Goal: Task Accomplishment & Management: Use online tool/utility

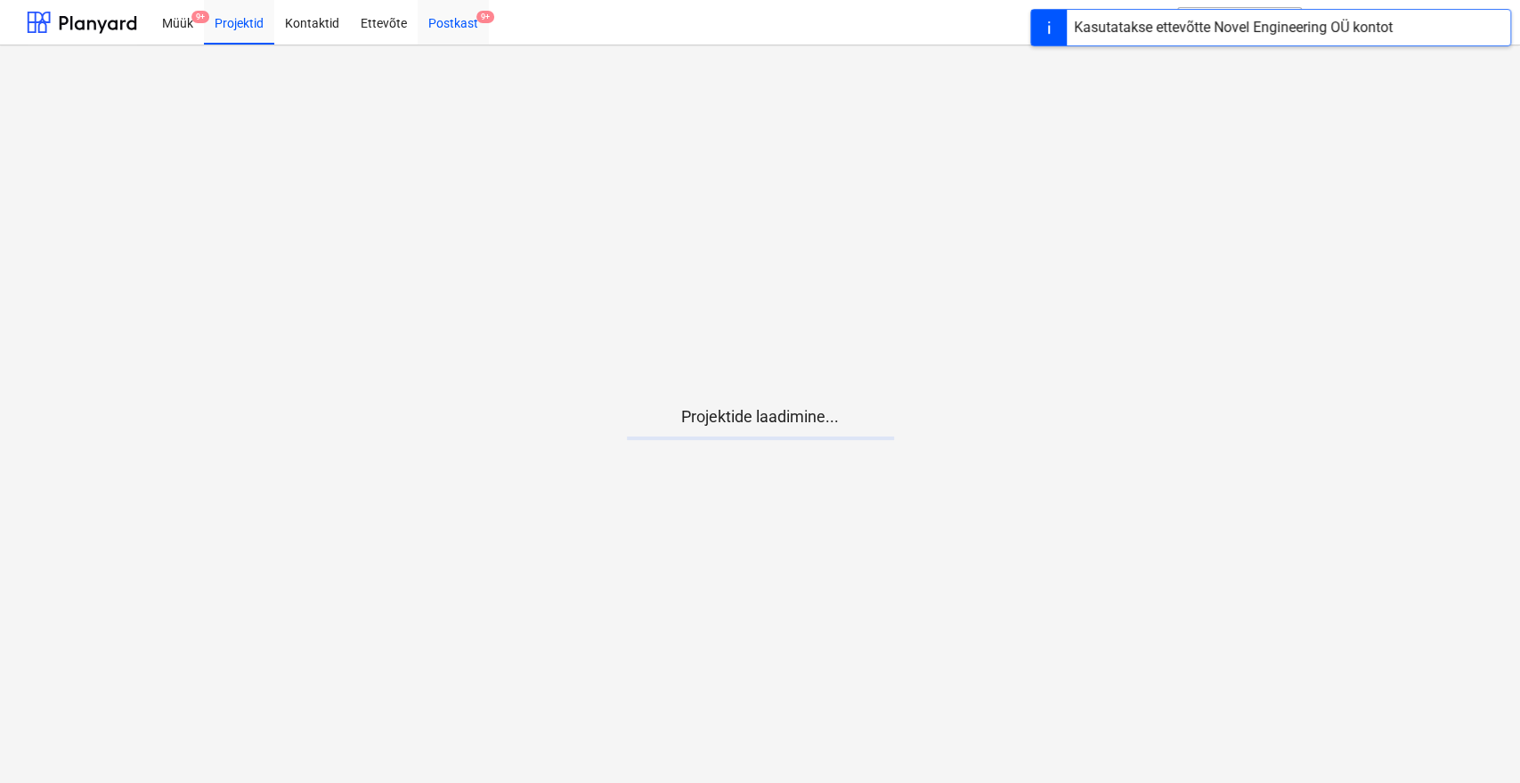
click at [480, 15] on span "9+" at bounding box center [485, 17] width 18 height 12
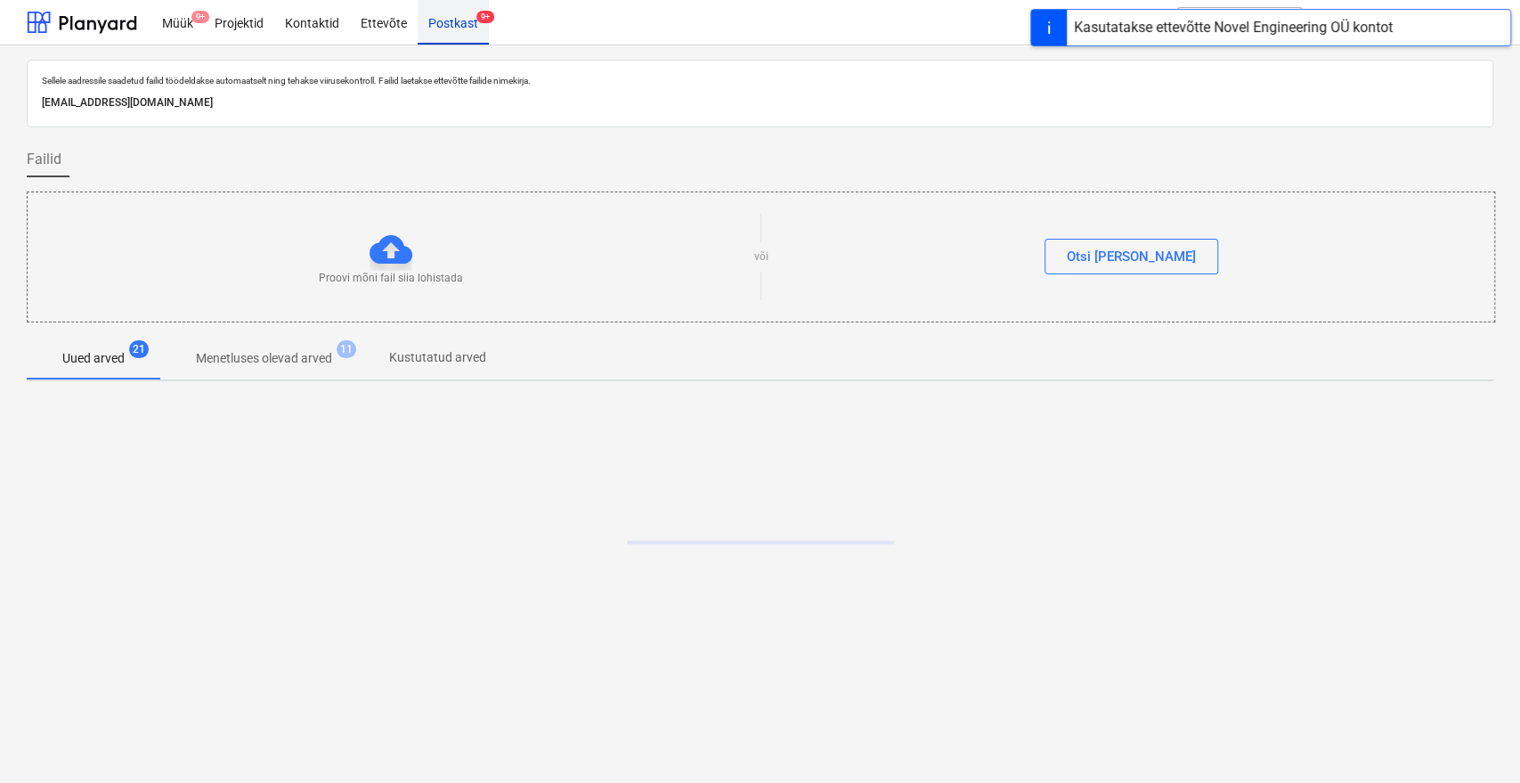
click at [459, 27] on div "Postkast 9+" at bounding box center [453, 21] width 71 height 45
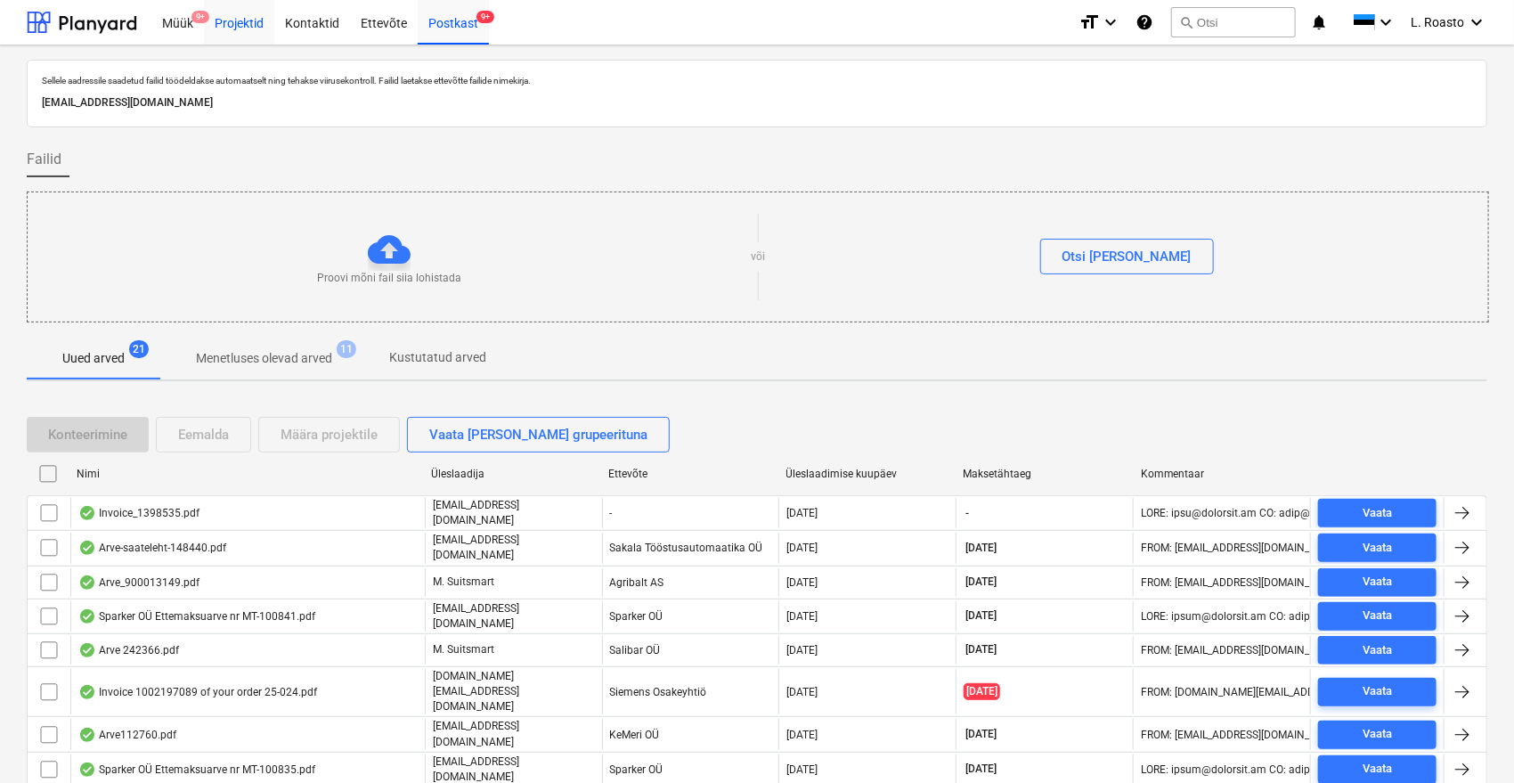
click at [240, 12] on div "Projektid" at bounding box center [239, 21] width 70 height 45
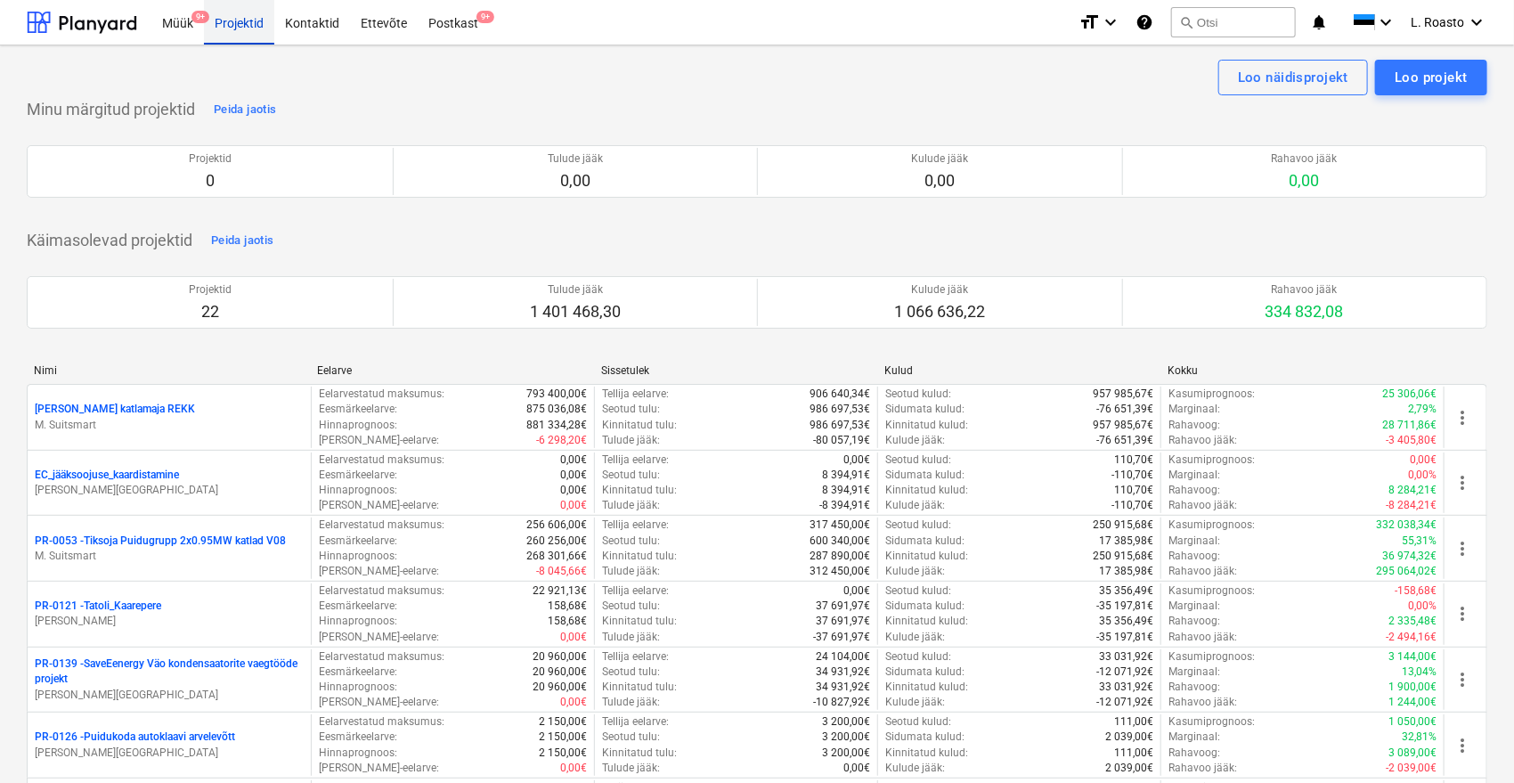
scroll to position [476, 0]
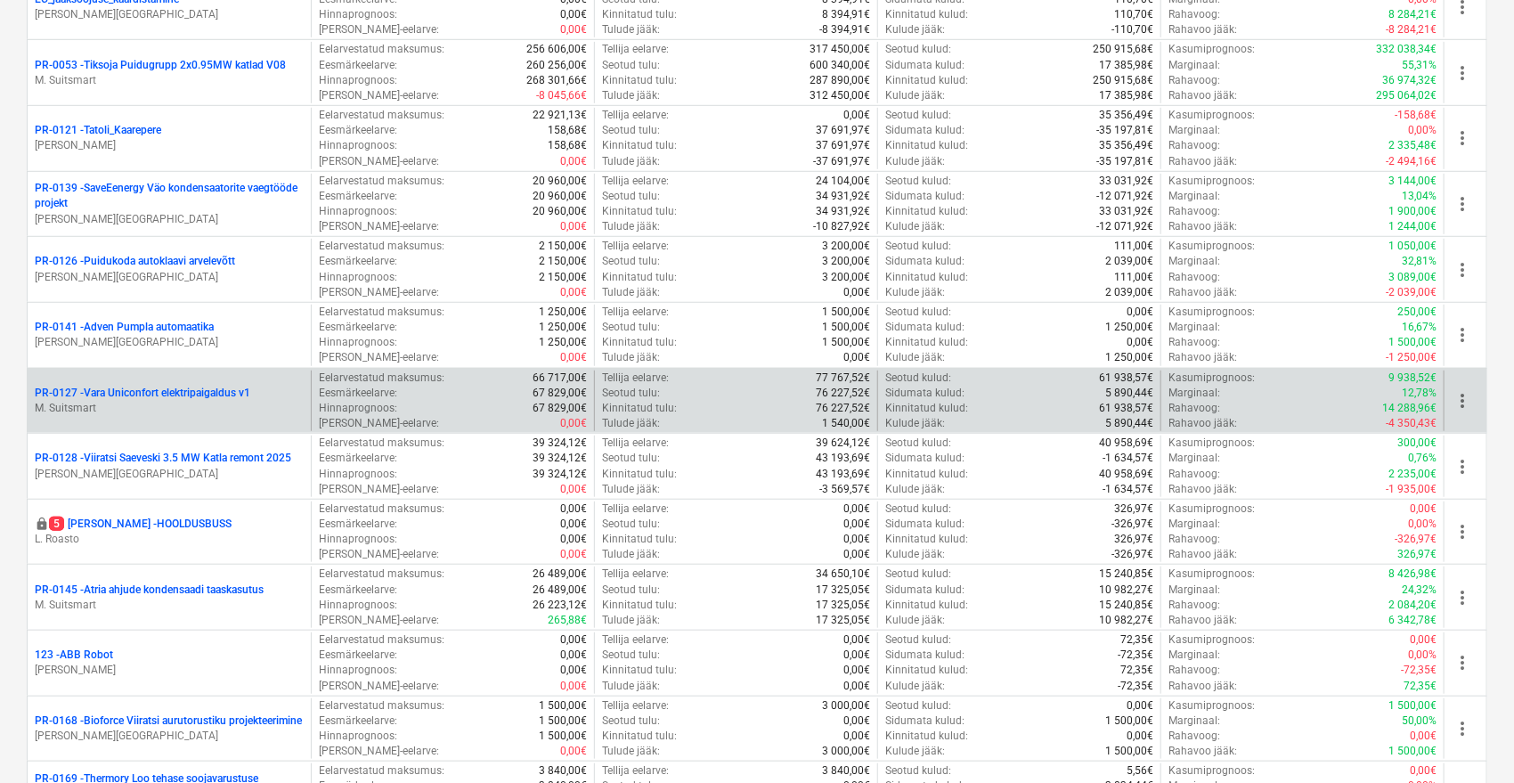
click at [242, 397] on p "PR-0127 - Vara Uniconfort elektripaigaldus v1" at bounding box center [143, 393] width 216 height 15
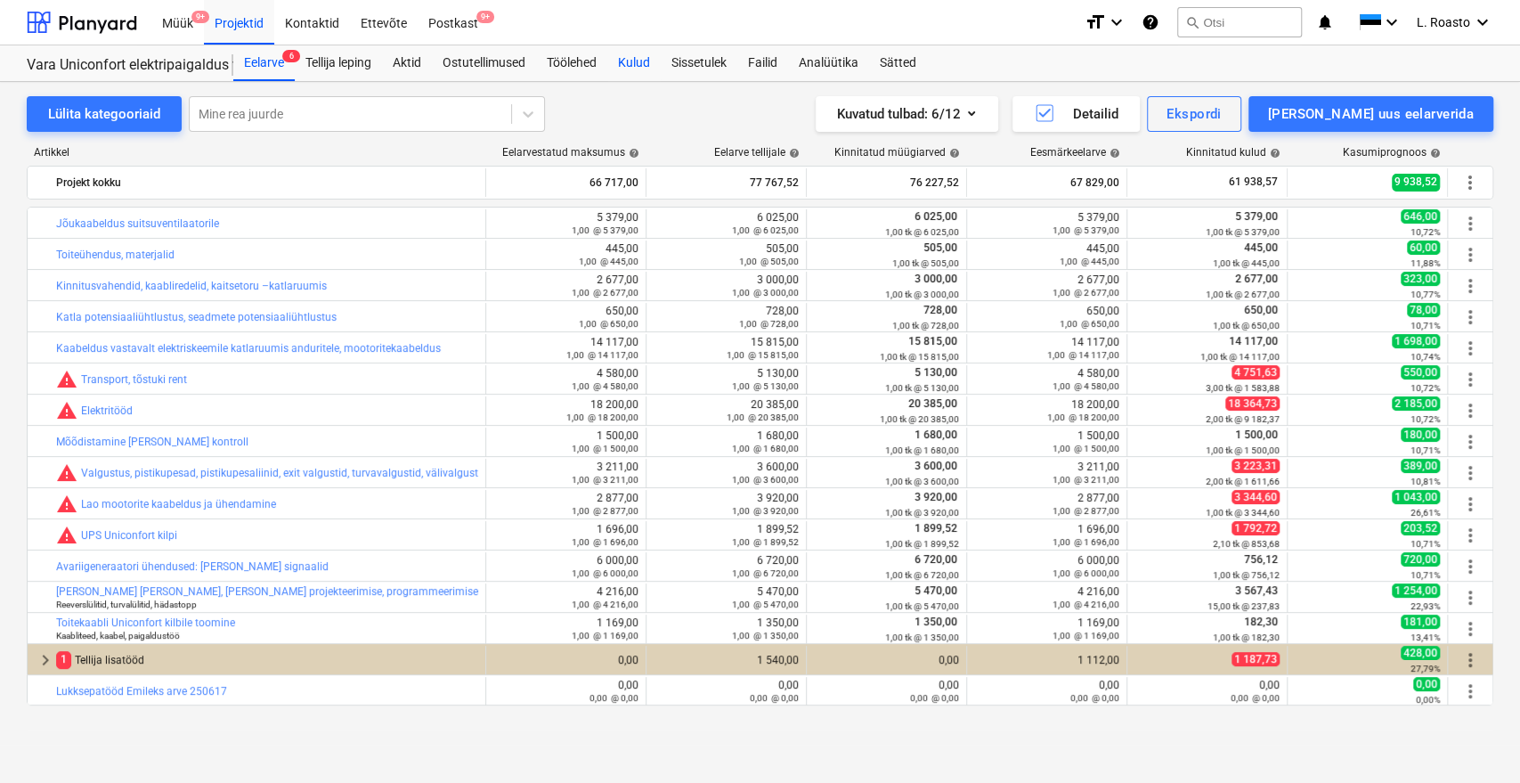
click at [645, 69] on div "Kulud" at bounding box center [633, 63] width 53 height 36
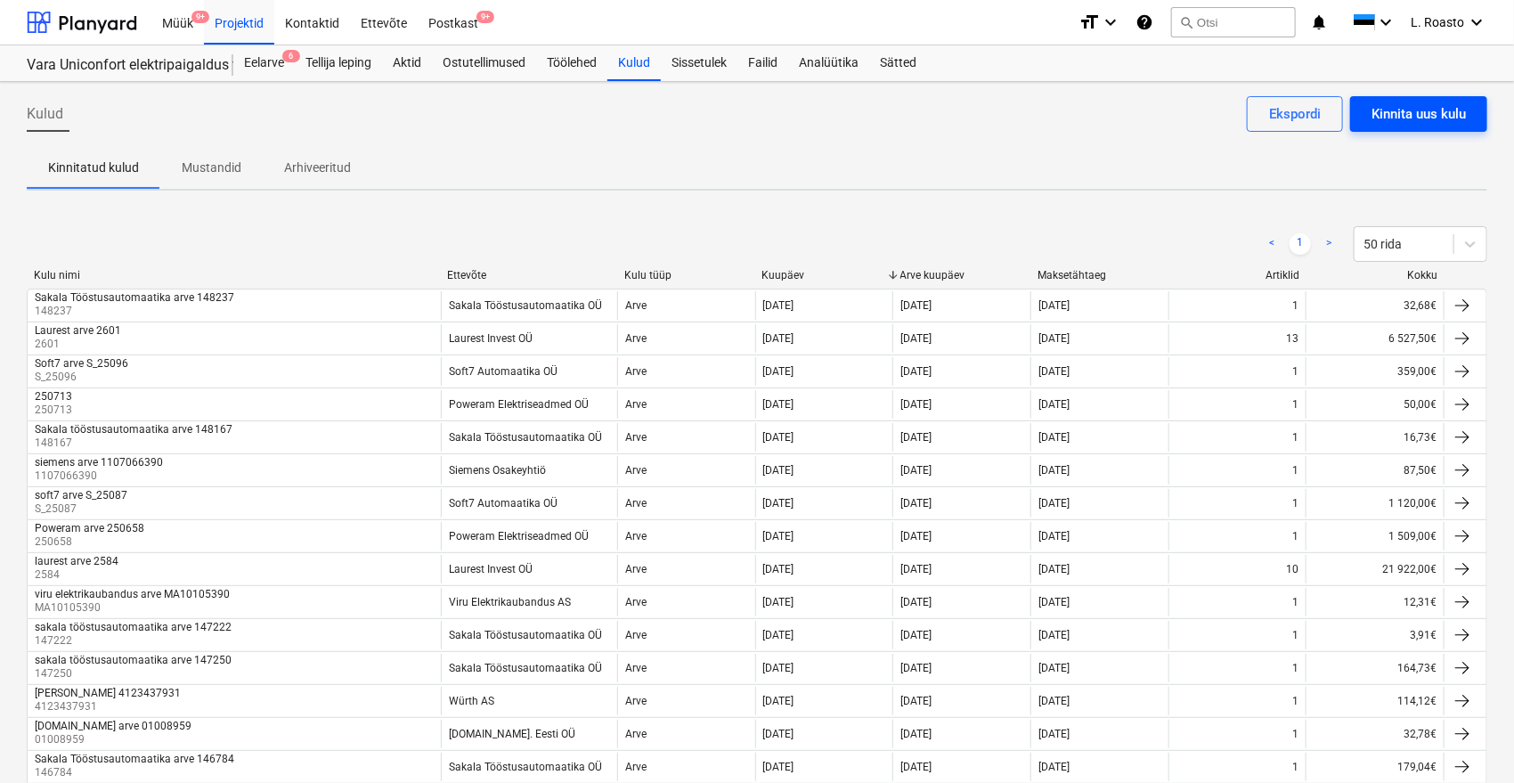
click at [1391, 105] on div "Kinnita uus kulu" at bounding box center [1418, 113] width 94 height 23
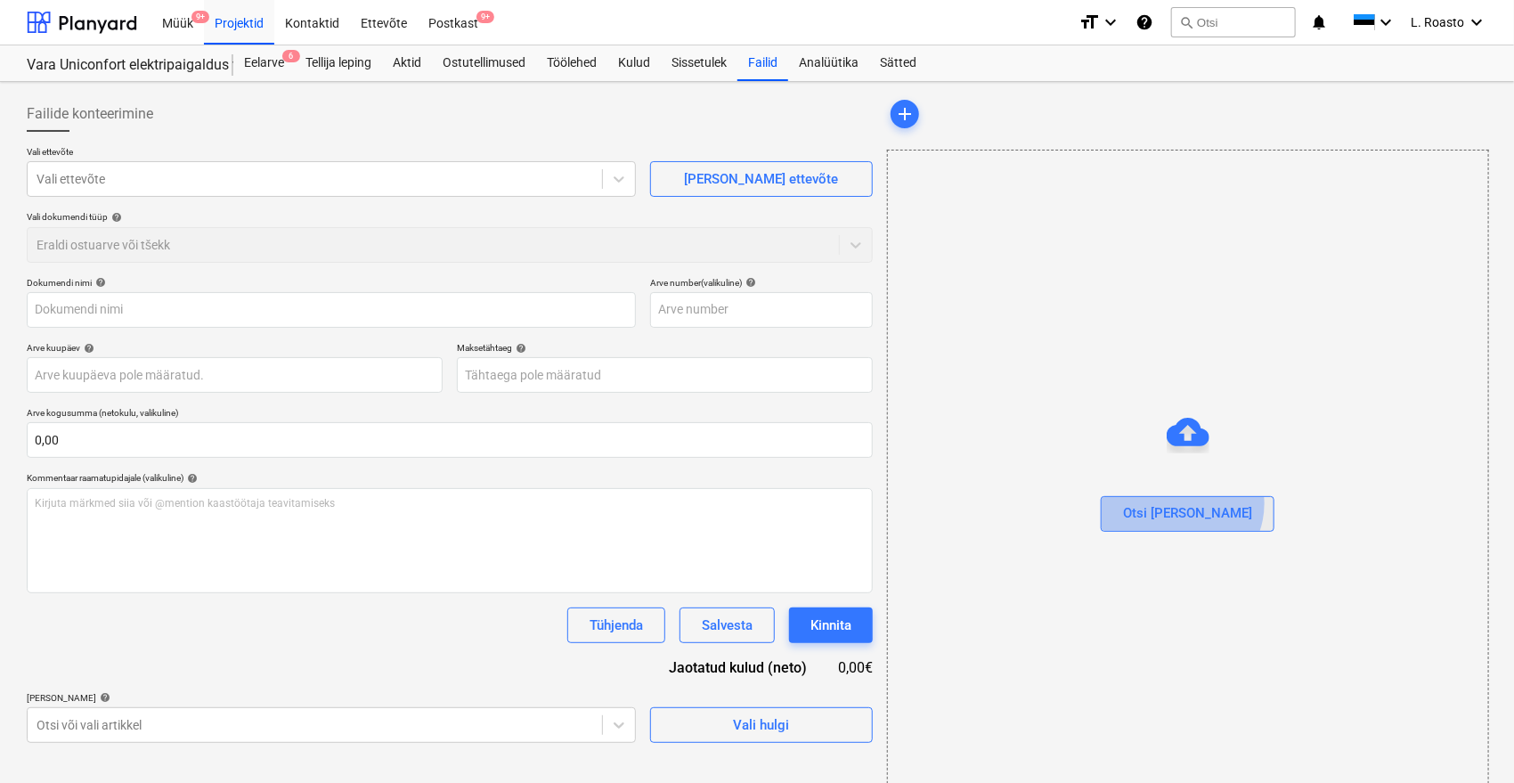
click at [1218, 503] on button "Otsi [PERSON_NAME]" at bounding box center [1188, 514] width 174 height 36
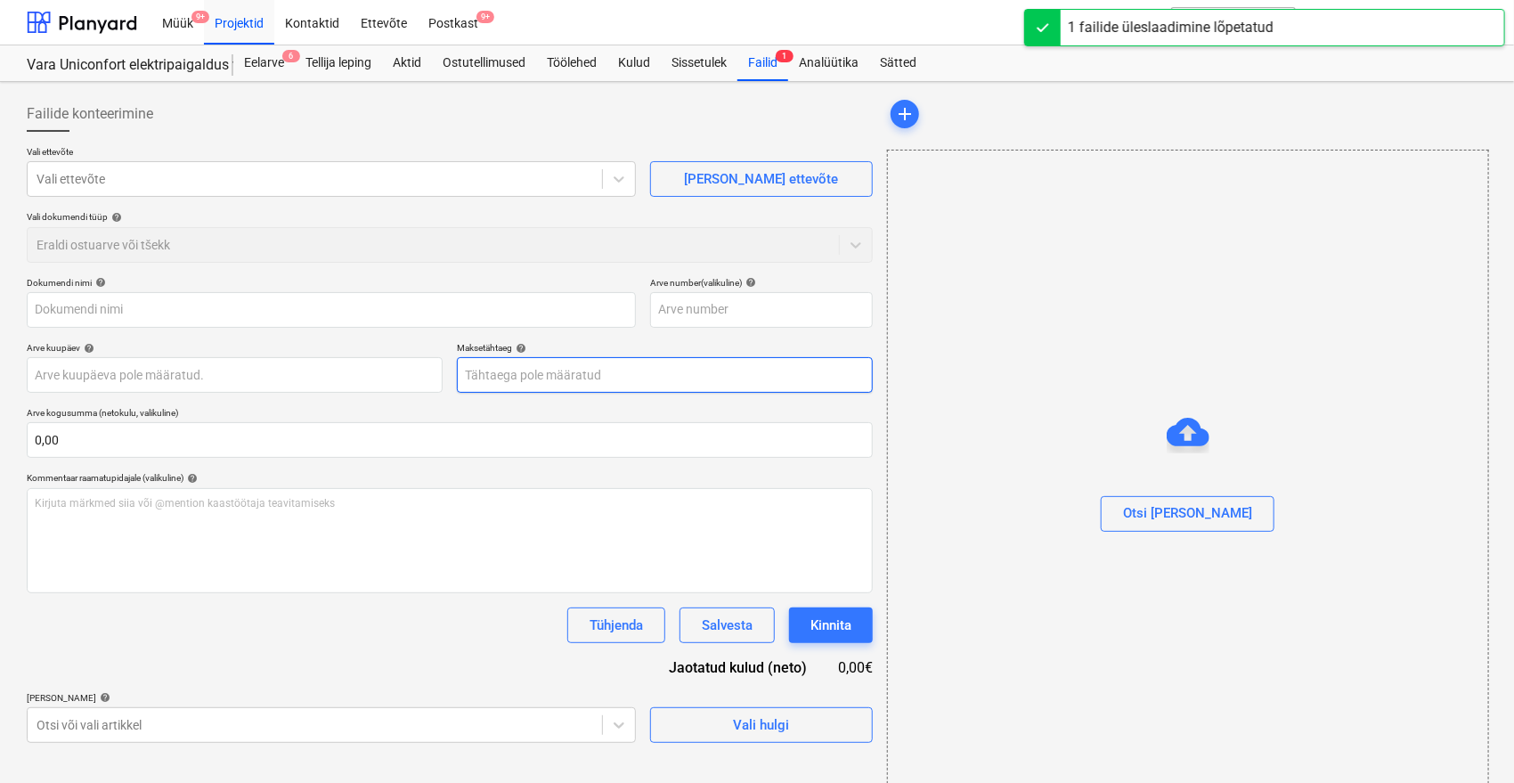
type input "MA10109071.pdf"
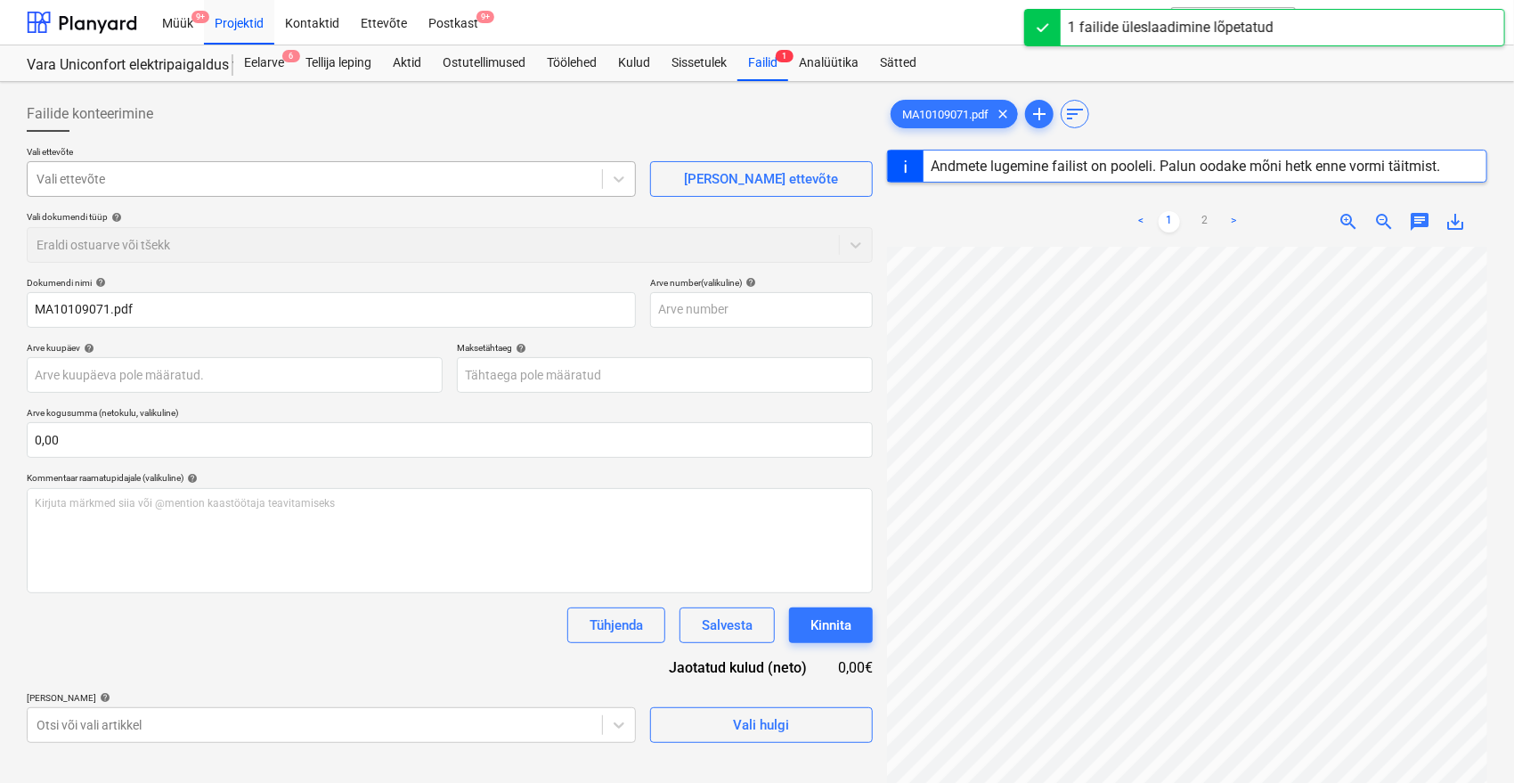
click at [157, 167] on div "Vali ettevõte" at bounding box center [315, 179] width 574 height 25
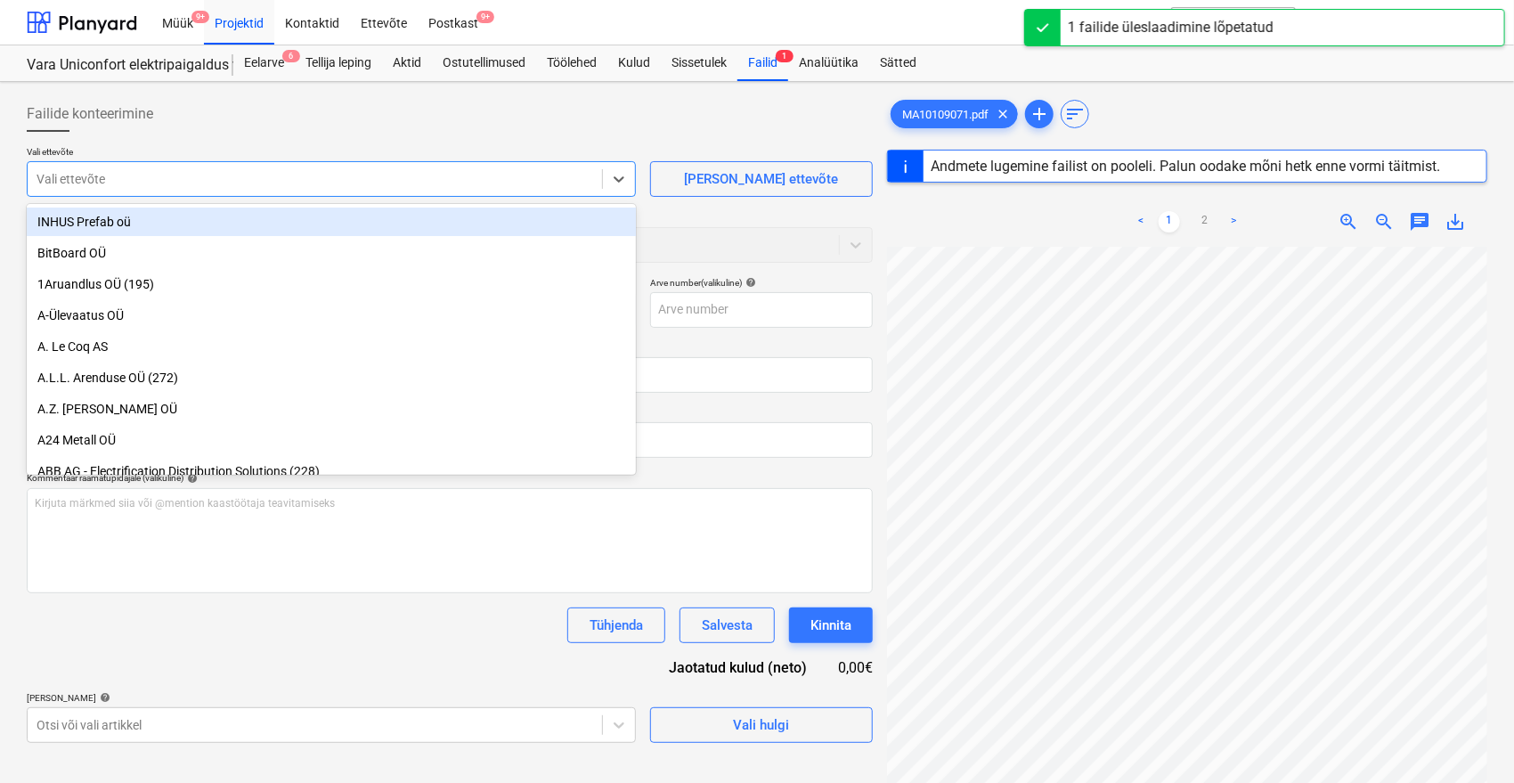
click at [157, 167] on div "Vali ettevõte" at bounding box center [315, 179] width 574 height 25
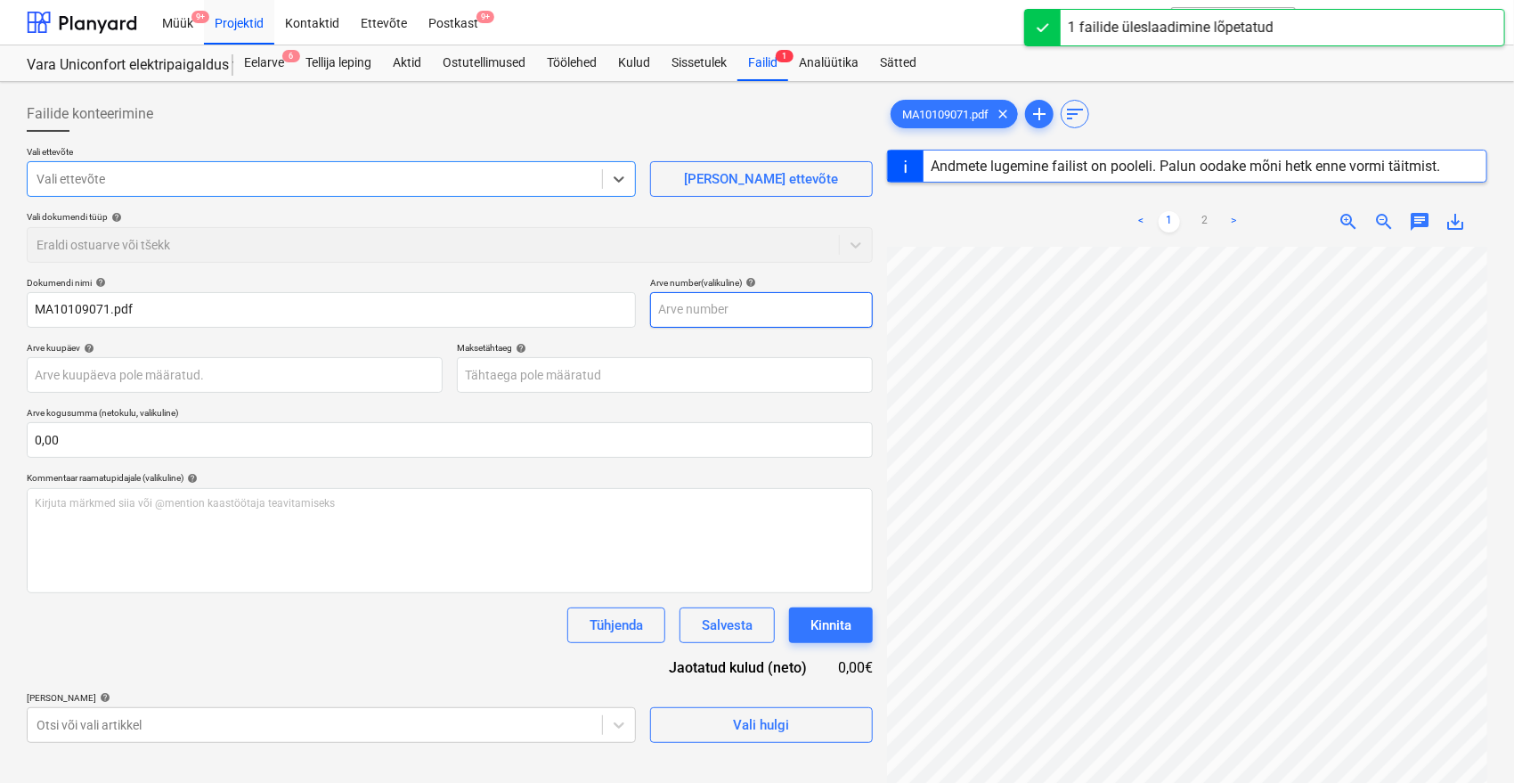
click at [734, 317] on input "text" at bounding box center [761, 310] width 223 height 36
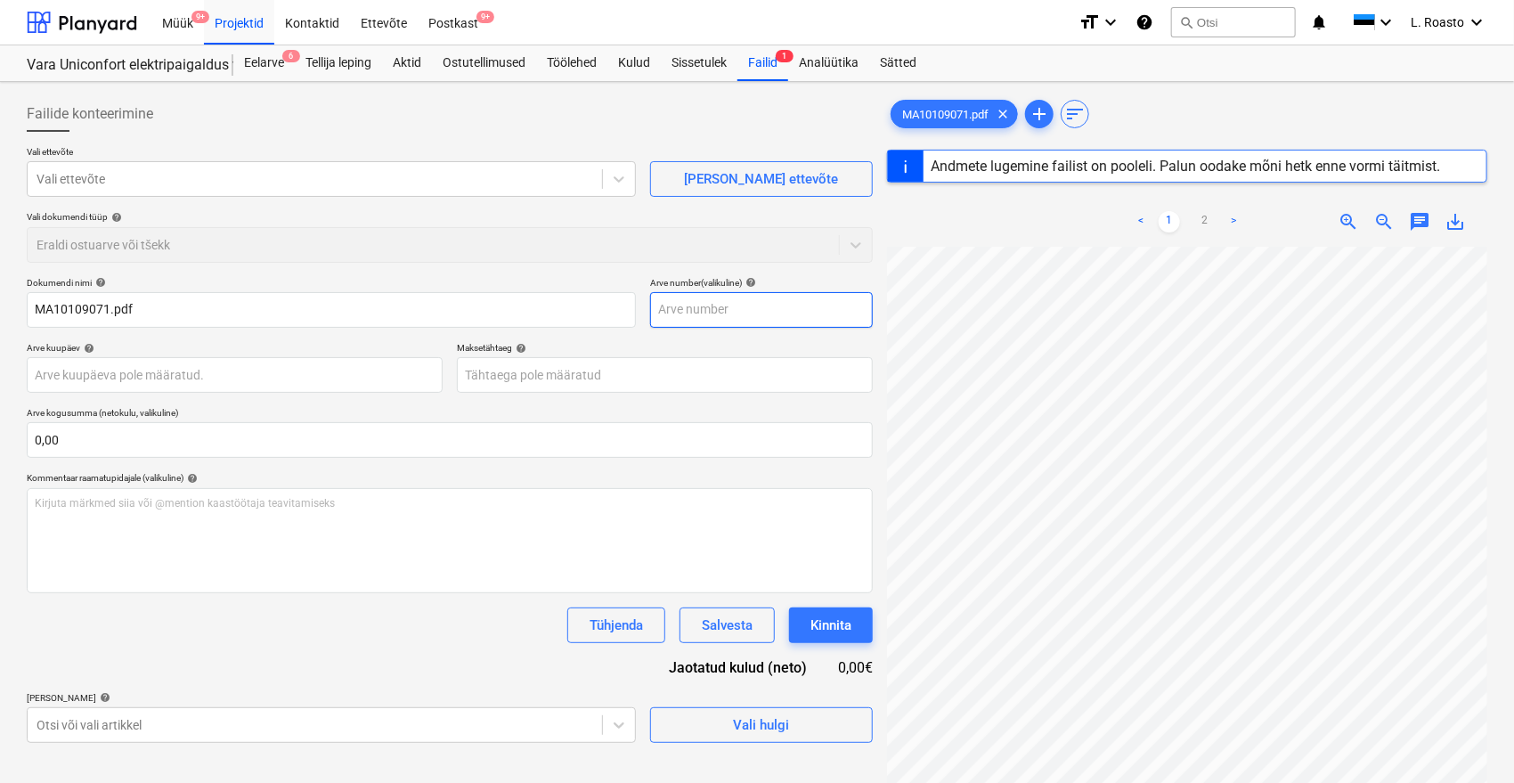
paste input "MA10109071"
type input "MA10109071"
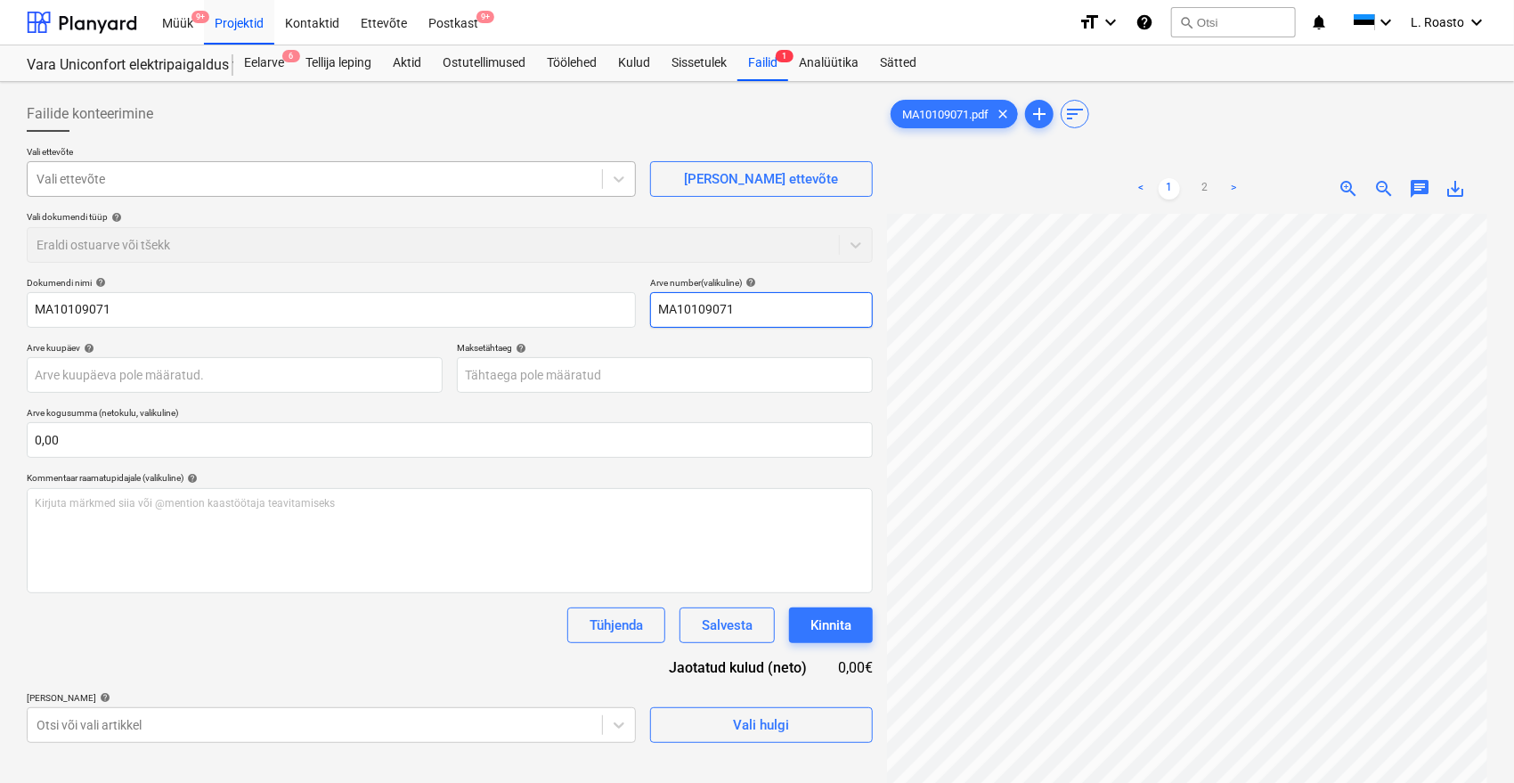
type input "MA10109071"
click at [83, 170] on div at bounding box center [315, 179] width 557 height 18
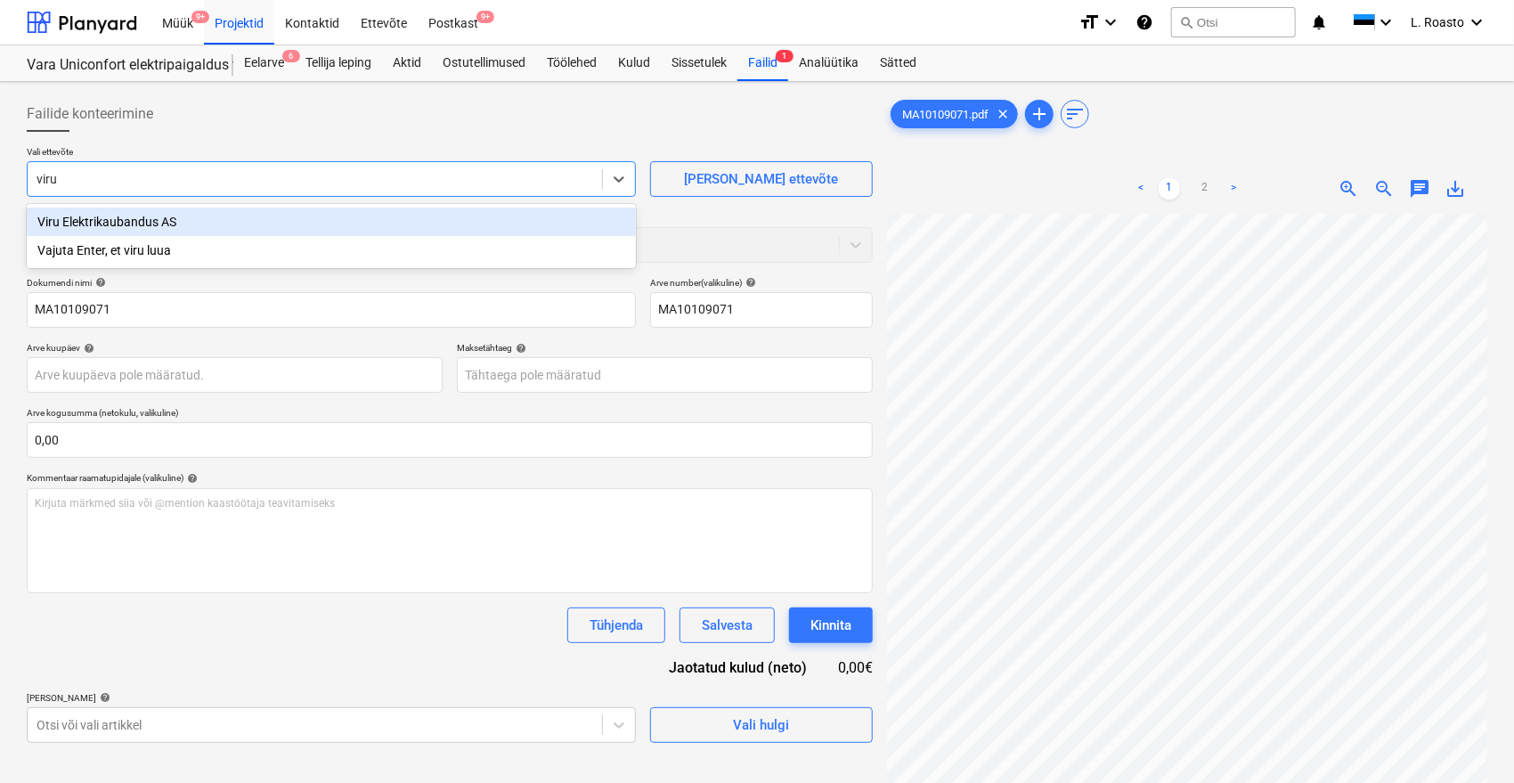
type input "viru el"
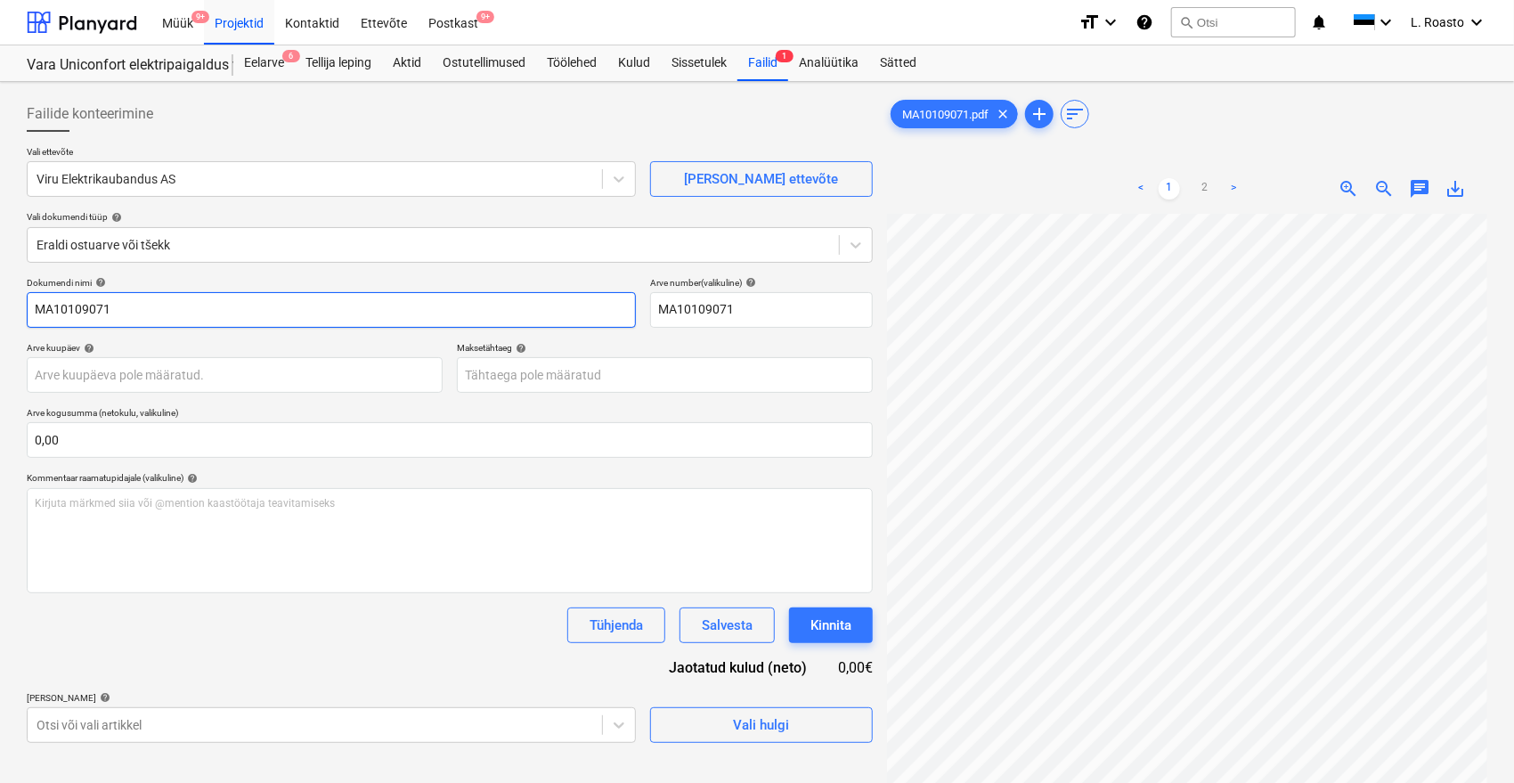
click at [36, 312] on input "MA10109071" at bounding box center [331, 310] width 609 height 36
type input "Viru elektrikaubanduse arve MA10109071"
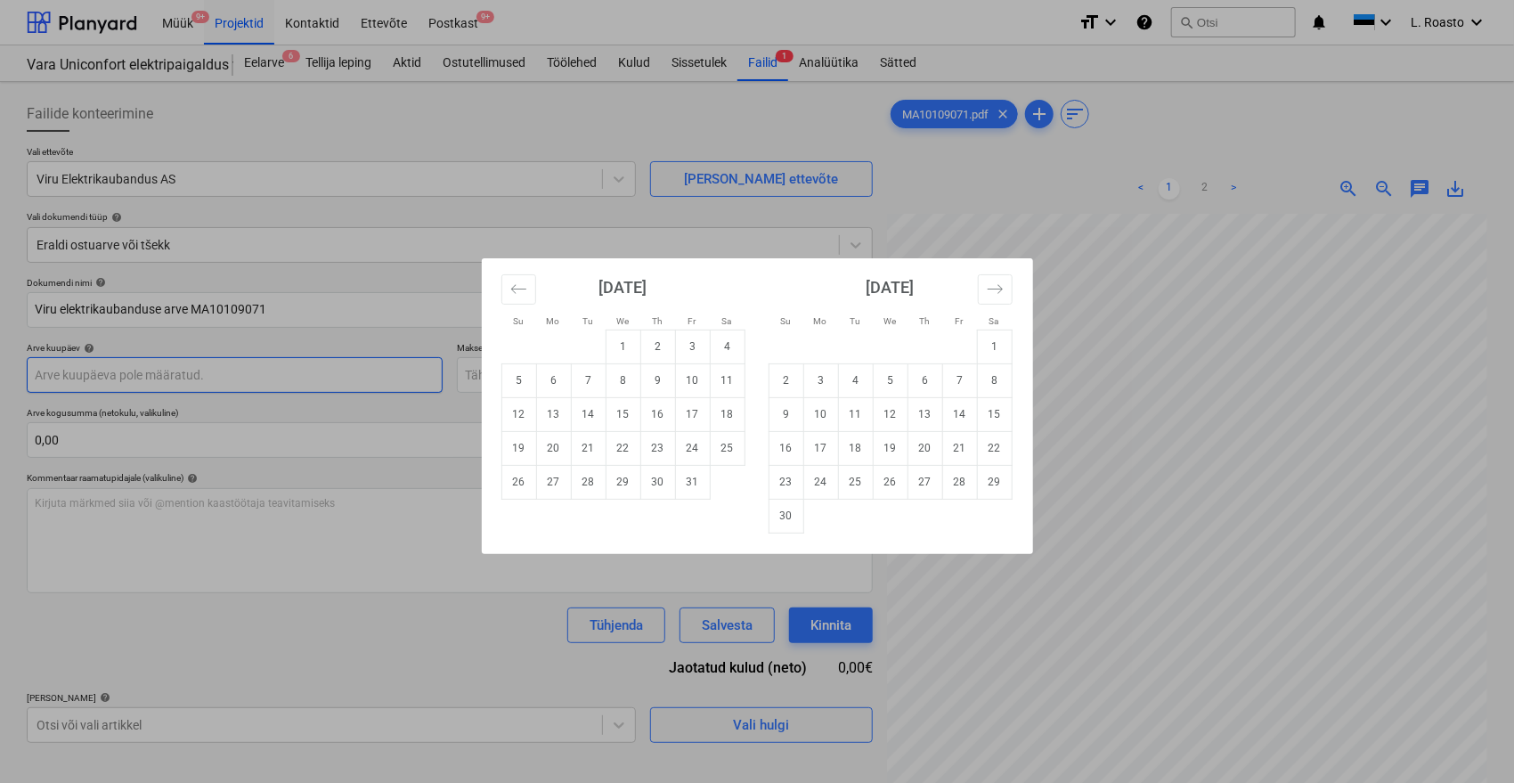
click at [137, 381] on body "Müük 9+ Projektid Kontaktid Ettevõte Postkast 9+ format_size keyboard_arrow_dow…" at bounding box center [757, 391] width 1514 height 783
click at [609, 351] on td "1" at bounding box center [623, 347] width 35 height 34
type input "[DATE]"
click at [605, 371] on body "Müük 9+ Projektid Kontaktid Ettevõte Postkast 9+ format_size keyboard_arrow_dow…" at bounding box center [757, 391] width 1514 height 783
click at [691, 476] on td "31" at bounding box center [692, 482] width 35 height 34
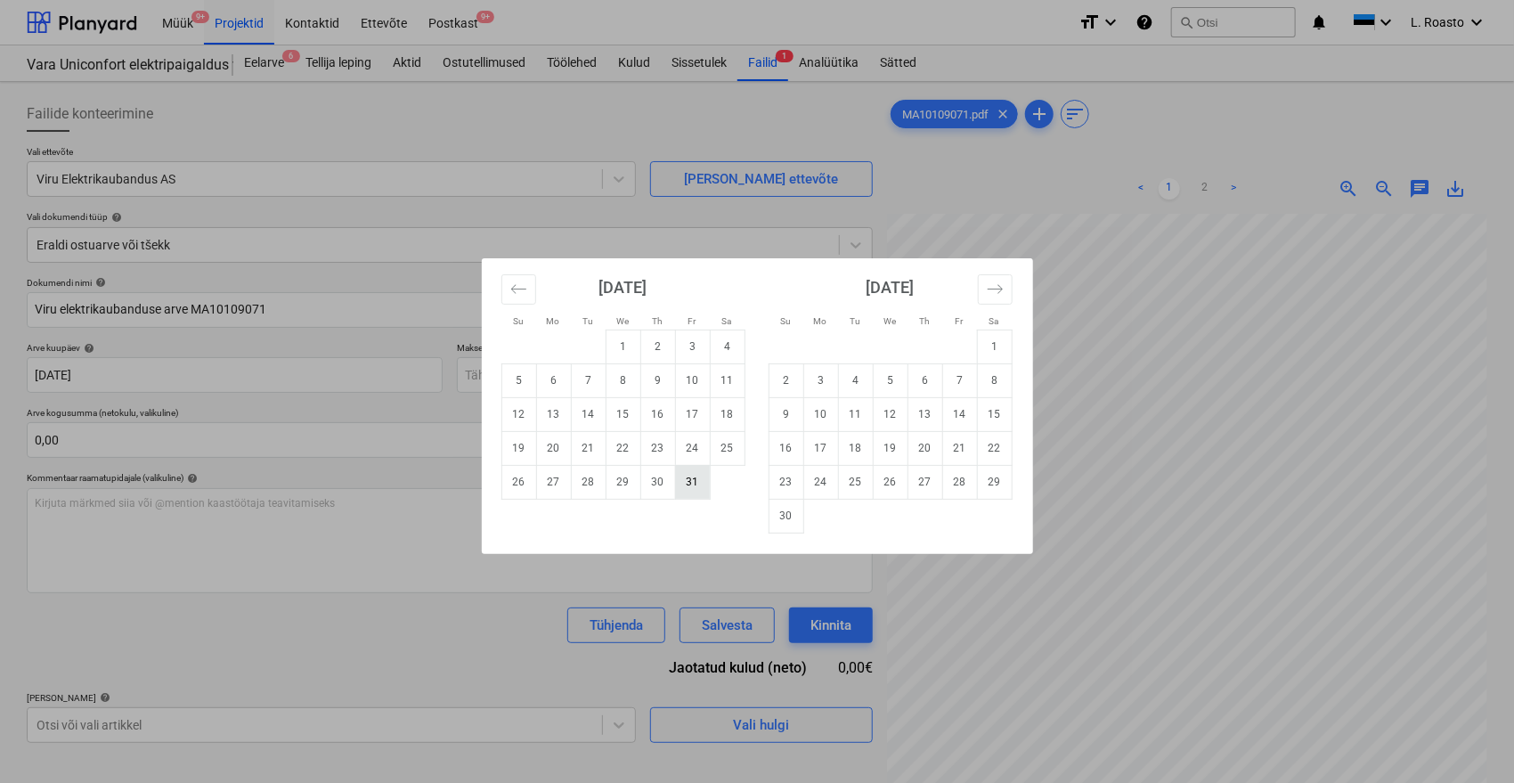
type input "[DATE]"
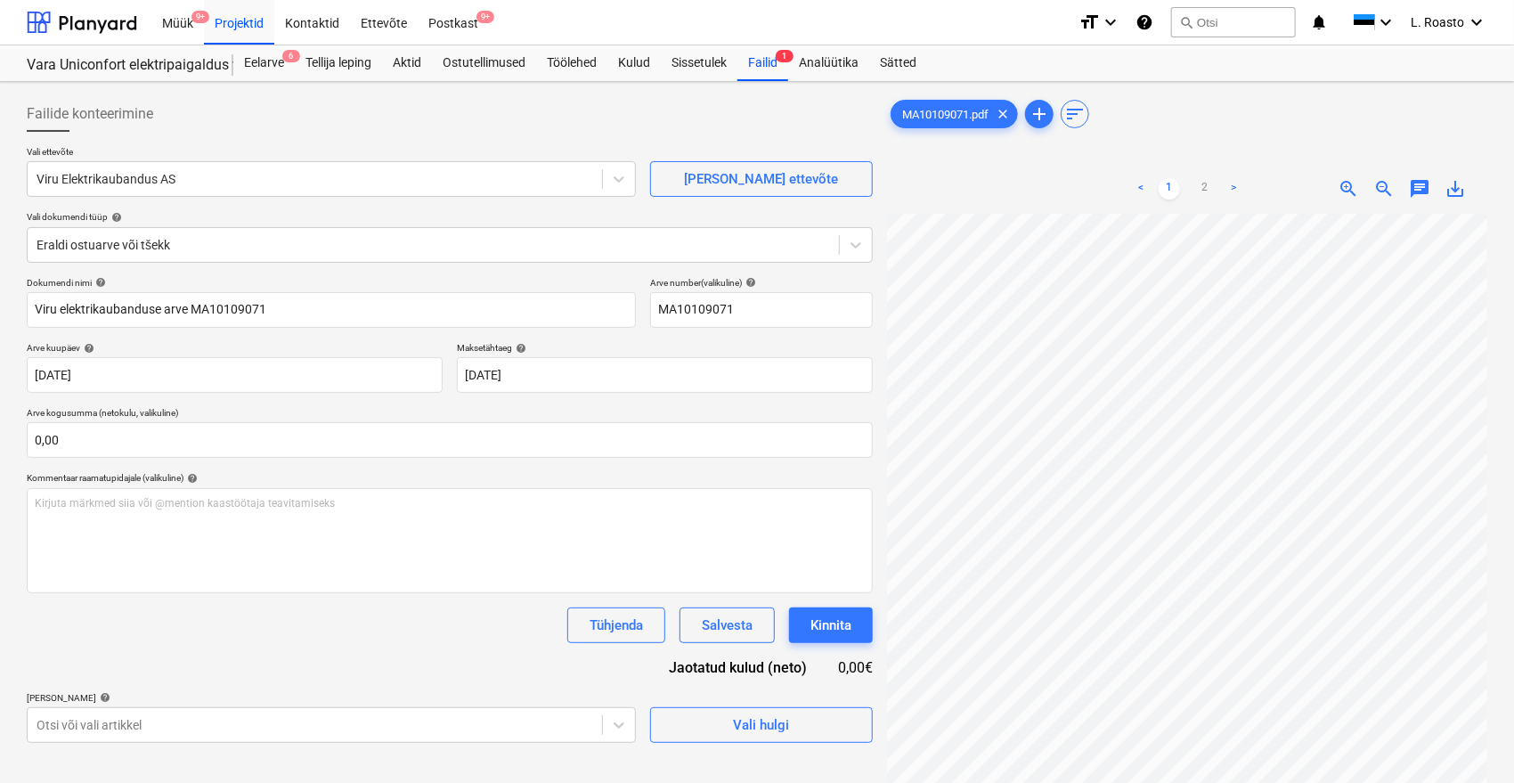
click at [313, 649] on div "Dokumendi nimi help Viru elektrikaubanduse arve MA10109071 Arve number (valikul…" at bounding box center [450, 510] width 846 height 466
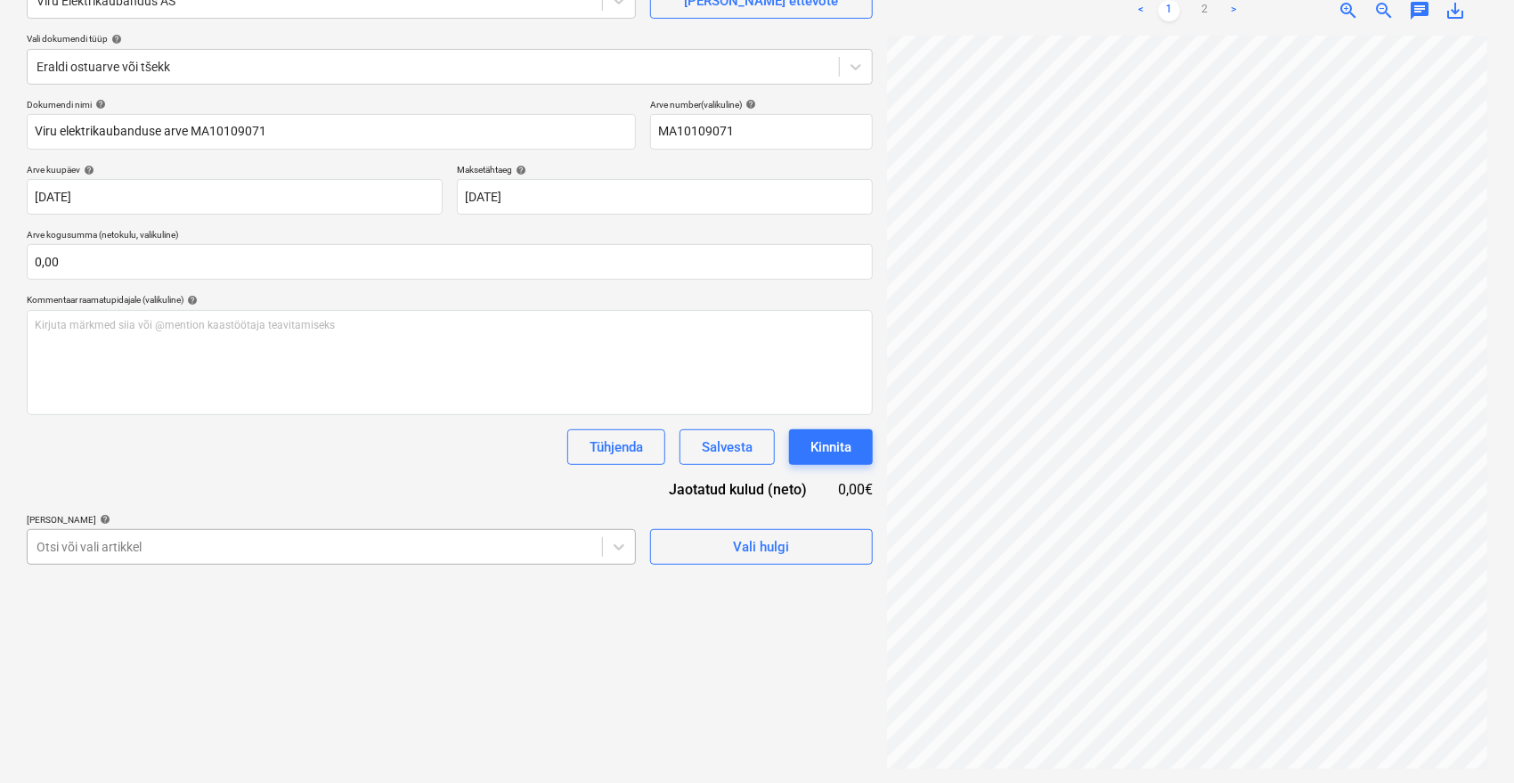
click at [316, 555] on body "Müük 9+ Projektid Kontaktid Ettevõte Postkast 9+ format_size keyboard_arrow_dow…" at bounding box center [757, 213] width 1514 height 783
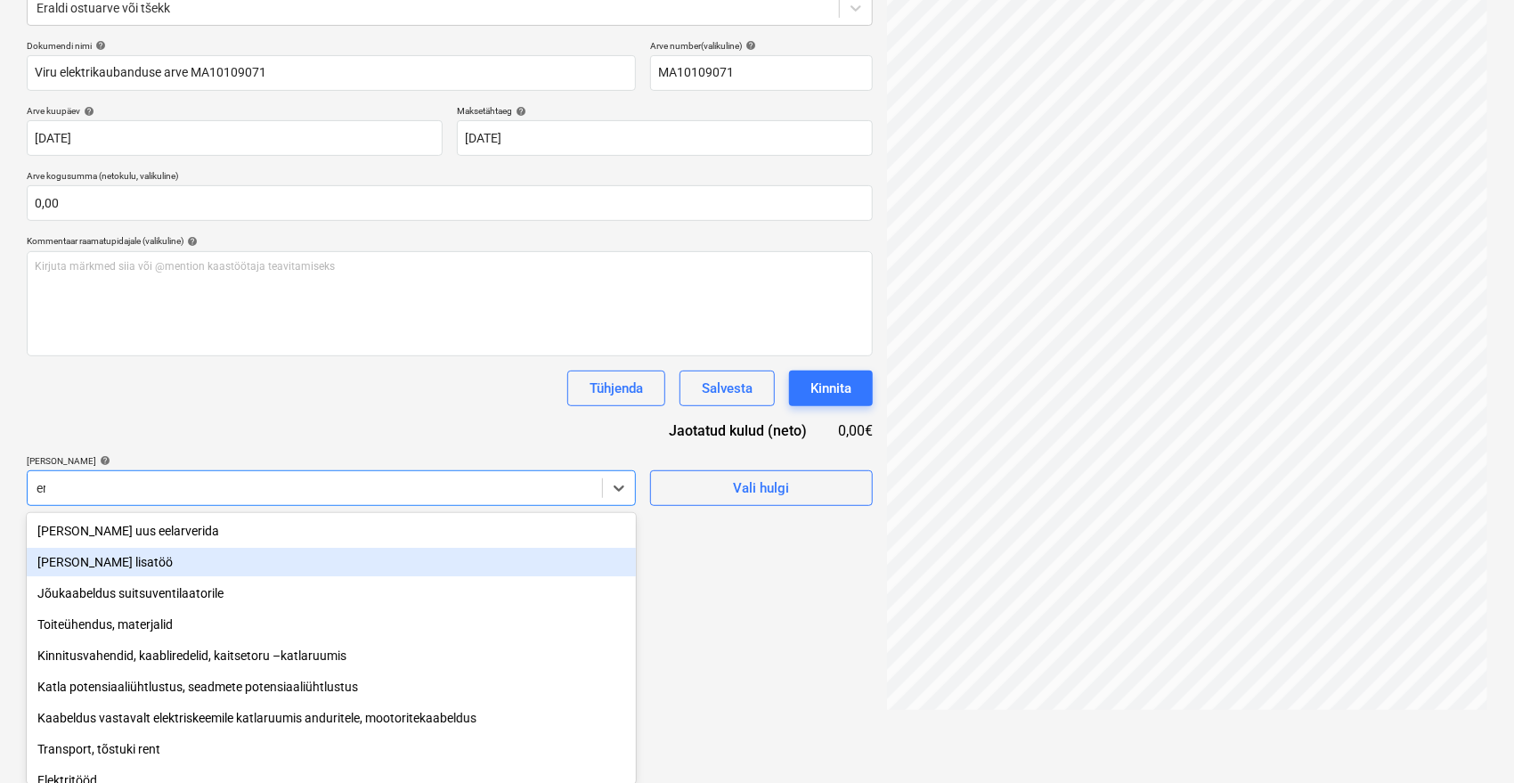
scroll to position [178, 0]
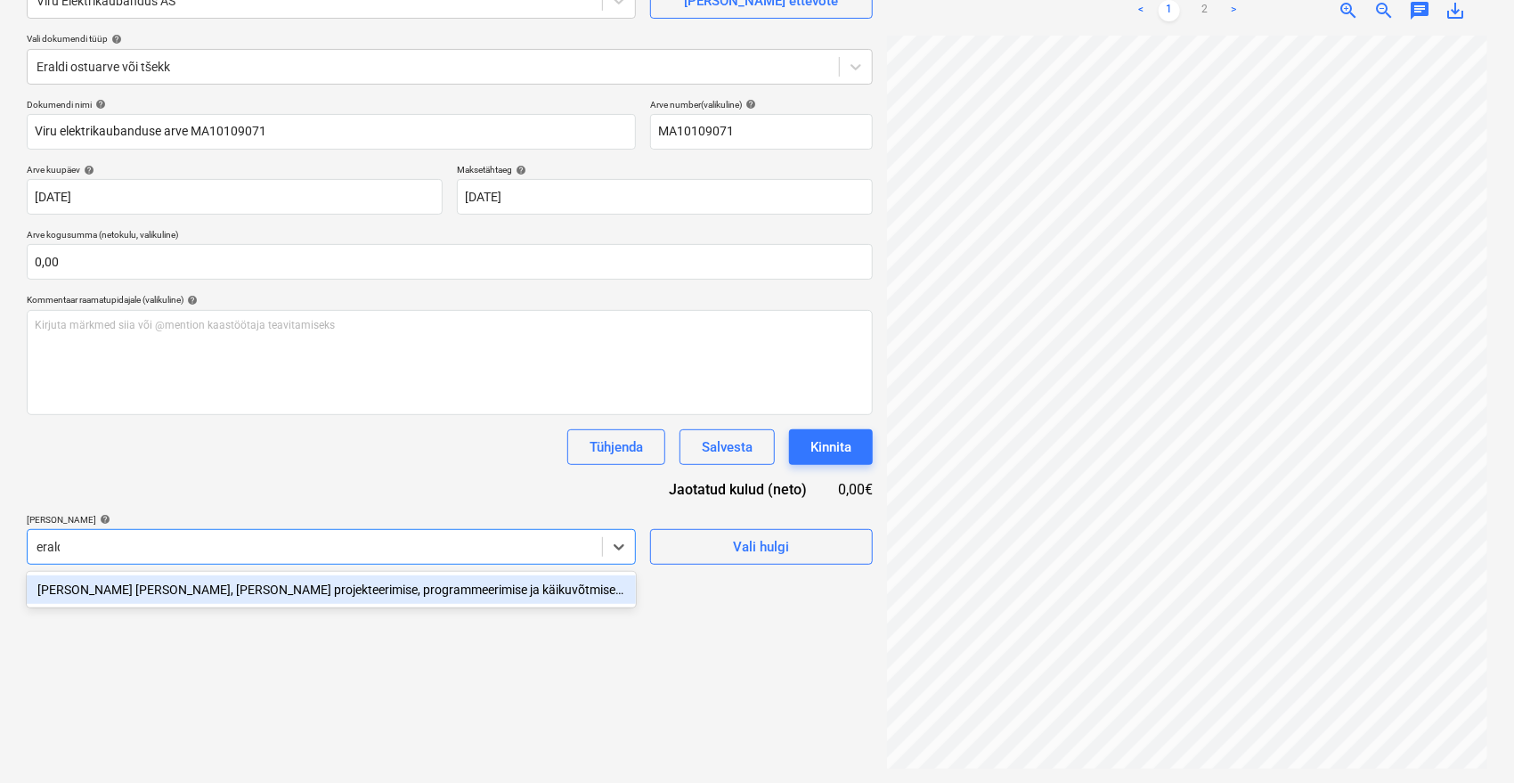
type input "eraldi"
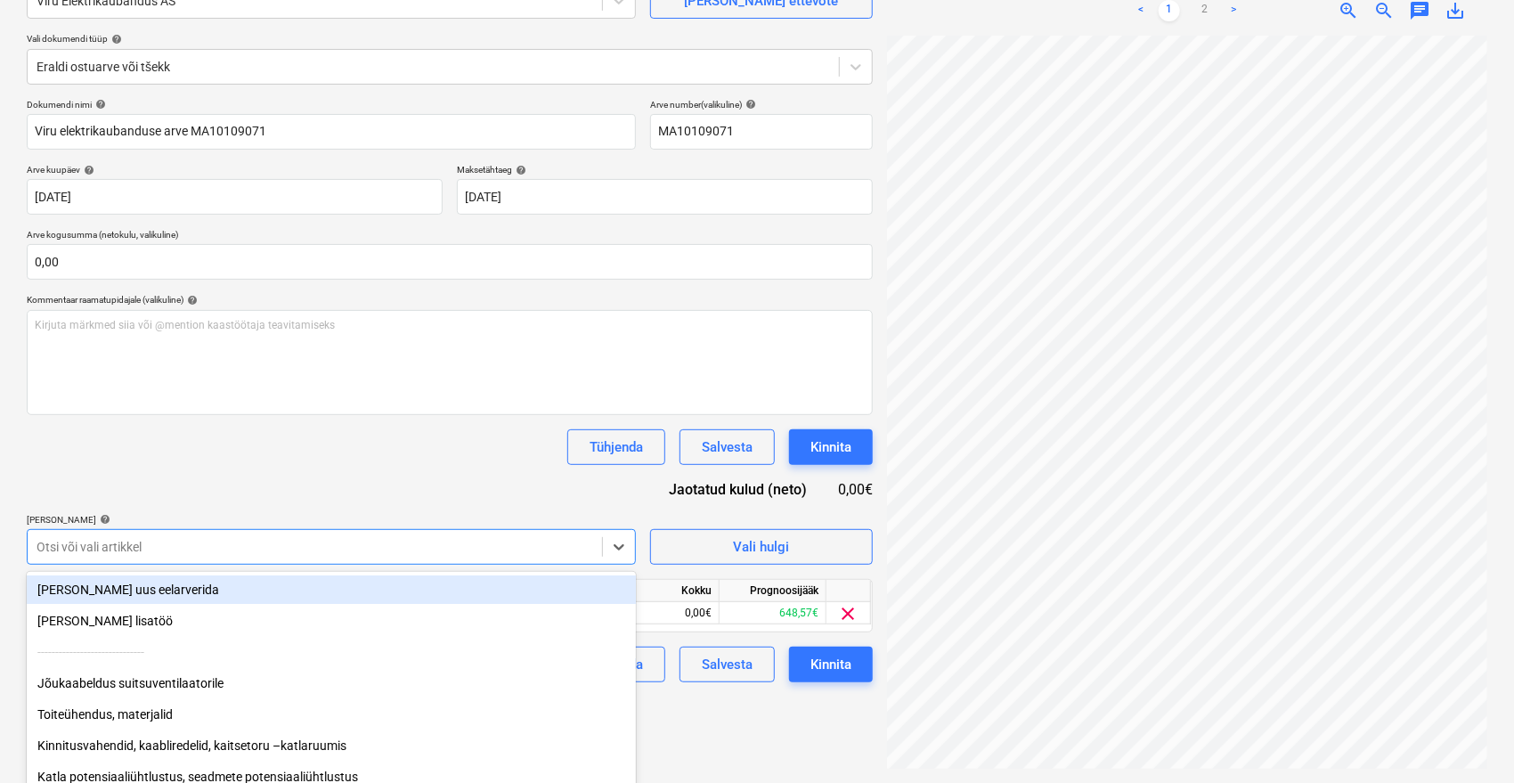
click at [378, 469] on div "Dokumendi nimi help Viru elektrikaubanduse arve MA10109071 Arve number (valikul…" at bounding box center [450, 390] width 846 height 583
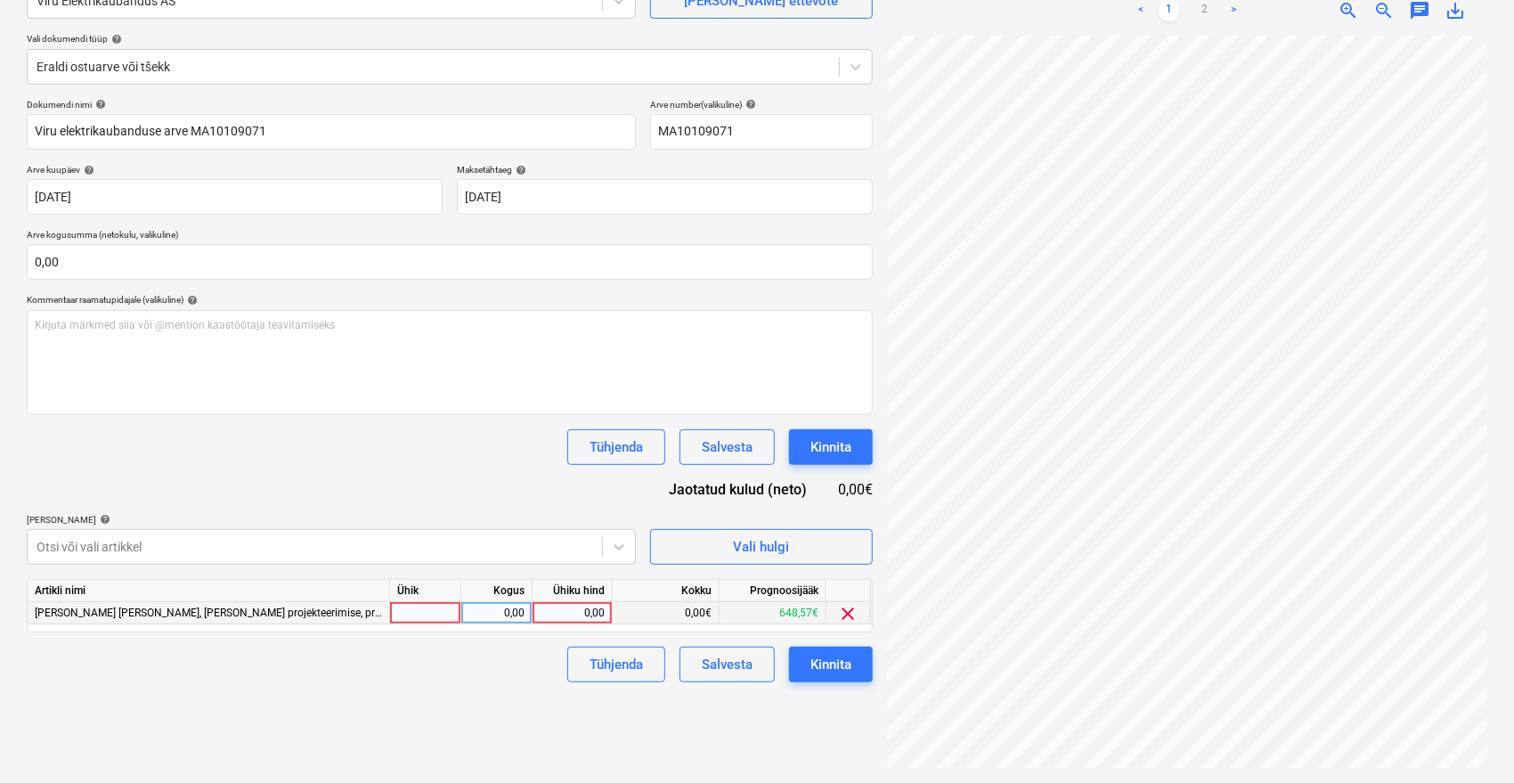
click at [592, 610] on div "0,00" at bounding box center [572, 613] width 65 height 22
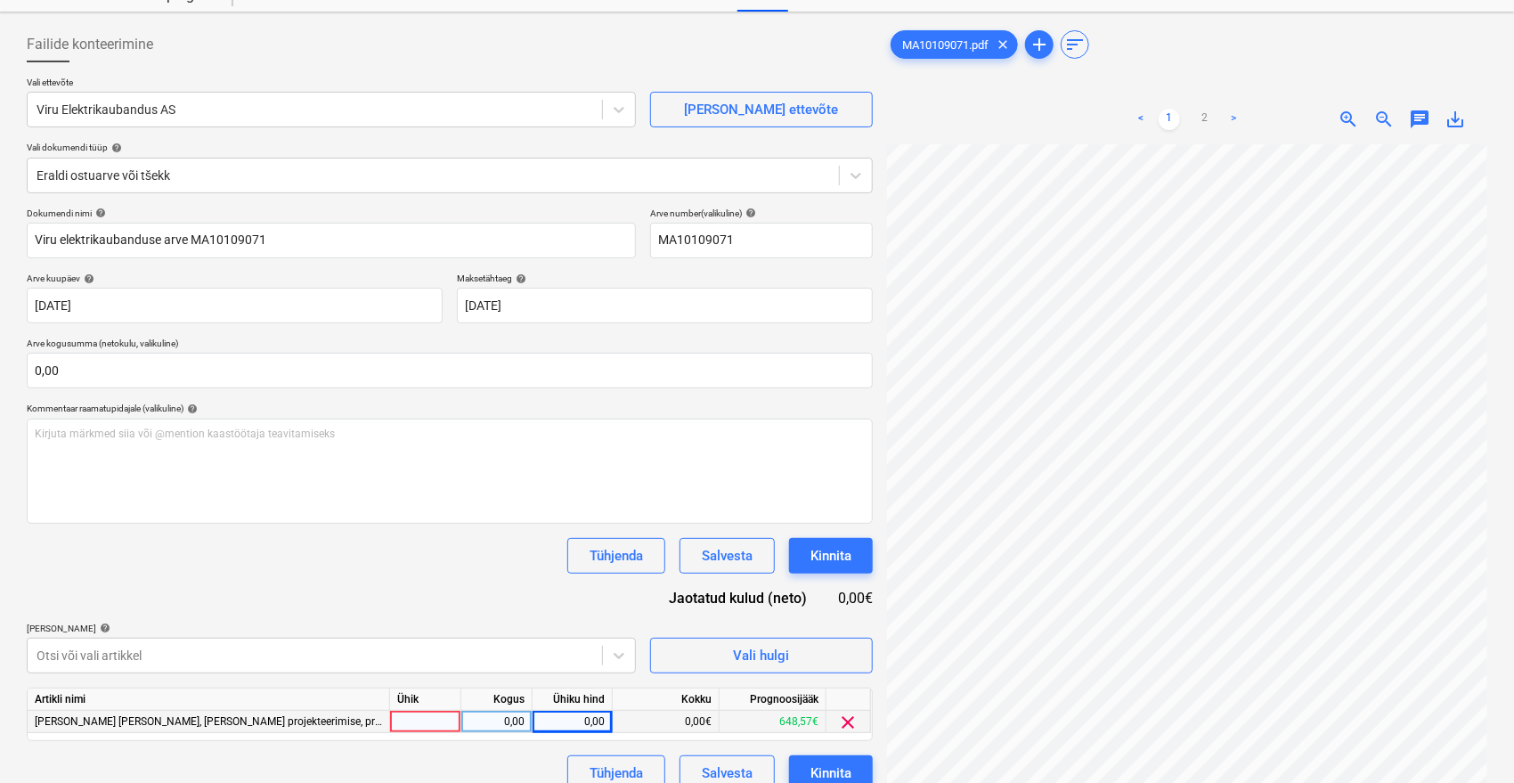
scroll to position [0, 0]
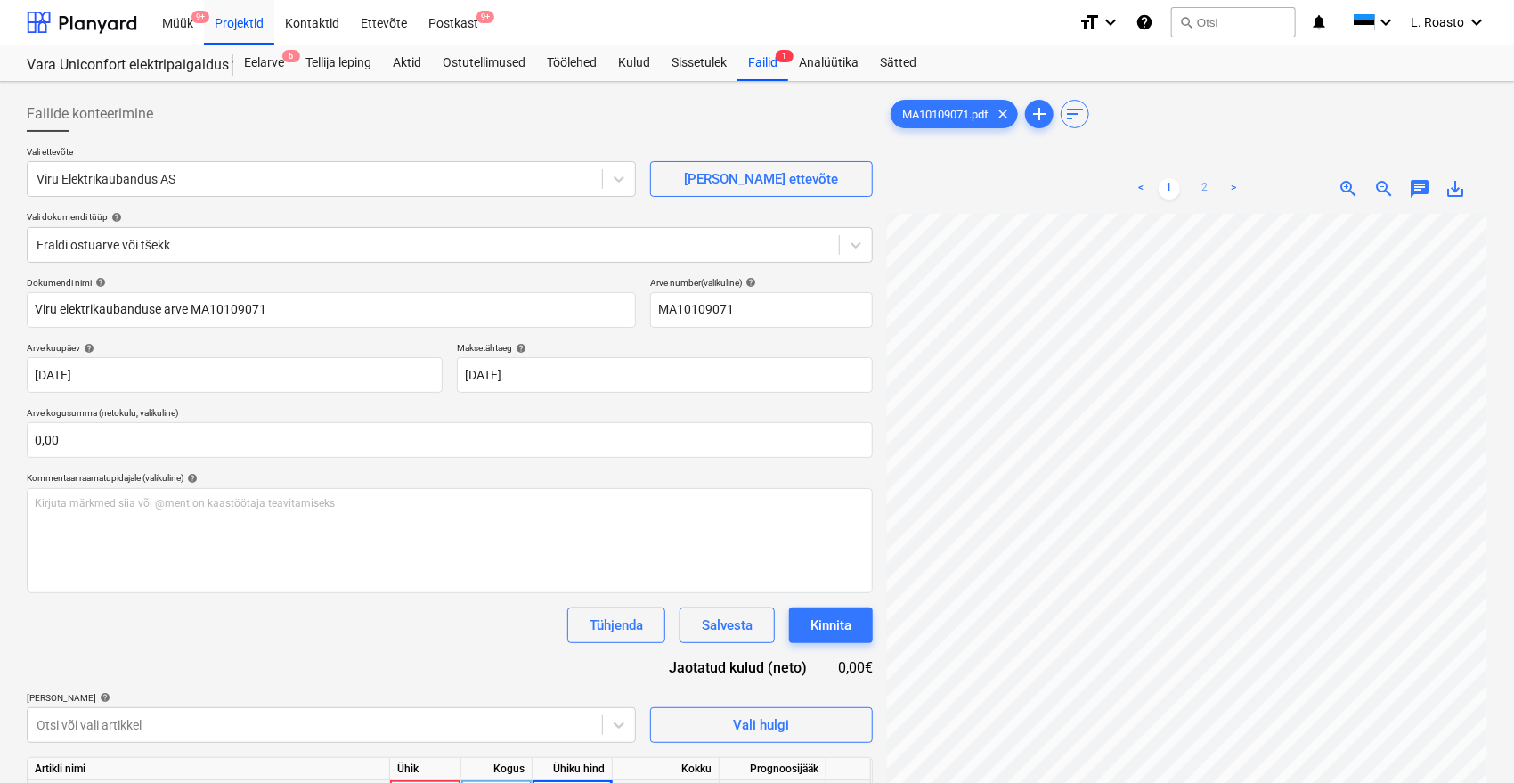
click at [1207, 191] on link "2" at bounding box center [1204, 188] width 21 height 21
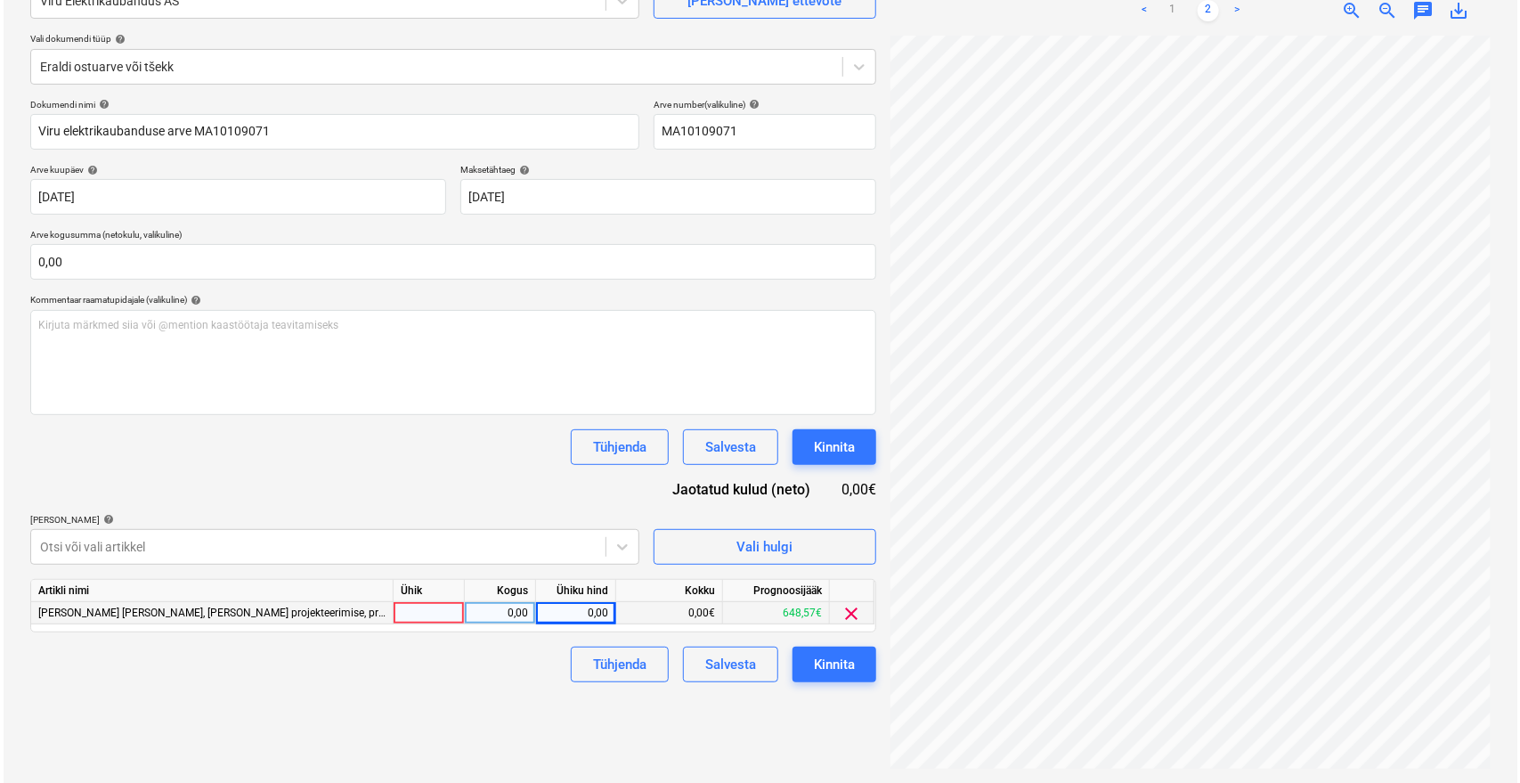
scroll to position [99, 71]
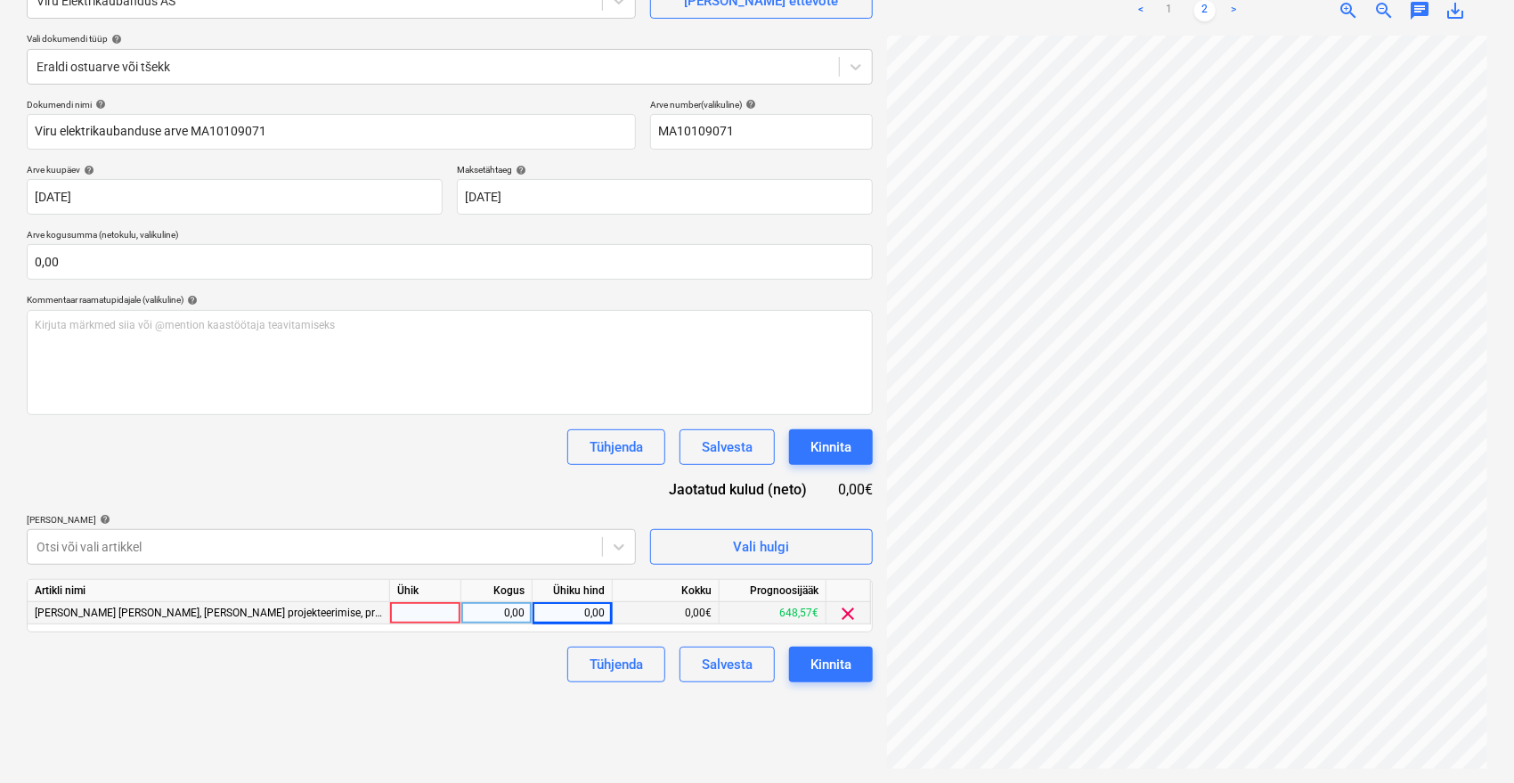
click at [556, 617] on div "0,00" at bounding box center [572, 613] width 65 height 22
type input "132,03"
click at [532, 693] on div "Failide konteerimine Vali ettevõte Viru Elektrikaubandus AS [PERSON_NAME] uus e…" at bounding box center [450, 343] width 860 height 865
click at [838, 668] on div "Kinnita" at bounding box center [830, 664] width 41 height 23
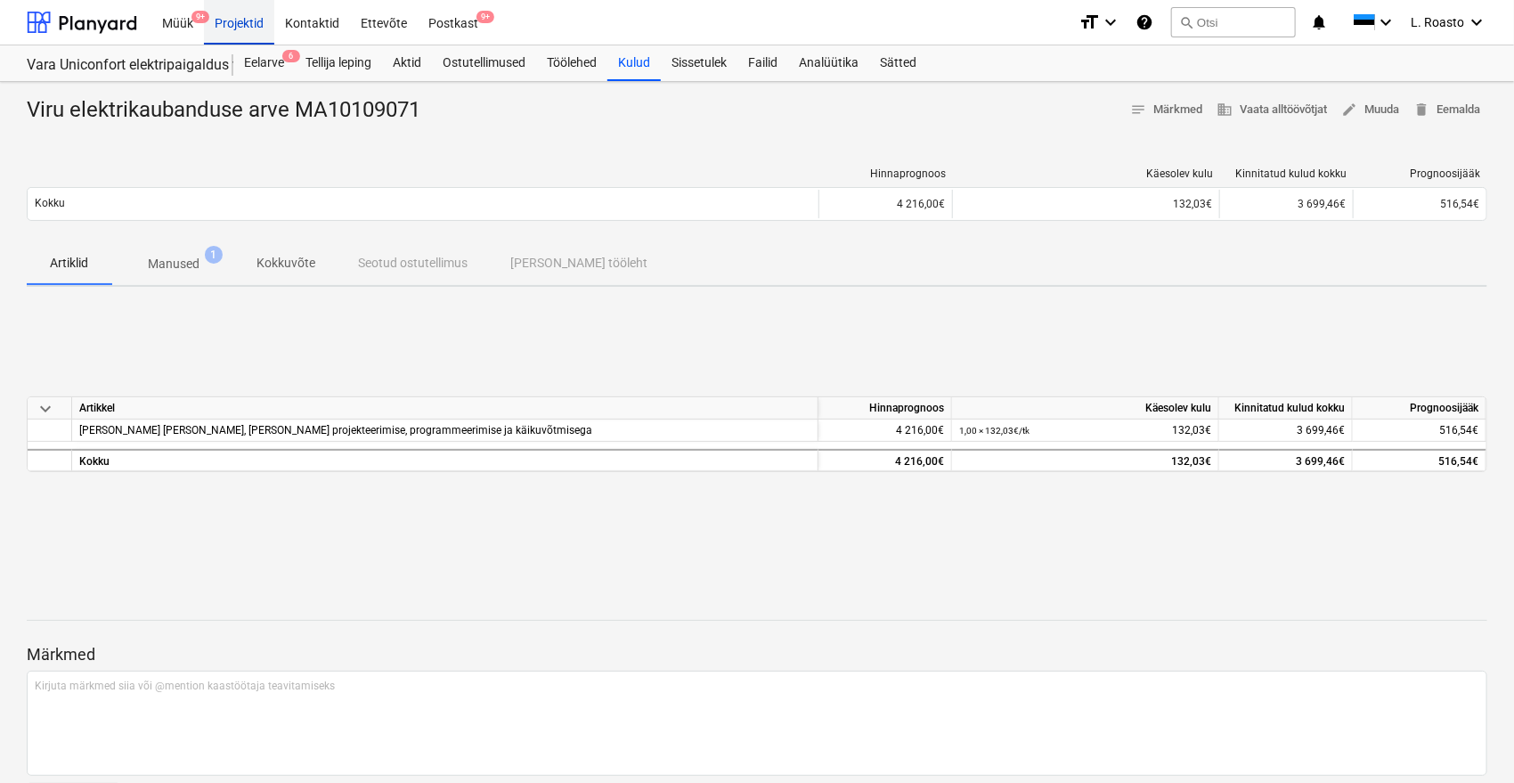
click at [251, 29] on div "Projektid" at bounding box center [239, 21] width 70 height 45
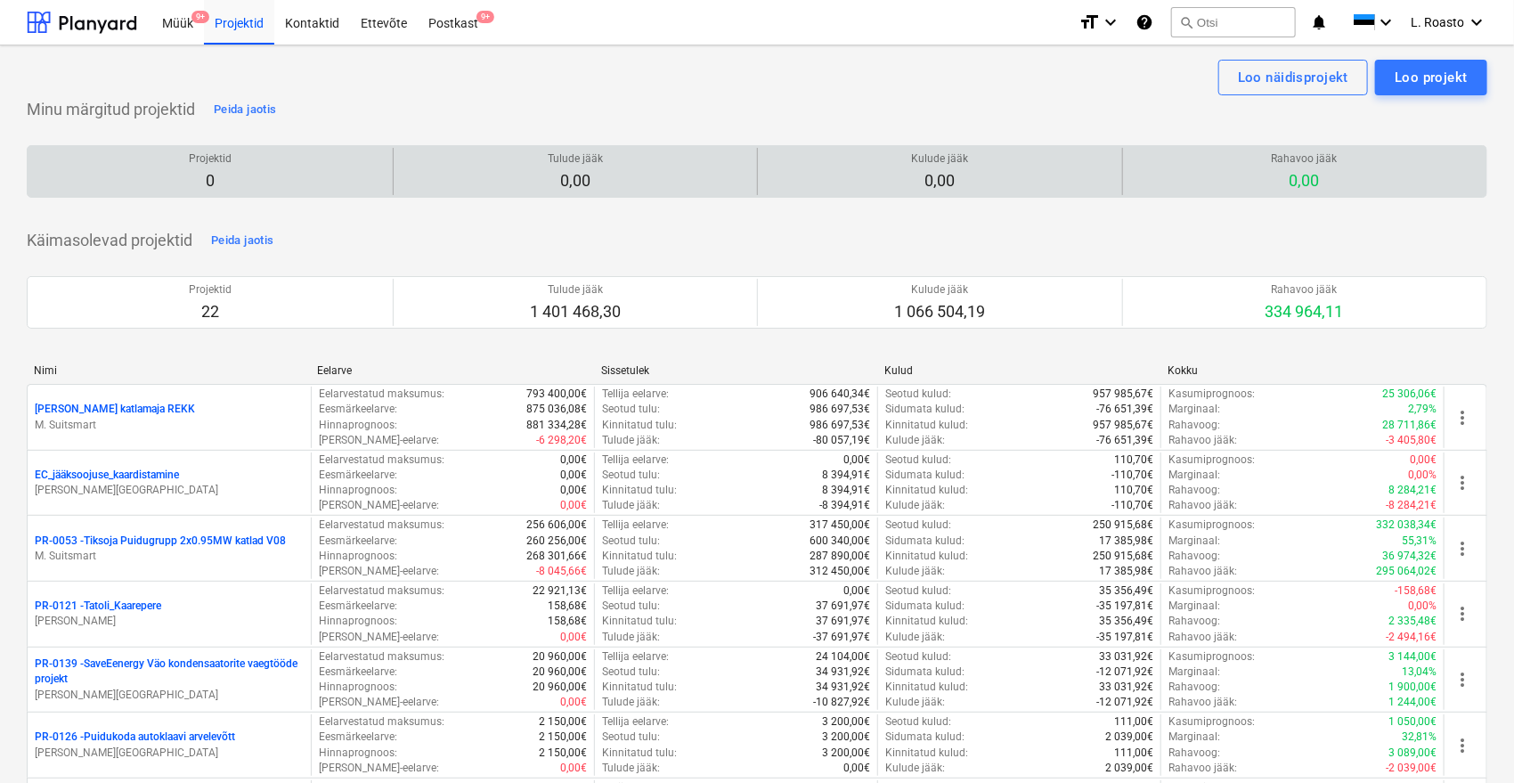
scroll to position [476, 0]
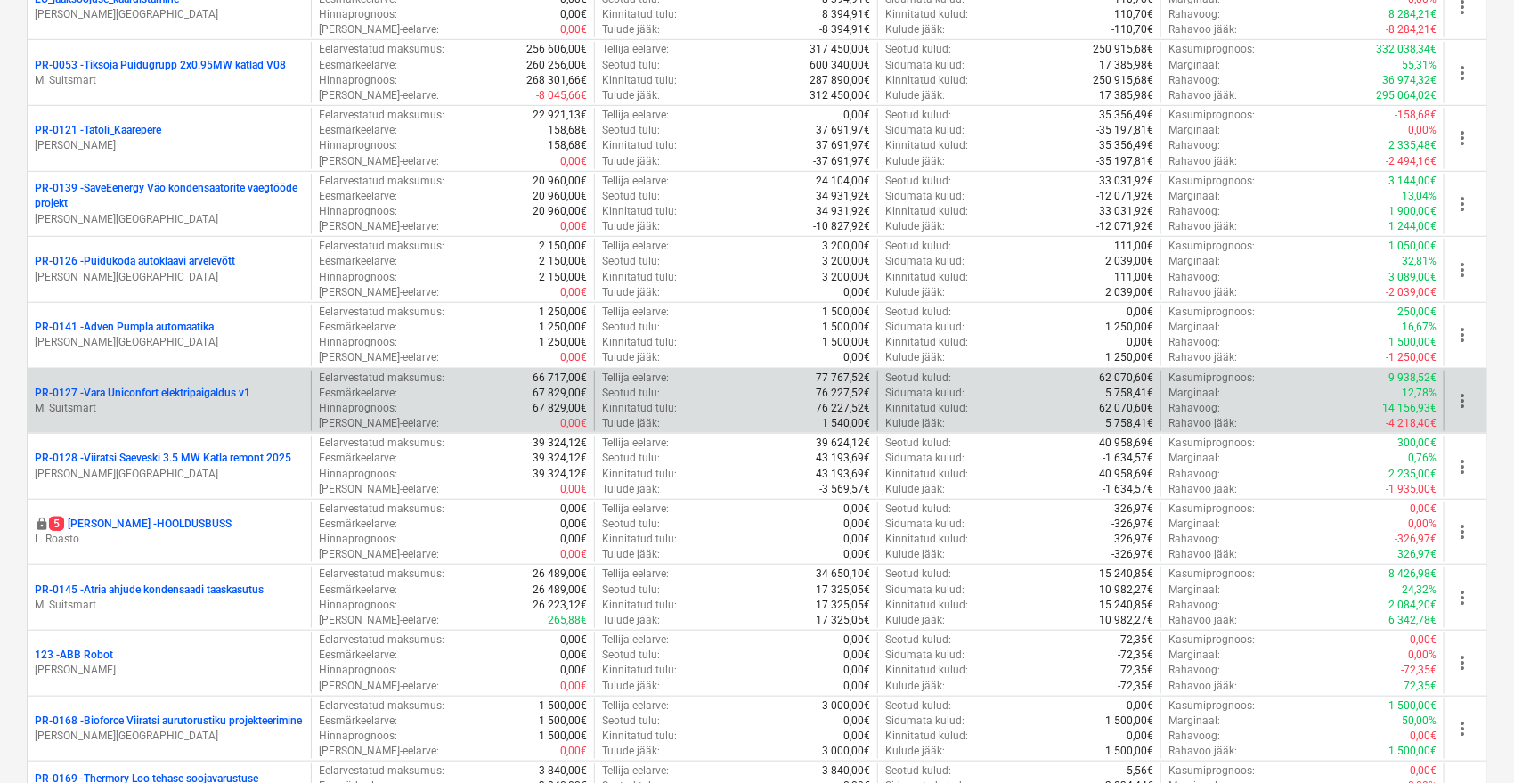
click at [232, 382] on div "PR-0127 - Vara Uniconfort elektripaigaldus v1 M. Suitsmart" at bounding box center [169, 400] width 283 height 61
click at [226, 397] on p "PR-0127 - Vara Uniconfort elektripaigaldus v1" at bounding box center [143, 393] width 216 height 15
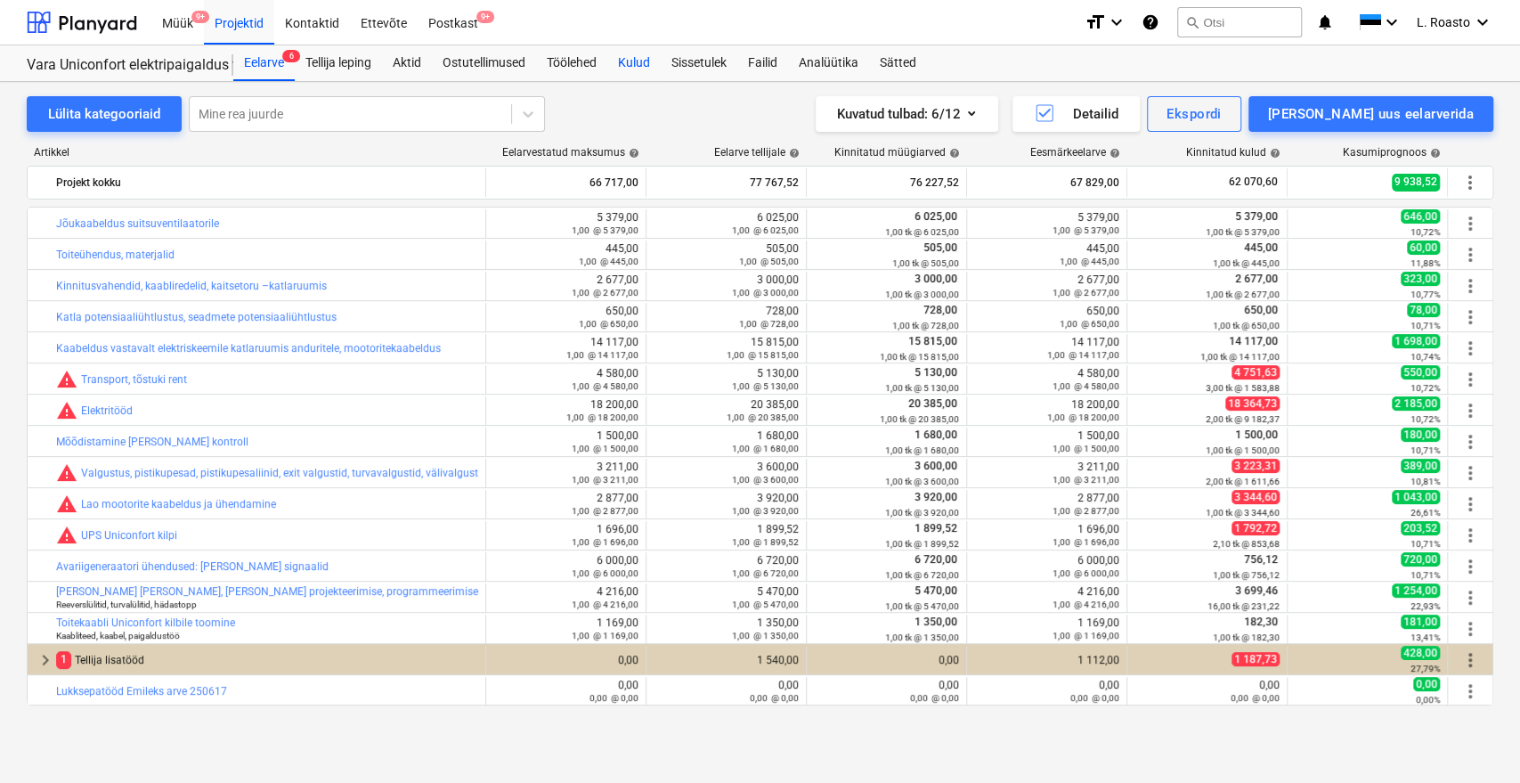
click at [659, 58] on div "Kulud" at bounding box center [633, 63] width 53 height 36
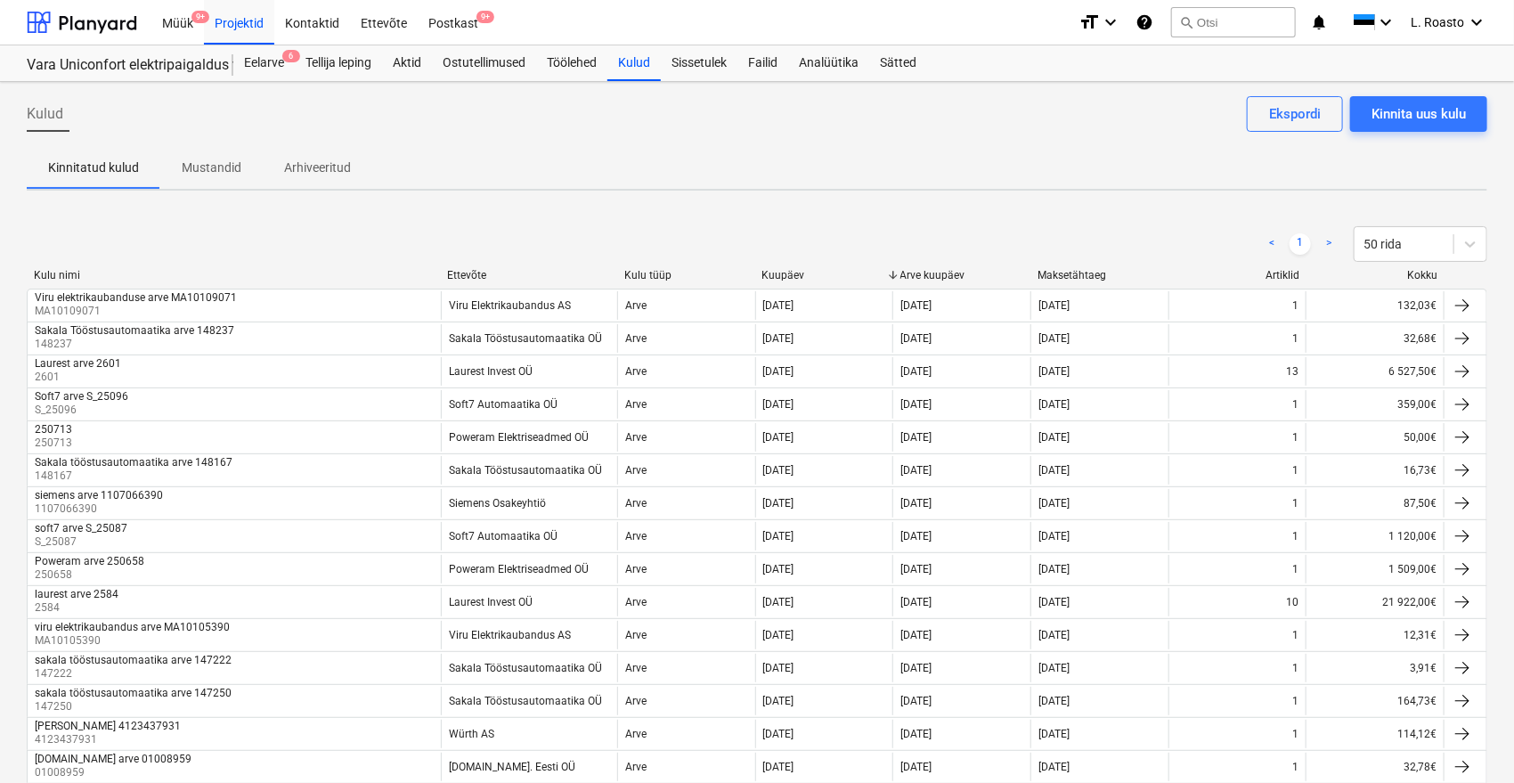
click at [1433, 93] on div "Kulud Kinnita uus kulu Ekspordi Kinnitatud kulud Mustandid Arhiveeritud < 1 > 5…" at bounding box center [757, 680] width 1514 height 1197
click at [1428, 113] on div "Kinnita uus kulu" at bounding box center [1418, 113] width 94 height 23
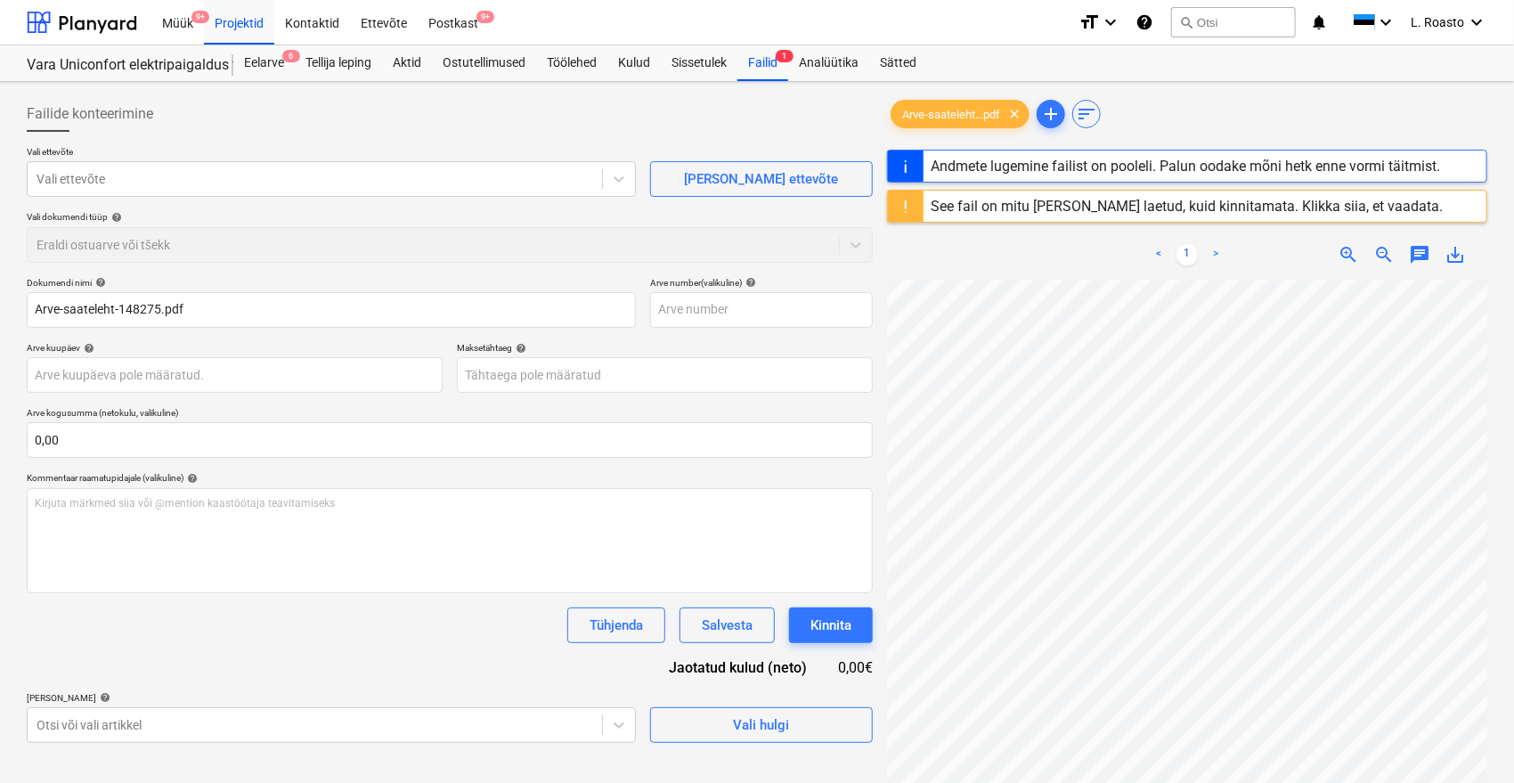
type input "148275"
type input "[DATE]"
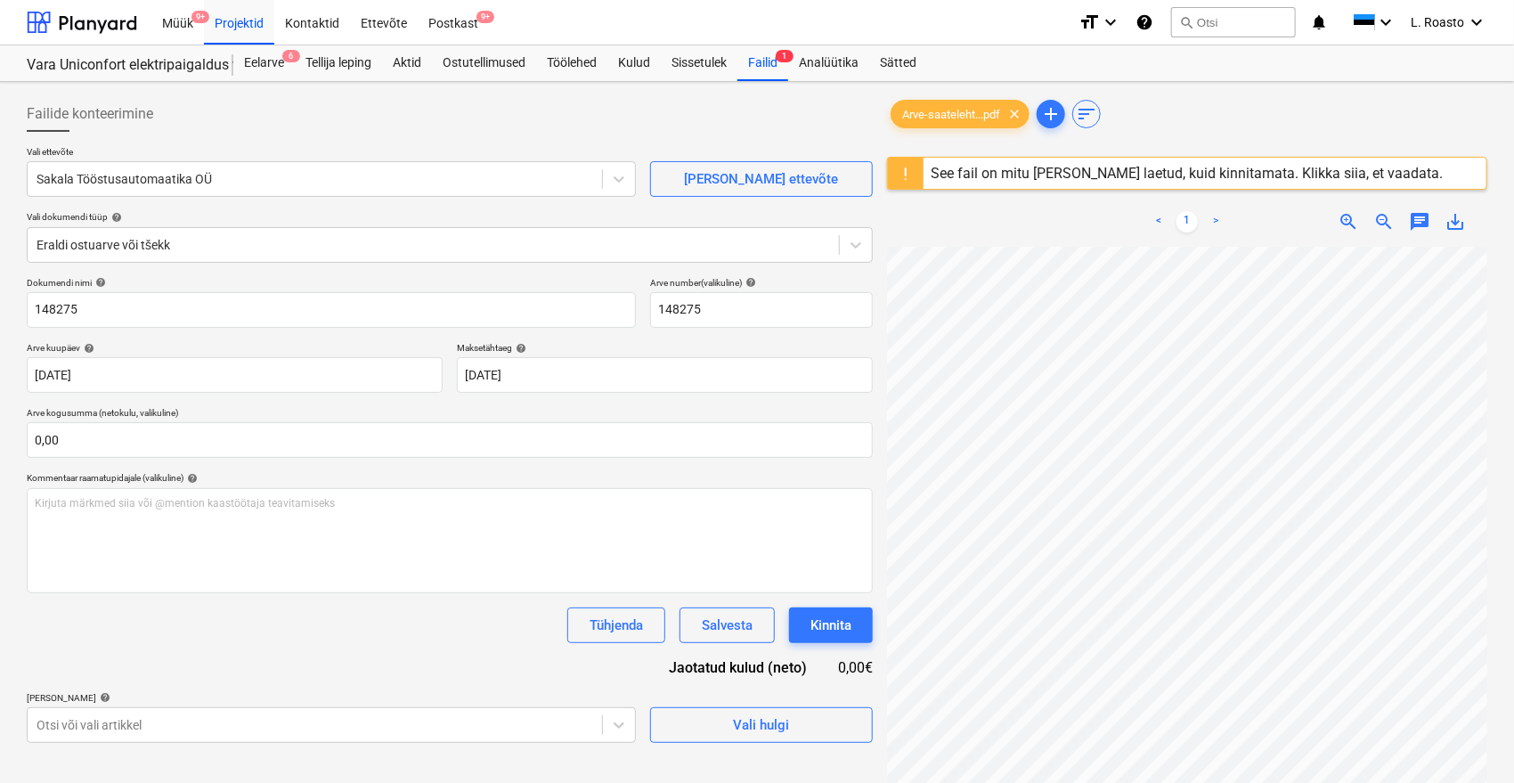
scroll to position [0, 71]
click at [30, 309] on input "148275" at bounding box center [331, 310] width 609 height 36
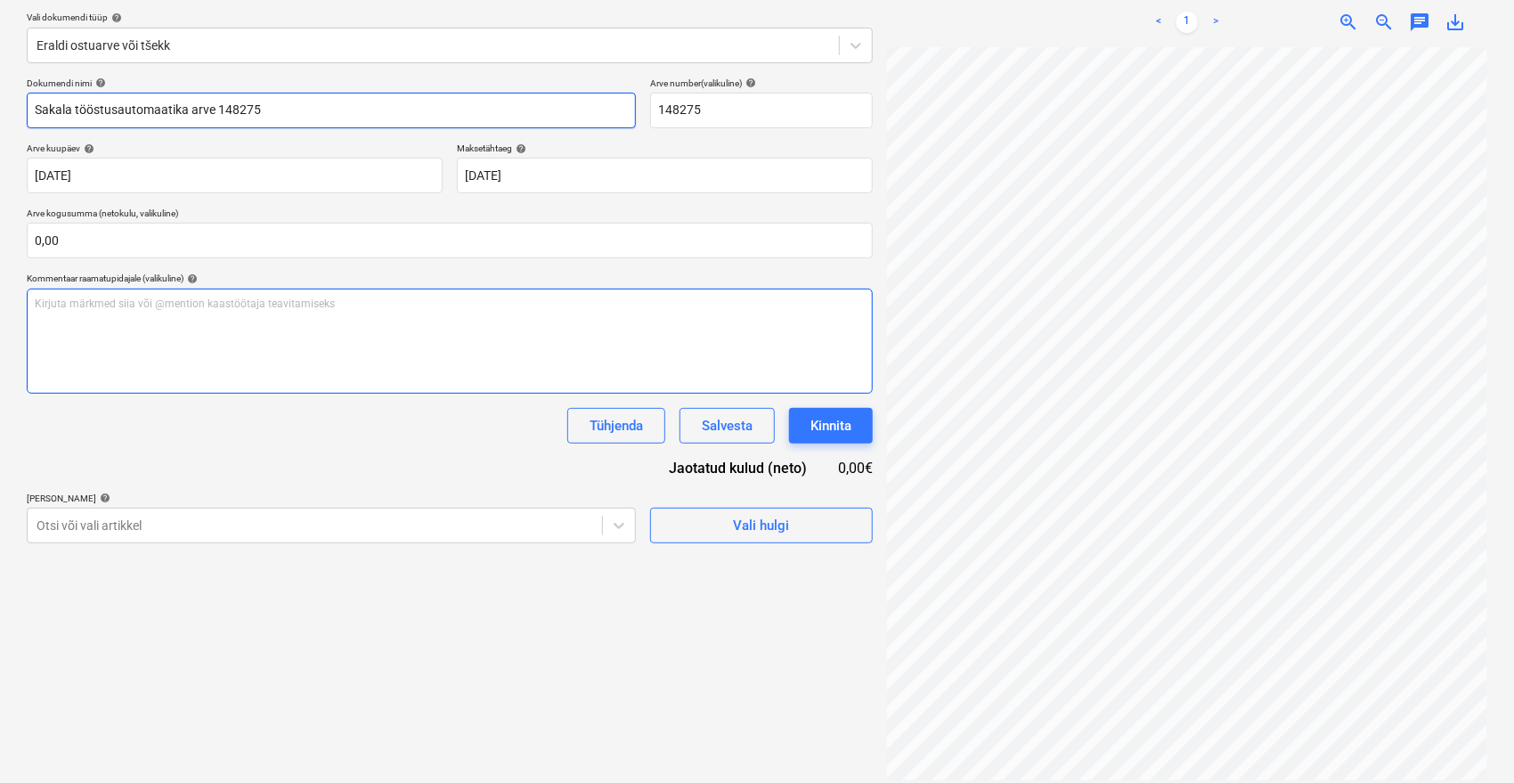
scroll to position [211, 0]
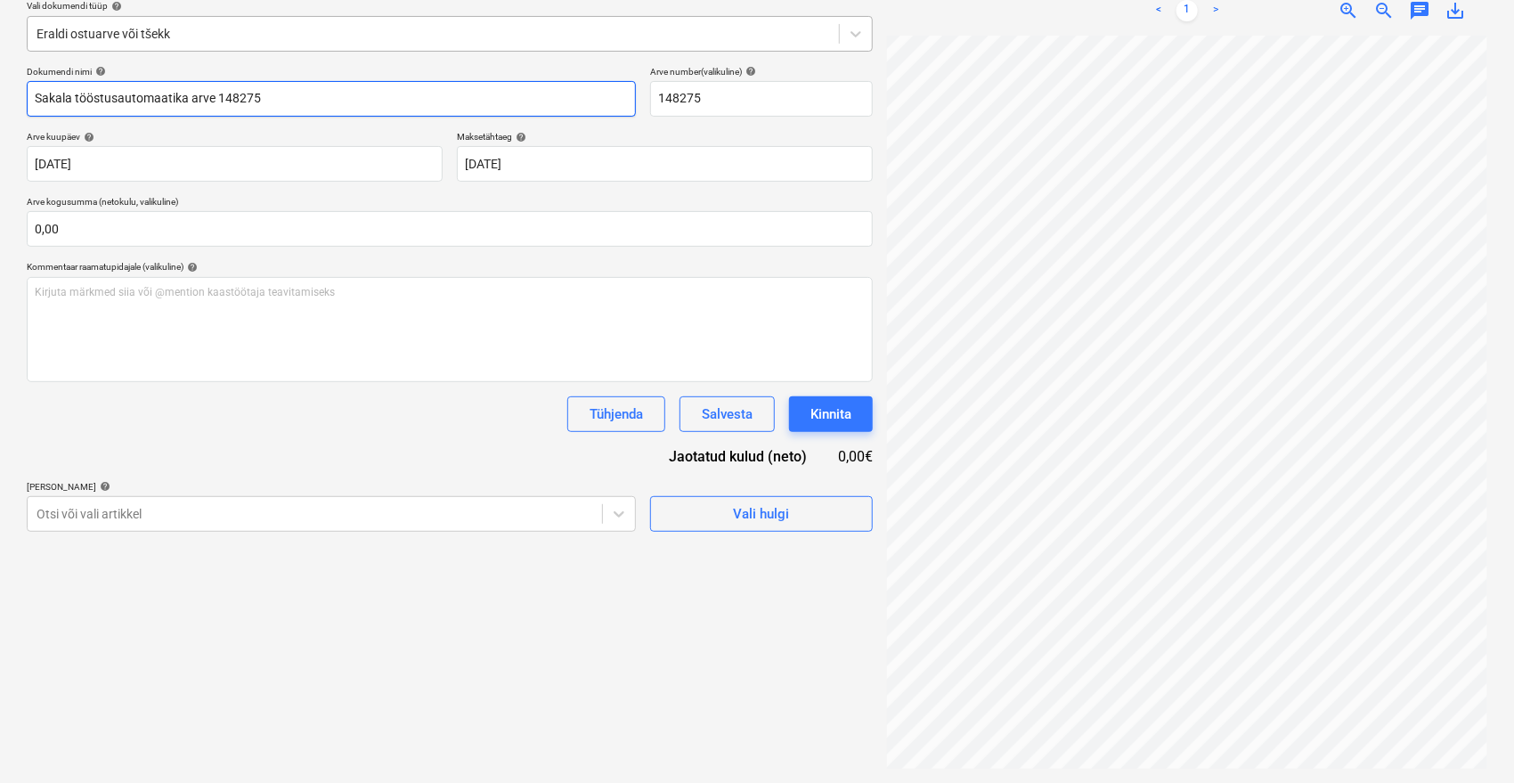
type input "Sakala tööstusautomaatika arve 148275"
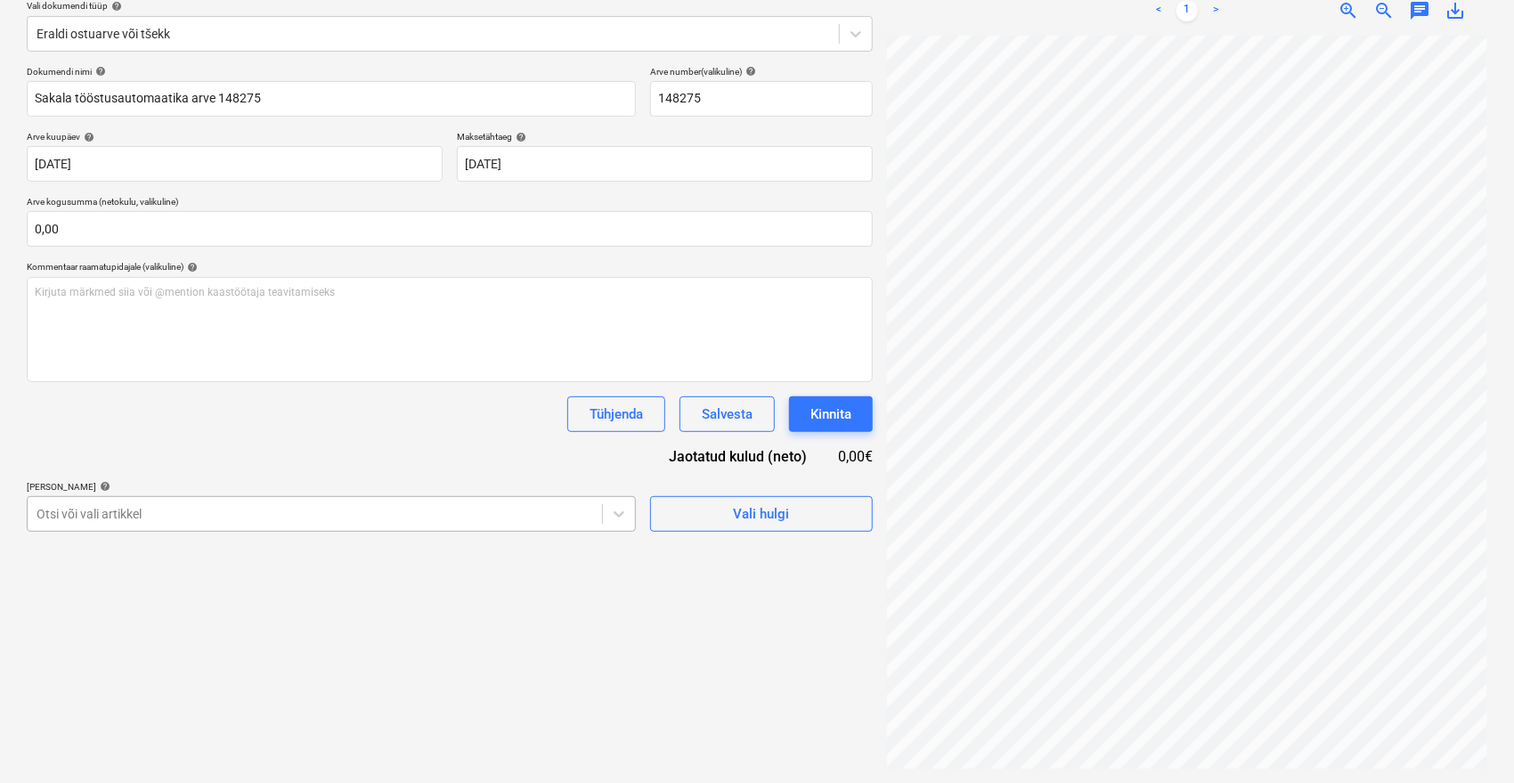
scroll to position [237, 0]
click at [393, 504] on div "Otsi või vali artikkel" at bounding box center [331, 514] width 609 height 36
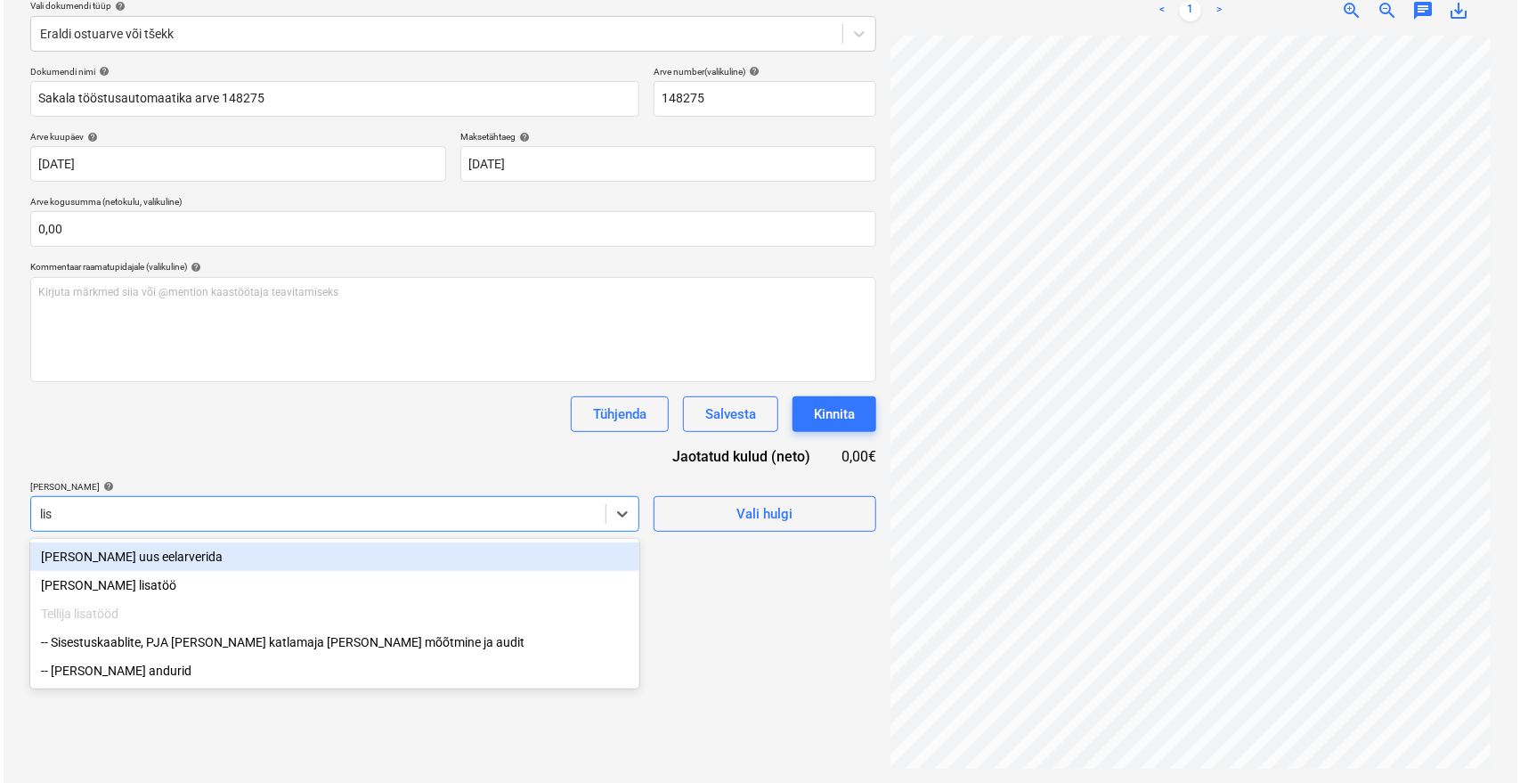
scroll to position [211, 0]
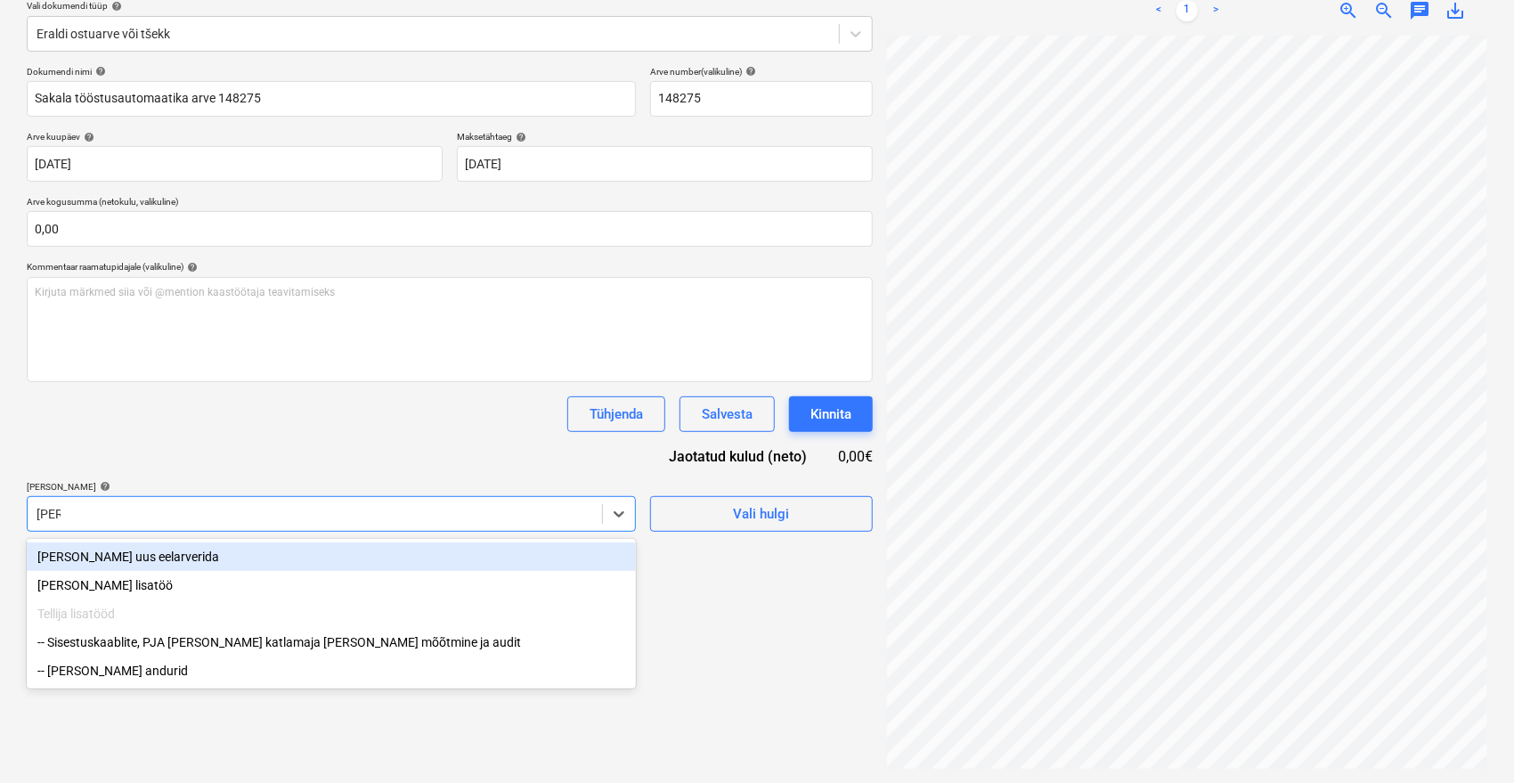
type input "[PERSON_NAME]"
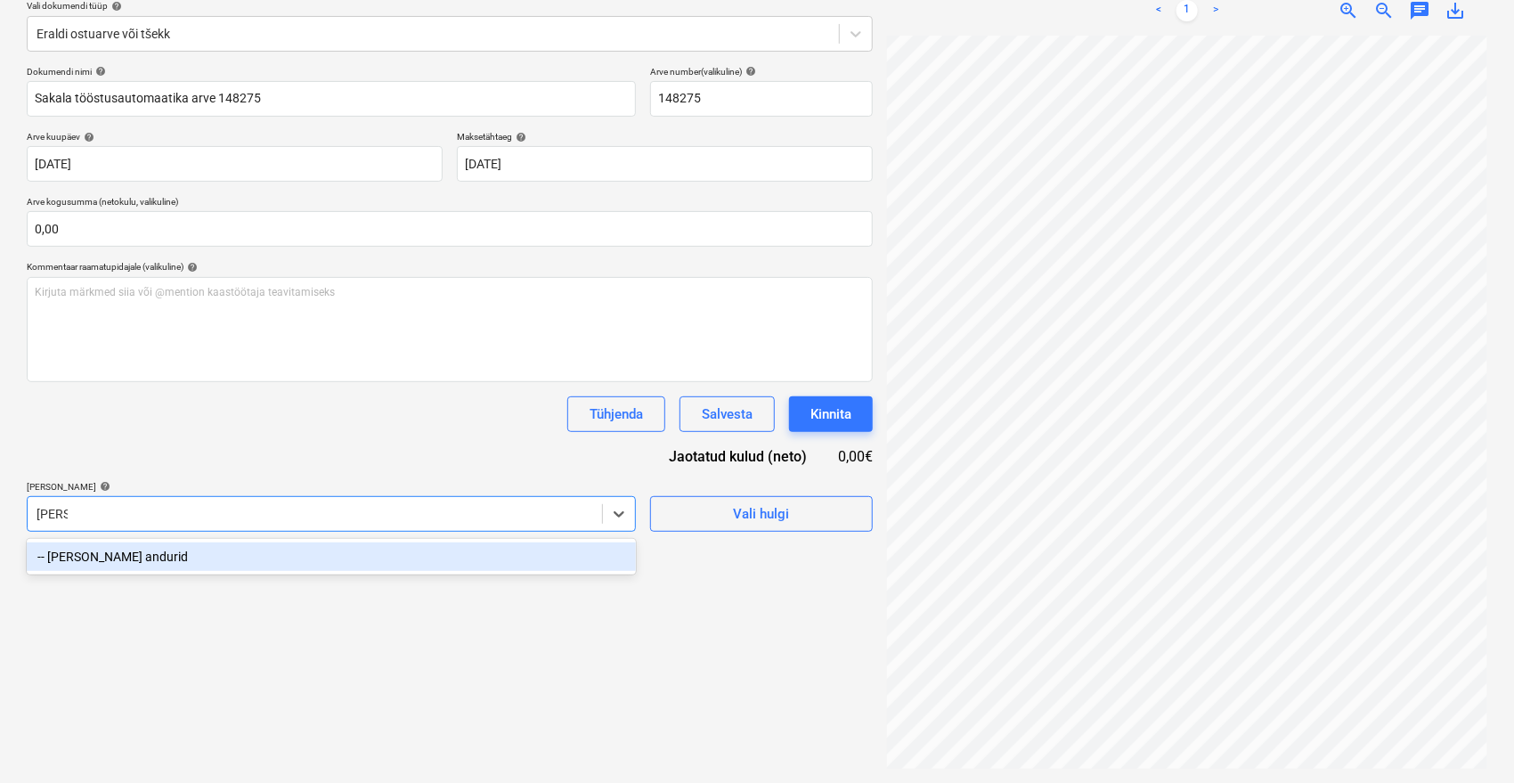
click at [249, 549] on div "-- [PERSON_NAME] andurid" at bounding box center [331, 556] width 609 height 28
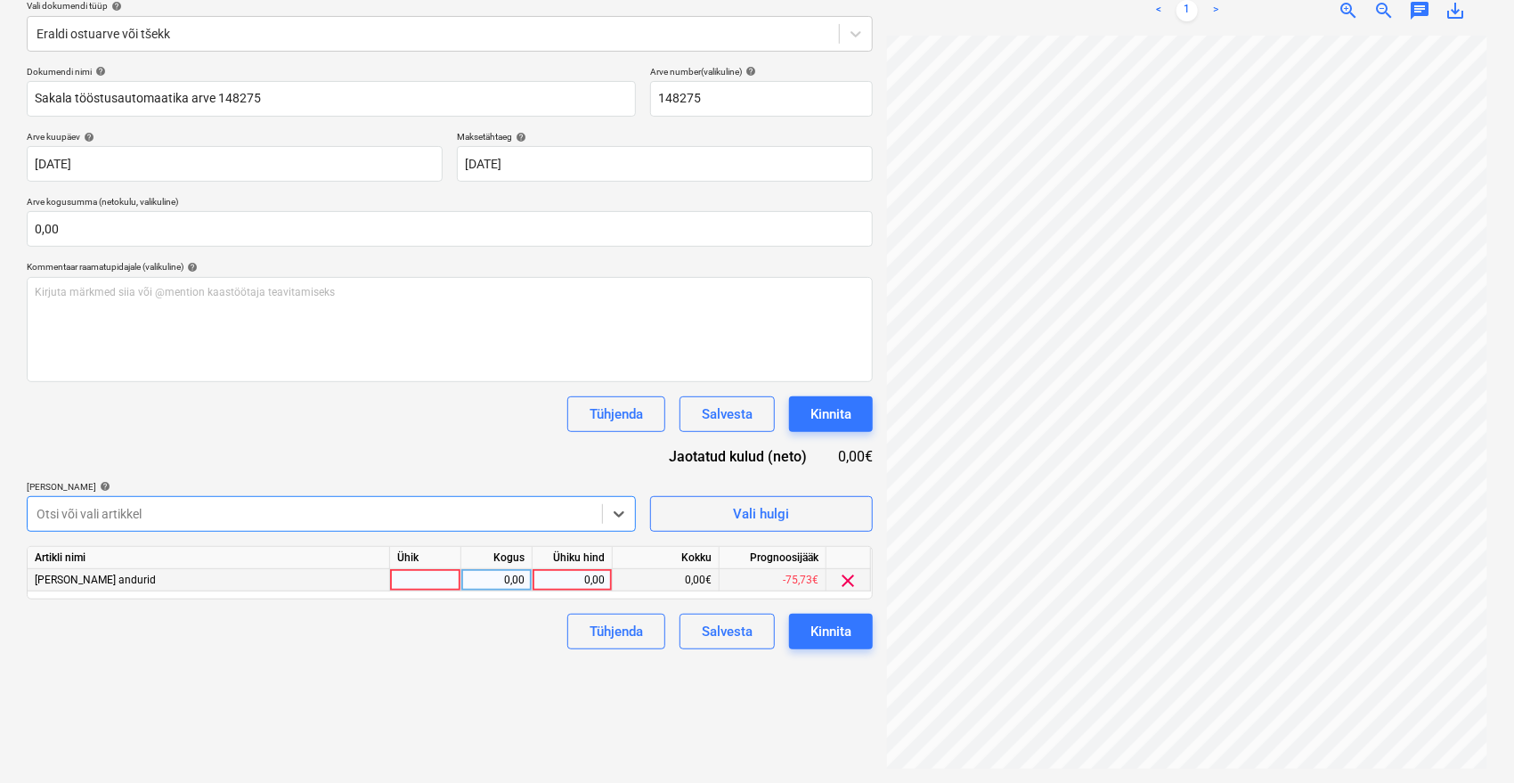
click at [565, 579] on div "0,00" at bounding box center [572, 580] width 65 height 22
type input "53,55"
click at [492, 688] on div "Failide konteerimine Vali ettevõte Sakala Tööstusautomaatika OÜ [PERSON_NAME] u…" at bounding box center [450, 327] width 860 height 898
click at [831, 627] on div "Kinnita" at bounding box center [830, 631] width 41 height 23
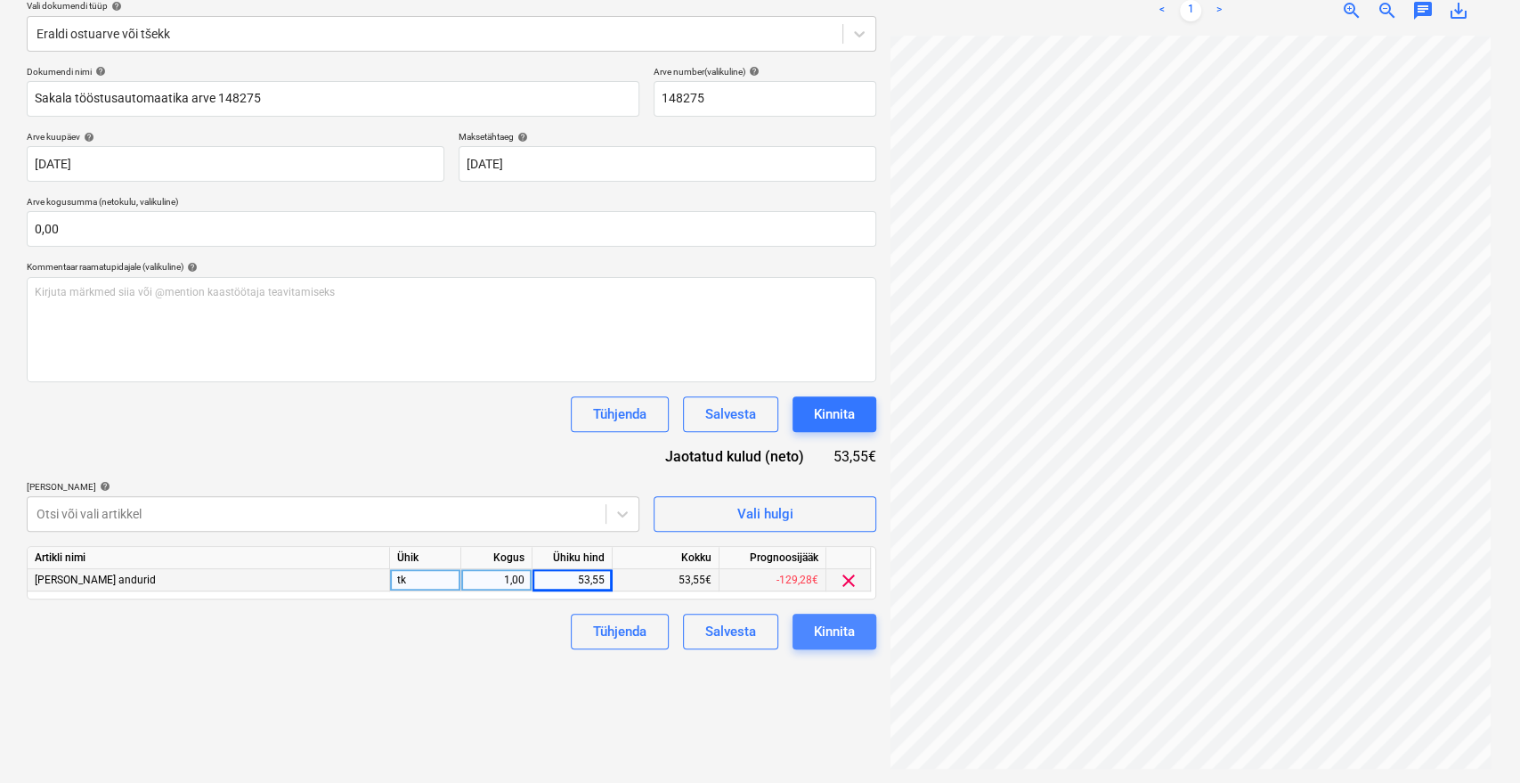
scroll to position [0, 71]
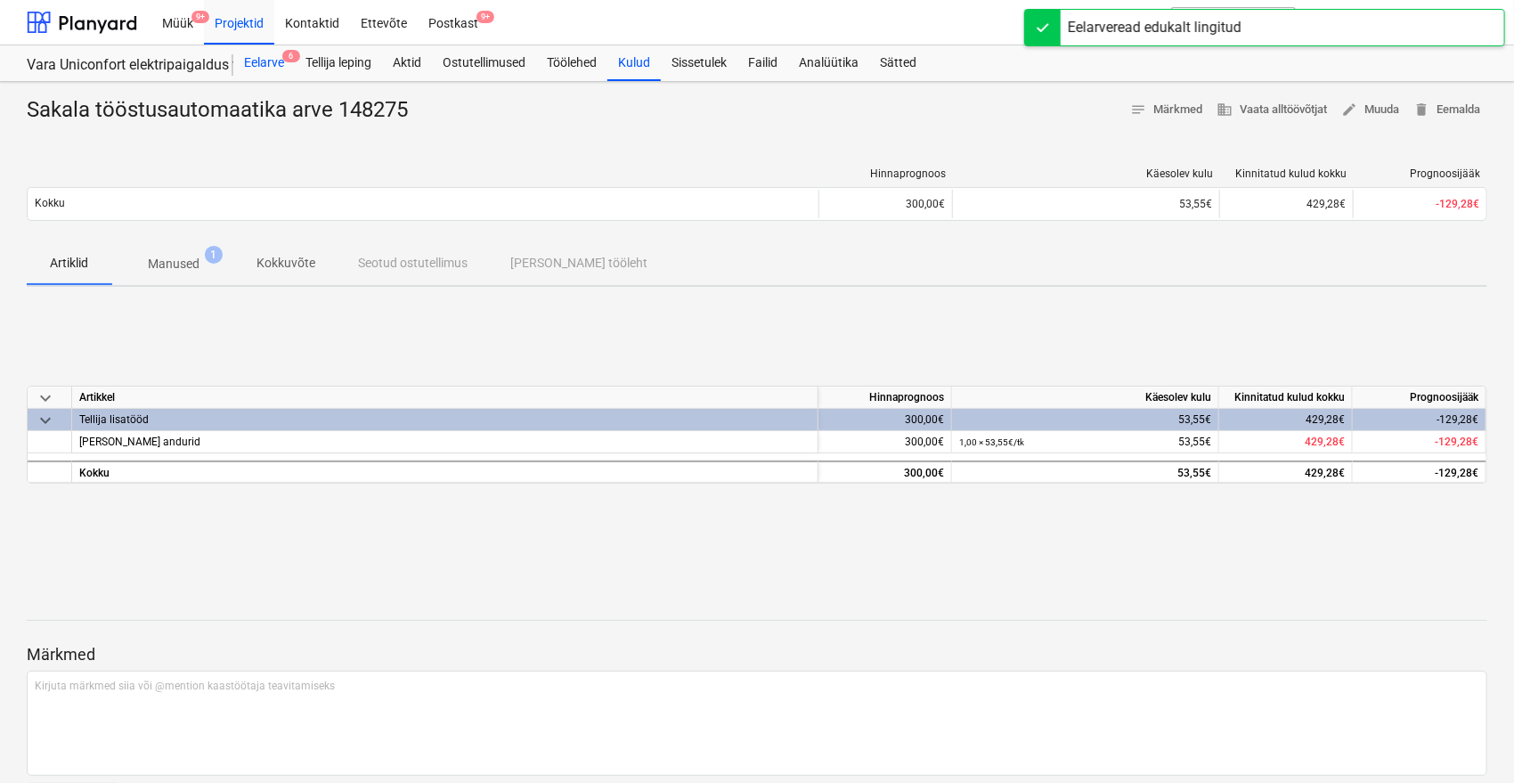
click at [258, 58] on div "Eelarve 6" at bounding box center [263, 63] width 61 height 36
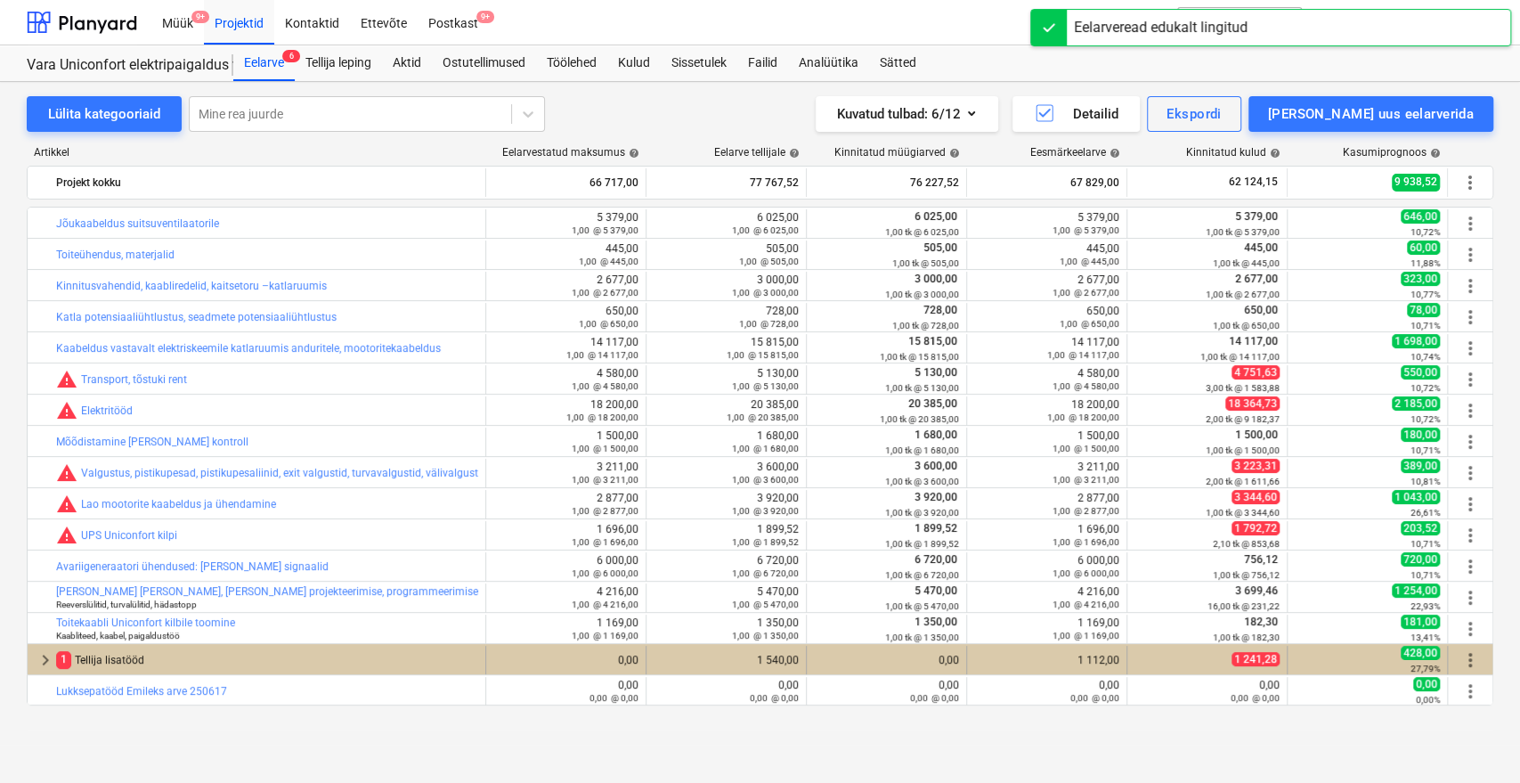
click at [132, 661] on div "1 Tellija lisatööd" at bounding box center [267, 660] width 422 height 28
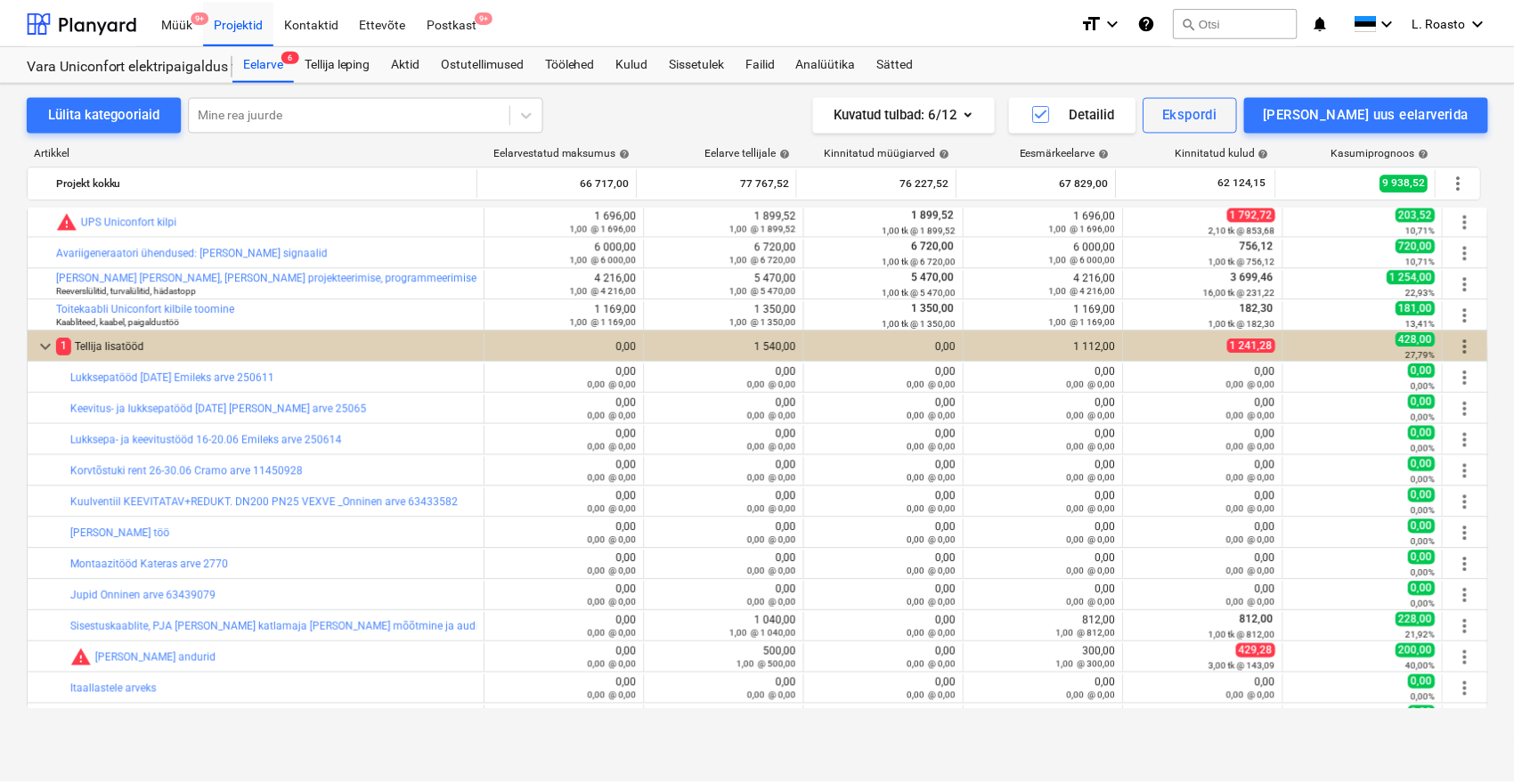
scroll to position [338, 0]
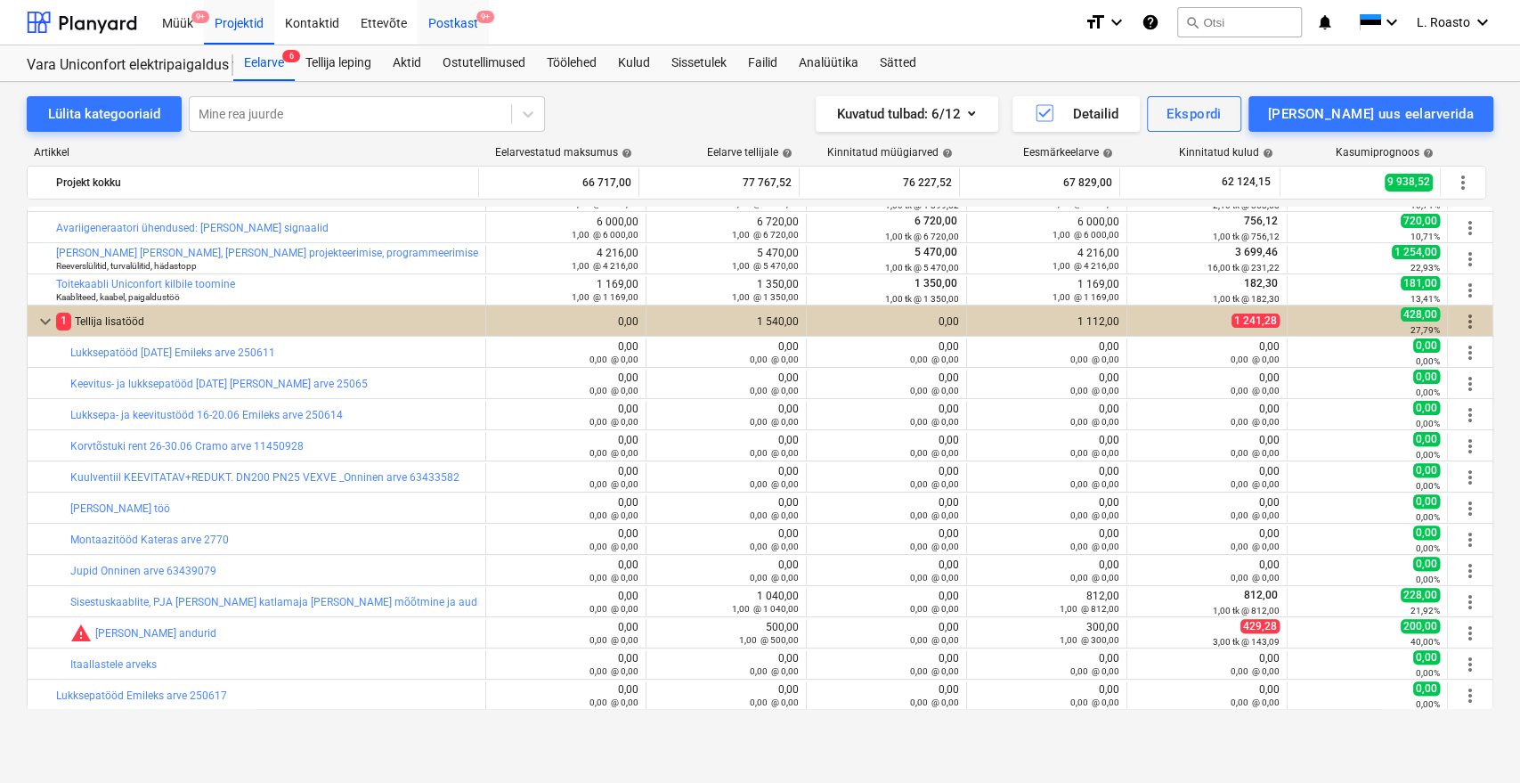
click at [457, 16] on div "Postkast 9+" at bounding box center [453, 21] width 71 height 45
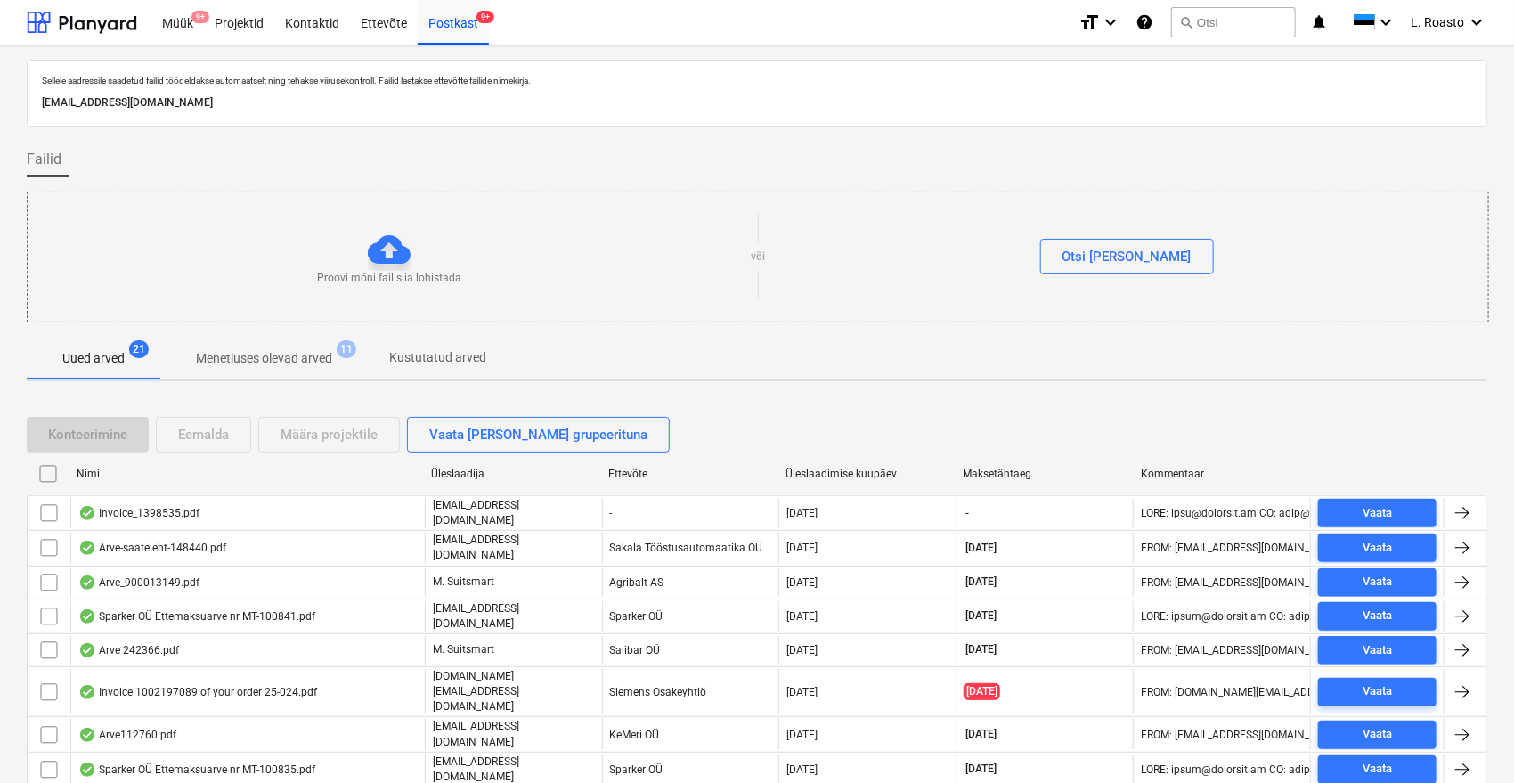
scroll to position [466, 0]
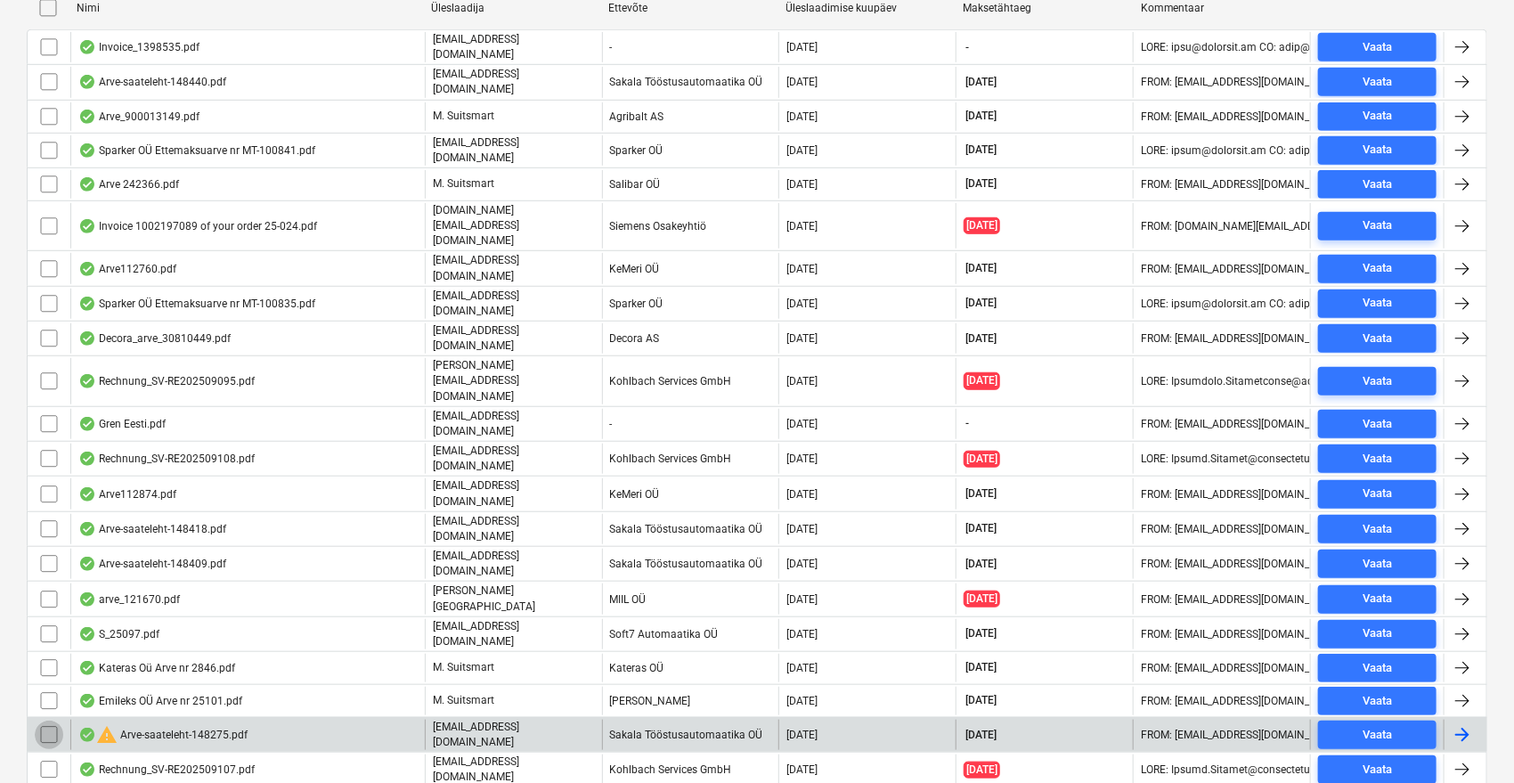
click at [41, 720] on input "checkbox" at bounding box center [49, 734] width 28 height 28
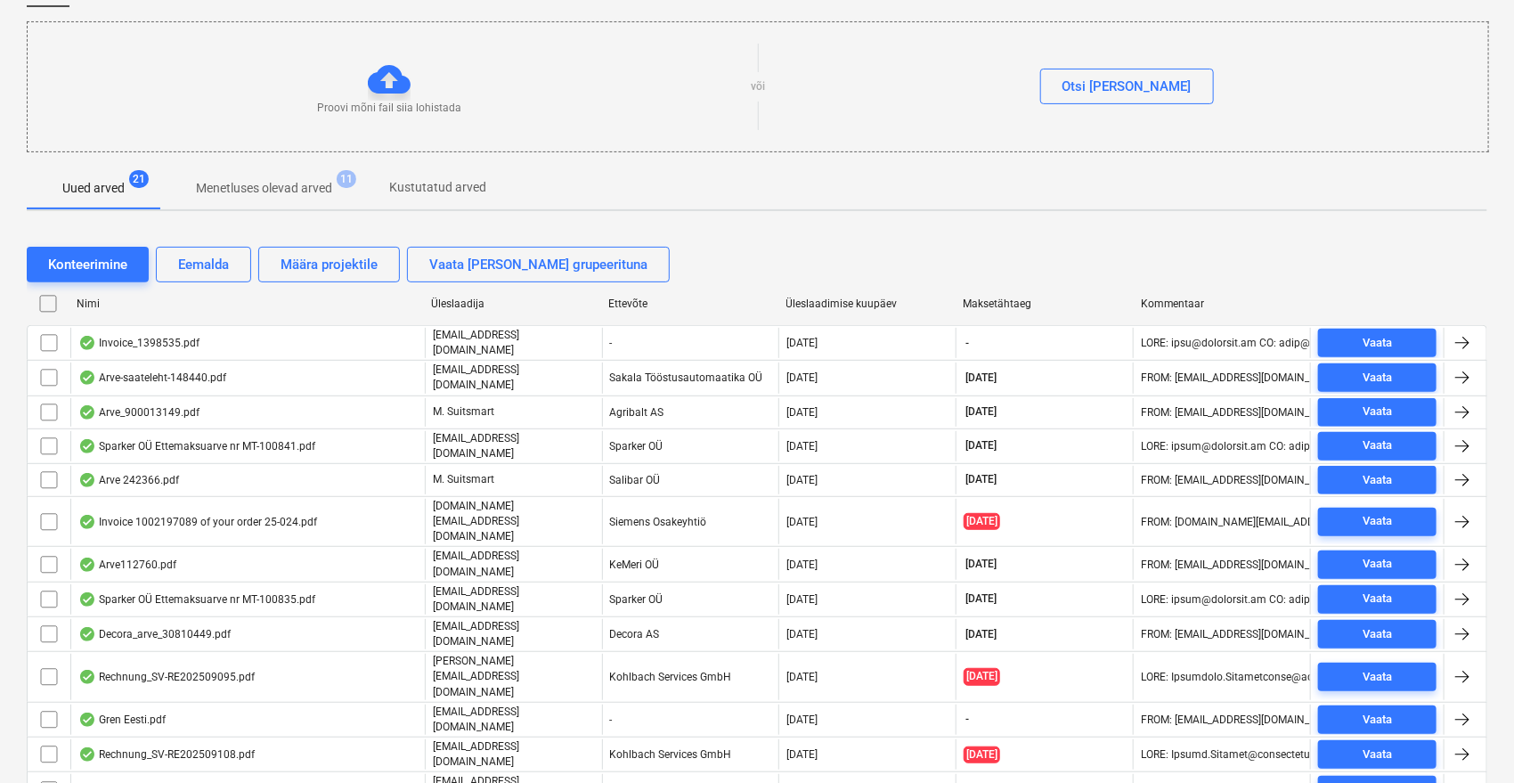
scroll to position [0, 0]
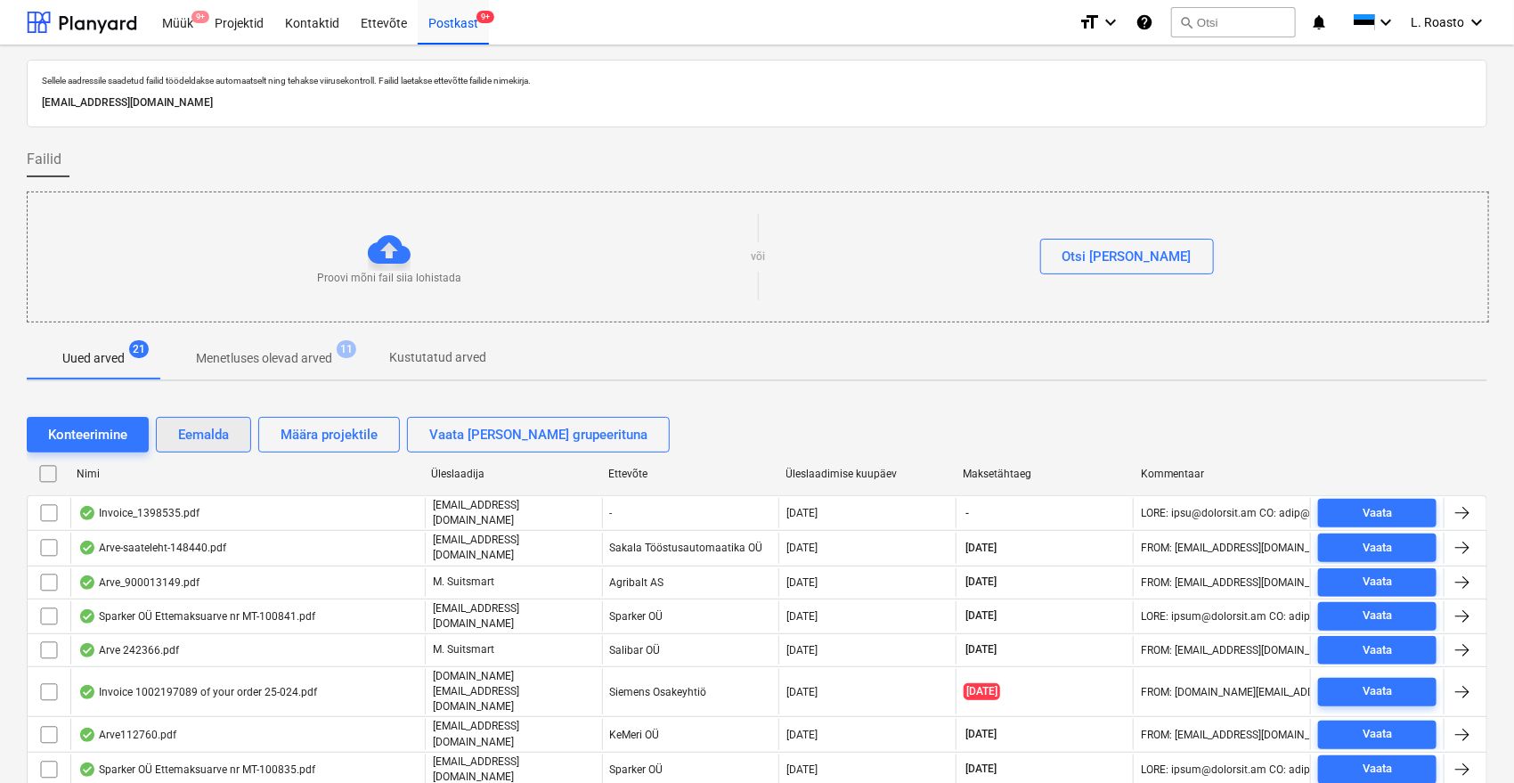
click at [210, 433] on div "Eemalda" at bounding box center [203, 434] width 51 height 23
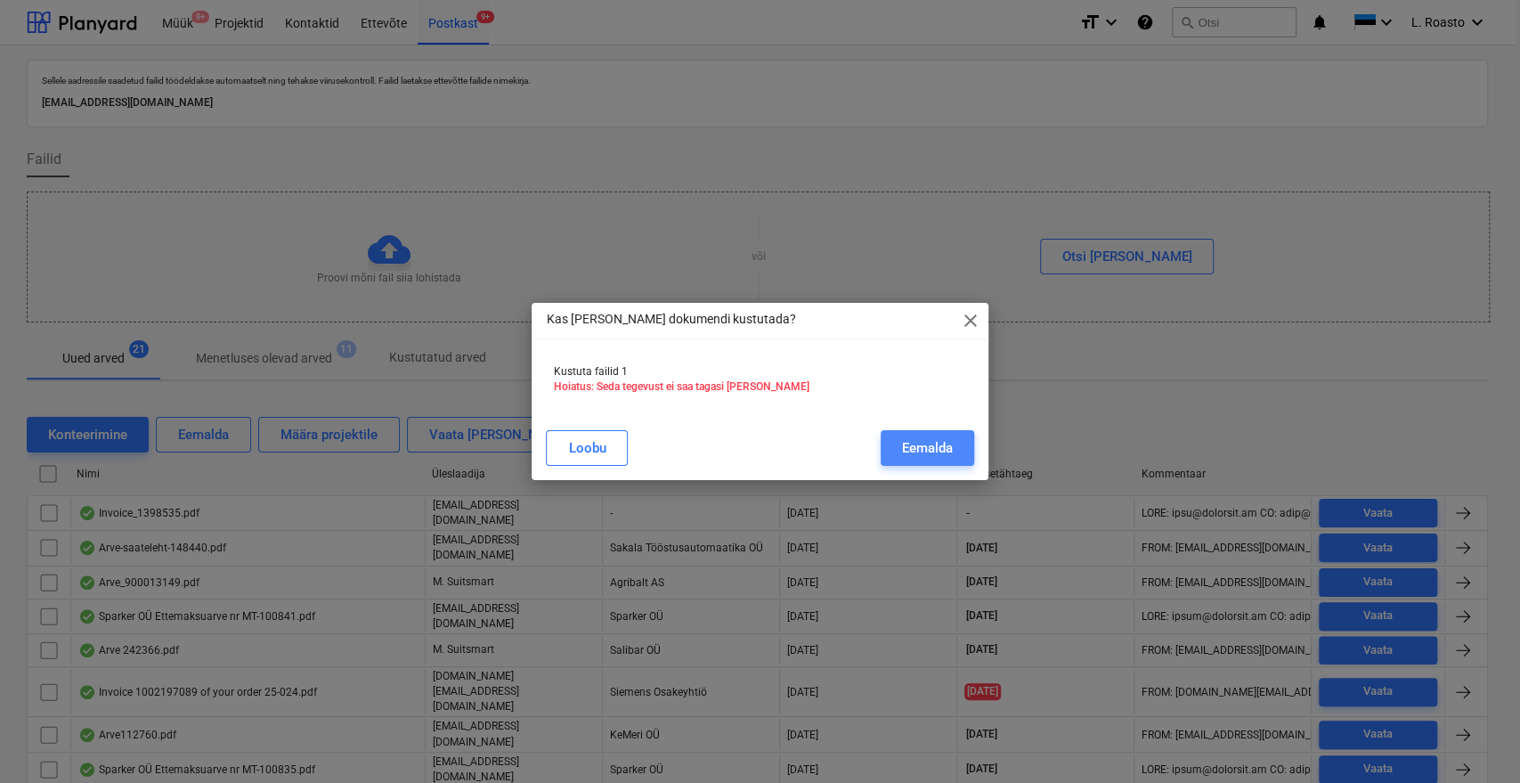
click at [945, 442] on div "Eemalda" at bounding box center [927, 447] width 51 height 23
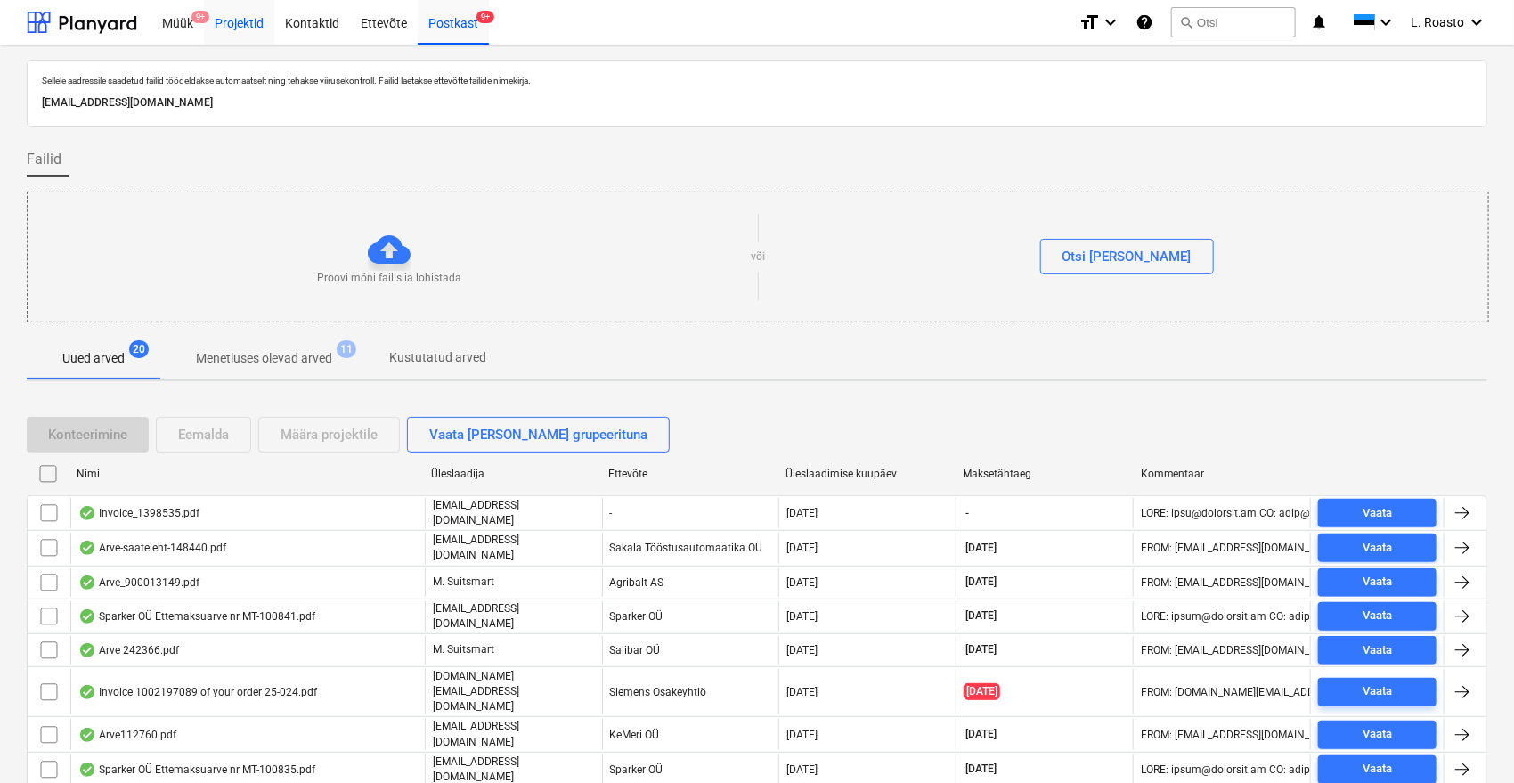
click at [232, 39] on div "Projektid" at bounding box center [239, 21] width 70 height 45
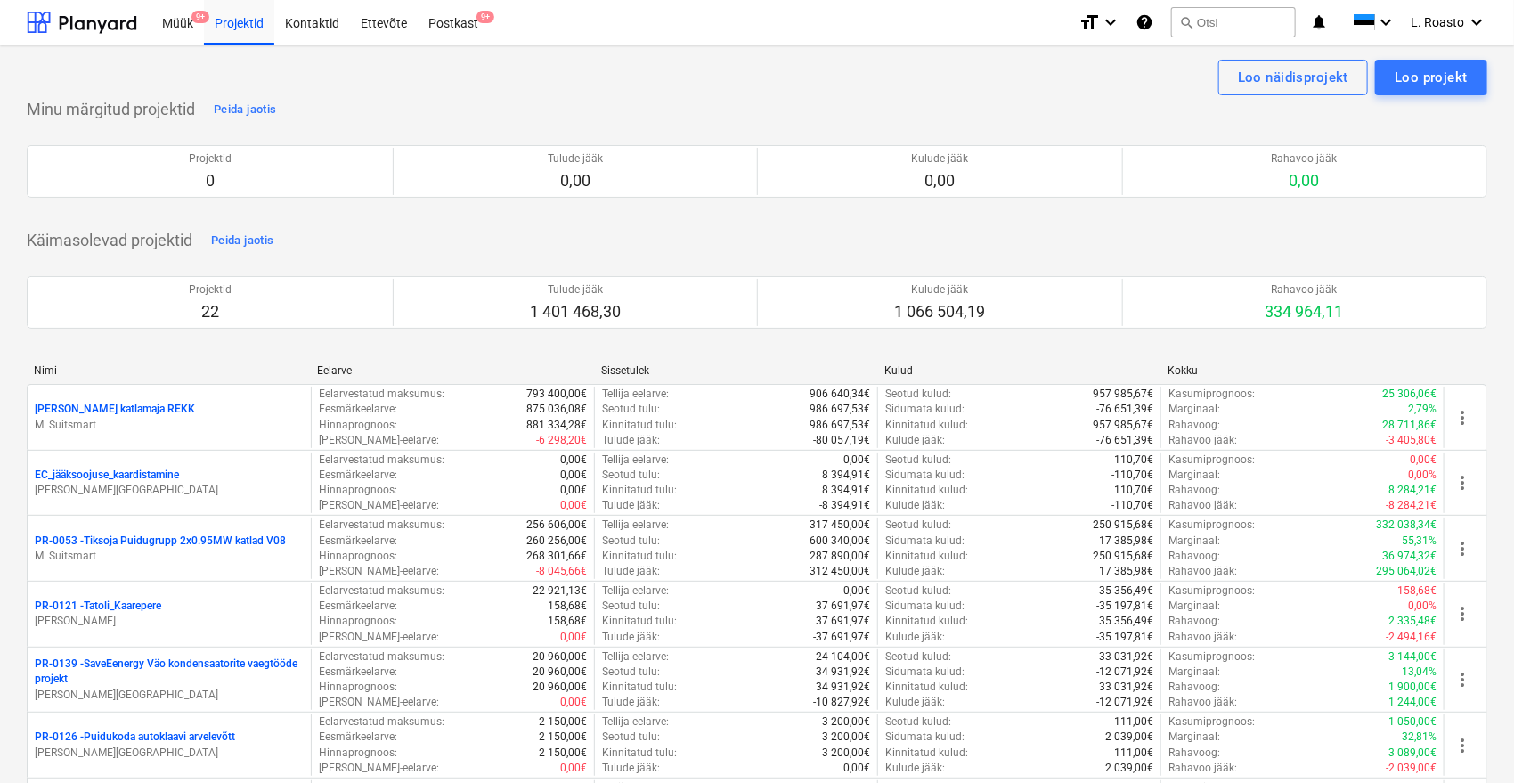
scroll to position [933, 0]
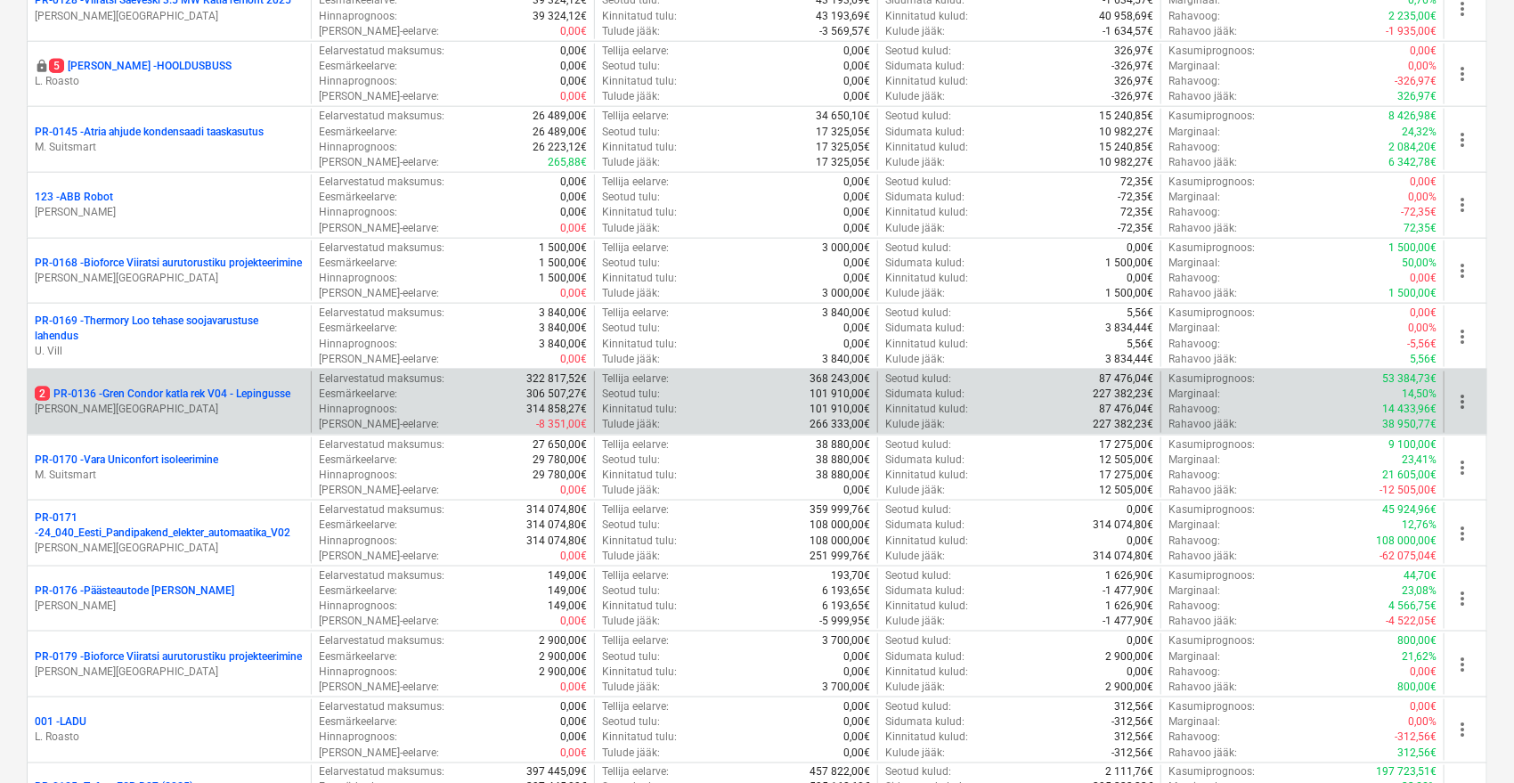
click at [204, 387] on p "2 PR-0136 - Gren Condor katla rek V04 - Lepingusse" at bounding box center [163, 394] width 256 height 15
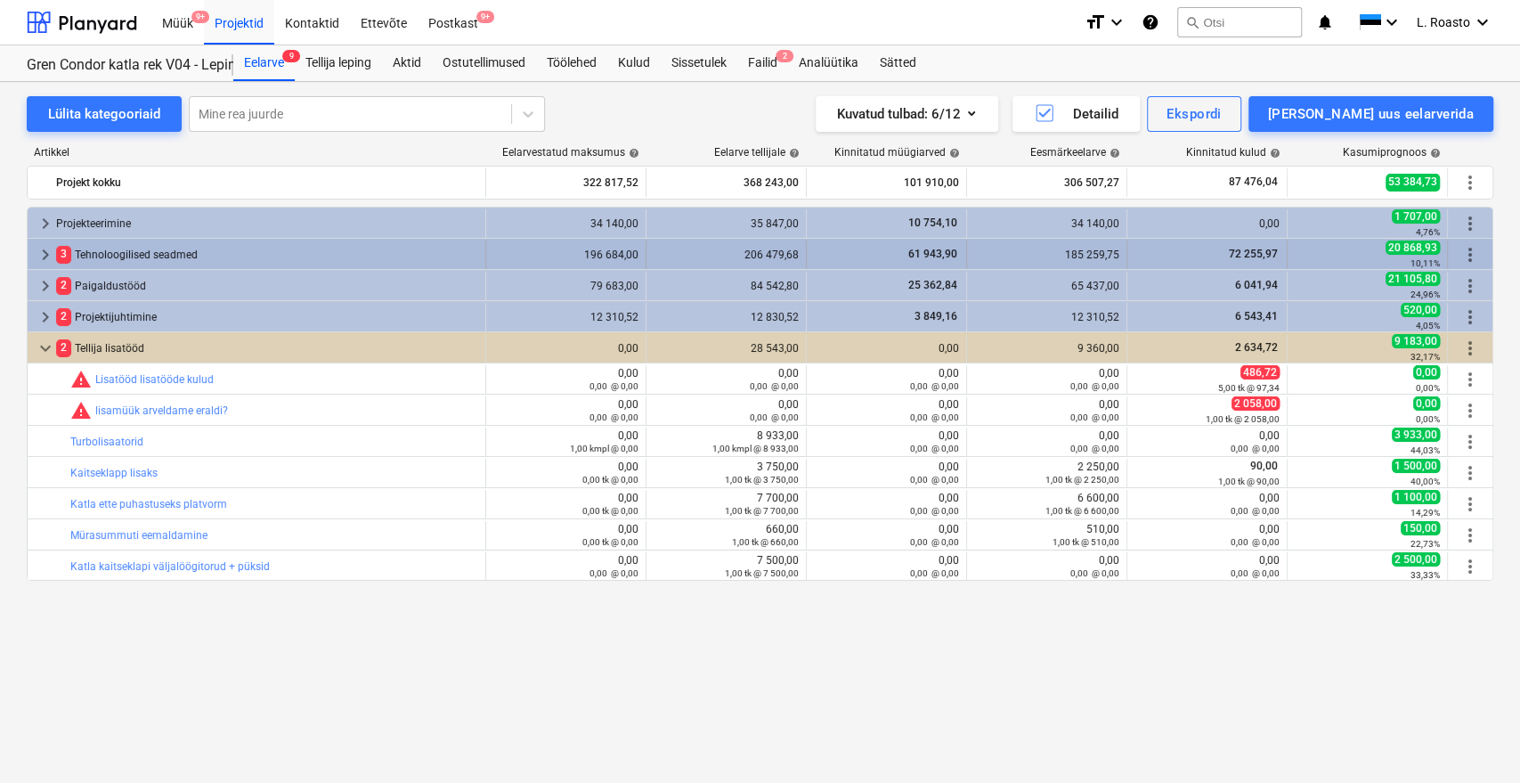
click at [122, 251] on div "3 Tehnoloogilised seadmed" at bounding box center [267, 254] width 422 height 28
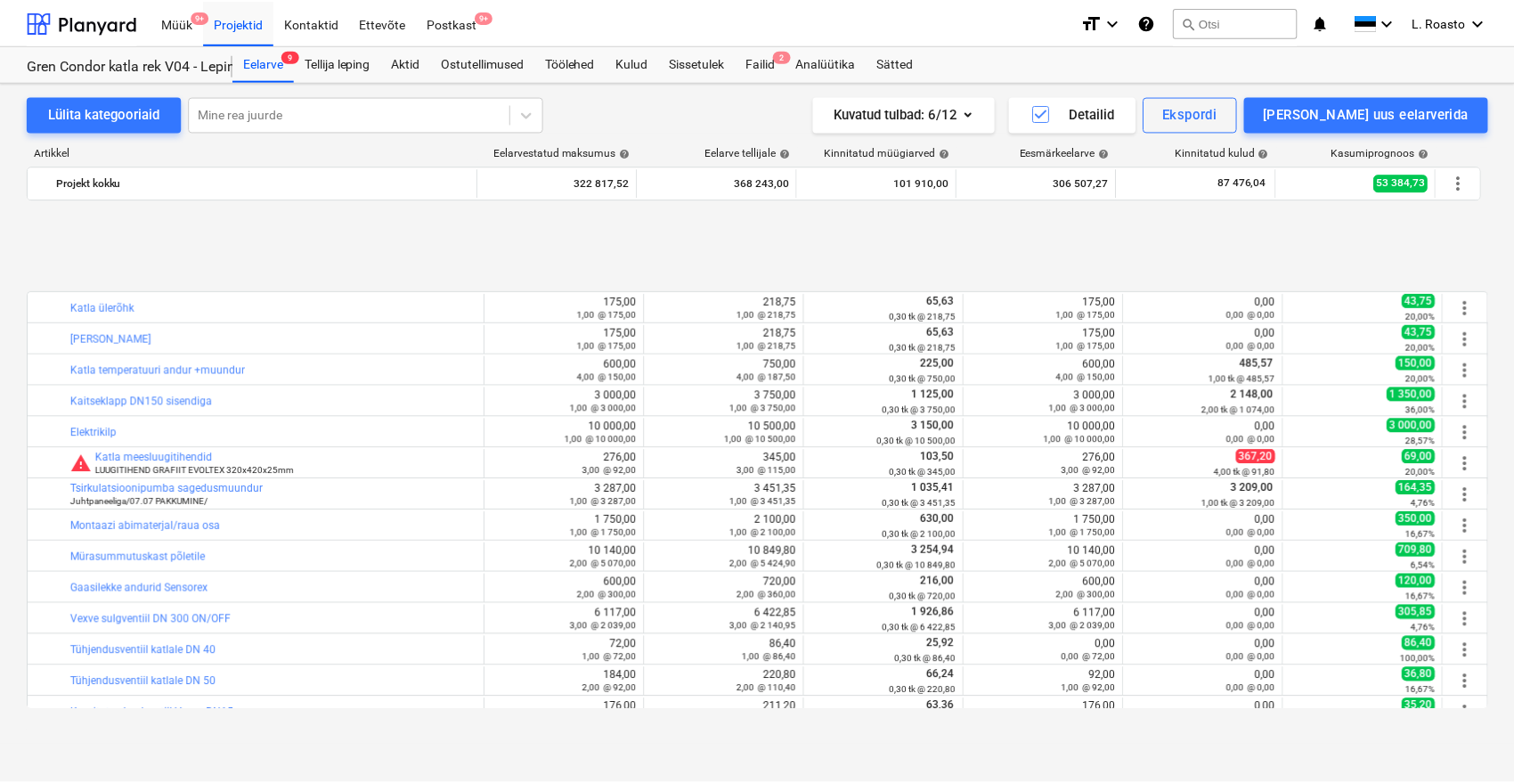
scroll to position [297, 0]
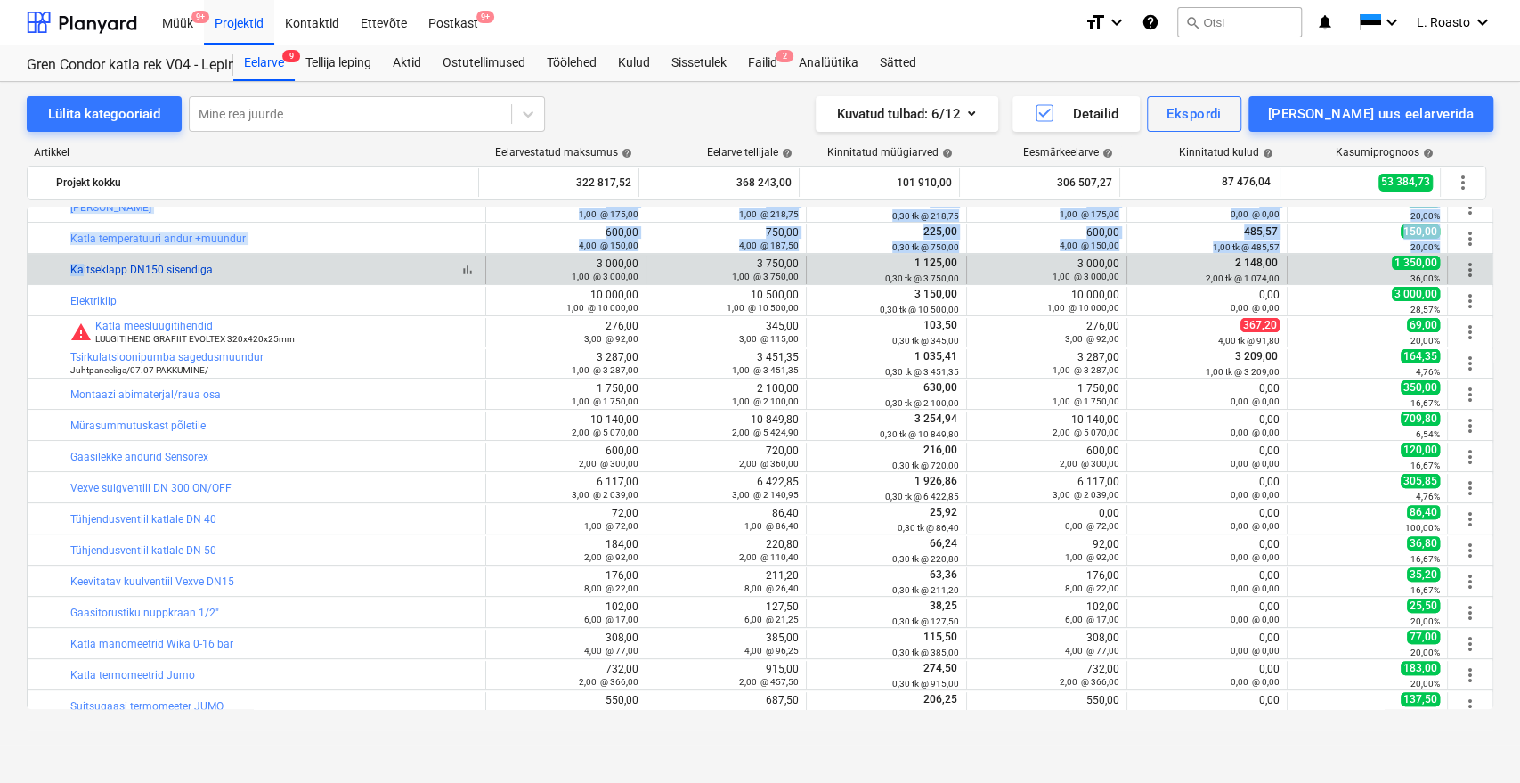
drag, startPoint x: 230, startPoint y: 265, endPoint x: 75, endPoint y: 264, distance: 155.0
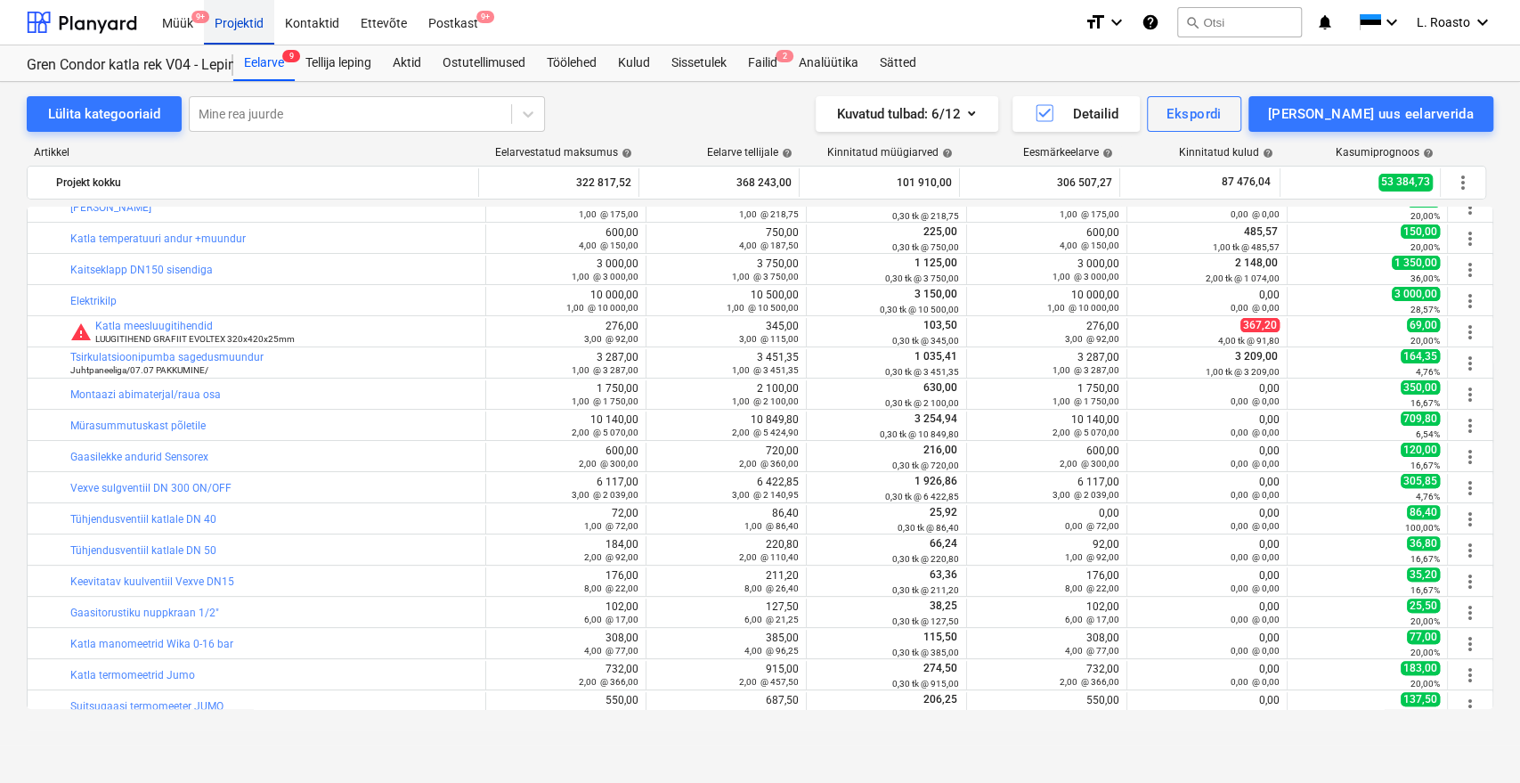
click at [256, 26] on div "Projektid" at bounding box center [239, 21] width 70 height 45
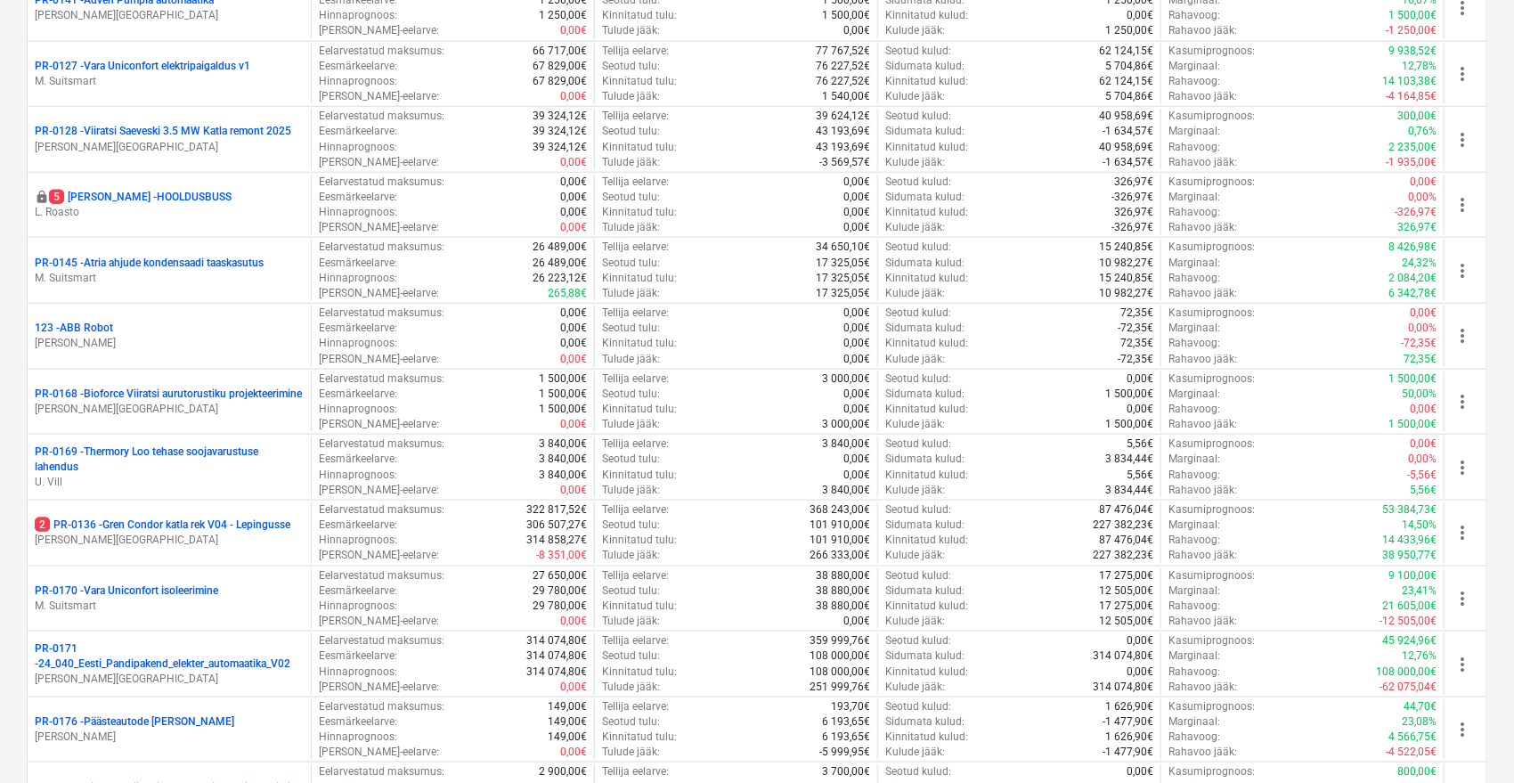
scroll to position [2030, 0]
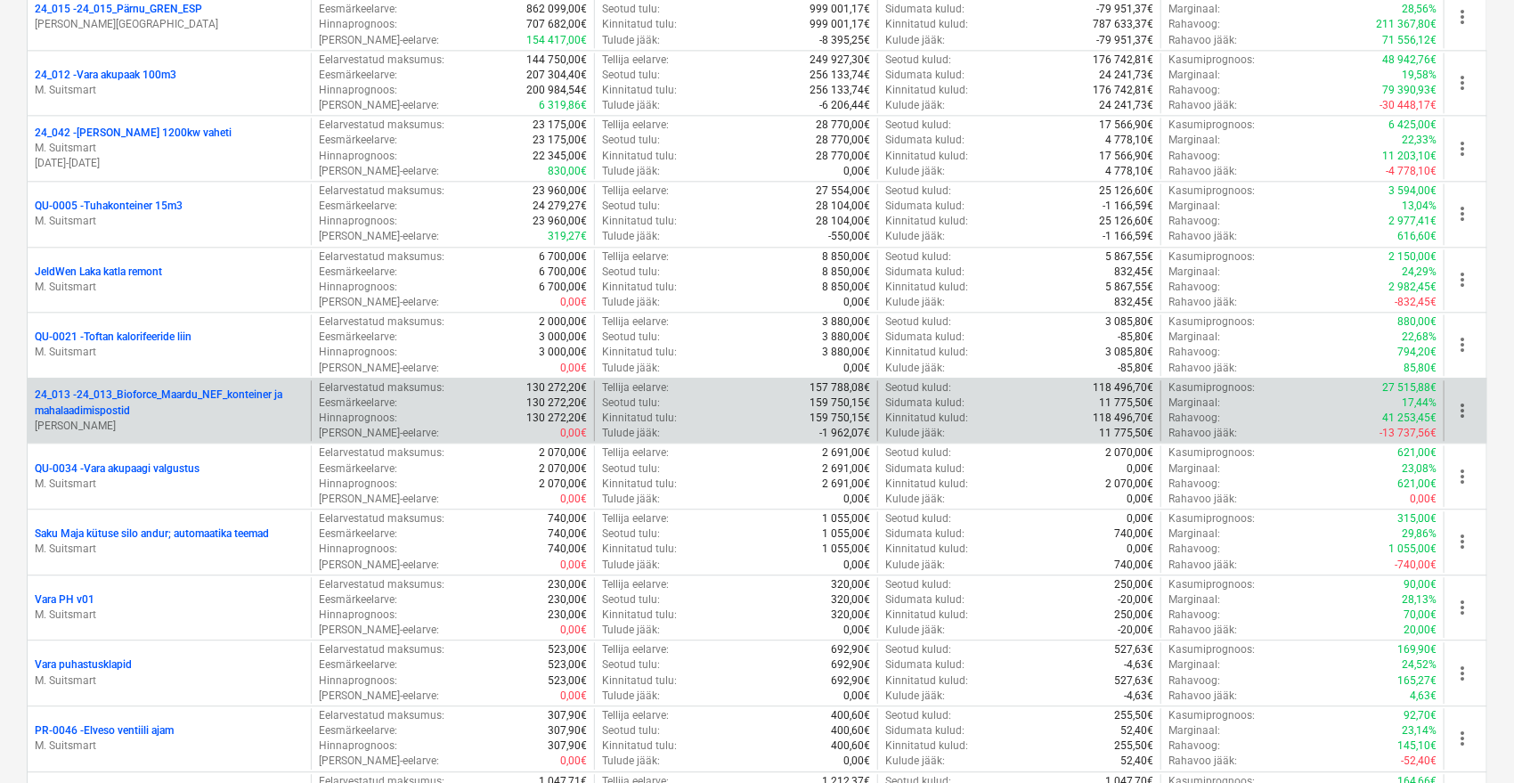
click at [167, 393] on p "24_013 - 24_013_Bioforce_Maardu_NEF_konteiner ja mahalaadimispostid" at bounding box center [169, 402] width 269 height 30
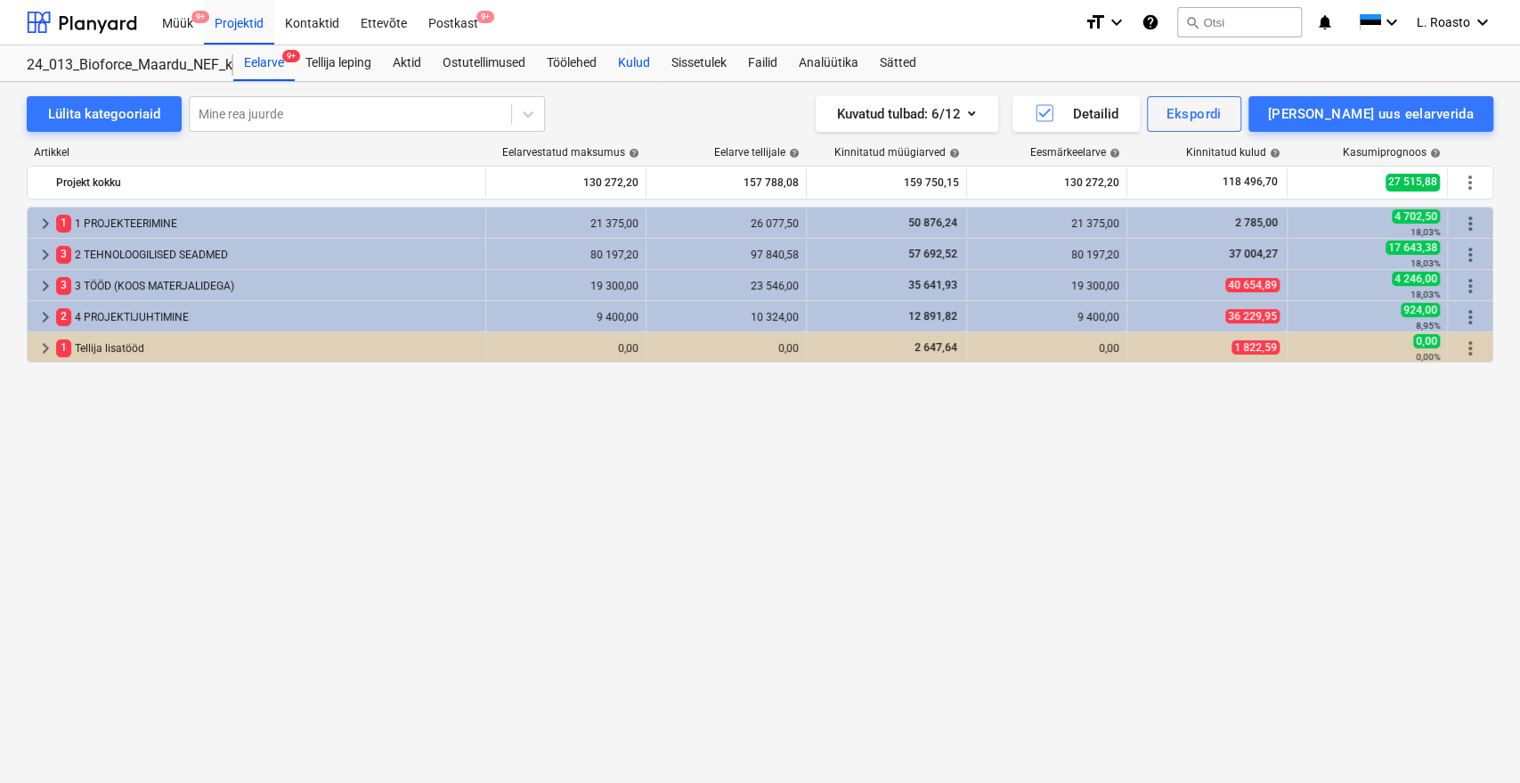
click at [625, 60] on div "Kulud" at bounding box center [633, 63] width 53 height 36
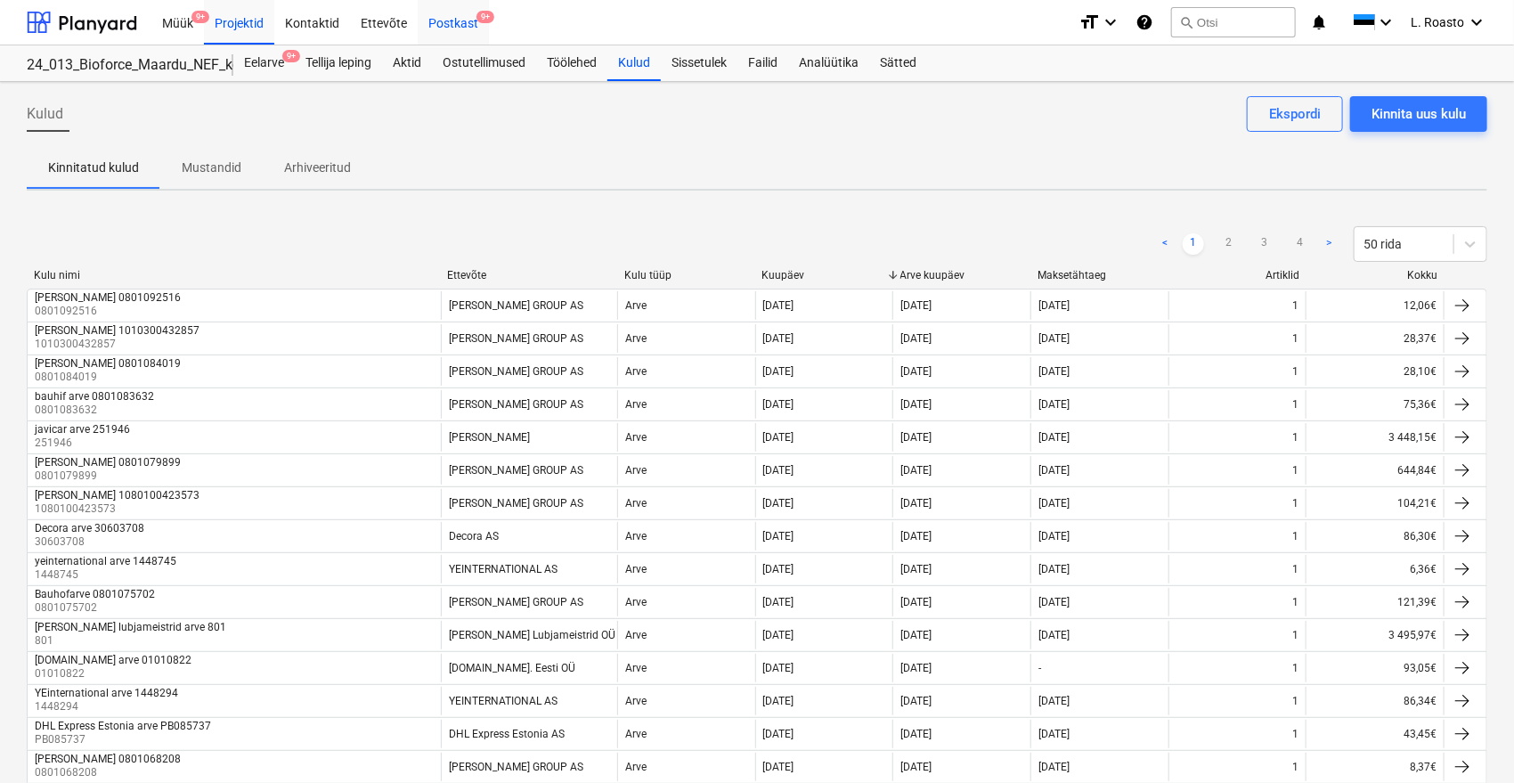
click at [462, 20] on div "Postkast 9+" at bounding box center [453, 21] width 71 height 45
click at [1466, 113] on div "Kinnita uus kulu" at bounding box center [1418, 113] width 94 height 23
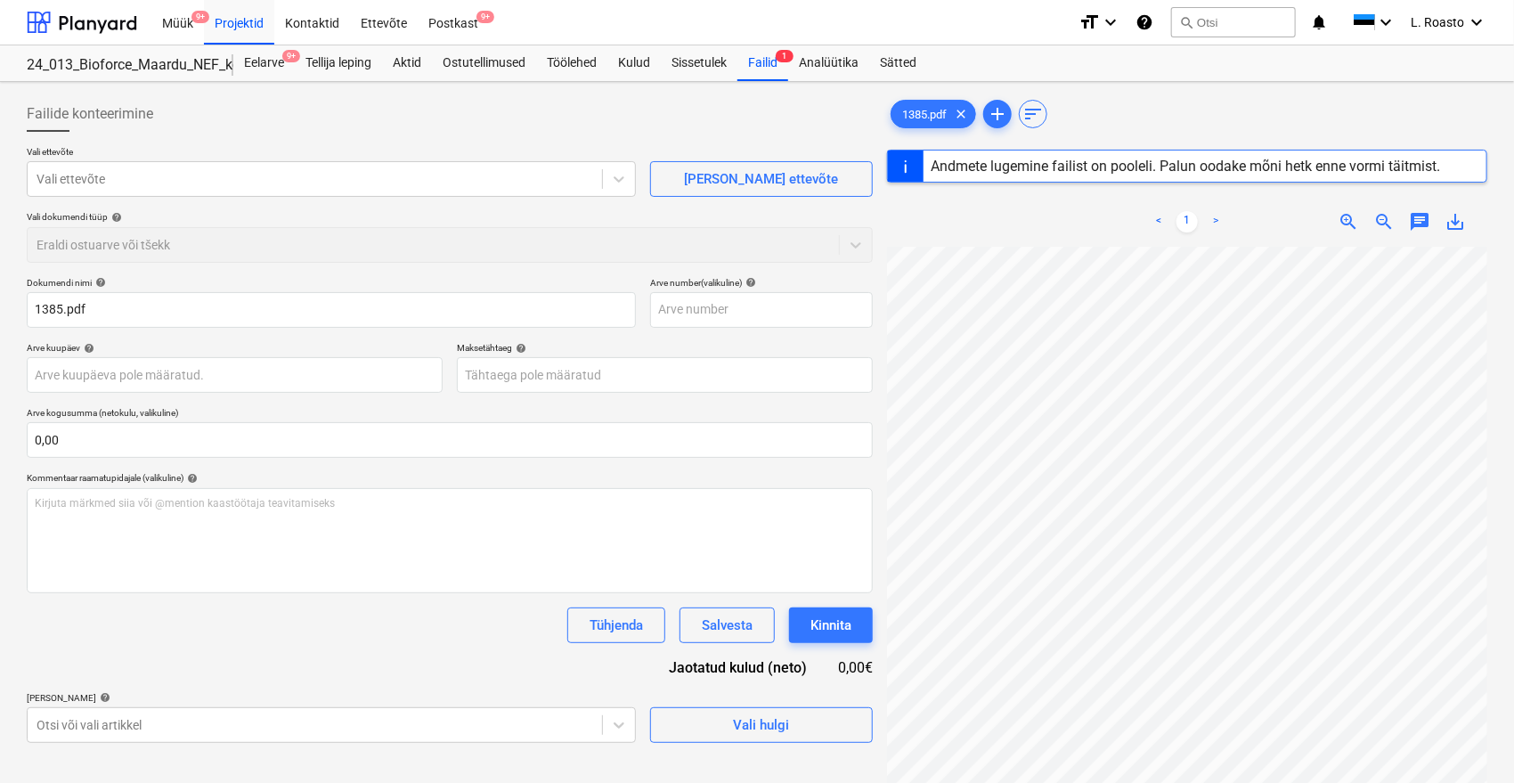
type input "1"
type input "[DATE]"
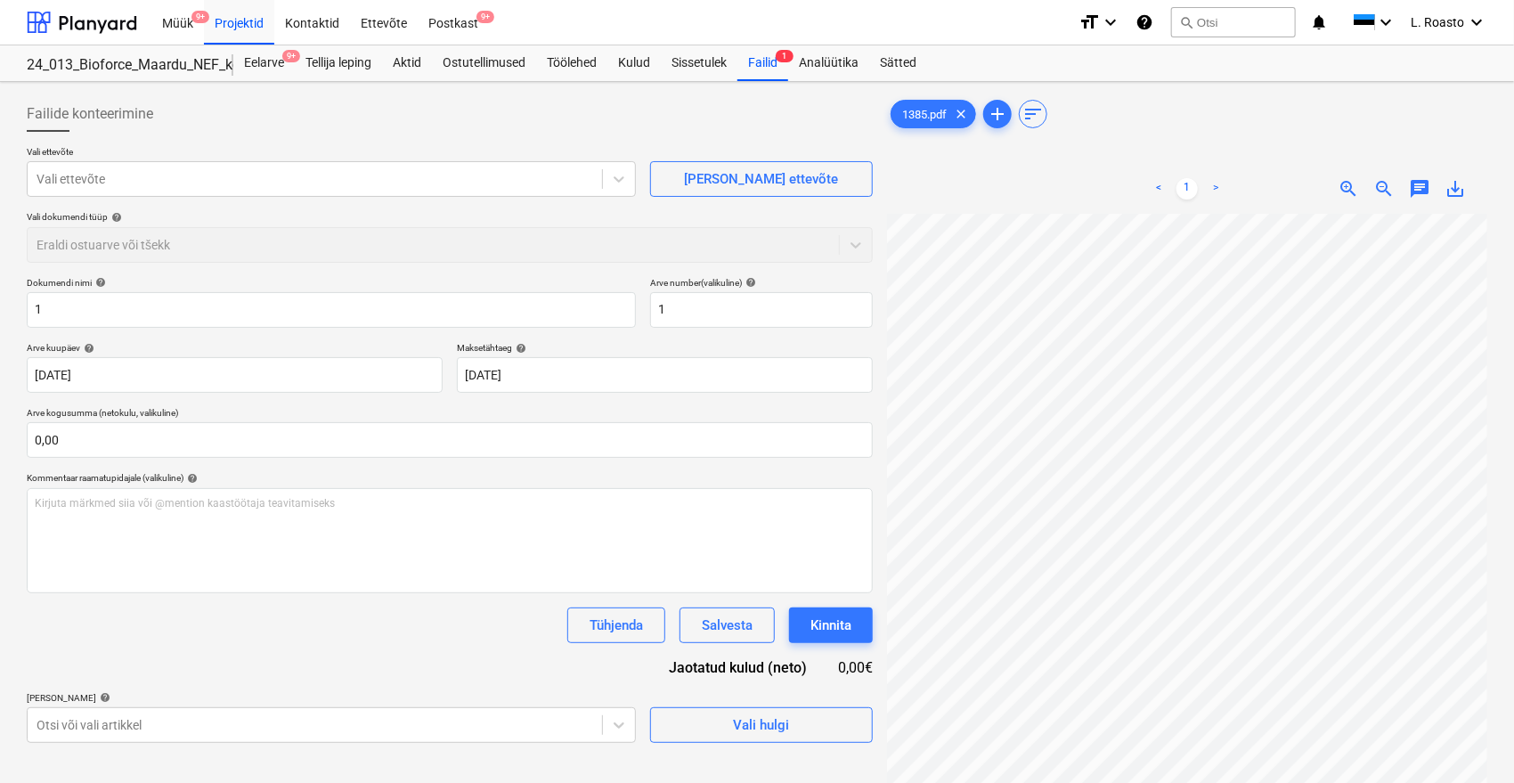
scroll to position [57, 71]
click at [94, 178] on div at bounding box center [315, 179] width 557 height 18
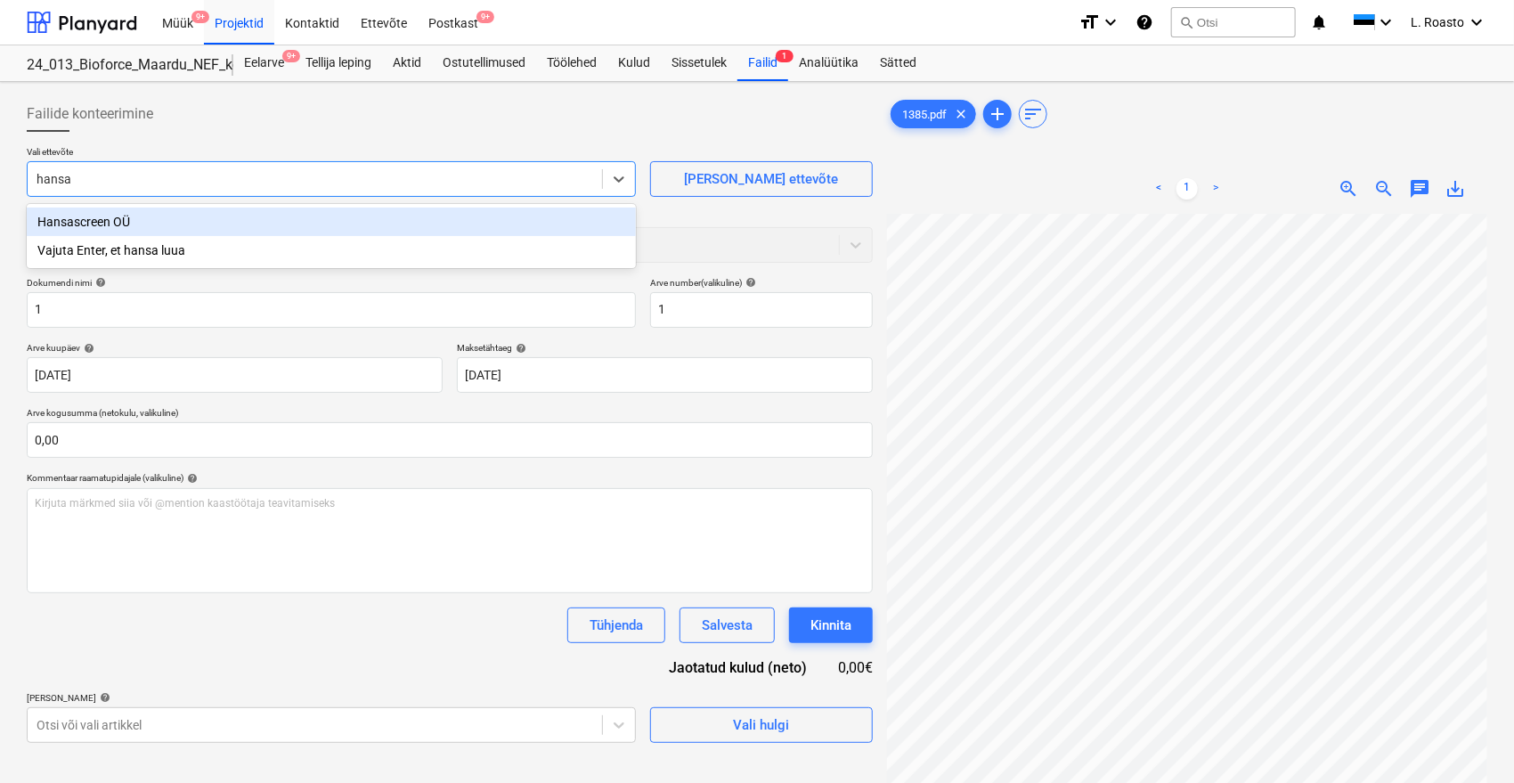
type input "hansas"
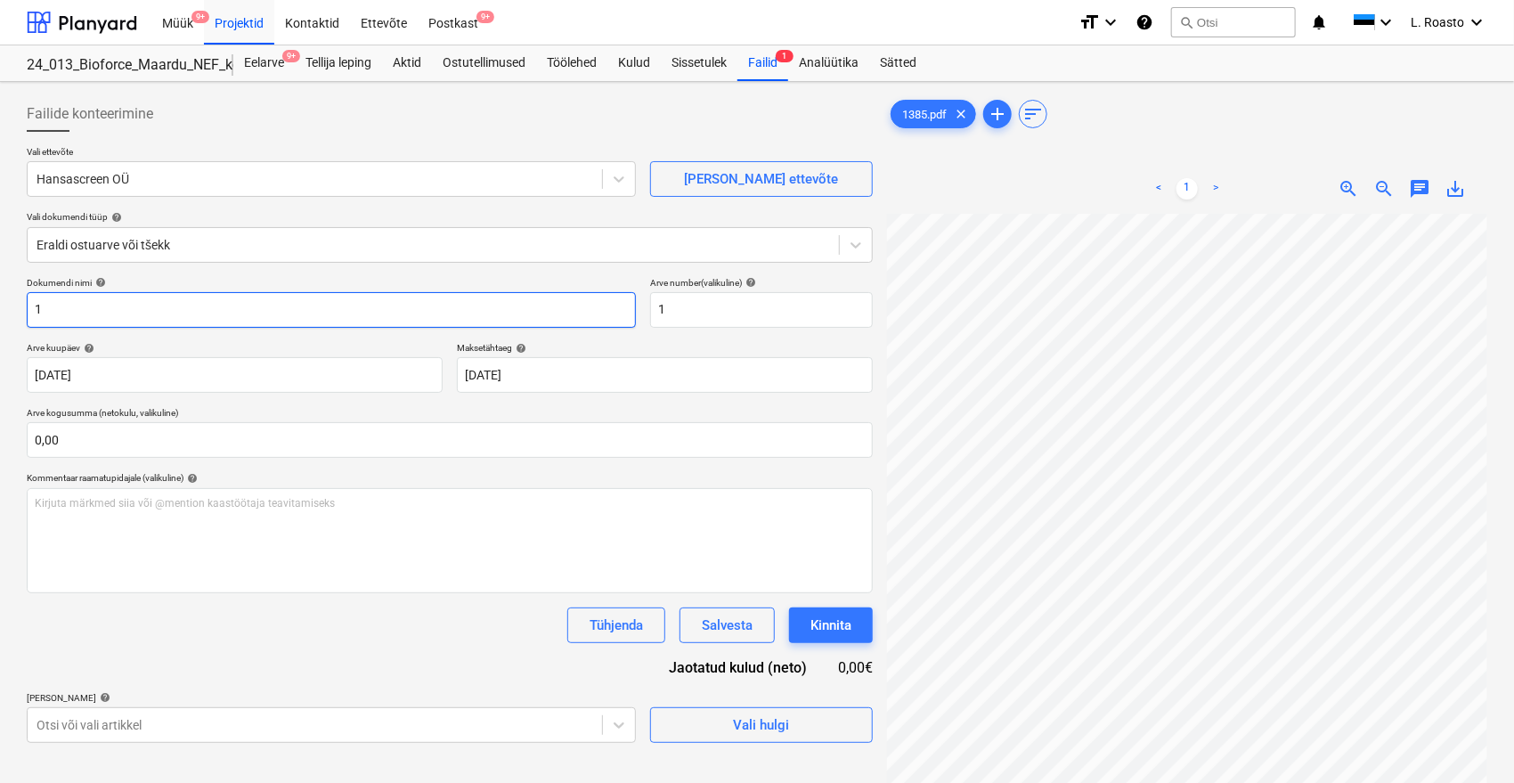
drag, startPoint x: 299, startPoint y: 313, endPoint x: 0, endPoint y: 305, distance: 299.4
click at [0, 305] on div "Failide konteerimine Vali ettevõte Hansascreen OÜ [PERSON_NAME] uus ettevõte Va…" at bounding box center [757, 521] width 1514 height 879
type input "hansascreen arve 1385"
drag, startPoint x: 725, startPoint y: 321, endPoint x: 533, endPoint y: 309, distance: 191.8
click at [533, 309] on div "Dokumendi nimi help [PERSON_NAME] arve 1385 Arve number (valikuline) help 1" at bounding box center [450, 302] width 846 height 51
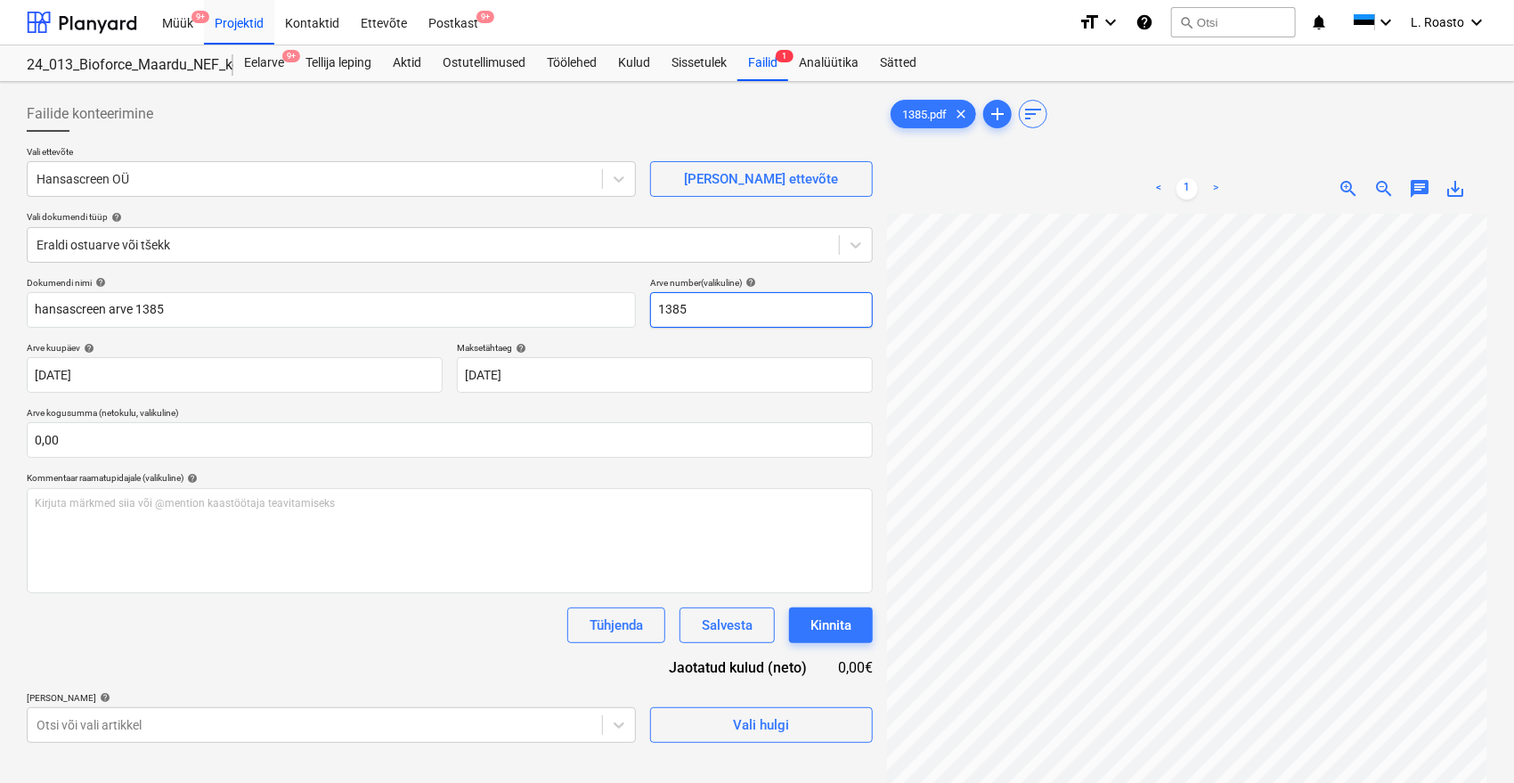
type input "1385"
click at [220, 661] on div "Dokumendi nimi help [PERSON_NAME] arve 1385 Arve number (valikuline) help 1385 …" at bounding box center [450, 510] width 846 height 466
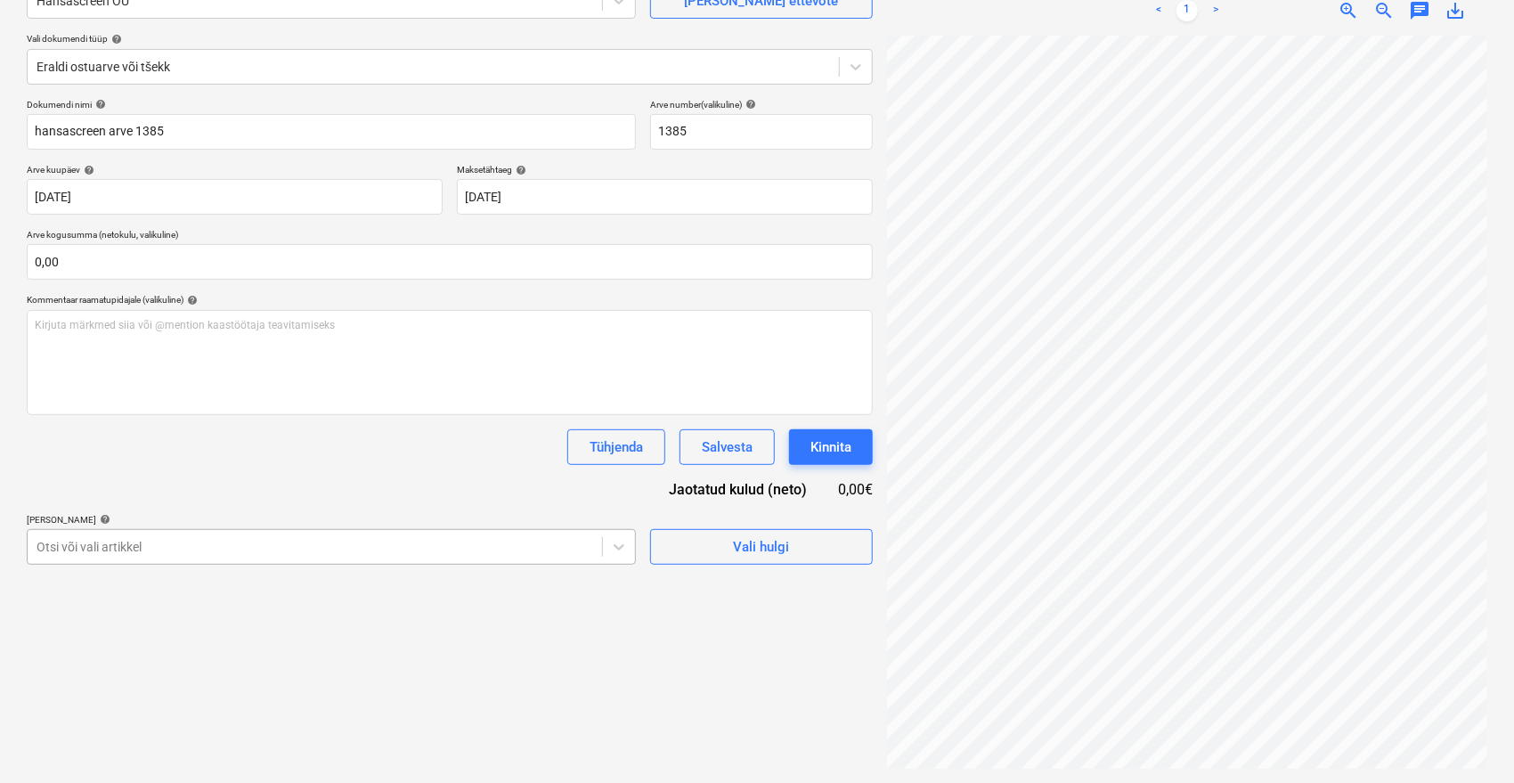
click at [180, 532] on body "Müük 9+ Projektid Kontaktid Ettevõte Postkast 9+ format_size keyboard_arrow_dow…" at bounding box center [757, 213] width 1514 height 783
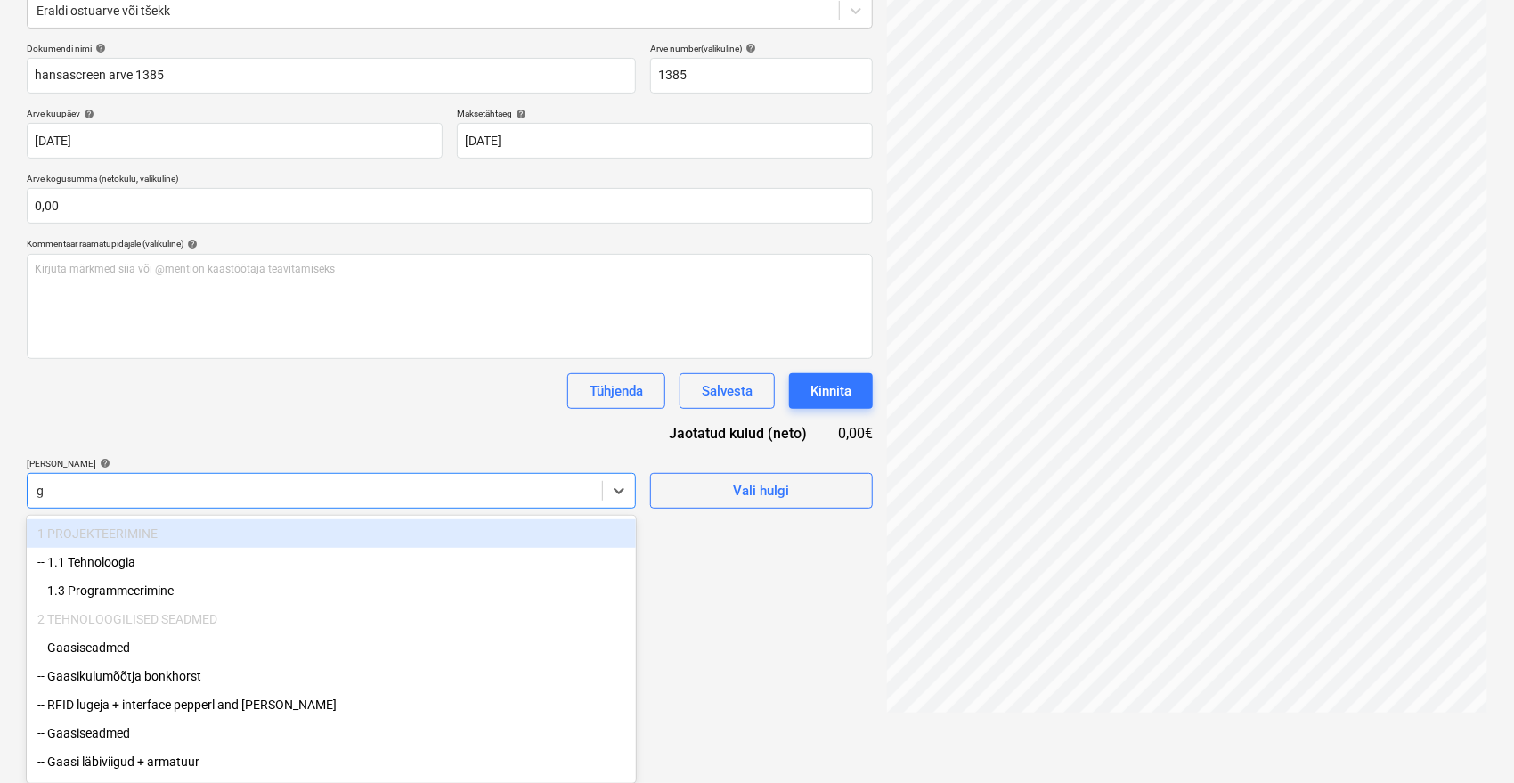
scroll to position [178, 0]
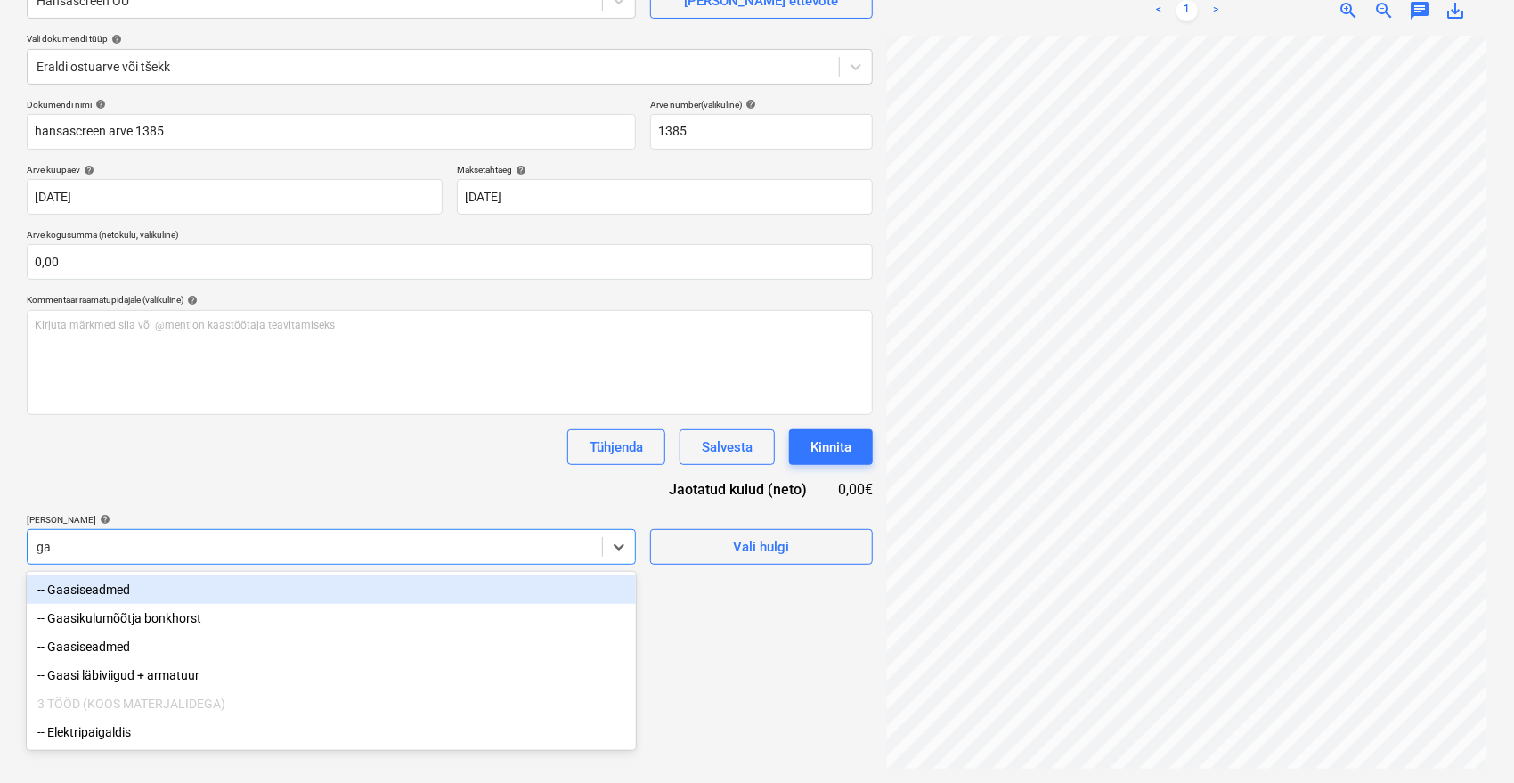
type input "g"
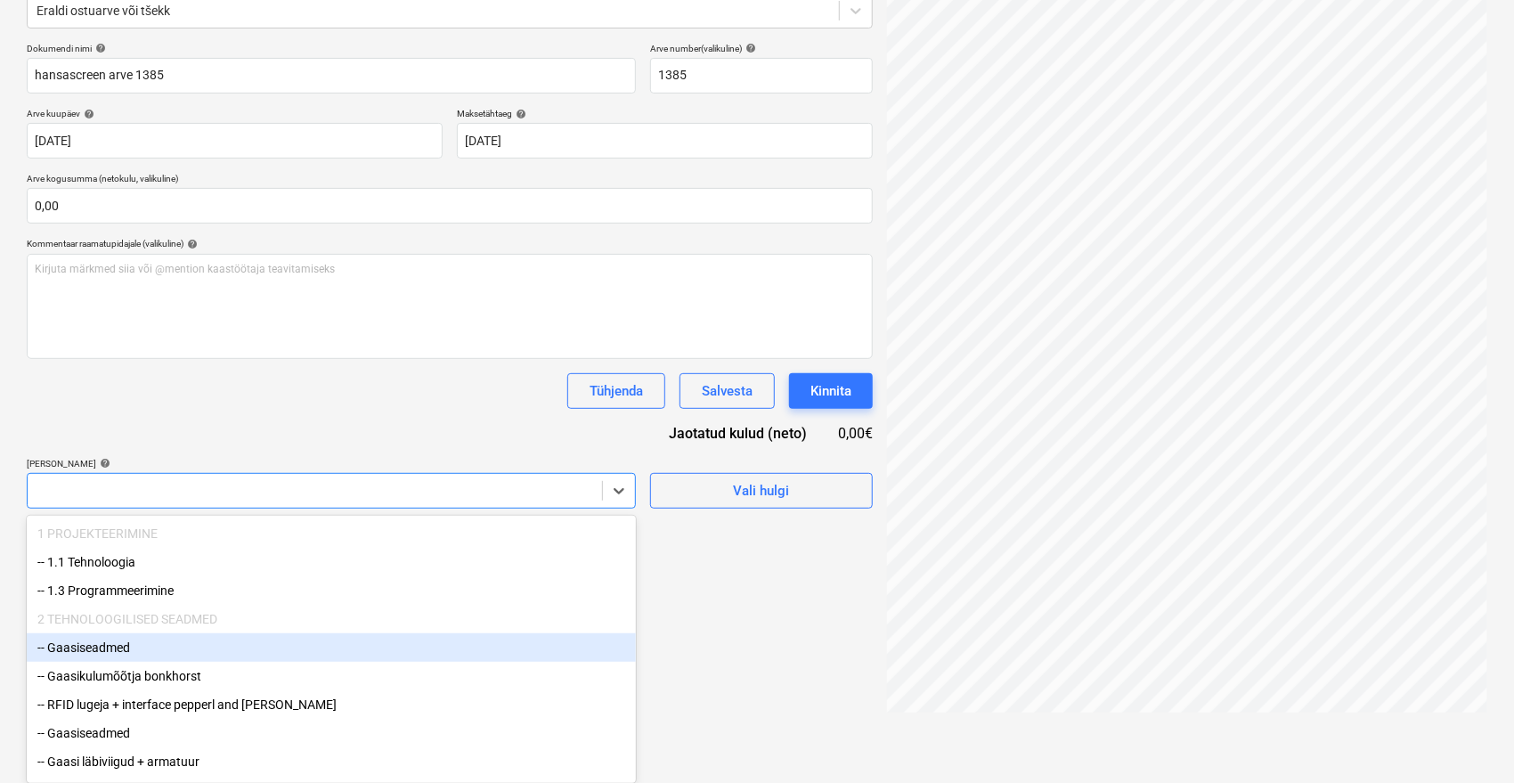
scroll to position [237, 0]
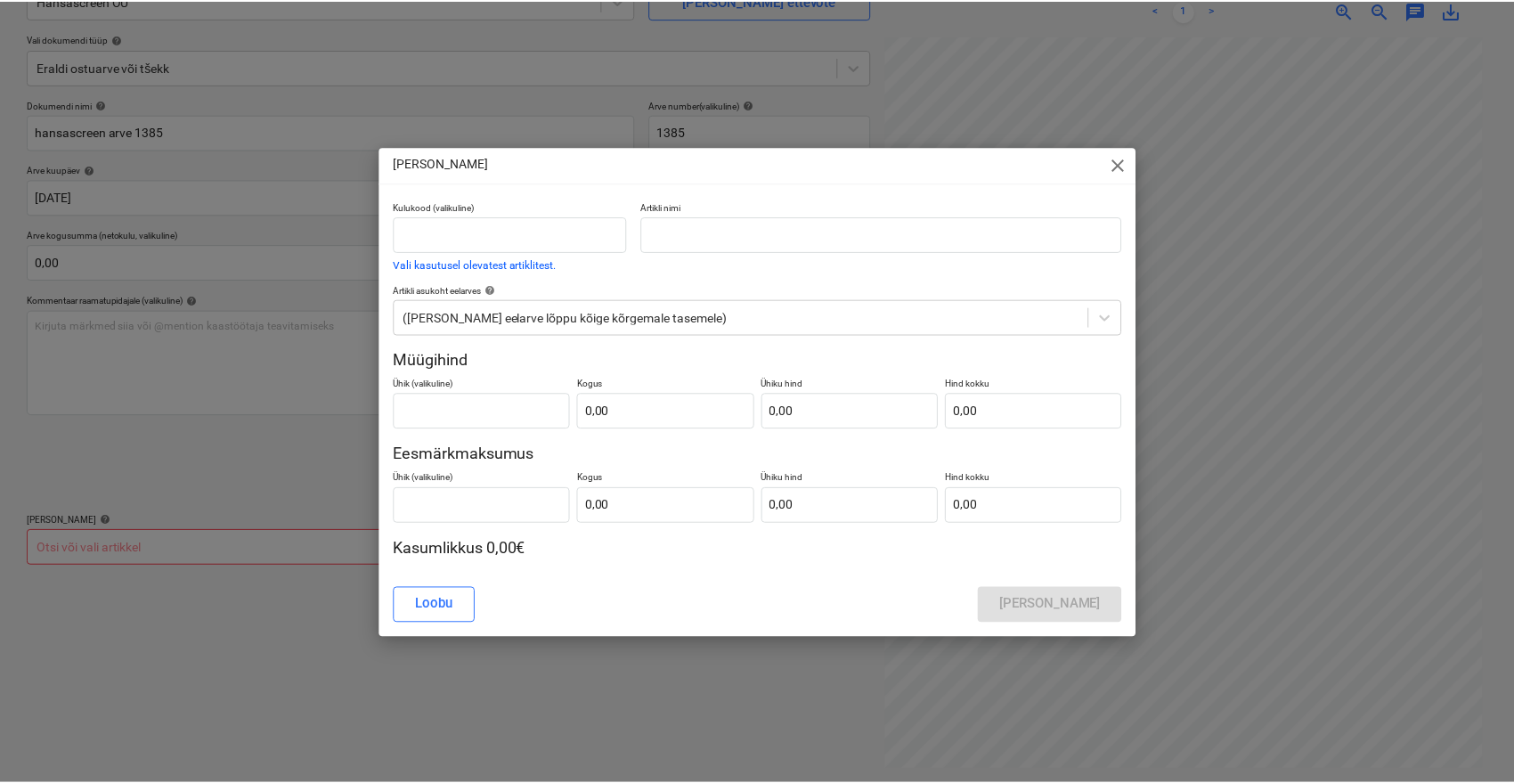
scroll to position [57, 71]
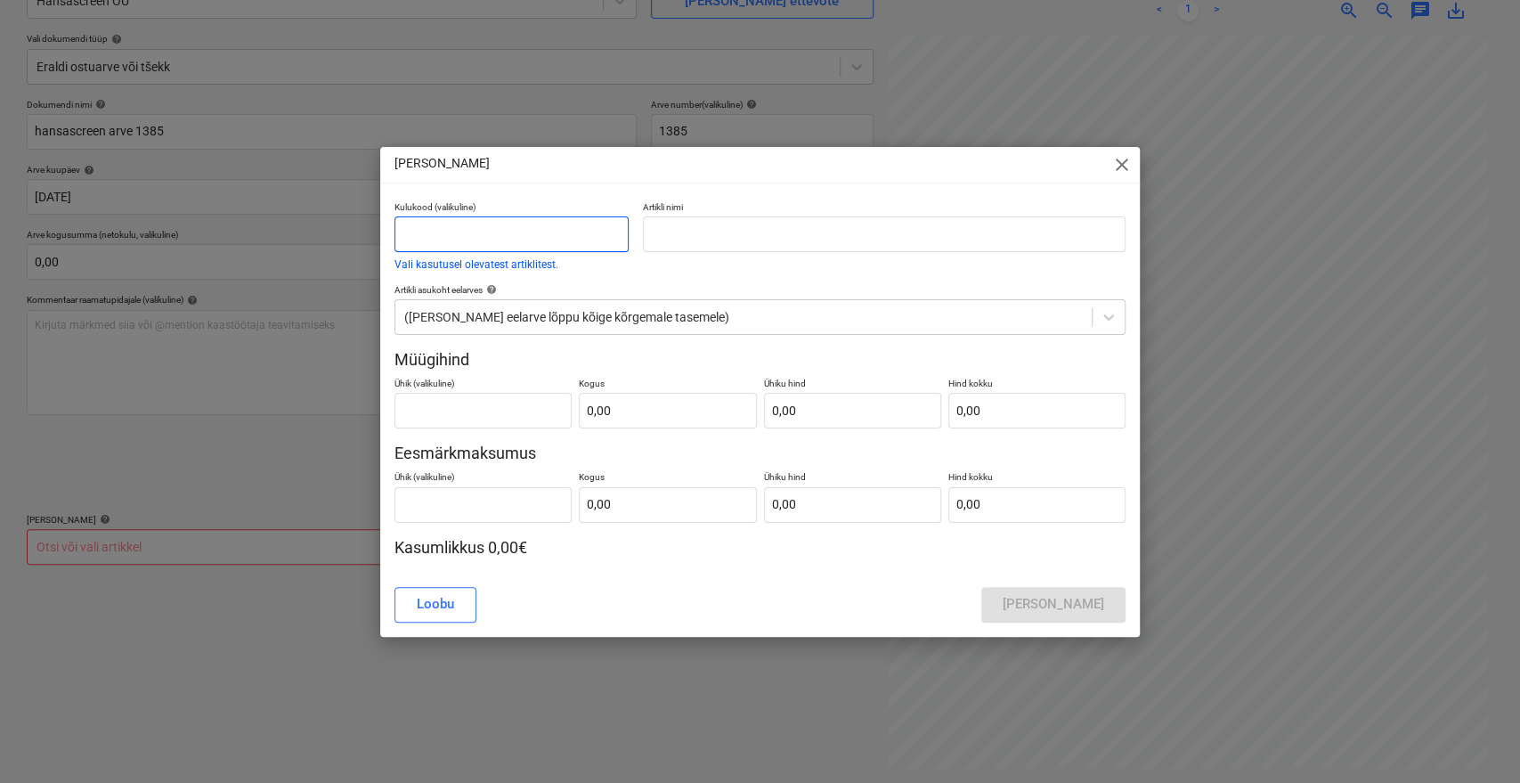
click at [523, 228] on input "text" at bounding box center [512, 234] width 234 height 36
type input "garantii"
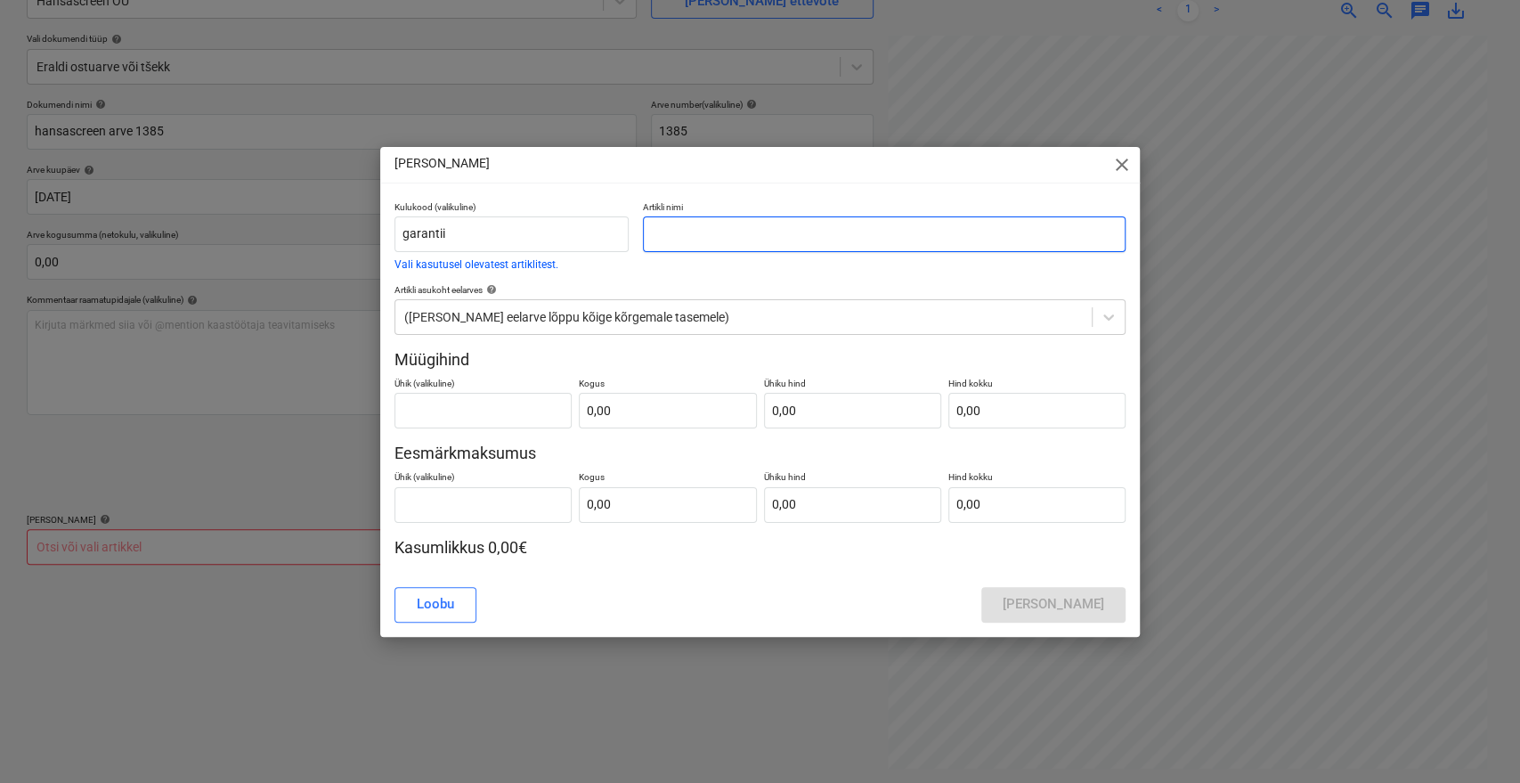
click at [691, 232] on input "text" at bounding box center [884, 234] width 483 height 36
type input "garantiitööd"
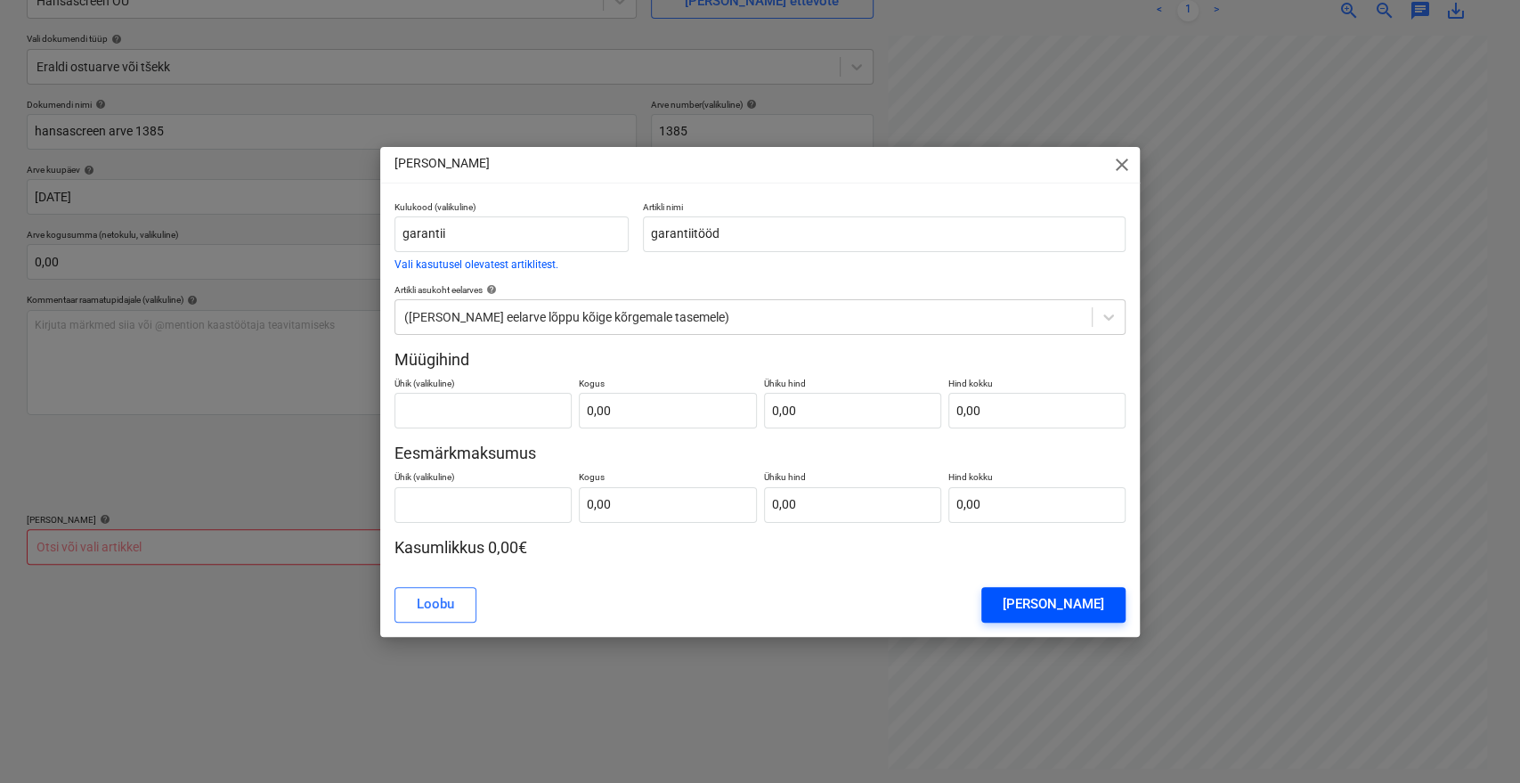
click at [1083, 611] on div "[PERSON_NAME]" at bounding box center [1054, 603] width 102 height 23
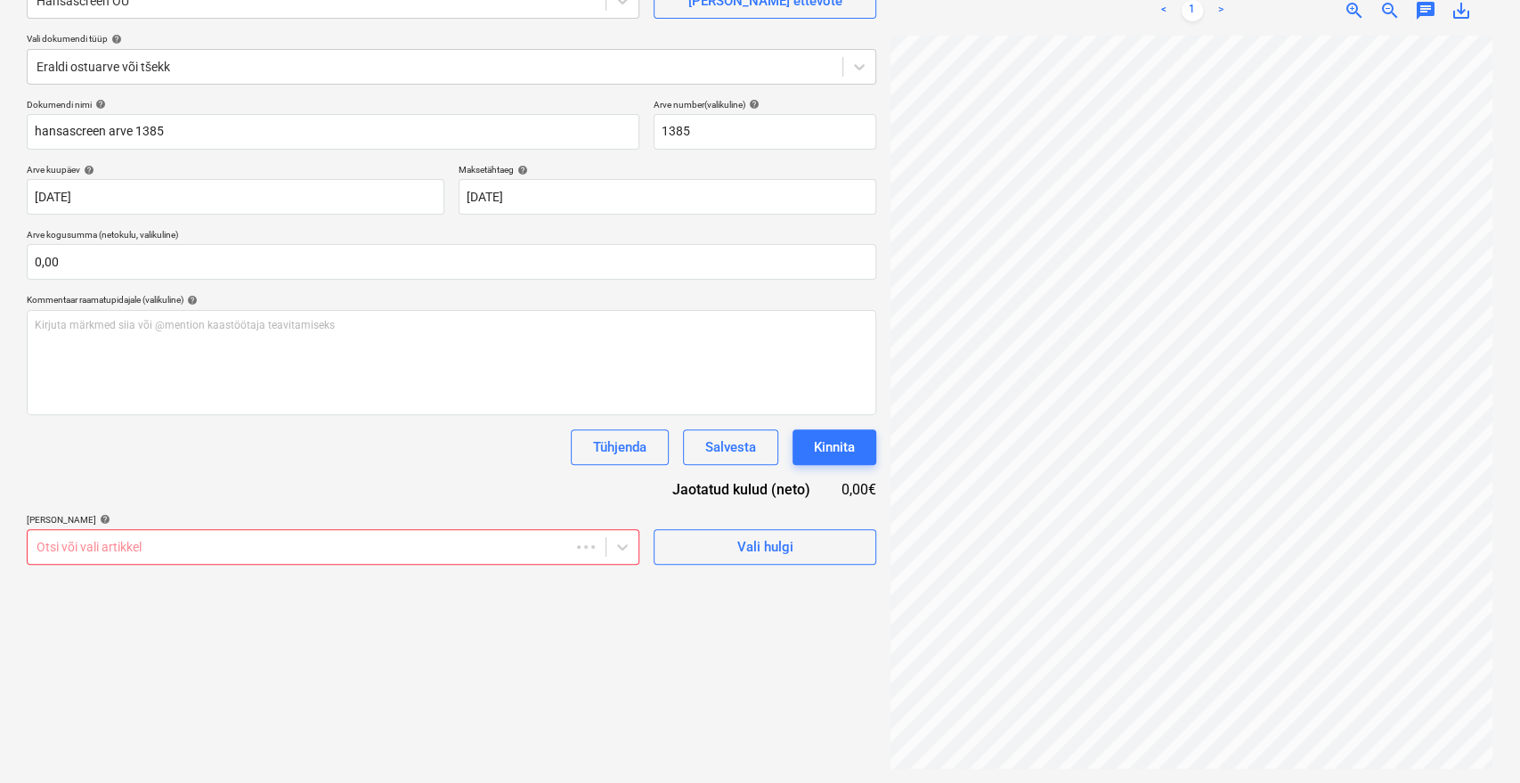
scroll to position [57, 69]
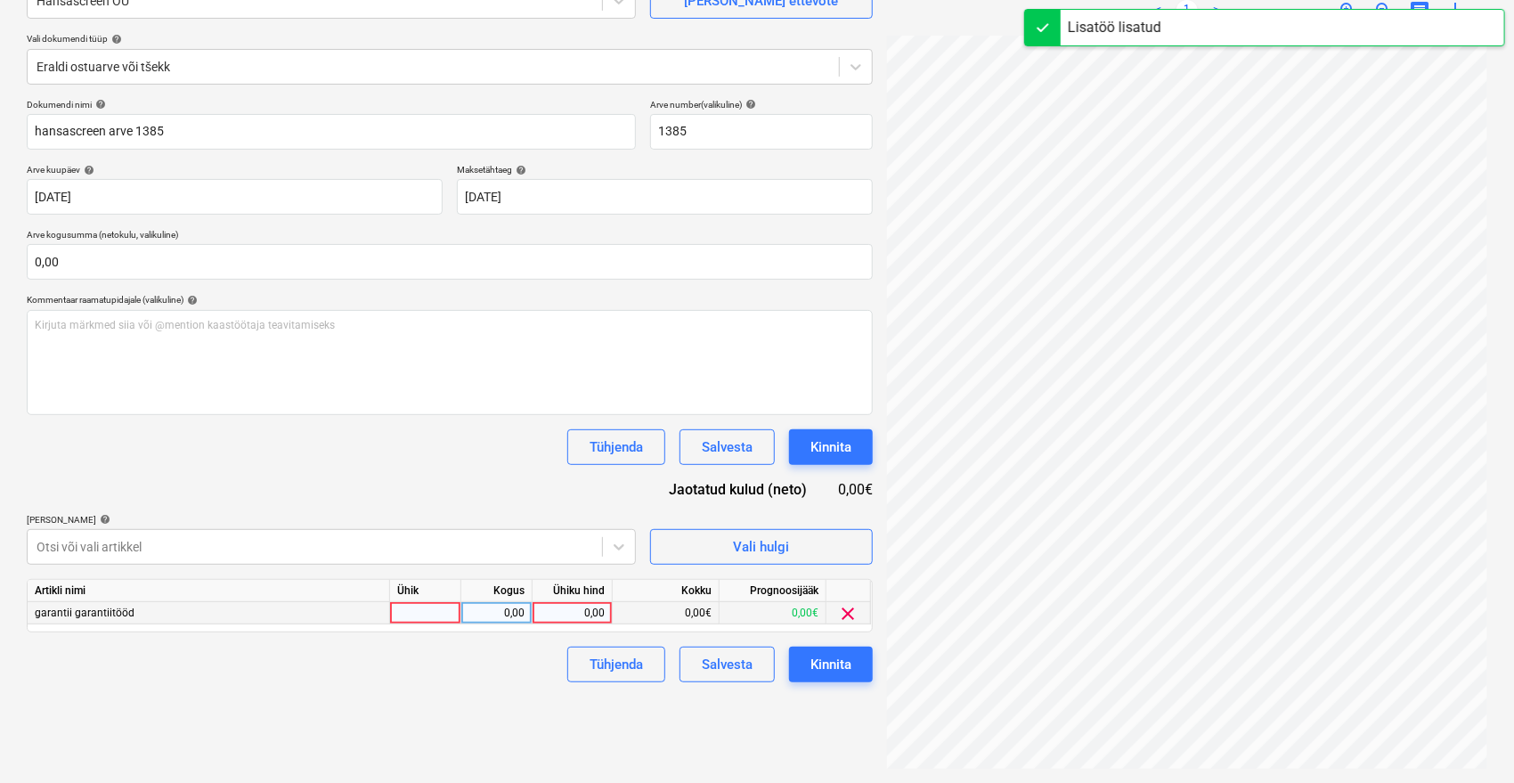
click at [574, 611] on div "0,00" at bounding box center [572, 613] width 65 height 22
type input "120"
click at [518, 695] on div "Failide konteerimine Vali ettevõte Hansascreen OÜ [PERSON_NAME] uus ettevõte Va…" at bounding box center [450, 343] width 860 height 865
click at [829, 671] on div "Kinnita" at bounding box center [830, 664] width 41 height 23
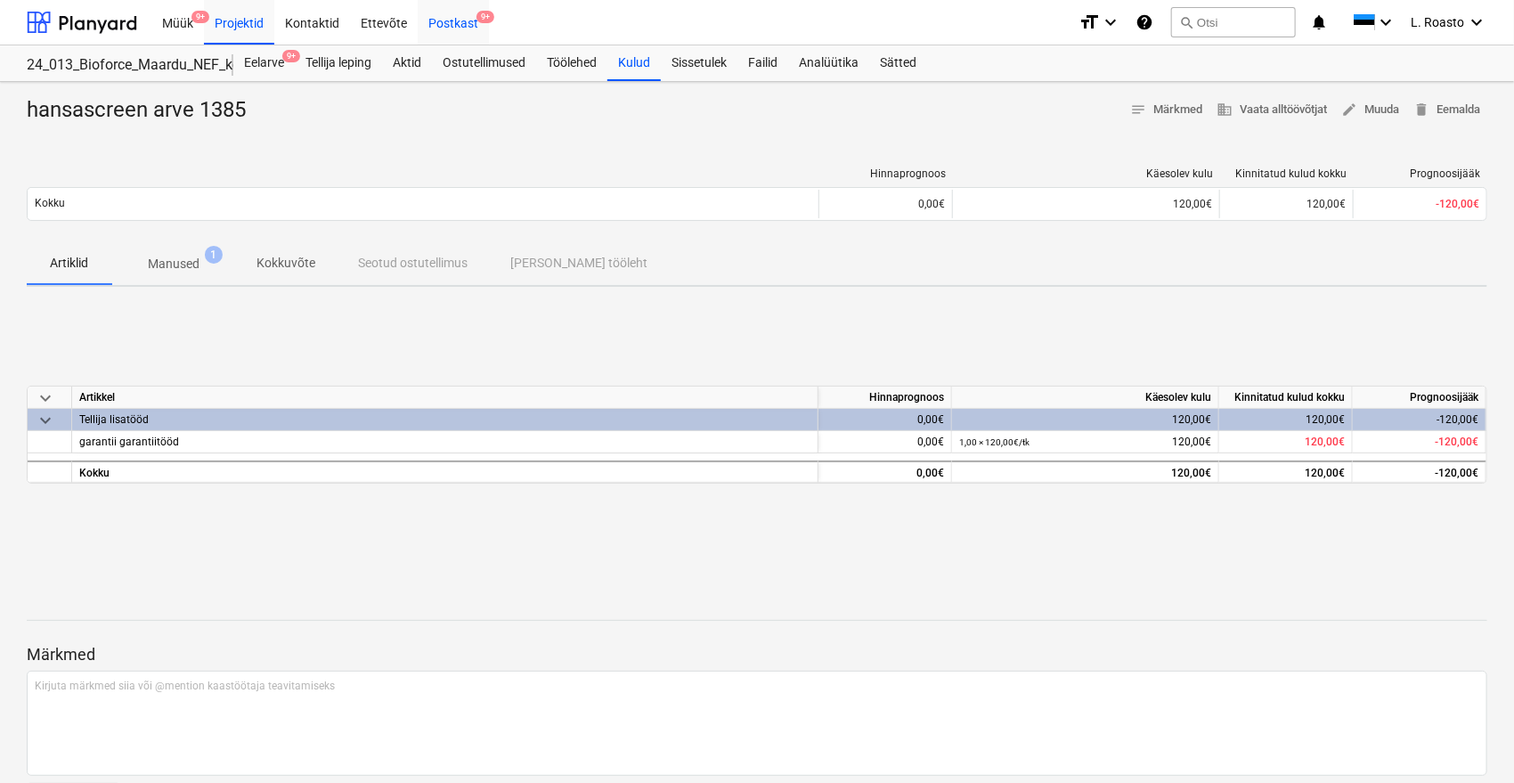
click at [450, 28] on div "Postkast 9+" at bounding box center [453, 21] width 71 height 45
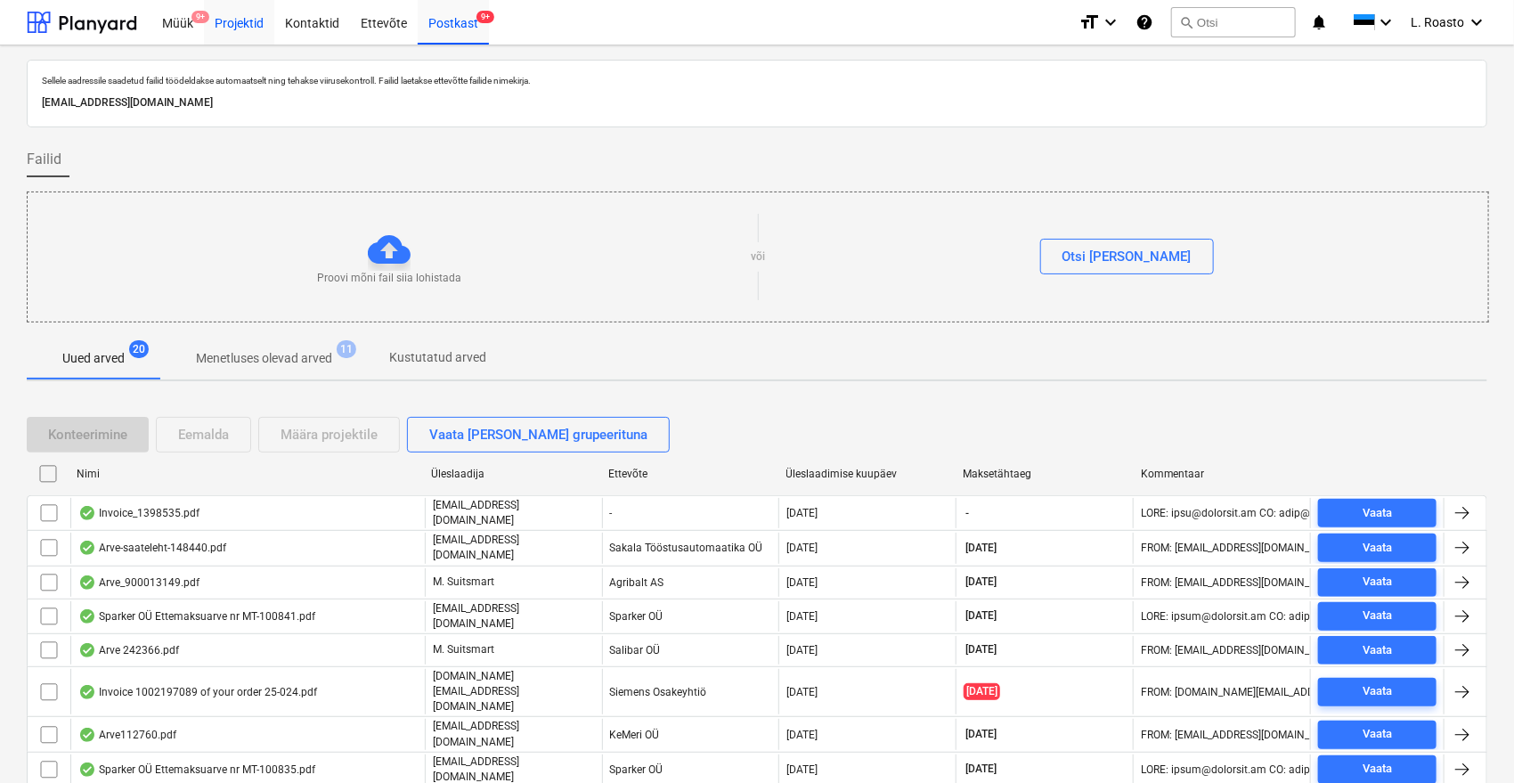
click at [249, 27] on div "Projektid" at bounding box center [239, 21] width 70 height 45
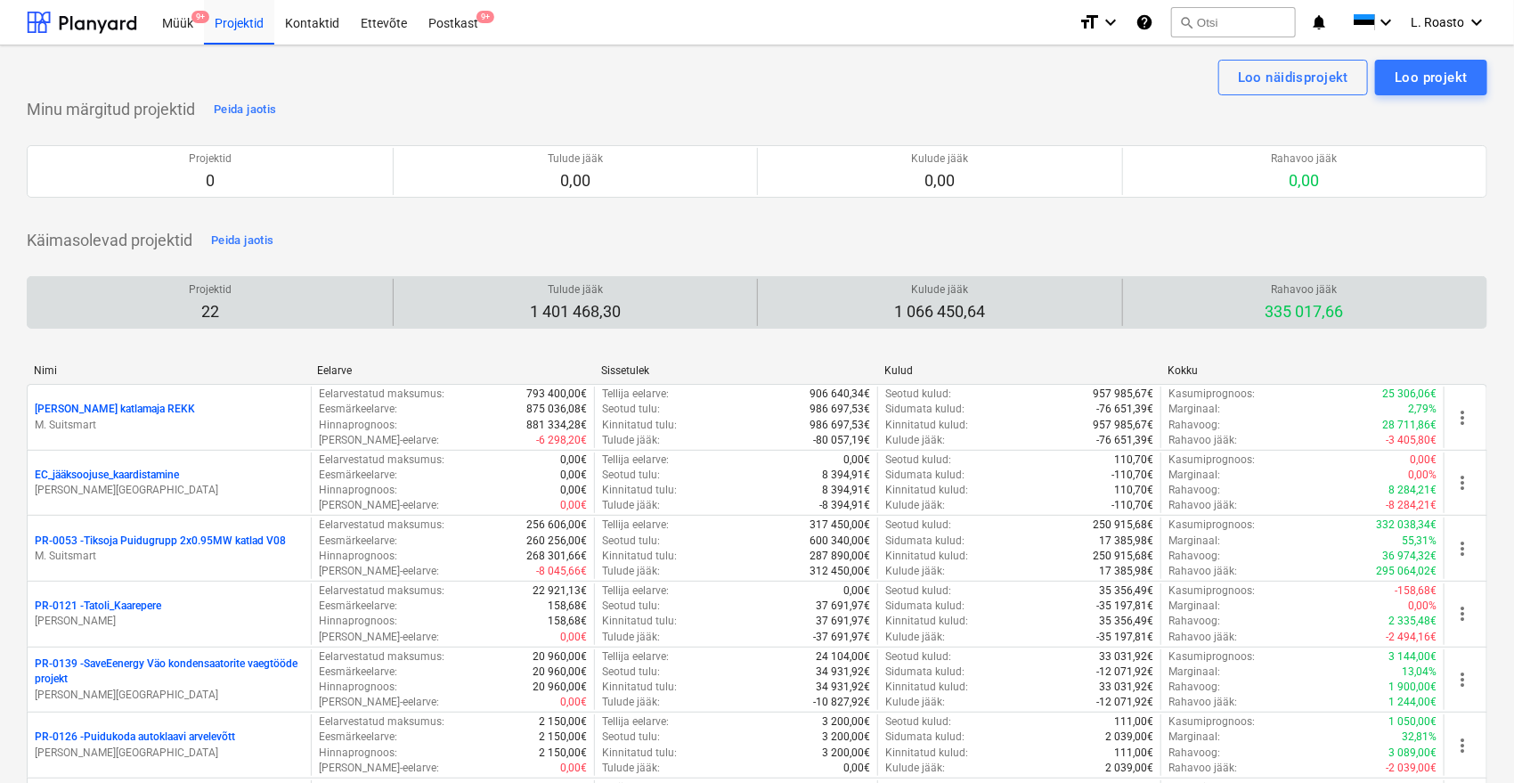
scroll to position [933, 0]
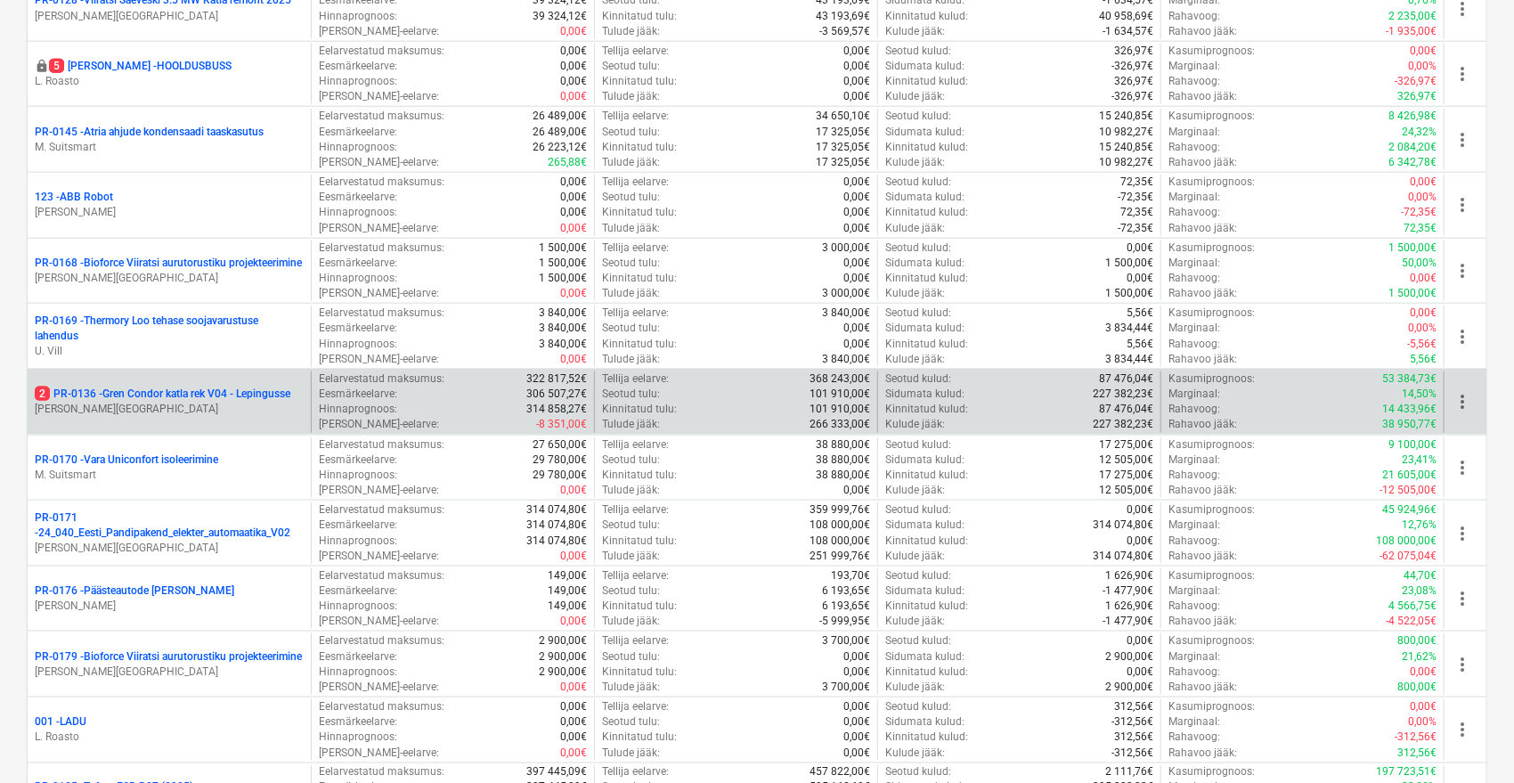
click at [152, 387] on p "2 PR-0136 - Gren Condor katla rek V04 - Lepingusse" at bounding box center [163, 394] width 256 height 15
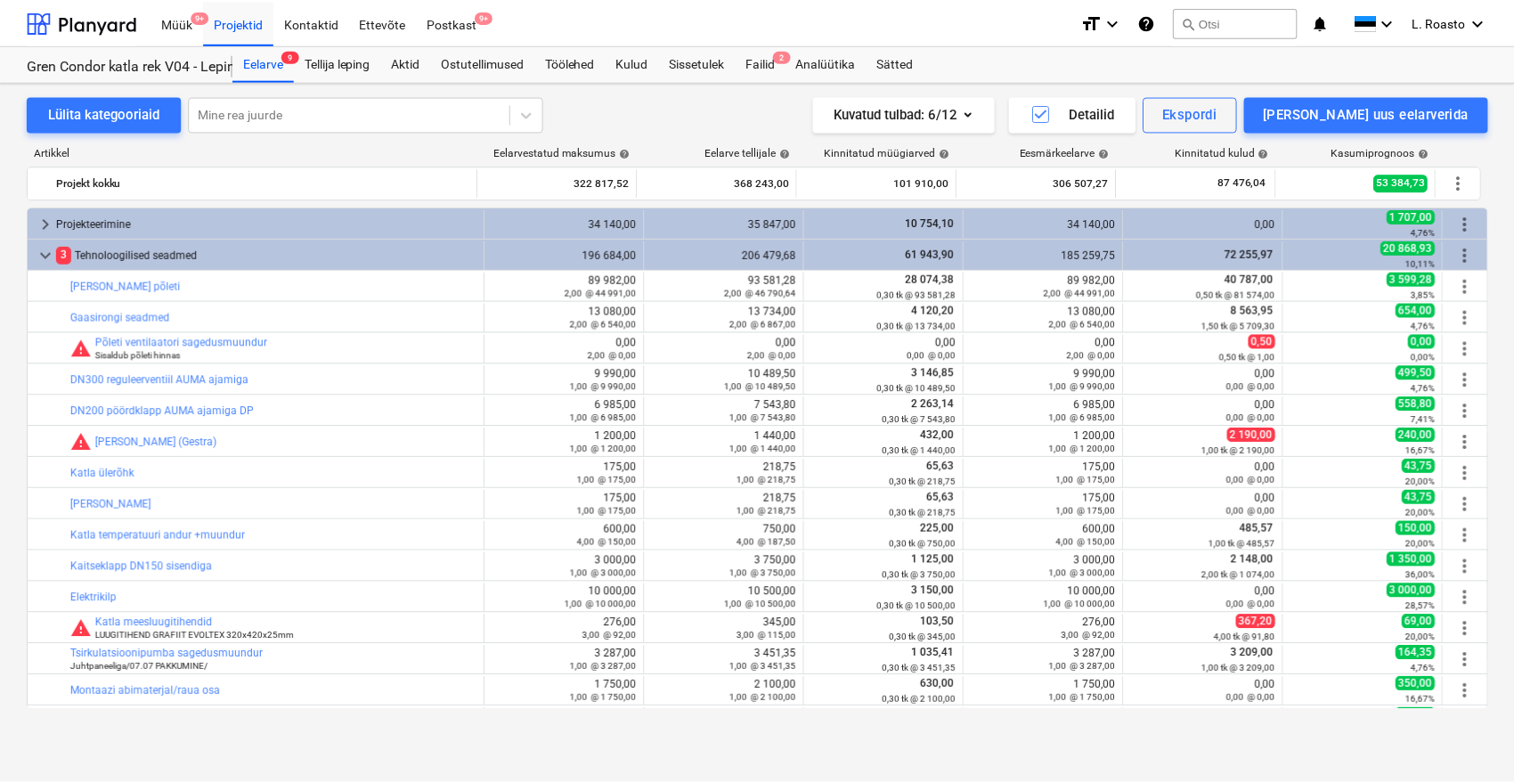
scroll to position [297, 0]
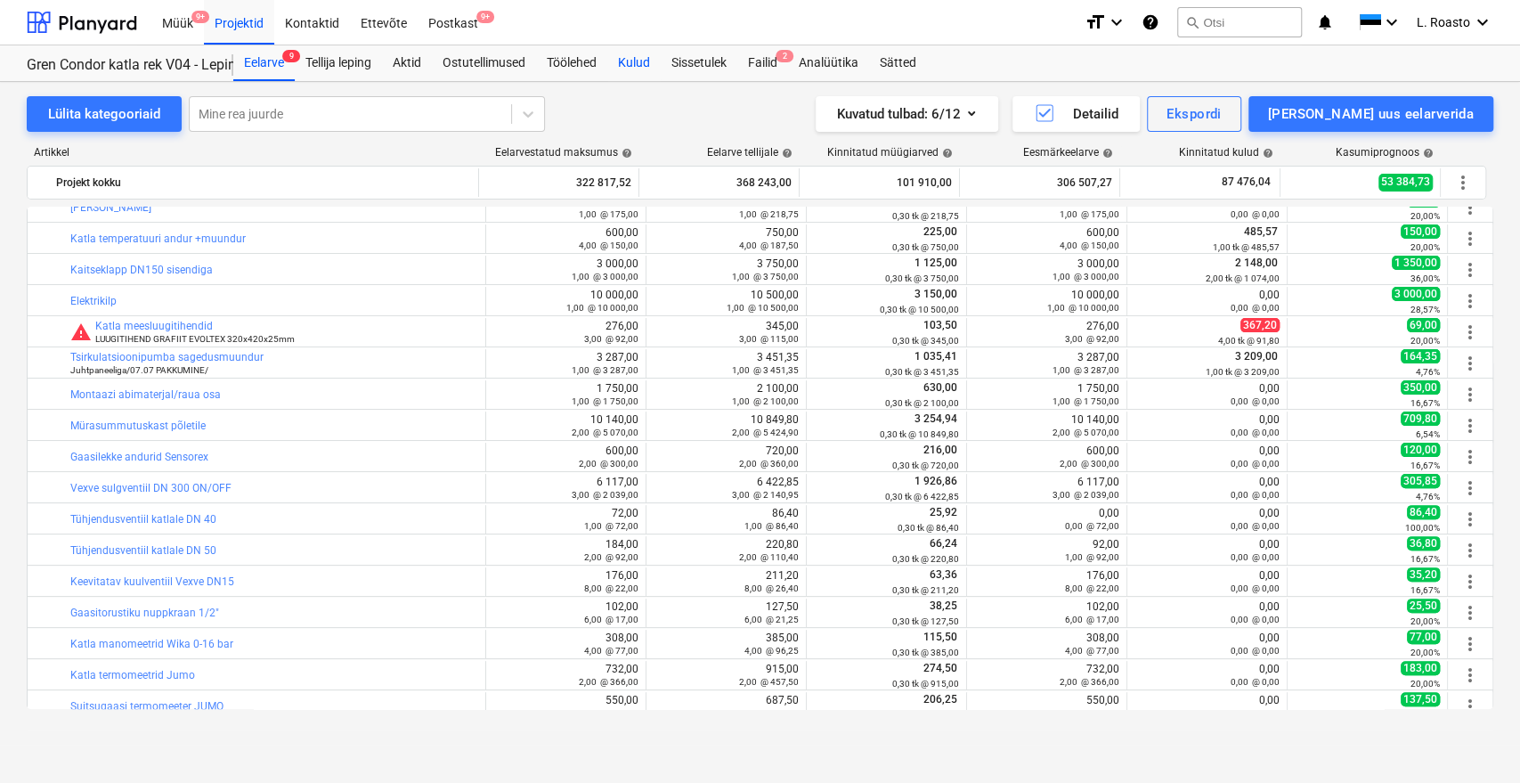
click at [626, 62] on div "Kulud" at bounding box center [633, 63] width 53 height 36
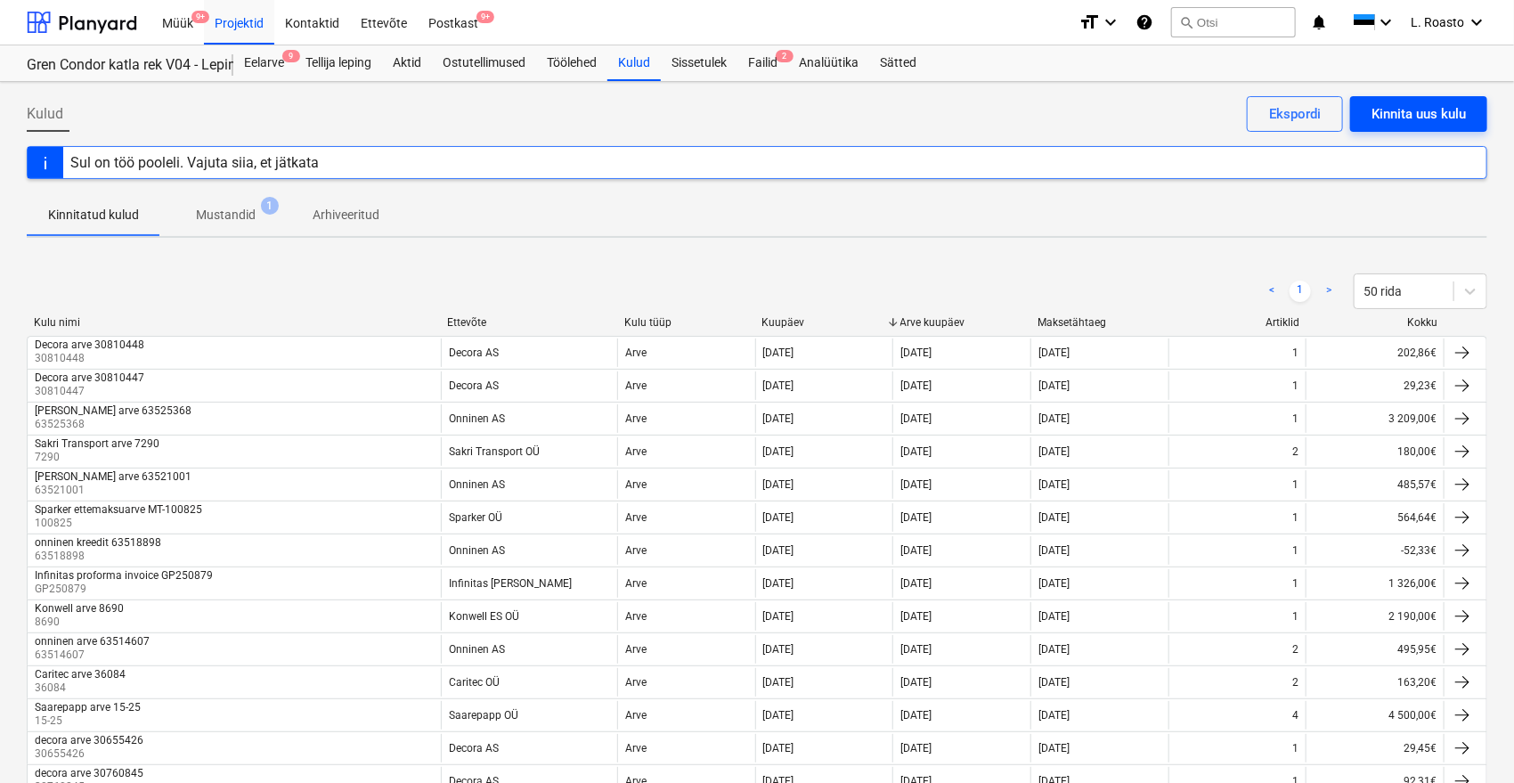
click at [1416, 98] on button "Kinnita uus kulu" at bounding box center [1418, 114] width 137 height 36
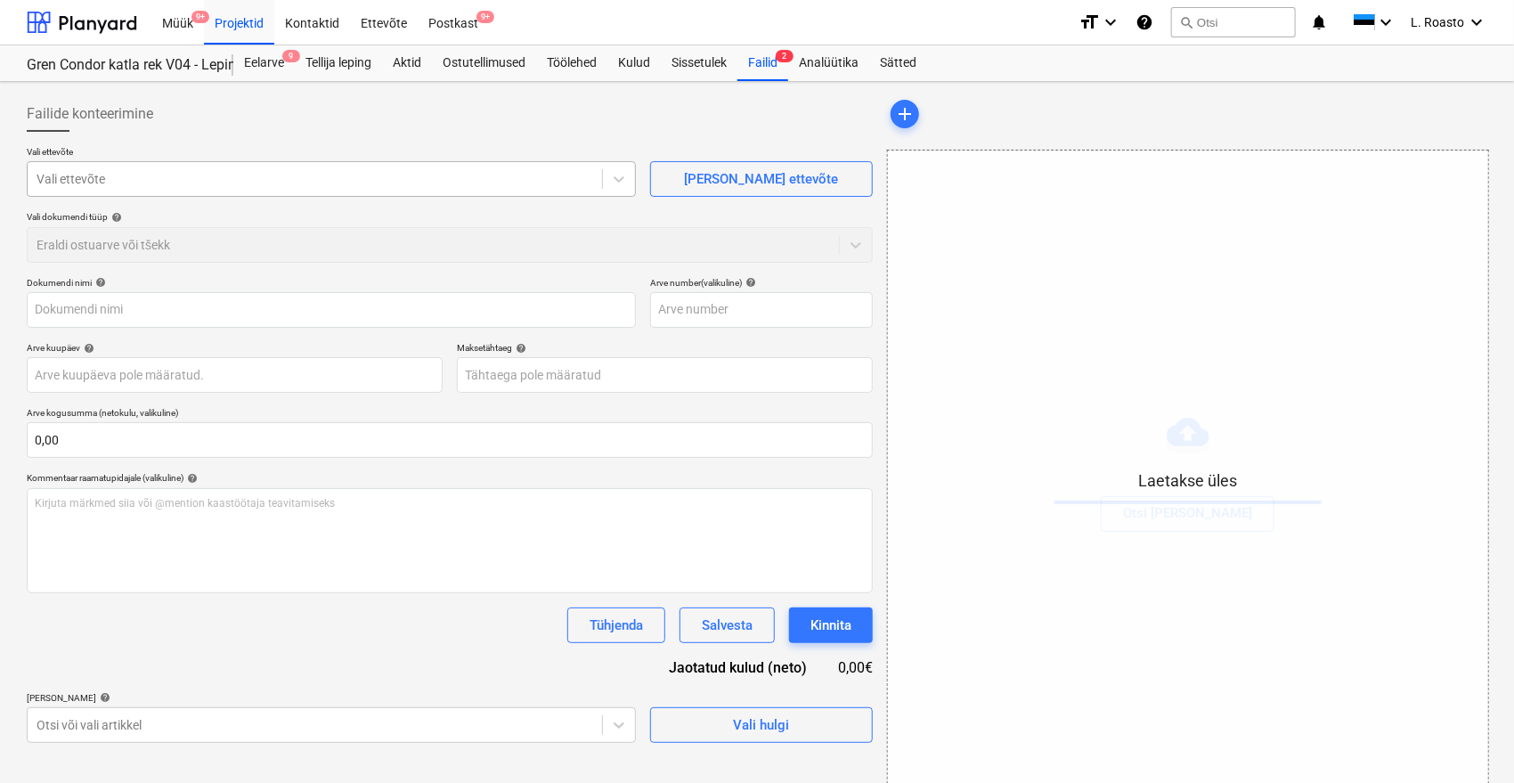
click at [261, 185] on div at bounding box center [315, 179] width 557 height 18
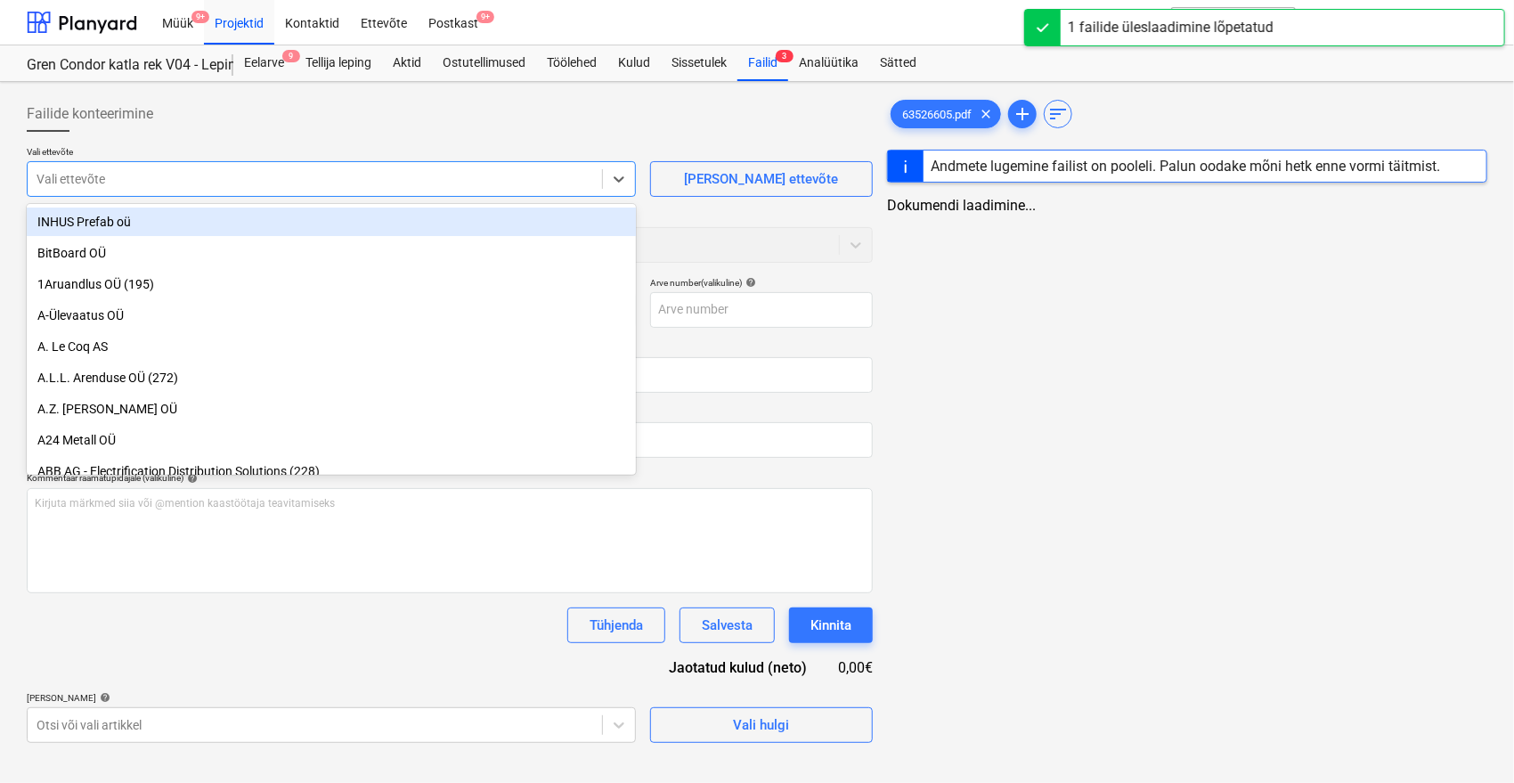
type input "63526605.pdf"
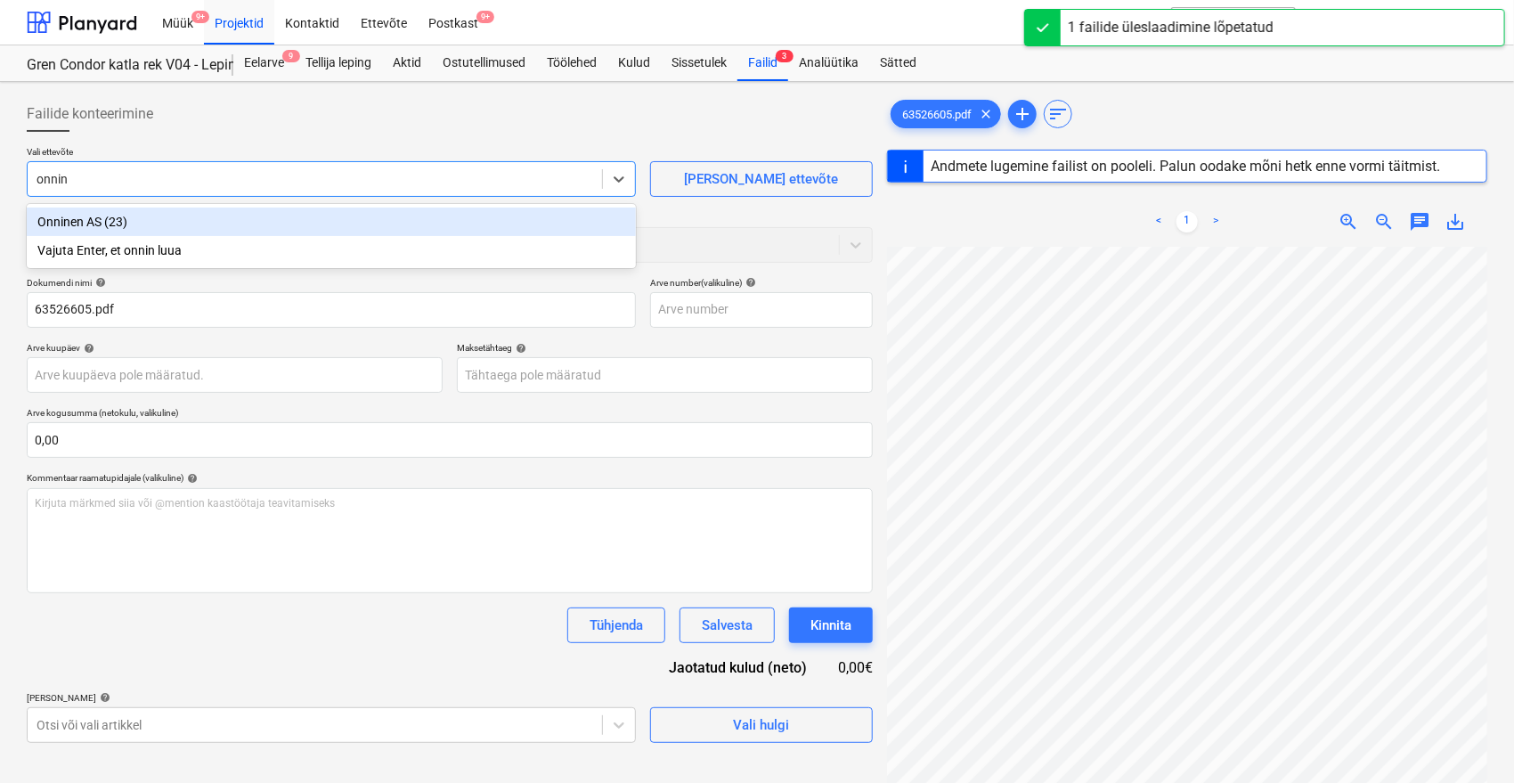
type input "onnine"
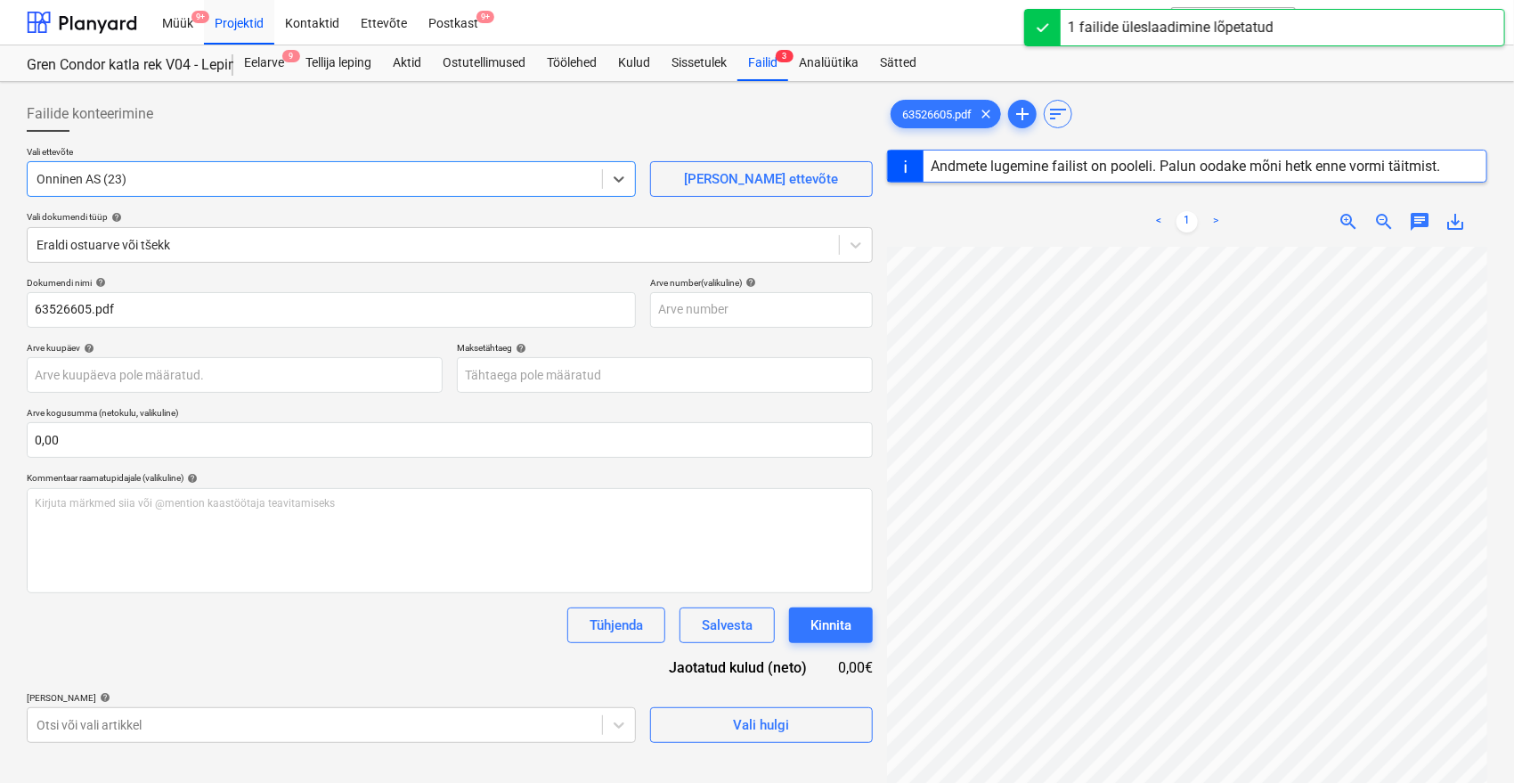
click at [199, 668] on div "Dokumendi nimi help 63526605.pdf Arve number (valikuline) help Arve kuupäev hel…" at bounding box center [450, 510] width 846 height 466
click at [953, 108] on span "63526605.pdf" at bounding box center [936, 114] width 91 height 13
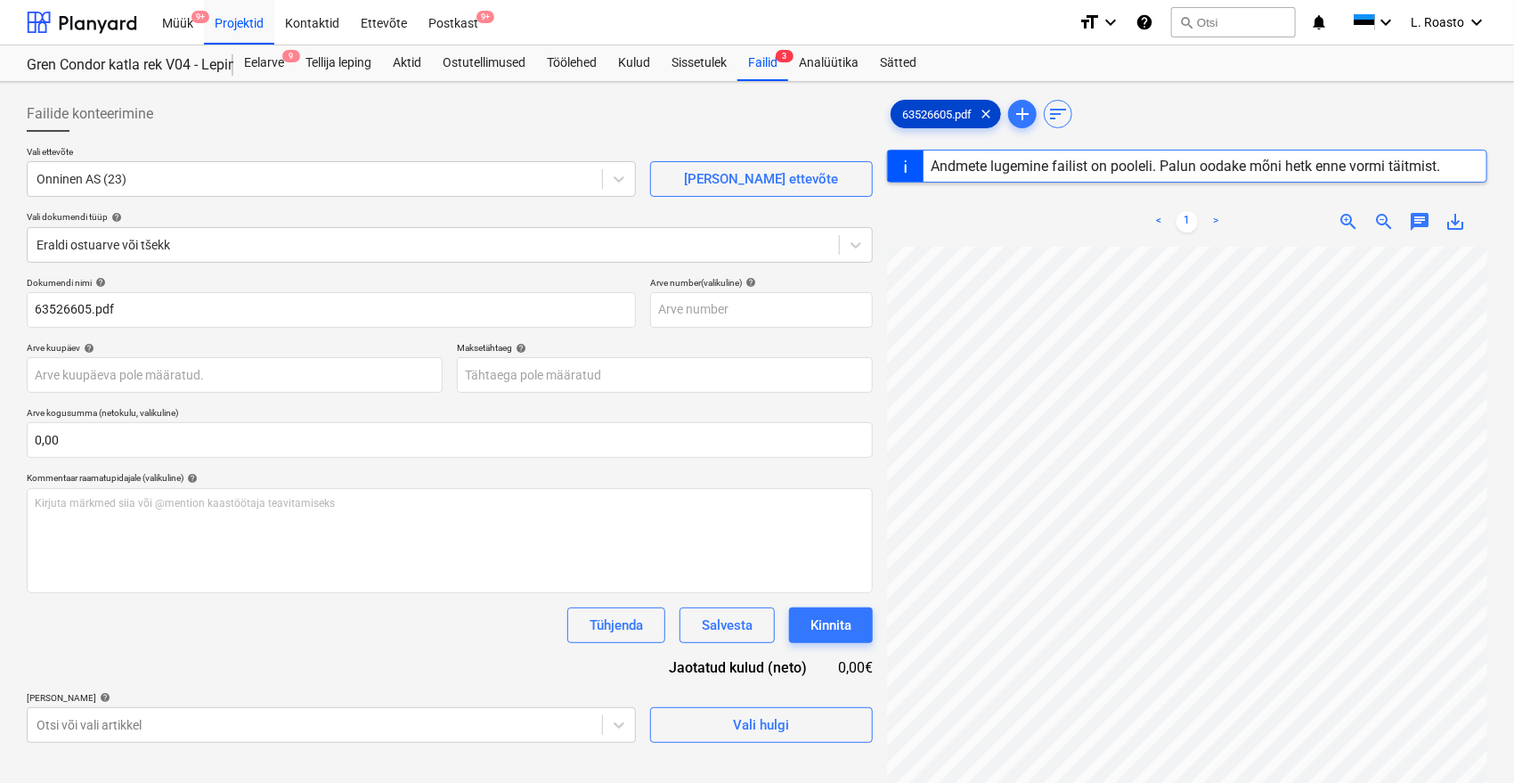
type input "63526605"
type input "[DATE]"
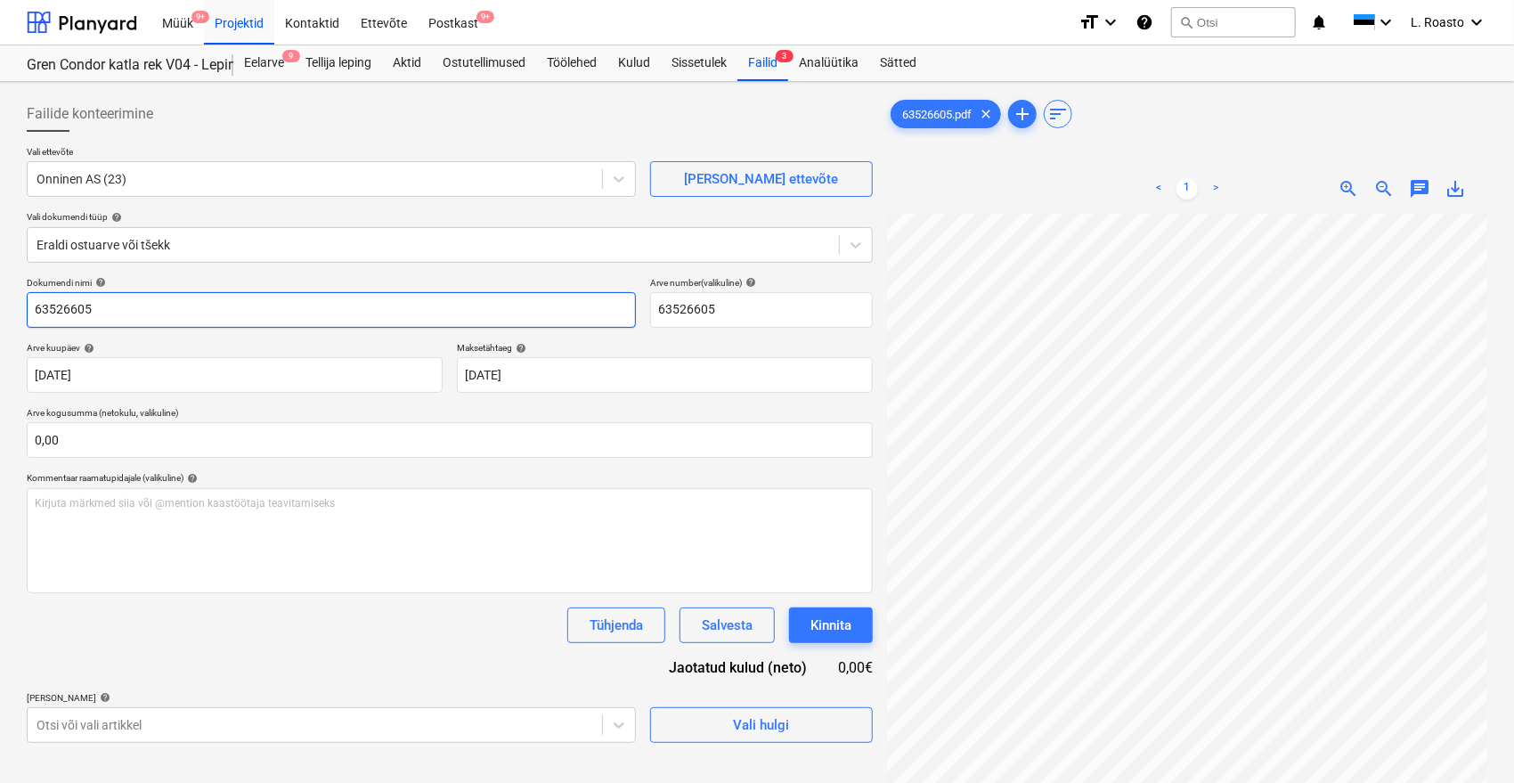
click at [83, 308] on input "63526605" at bounding box center [331, 310] width 609 height 36
click at [31, 313] on input "63526605" at bounding box center [331, 310] width 609 height 36
type input "onninen arve 63526605"
click at [117, 682] on div "Dokumendi nimi help onninen arve 63526605 Arve number (valikuline) help 6352660…" at bounding box center [450, 510] width 846 height 466
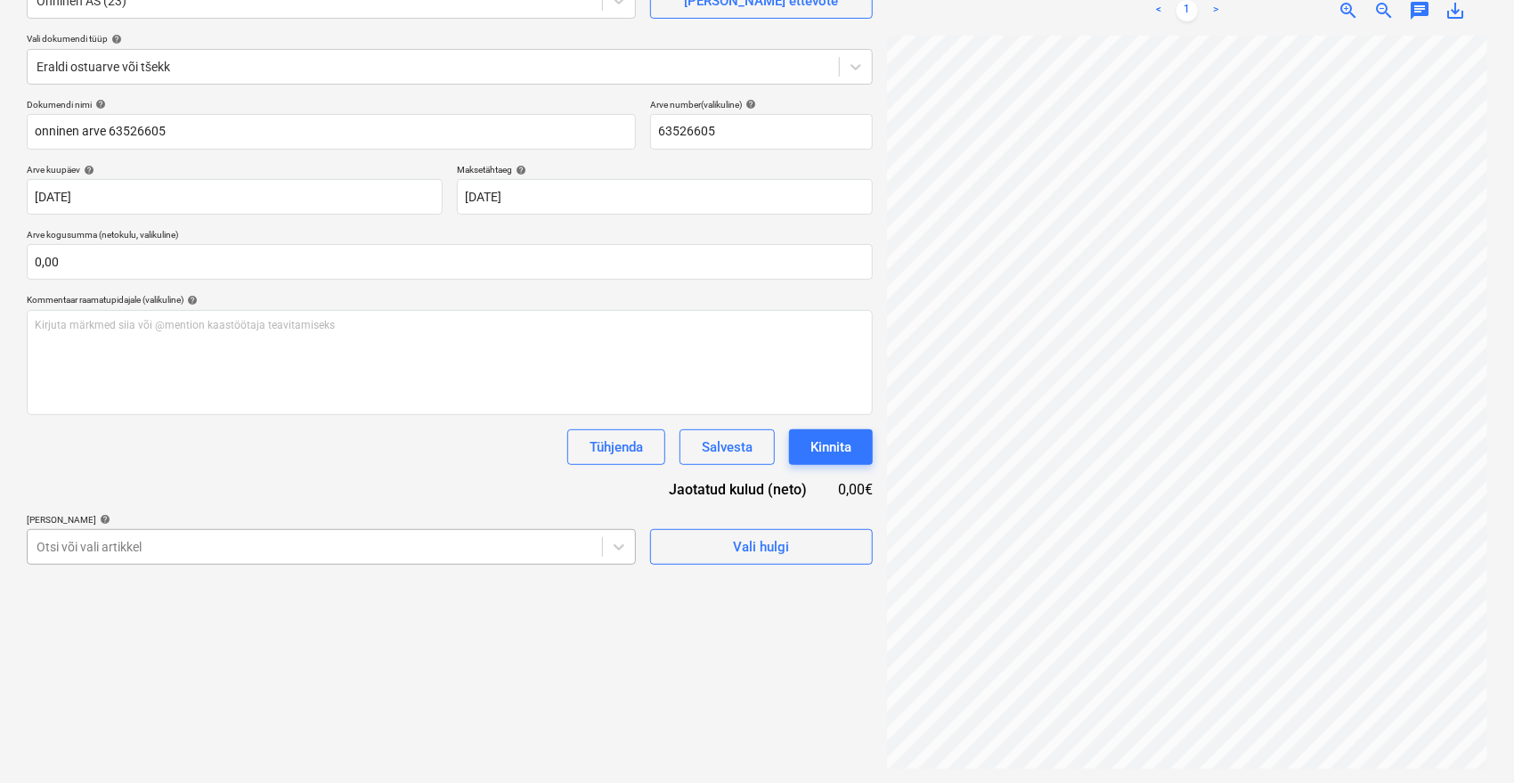
click at [175, 546] on body "Müük 9+ Projektid Kontaktid Ettevõte Postkast 9+ format_size keyboard_arrow_dow…" at bounding box center [757, 213] width 1514 height 783
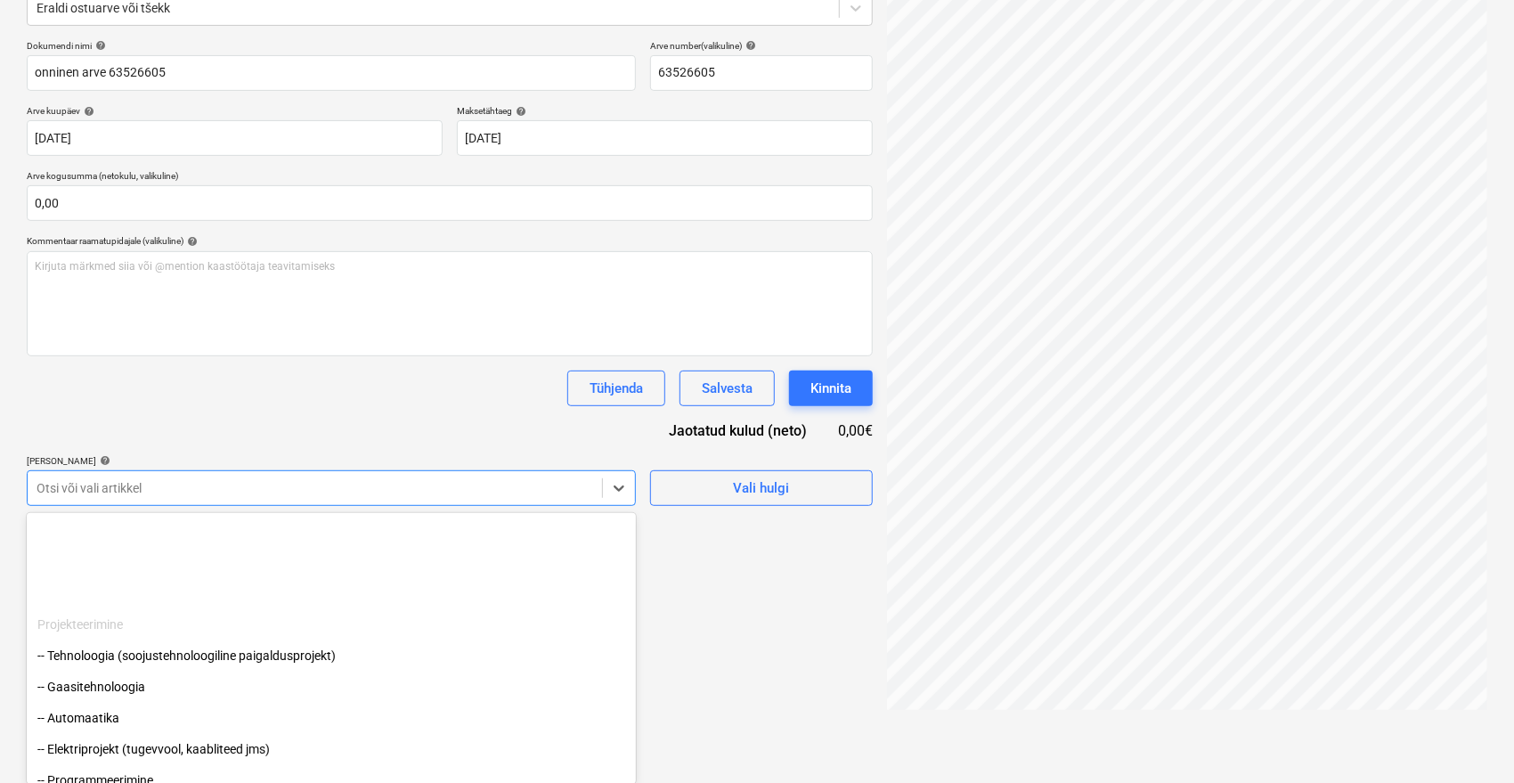
scroll to position [2163, 0]
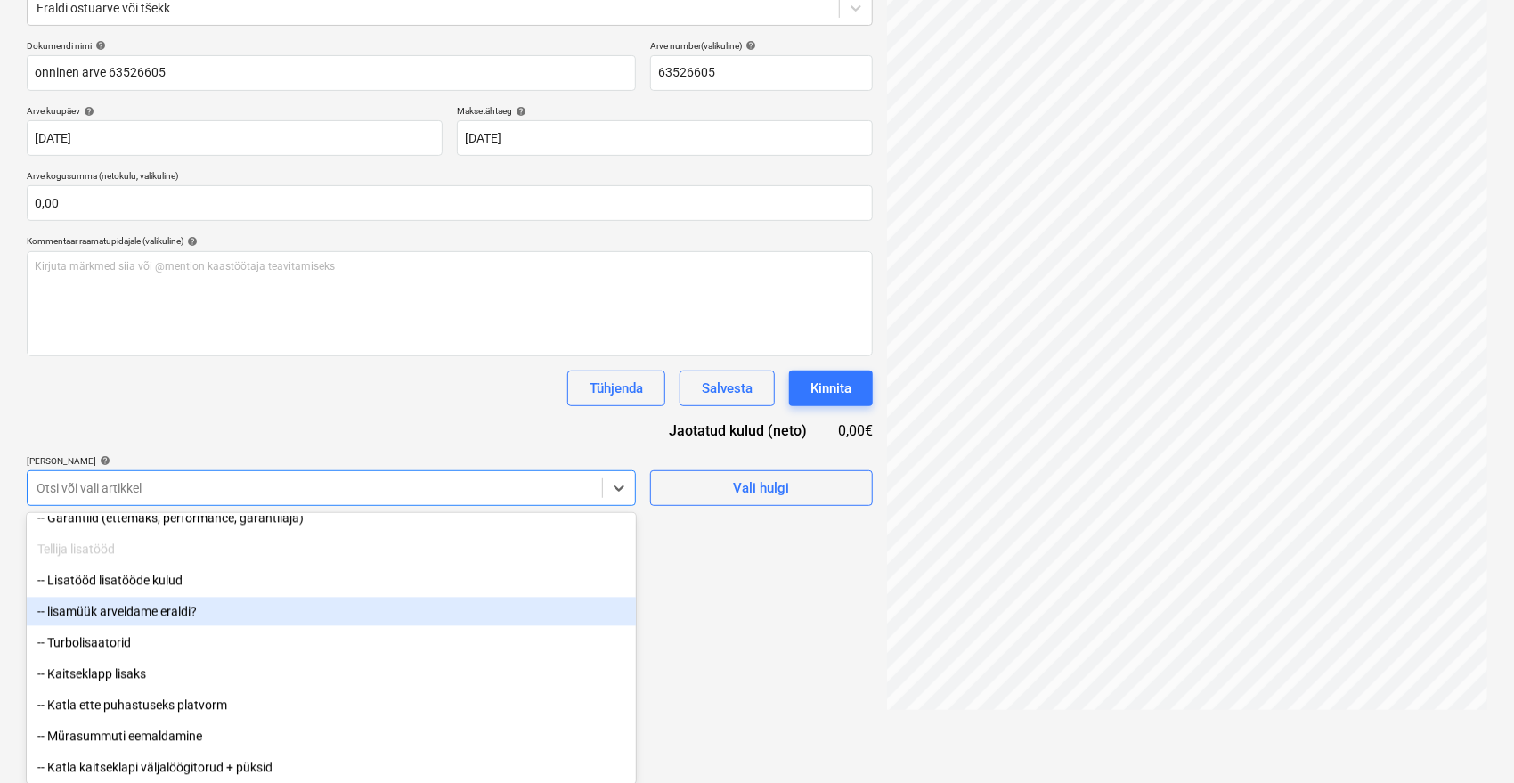
click at [142, 606] on div "-- lisamüük arveldame eraldi?" at bounding box center [331, 612] width 609 height 28
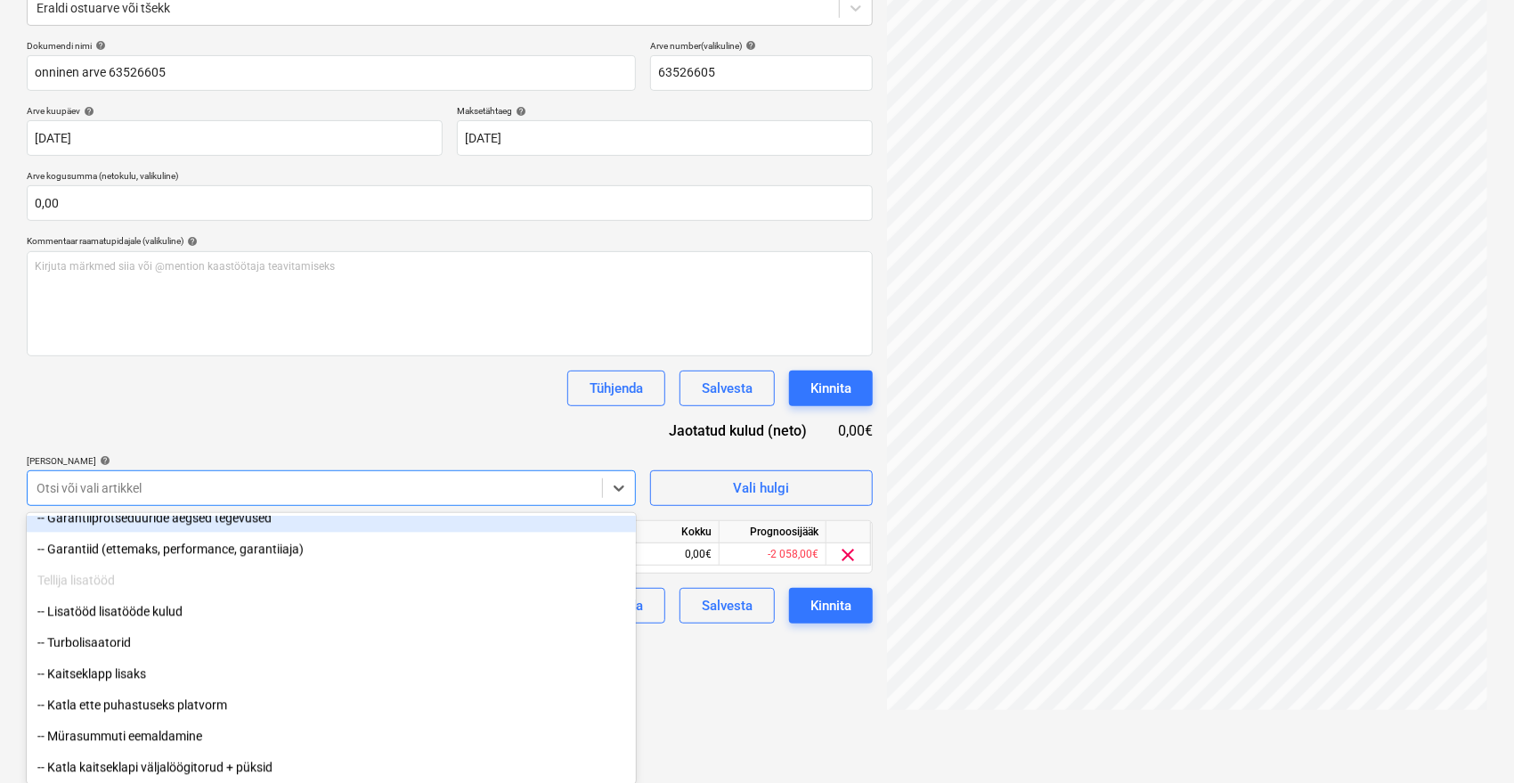
scroll to position [178, 0]
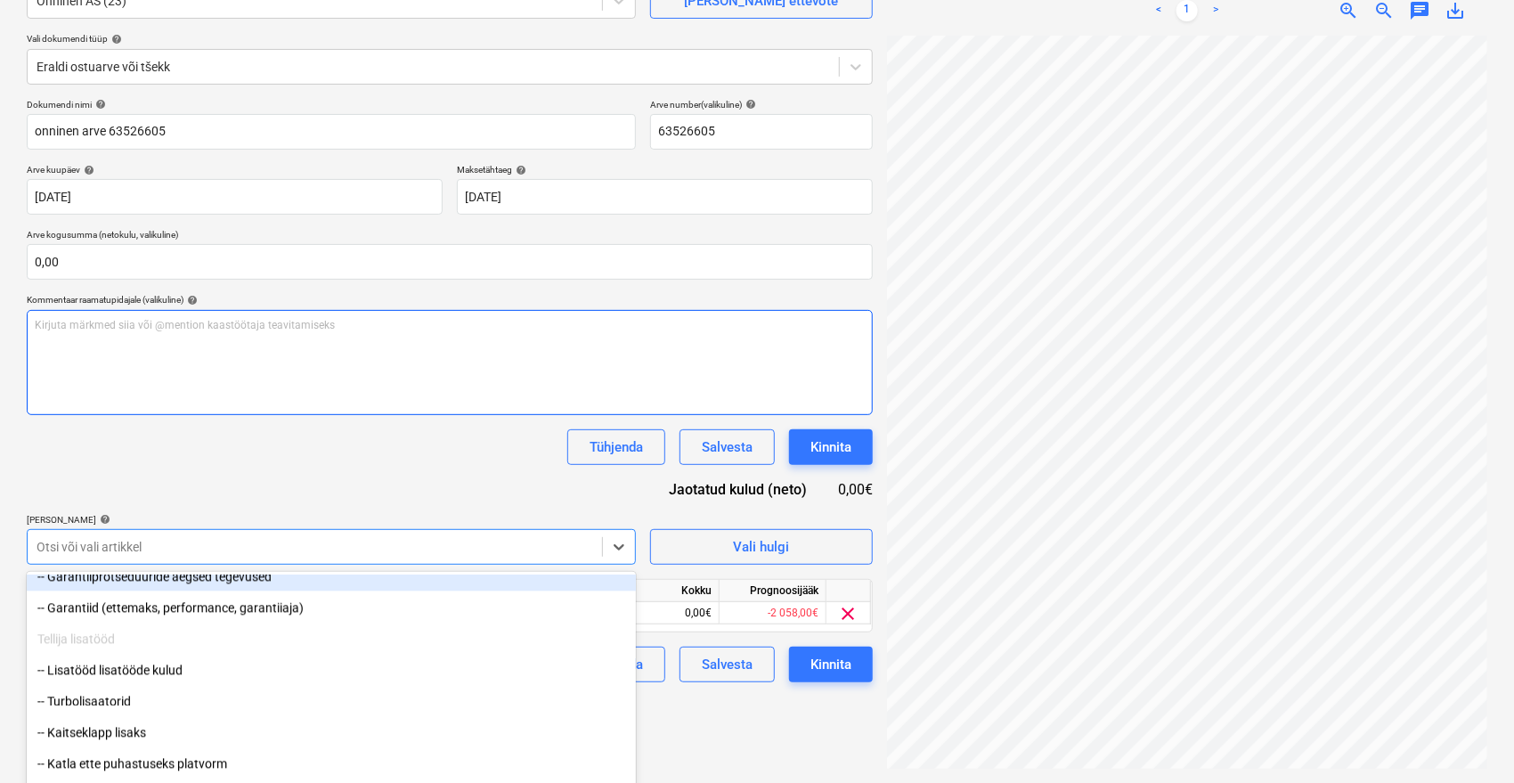
click at [246, 409] on div "Dokumendi nimi help onninen arve 63526605 Arve number (valikuline) help 6352660…" at bounding box center [450, 390] width 846 height 583
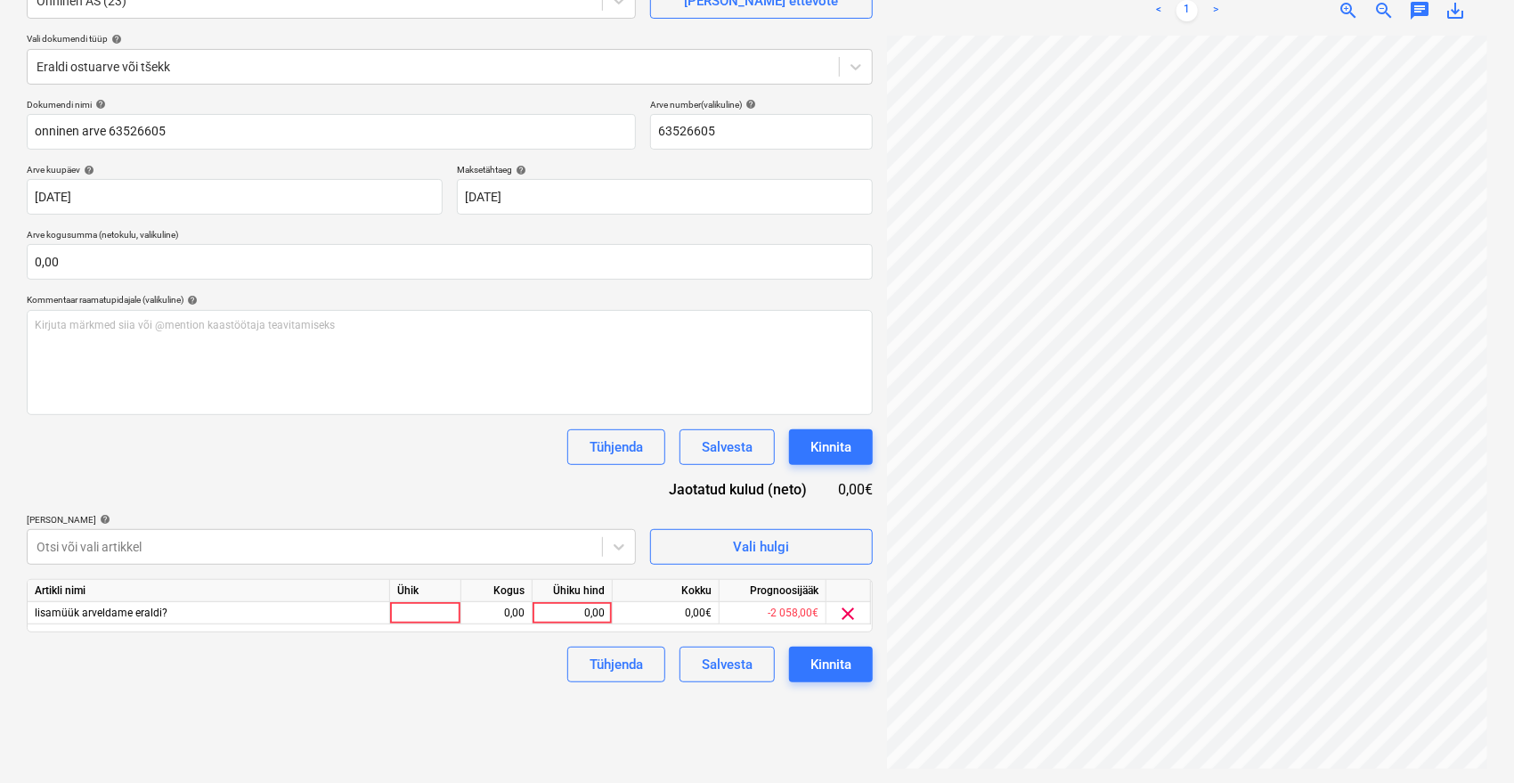
scroll to position [7, 36]
click at [588, 613] on div "0,00" at bounding box center [572, 613] width 65 height 22
type input "518,24"
click at [496, 722] on div "Failide konteerimine Vali ettevõte Onninen AS (23) [PERSON_NAME] uus ettevõte V…" at bounding box center [450, 343] width 860 height 865
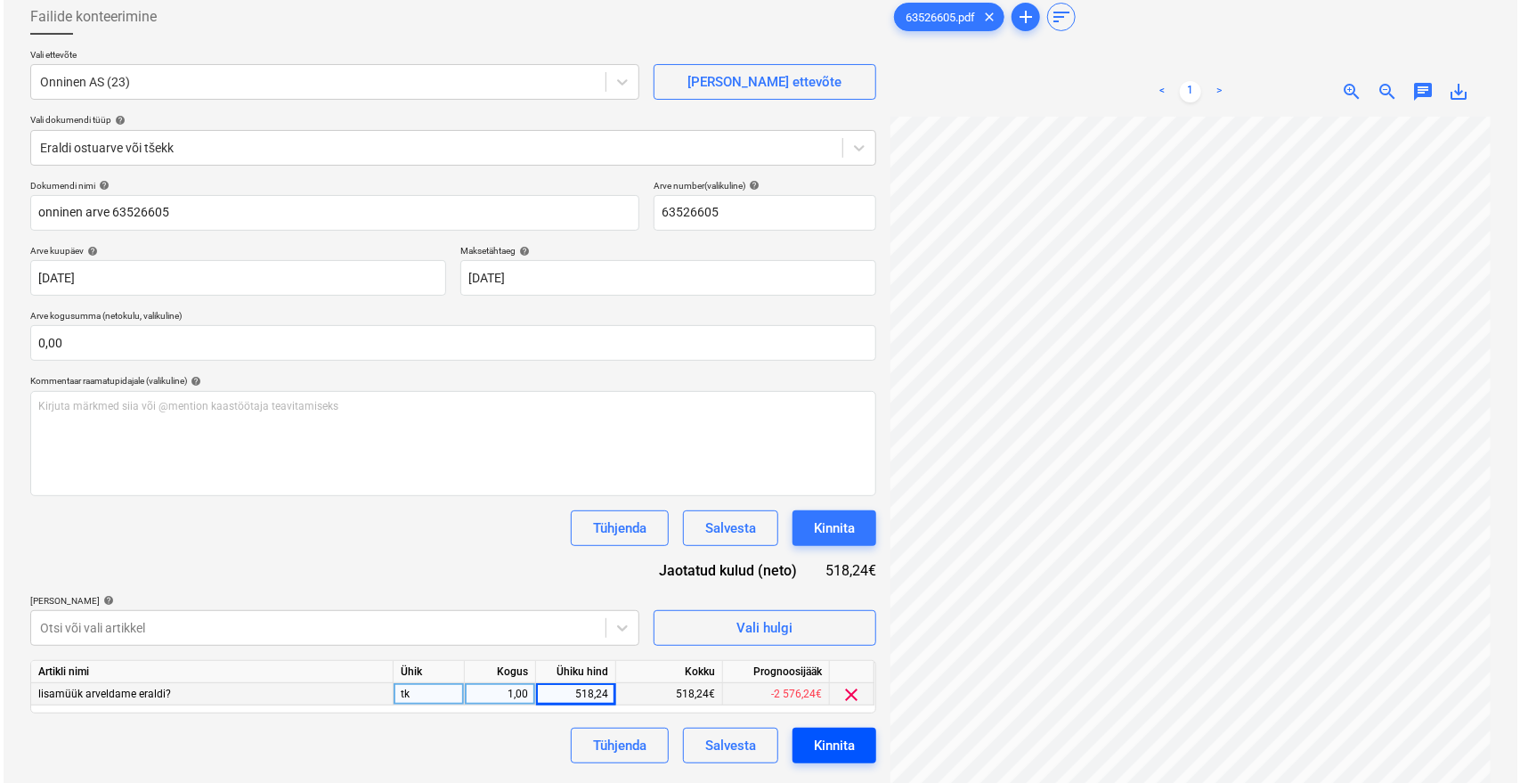
scroll to position [178, 0]
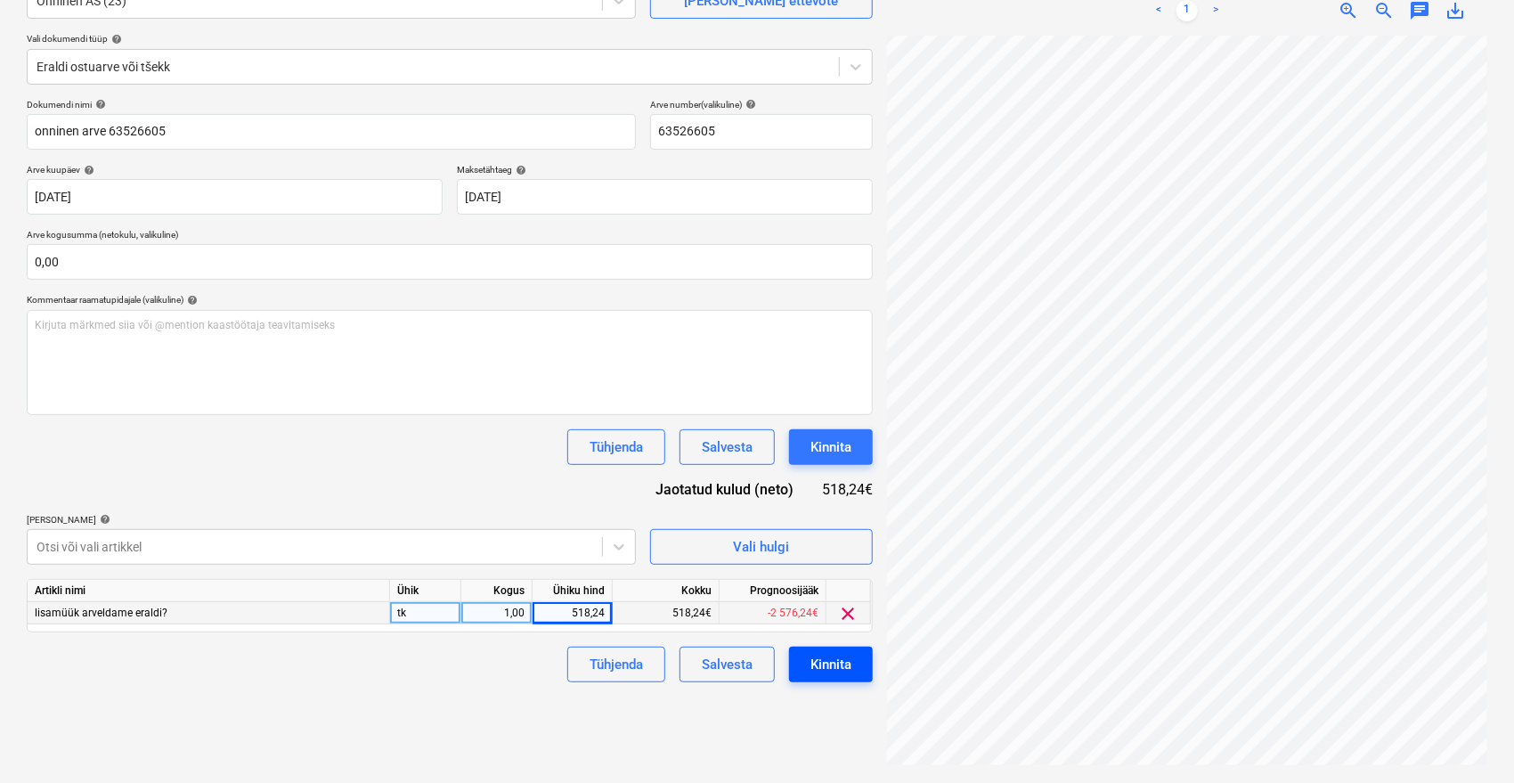
click at [822, 670] on div "Kinnita" at bounding box center [830, 664] width 41 height 23
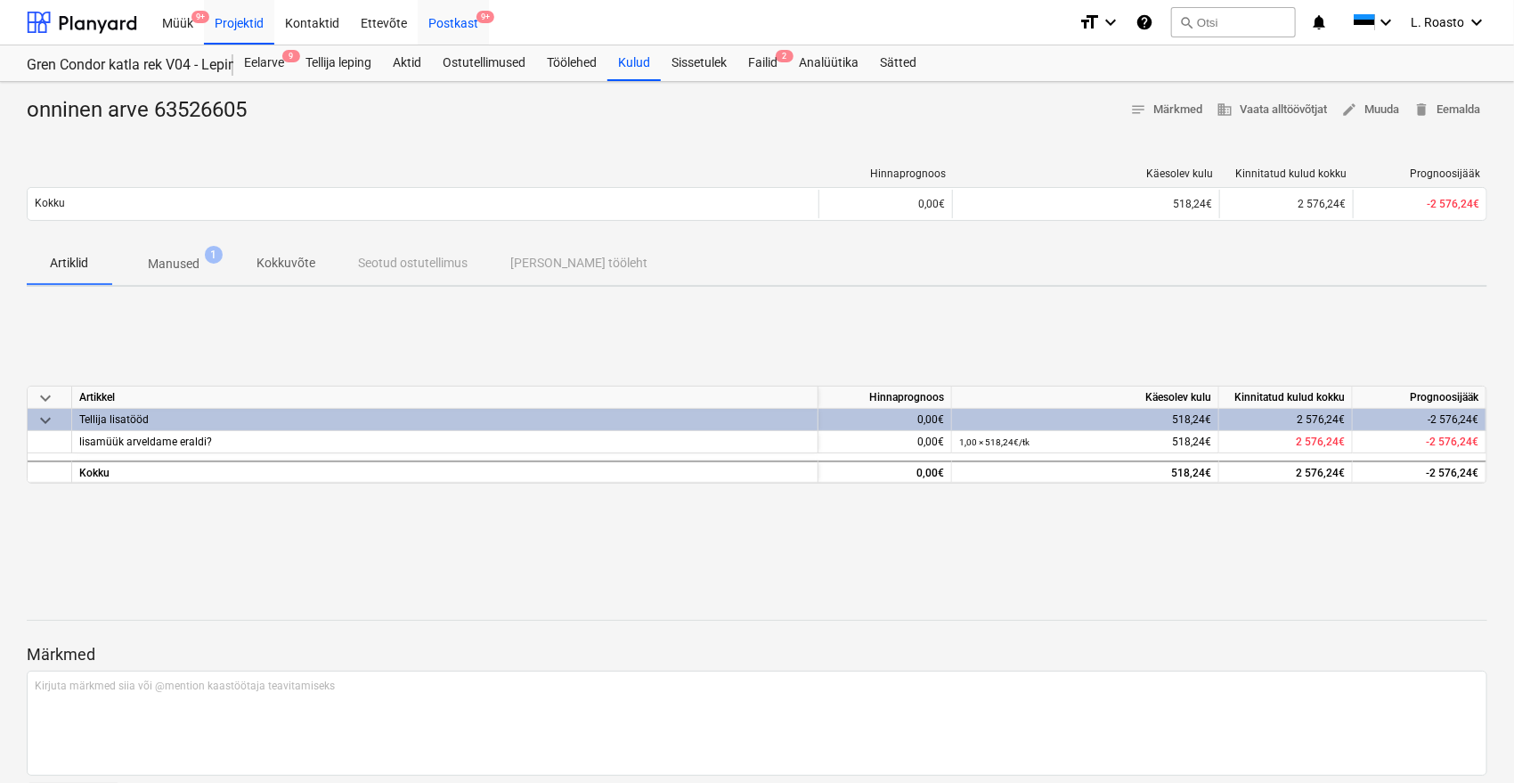
click at [468, 19] on div "Postkast 9+" at bounding box center [453, 21] width 71 height 45
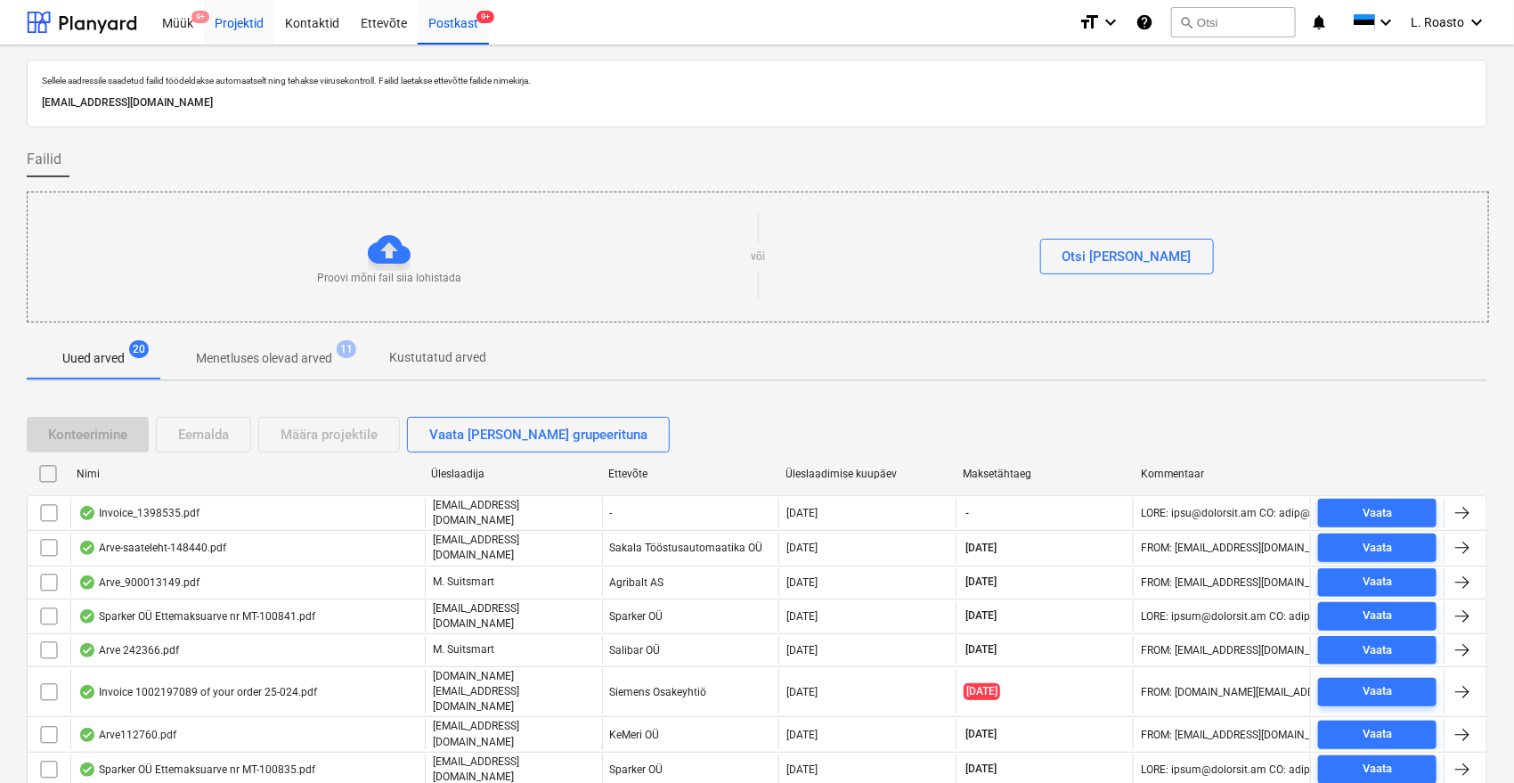
click at [259, 27] on div "Projektid" at bounding box center [239, 21] width 70 height 45
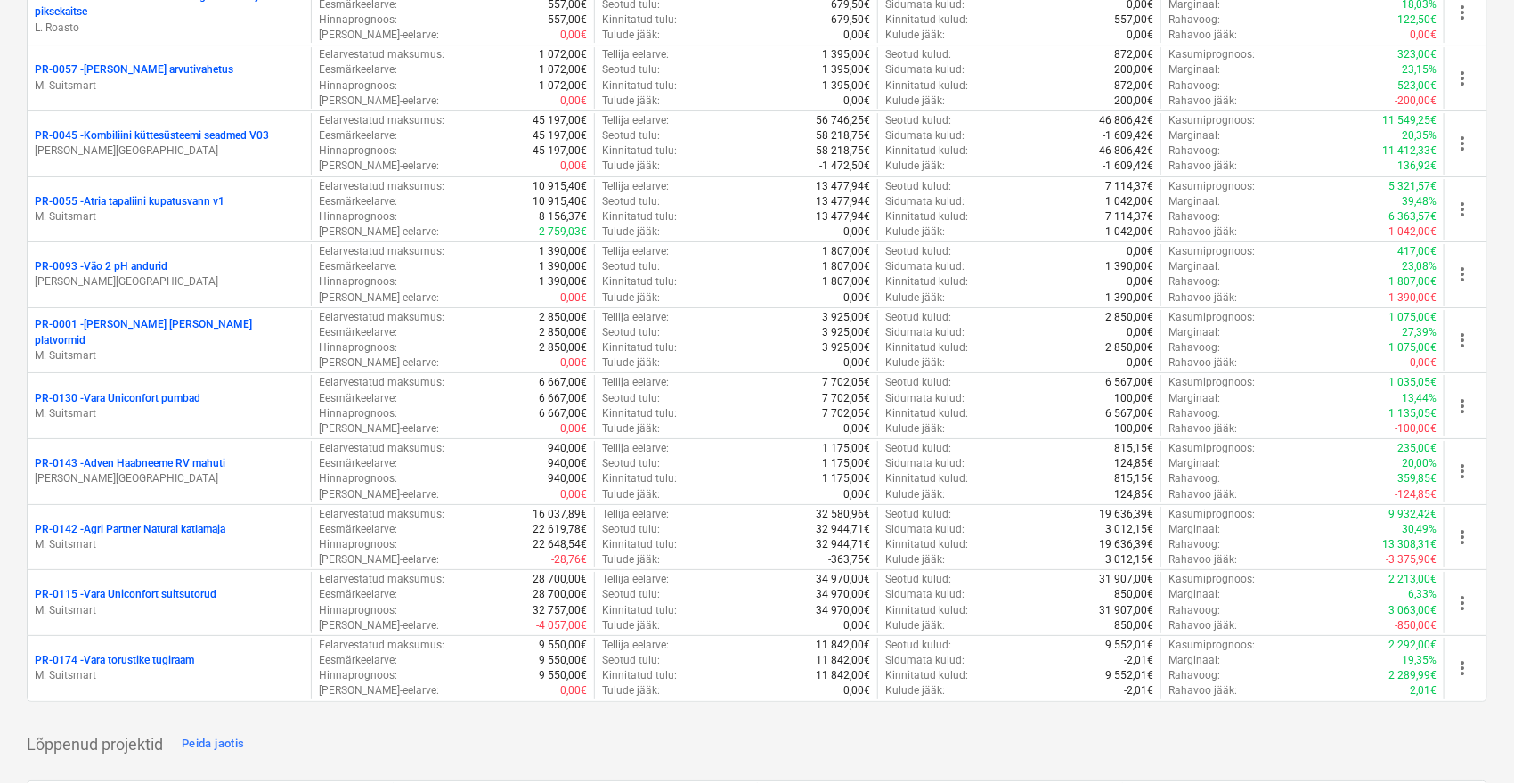
scroll to position [476, 0]
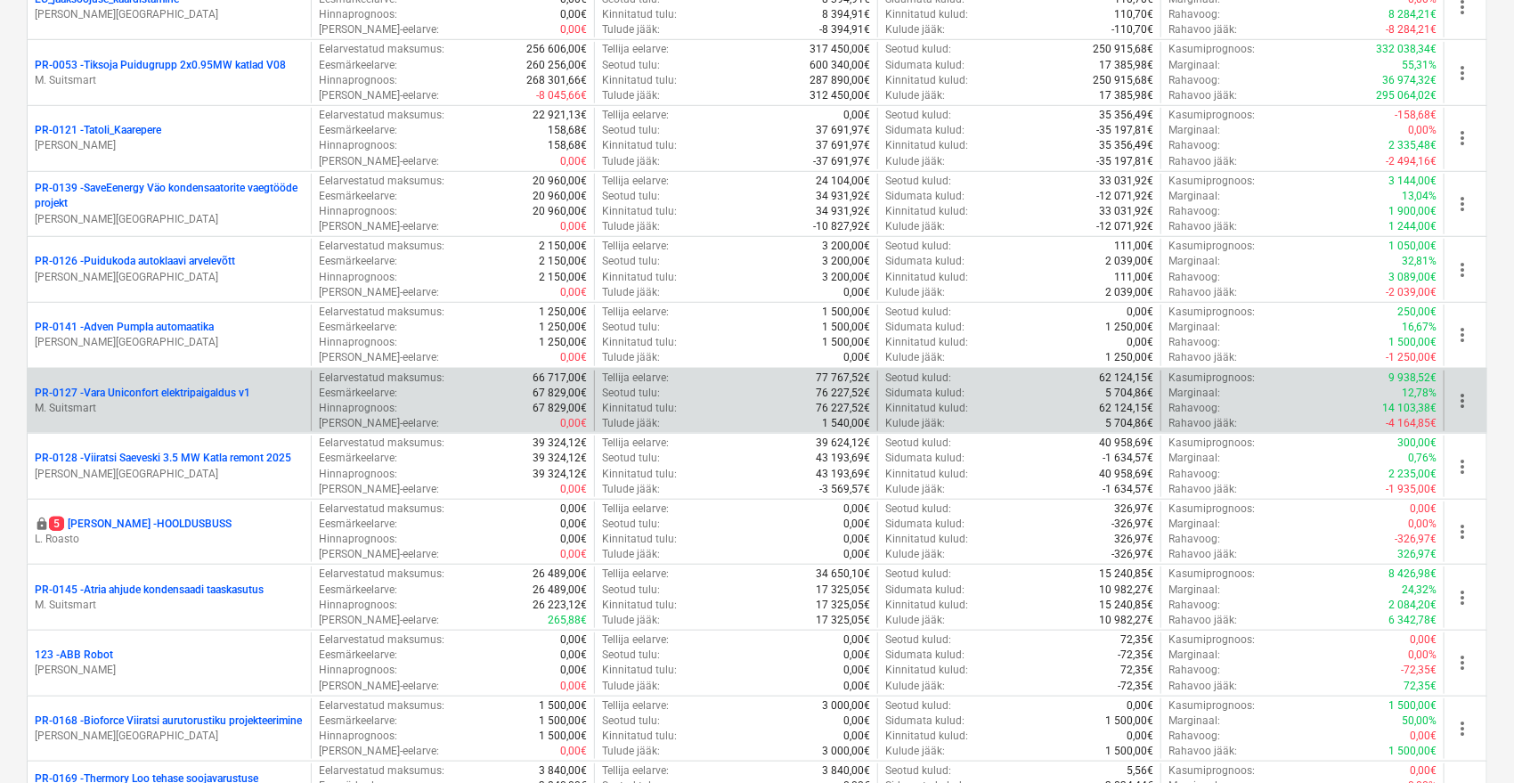
click at [222, 395] on p "PR-0127 - Vara Uniconfort elektripaigaldus v1" at bounding box center [143, 393] width 216 height 15
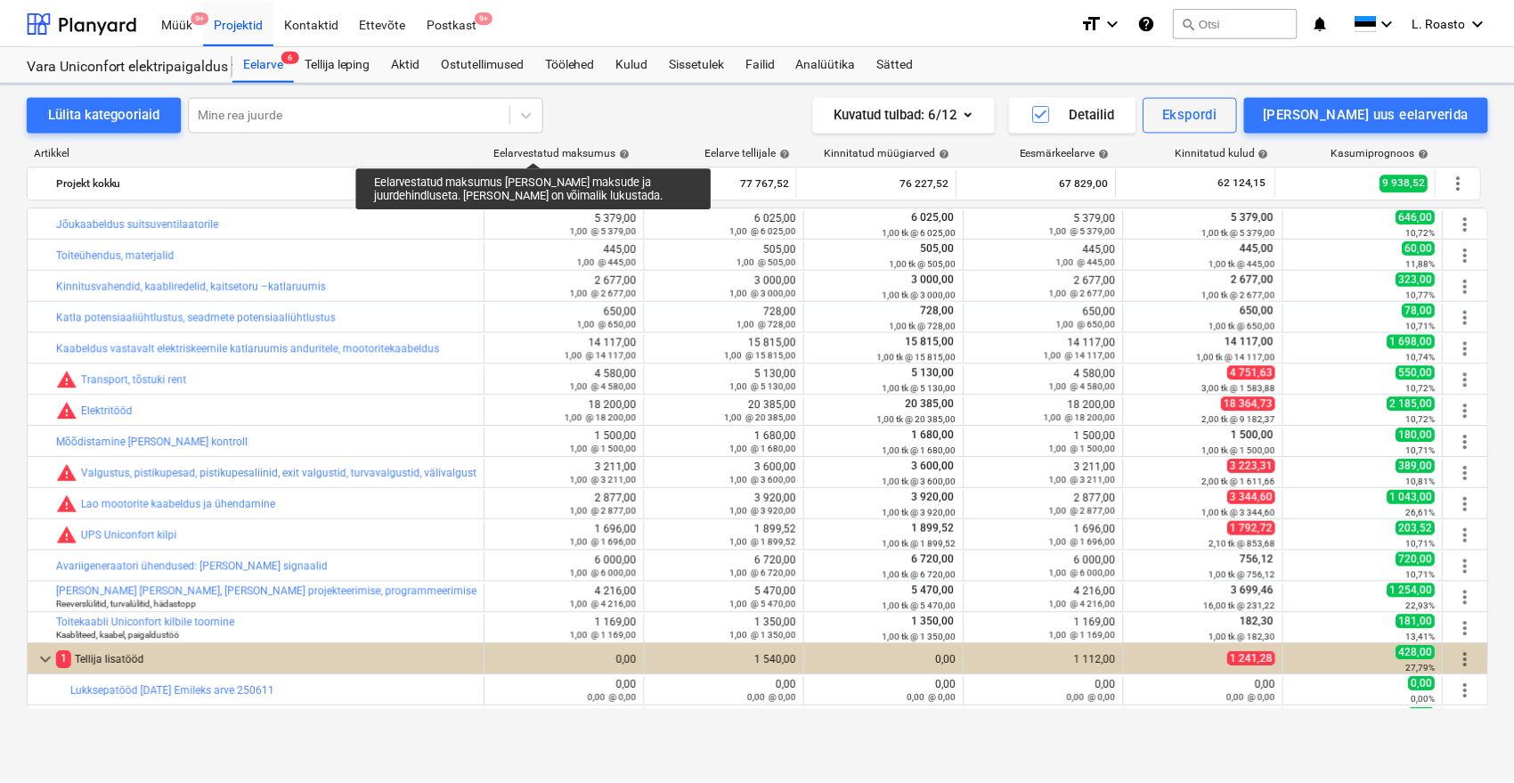
scroll to position [338, 0]
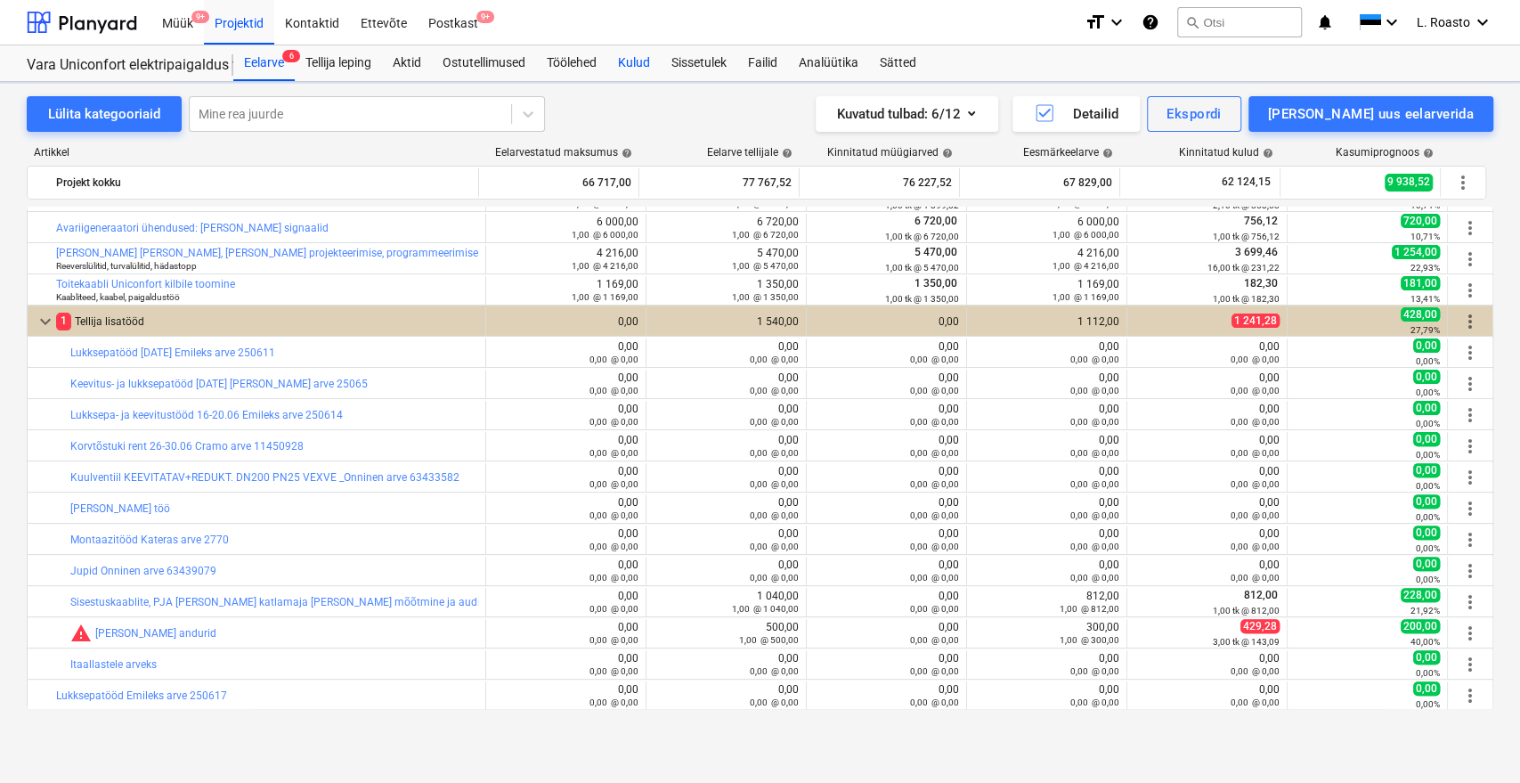
click at [654, 66] on div "Kulud" at bounding box center [633, 63] width 53 height 36
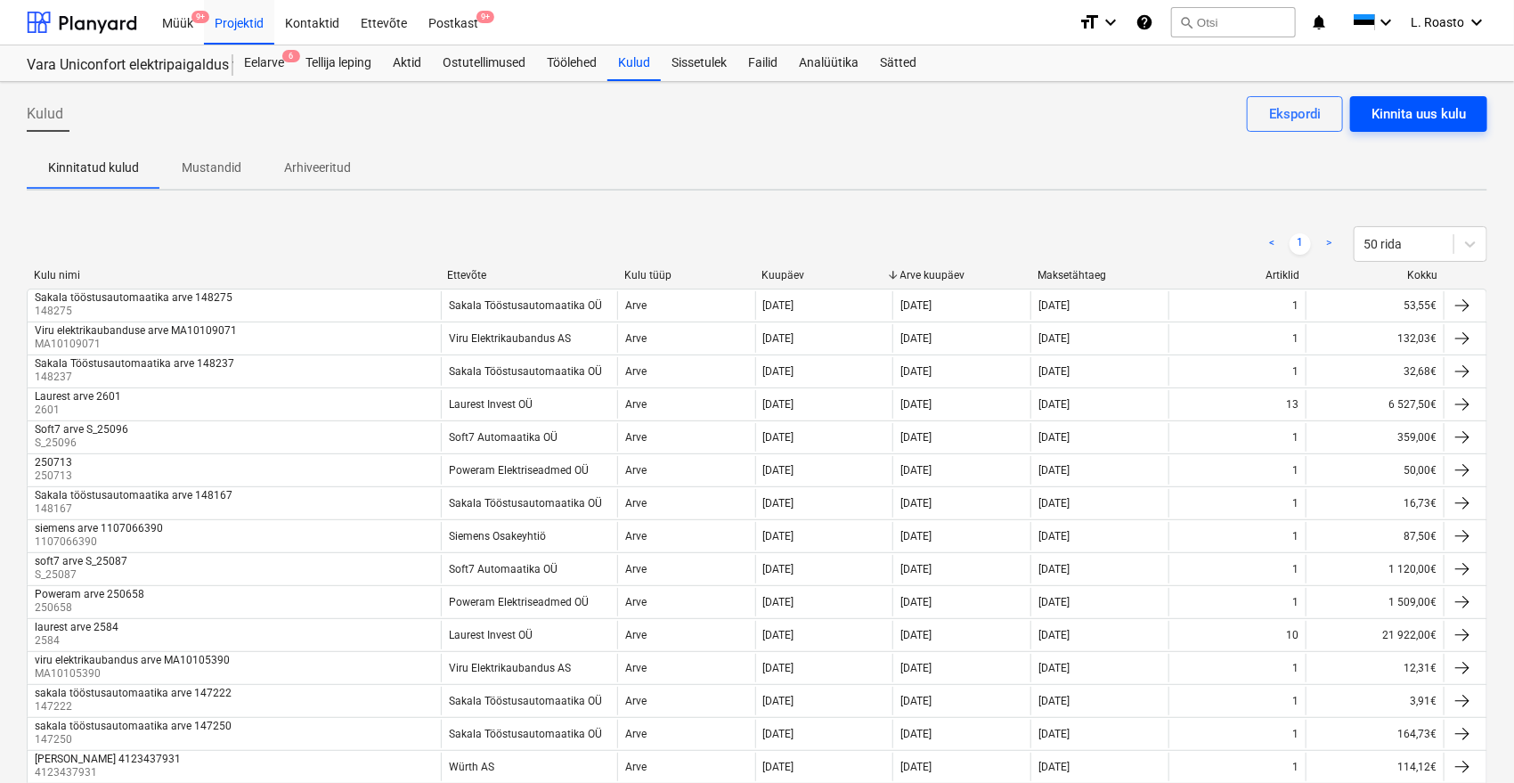
click at [1425, 113] on div "Kinnita uus kulu" at bounding box center [1418, 113] width 94 height 23
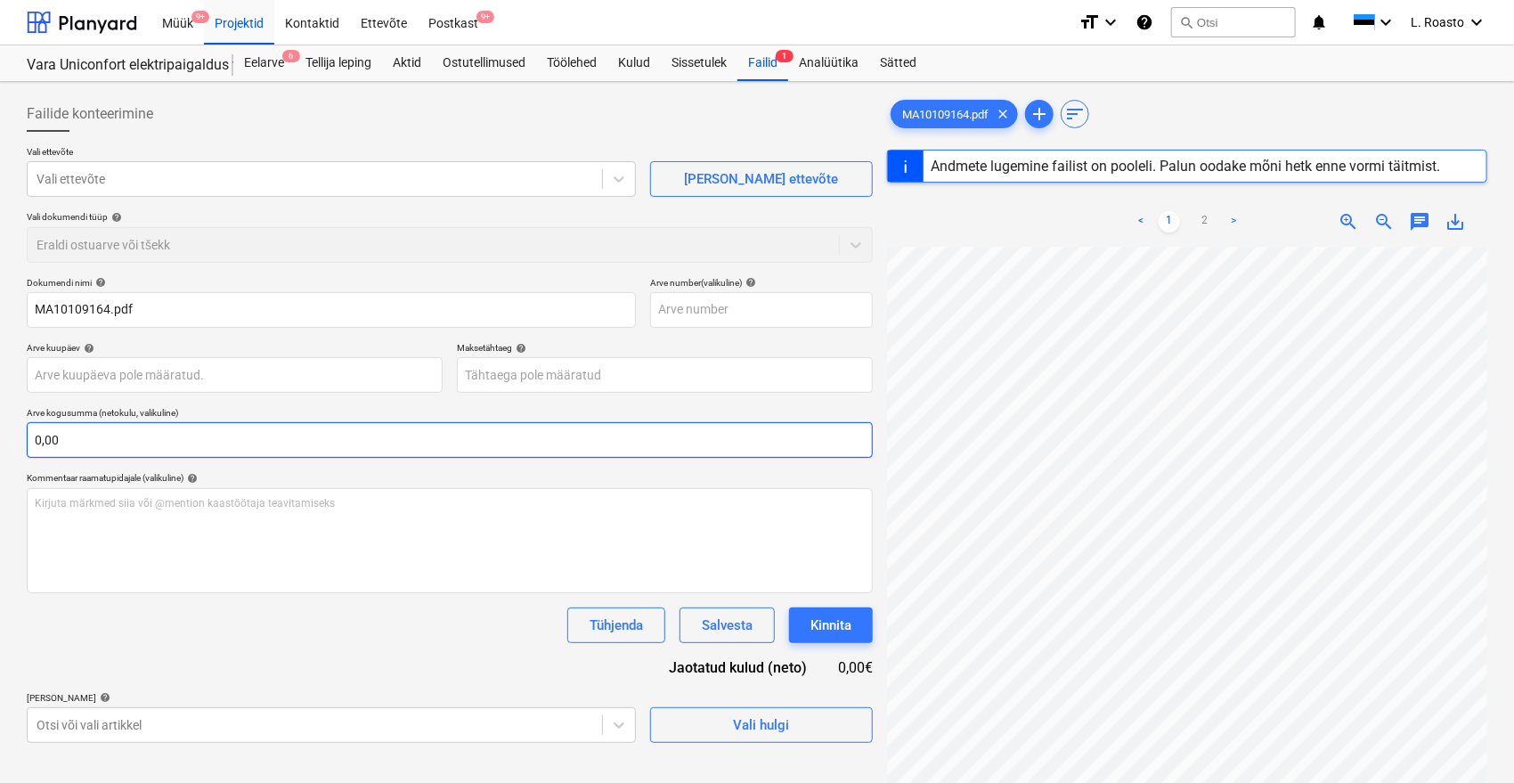
type input "MA10109164"
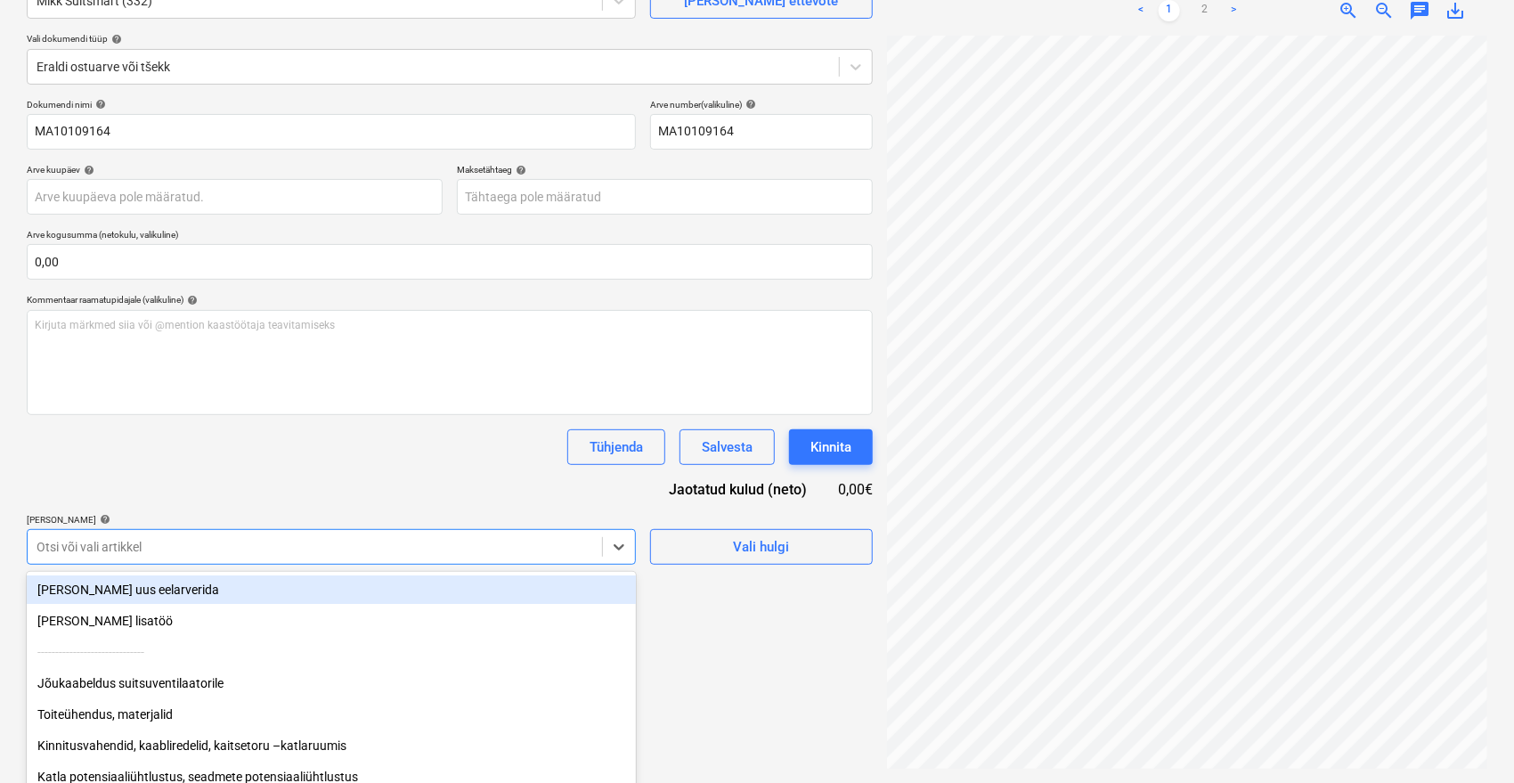
scroll to position [237, 0]
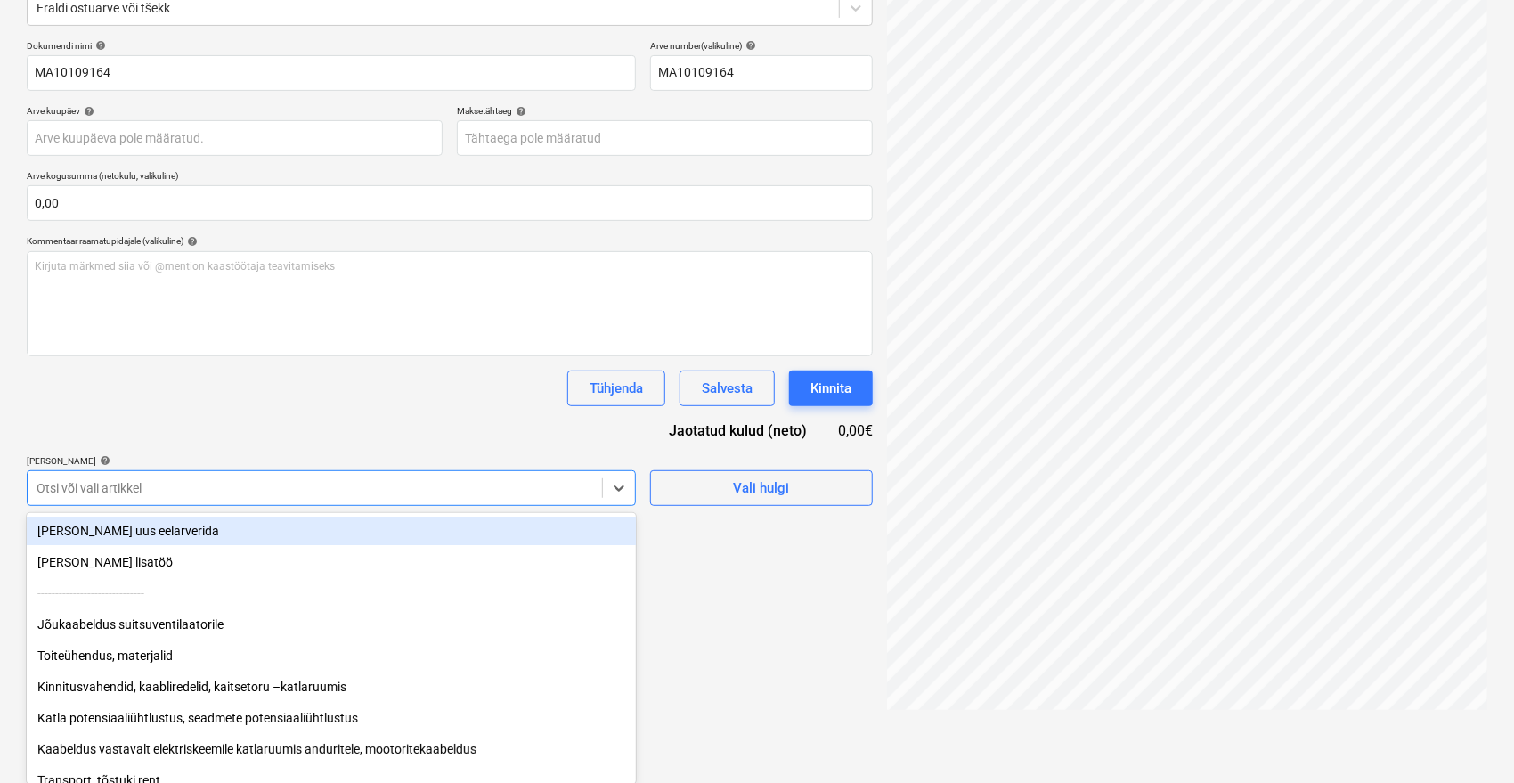
click at [212, 540] on body "Müük 9+ Projektid Kontaktid Ettevõte Postkast 9+ format_size keyboard_arrow_dow…" at bounding box center [757, 154] width 1514 height 783
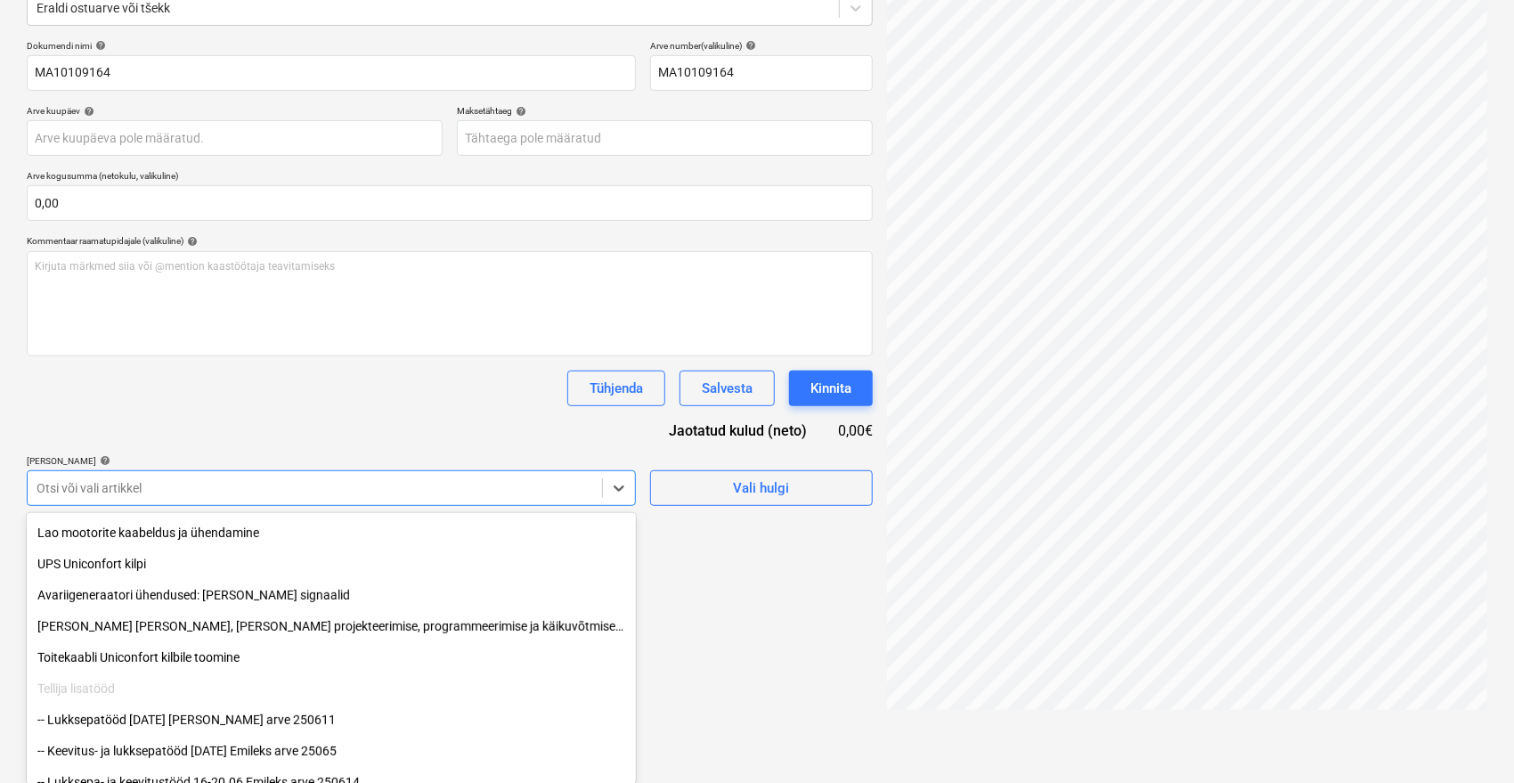
scroll to position [667, 0]
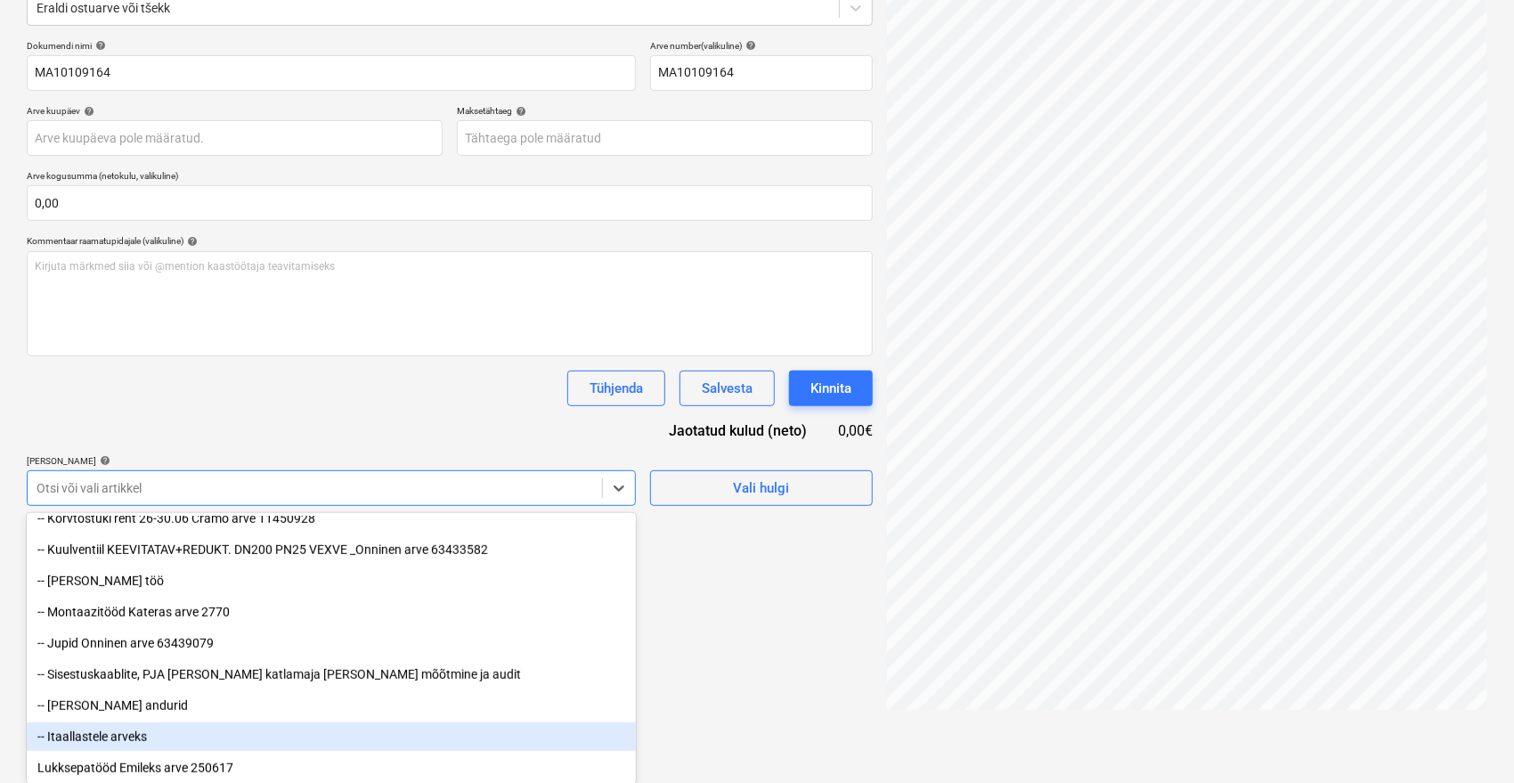
click at [136, 739] on div "-- Itaallastele arveks" at bounding box center [331, 736] width 609 height 28
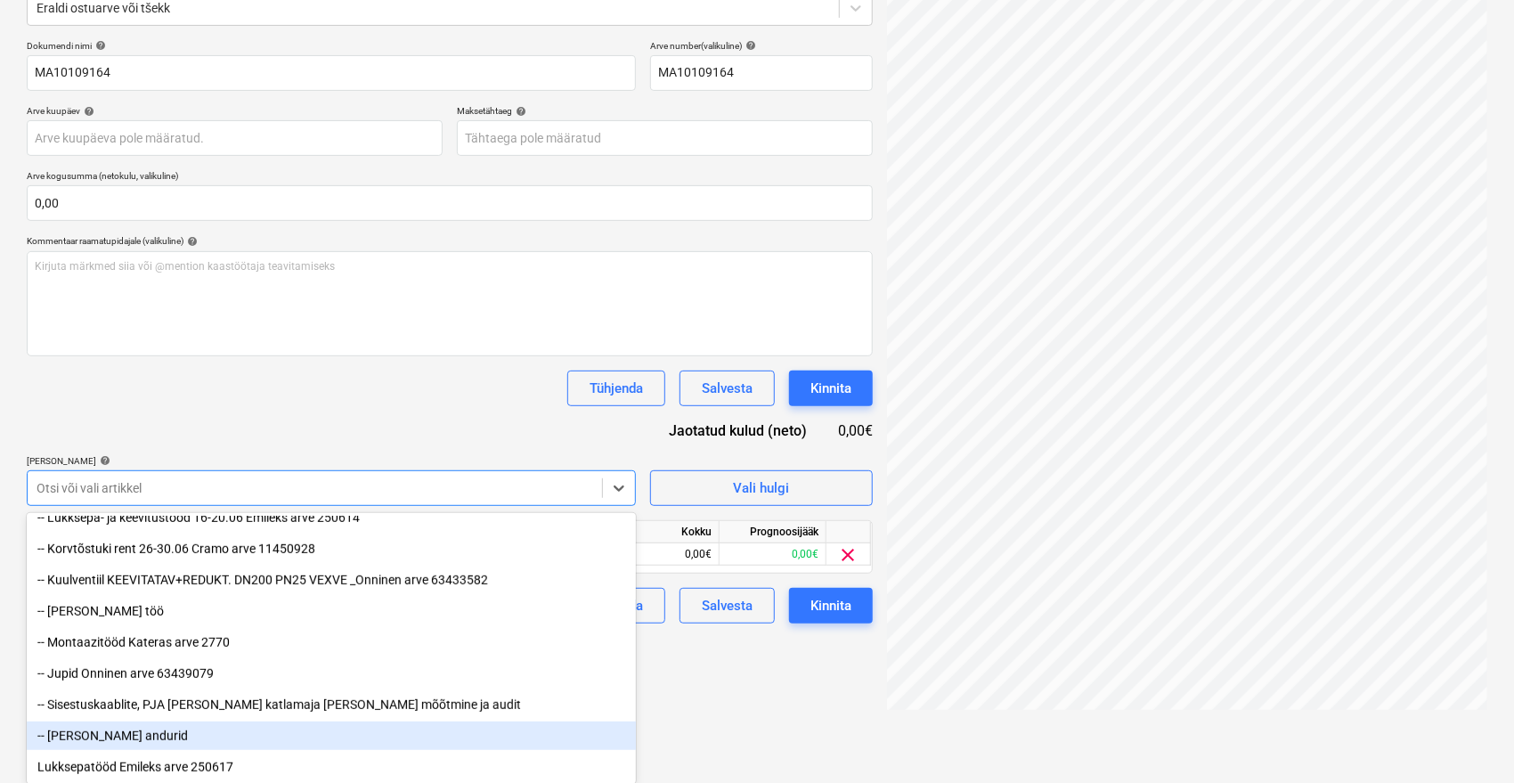
scroll to position [636, 0]
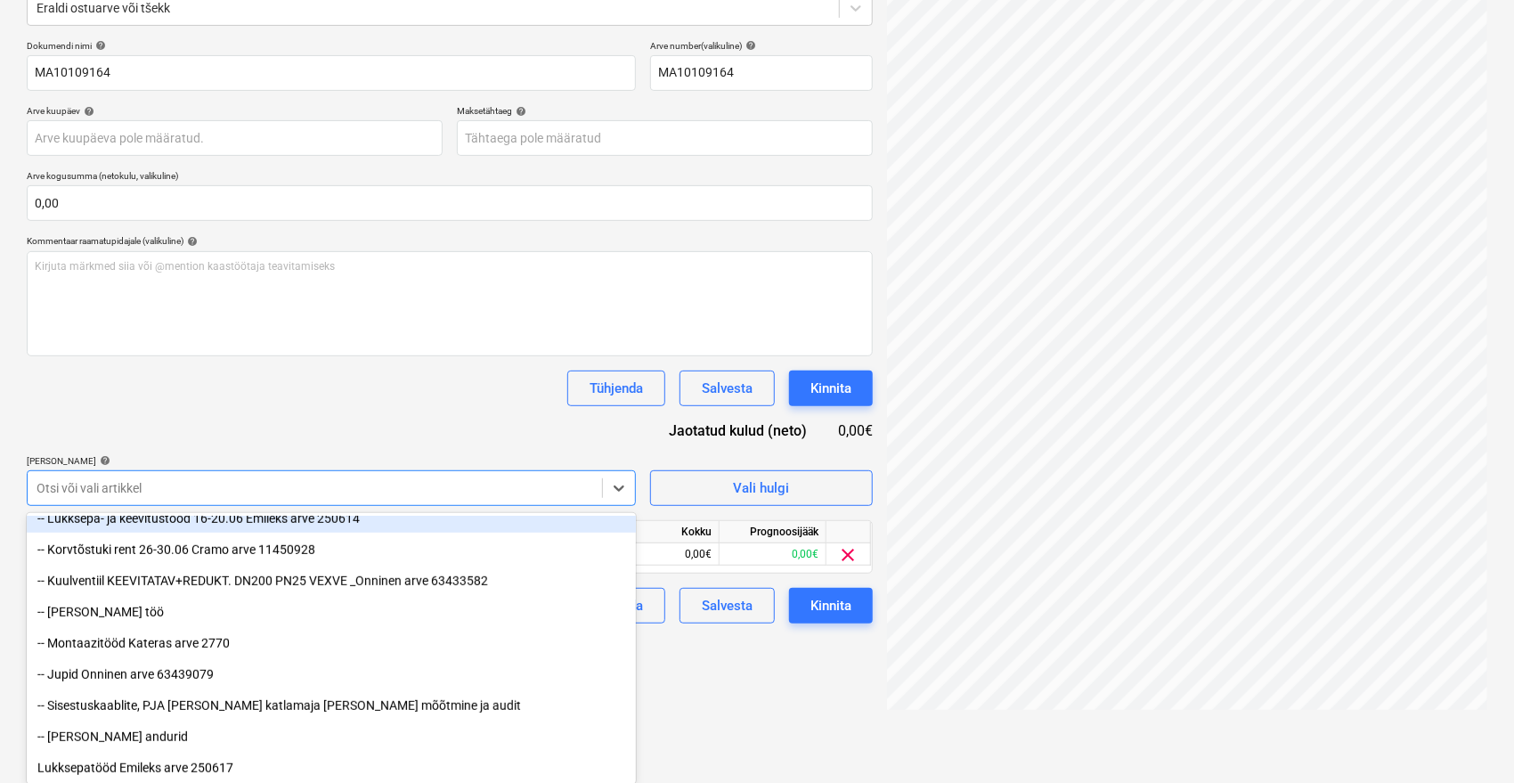
click at [285, 420] on div "Dokumendi nimi help MA10109164 Arve number (valikuline) help MA10109164 Arve ku…" at bounding box center [450, 331] width 846 height 583
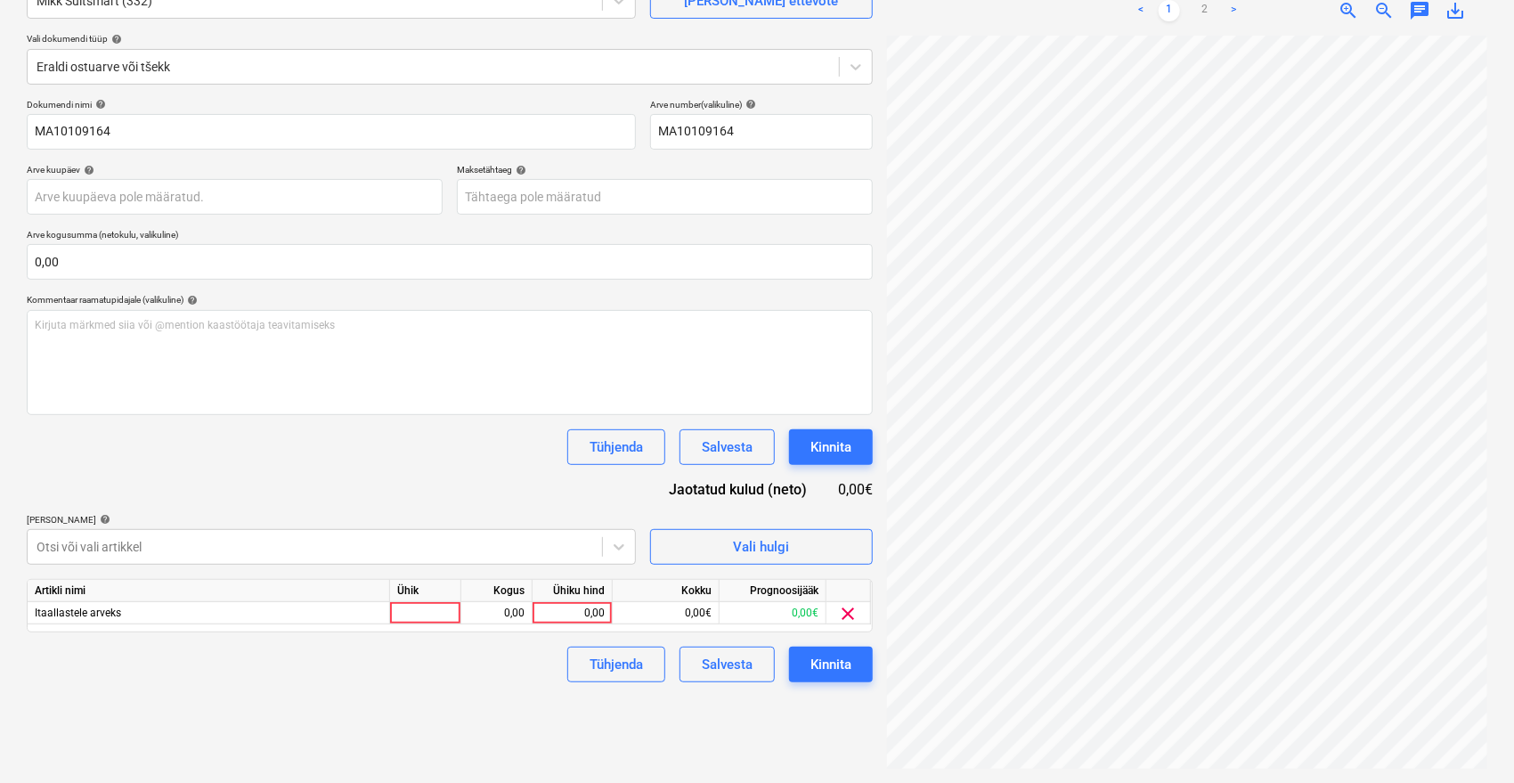
scroll to position [0, 26]
click at [1198, 12] on link "2" at bounding box center [1204, 10] width 21 height 21
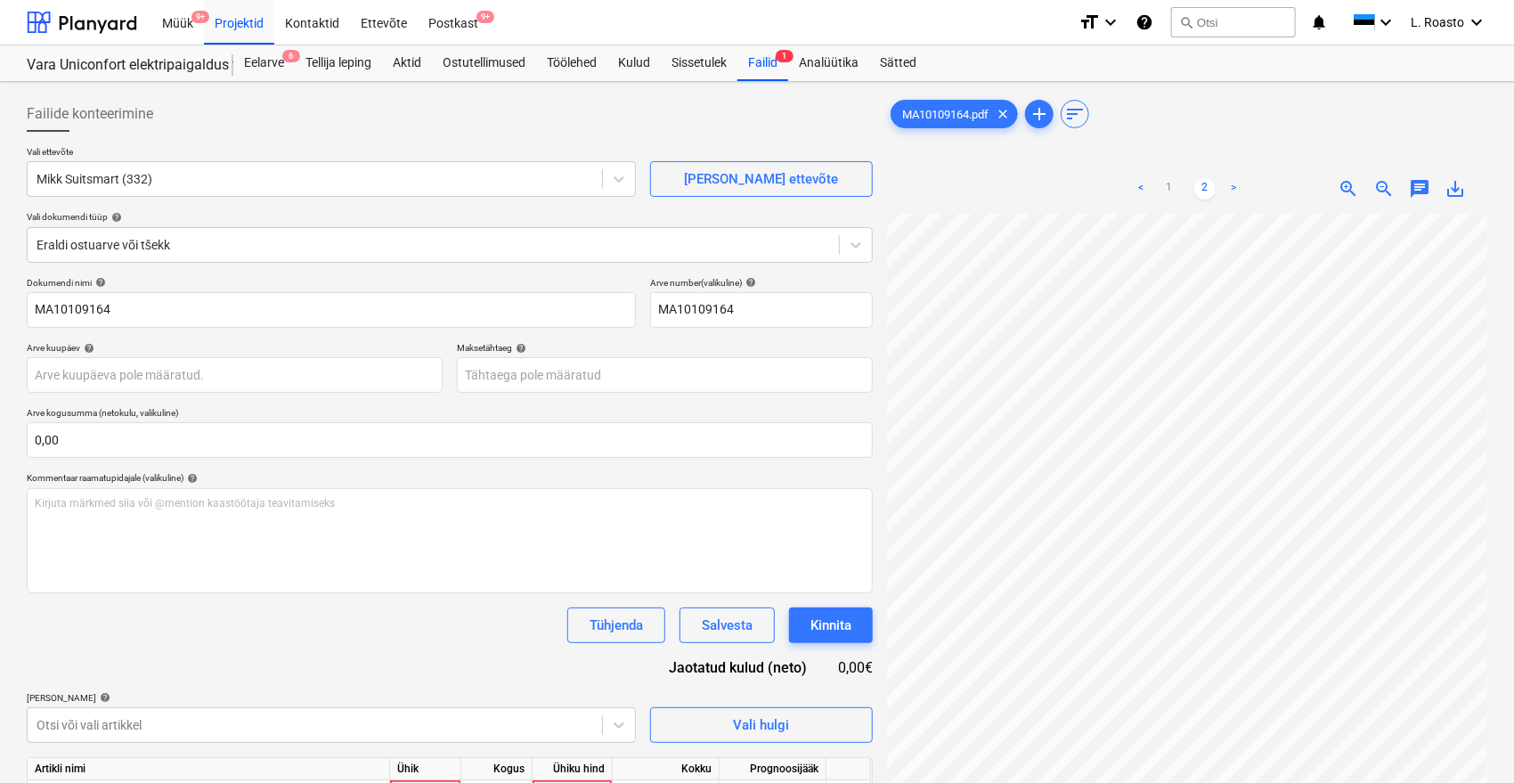
scroll to position [0, 0]
click at [1508, 533] on div "Failide konteerimine Vali ettevõte Mikk Suitsmart (332) [PERSON_NAME] uus ettev…" at bounding box center [757, 521] width 1514 height 879
click at [1169, 191] on link "1" at bounding box center [1169, 188] width 21 height 21
click at [1347, 152] on div "MA10109164.pdf clear add sort < 1 2 > zoom_in zoom_out chat 0 save_alt" at bounding box center [1187, 521] width 600 height 850
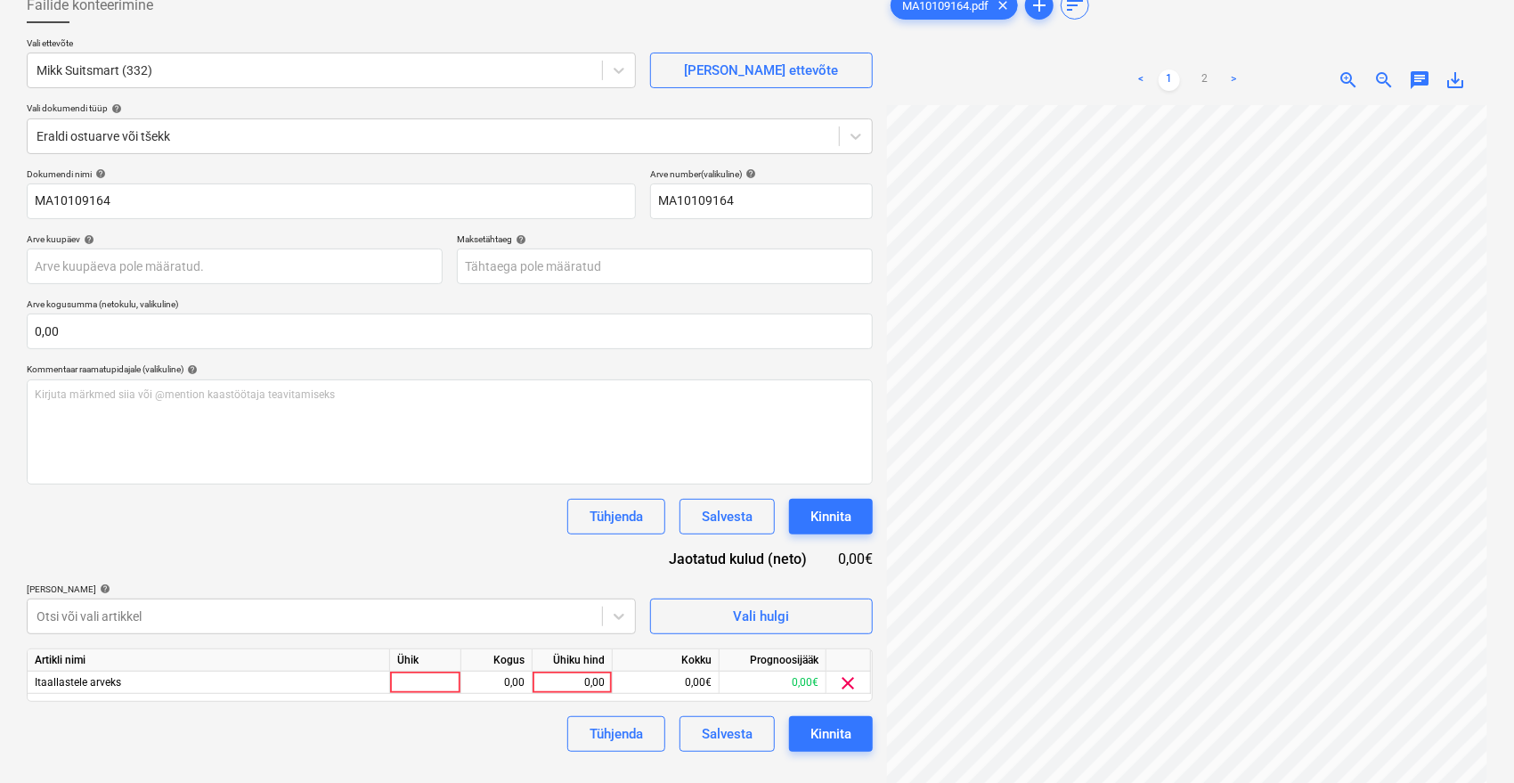
scroll to position [178, 0]
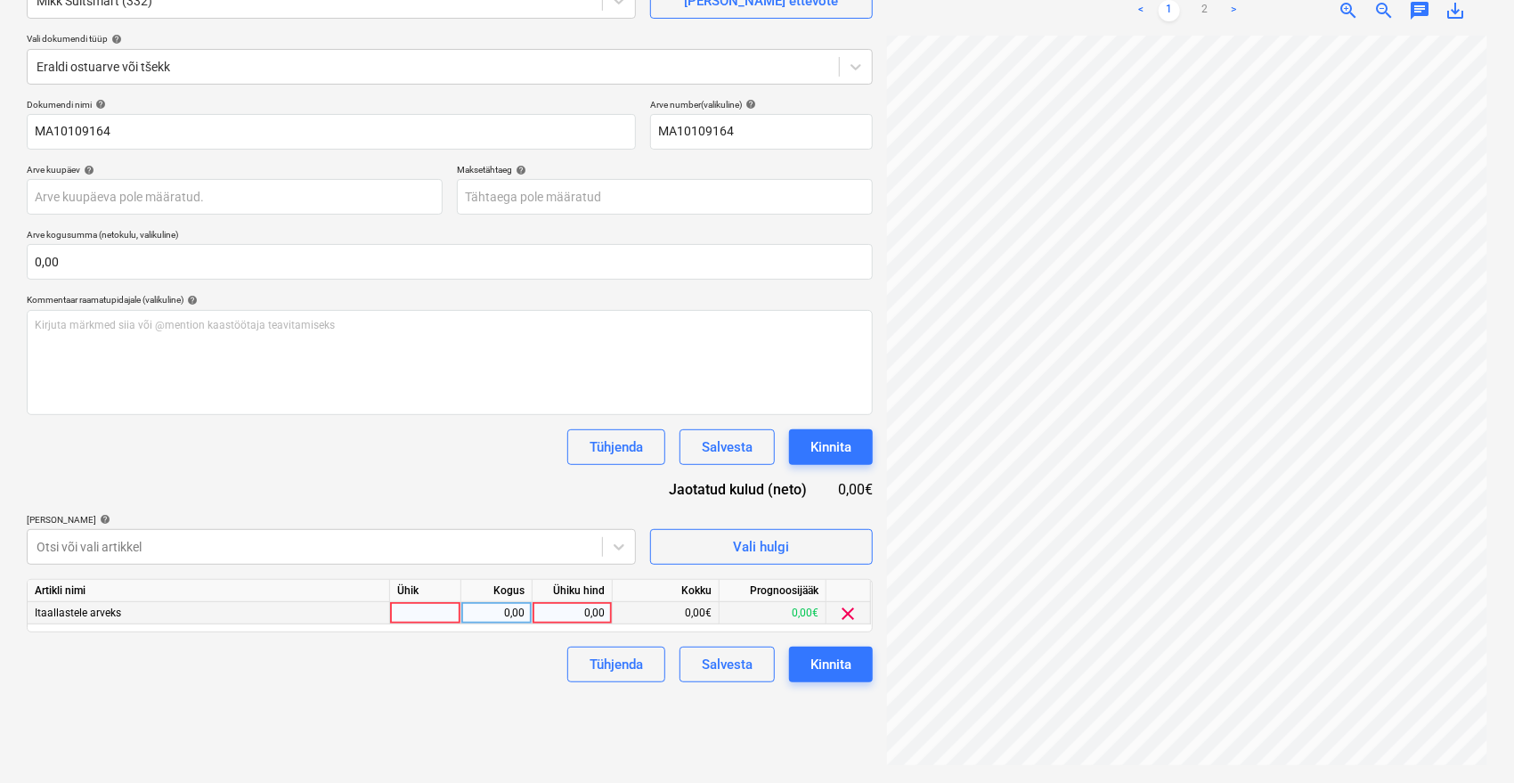
click at [596, 614] on div "0,00" at bounding box center [572, 613] width 65 height 22
type input "200,53"
click at [470, 678] on div "Tühjenda Salvesta Kinnita" at bounding box center [450, 665] width 846 height 36
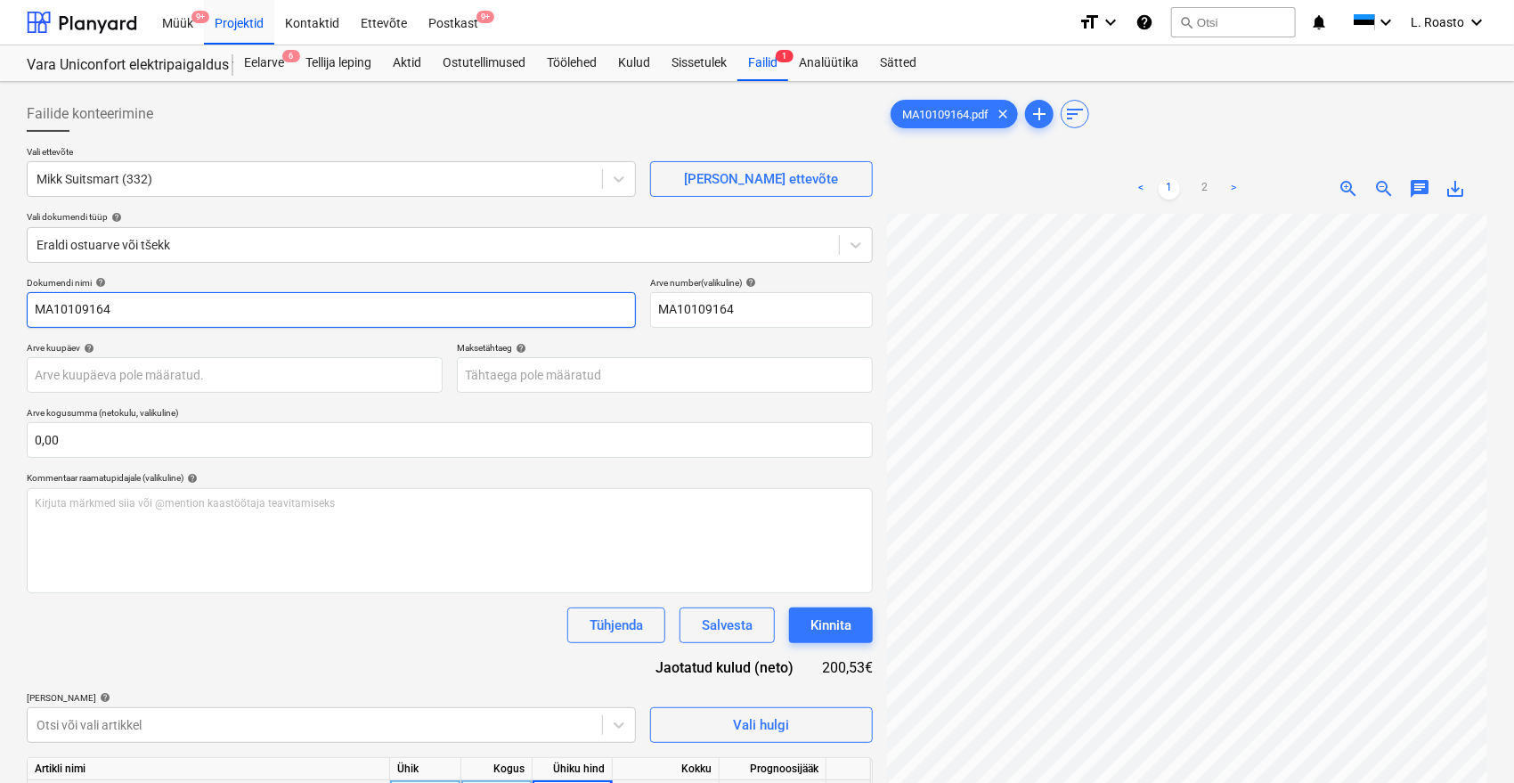
scroll to position [0, 0]
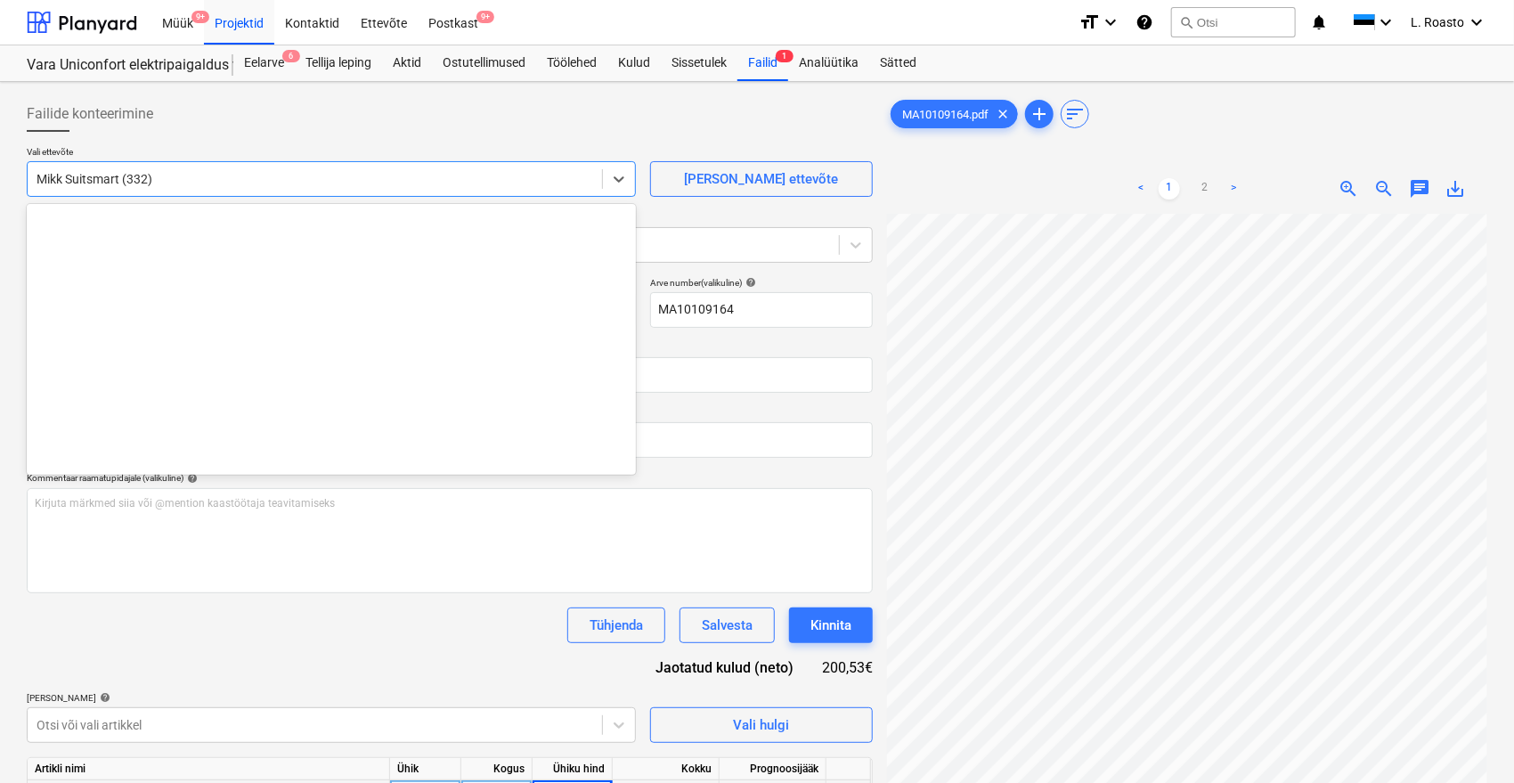
click at [114, 182] on div at bounding box center [315, 179] width 557 height 18
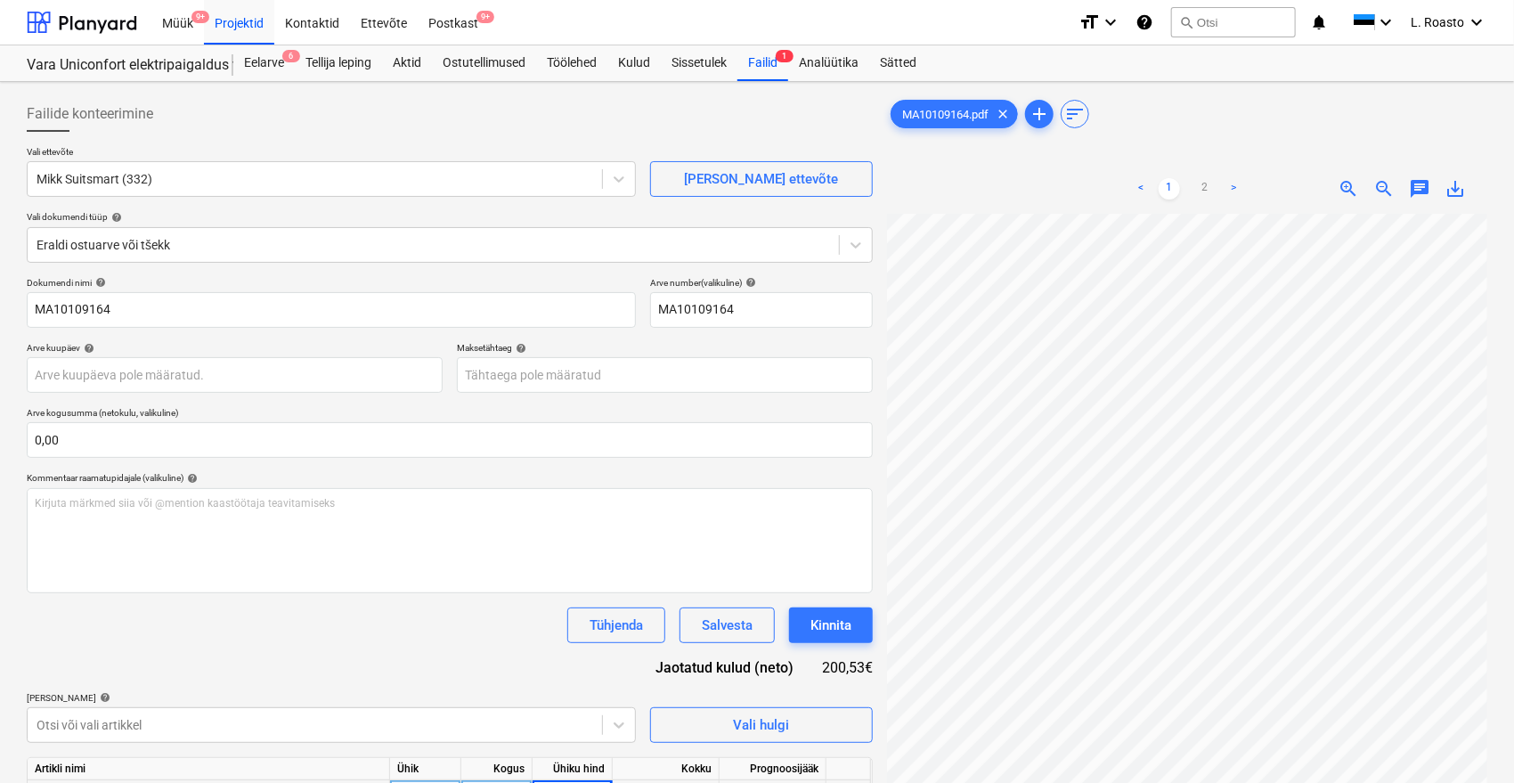
click at [1492, 761] on div "MA10109164.pdf clear add sort < 1 2 > zoom_in zoom_out chat 0 save_alt" at bounding box center [1187, 521] width 614 height 865
click at [191, 182] on div at bounding box center [315, 179] width 557 height 18
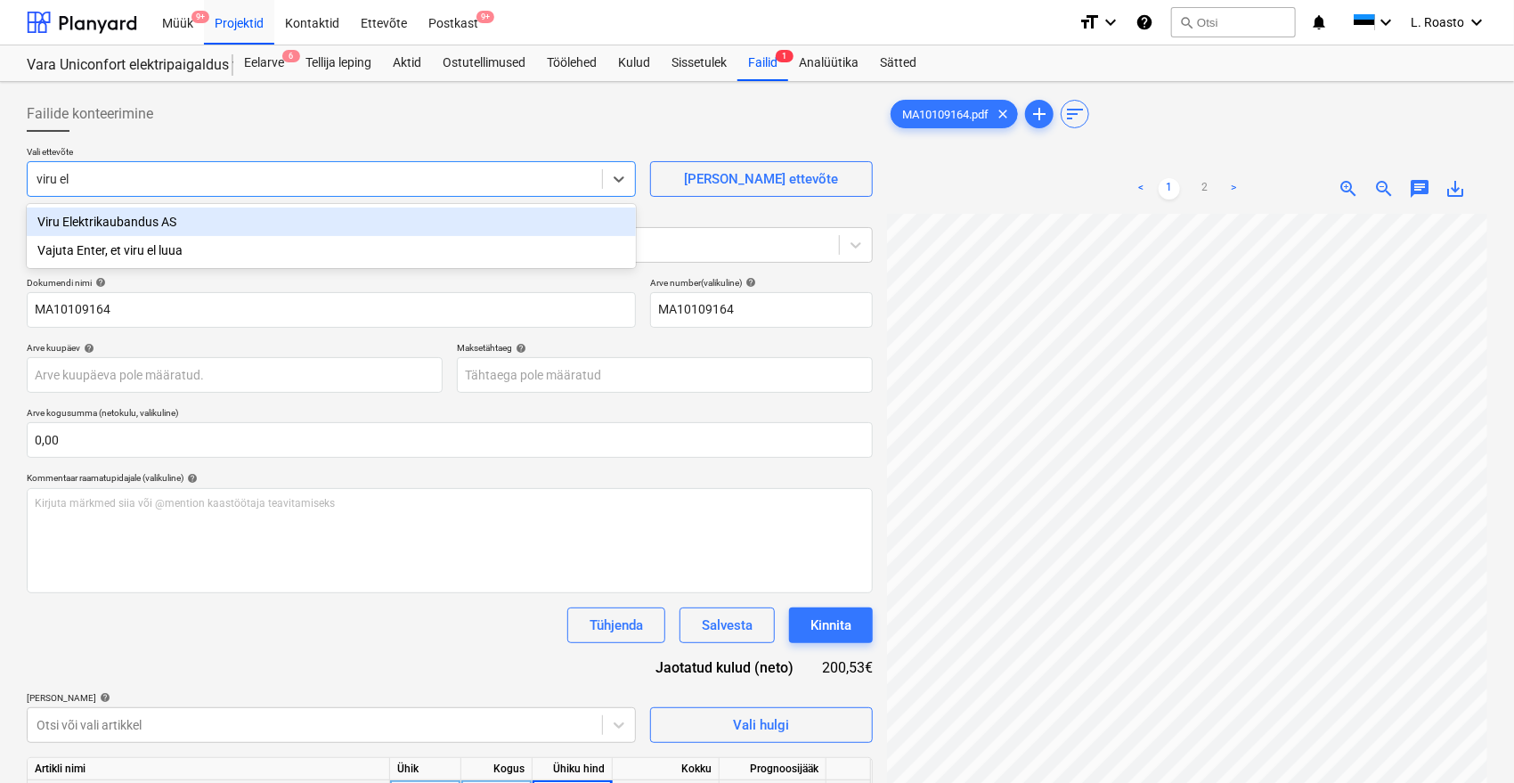
type input "viru ele"
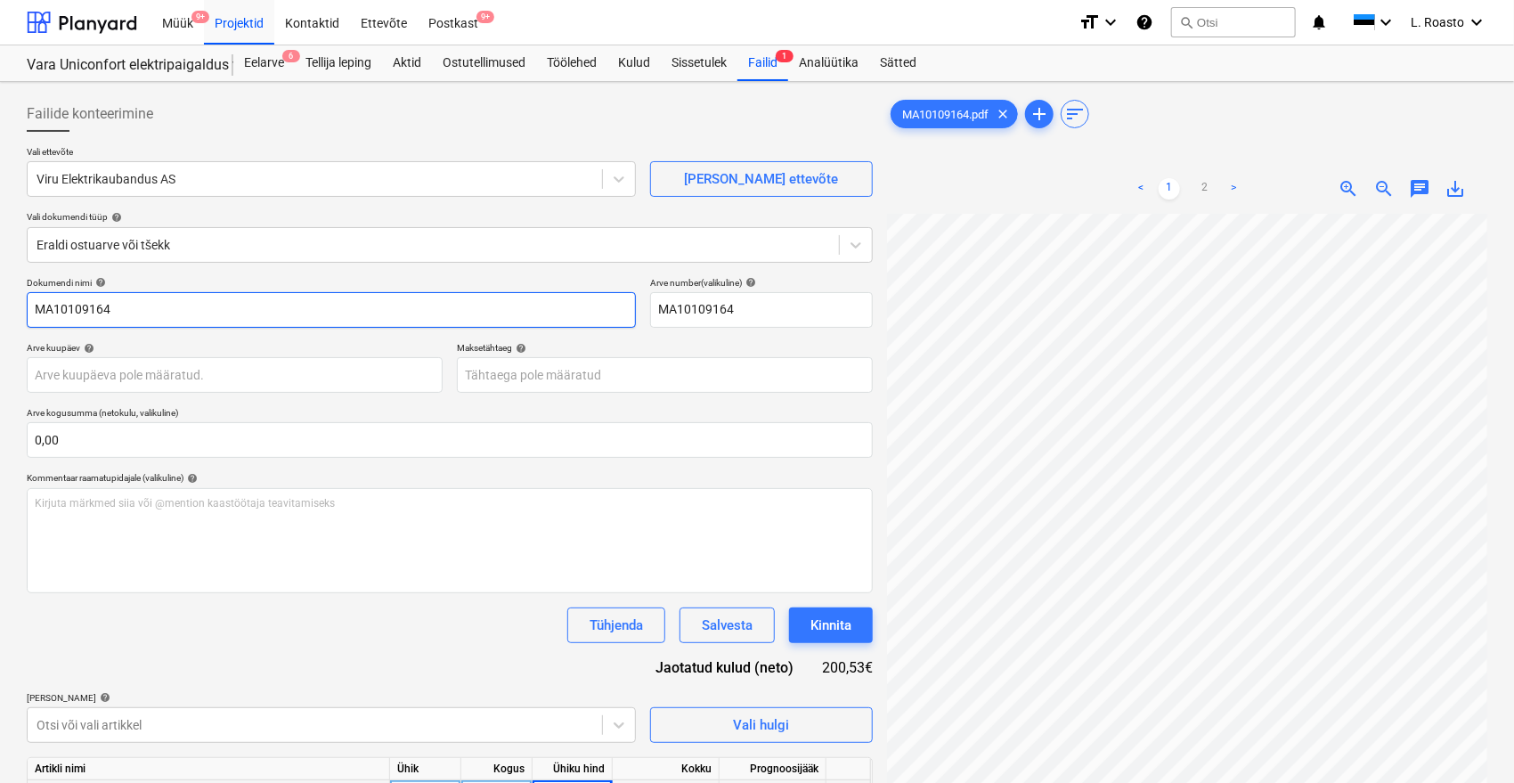
click at [34, 307] on input "MA10109164" at bounding box center [331, 310] width 609 height 36
type input "viru elektrikaubanduse arve MA10109164"
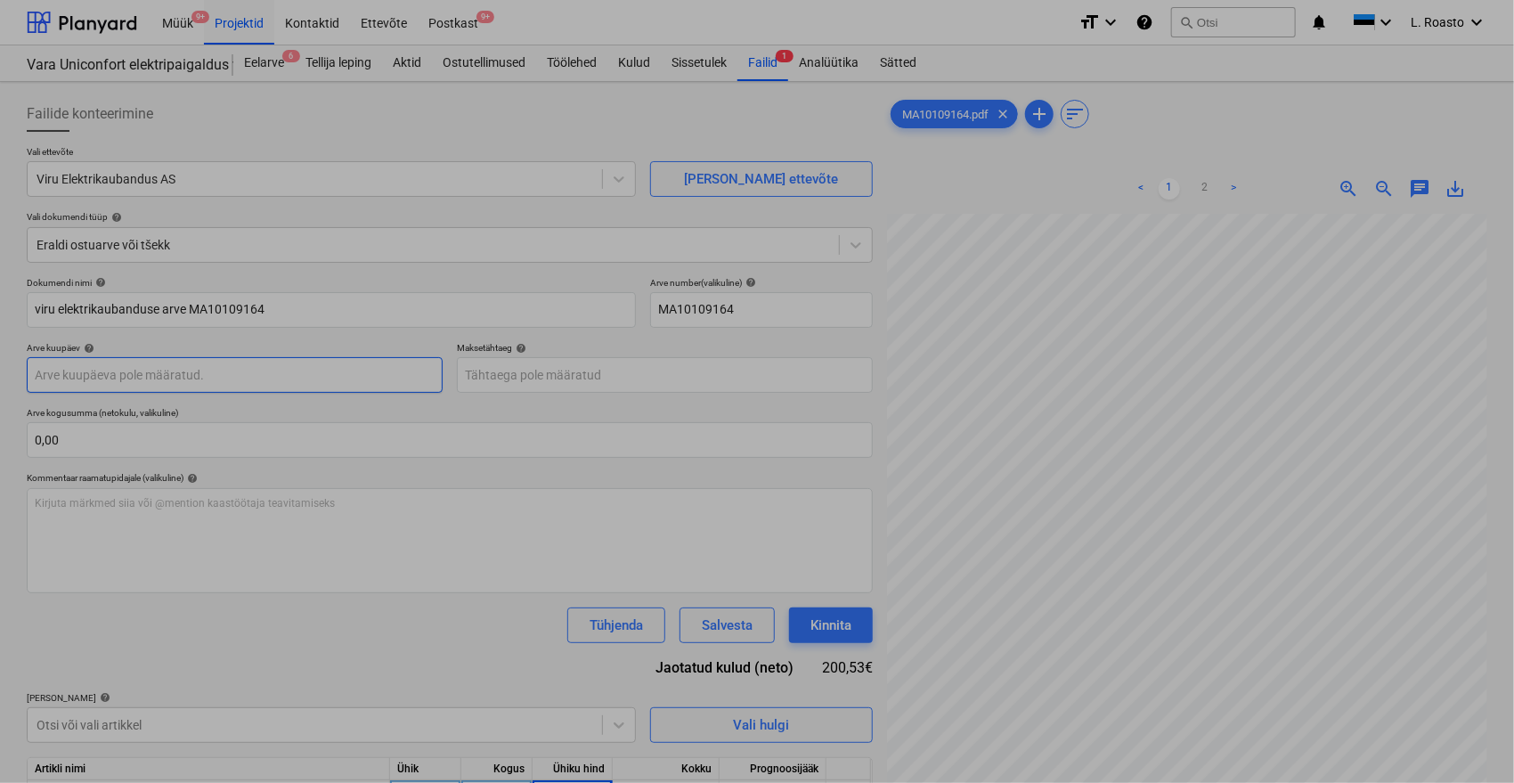
click at [174, 369] on body "Müük 9+ Projektid Kontaktid Ettevõte Postkast 9+ format_size keyboard_arrow_dow…" at bounding box center [757, 391] width 1514 height 783
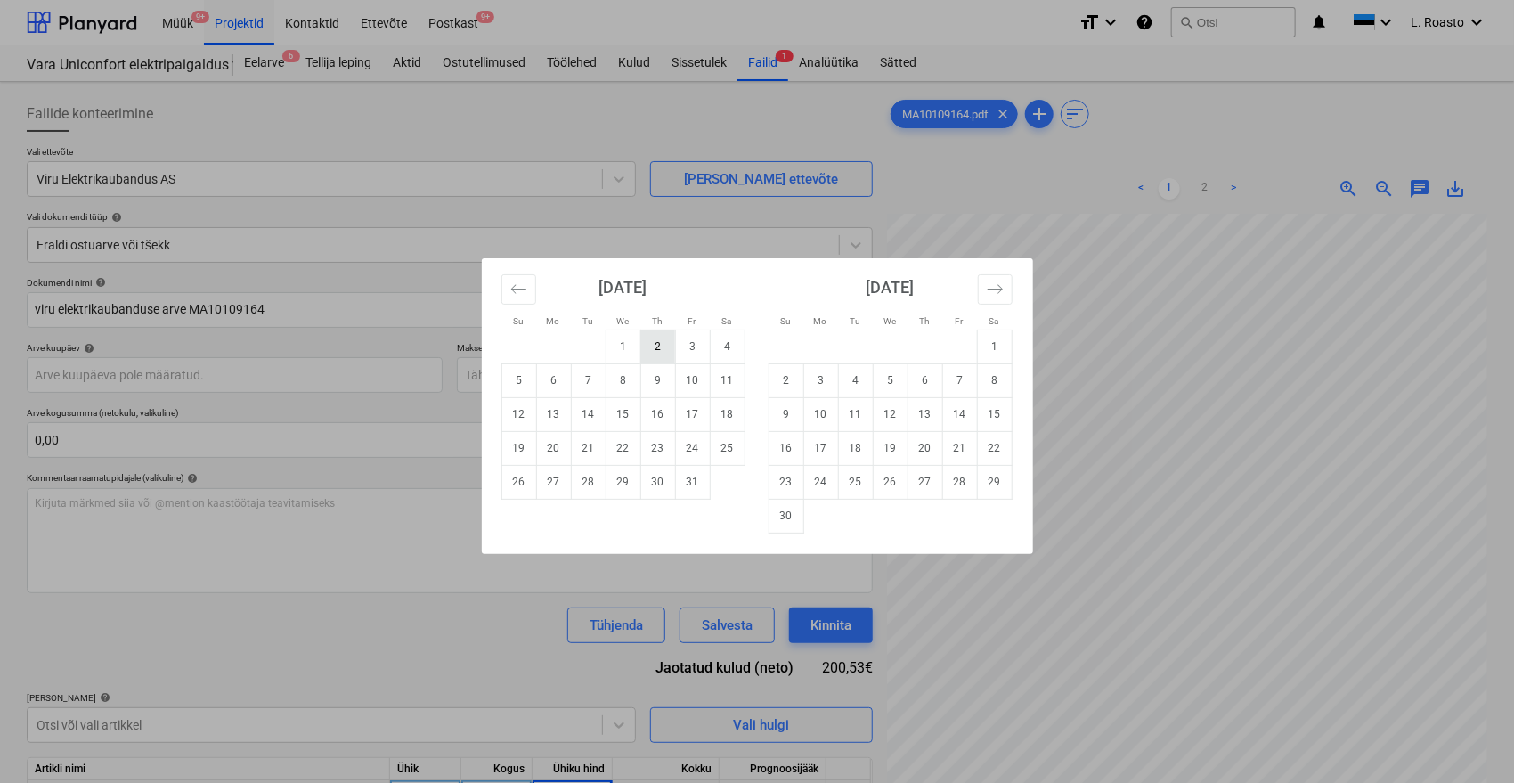
click at [661, 344] on td "2" at bounding box center [657, 347] width 35 height 34
type input "[DATE]"
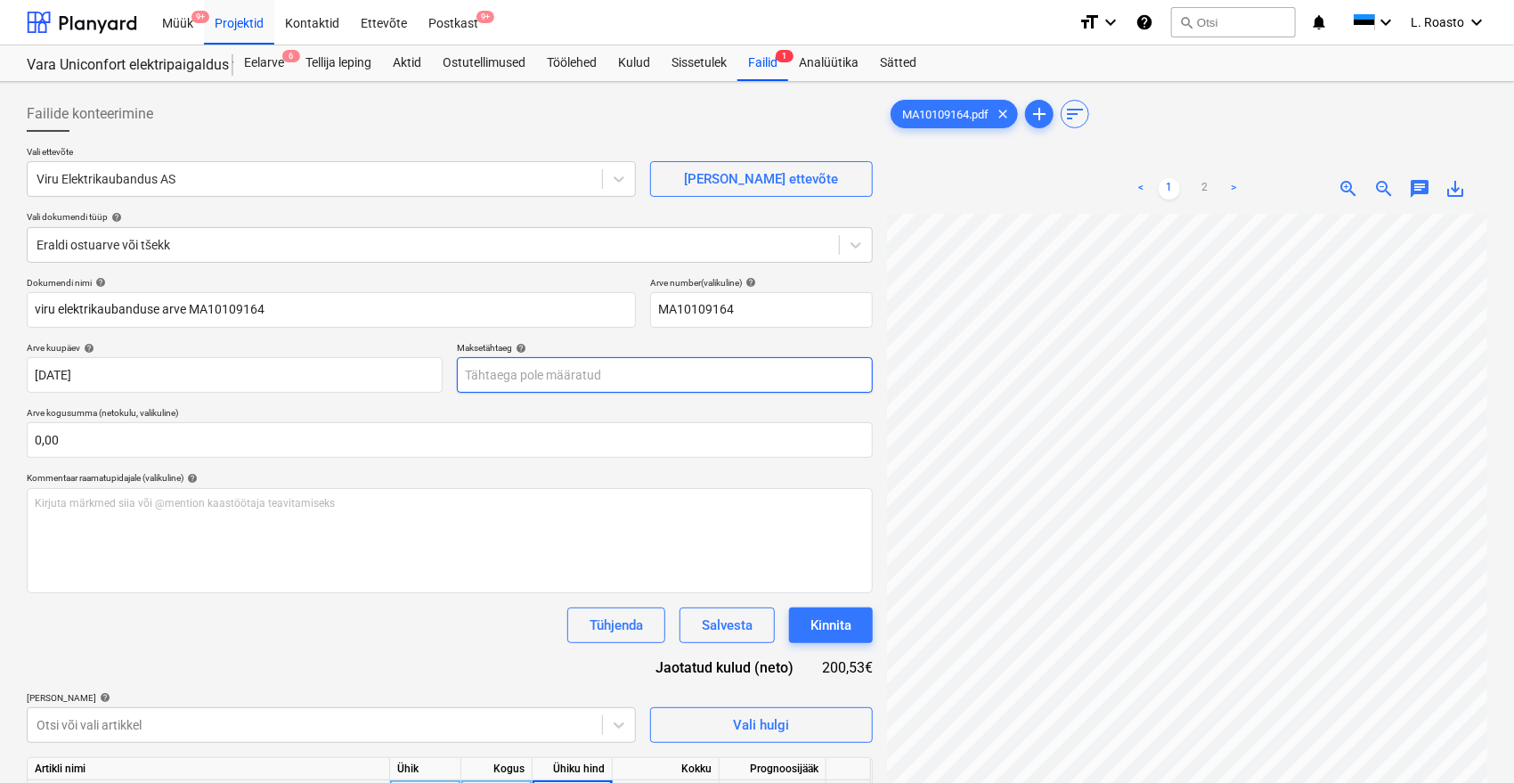
click at [655, 379] on body "Müük 9+ Projektid Kontaktid Ettevõte Postkast 9+ format_size keyboard_arrow_dow…" at bounding box center [757, 391] width 1514 height 783
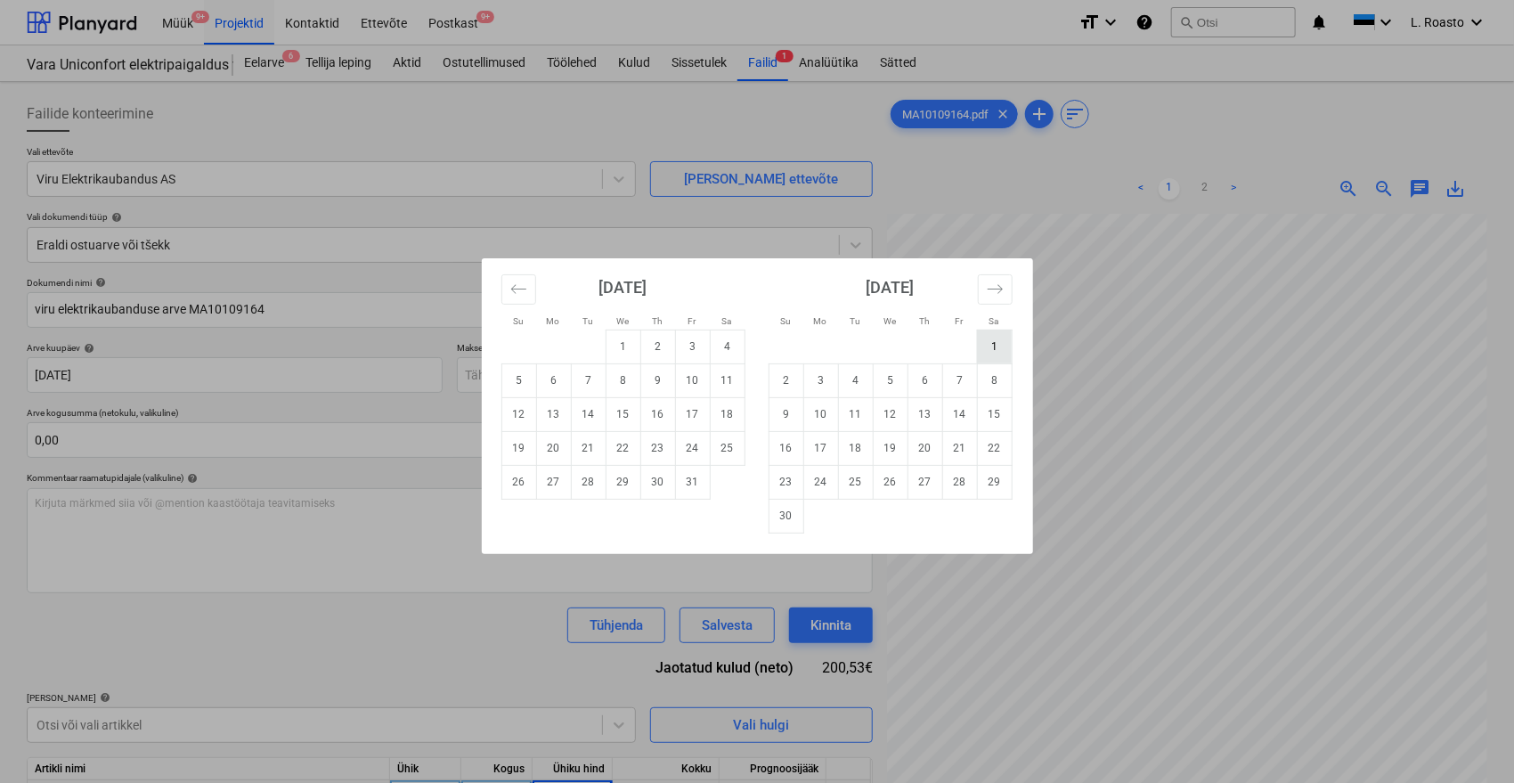
click at [992, 348] on td "1" at bounding box center [994, 347] width 35 height 34
type input "[DATE]"
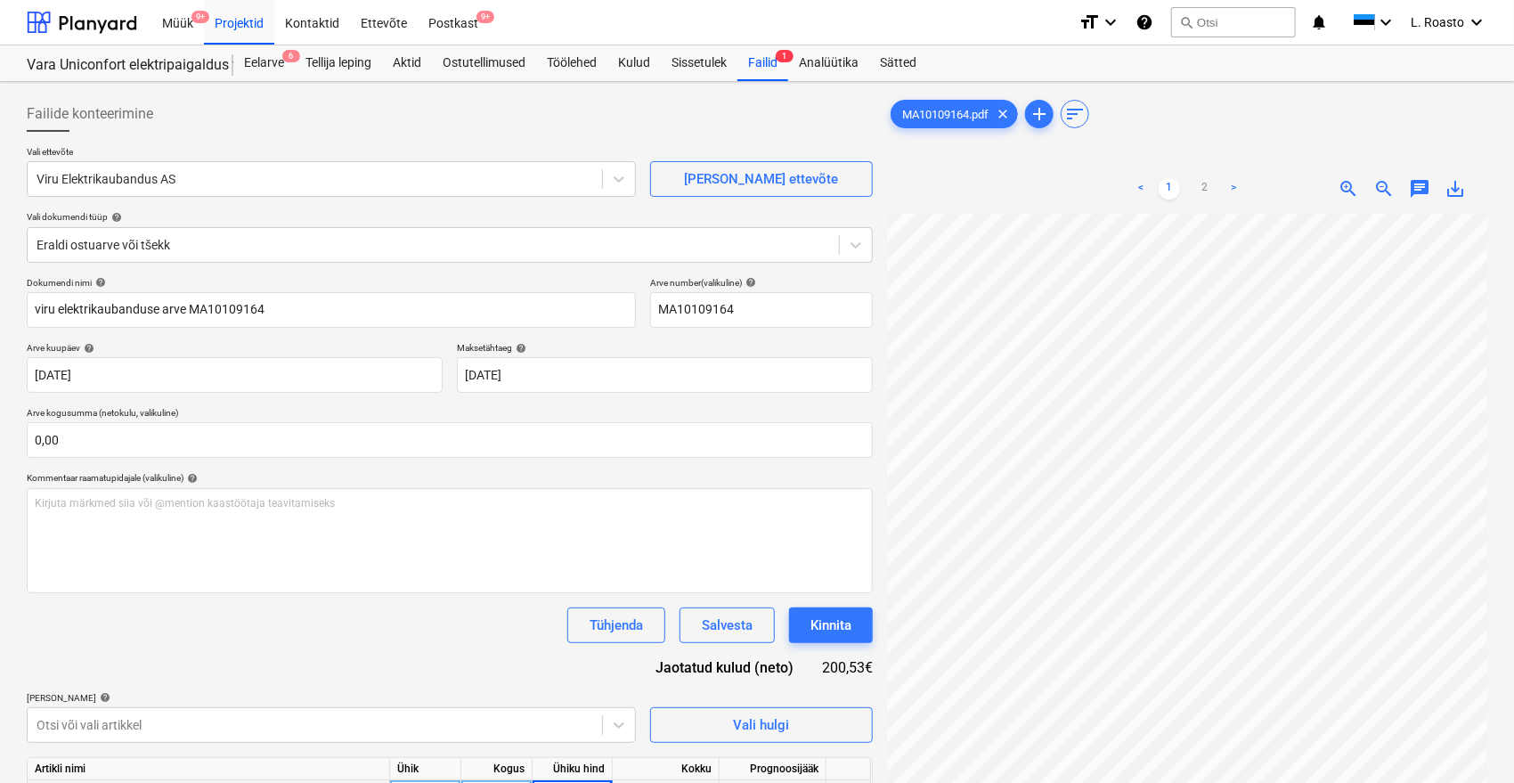
click at [281, 649] on div "Dokumendi nimi help viru elektrikaubanduse arve MA10109164 Arve number (valikul…" at bounding box center [450, 568] width 846 height 583
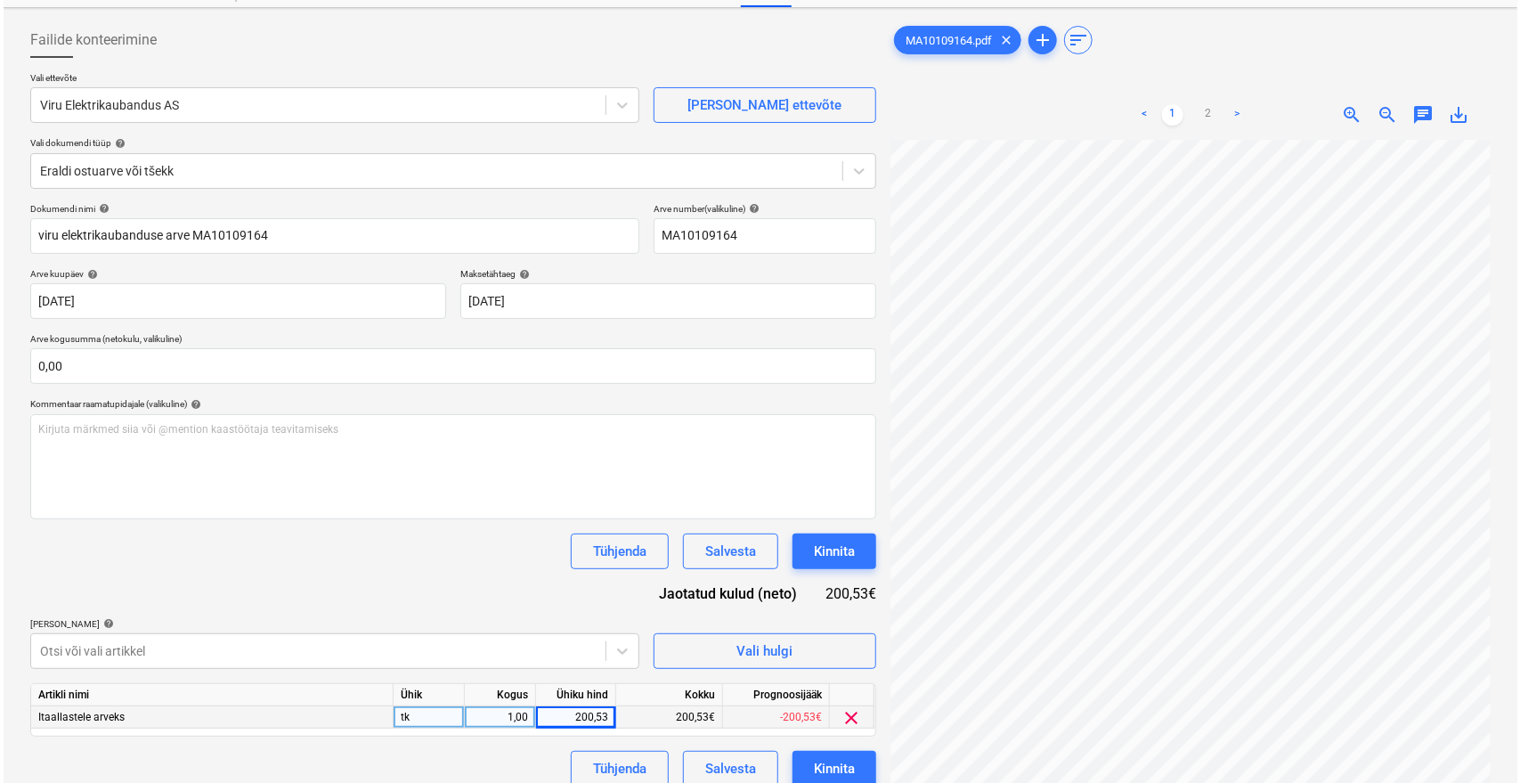
scroll to position [178, 0]
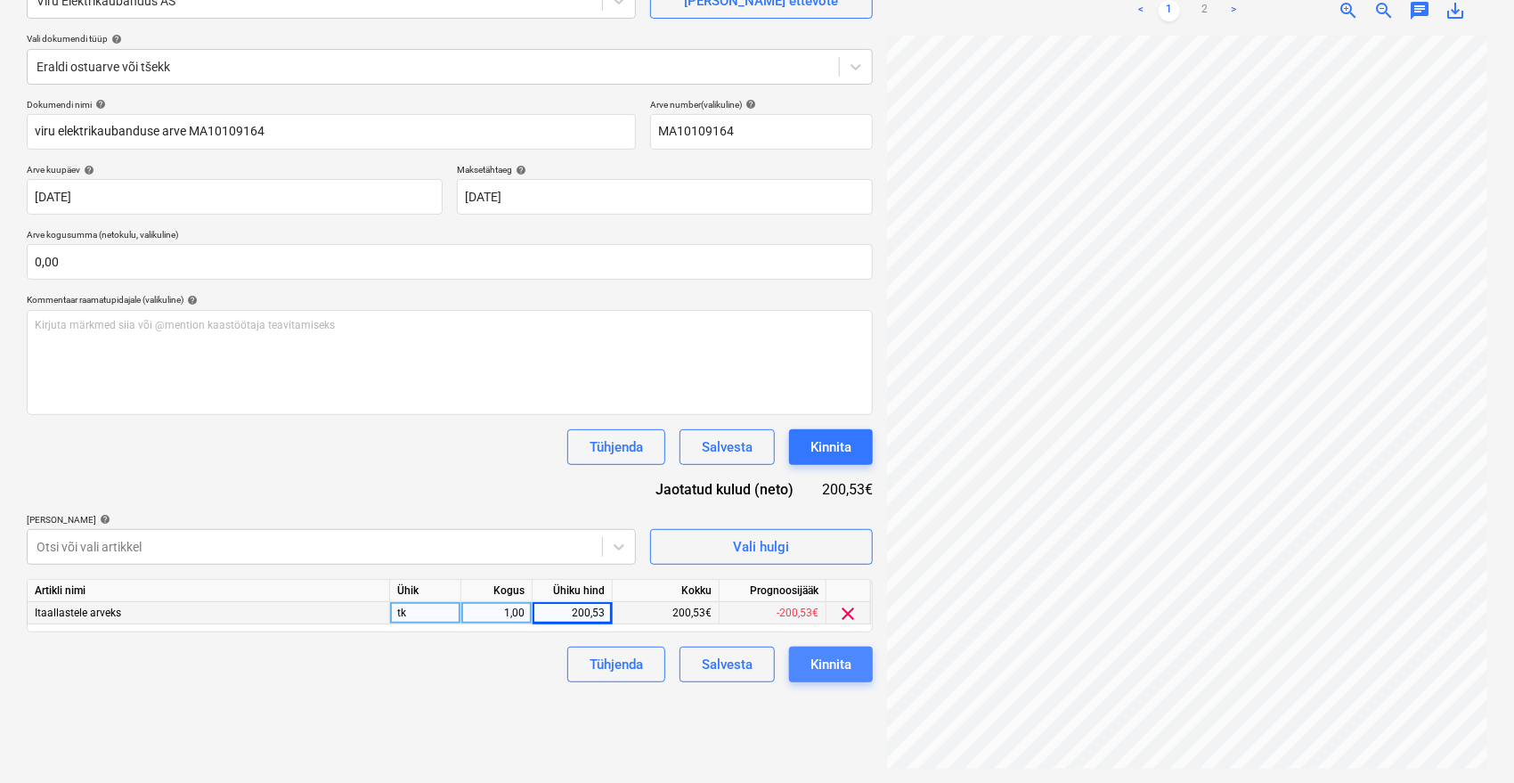
click at [837, 660] on div "Kinnita" at bounding box center [830, 664] width 41 height 23
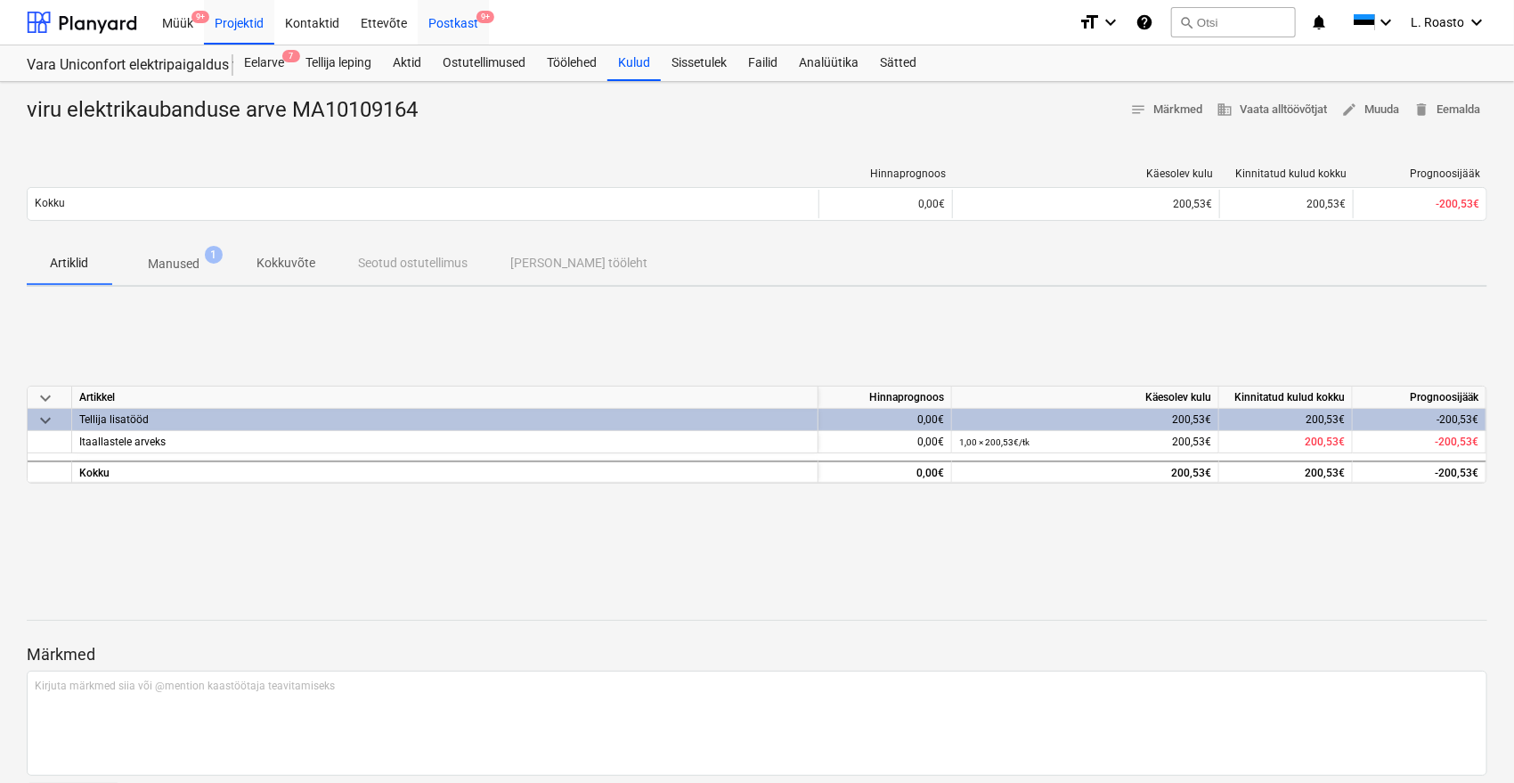
click at [465, 18] on div "Postkast 9+" at bounding box center [453, 21] width 71 height 45
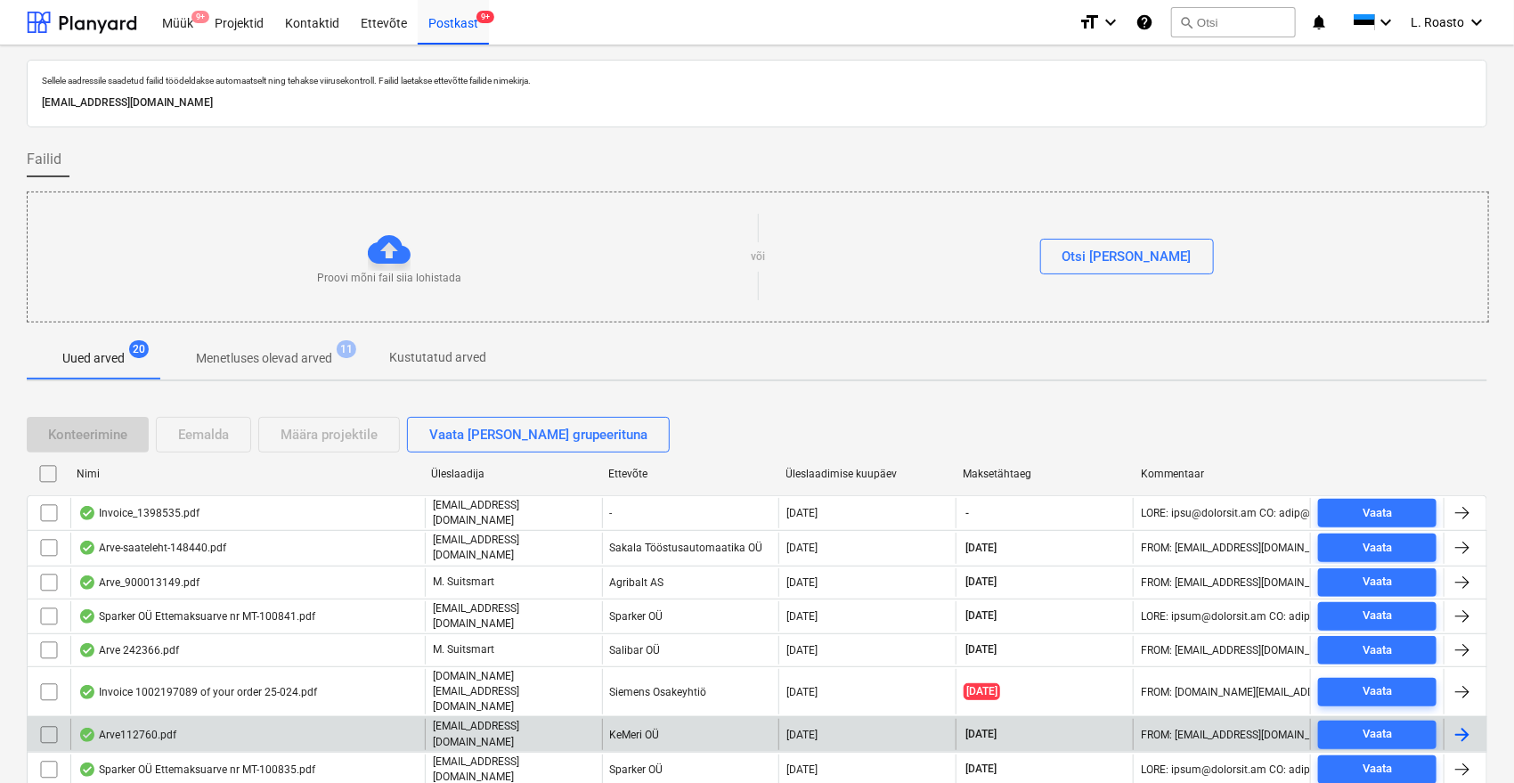
click at [129, 728] on div "Arve112760.pdf" at bounding box center [127, 735] width 98 height 14
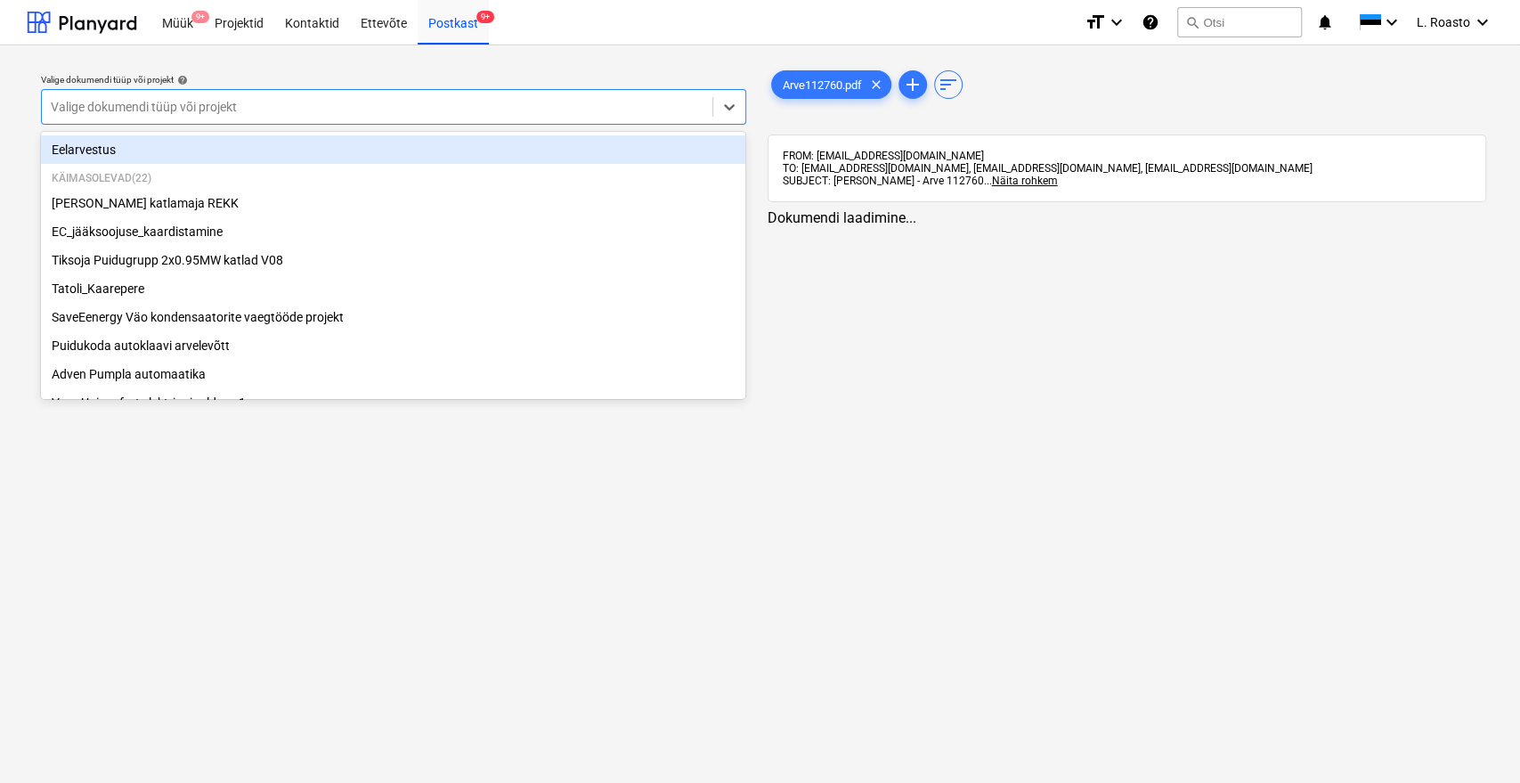
click at [378, 95] on div "Valige dokumendi tüüp või projekt" at bounding box center [377, 106] width 671 height 25
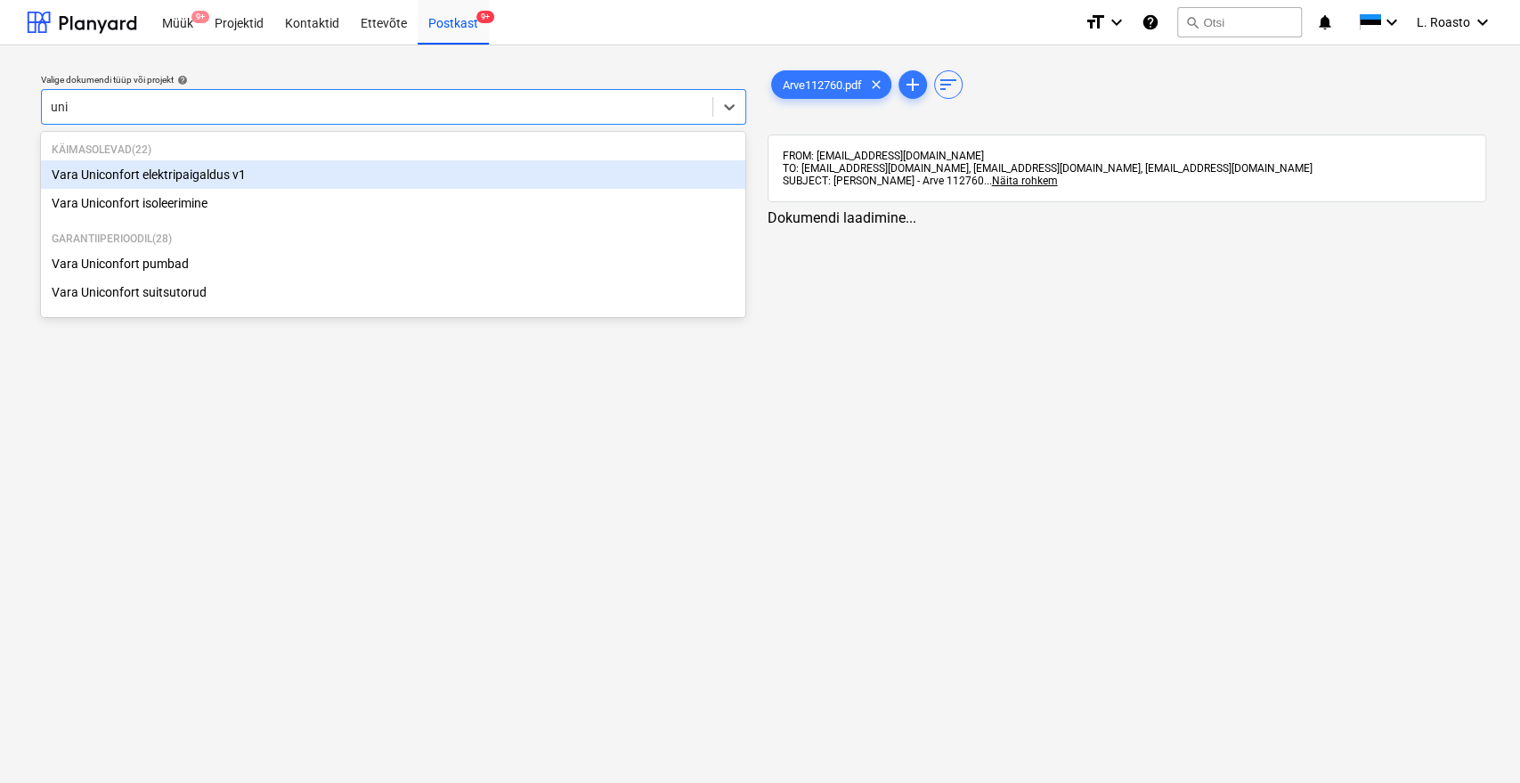
type input "unic"
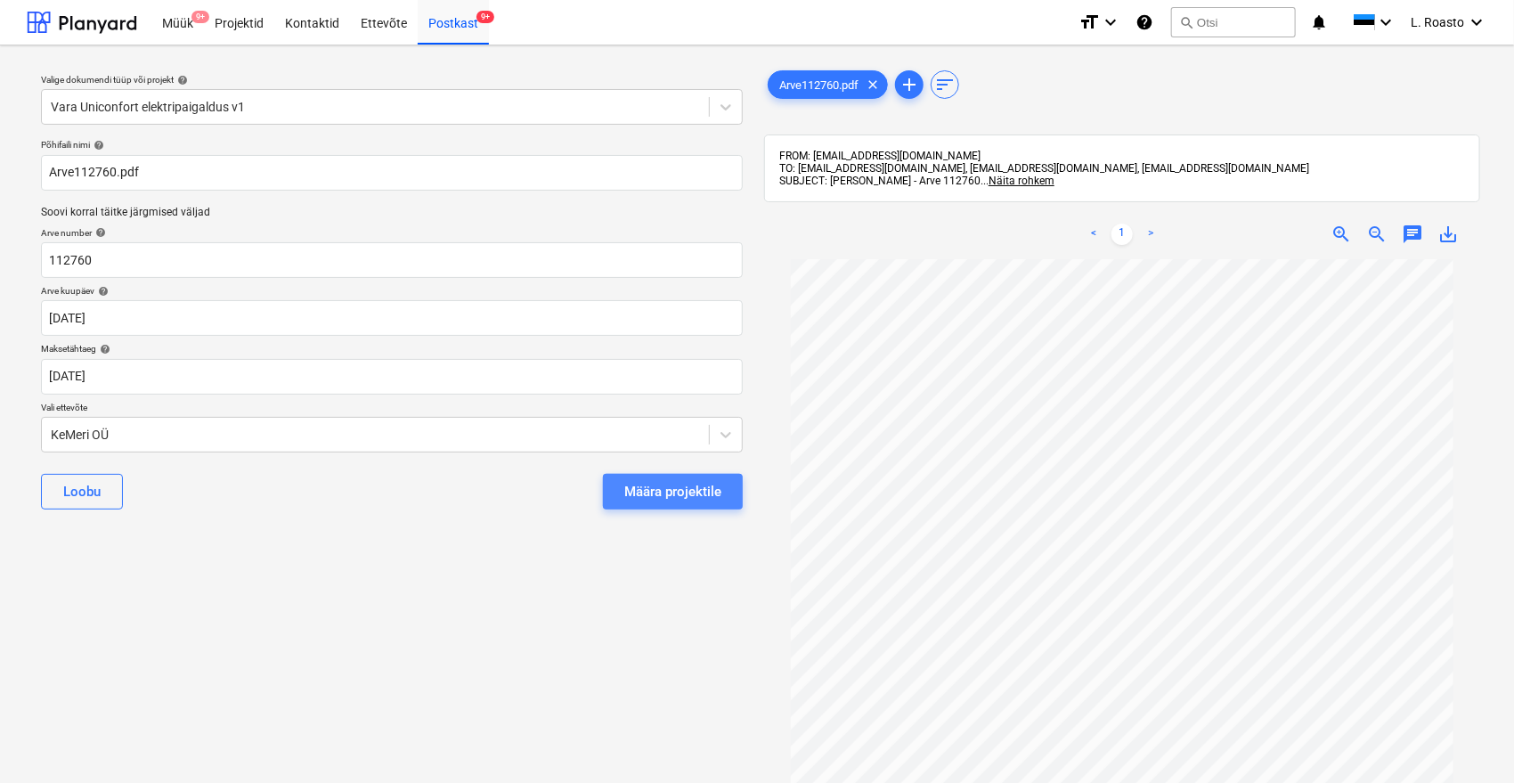
click at [665, 483] on div "Määra projektile" at bounding box center [672, 491] width 97 height 23
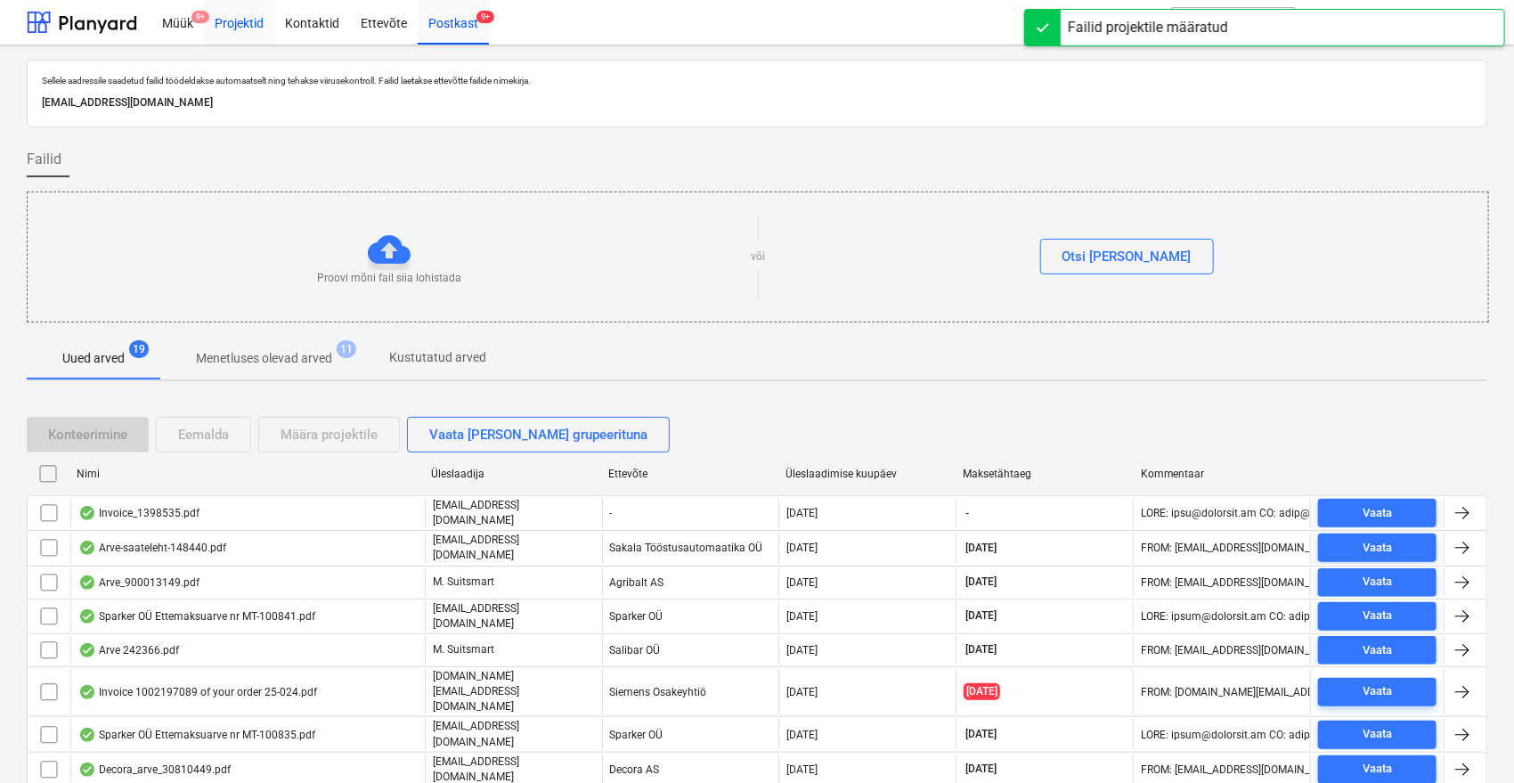
click at [249, 22] on div "Projektid" at bounding box center [239, 21] width 70 height 45
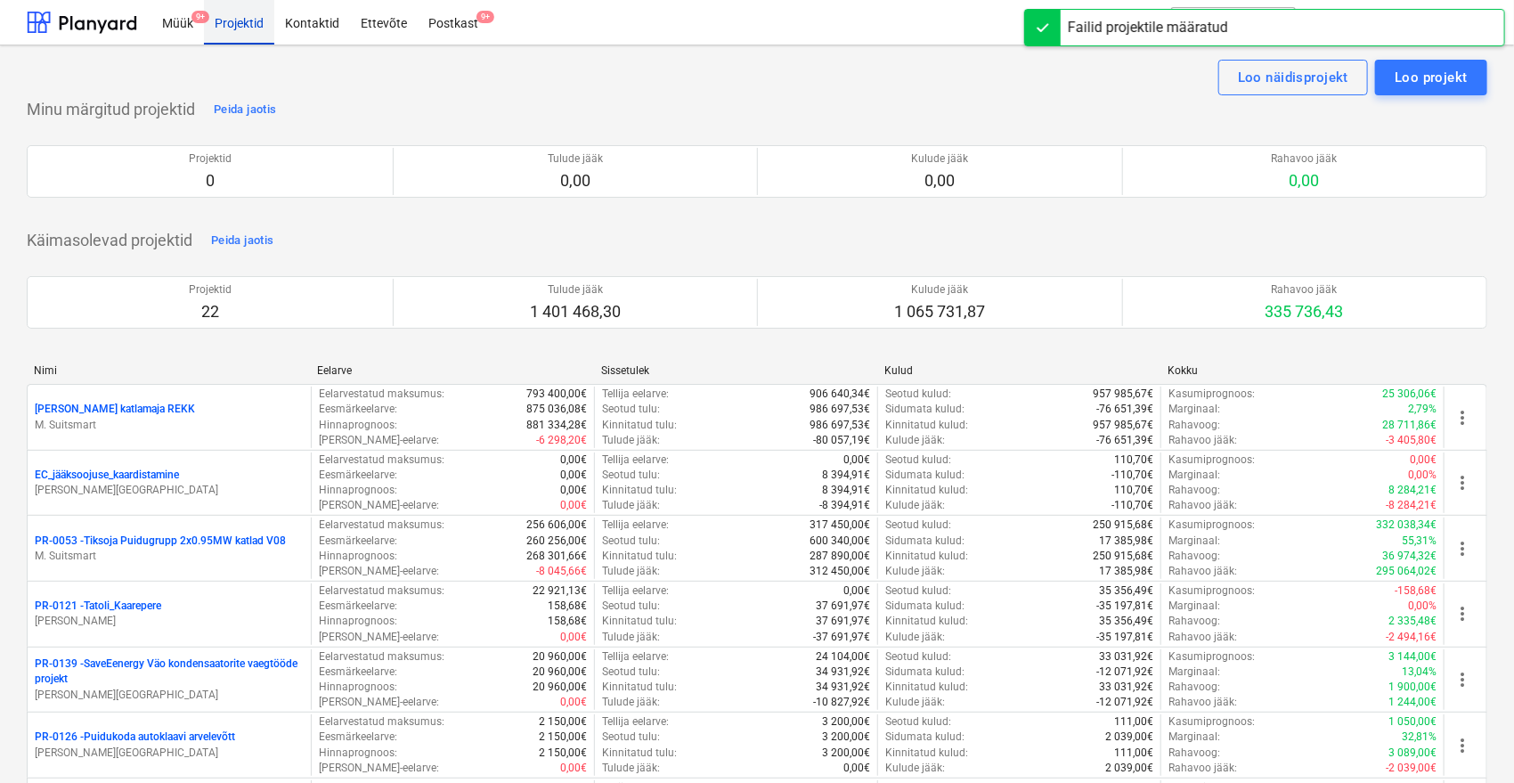
scroll to position [476, 0]
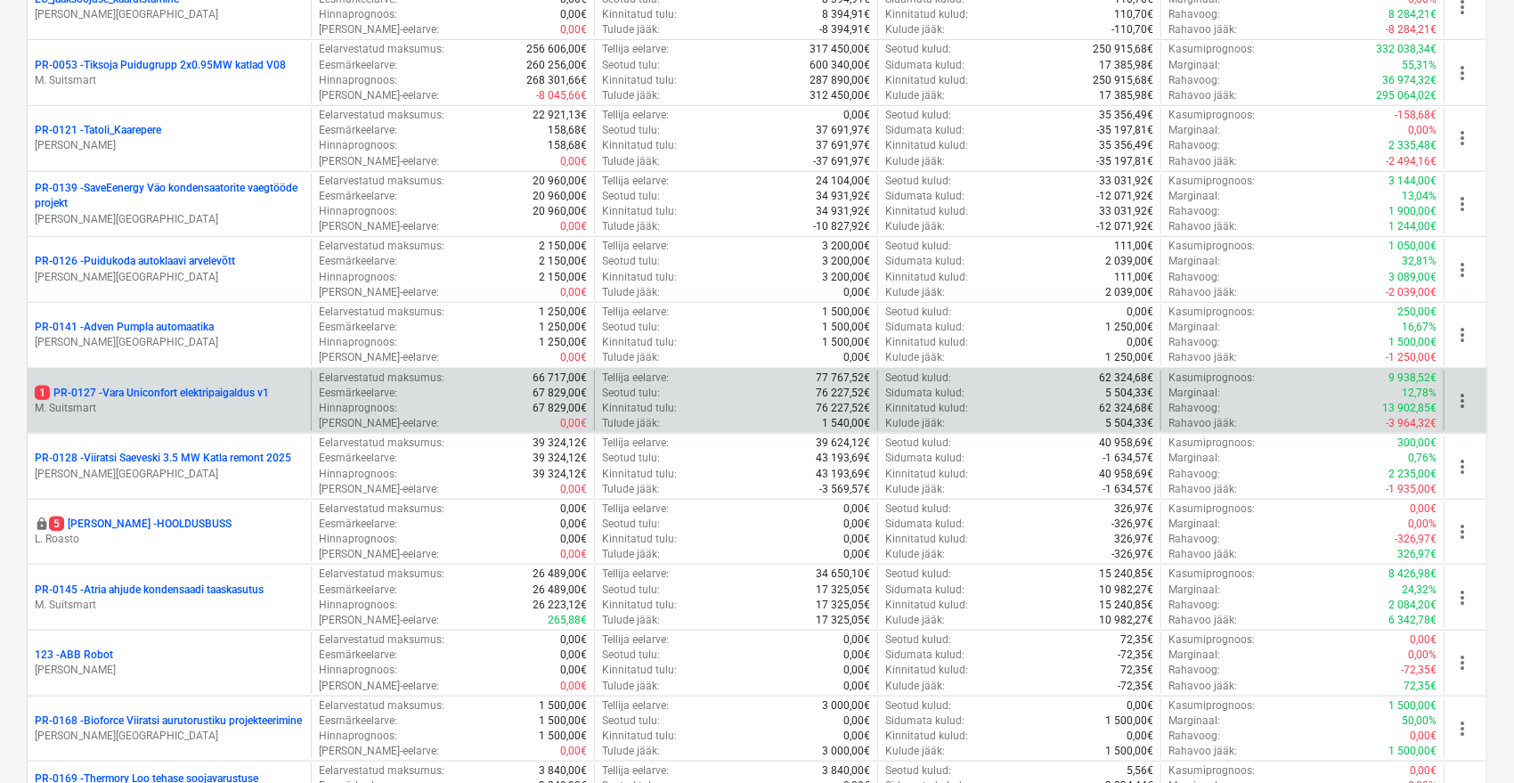
click at [214, 390] on p "1 PR-0127 - Vara Uniconfort elektripaigaldus v1" at bounding box center [152, 393] width 234 height 15
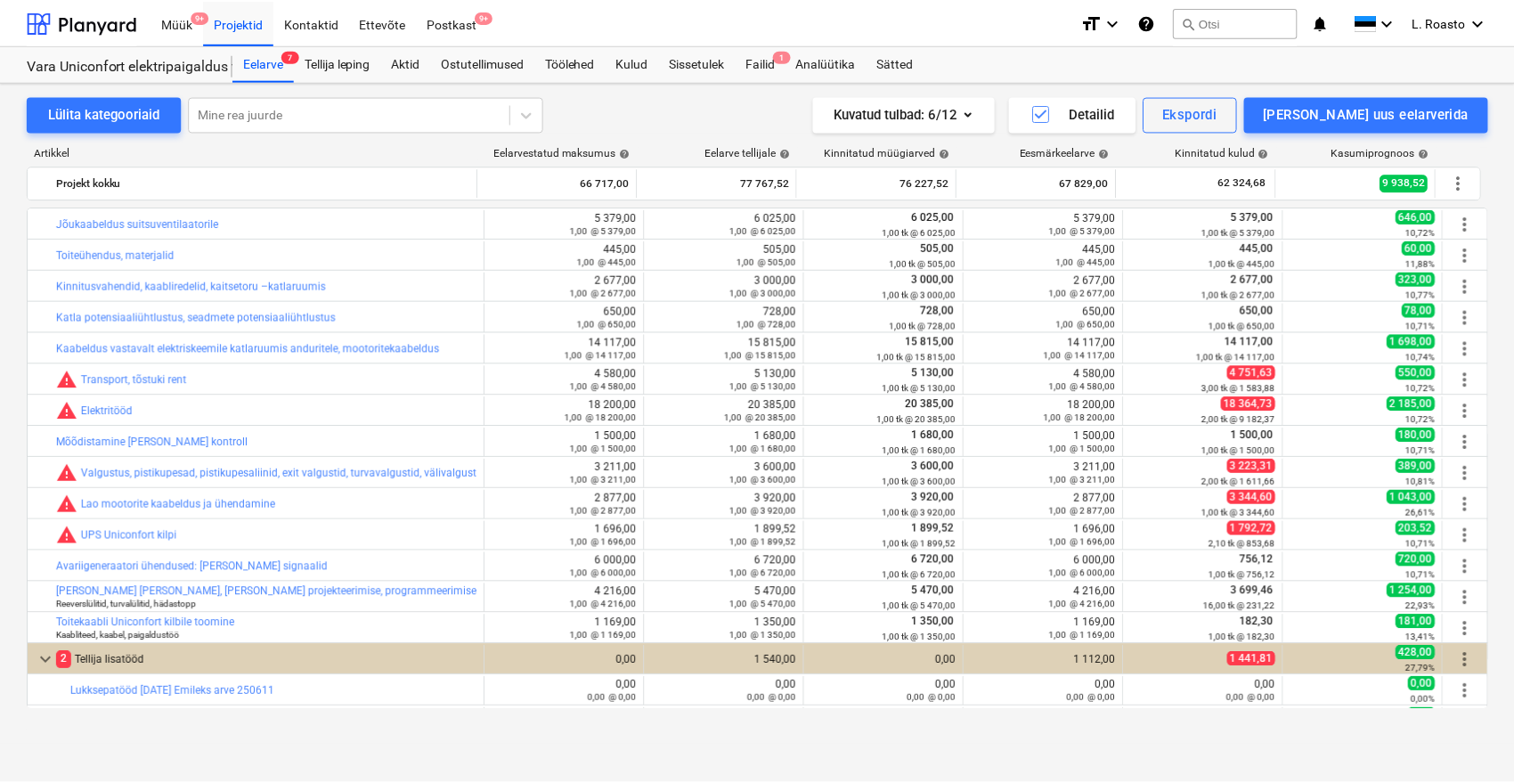
scroll to position [338, 0]
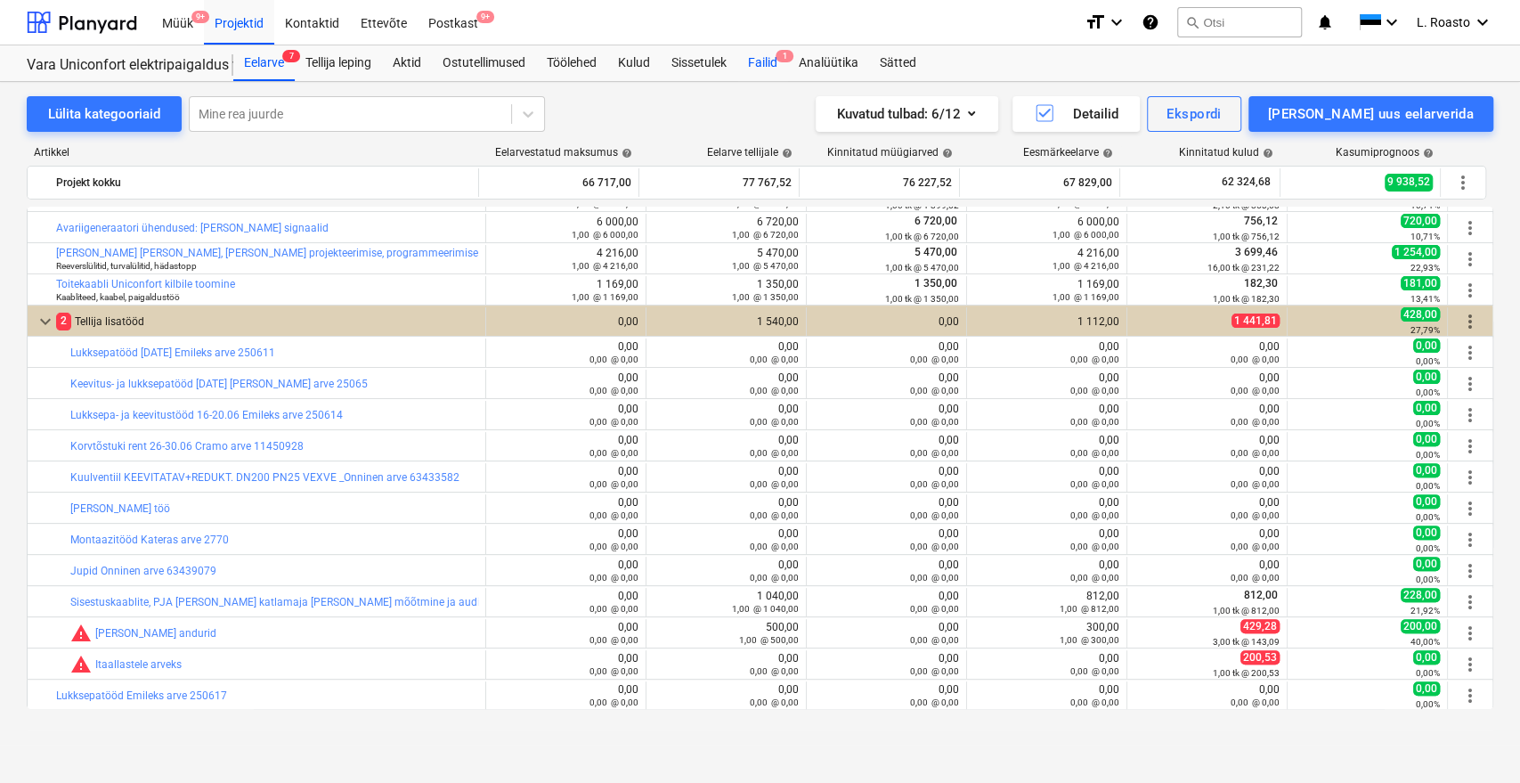
click at [768, 66] on div "Failid 1" at bounding box center [762, 63] width 51 height 36
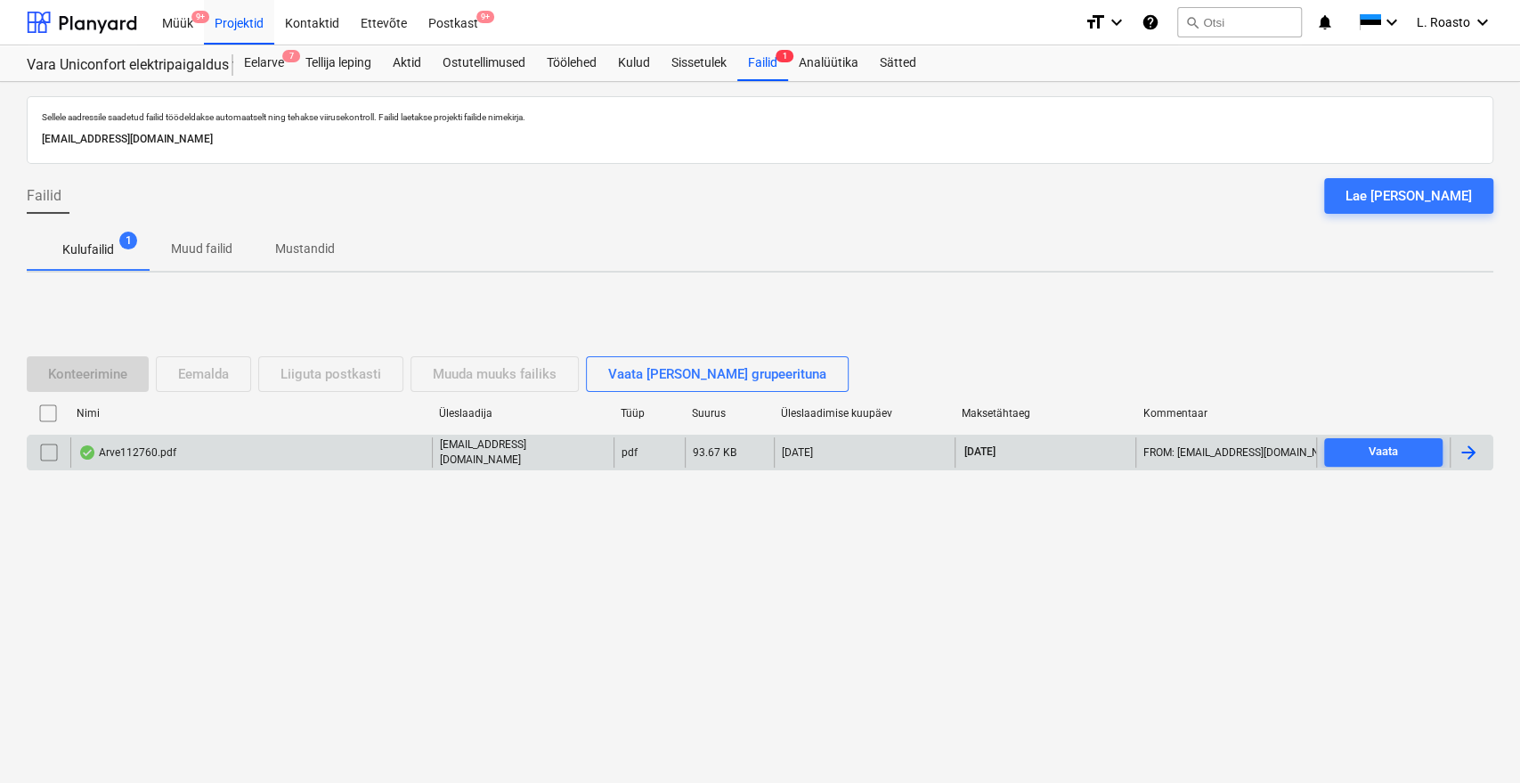
click at [1468, 449] on div at bounding box center [1468, 452] width 21 height 21
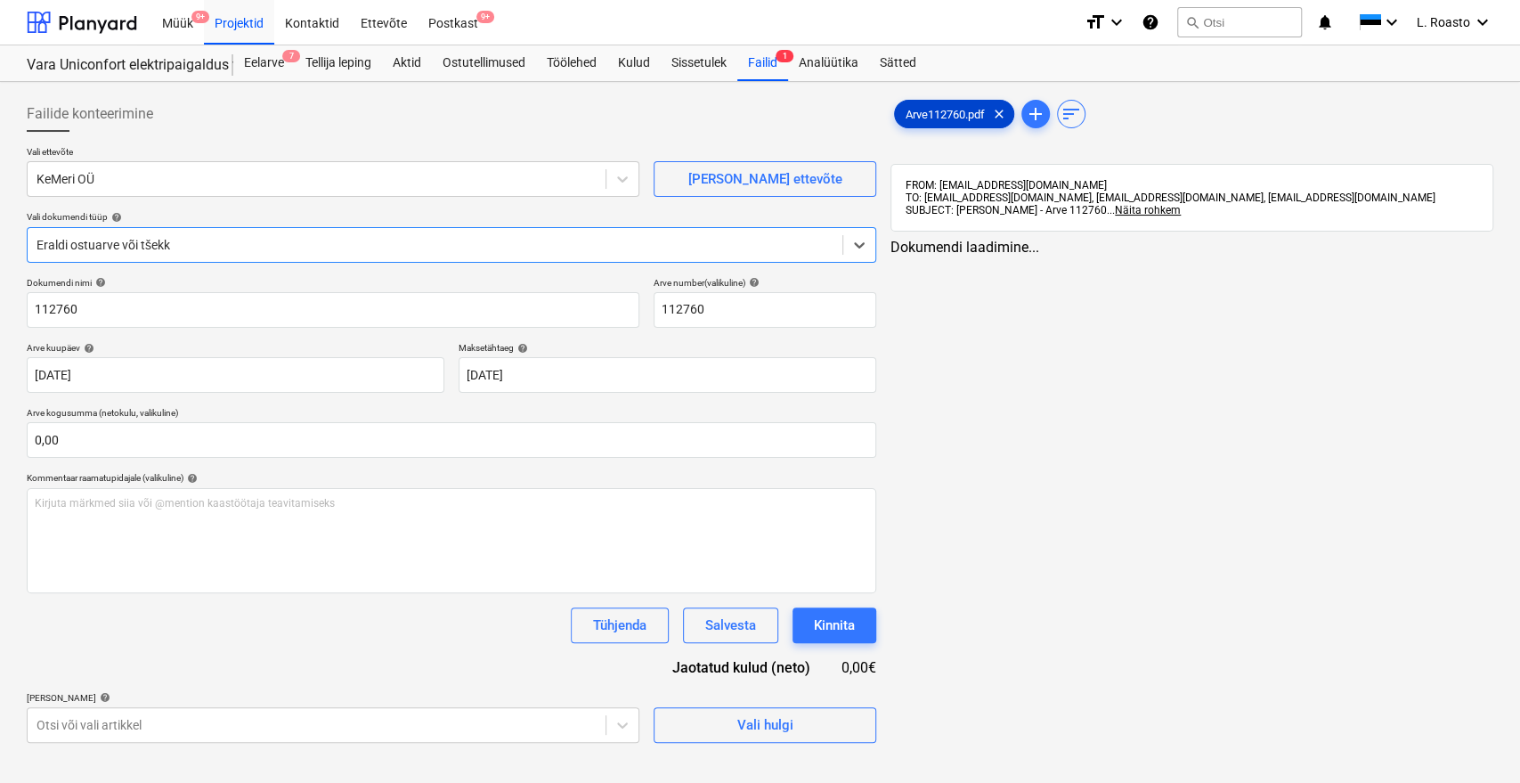
click at [934, 115] on span "Arve112760.pdf" at bounding box center [945, 114] width 101 height 13
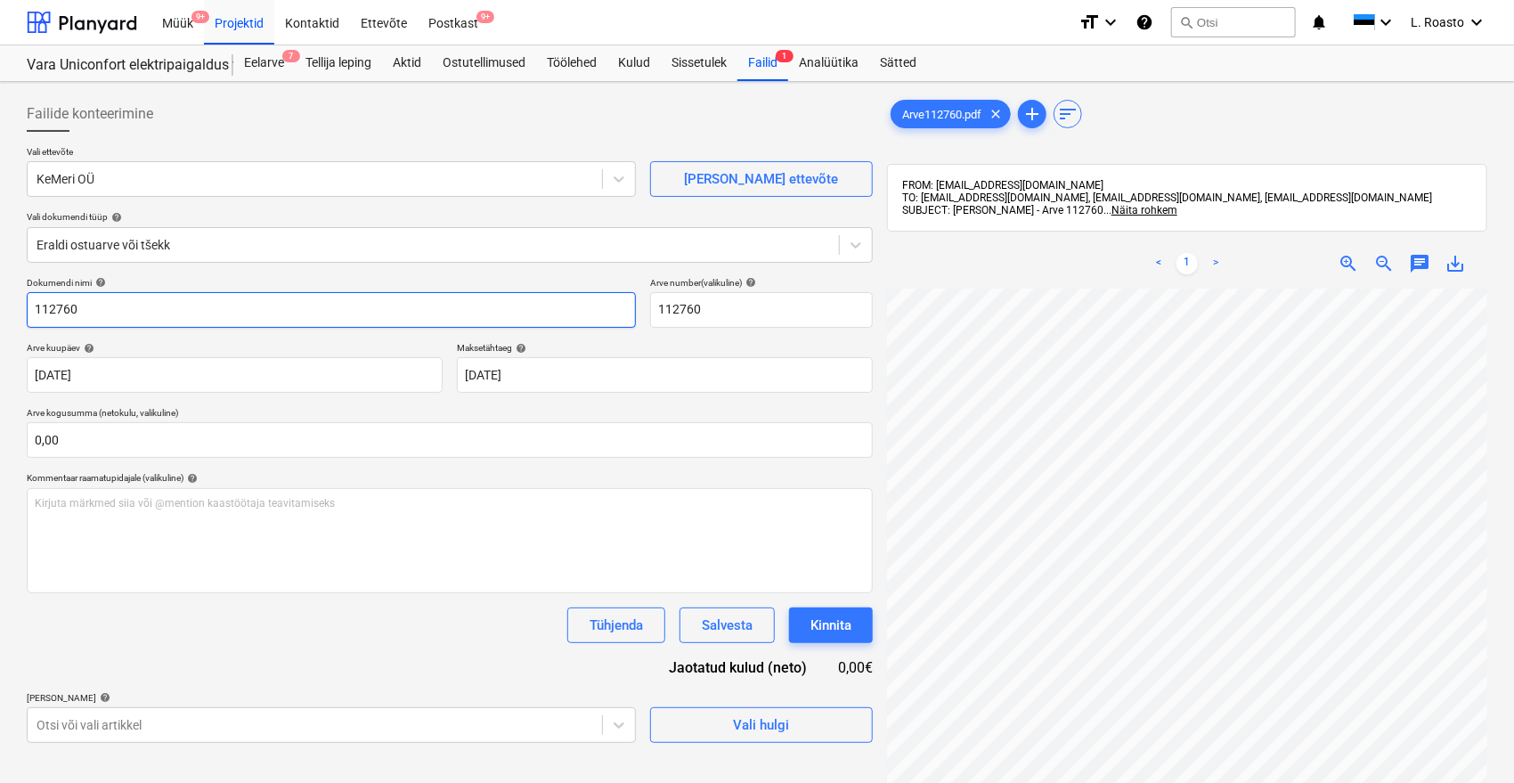
click at [27, 313] on input "112760" at bounding box center [331, 310] width 609 height 36
click at [30, 305] on input "112760" at bounding box center [331, 310] width 609 height 36
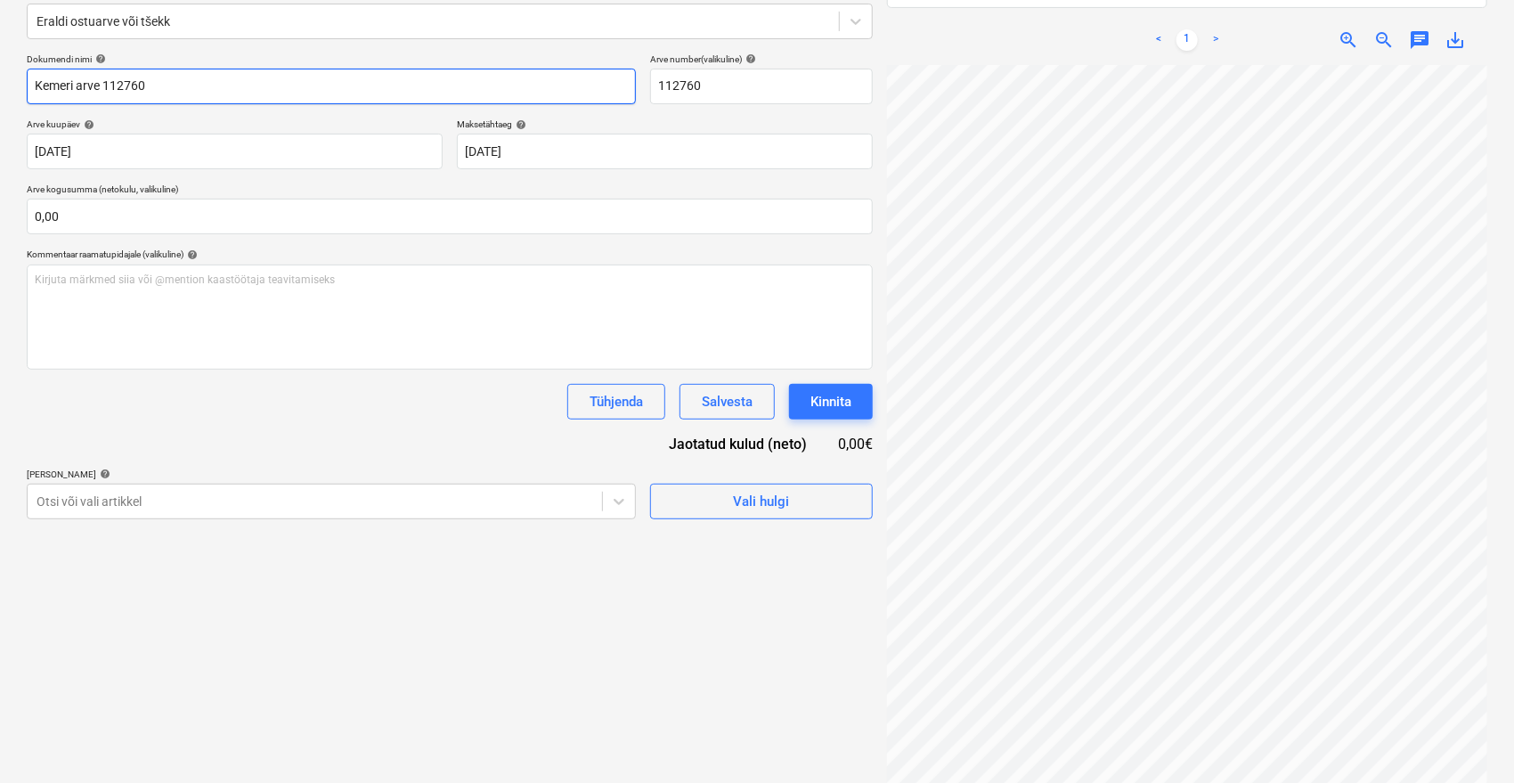
scroll to position [253, 0]
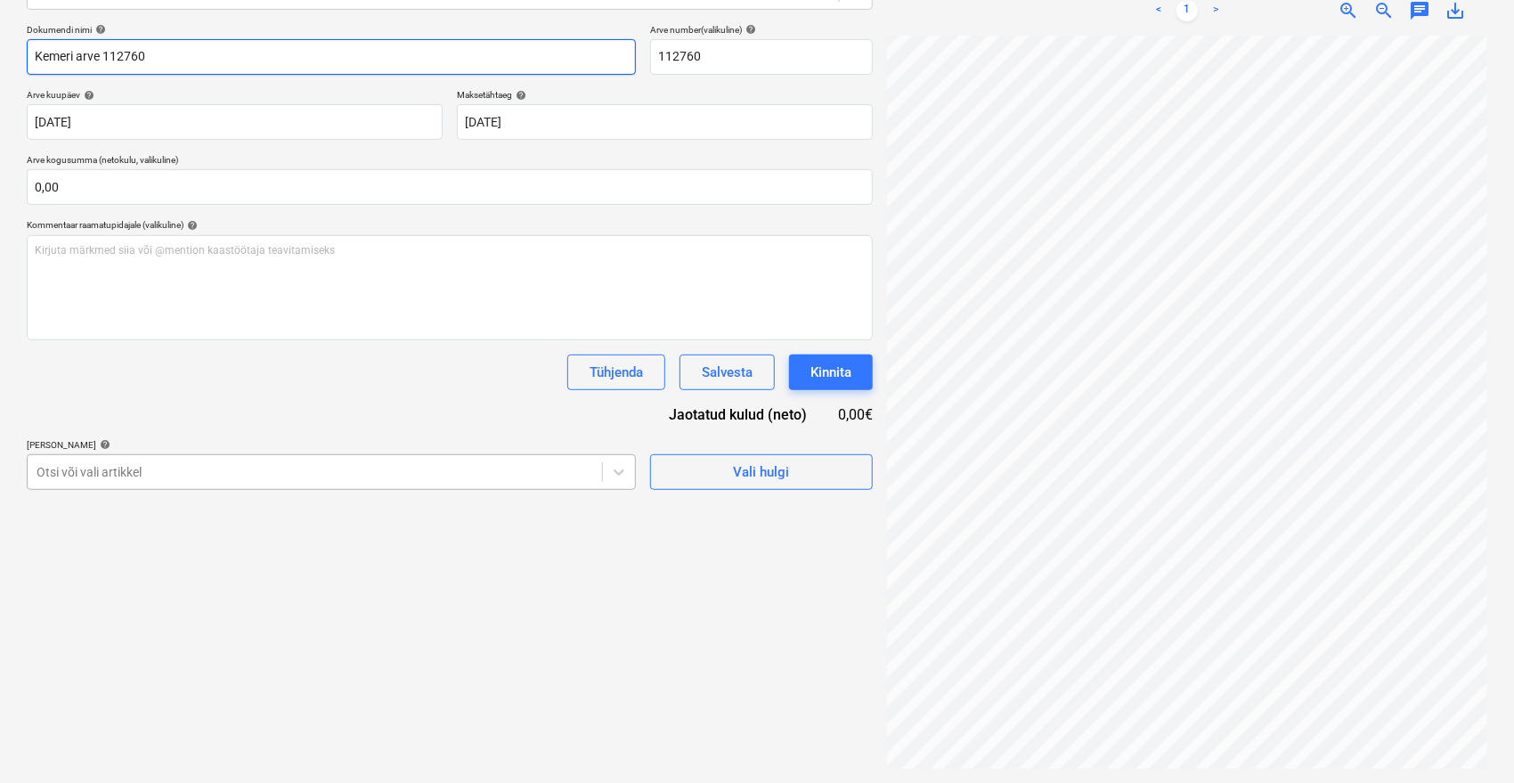
type input "Kemeri arve 112760"
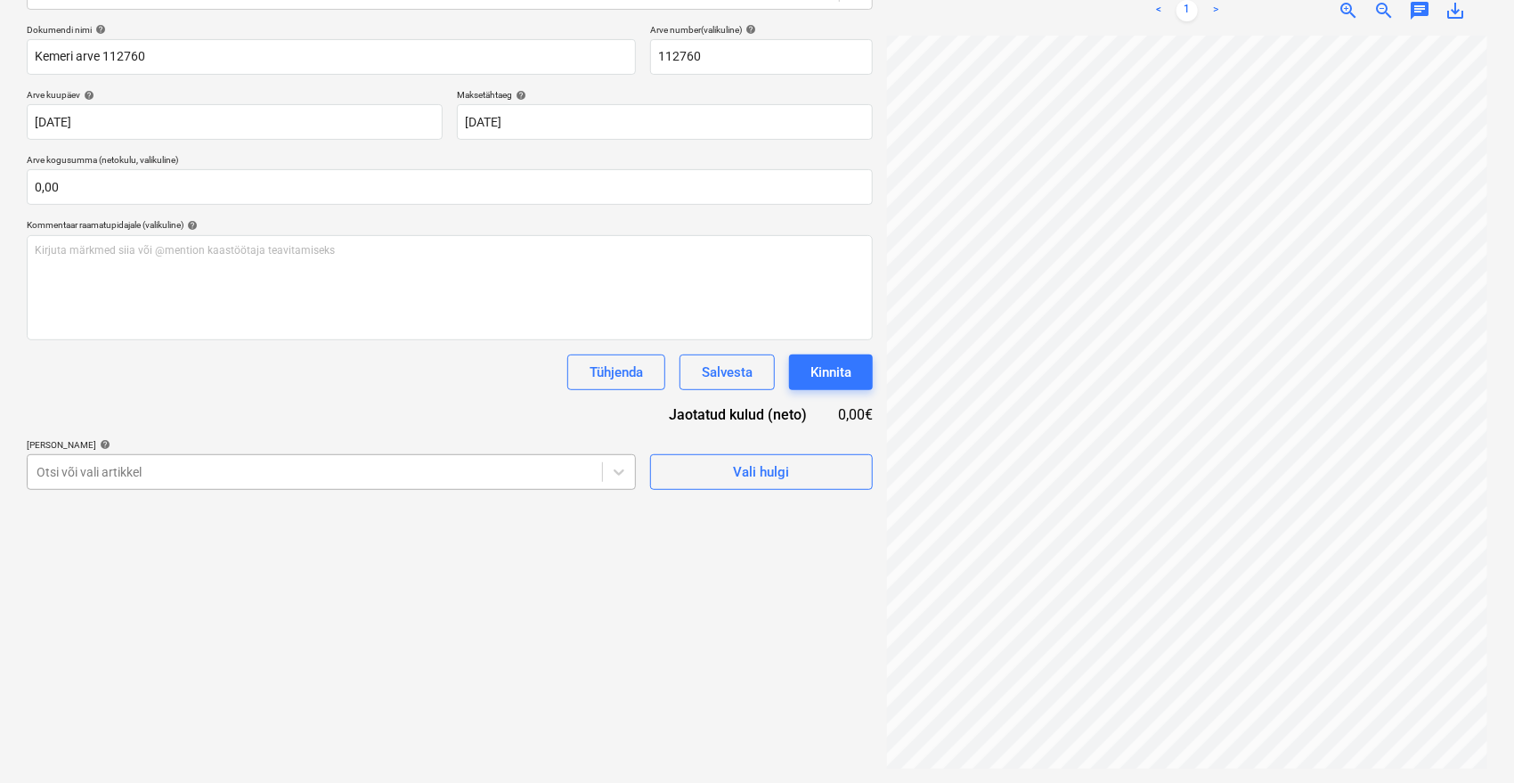
click at [271, 476] on div at bounding box center [315, 472] width 557 height 18
click at [266, 463] on div at bounding box center [315, 472] width 557 height 18
type input "[PERSON_NAME]"
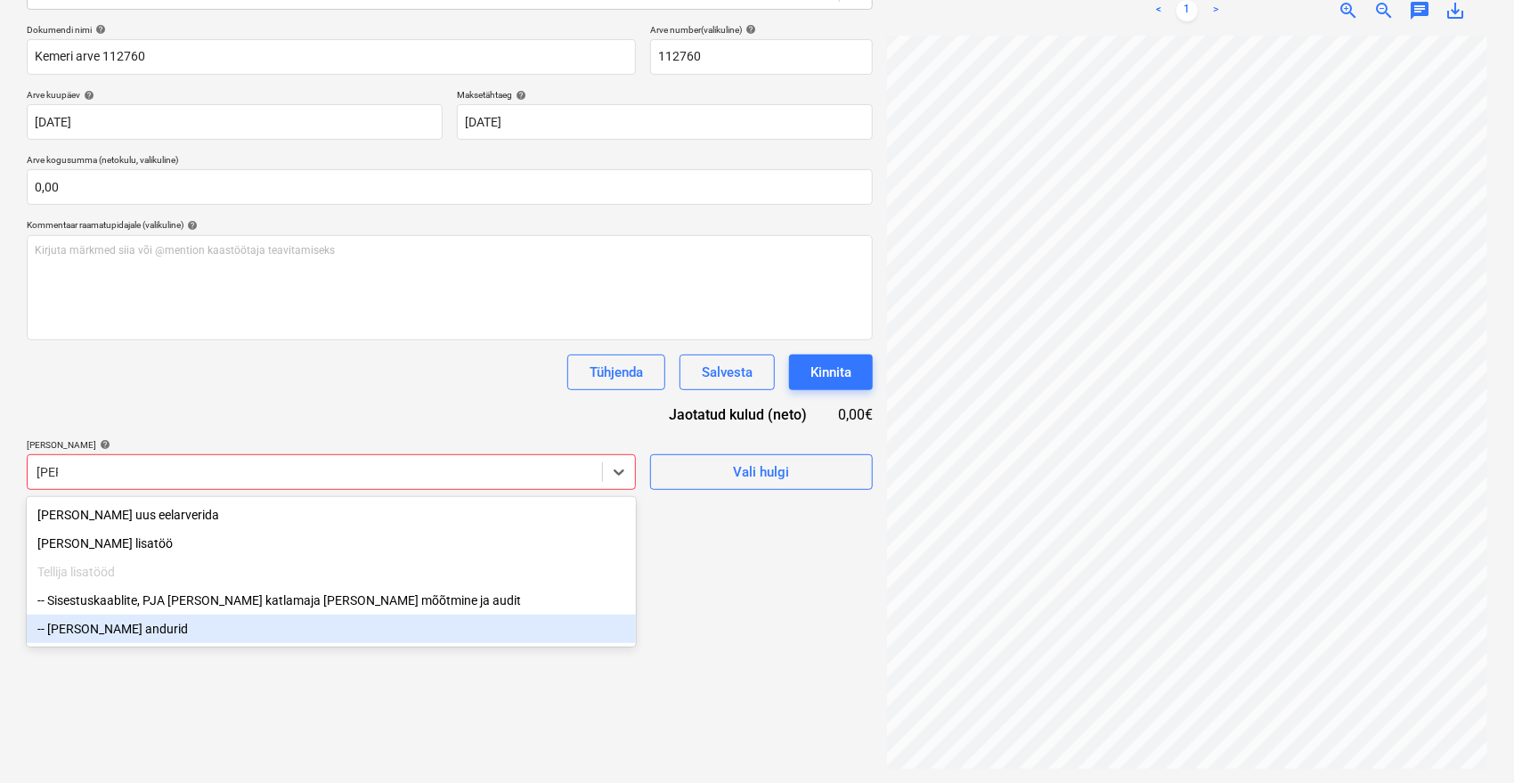
click at [113, 623] on div "-- [PERSON_NAME] andurid" at bounding box center [331, 628] width 609 height 28
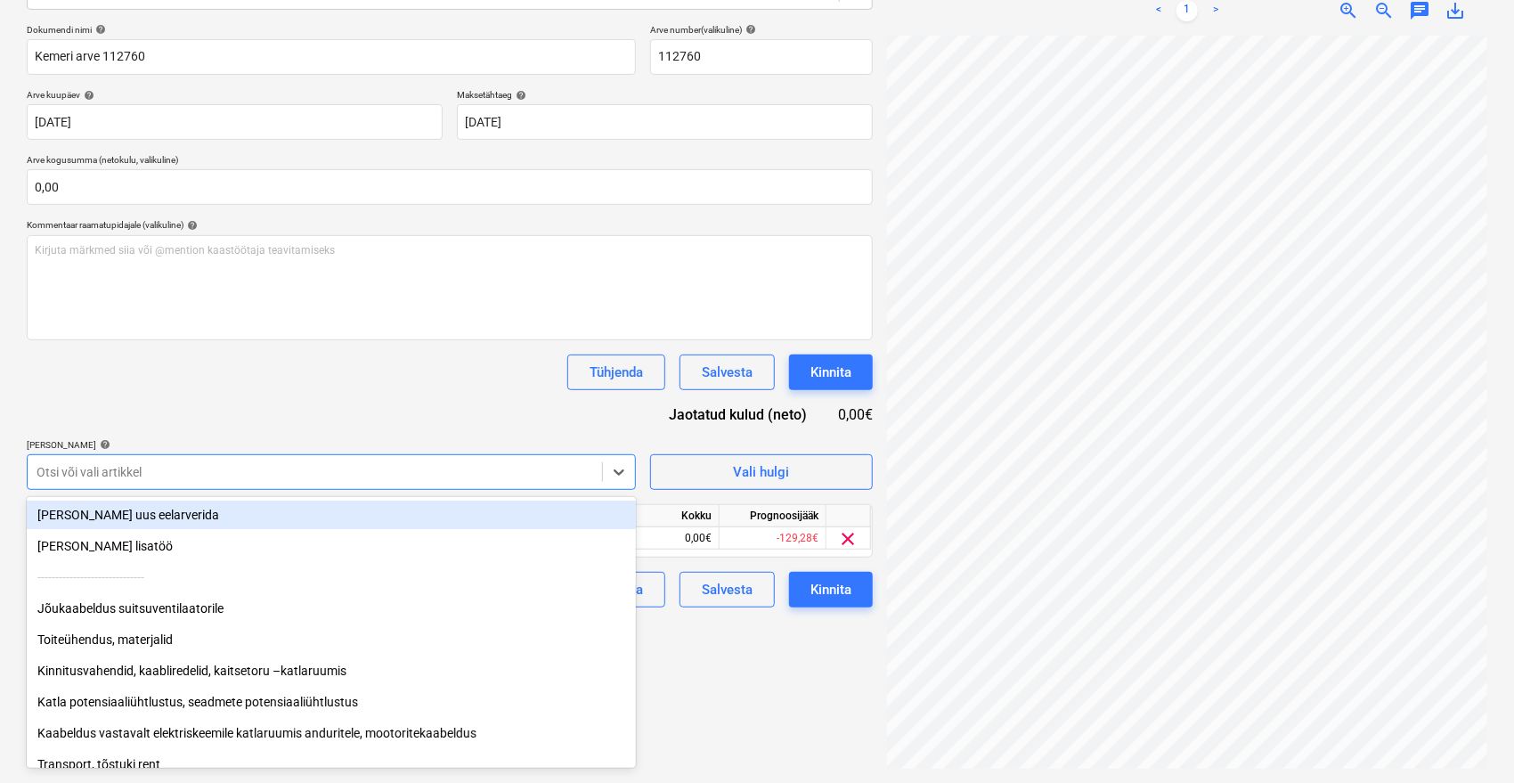
click at [235, 384] on div "Tühjenda Salvesta Kinnita" at bounding box center [450, 372] width 846 height 36
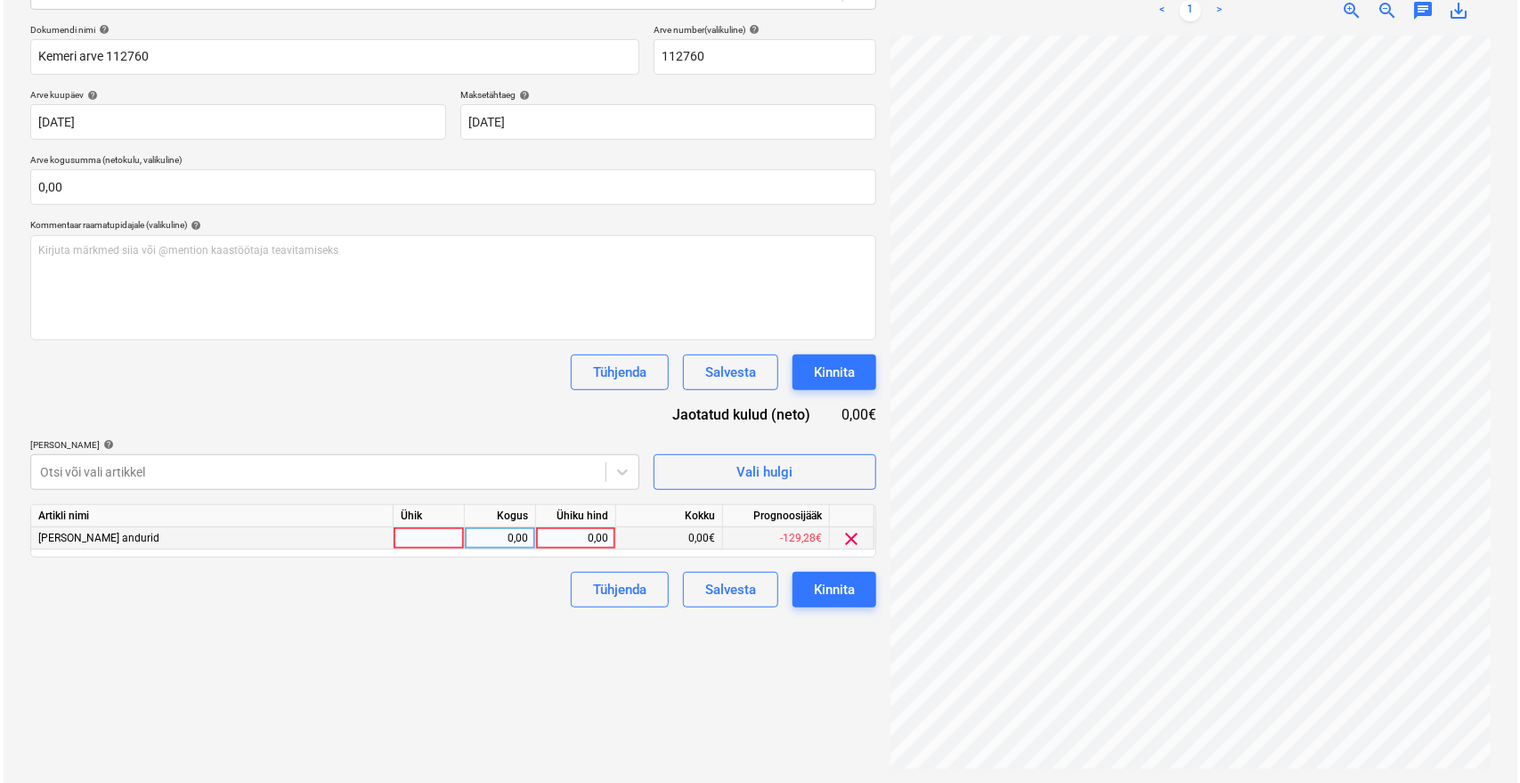
scroll to position [15, 71]
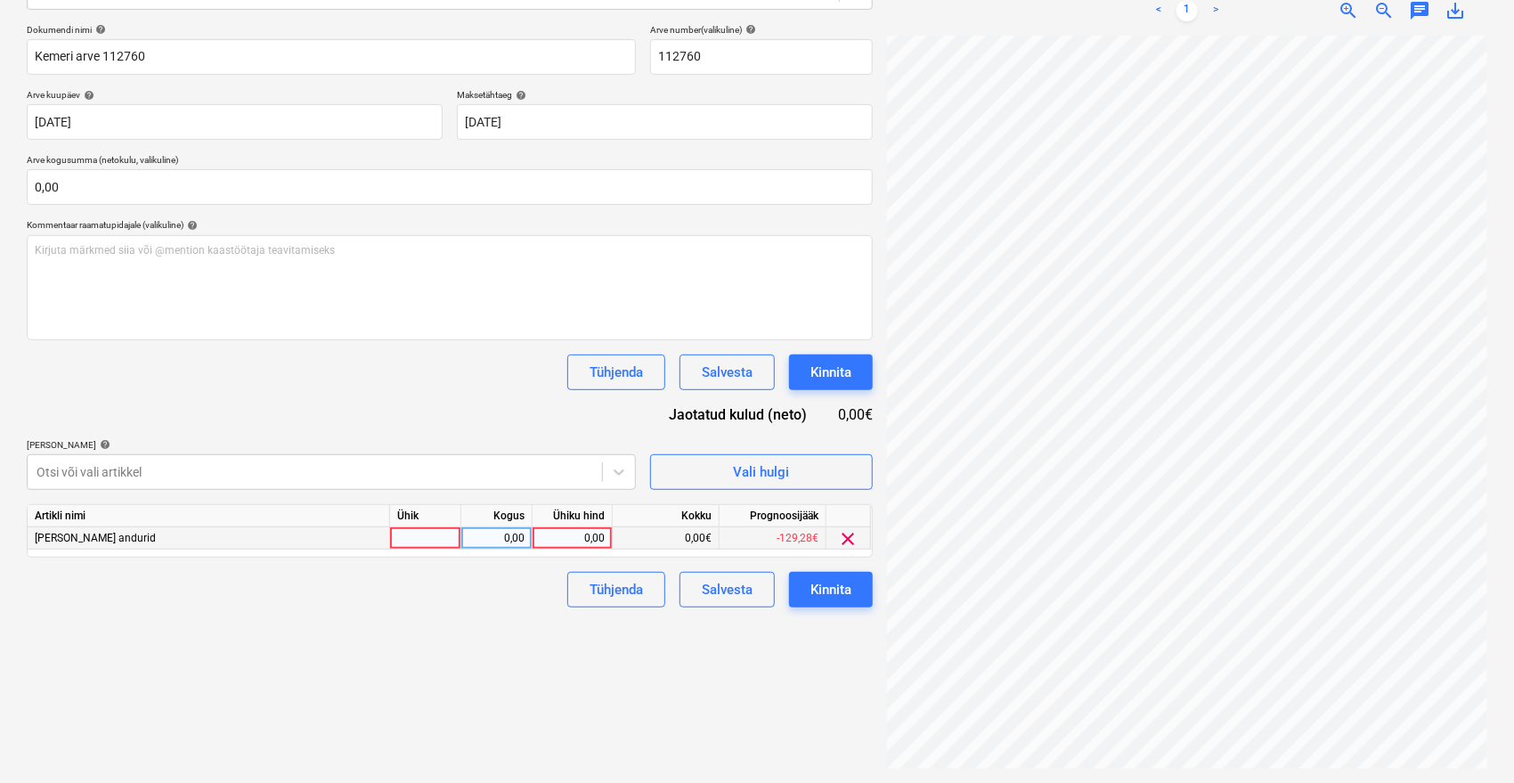
click at [590, 537] on div "0,00" at bounding box center [572, 538] width 65 height 22
type input "140,90"
click at [463, 626] on div "Failide konteerimine Vali ettevõte KeMeri OÜ [PERSON_NAME] uus ettevõte Vali do…" at bounding box center [450, 306] width 860 height 940
click at [830, 588] on div "Kinnita" at bounding box center [830, 589] width 41 height 23
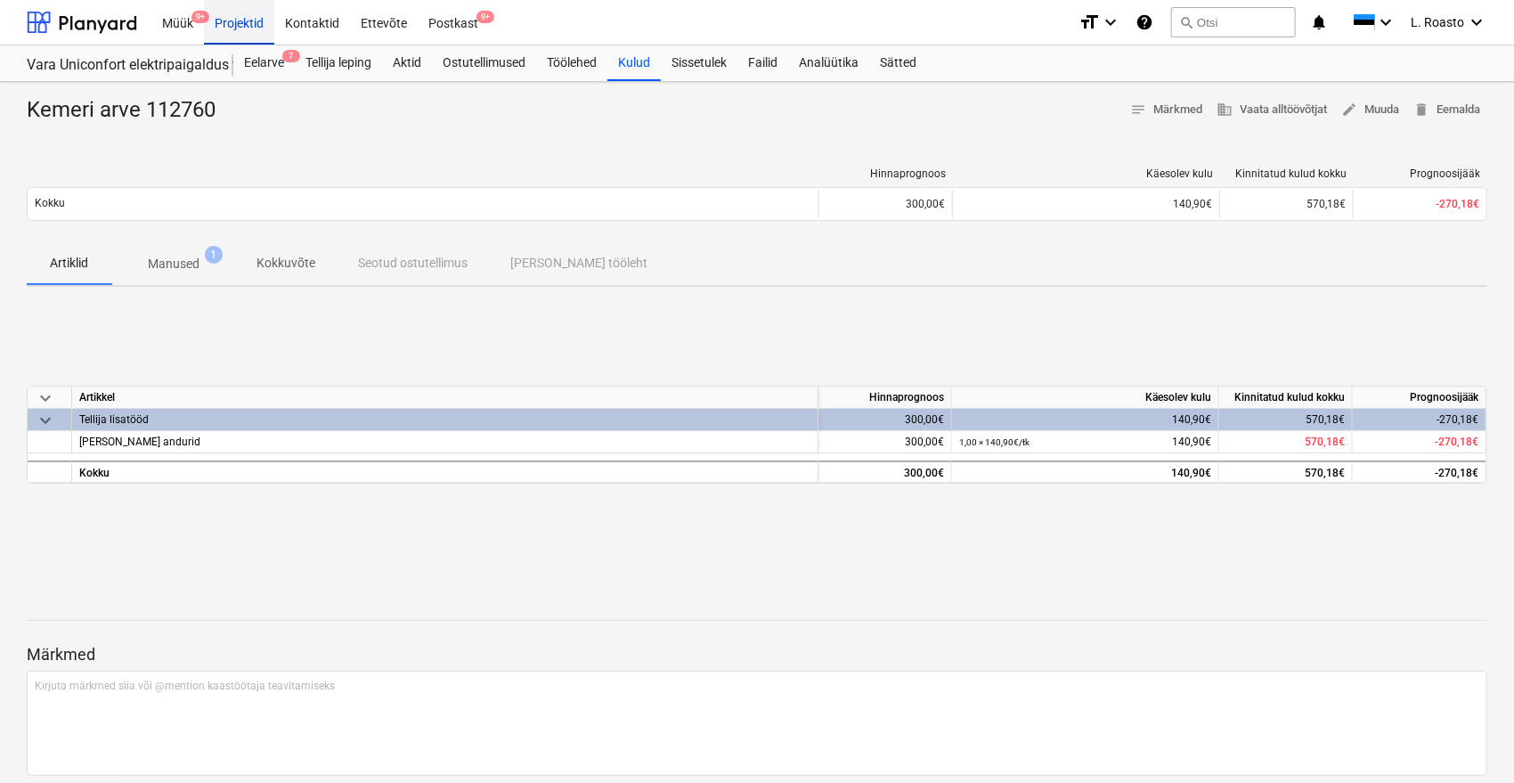
click at [220, 35] on div "Projektid" at bounding box center [239, 21] width 70 height 45
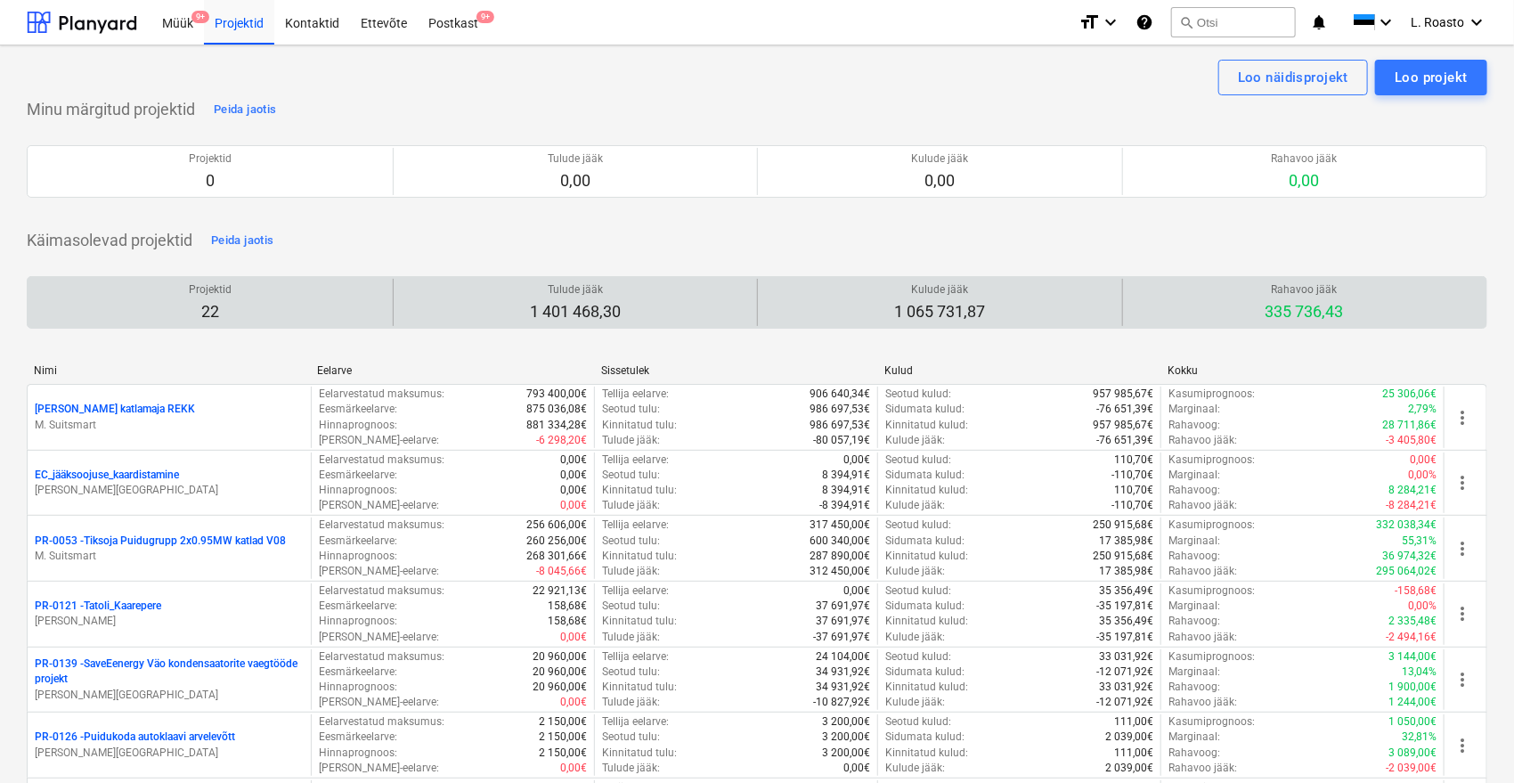
scroll to position [998, 0]
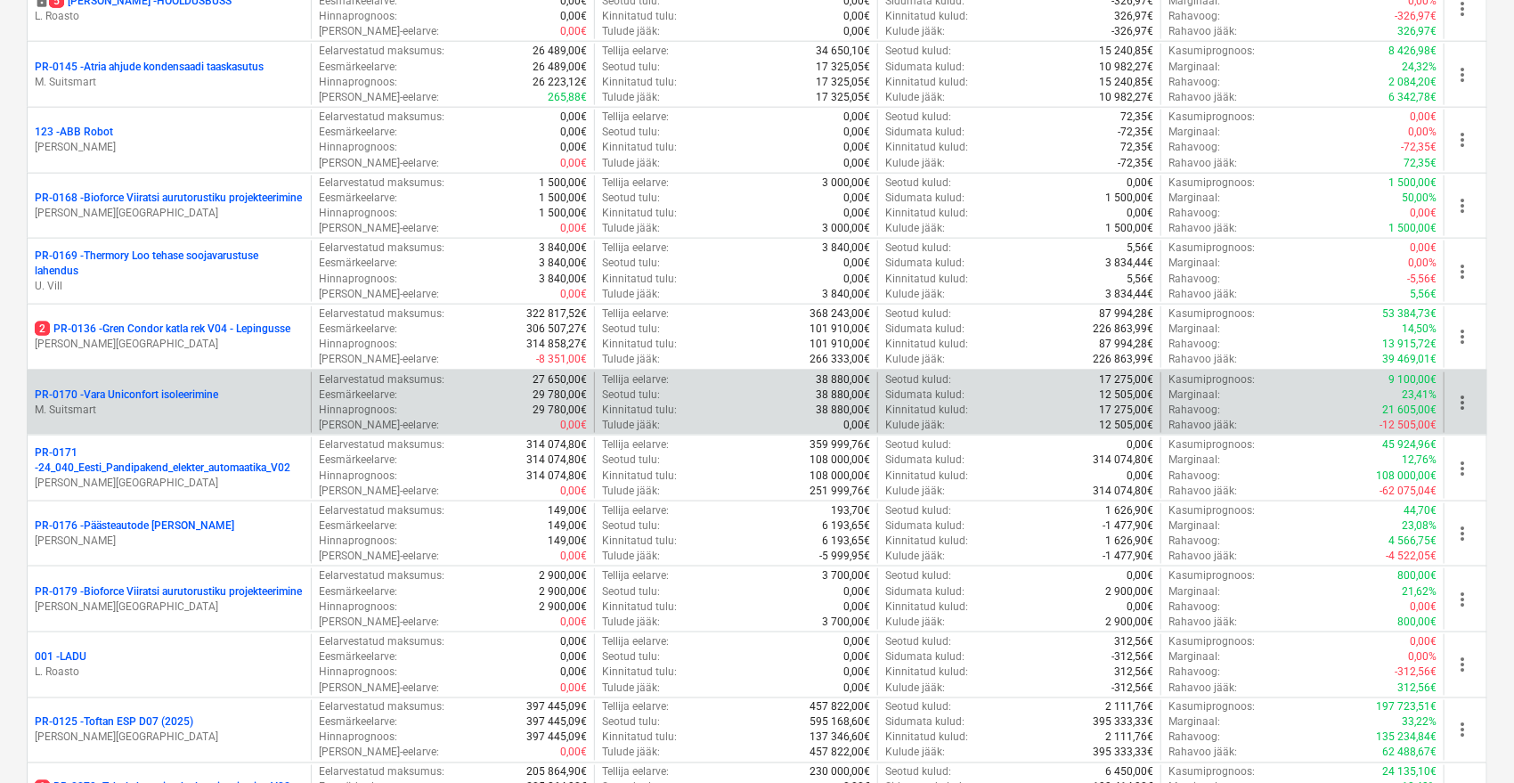
click at [218, 392] on p "PR-0170 - [GEOGRAPHIC_DATA] isoleerimine" at bounding box center [126, 394] width 183 height 15
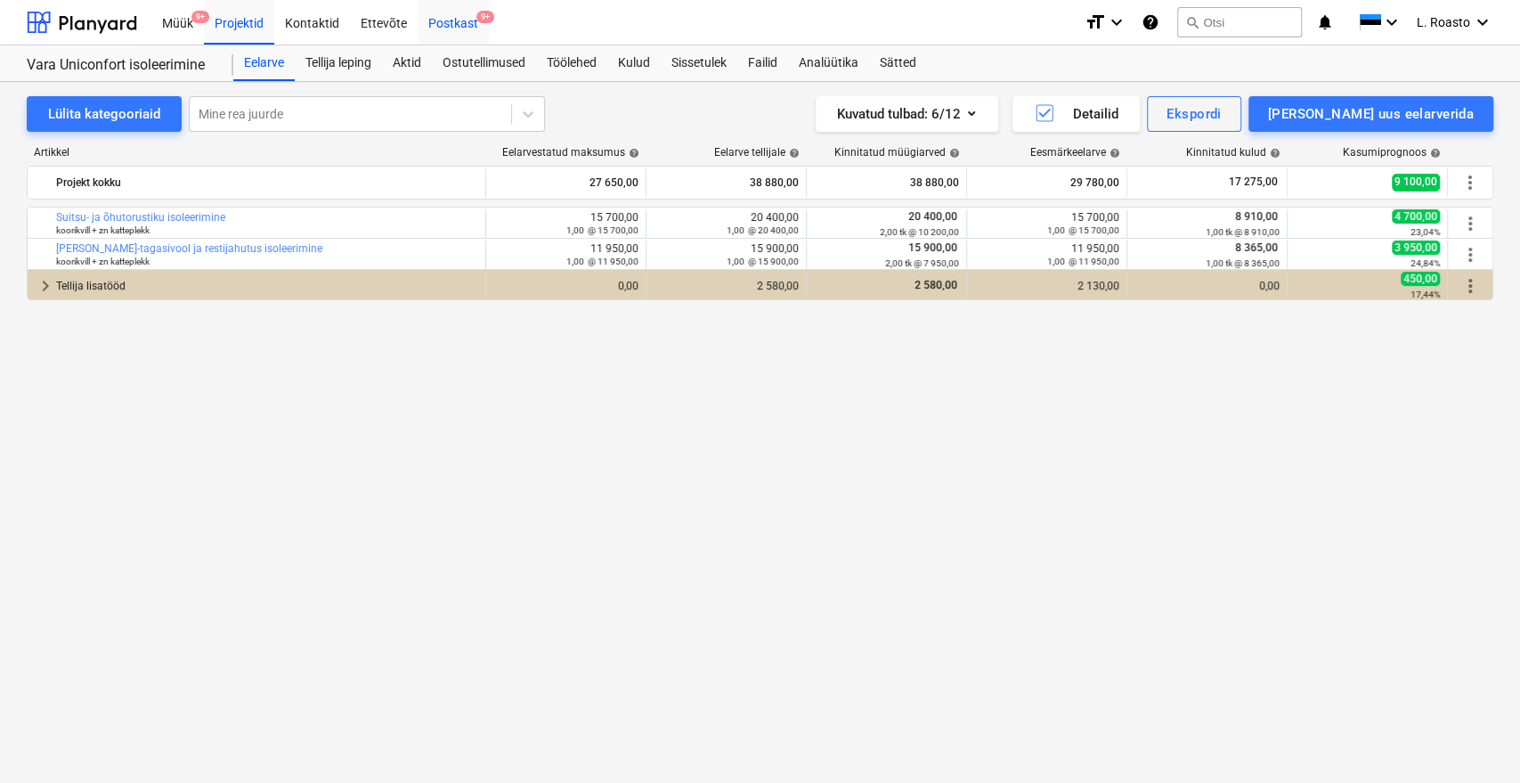
click at [453, 20] on div "Postkast 9+" at bounding box center [453, 21] width 71 height 45
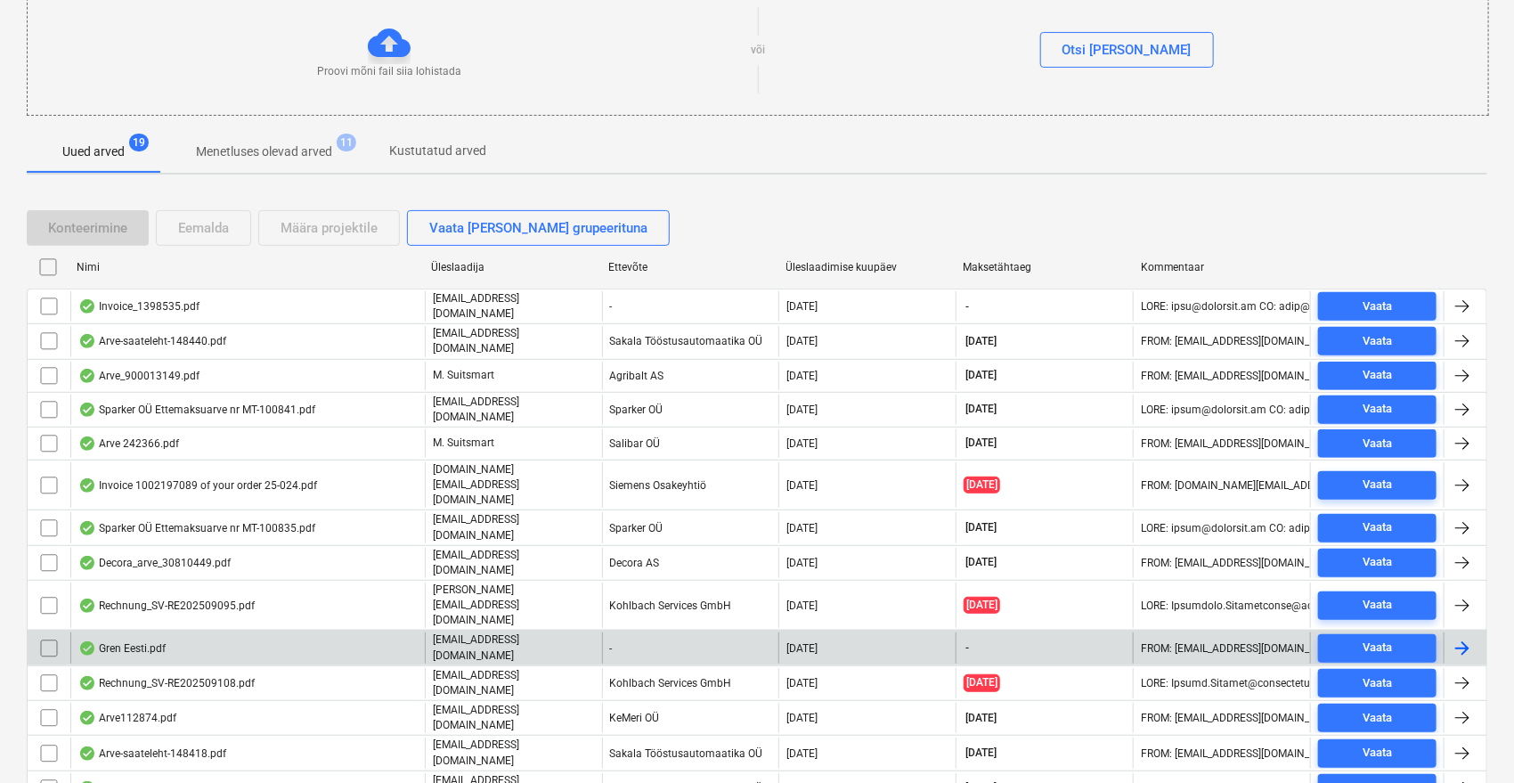
scroll to position [198, 0]
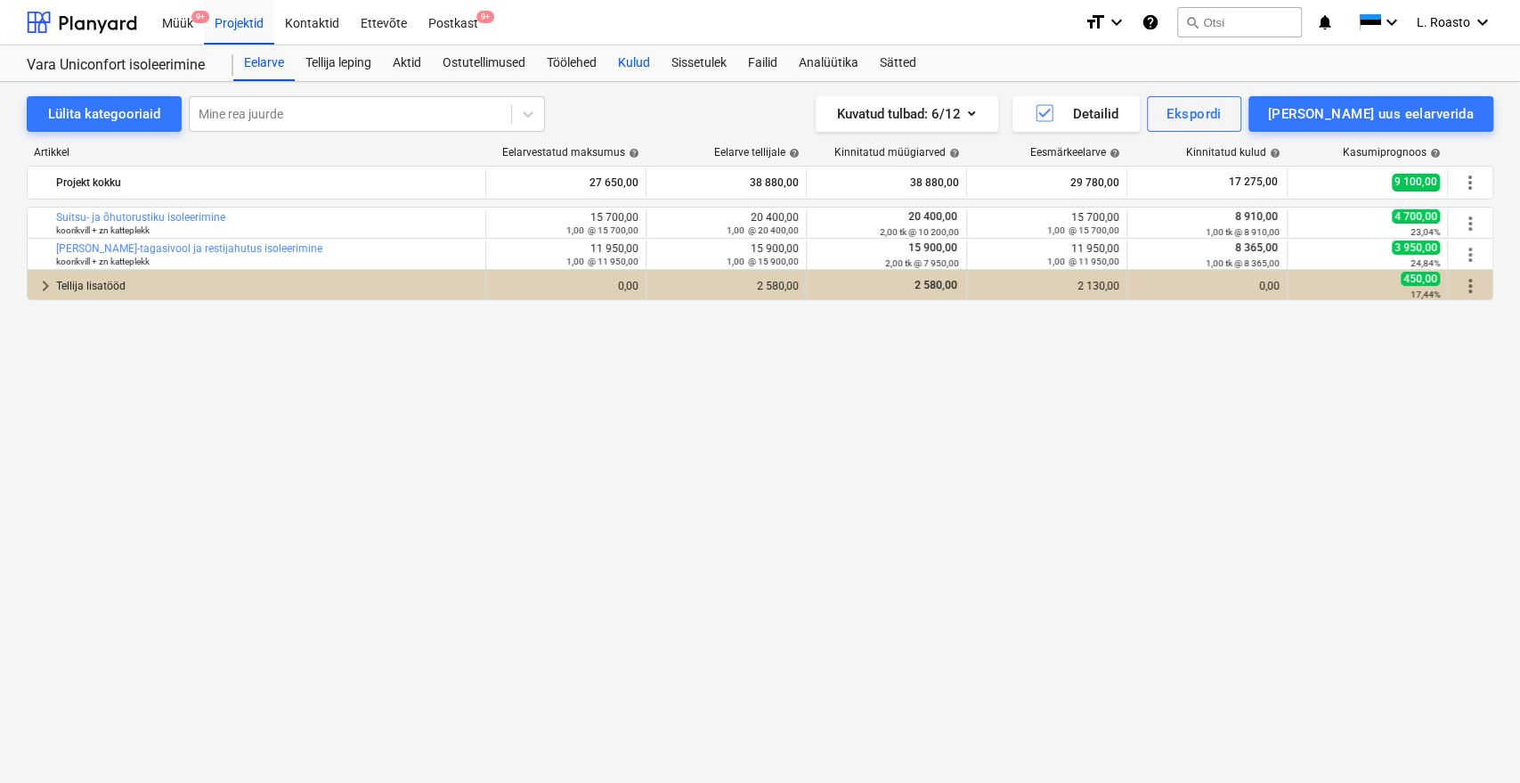
click at [652, 63] on div "Kulud" at bounding box center [633, 63] width 53 height 36
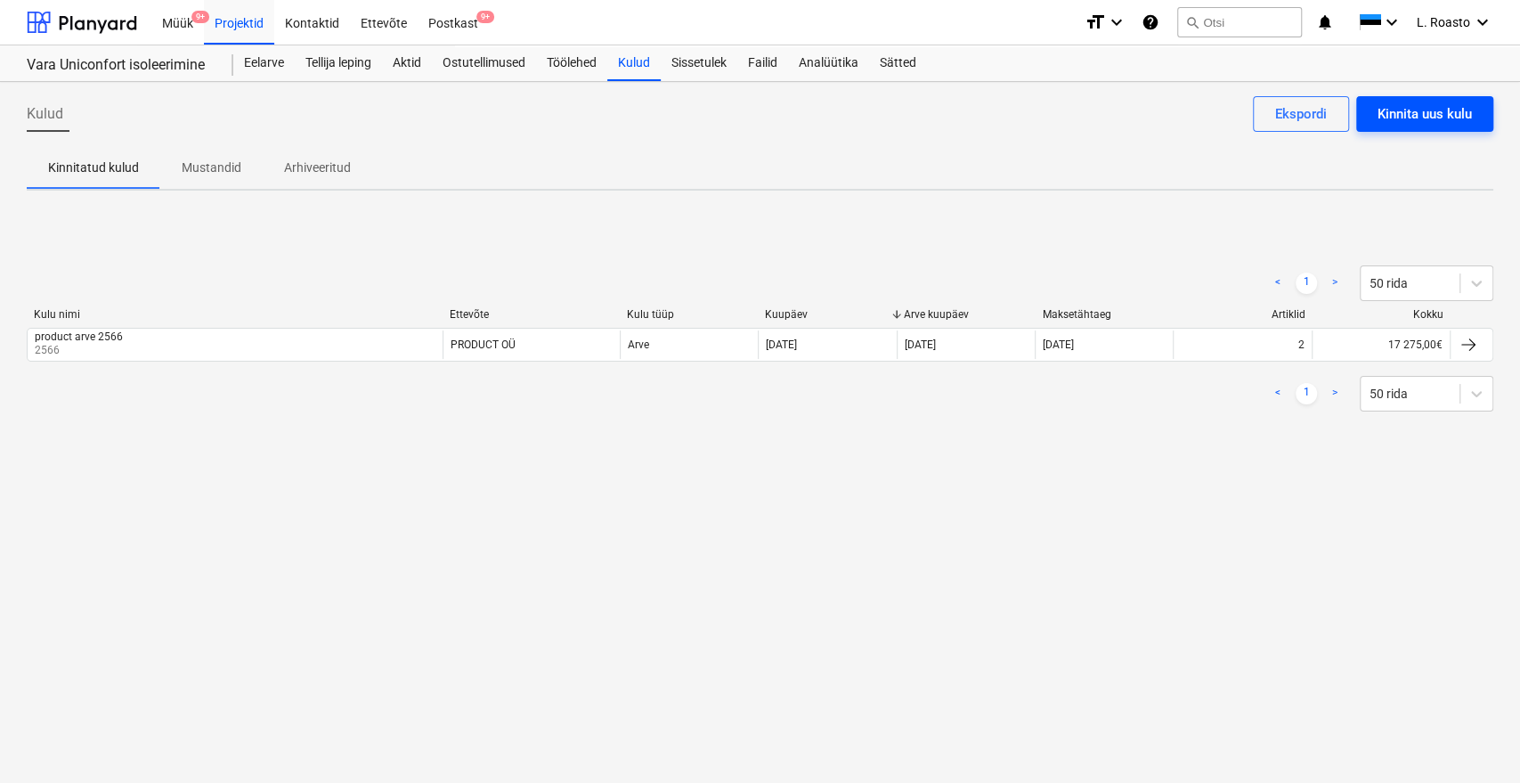
click at [1411, 119] on div "Kinnita uus kulu" at bounding box center [1425, 113] width 94 height 23
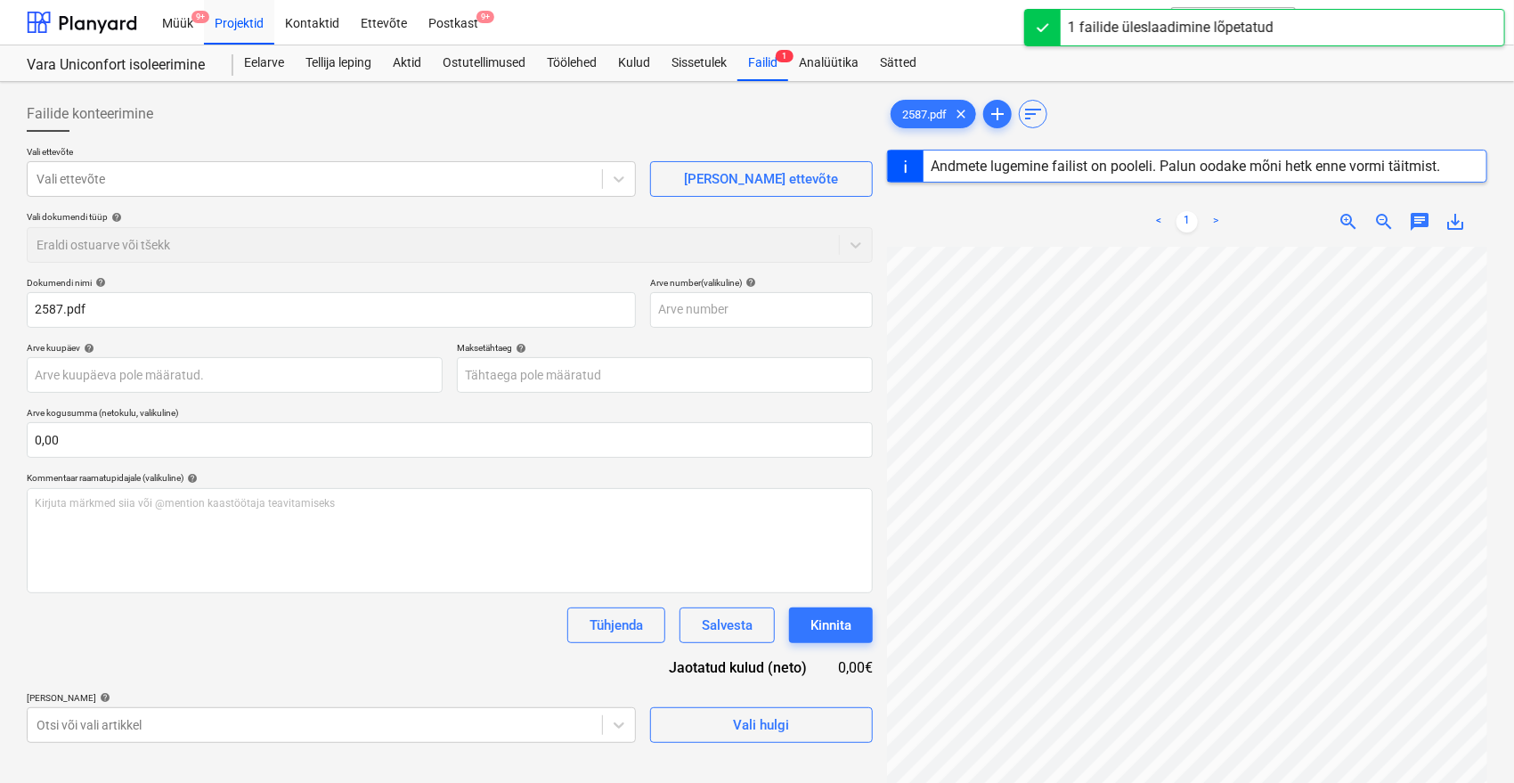
type input "2587"
type input "[DATE]"
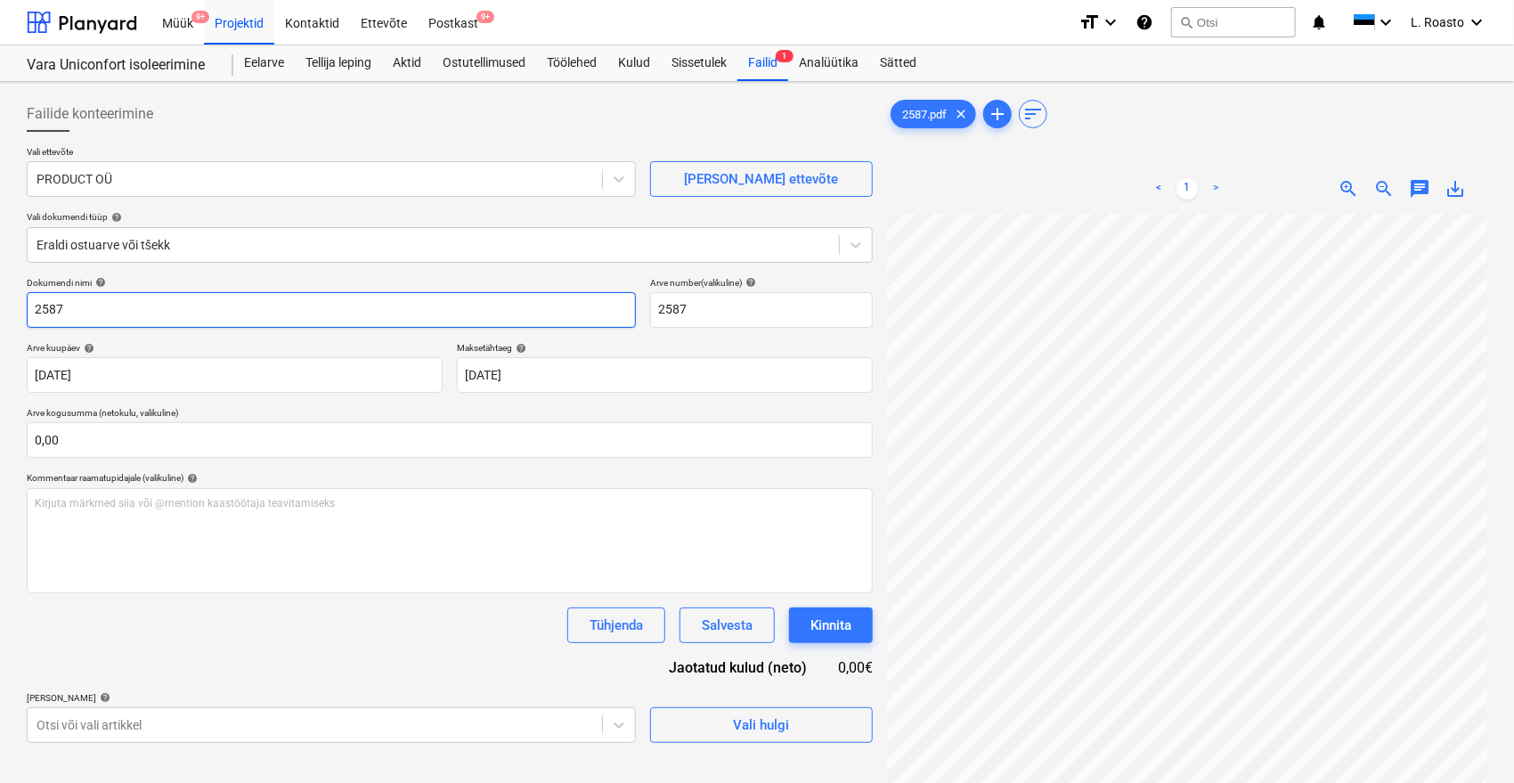
click at [34, 307] on input "2587" at bounding box center [331, 310] width 609 height 36
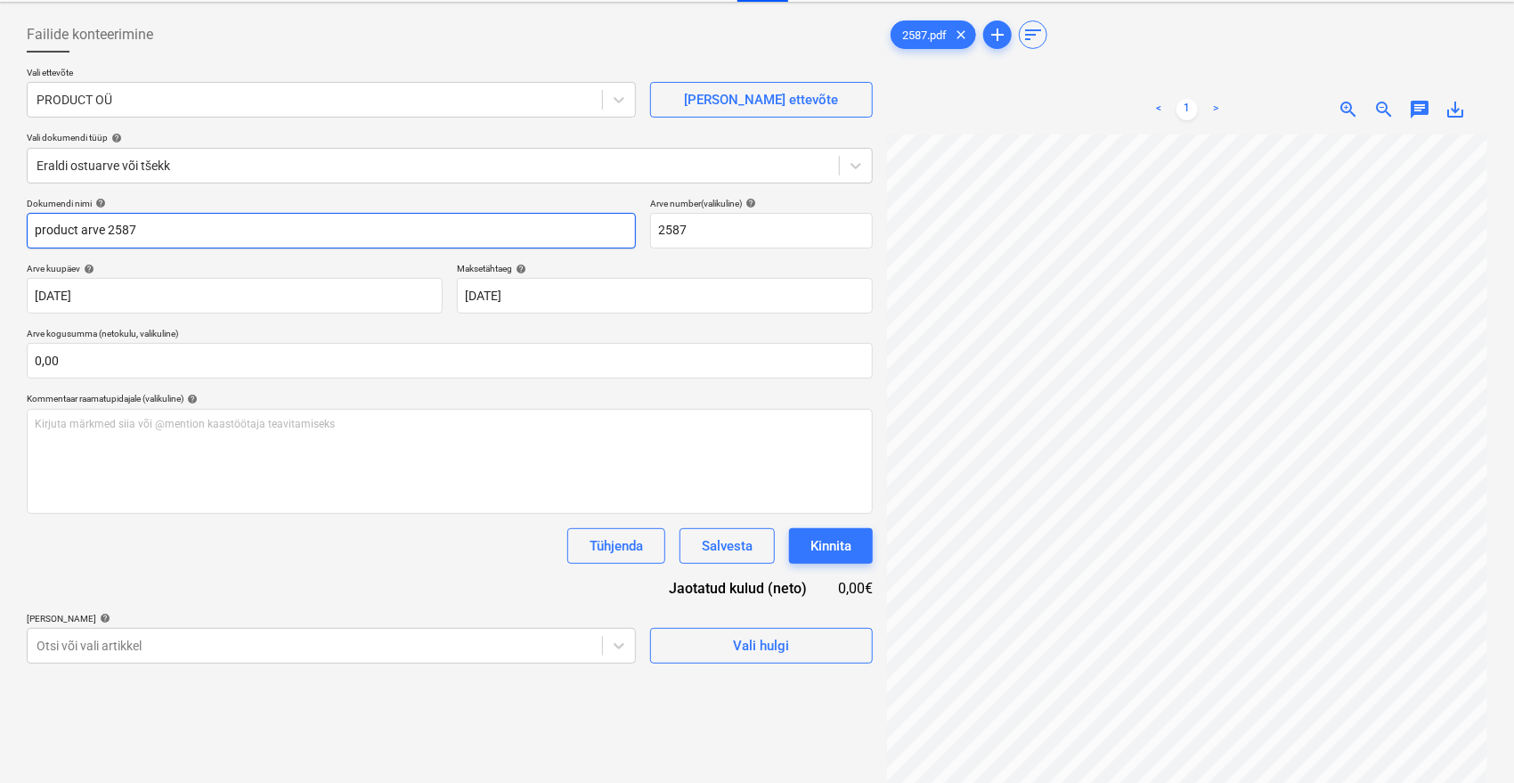
scroll to position [178, 0]
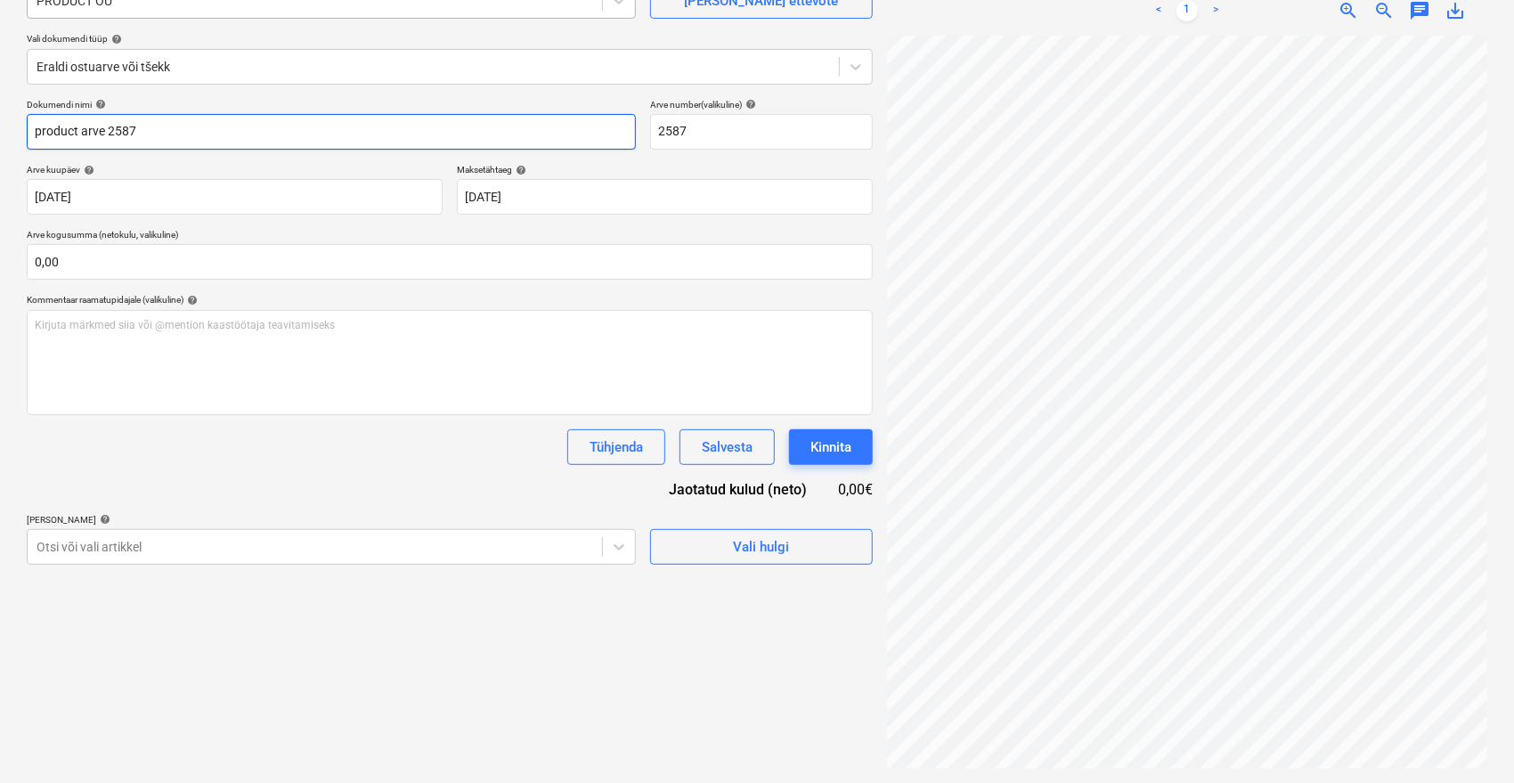
type input "product arve 2587"
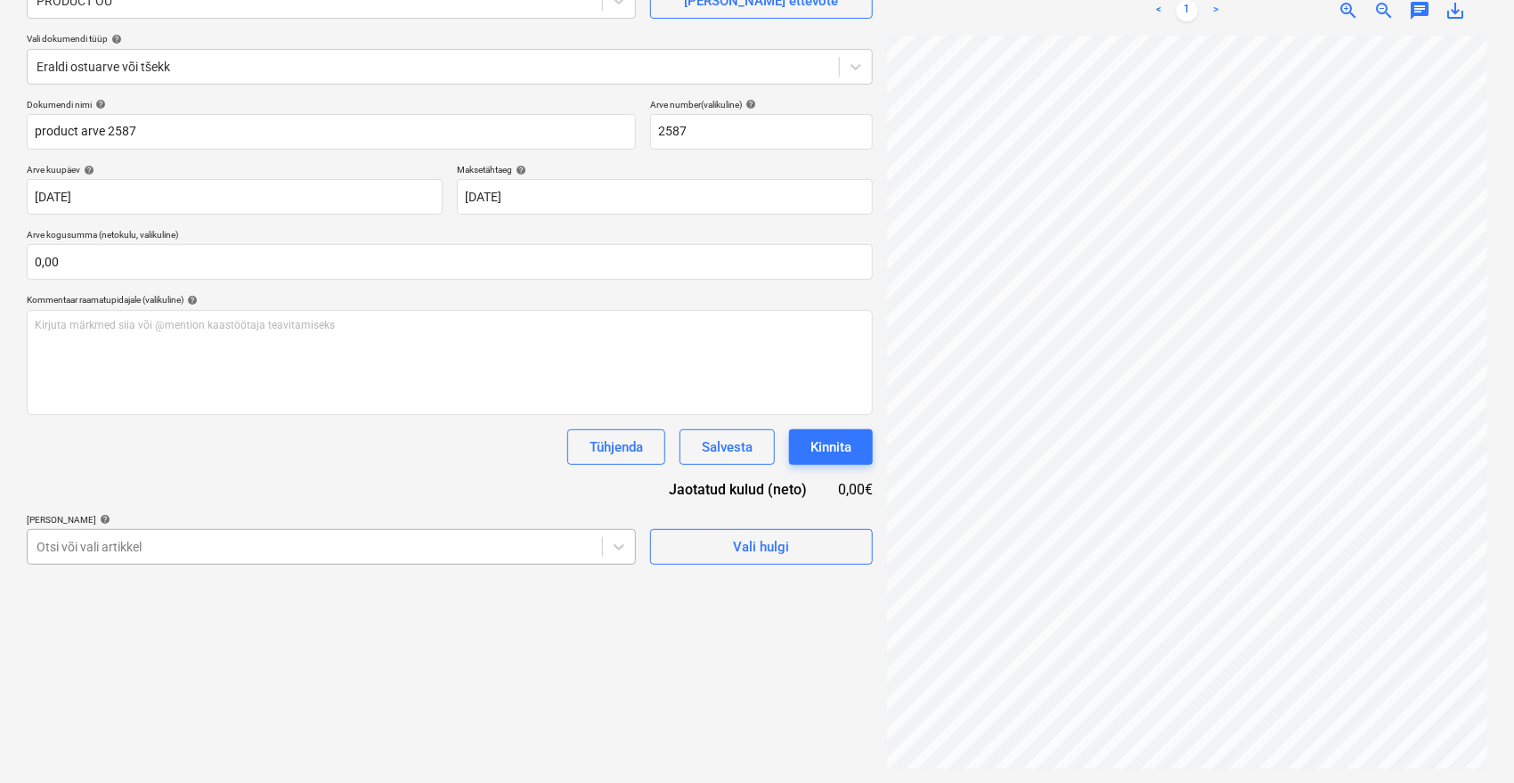
click at [477, 542] on body "Müük 9+ Projektid Kontaktid Ettevõte Postkast 9+ format_size keyboard_arrow_dow…" at bounding box center [757, 213] width 1514 height 783
click at [340, 390] on div "Dokumendi nimi help product arve 2587 Arve number (valikuline) help 2587 Arve k…" at bounding box center [450, 332] width 846 height 466
click at [463, 546] on body "Müük 9+ Projektid Kontaktid Ettevõte Postkast 9+ format_size keyboard_arrow_dow…" at bounding box center [757, 213] width 1514 height 783
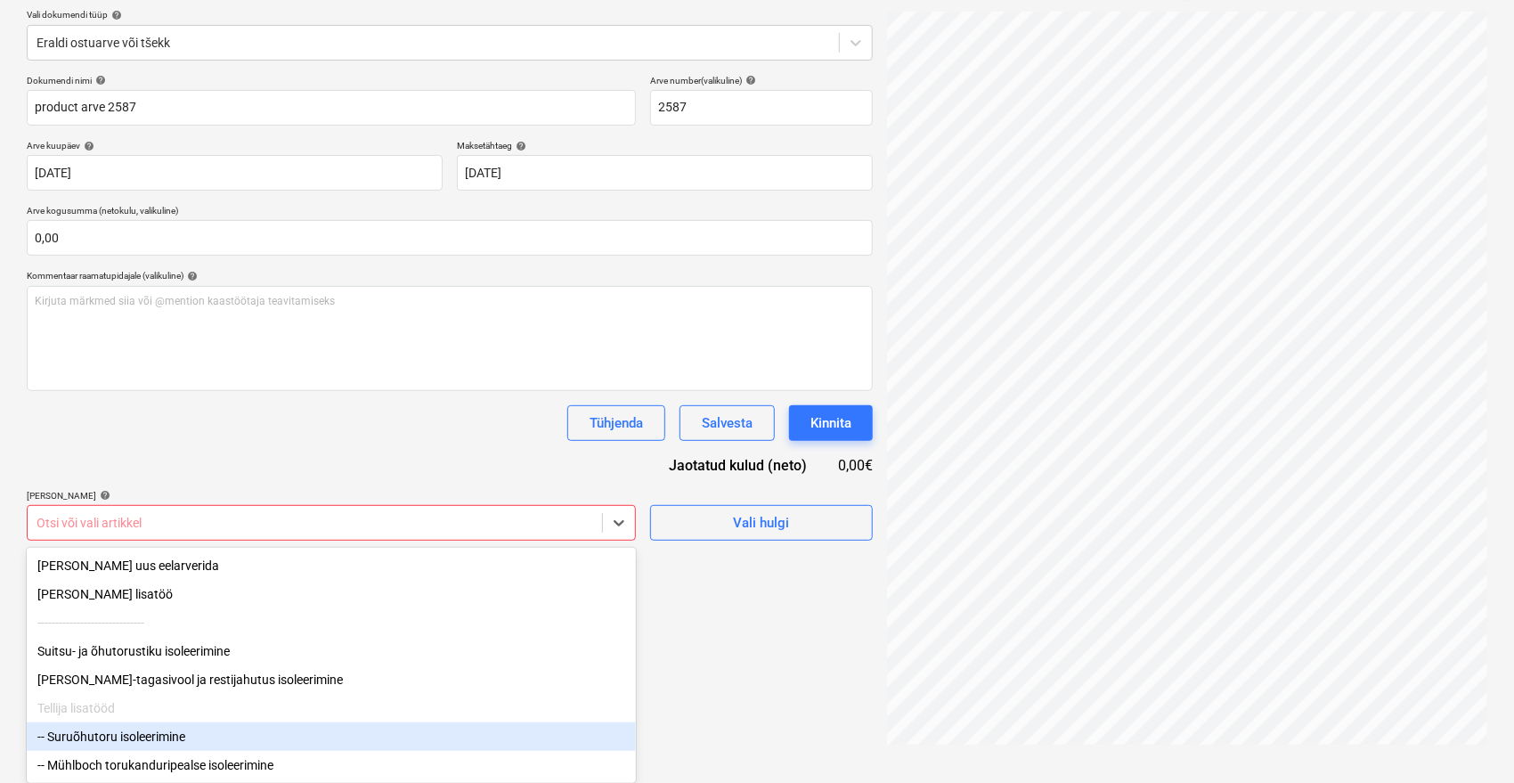
click at [150, 730] on div "-- Suruõhutoru isoleerimine" at bounding box center [331, 736] width 609 height 28
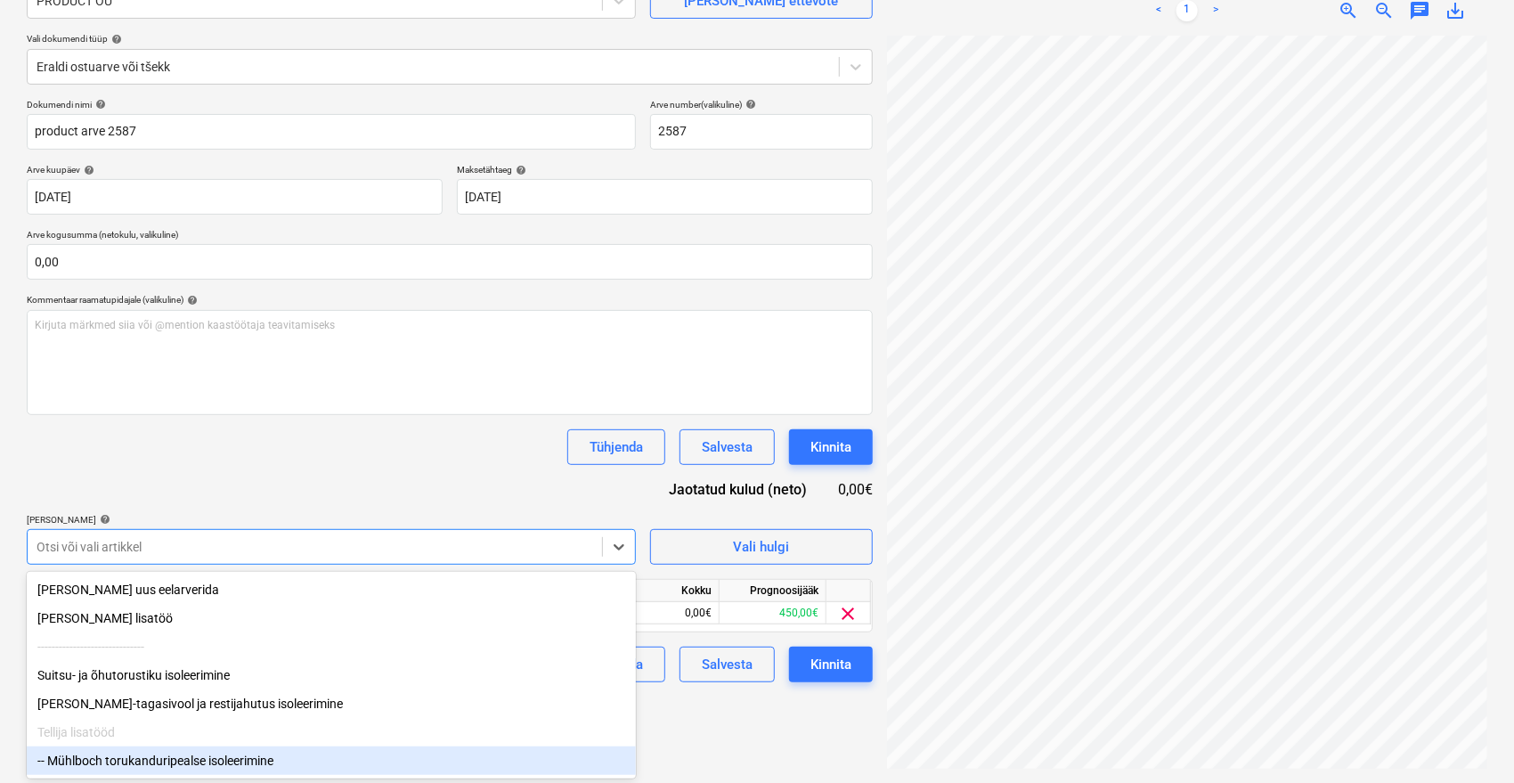
click at [161, 760] on div "-- Mühlboch torukanduripealse isoleerimine" at bounding box center [331, 760] width 609 height 28
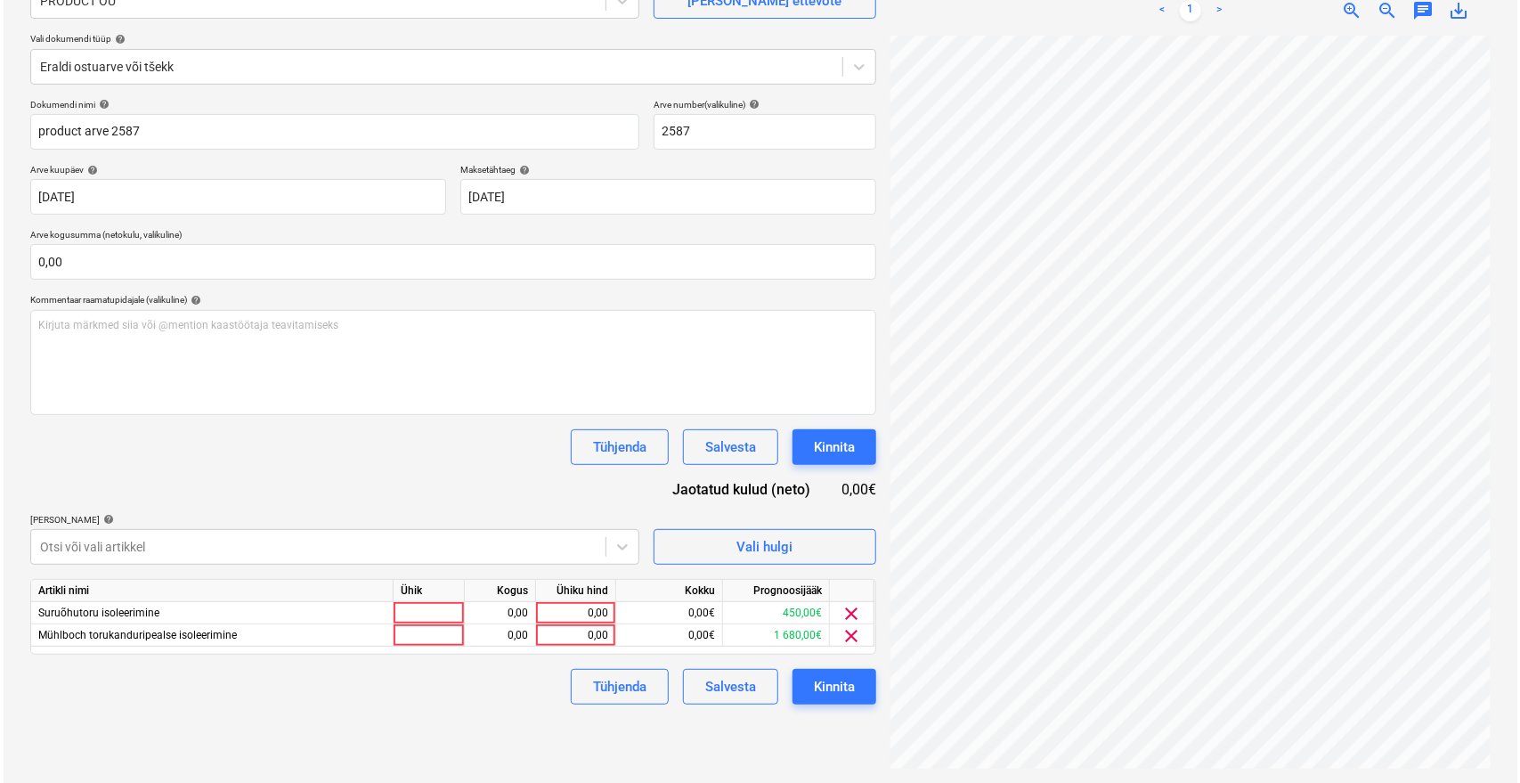
scroll to position [14, 71]
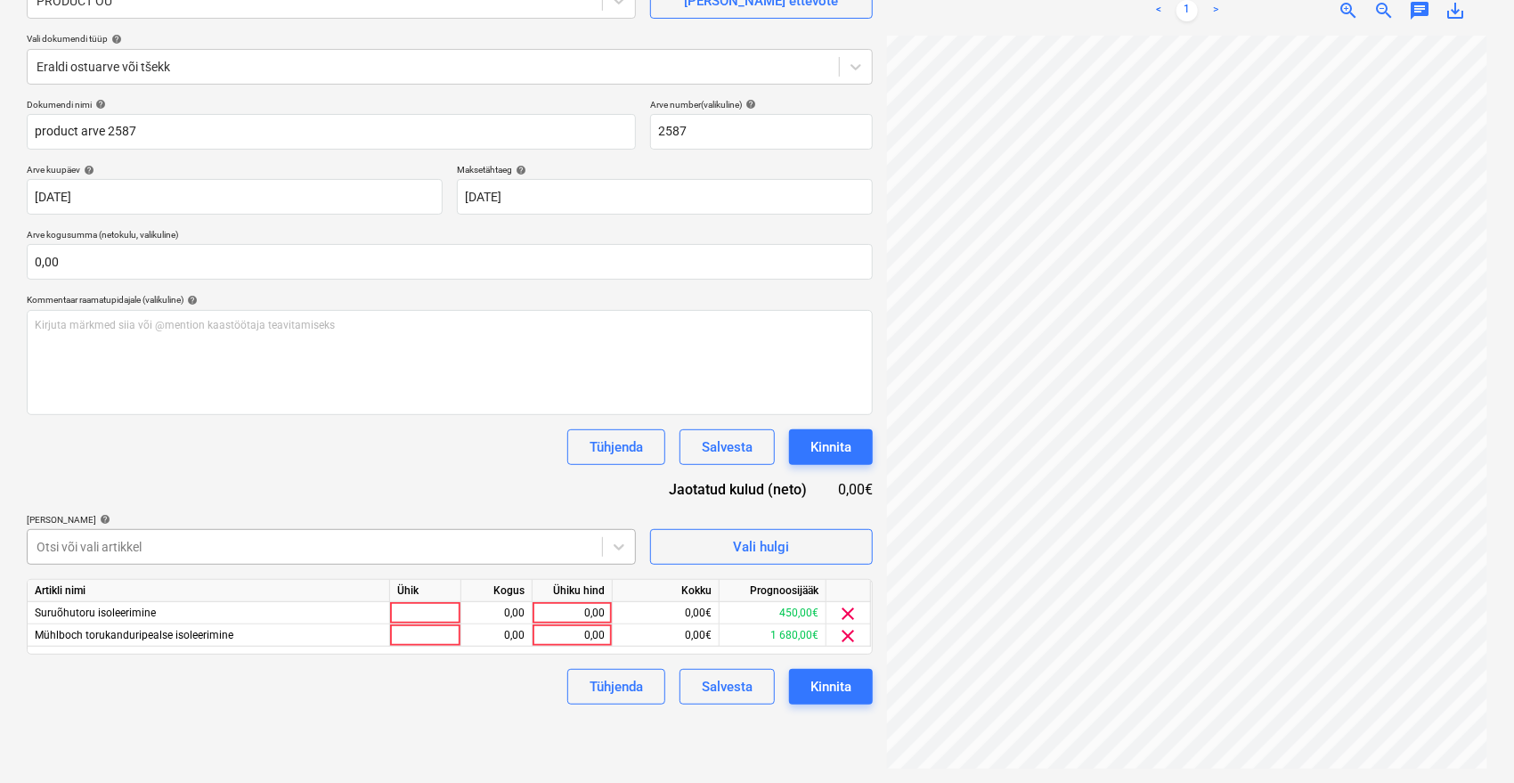
click at [320, 541] on div at bounding box center [315, 547] width 557 height 18
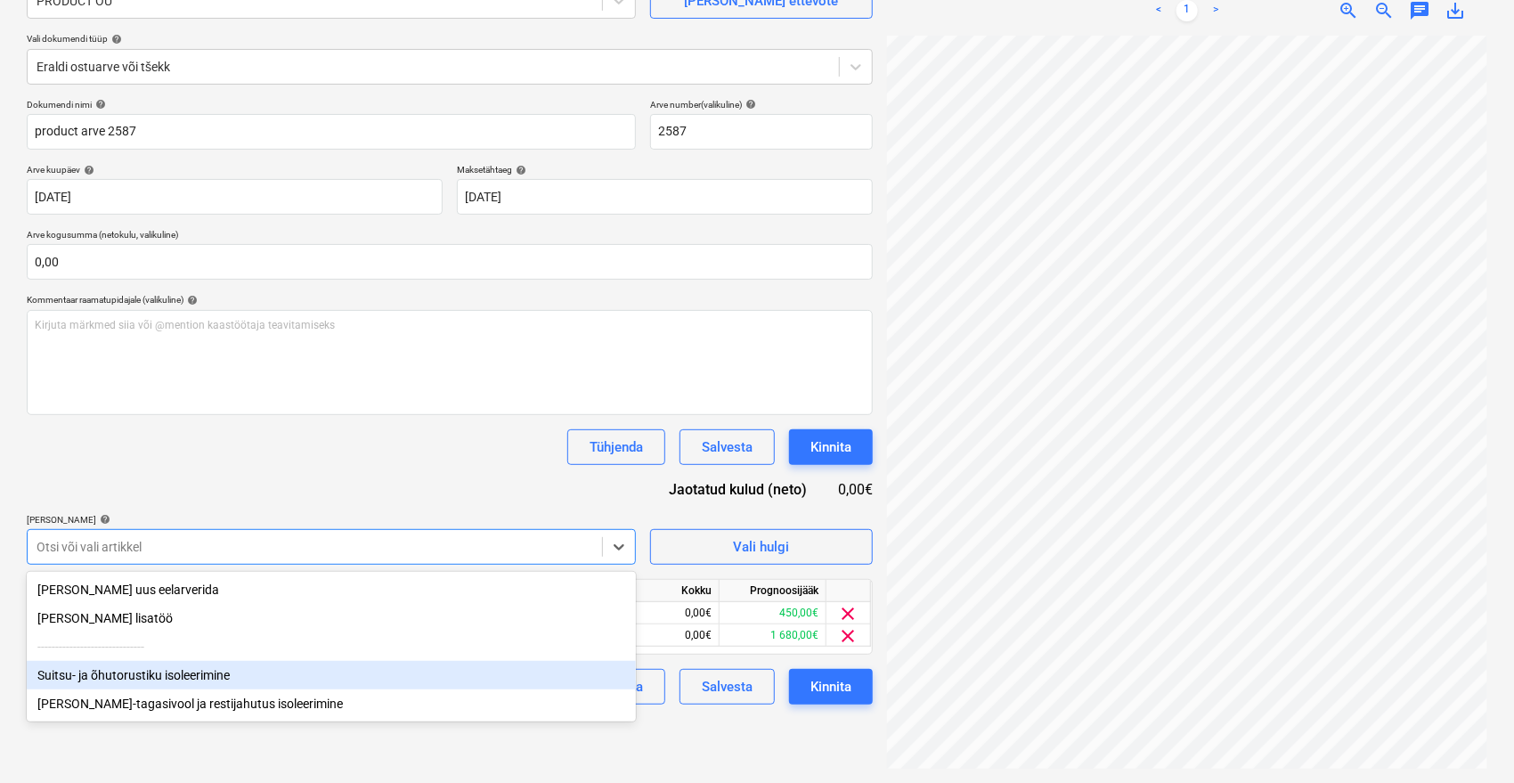
click at [151, 674] on div "Suitsu- ja õhutorustiku isoleerimine" at bounding box center [331, 675] width 609 height 28
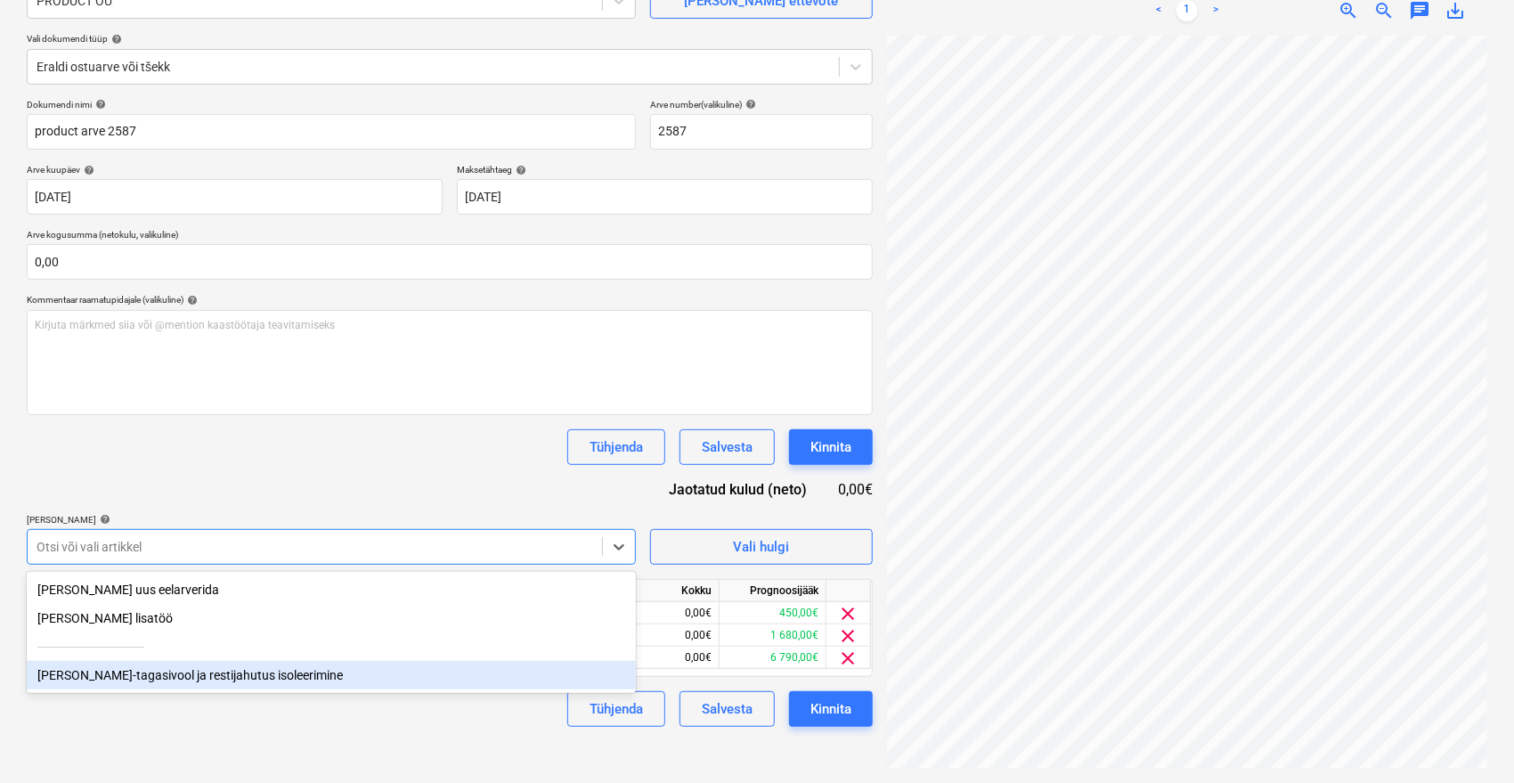
click at [191, 675] on div "[PERSON_NAME]-tagasivool ja restijahutus isoleerimine" at bounding box center [331, 675] width 609 height 28
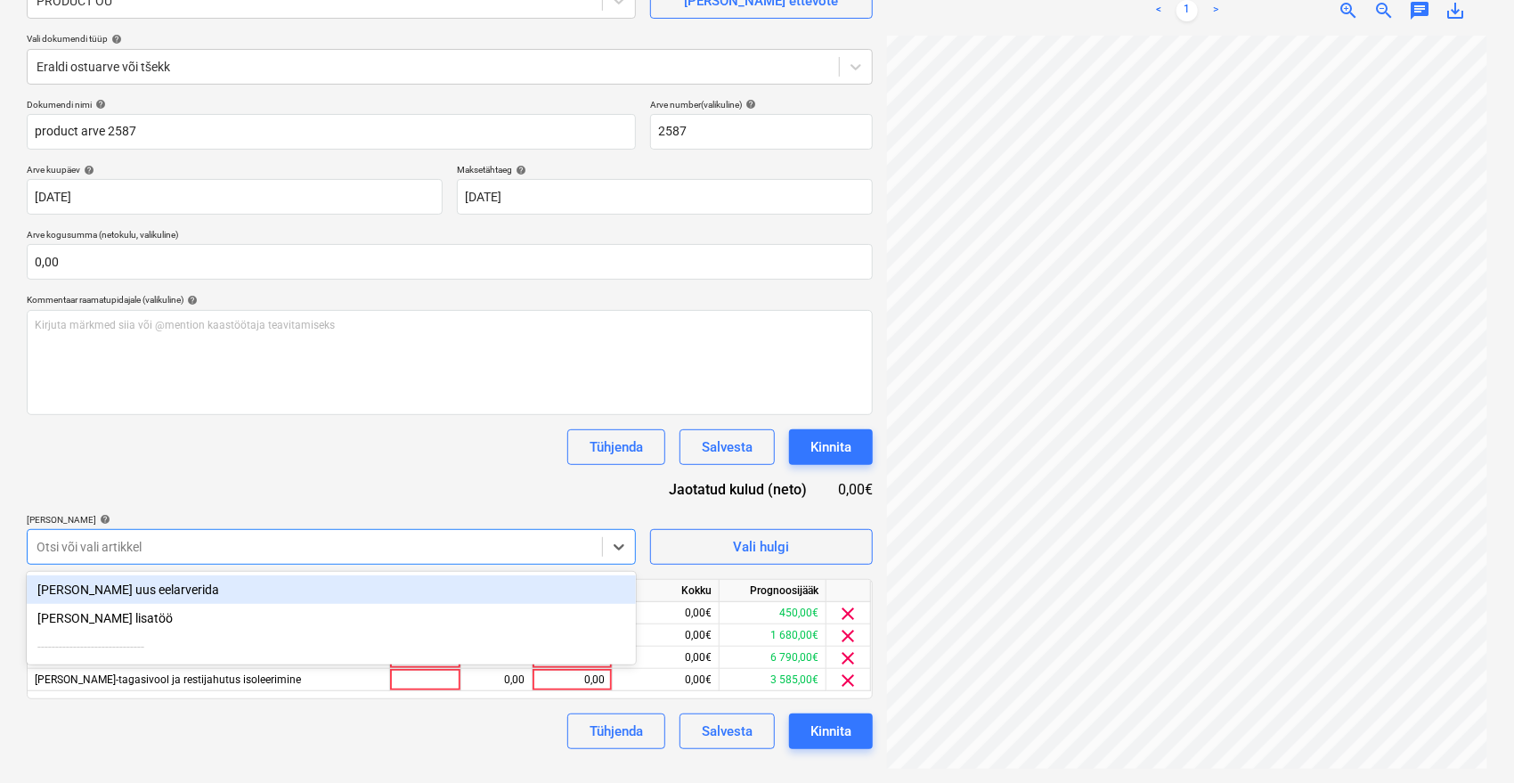
click at [452, 448] on div "Tühjenda Salvesta Kinnita" at bounding box center [450, 447] width 846 height 36
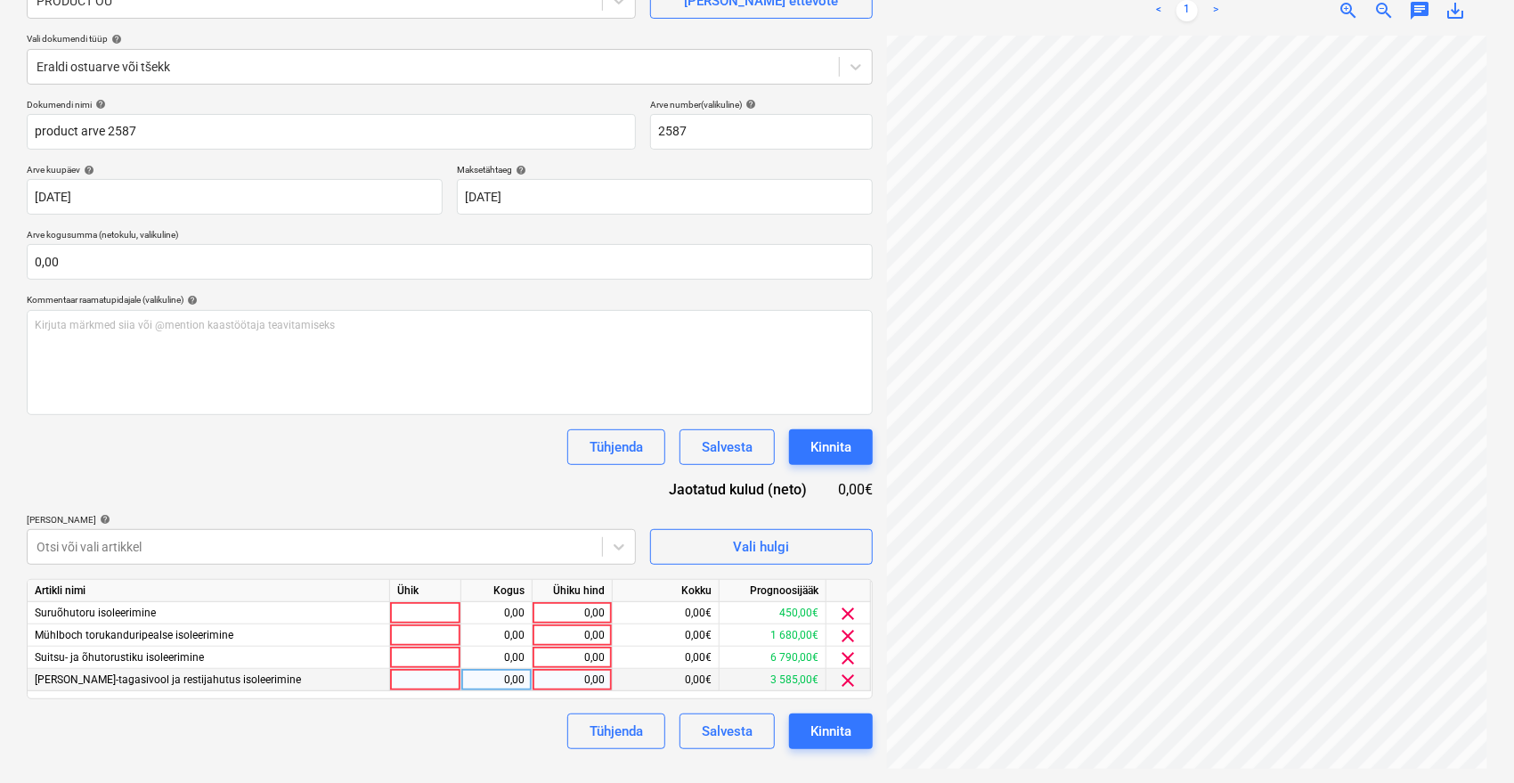
click at [546, 680] on div "0,00" at bounding box center [572, 680] width 65 height 22
type input "3585"
click at [566, 658] on div "0,00" at bounding box center [572, 658] width 65 height 22
click at [492, 536] on div "Otsi või vali artikkel" at bounding box center [315, 546] width 574 height 25
click at [476, 484] on div "Dokumendi nimi help product arve 2587 Arve number (valikuline) help 2587 Arve k…" at bounding box center [450, 424] width 846 height 650
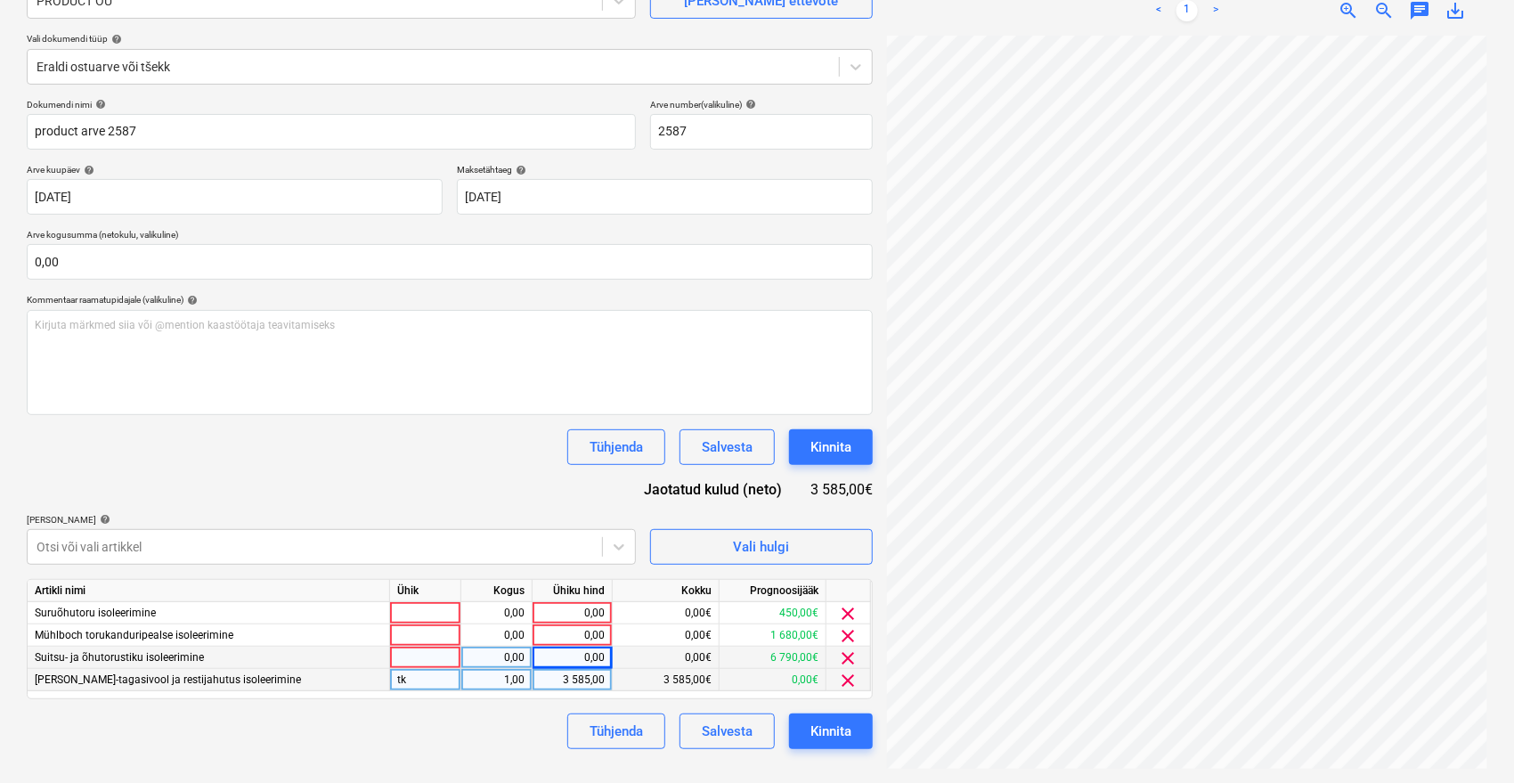
click at [567, 654] on div "0,00" at bounding box center [572, 658] width 65 height 22
type input "5940"
click at [427, 502] on div "Dokumendi nimi help product arve 2587 Arve number (valikuline) help 2587 Arve k…" at bounding box center [450, 424] width 846 height 650
click at [850, 610] on span "clear" at bounding box center [848, 613] width 21 height 21
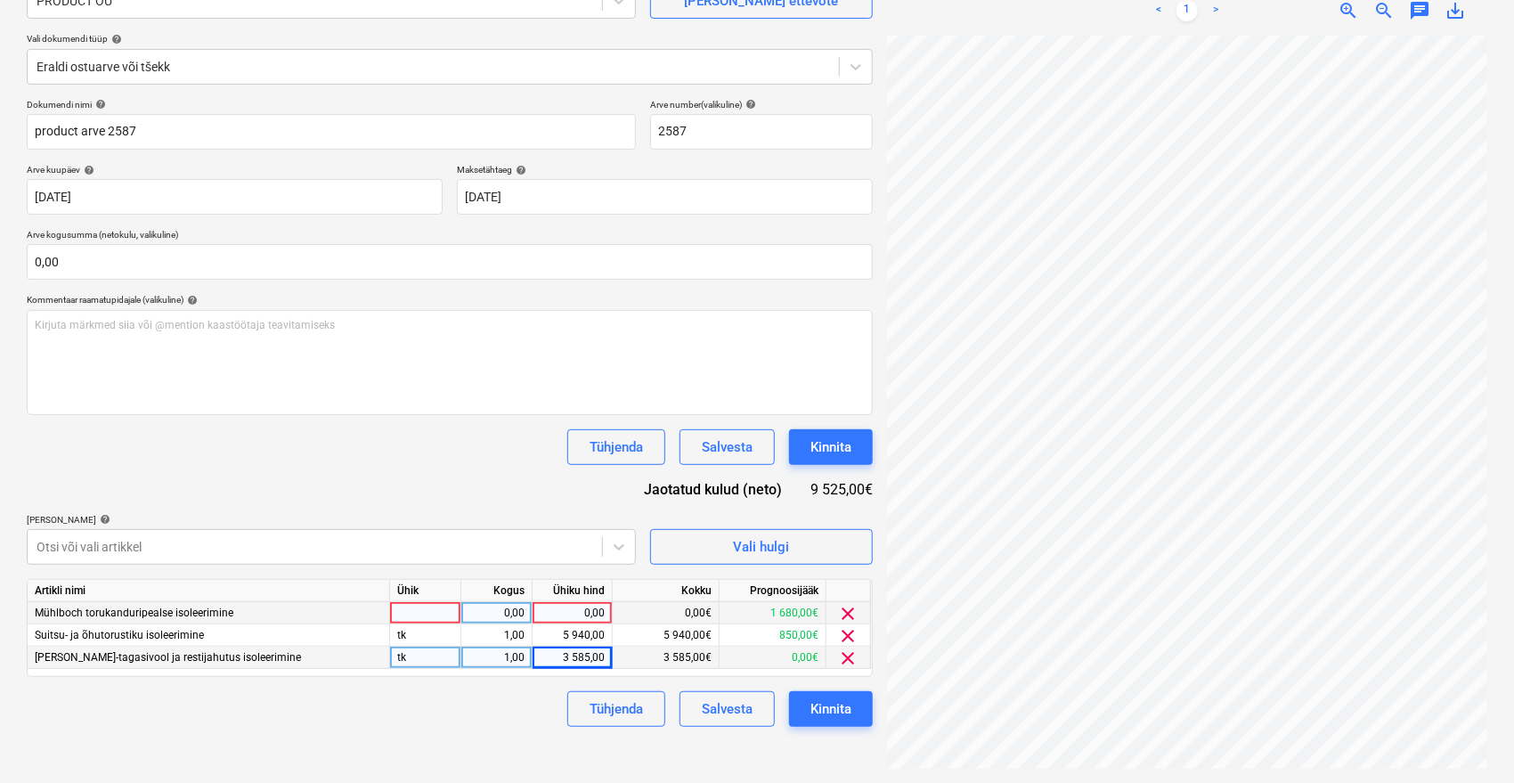
click at [850, 614] on span "clear" at bounding box center [848, 613] width 21 height 21
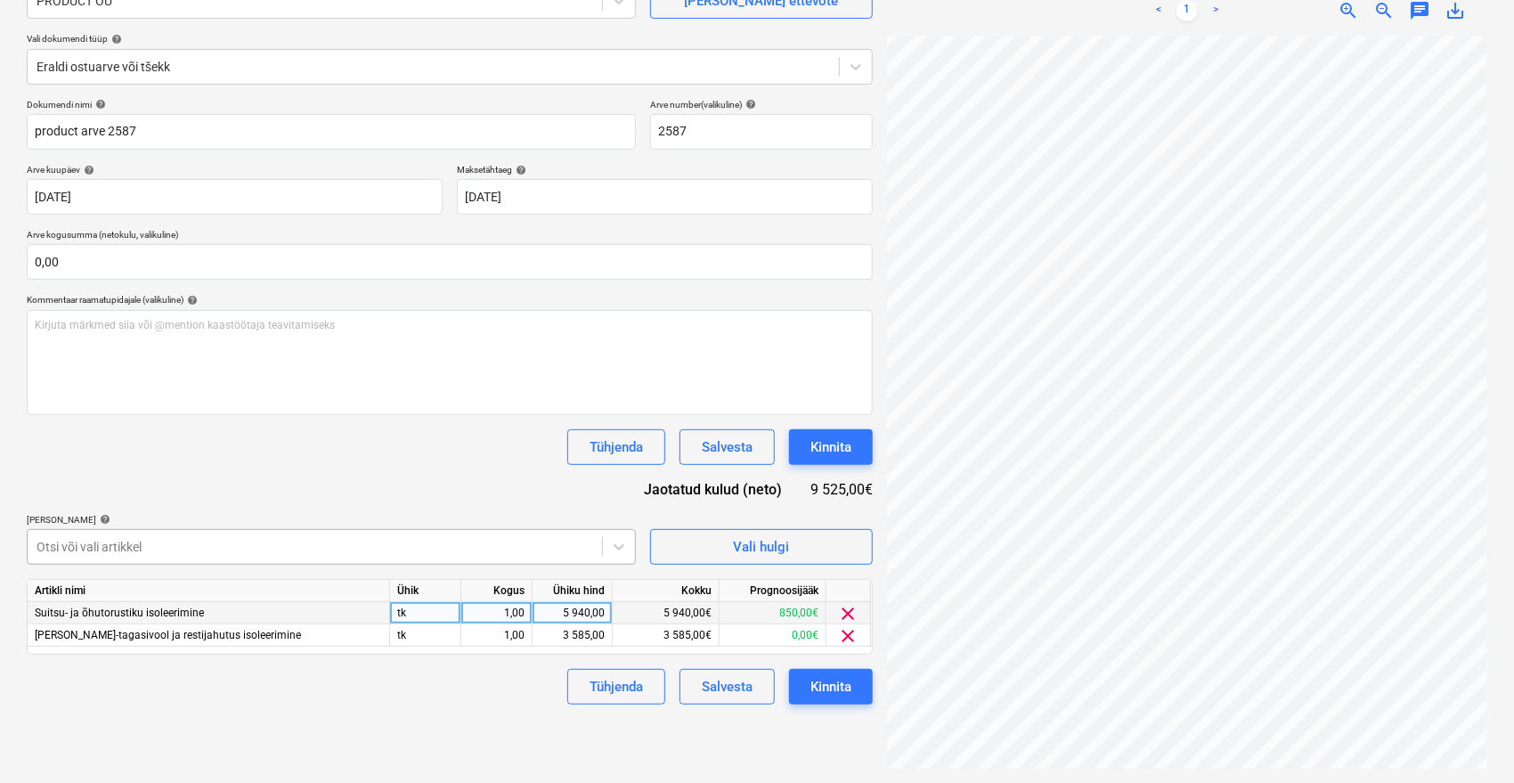
click at [465, 534] on div "Otsi või vali artikkel" at bounding box center [315, 546] width 574 height 25
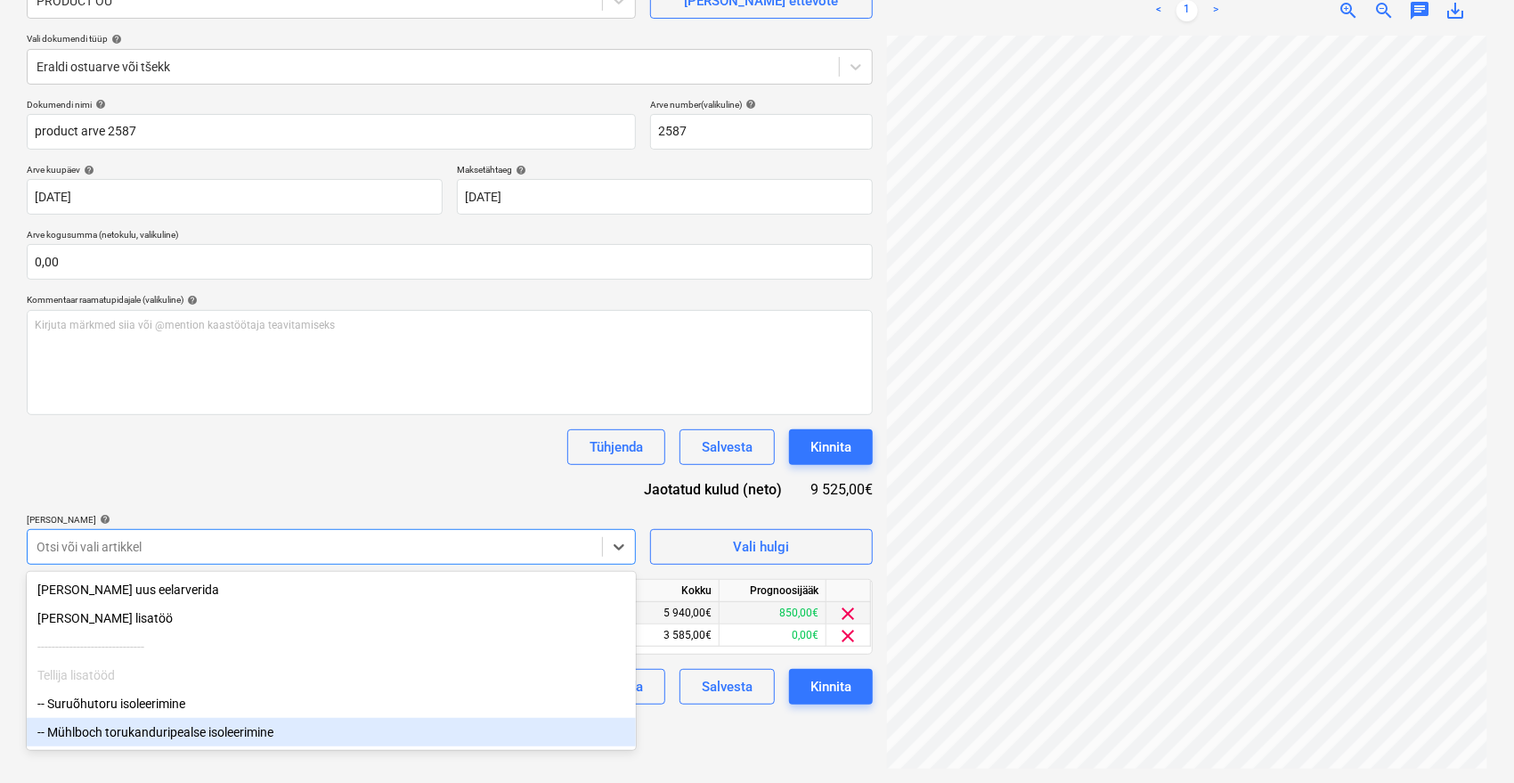
click at [214, 735] on div "-- Mühlboch torukanduripealse isoleerimine" at bounding box center [331, 732] width 609 height 28
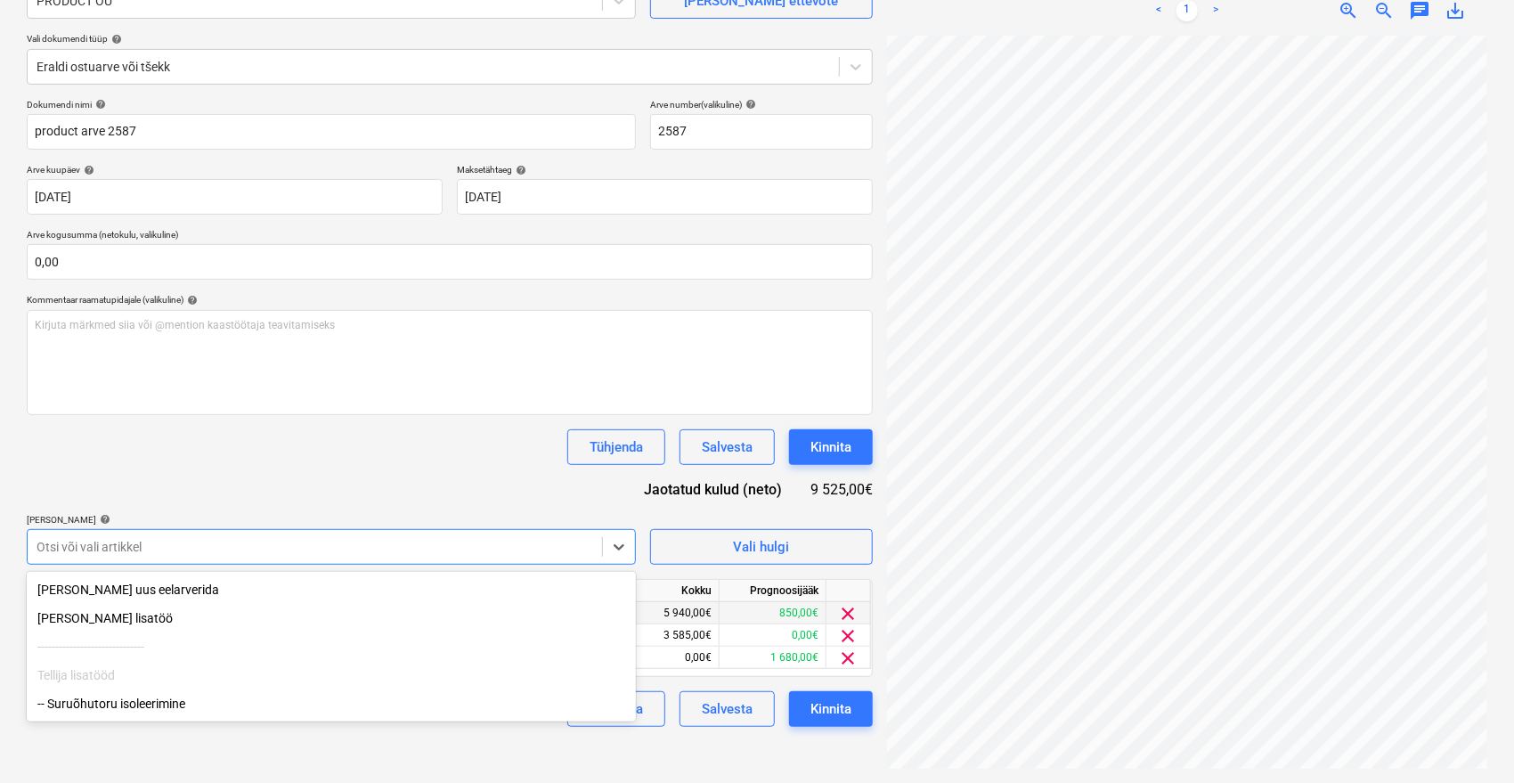
click at [198, 697] on div "-- Suruõhutoru isoleerimine" at bounding box center [331, 703] width 609 height 28
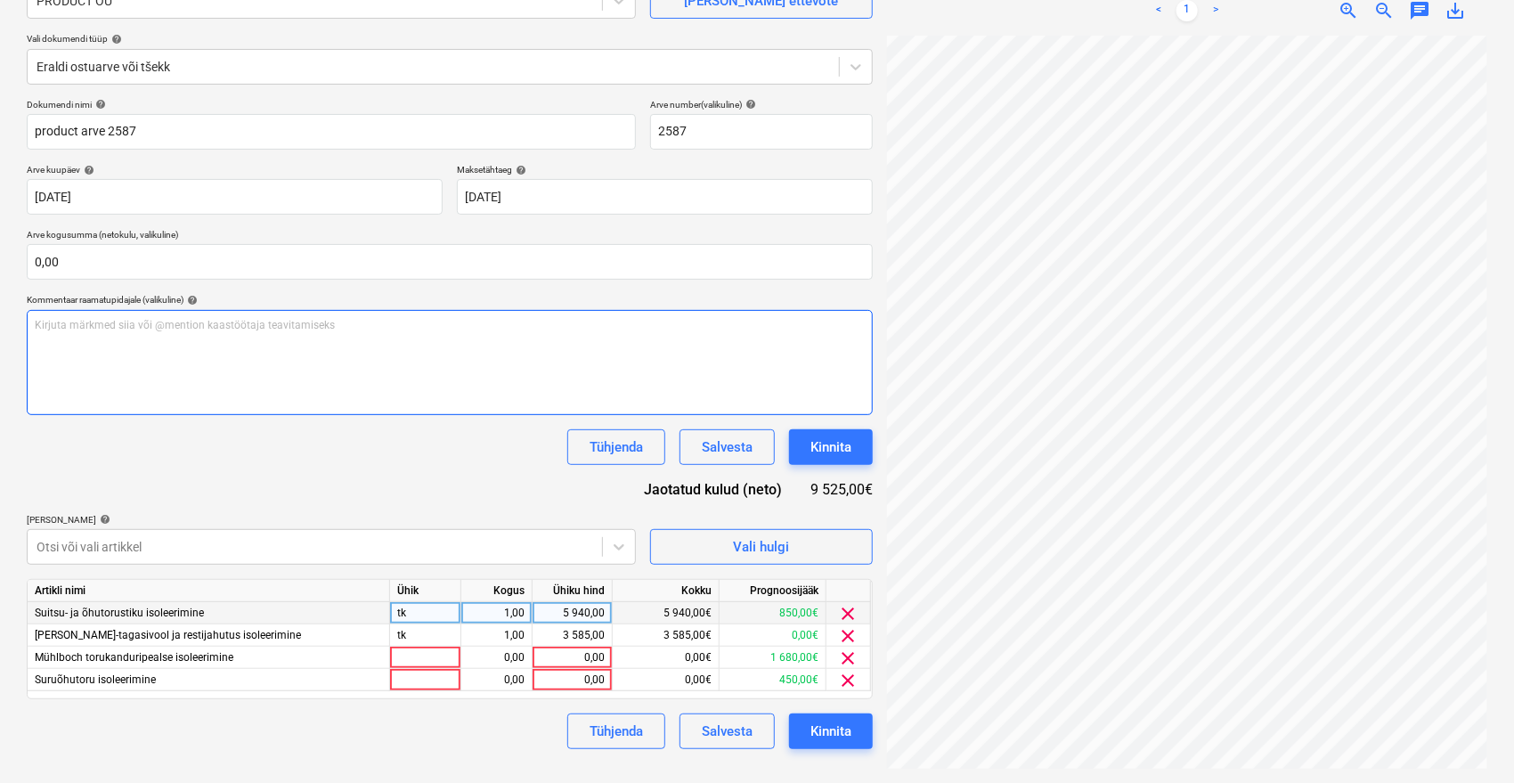
click at [437, 406] on div "Kirjuta märkmed siia või @mention kaastöötaja teavitamiseks ﻿" at bounding box center [450, 362] width 846 height 105
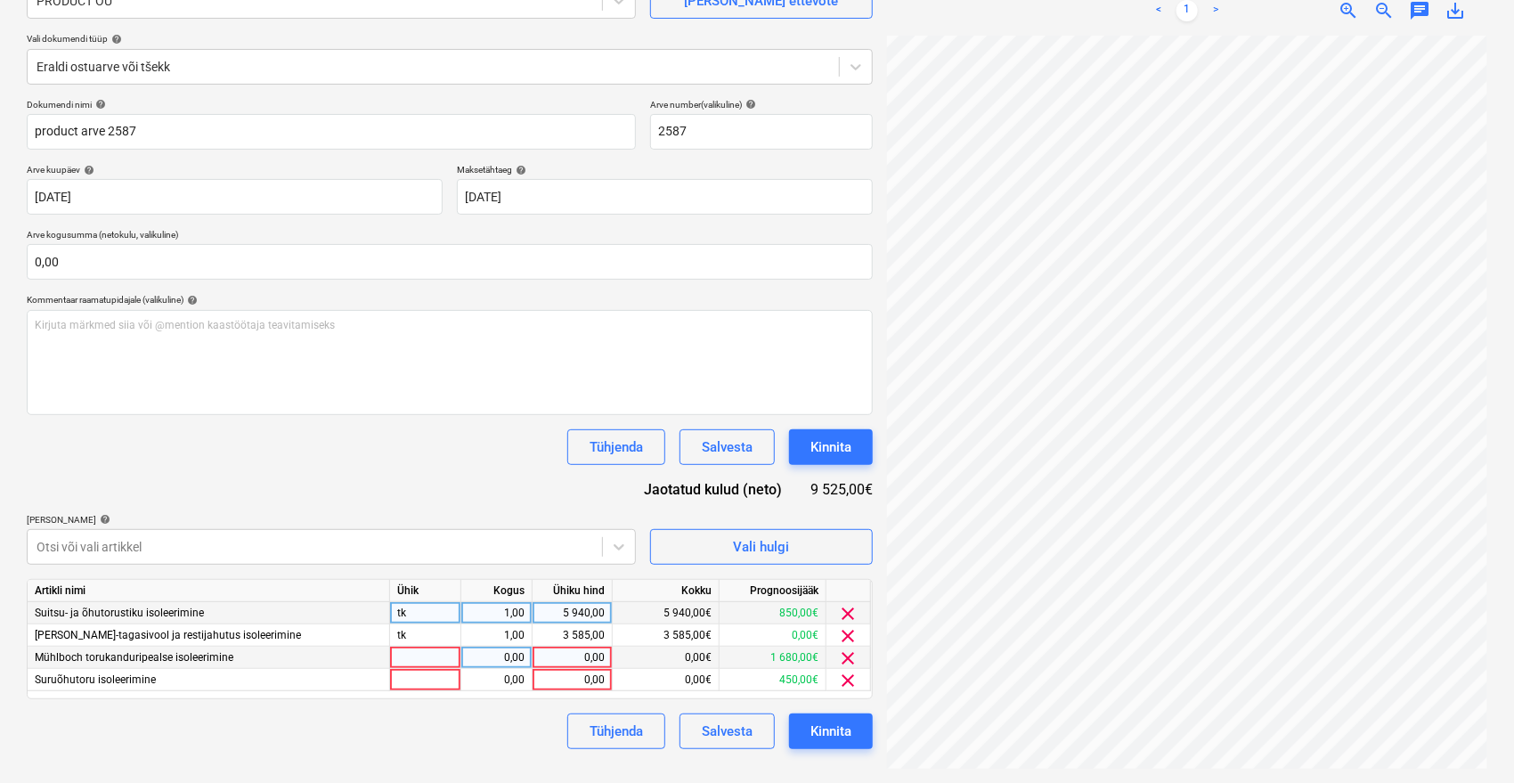
click at [569, 653] on div "0,00" at bounding box center [572, 658] width 65 height 22
type input "1680"
click at [596, 681] on div "0,00" at bounding box center [572, 680] width 65 height 22
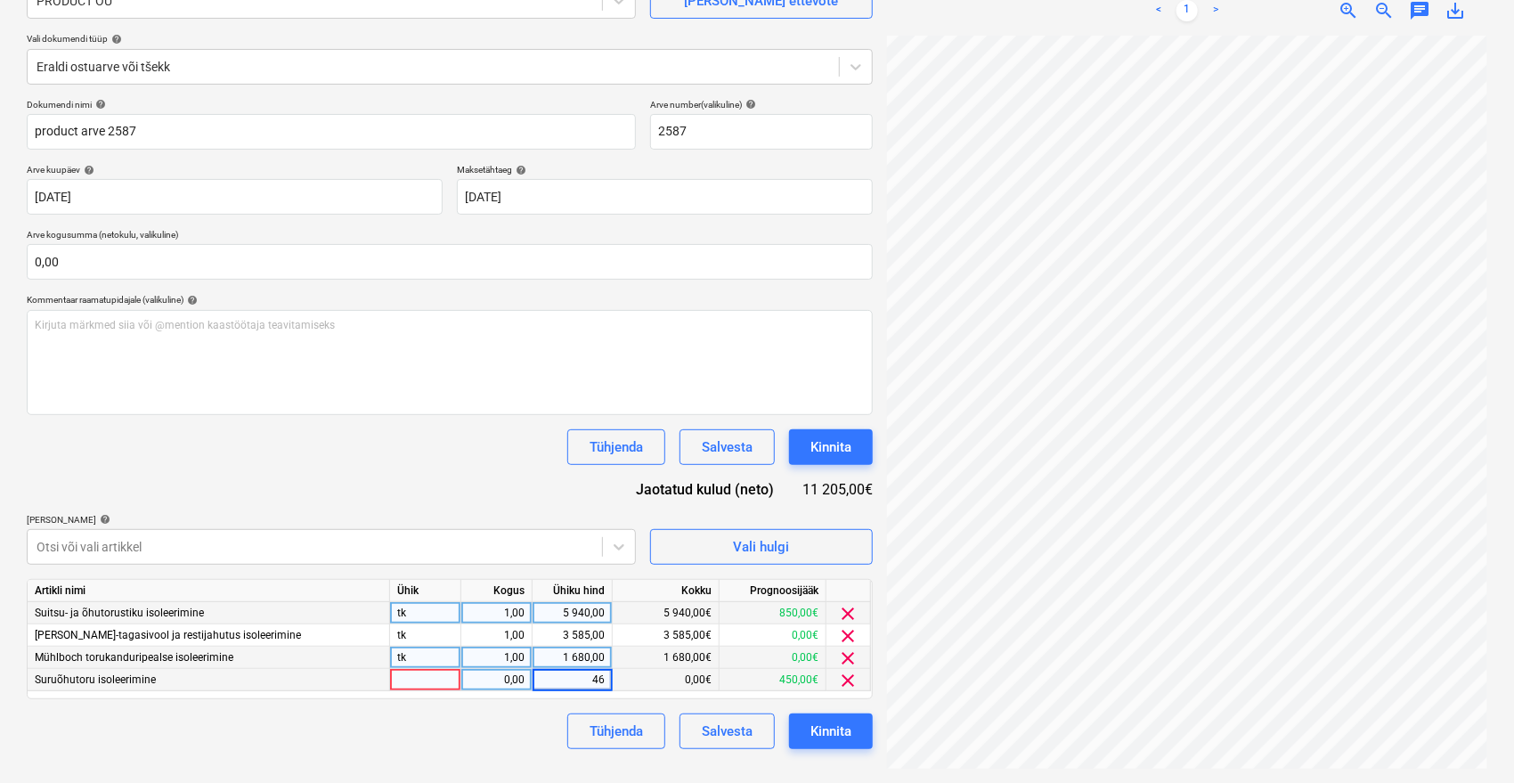
type input "460"
click at [463, 486] on div "Dokumendi nimi help product arve 2587 Arve number (valikuline) help 2587 Arve k…" at bounding box center [450, 424] width 846 height 650
click at [822, 729] on div "Kinnita" at bounding box center [830, 731] width 41 height 23
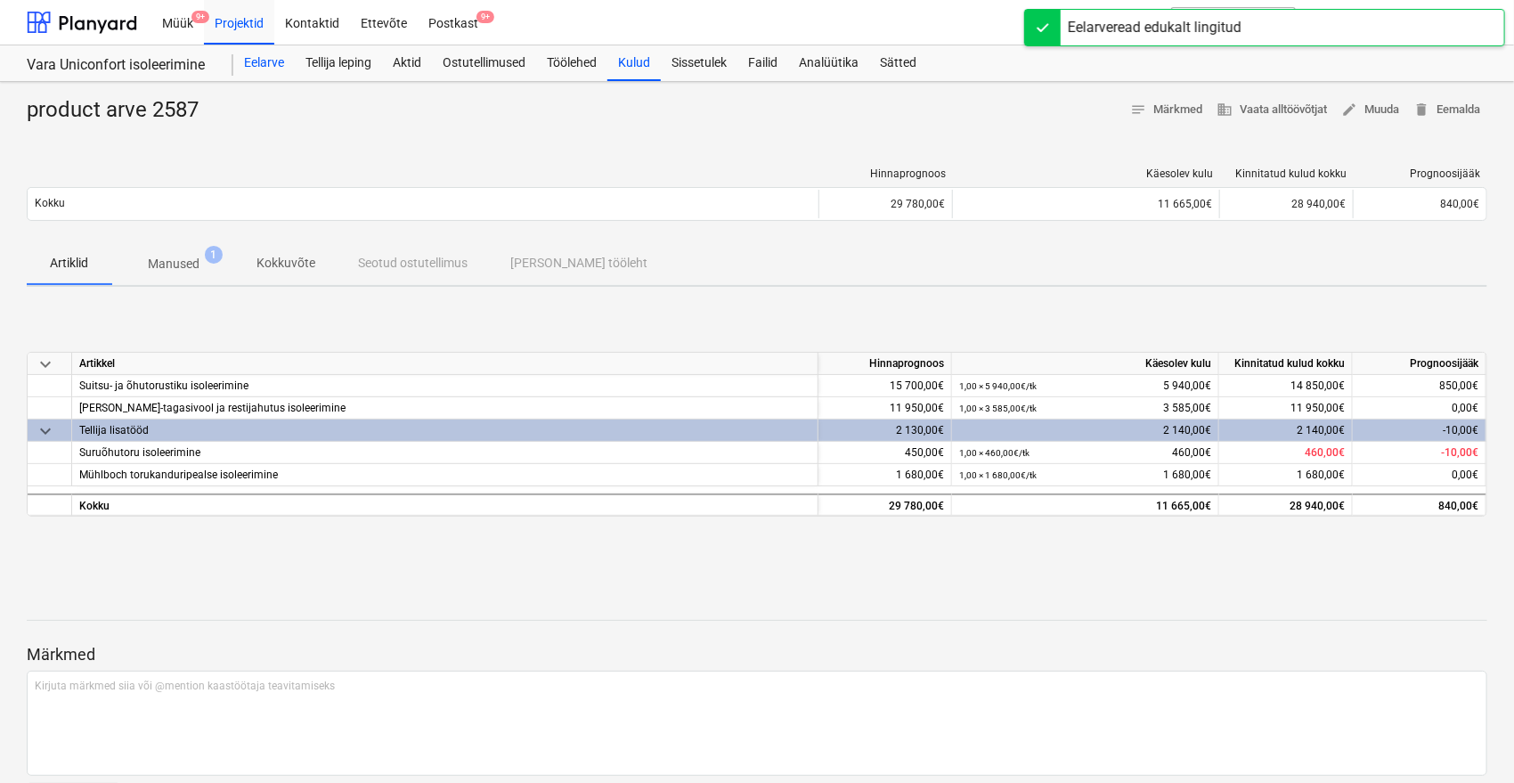
click at [264, 50] on div "Eelarve" at bounding box center [263, 63] width 61 height 36
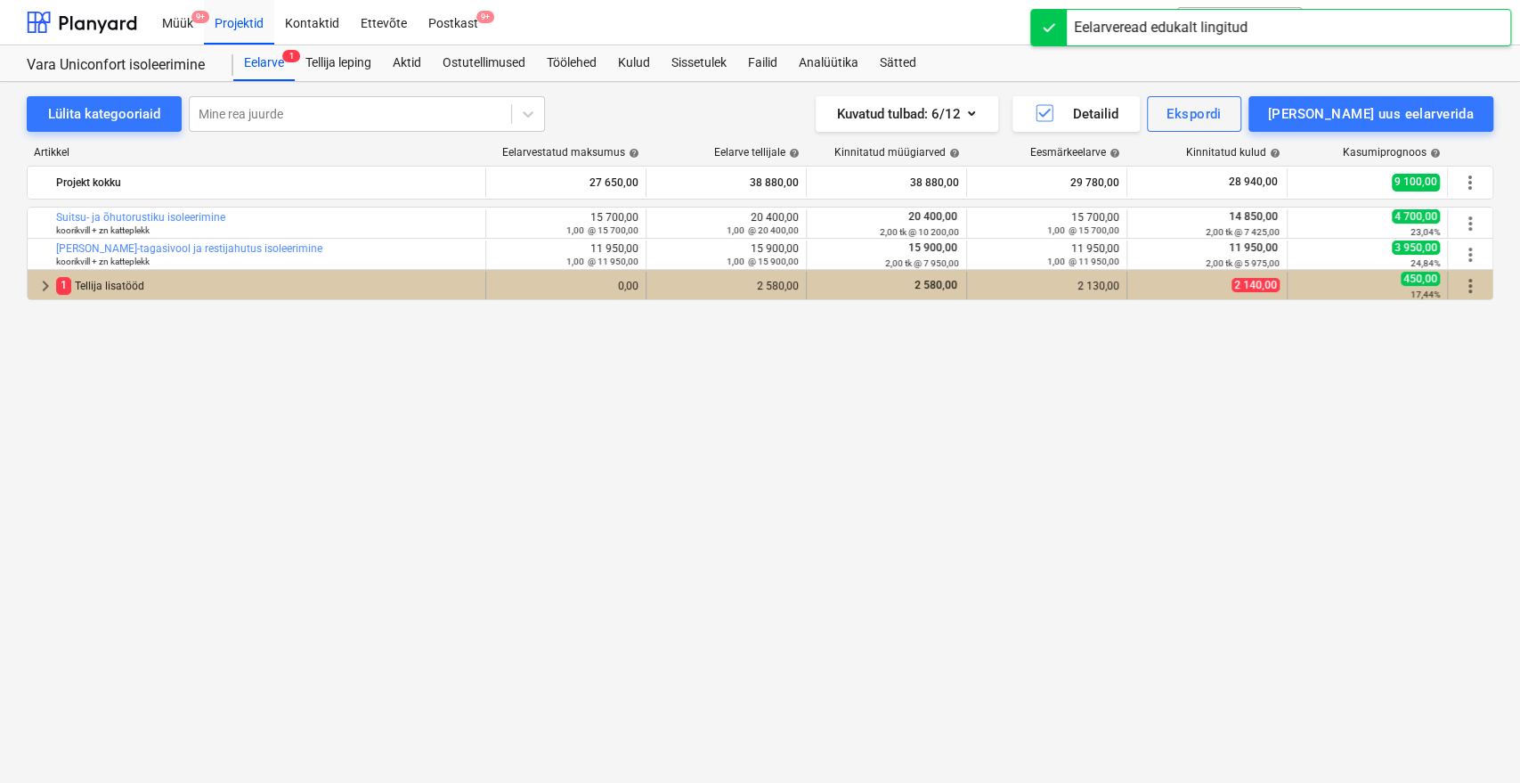
click at [212, 287] on div "1 Tellija lisatööd" at bounding box center [267, 286] width 422 height 28
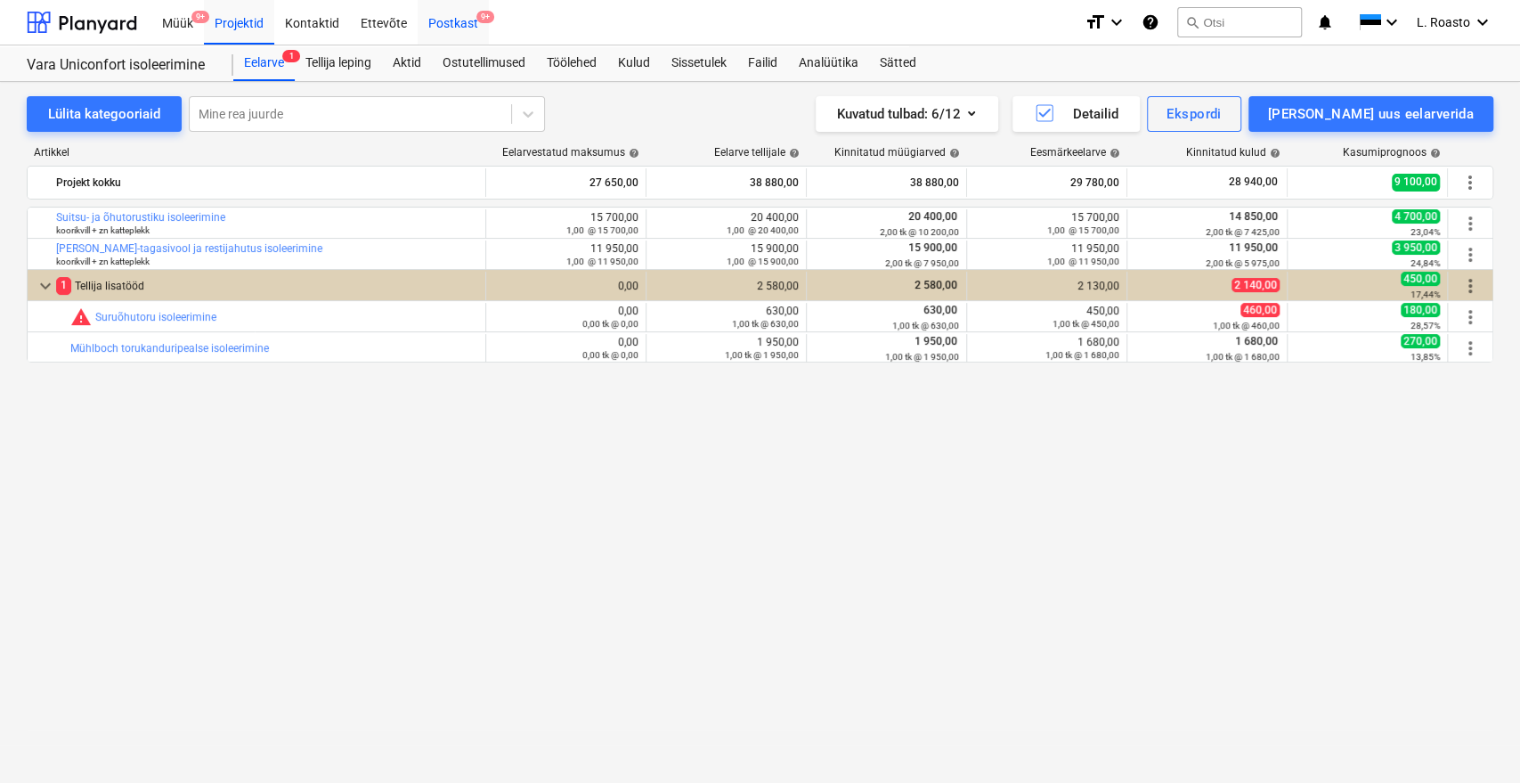
click at [456, 15] on div "Postkast 9+" at bounding box center [453, 21] width 71 height 45
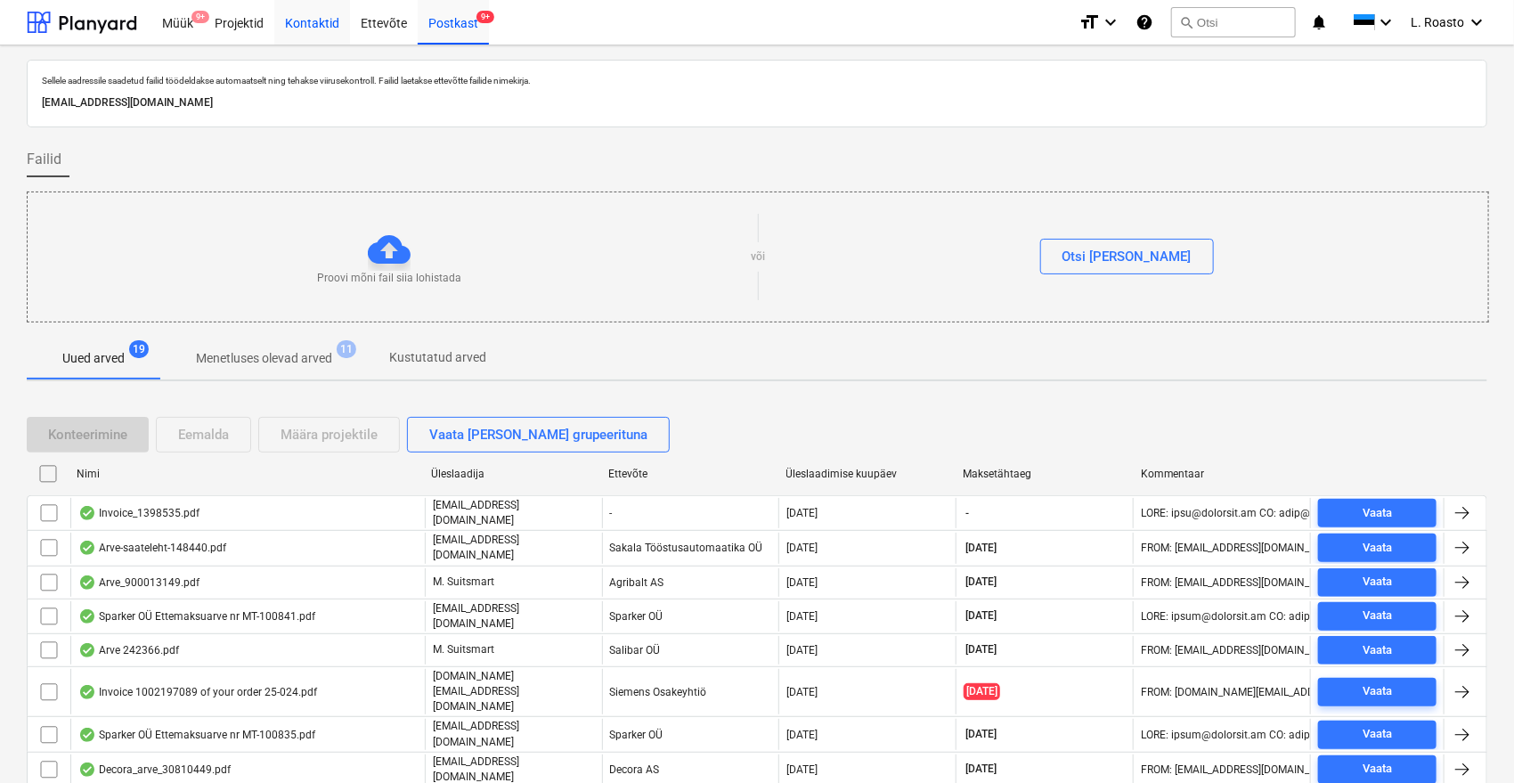
drag, startPoint x: 210, startPoint y: 20, endPoint x: 293, endPoint y: 33, distance: 83.8
click at [209, 20] on div "Projektid" at bounding box center [239, 21] width 70 height 45
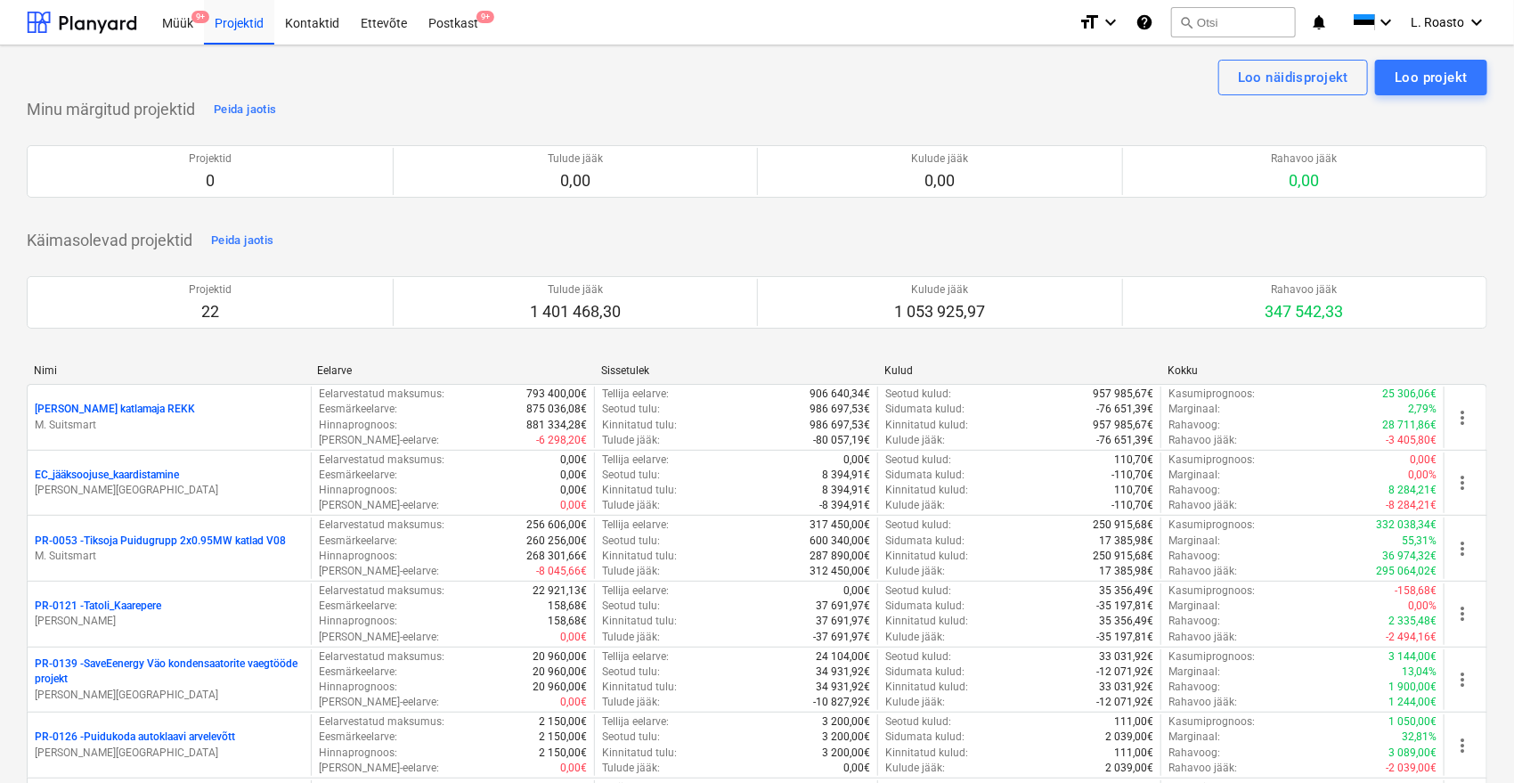
scroll to position [1129, 0]
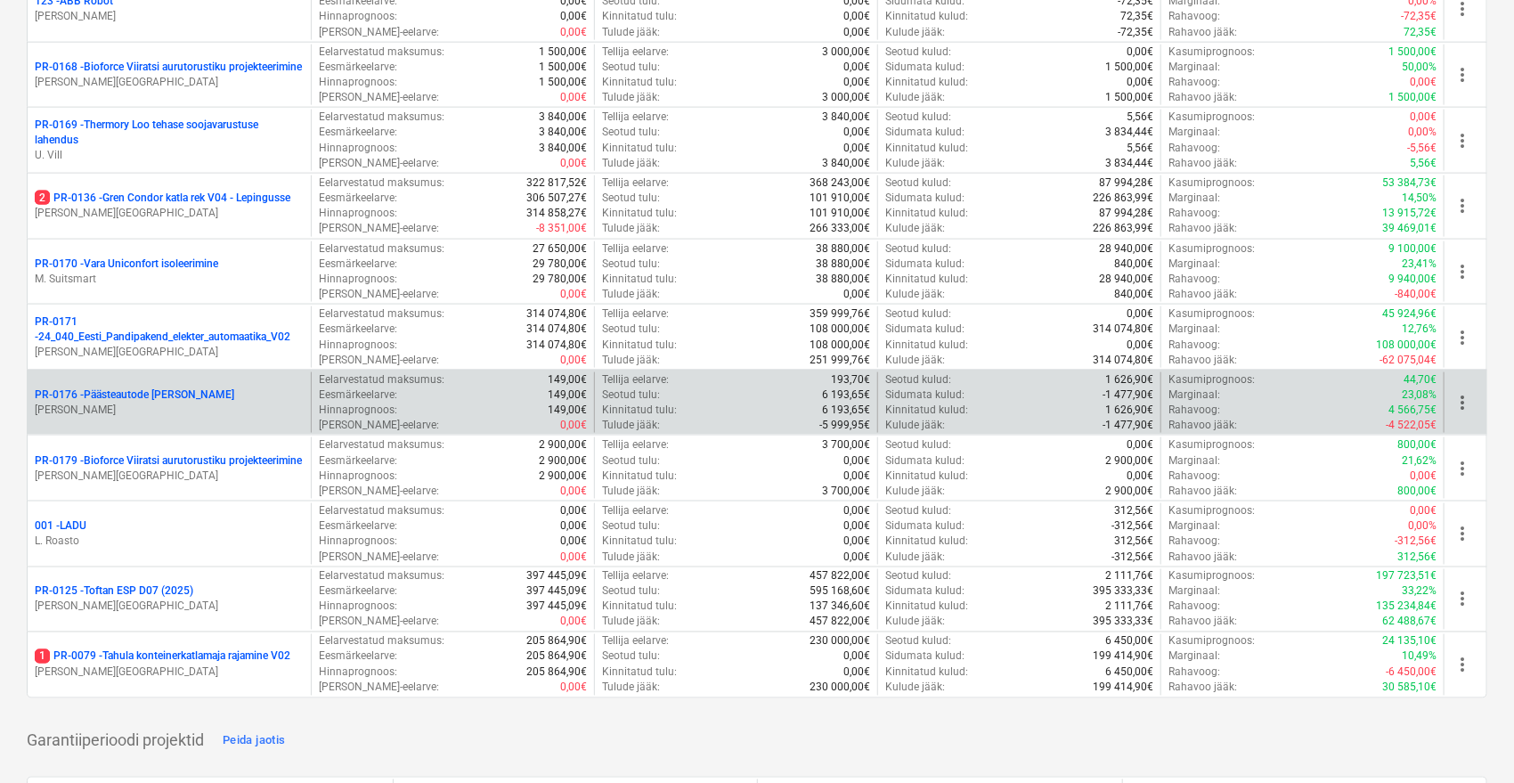
click at [169, 397] on p "PR-0176 - Päästeautode gene jahutus" at bounding box center [134, 394] width 199 height 15
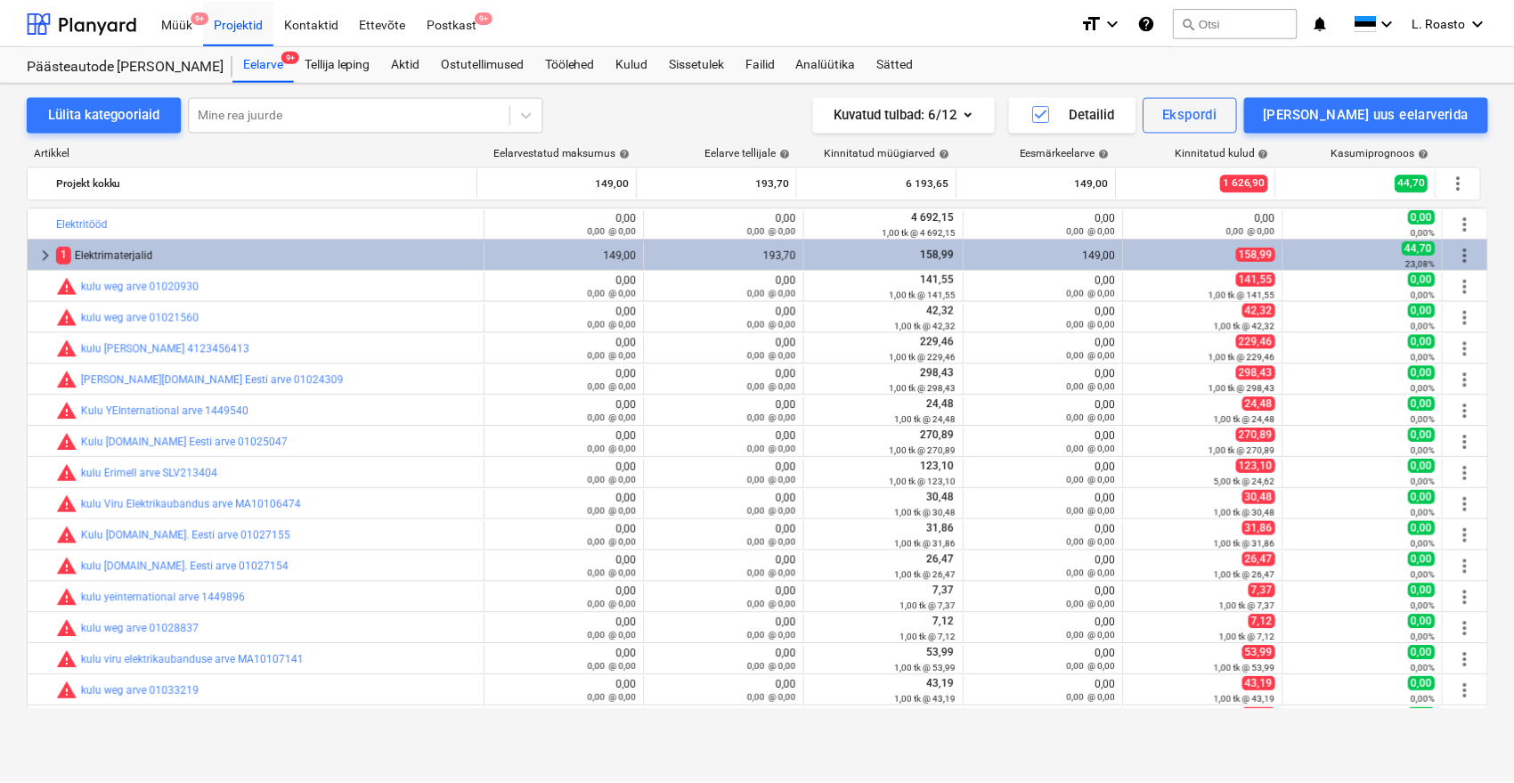
scroll to position [58, 0]
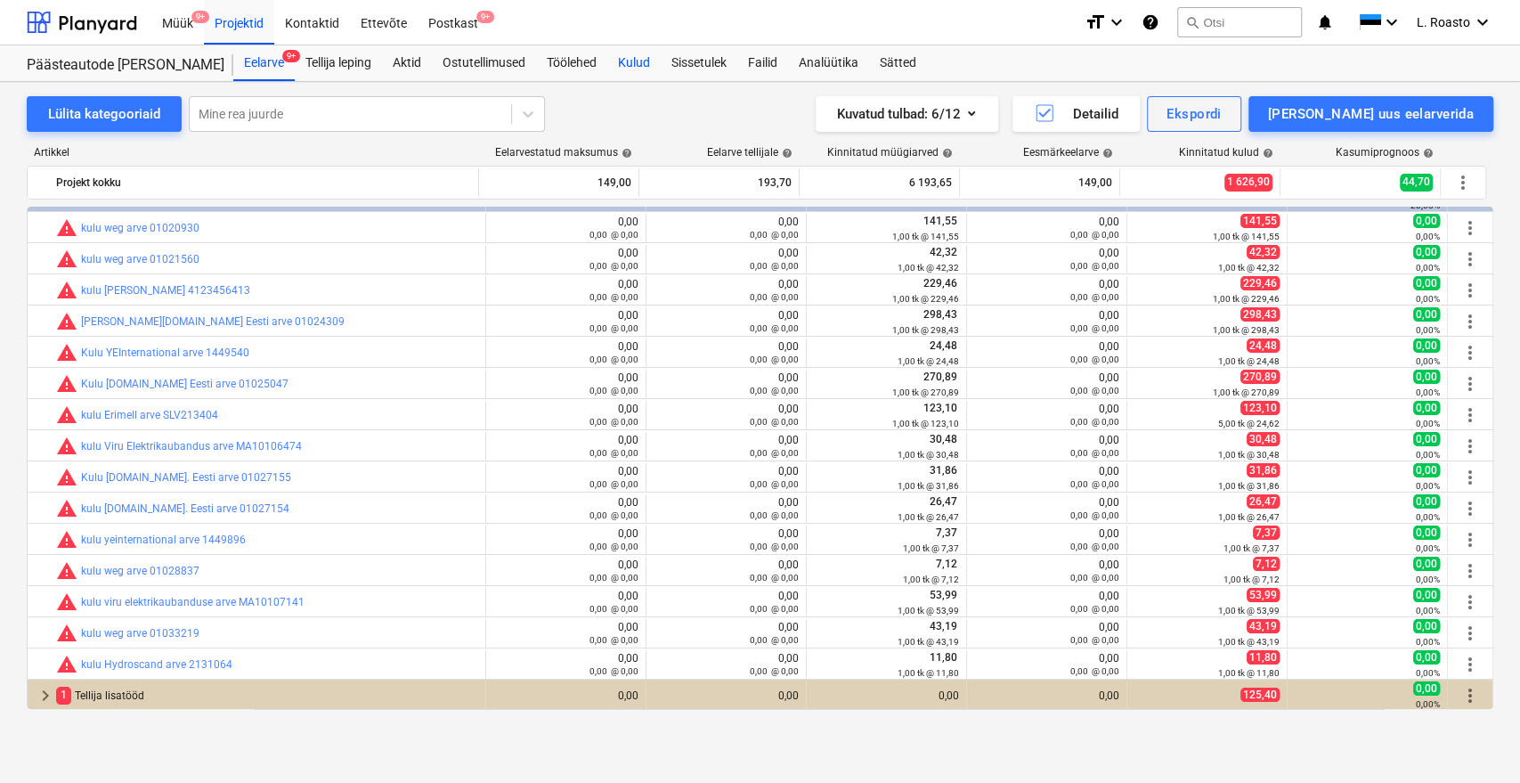
click at [646, 66] on div "Kulud" at bounding box center [633, 63] width 53 height 36
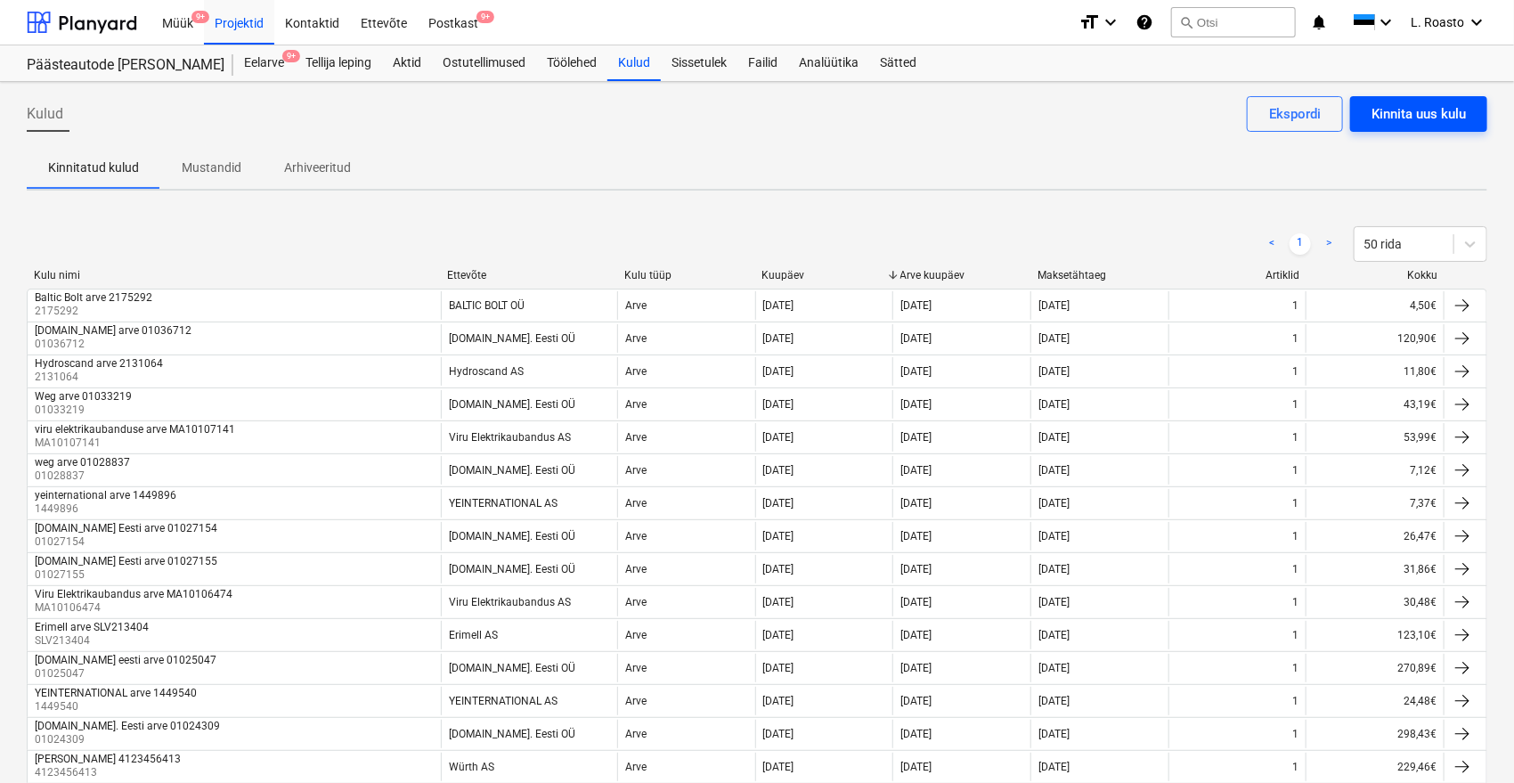
click at [1440, 123] on div "Kinnita uus kulu" at bounding box center [1418, 113] width 94 height 23
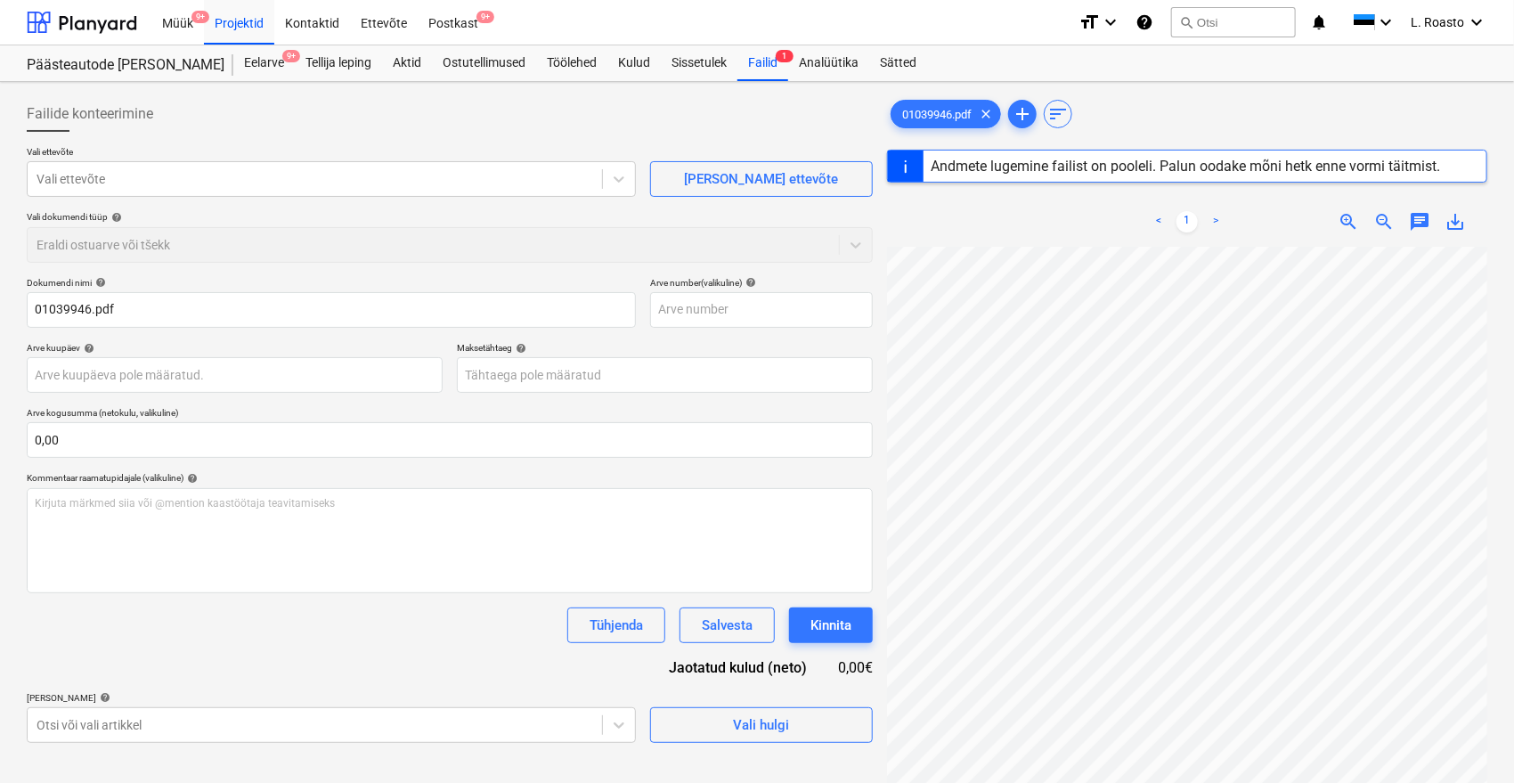
type input "01039946"
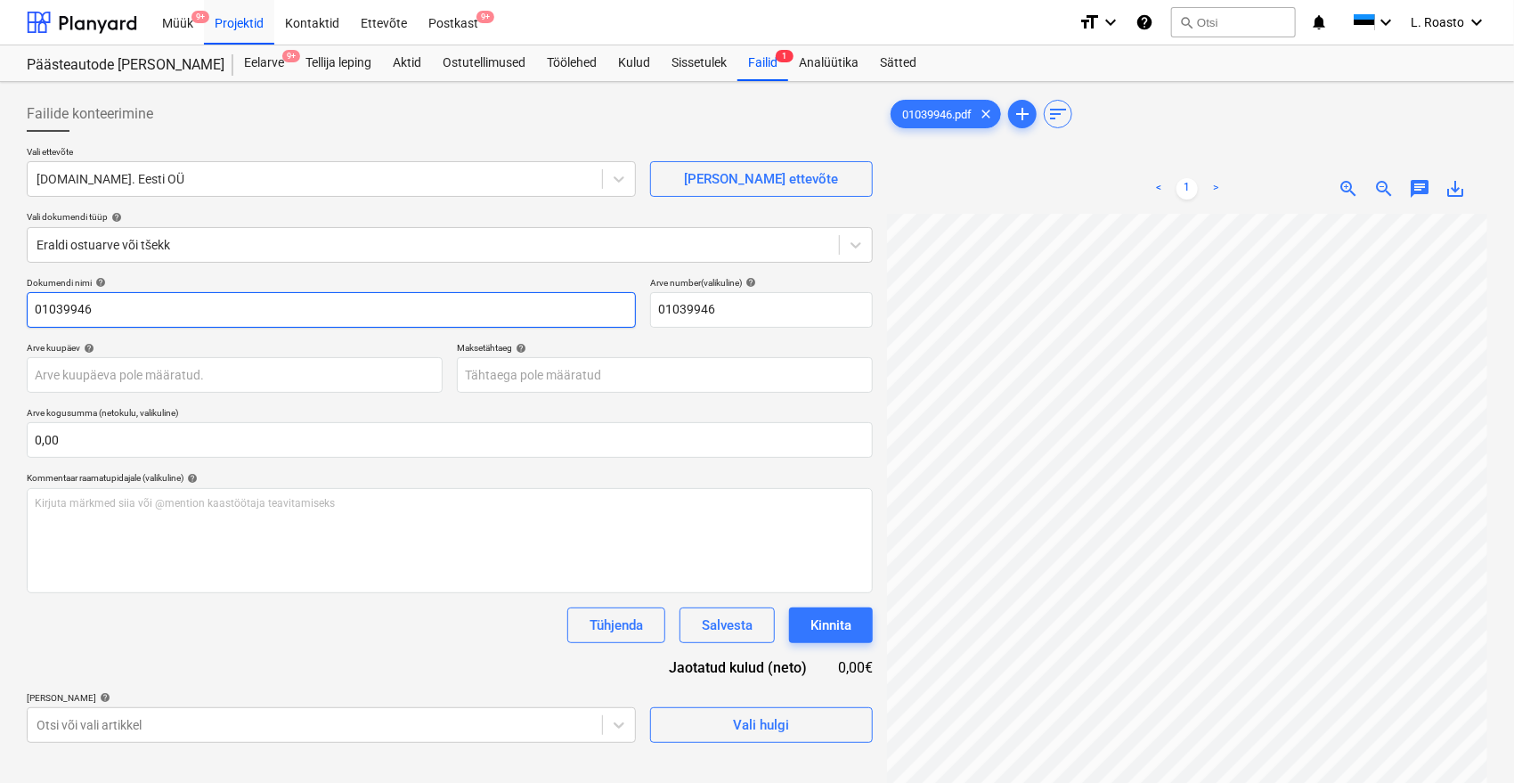
click at [33, 309] on input "01039946" at bounding box center [331, 310] width 609 height 36
type input "[DOMAIN_NAME] arve 01039946"
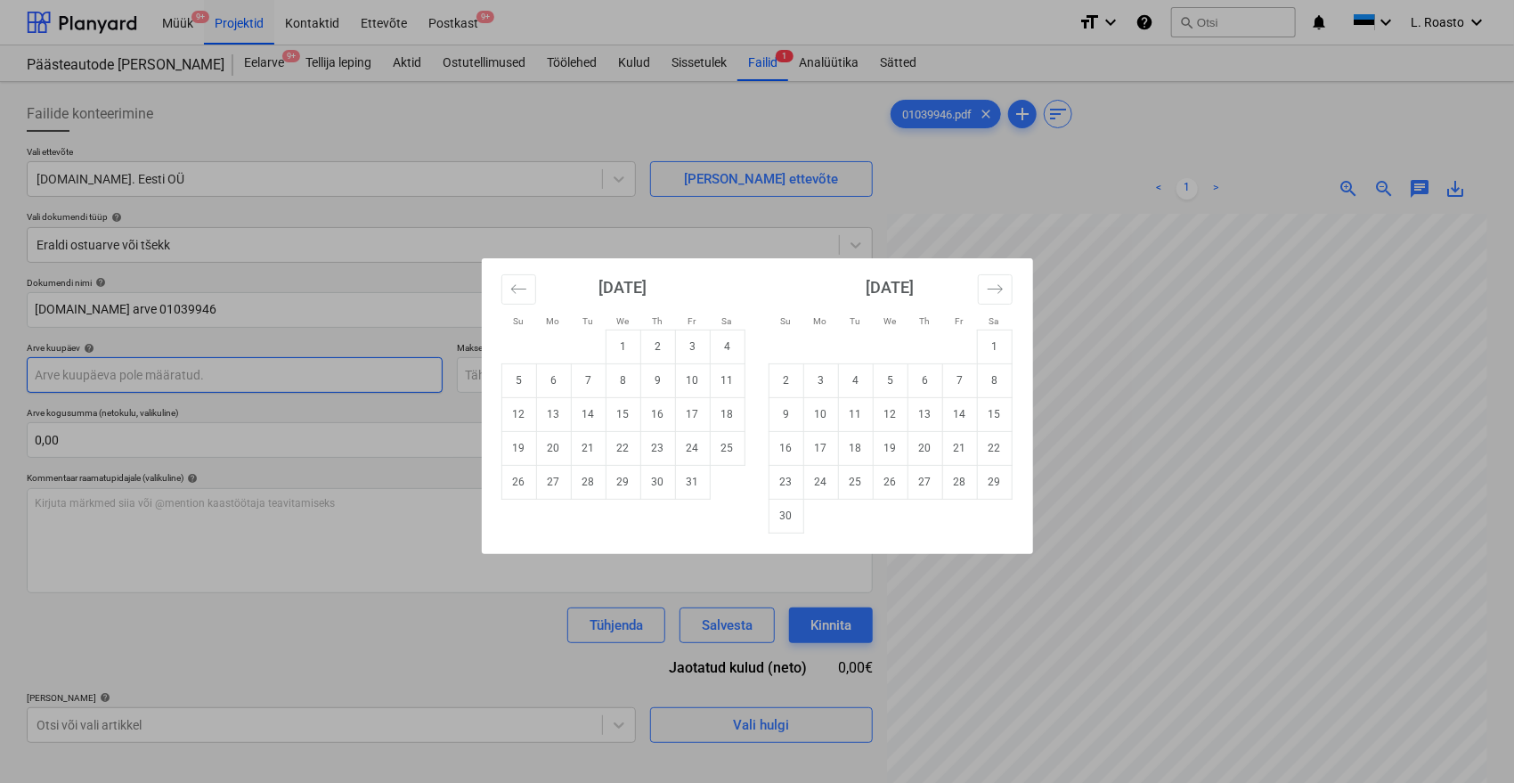
click at [314, 371] on body "Müük 9+ Projektid Kontaktid Ettevõte Postkast 9+ format_size keyboard_arrow_dow…" at bounding box center [757, 391] width 1514 height 783
click at [559, 385] on td "6" at bounding box center [553, 380] width 35 height 34
type input "[DATE]"
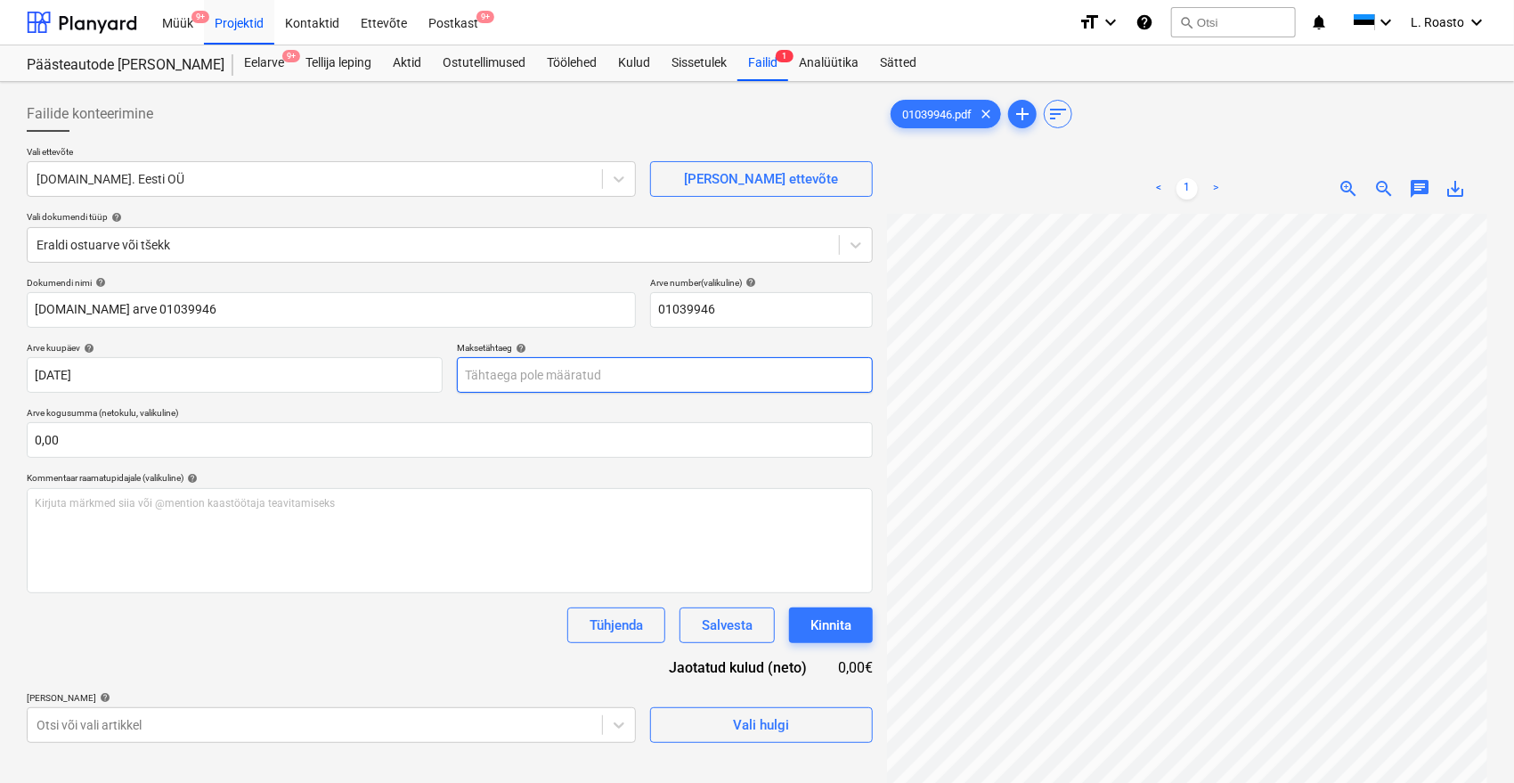
click at [588, 380] on body "Müük 9+ Projektid Kontaktid Ettevõte Postkast 9+ format_size keyboard_arrow_dow…" at bounding box center [757, 391] width 1514 height 783
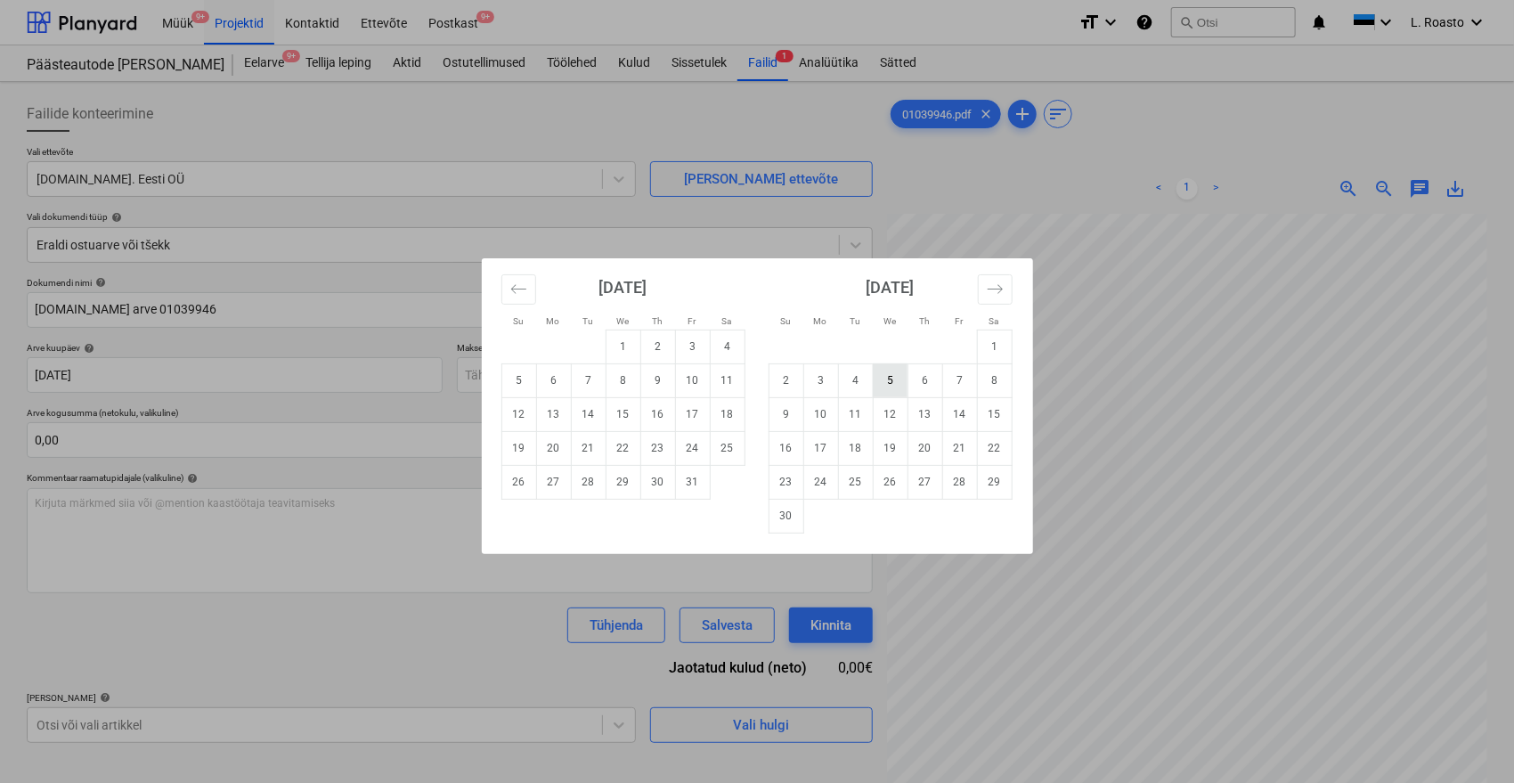
click at [892, 377] on td "5" at bounding box center [890, 380] width 35 height 34
type input "[DATE]"
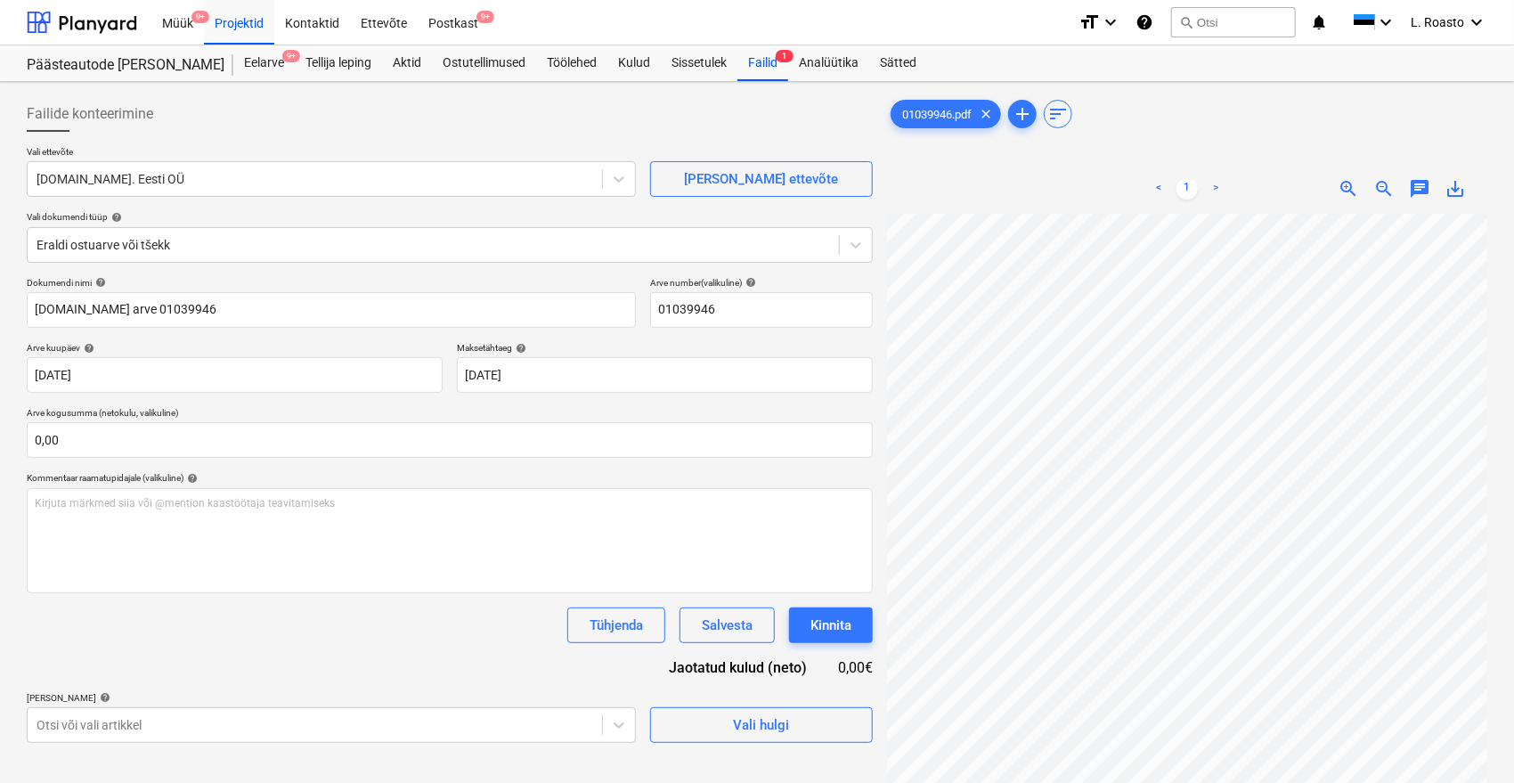
click at [183, 679] on div "Dokumendi nimi help [DOMAIN_NAME] arve 01039946 Arve number (valikuline) help 0…" at bounding box center [450, 510] width 846 height 466
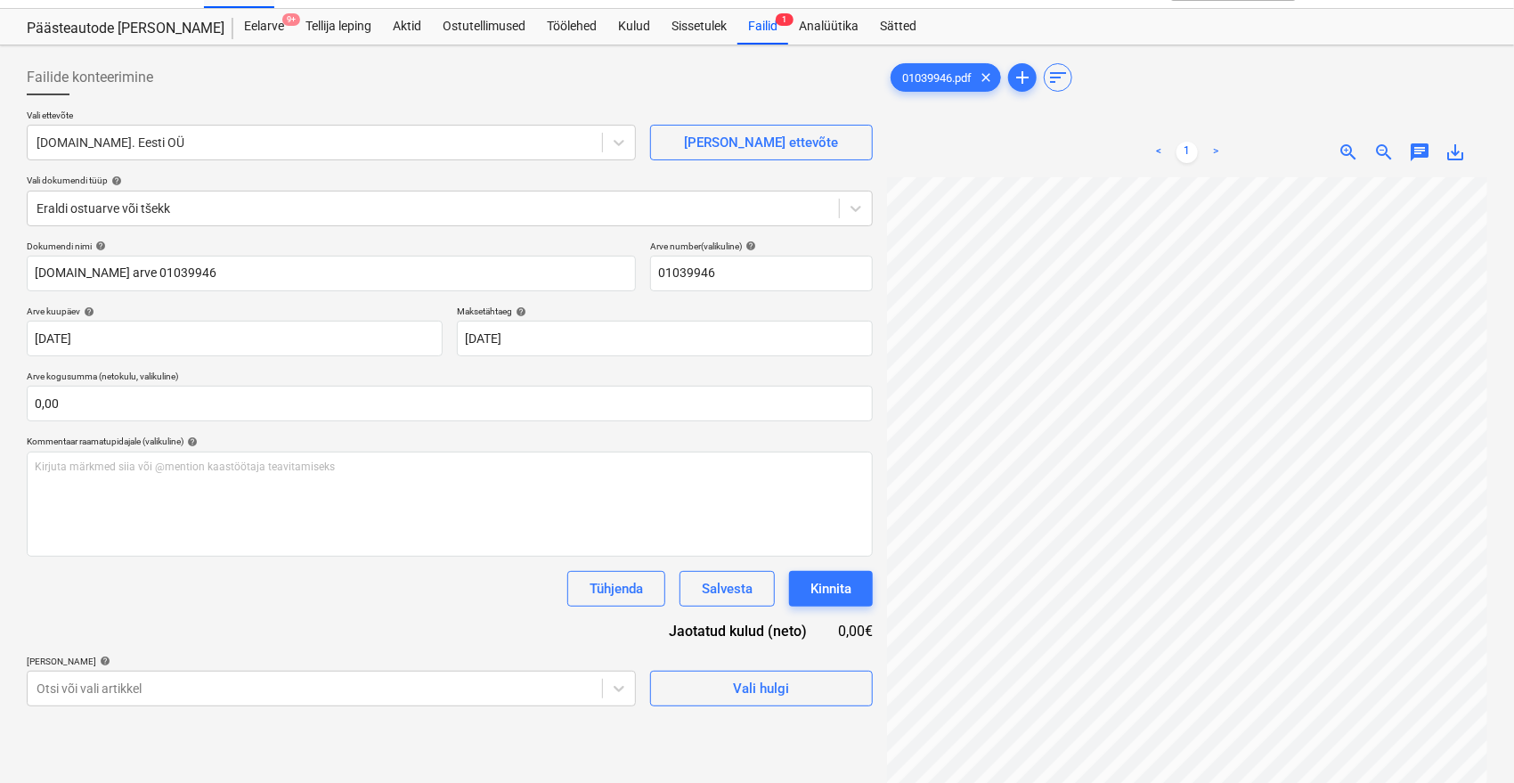
scroll to position [99, 0]
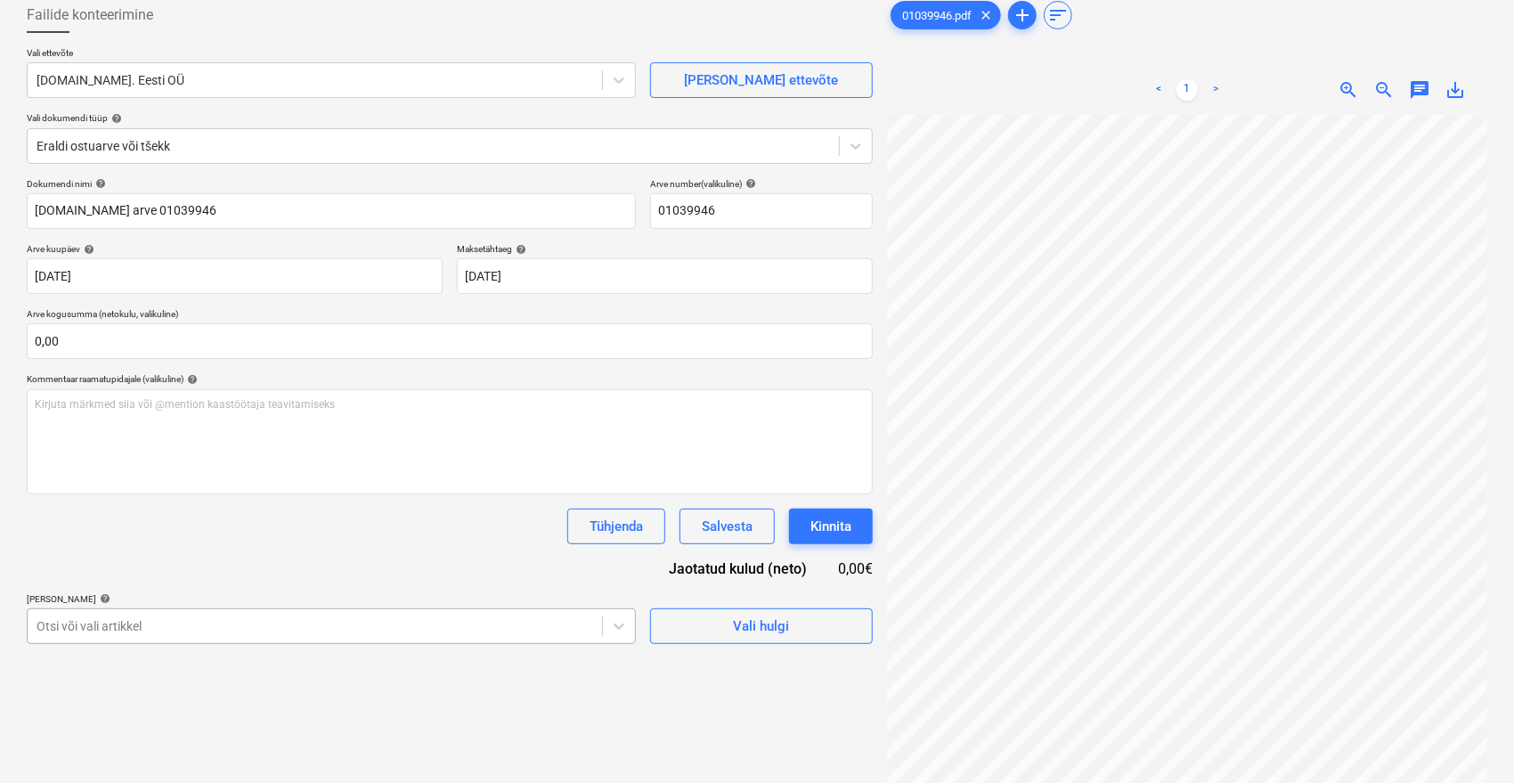
click at [217, 637] on body "Müük 9+ Projektid Kontaktid Ettevõte Postkast 9+ format_size keyboard_arrow_dow…" at bounding box center [757, 292] width 1514 height 783
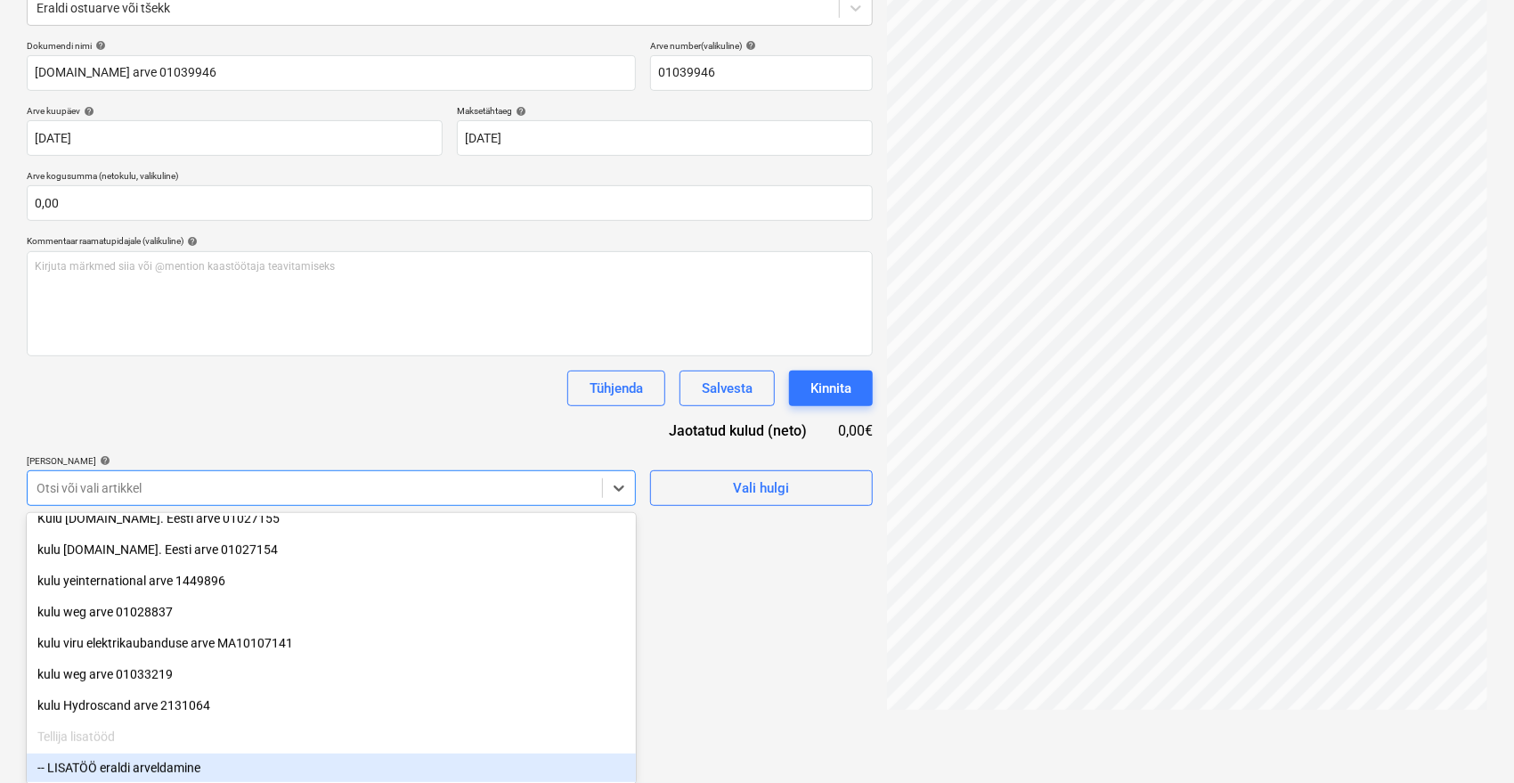
click at [119, 760] on div "-- LISATÖÖ eraldi arveldamine" at bounding box center [331, 767] width 609 height 28
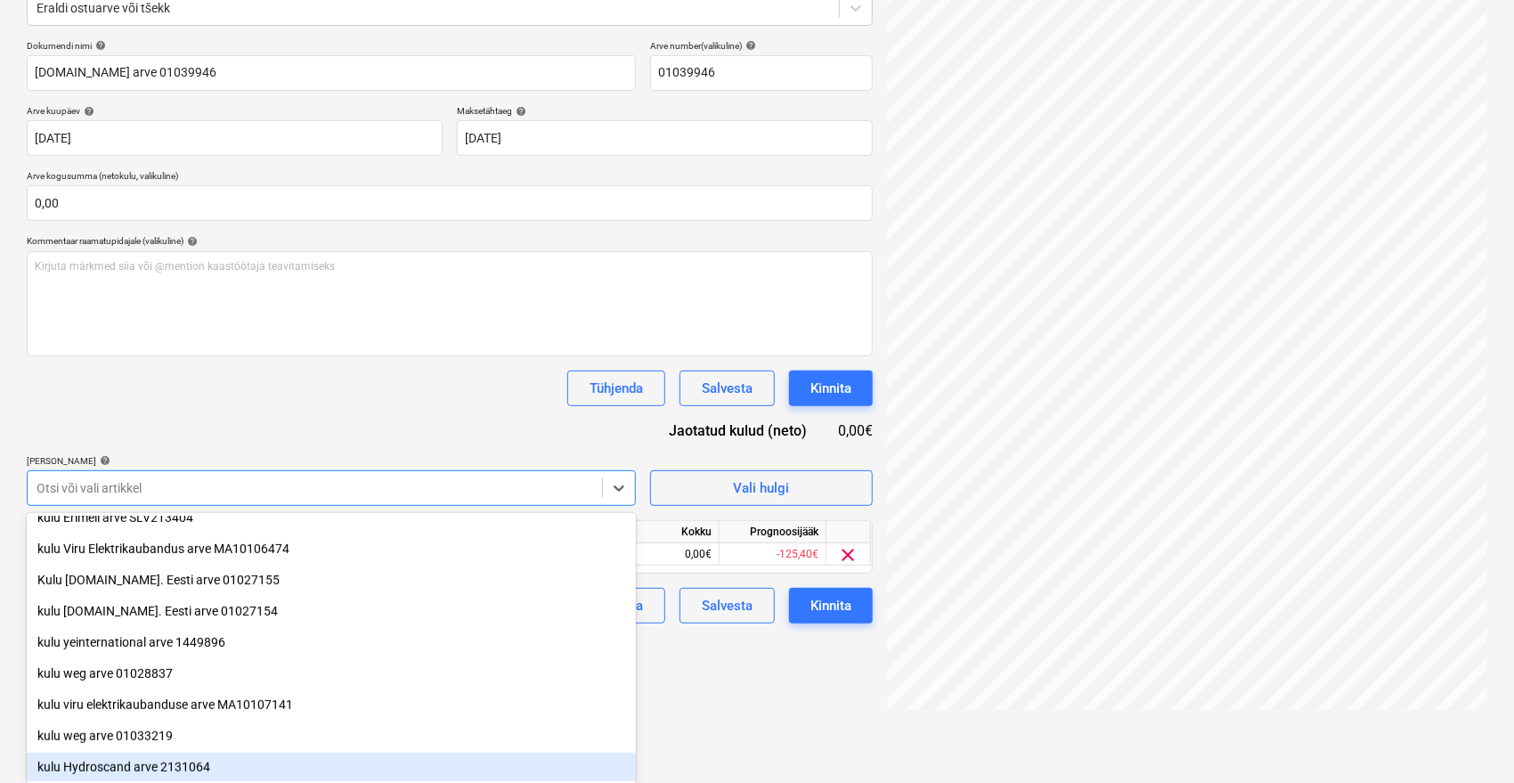
scroll to position [449, 0]
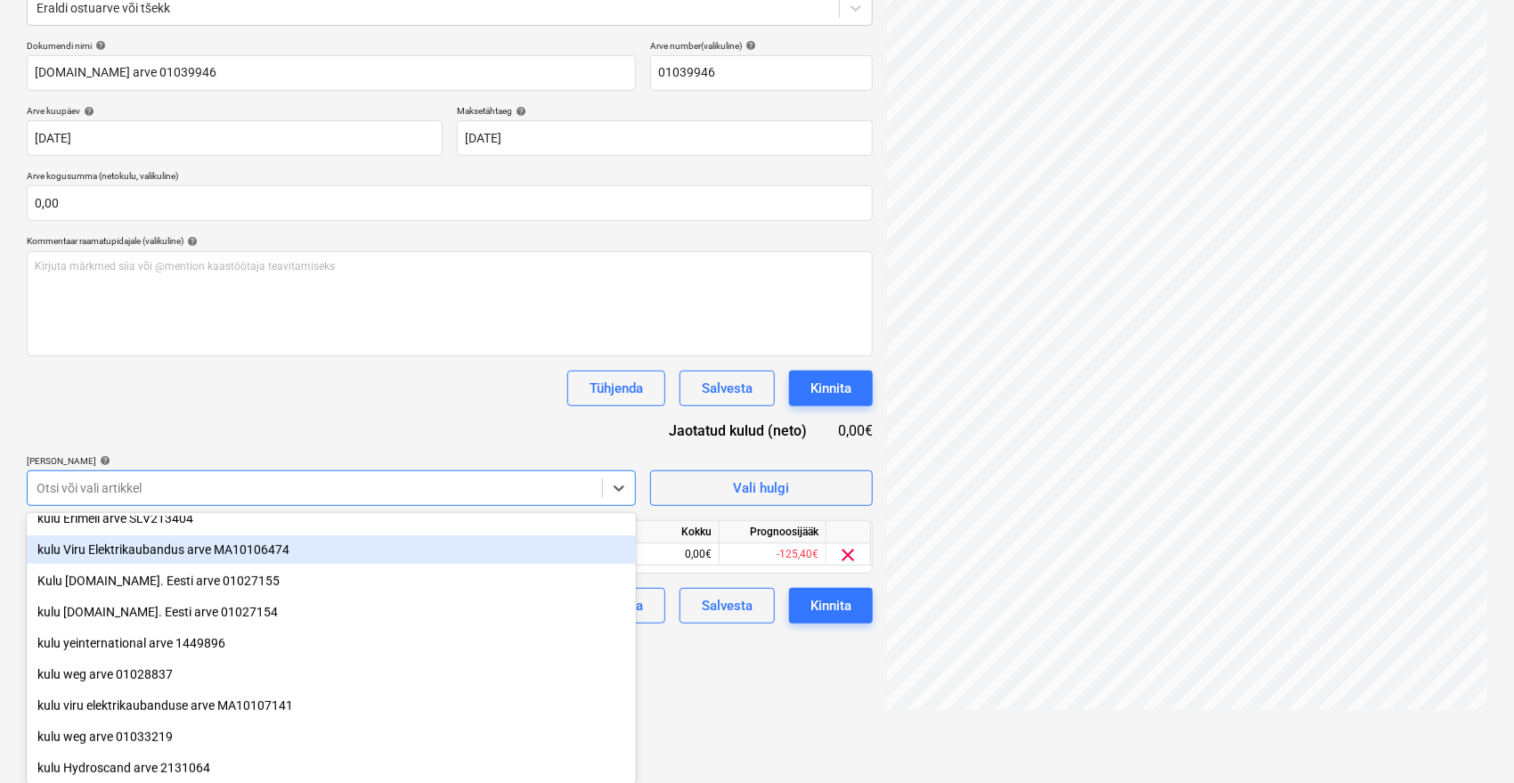
click at [358, 414] on div "Dokumendi nimi help [DOMAIN_NAME] arve 01039946 Arve number (valikuline) help 0…" at bounding box center [450, 331] width 846 height 583
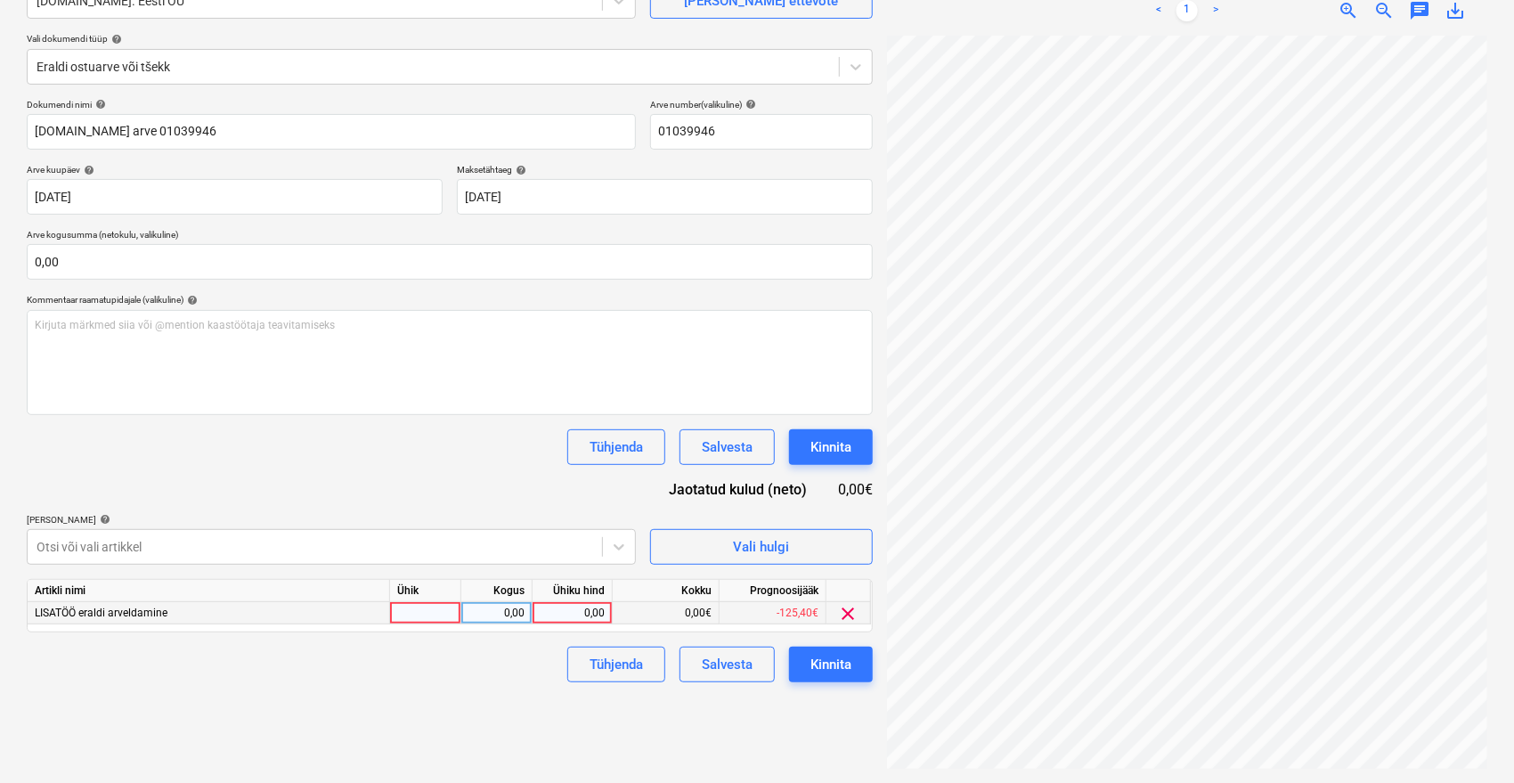
click at [555, 609] on div "0,00" at bounding box center [572, 613] width 65 height 22
click at [582, 618] on div "0,00" at bounding box center [572, 613] width 65 height 22
type input "1,45"
click at [574, 687] on div "Failide konteerimine Vali ettevõte [DOMAIN_NAME]. Eesti OÜ [PERSON_NAME] uus et…" at bounding box center [450, 343] width 860 height 865
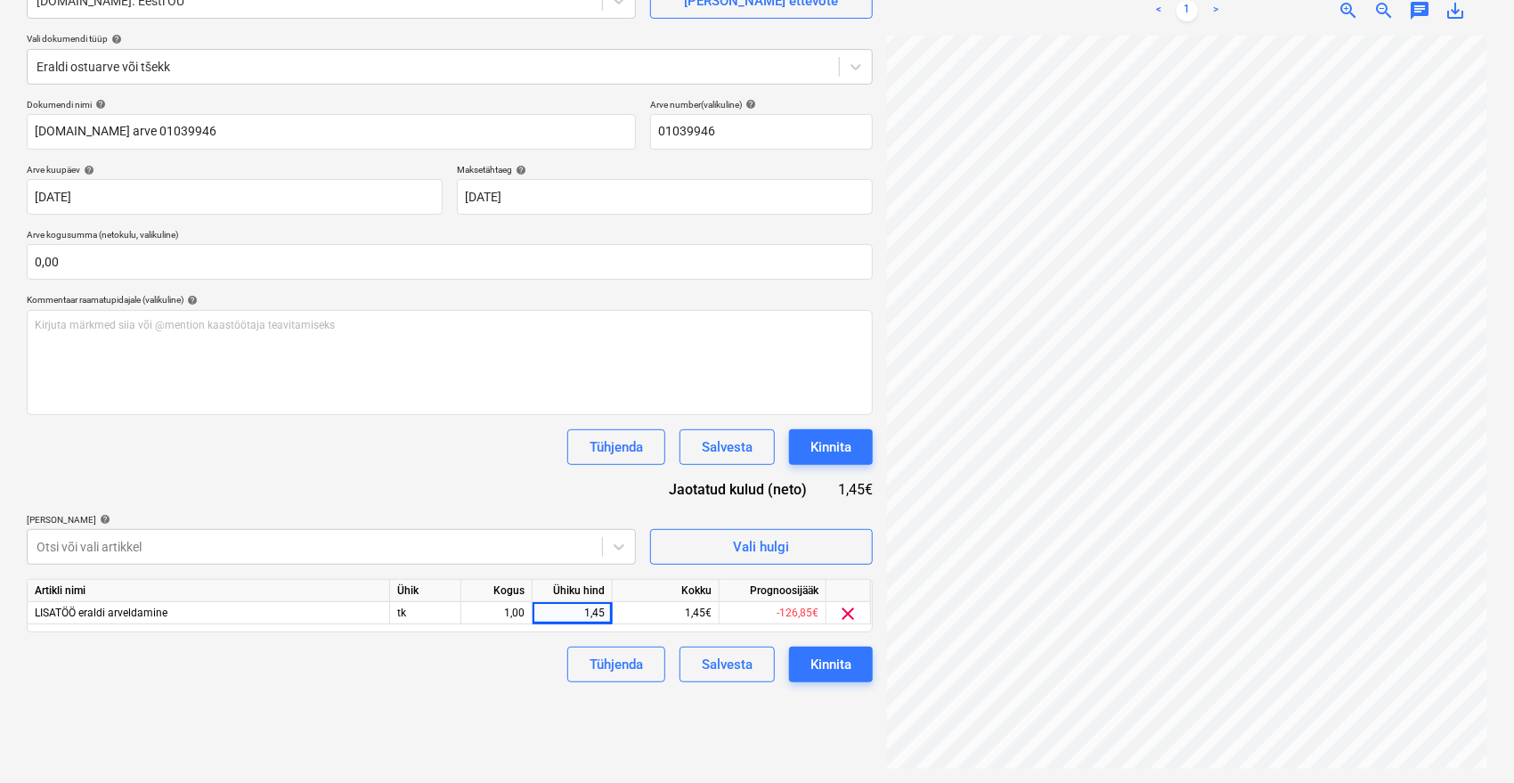
click at [214, 673] on div "Tühjenda Salvesta Kinnita" at bounding box center [450, 665] width 846 height 36
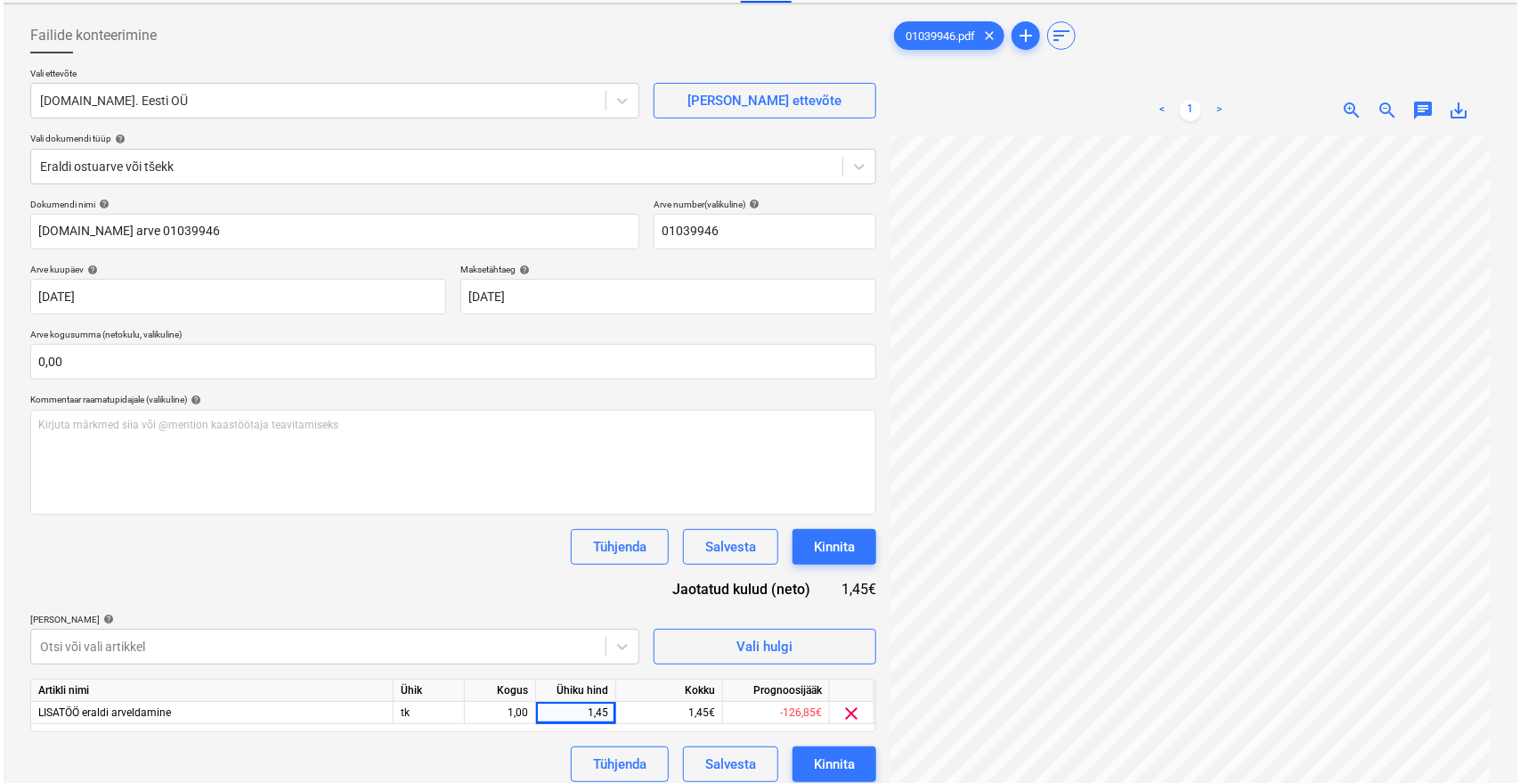
scroll to position [0, 0]
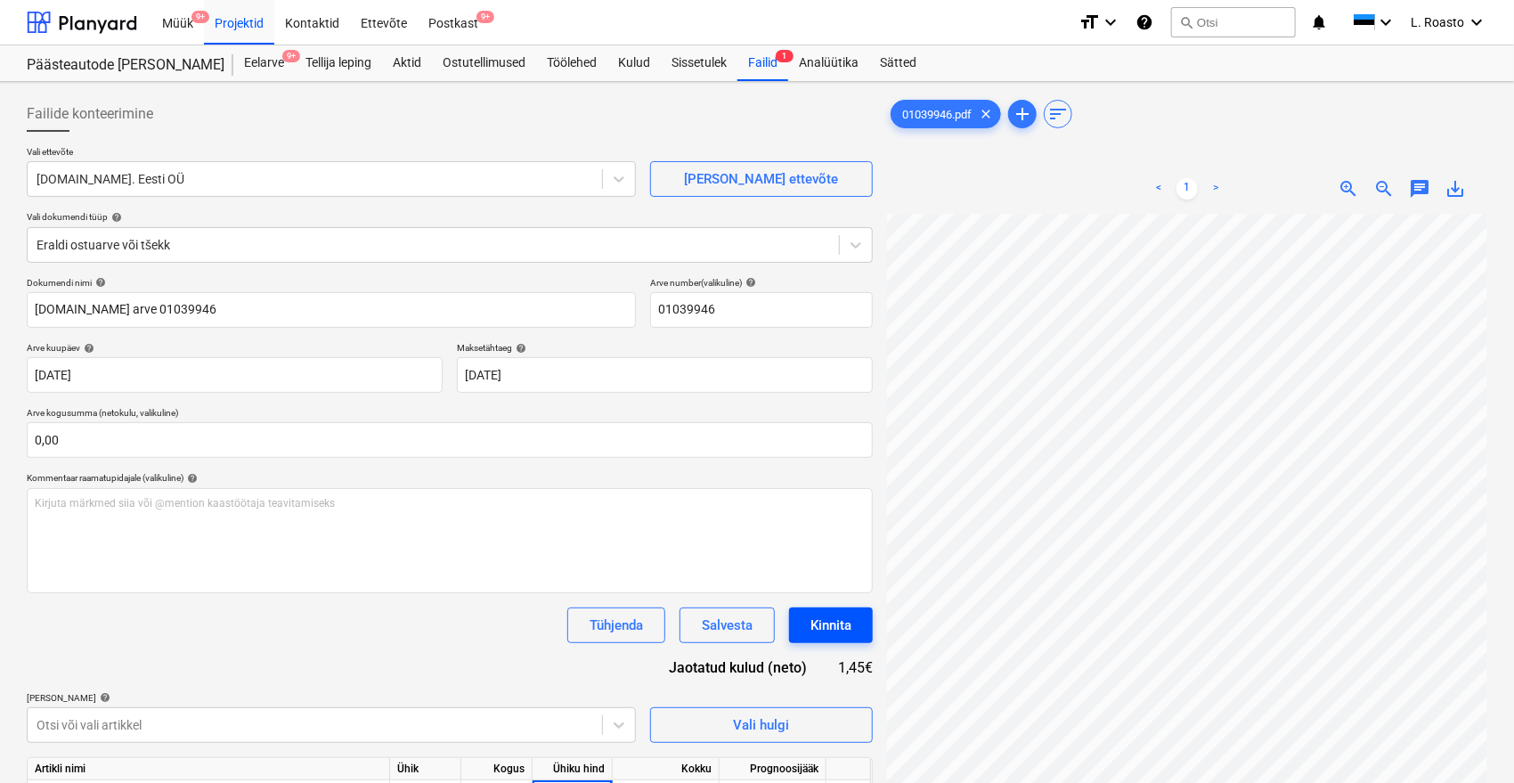
click at [827, 616] on div "Kinnita" at bounding box center [830, 625] width 41 height 23
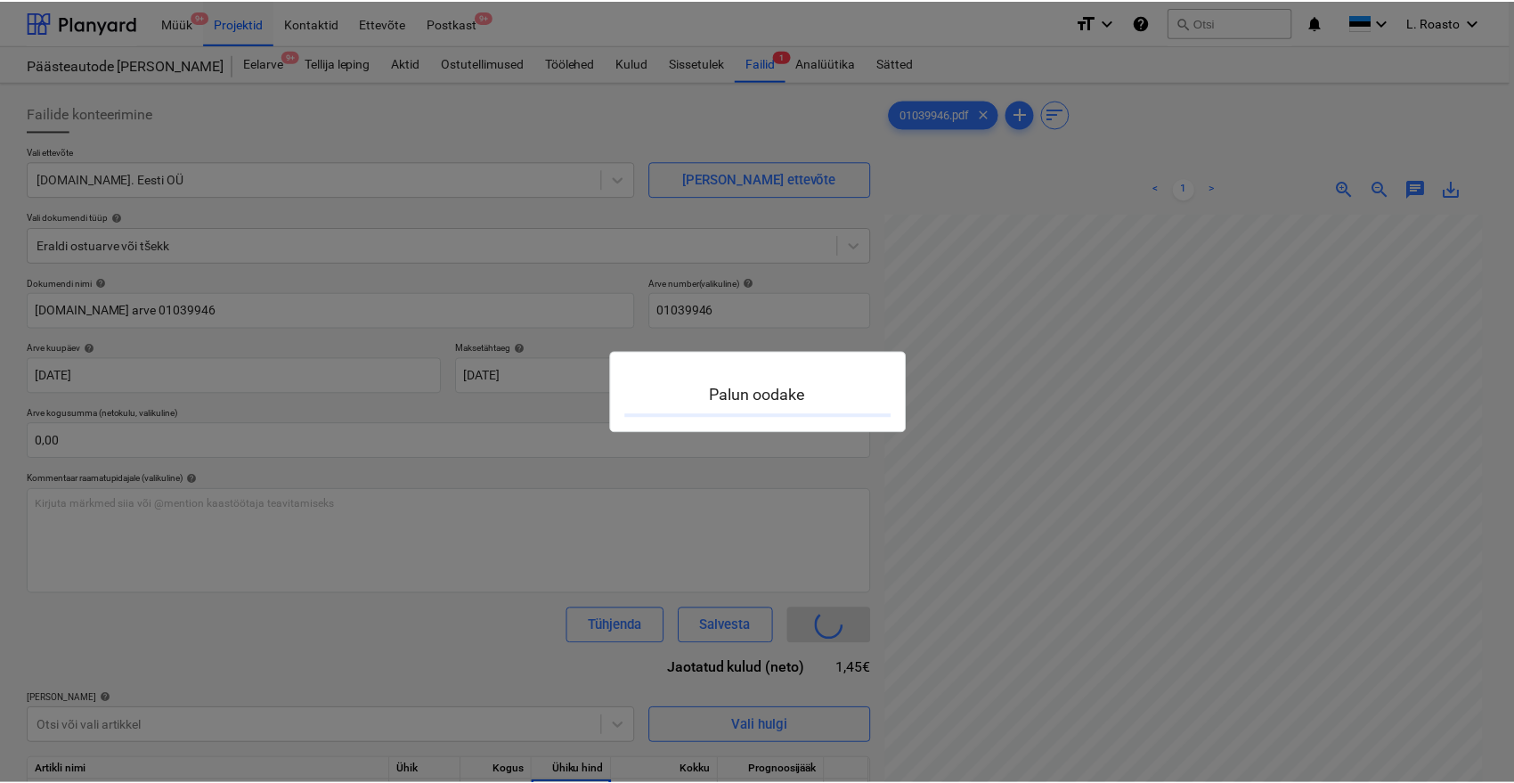
scroll to position [46, 71]
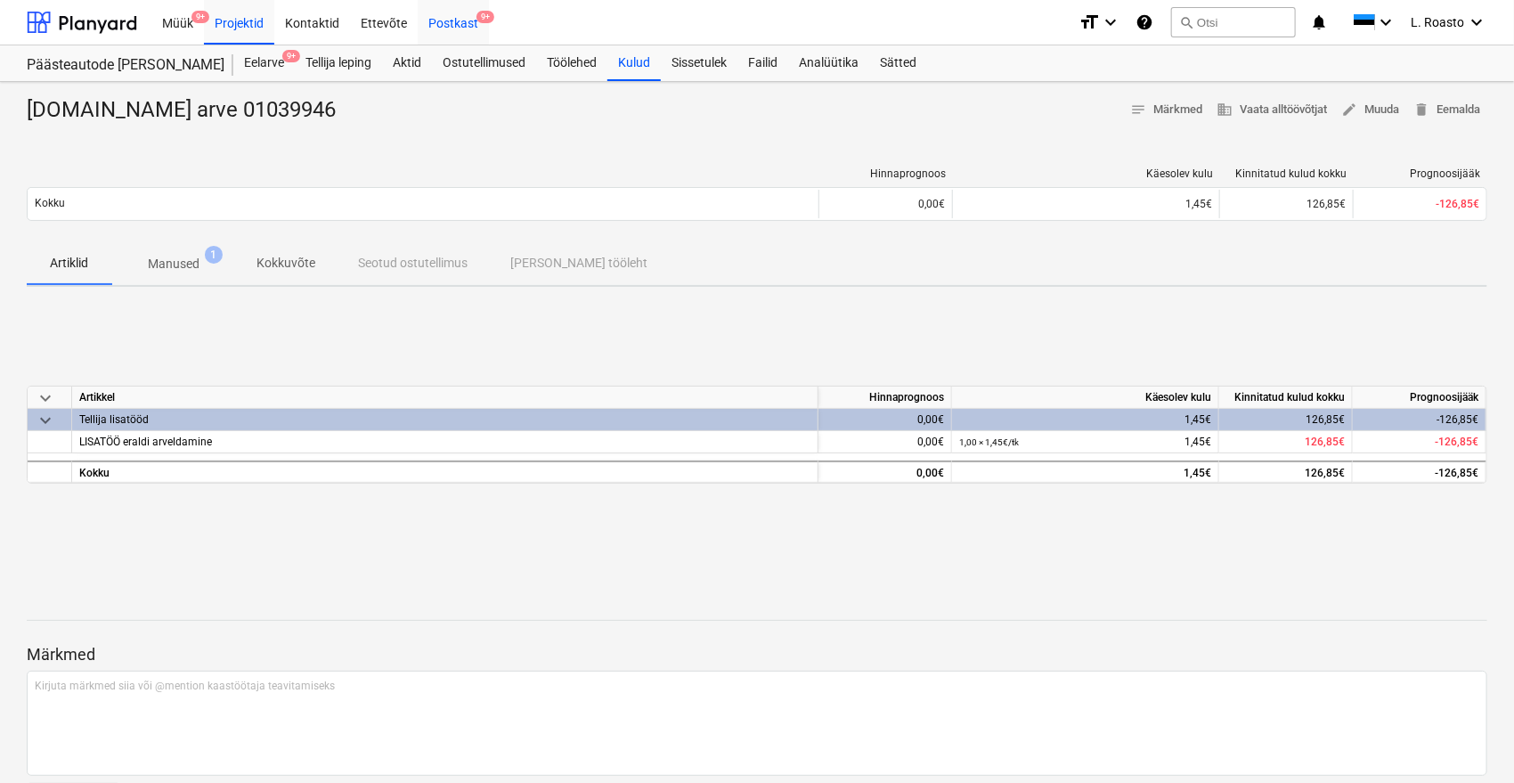
click at [465, 26] on div "Postkast 9+" at bounding box center [453, 21] width 71 height 45
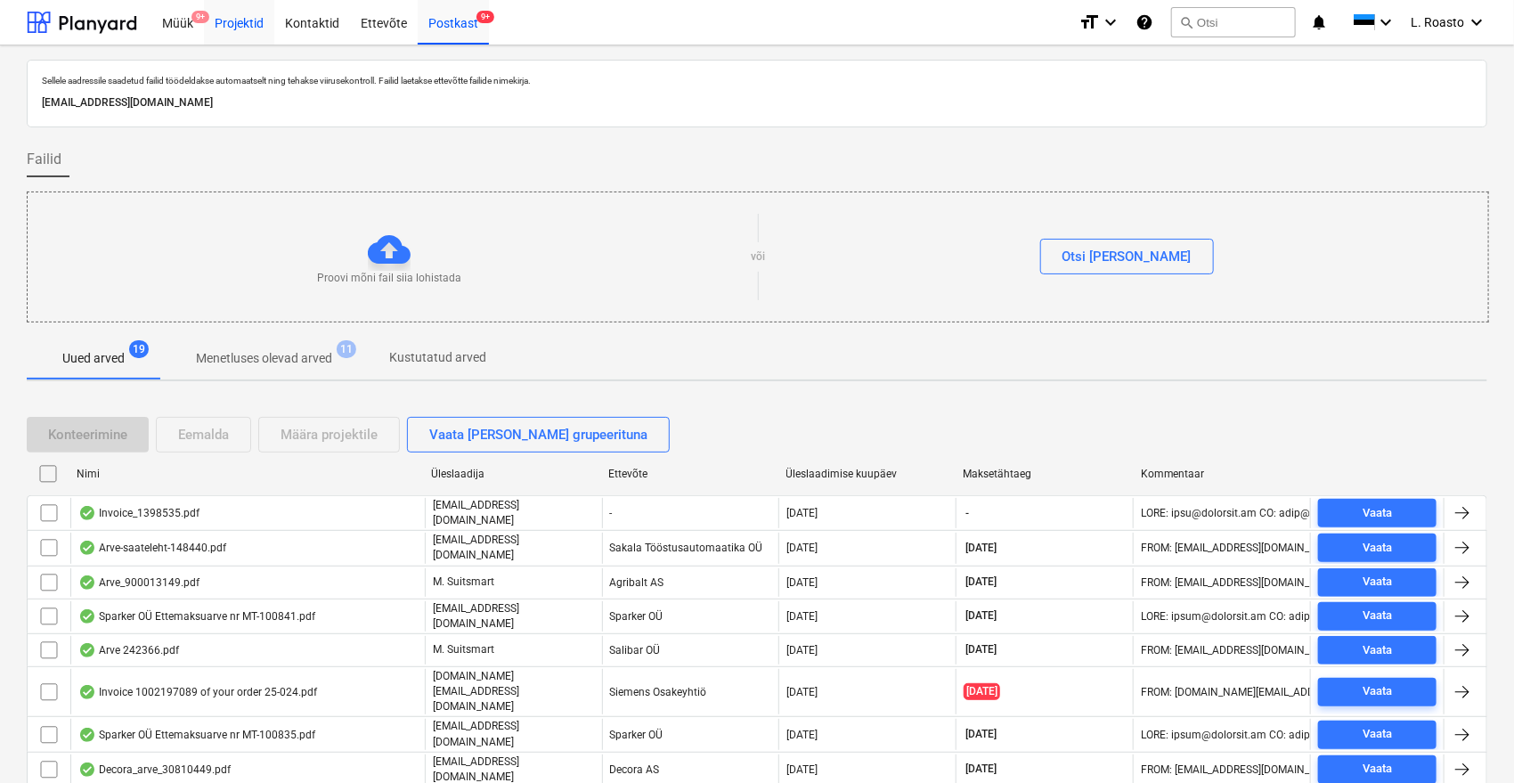
click at [249, 22] on div "Projektid" at bounding box center [239, 21] width 70 height 45
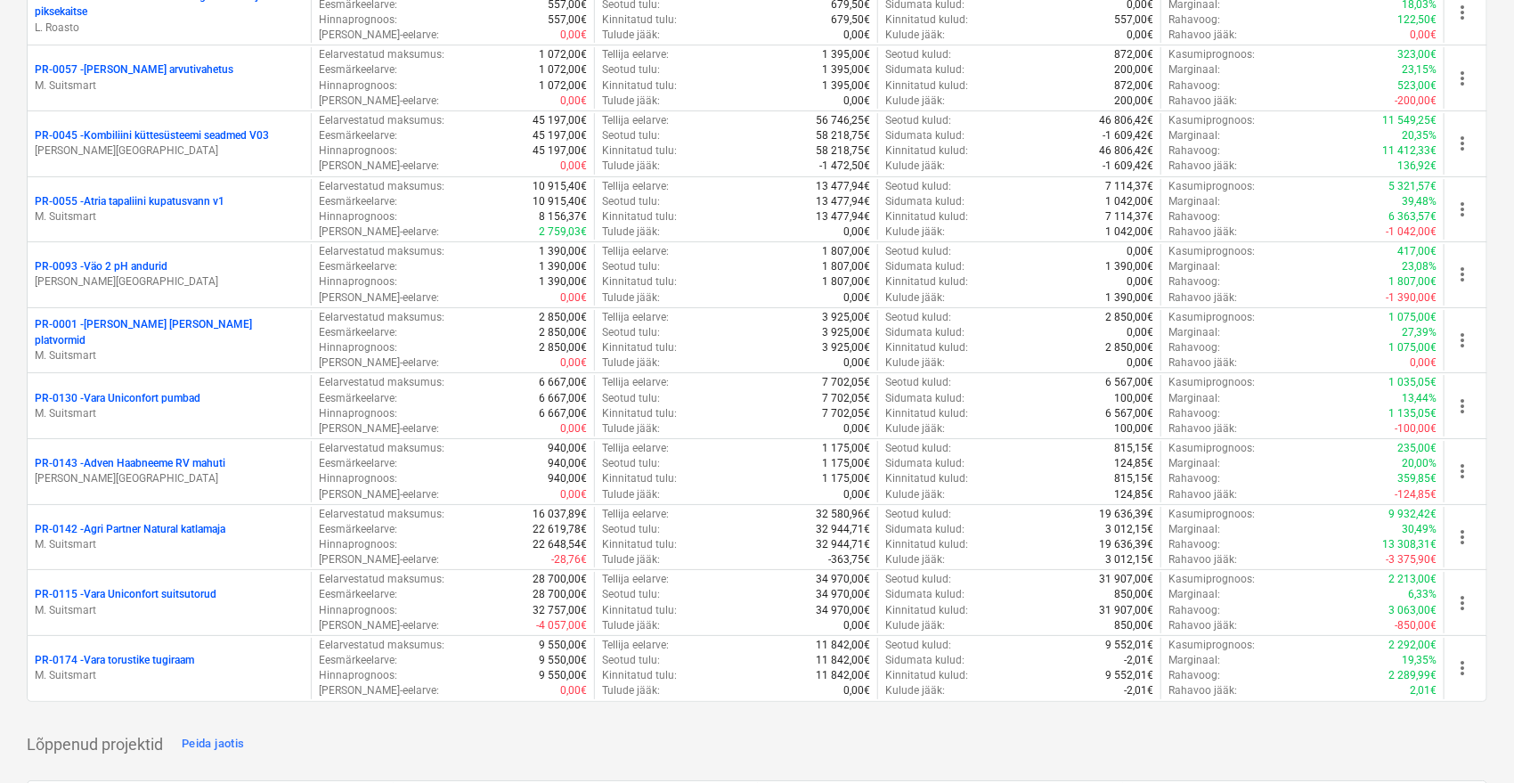
scroll to position [476, 0]
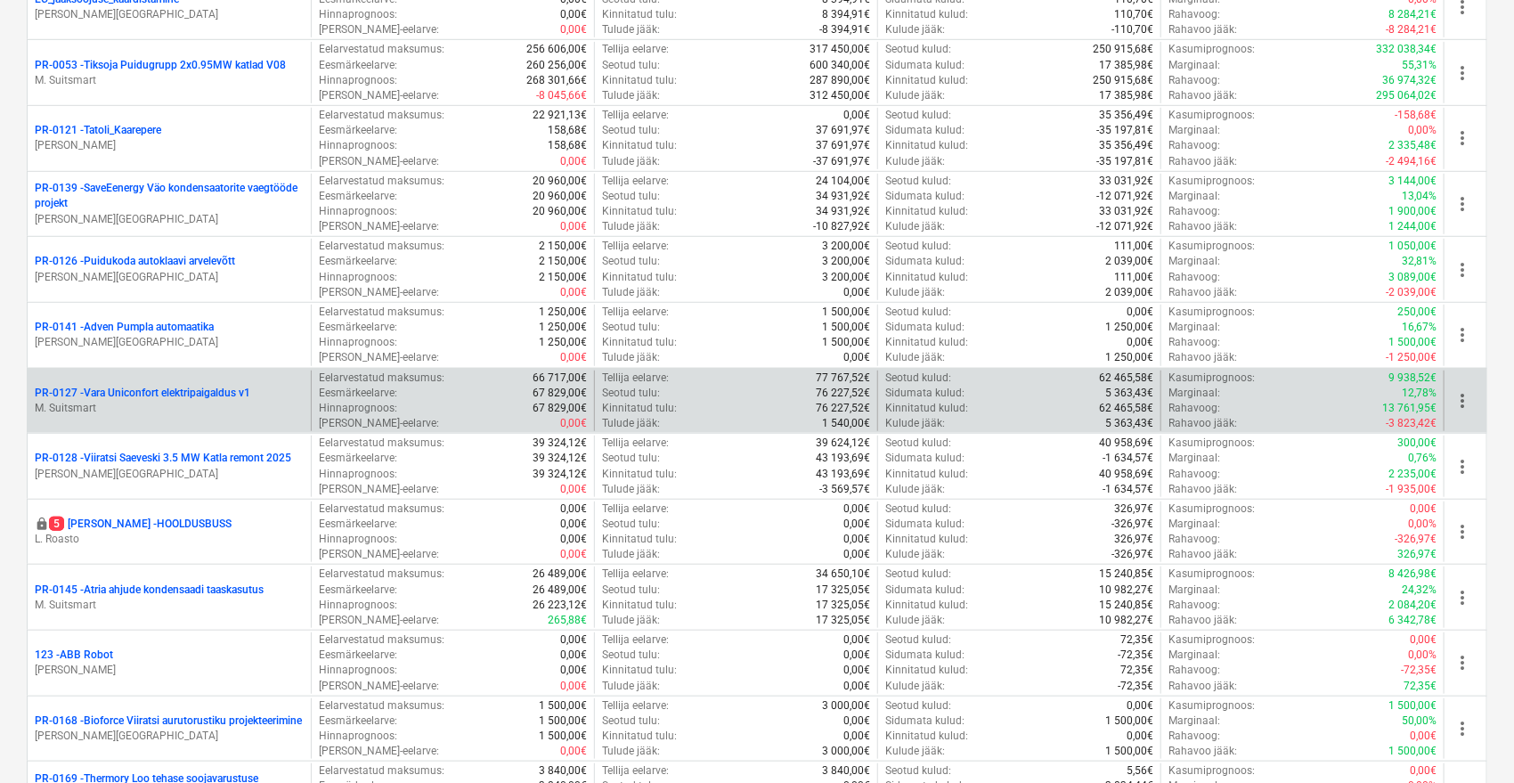
click at [190, 382] on div "PR-0127 - Vara Uniconfort elektripaigaldus v1 M. Suitsmart" at bounding box center [169, 400] width 283 height 61
click at [185, 387] on p "PR-0127 - Vara Uniconfort elektripaigaldus v1" at bounding box center [143, 393] width 216 height 15
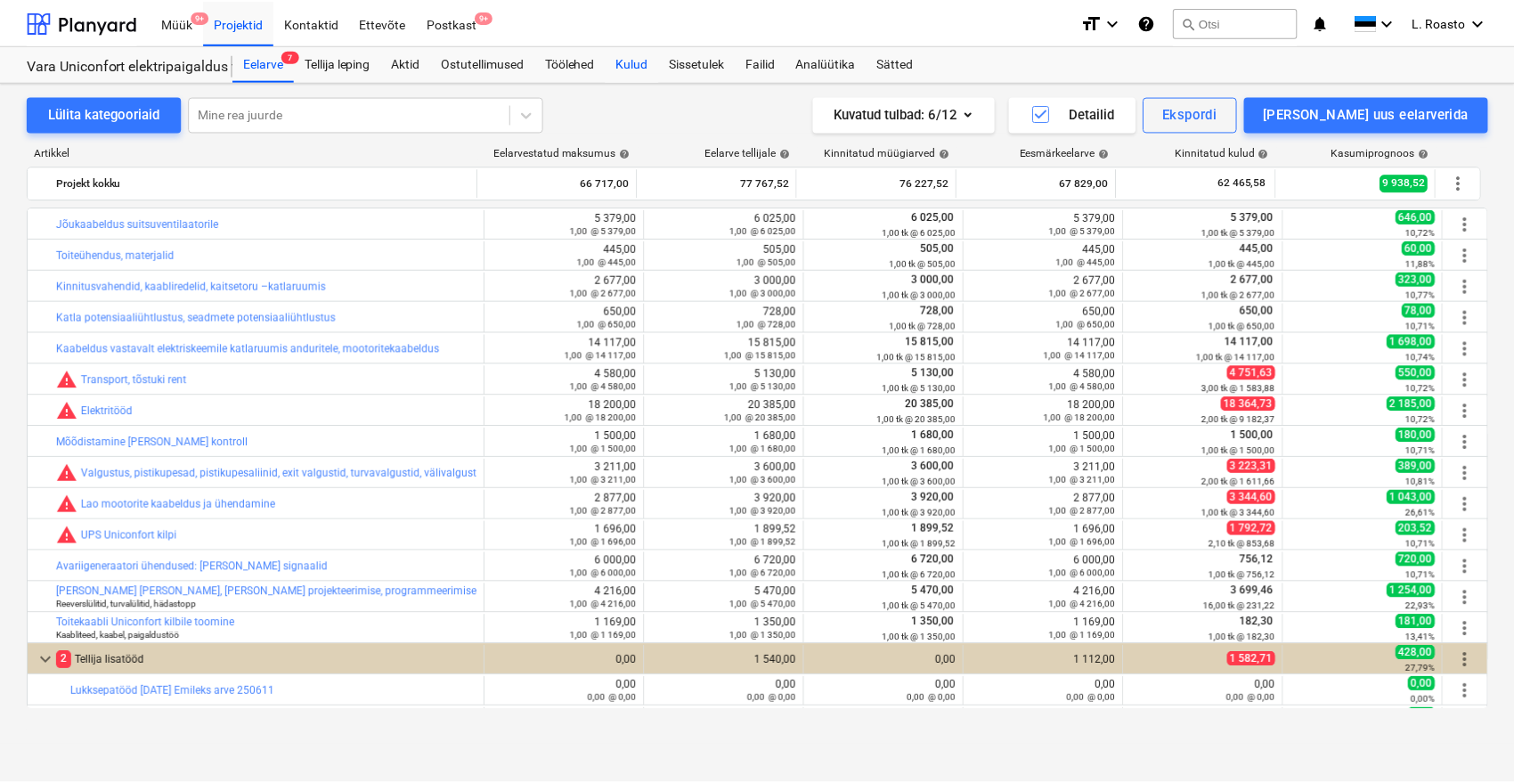
scroll to position [338, 0]
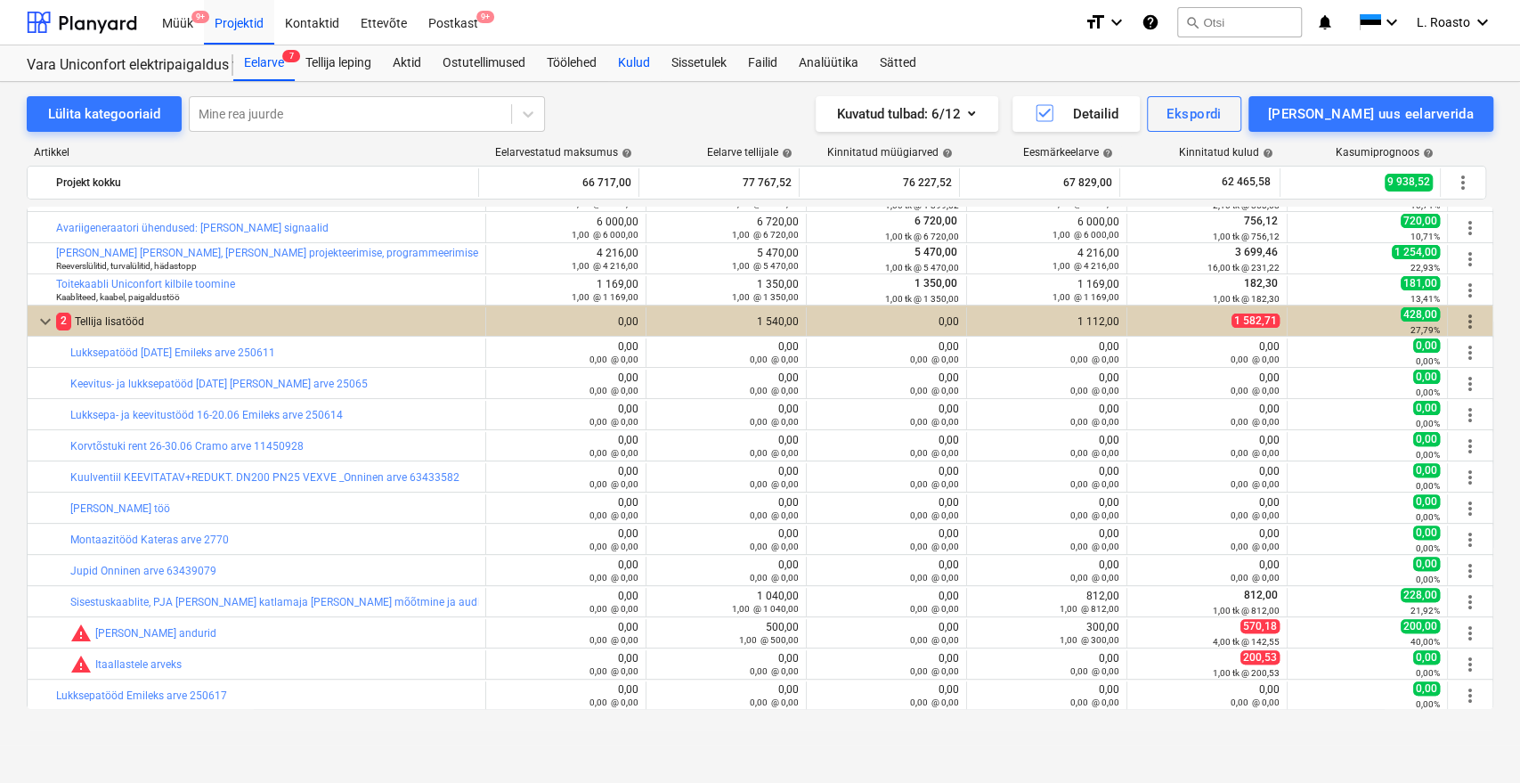
drag, startPoint x: 646, startPoint y: 67, endPoint x: 658, endPoint y: 68, distance: 12.5
click at [646, 66] on div "Kulud" at bounding box center [633, 63] width 53 height 36
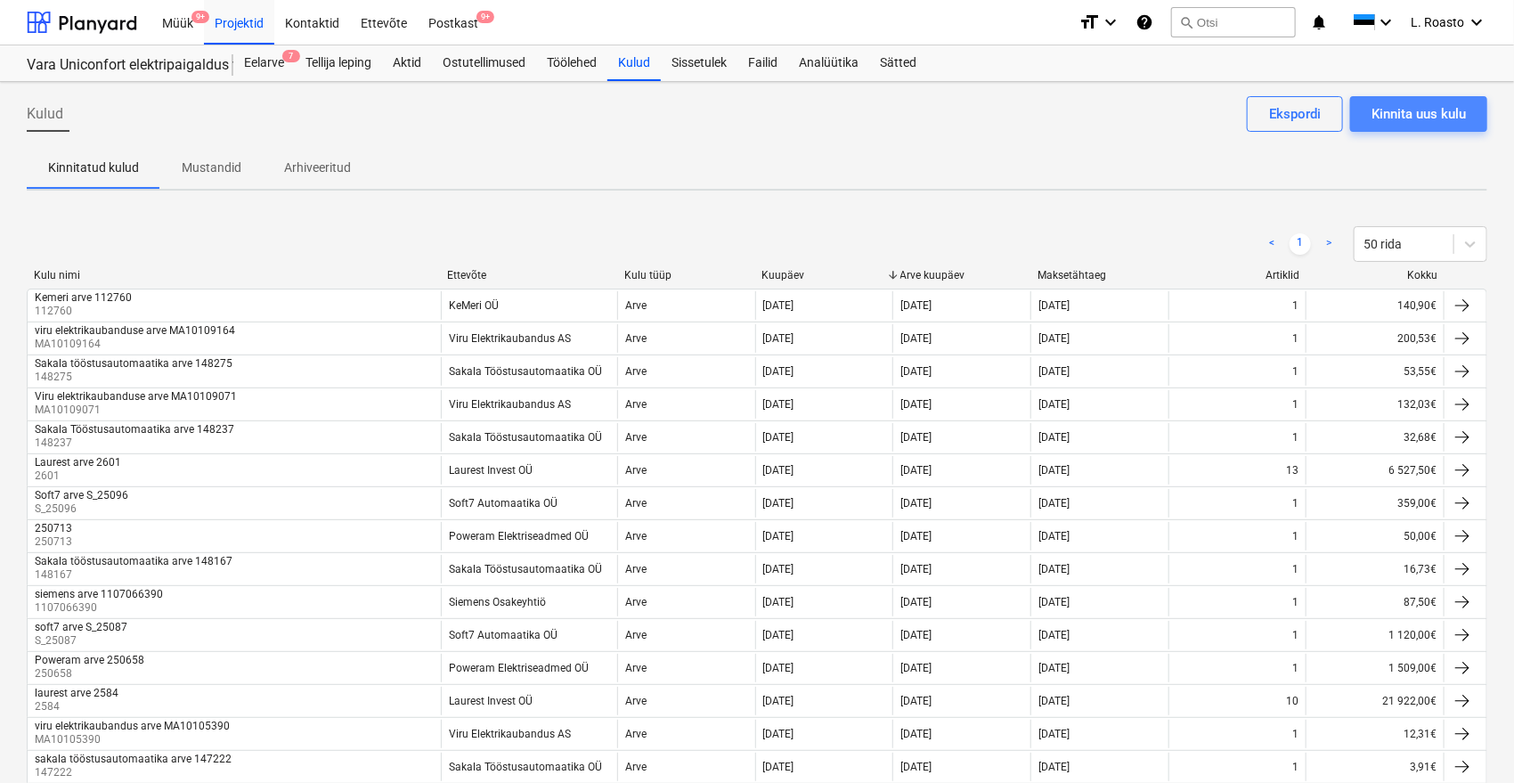
click at [1411, 100] on button "Kinnita uus kulu" at bounding box center [1418, 114] width 137 height 36
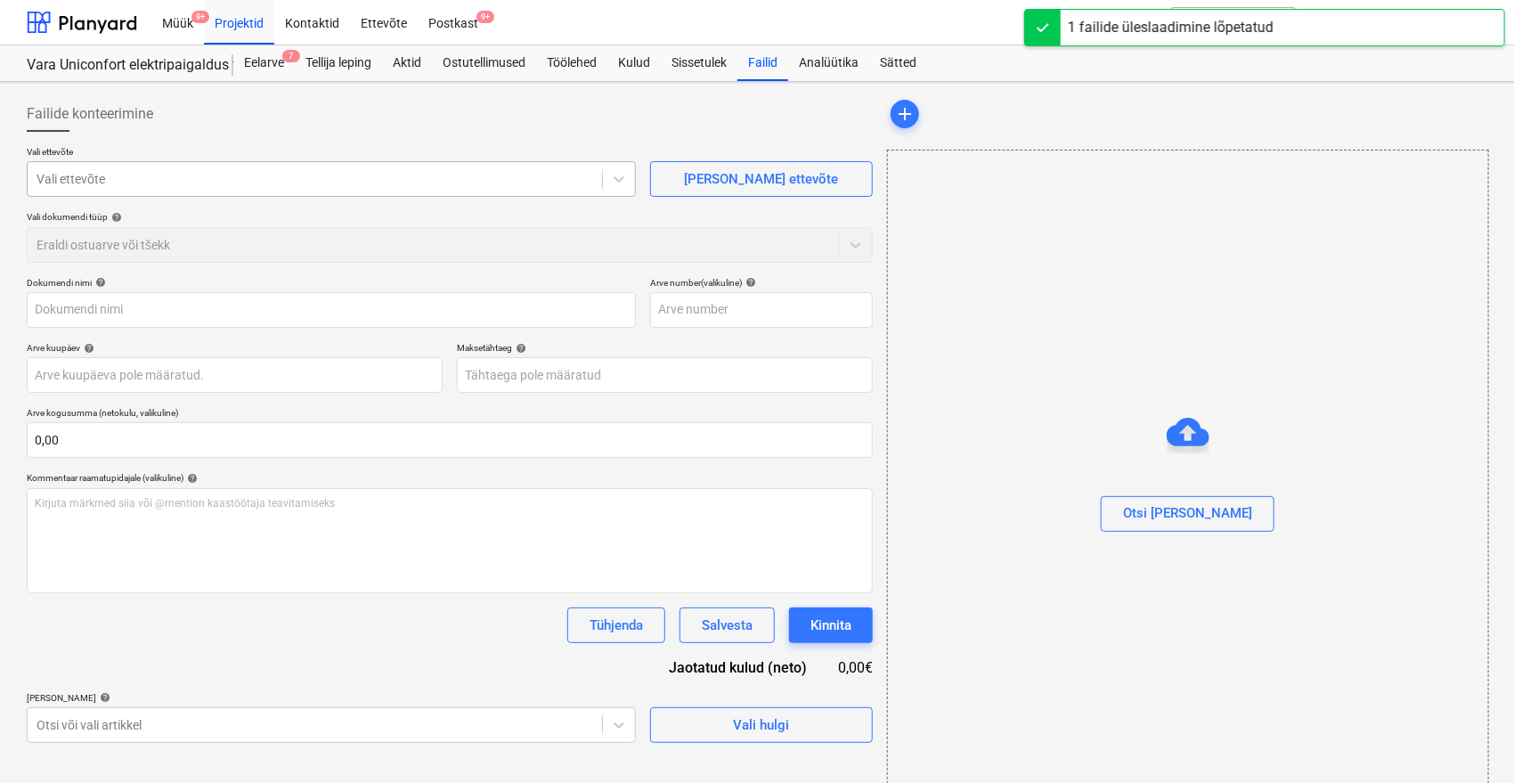
type input "MA10109351.pdf"
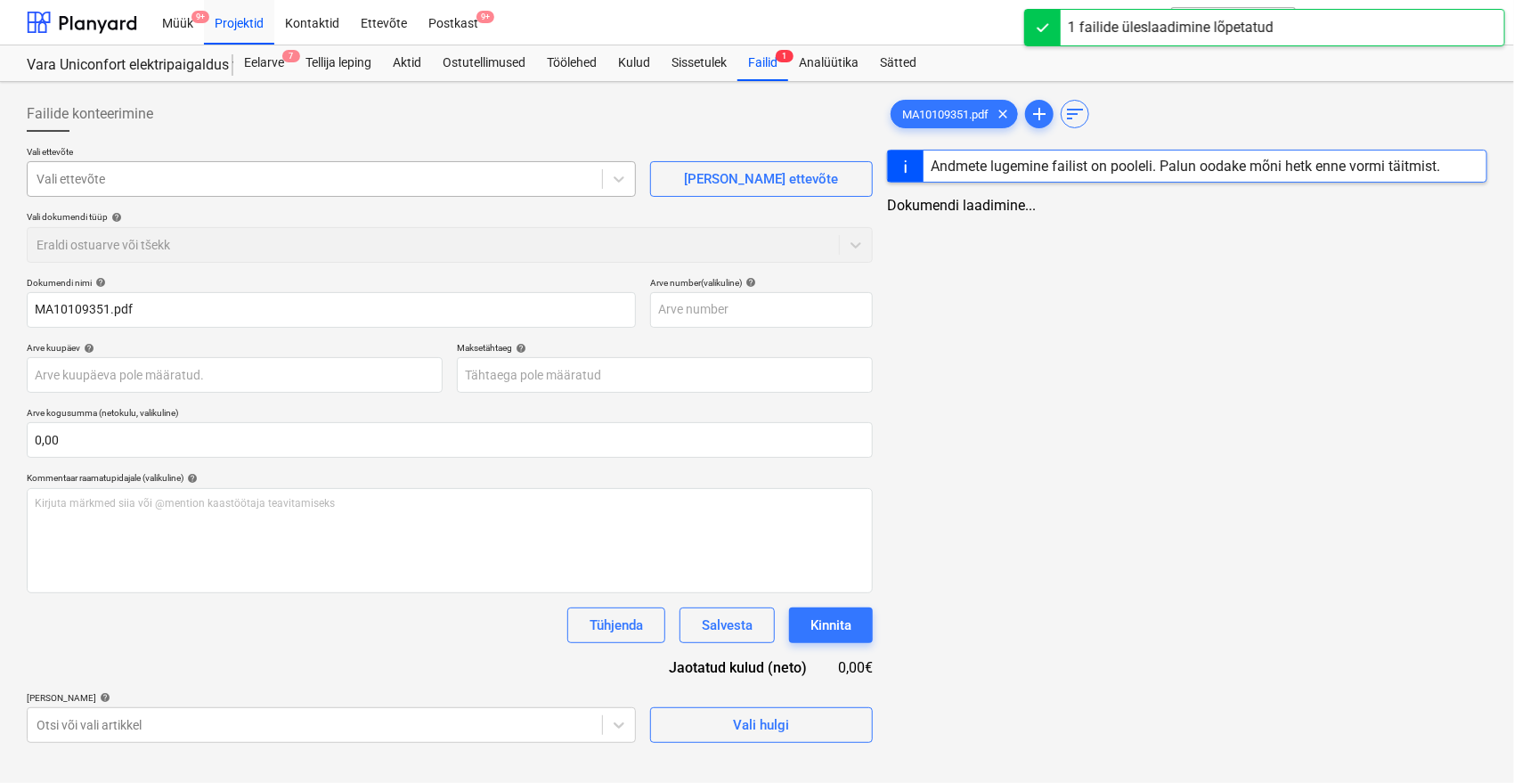
click at [123, 183] on div at bounding box center [315, 179] width 557 height 18
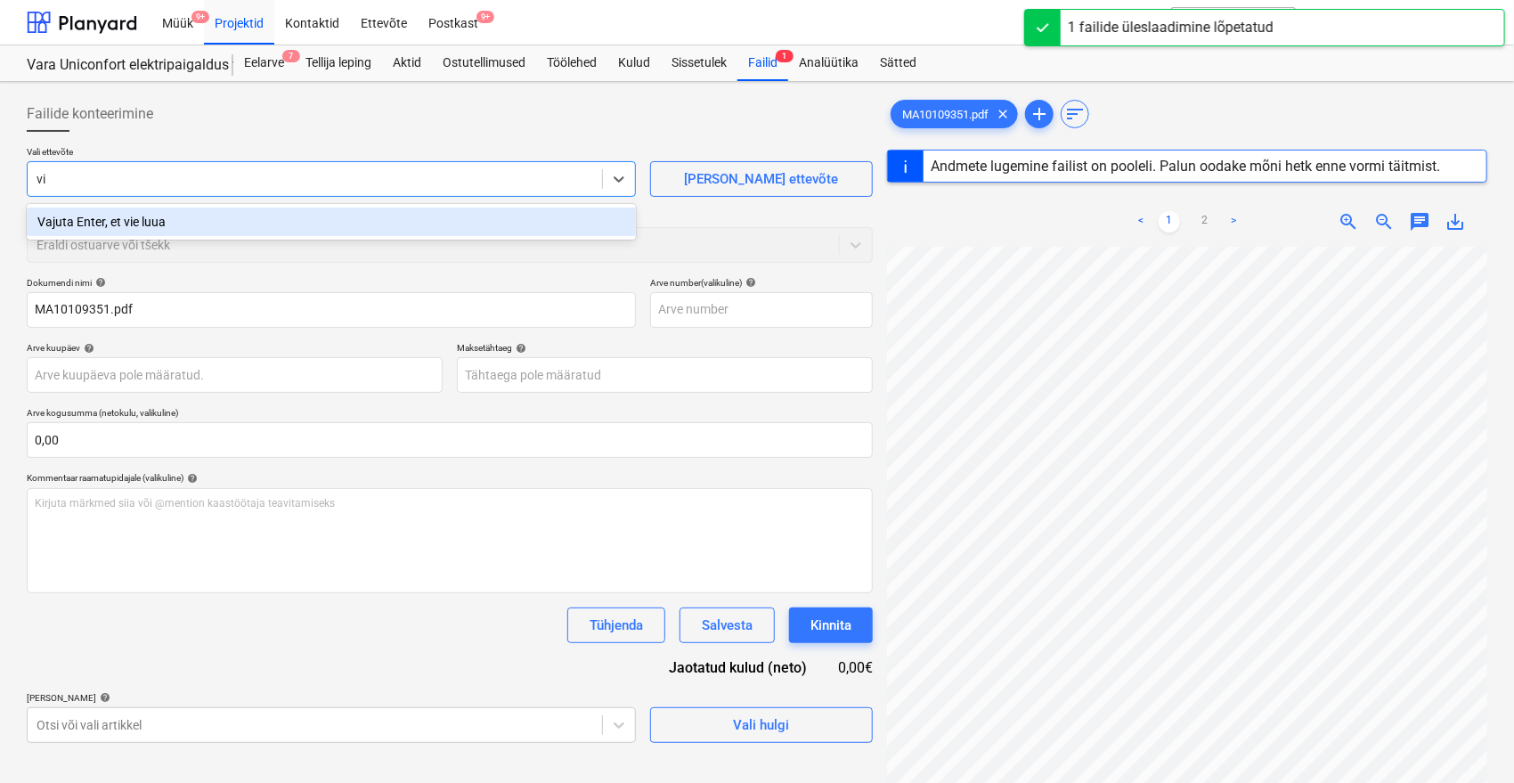
type input "vir"
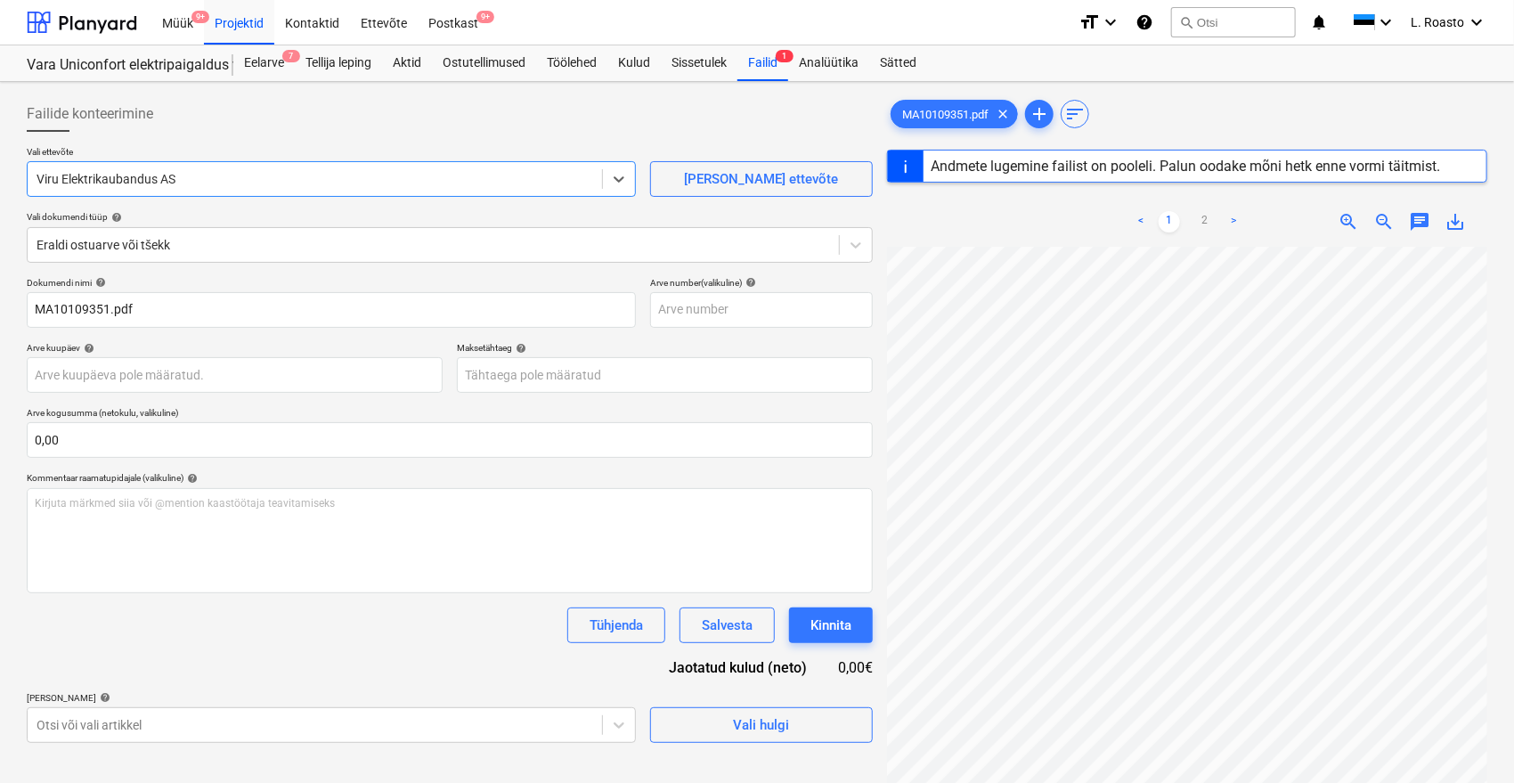
click at [151, 672] on div "Dokumendi nimi help MA10109351.pdf Arve number (valikuline) help Arve kuupäev h…" at bounding box center [450, 510] width 846 height 466
type input "MA10109351"
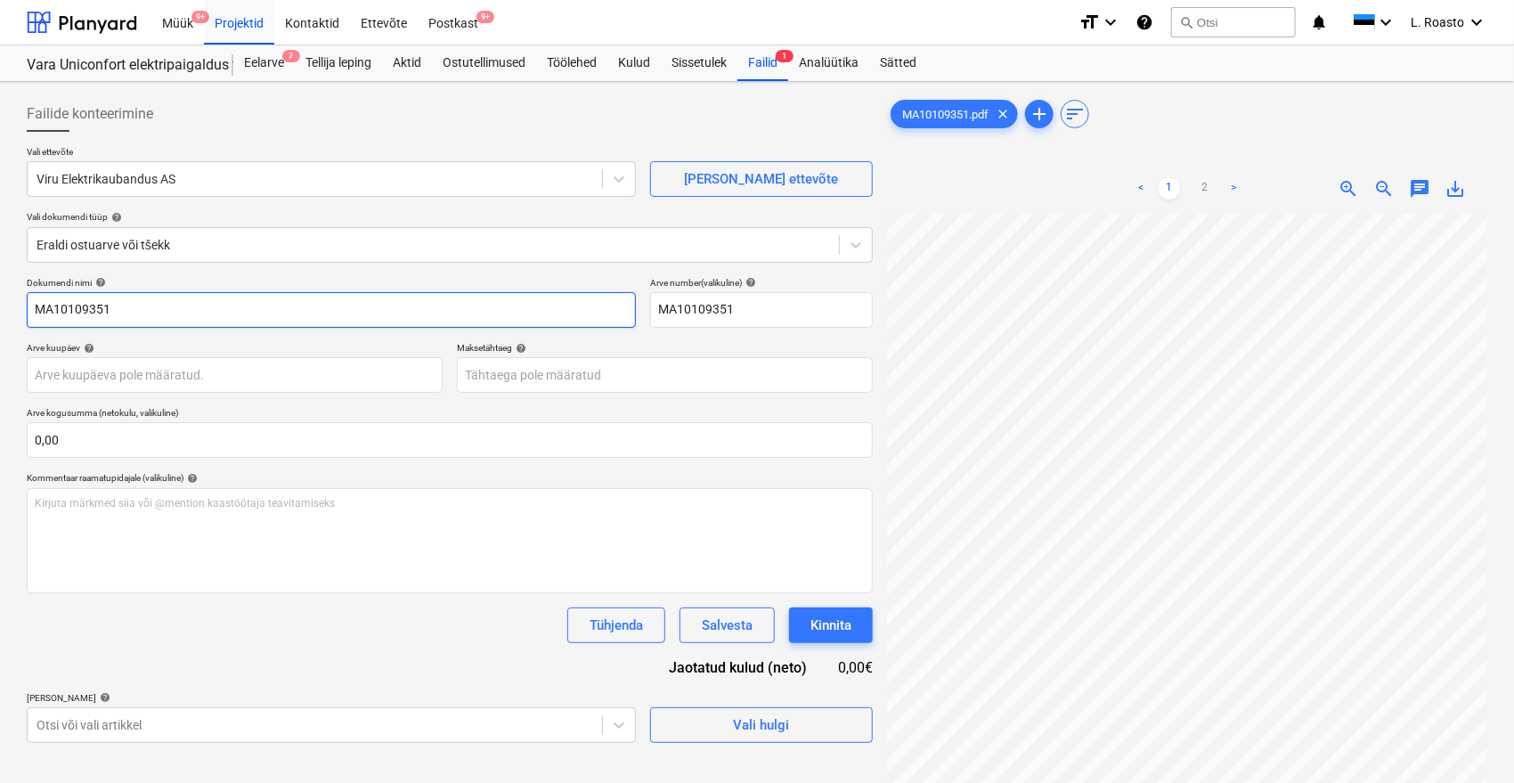
click at [33, 312] on input "MA10109351" at bounding box center [331, 310] width 609 height 36
type input "viru elektrikaubandus arve MA10109351"
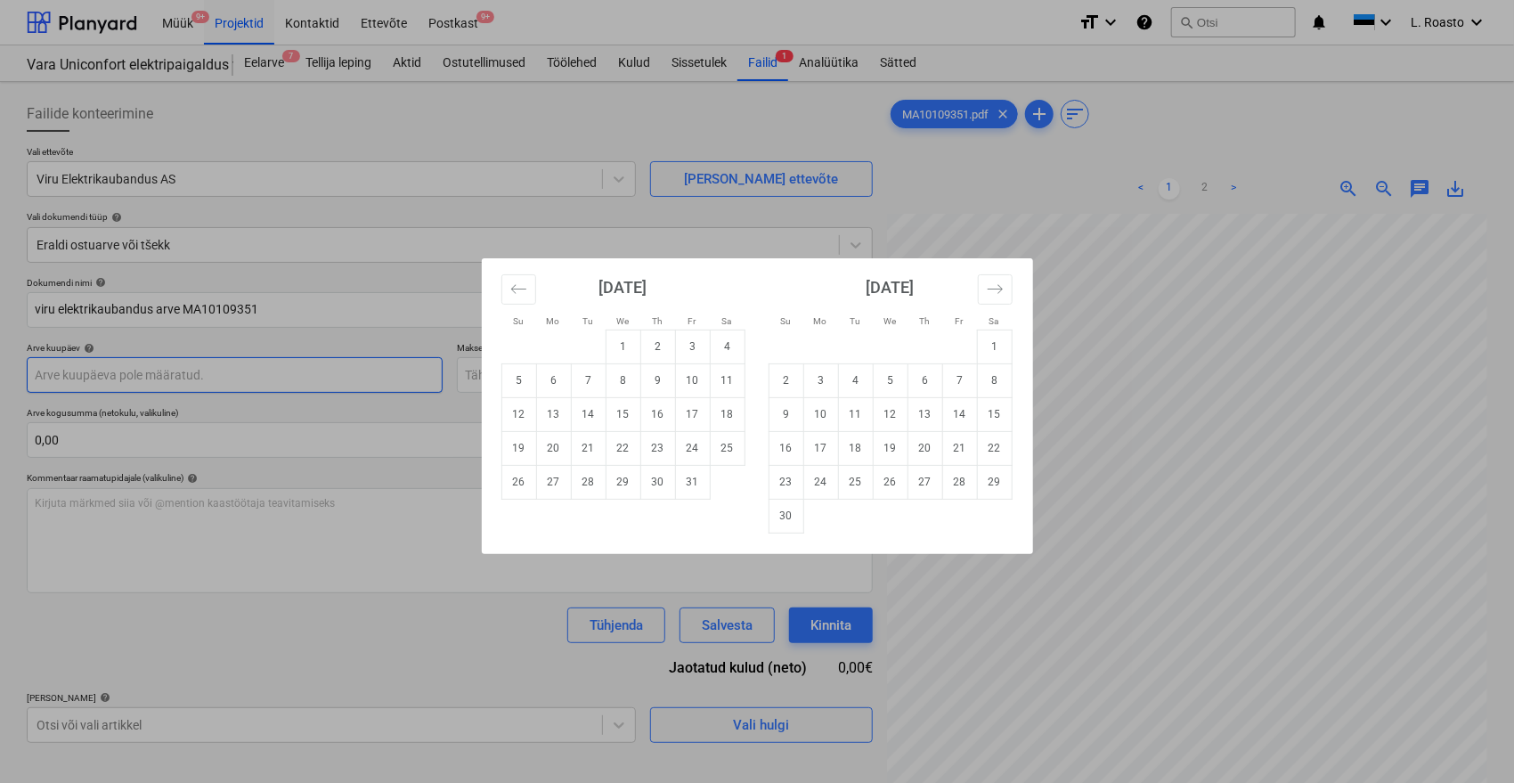
click at [163, 382] on body "Müük 9+ Projektid Kontaktid Ettevõte Postkast 9+ format_size keyboard_arrow_dow…" at bounding box center [757, 391] width 1514 height 783
click at [553, 383] on td "6" at bounding box center [553, 380] width 35 height 34
type input "[DATE]"
click at [557, 376] on body "Müük 9+ Projektid Kontaktid Ettevõte Postkast 9+ format_size keyboard_arrow_dow…" at bounding box center [757, 391] width 1514 height 783
click at [894, 374] on td "5" at bounding box center [890, 380] width 35 height 34
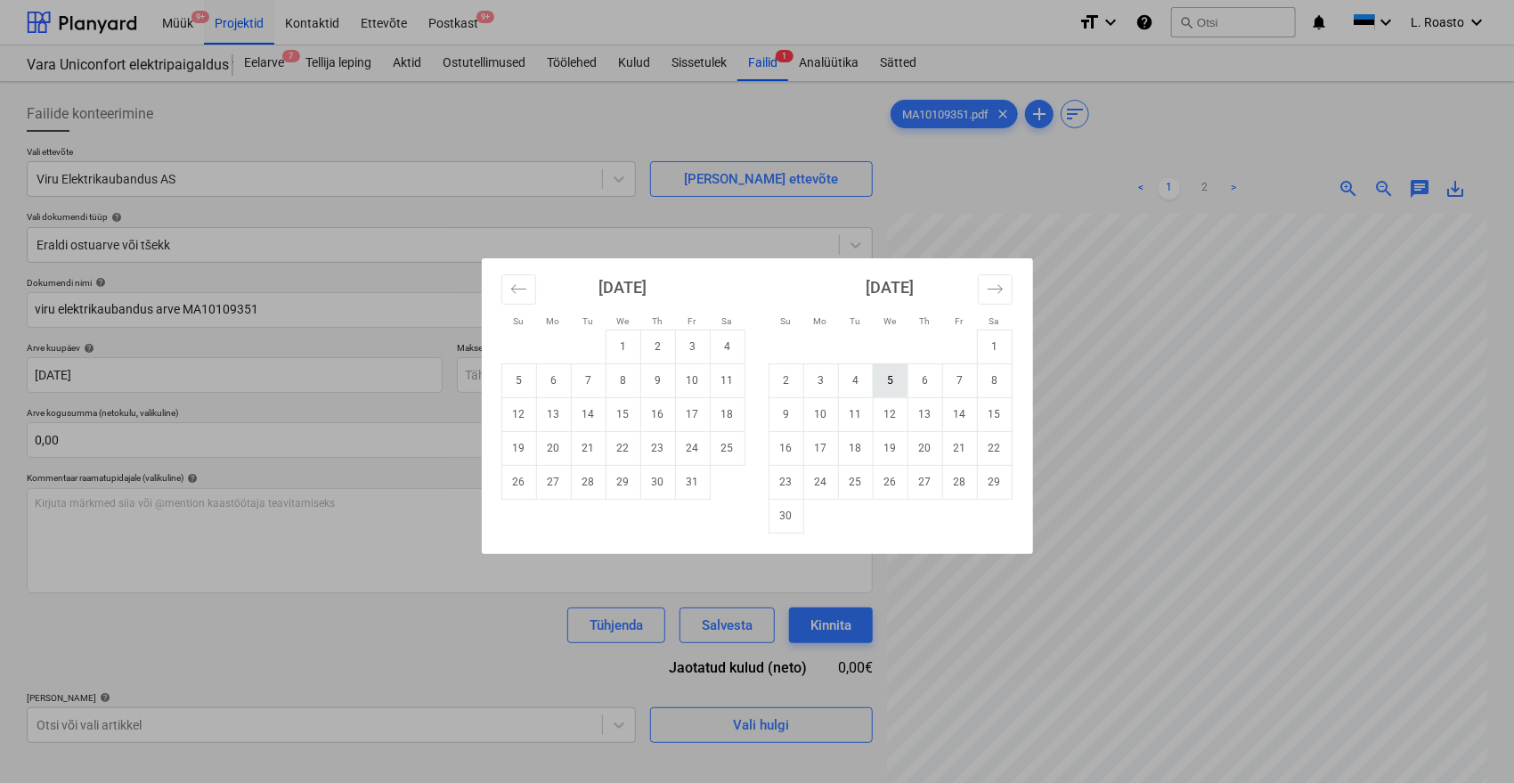
type input "[DATE]"
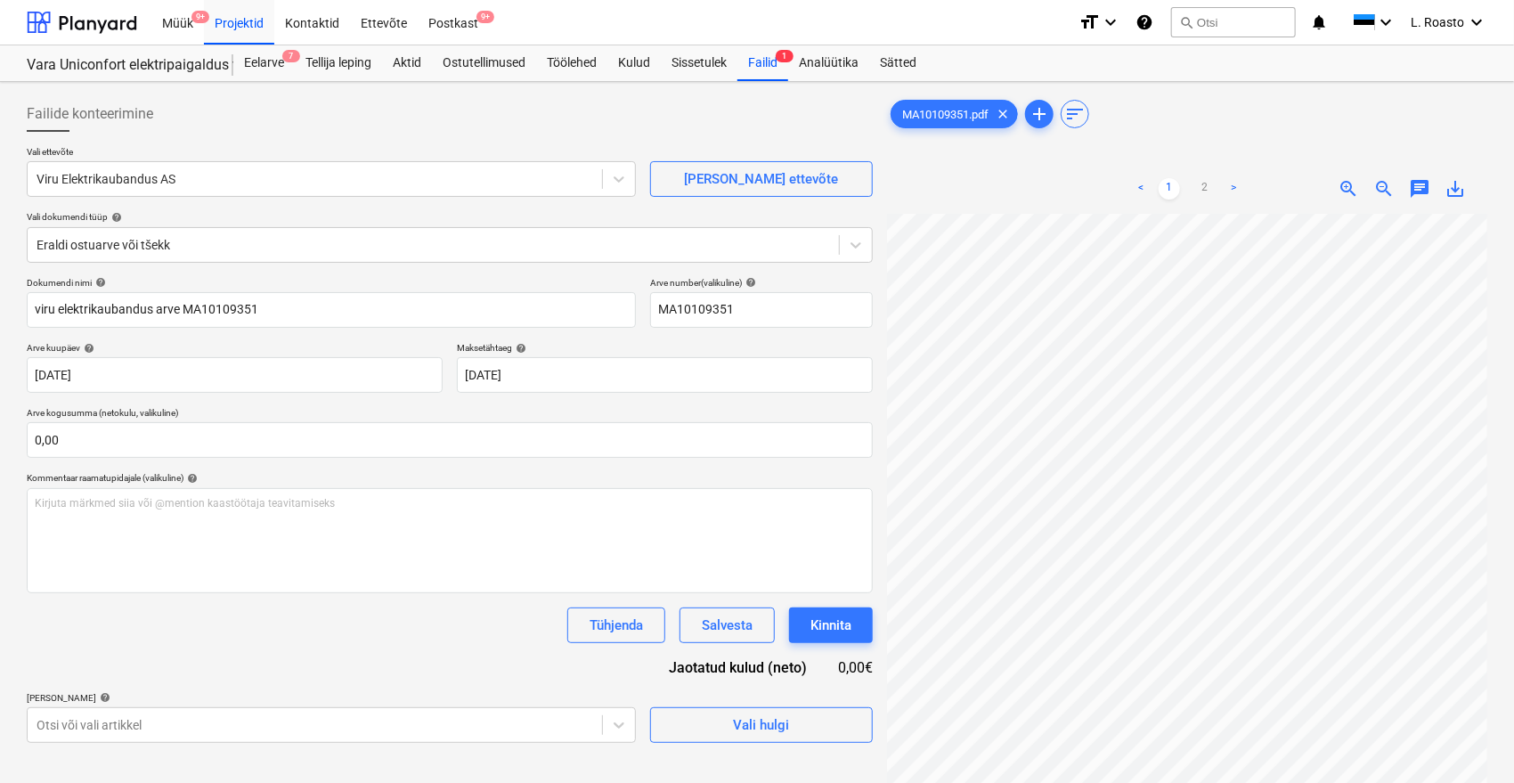
click at [330, 645] on div "Dokumendi nimi help viru elektrikaubandus arve MA10109351 Arve number (valikuli…" at bounding box center [450, 510] width 846 height 466
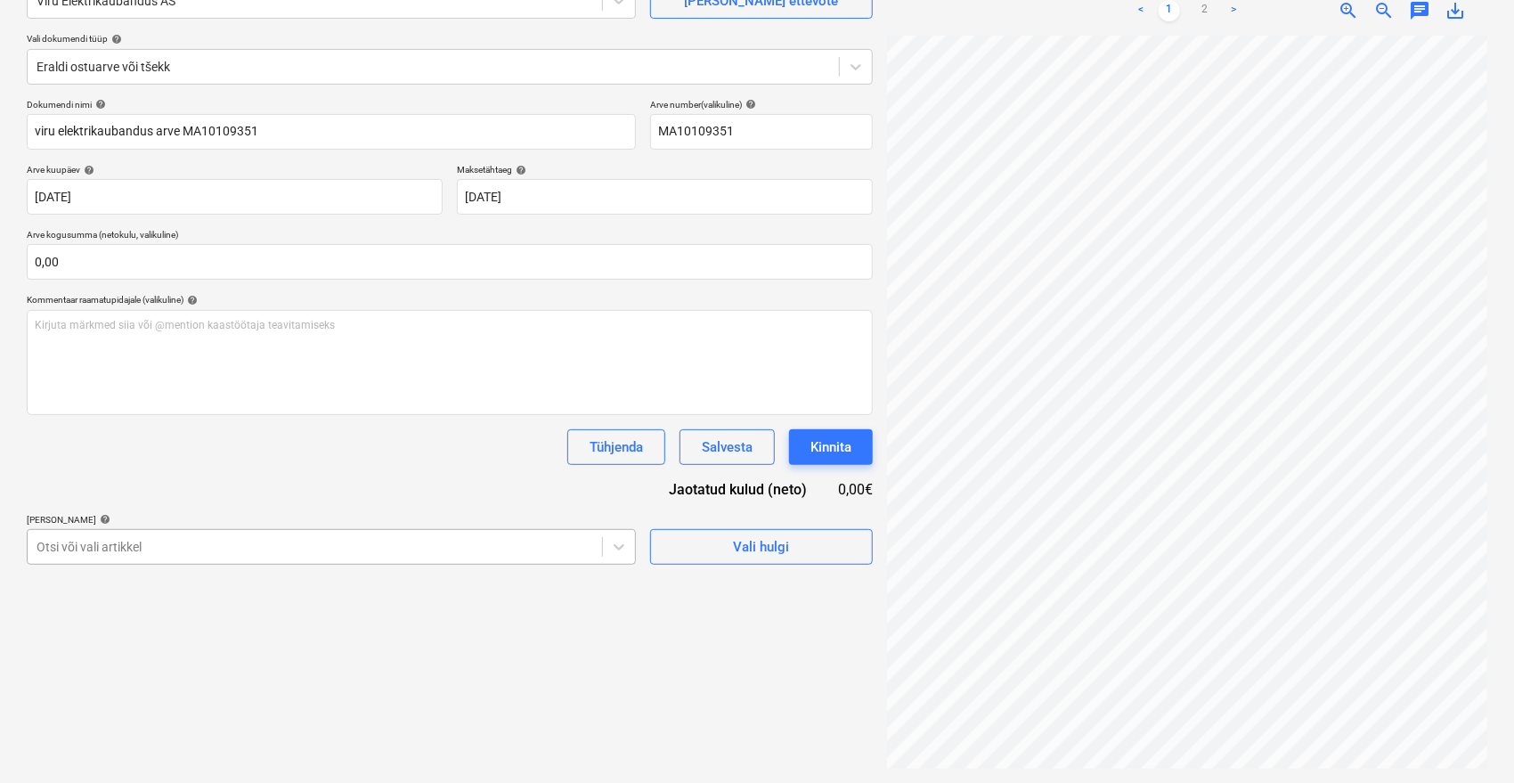
click at [333, 556] on body "Müük 9+ Projektid Kontaktid Ettevõte Postkast 9+ format_size keyboard_arrow_dow…" at bounding box center [757, 213] width 1514 height 783
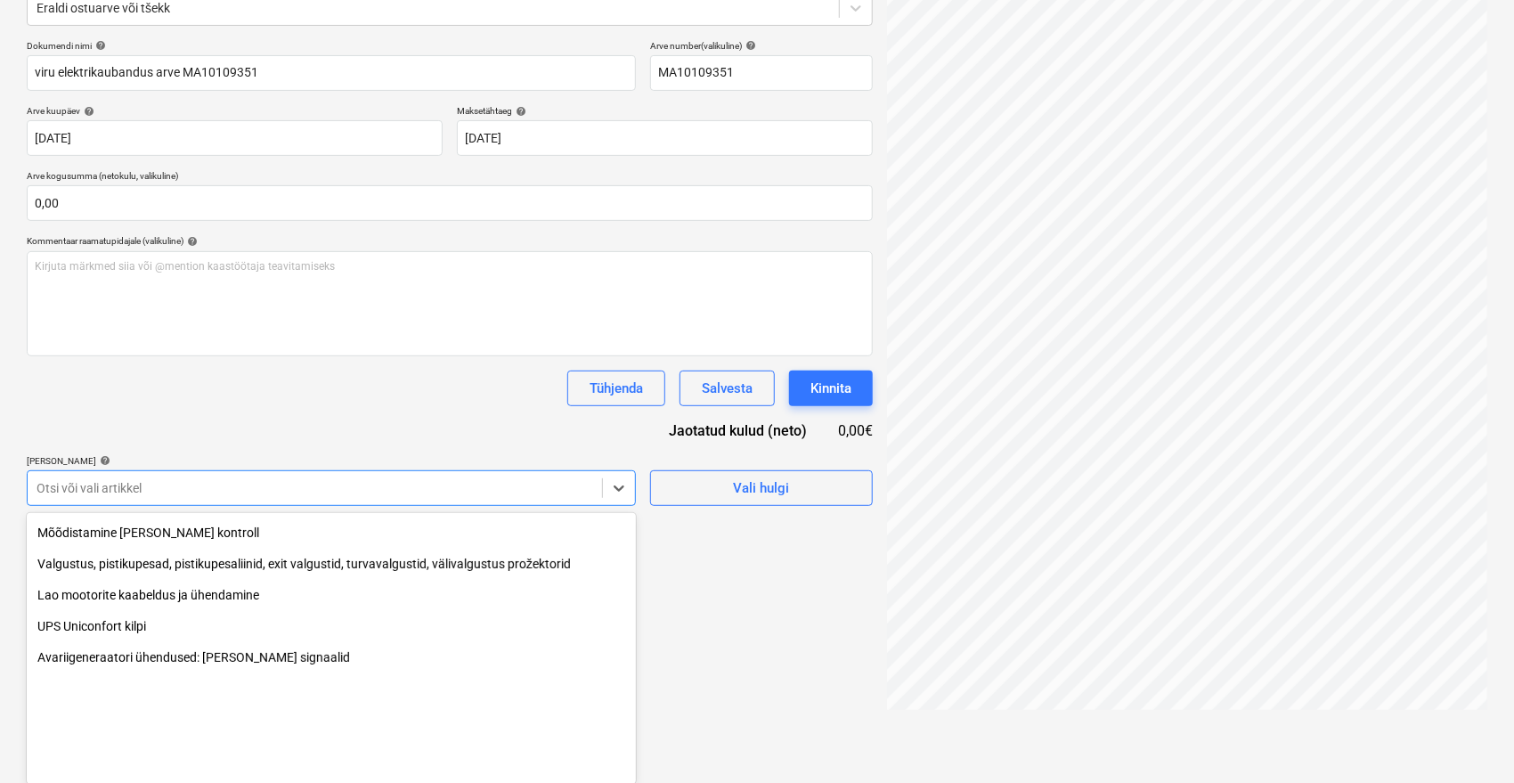
scroll to position [667, 0]
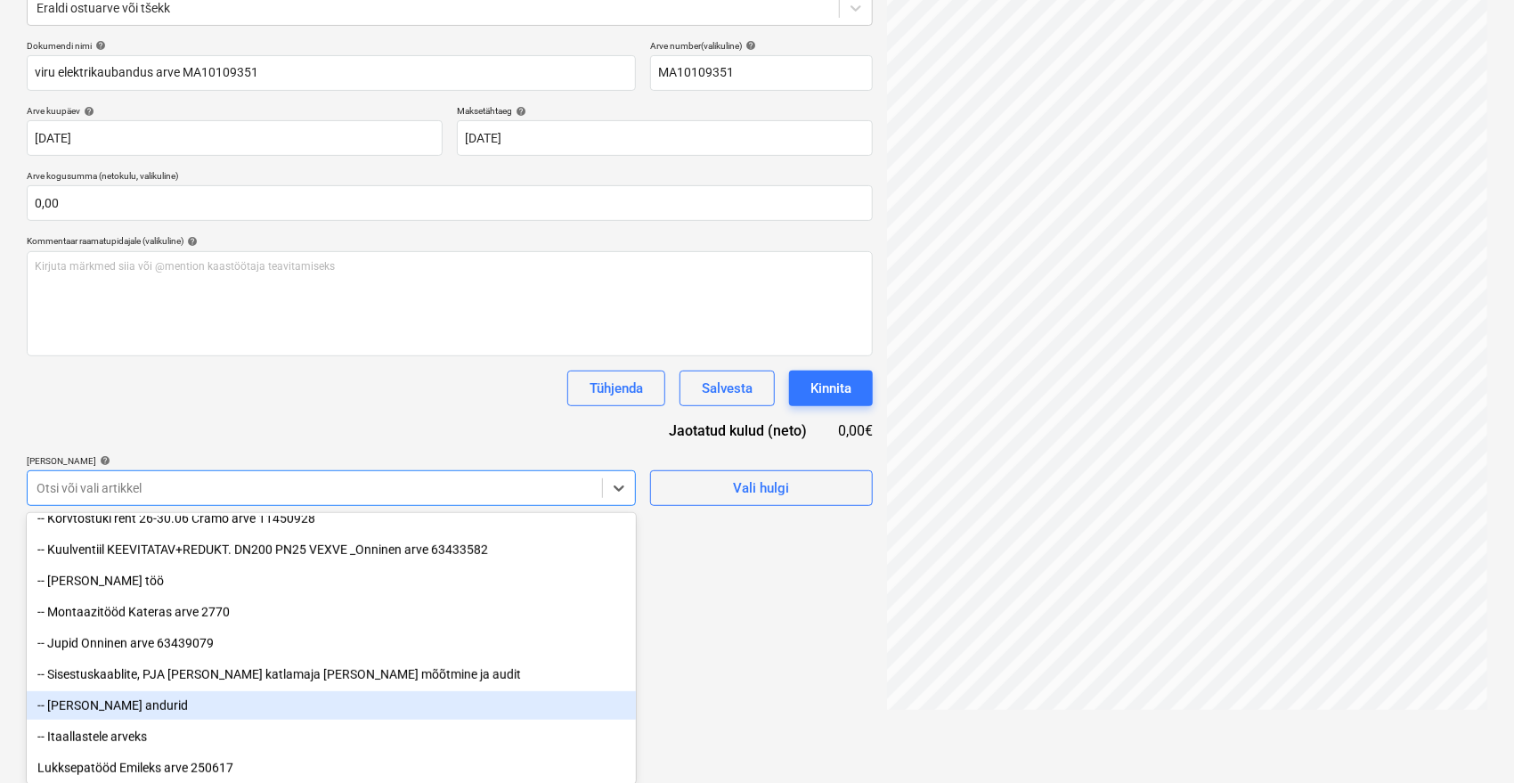
click at [171, 719] on div "-- [PERSON_NAME] andurid" at bounding box center [331, 705] width 609 height 28
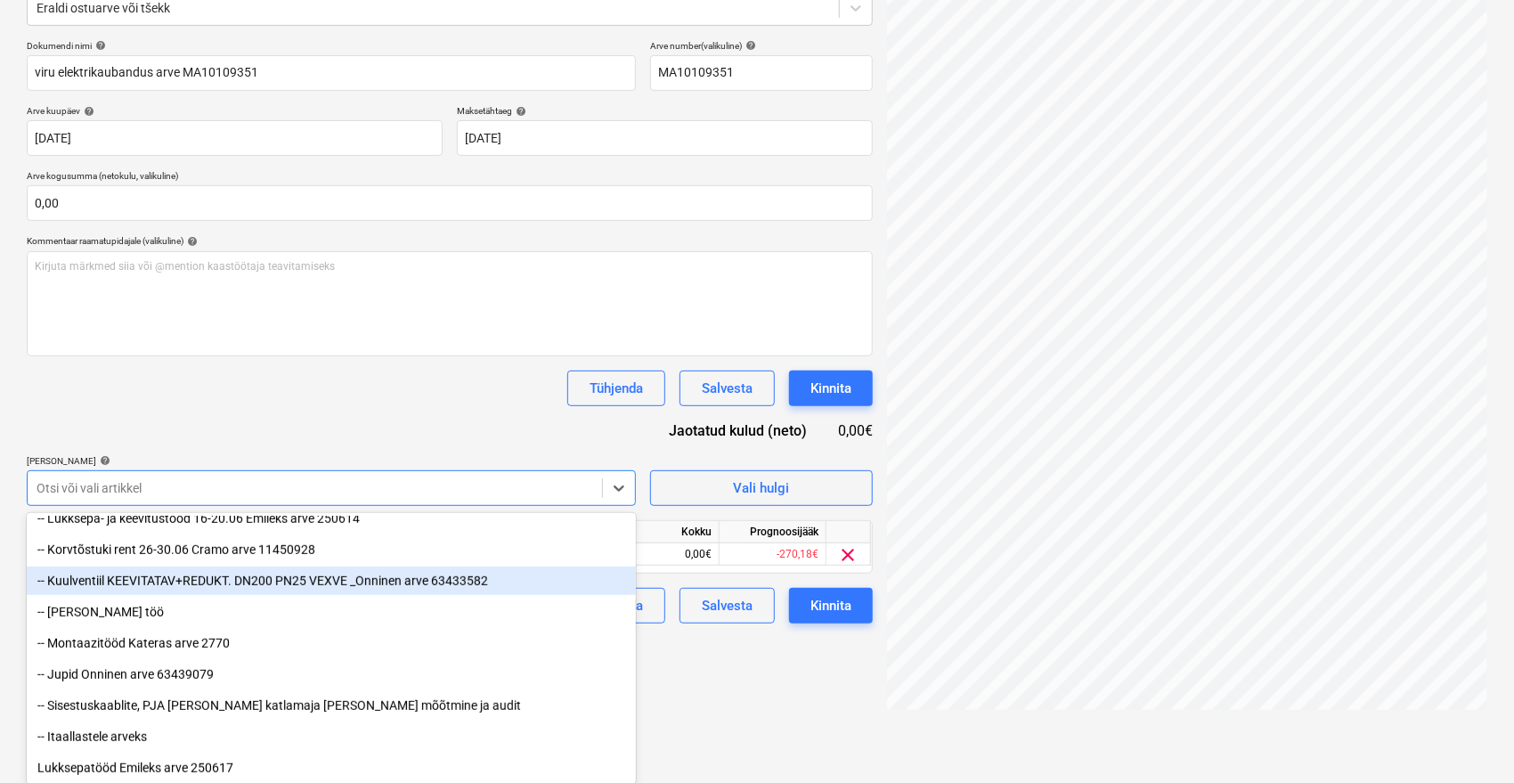
click at [229, 422] on div "Dokumendi nimi help viru elektrikaubandus arve MA10109351 Arve number (valikuli…" at bounding box center [450, 331] width 846 height 583
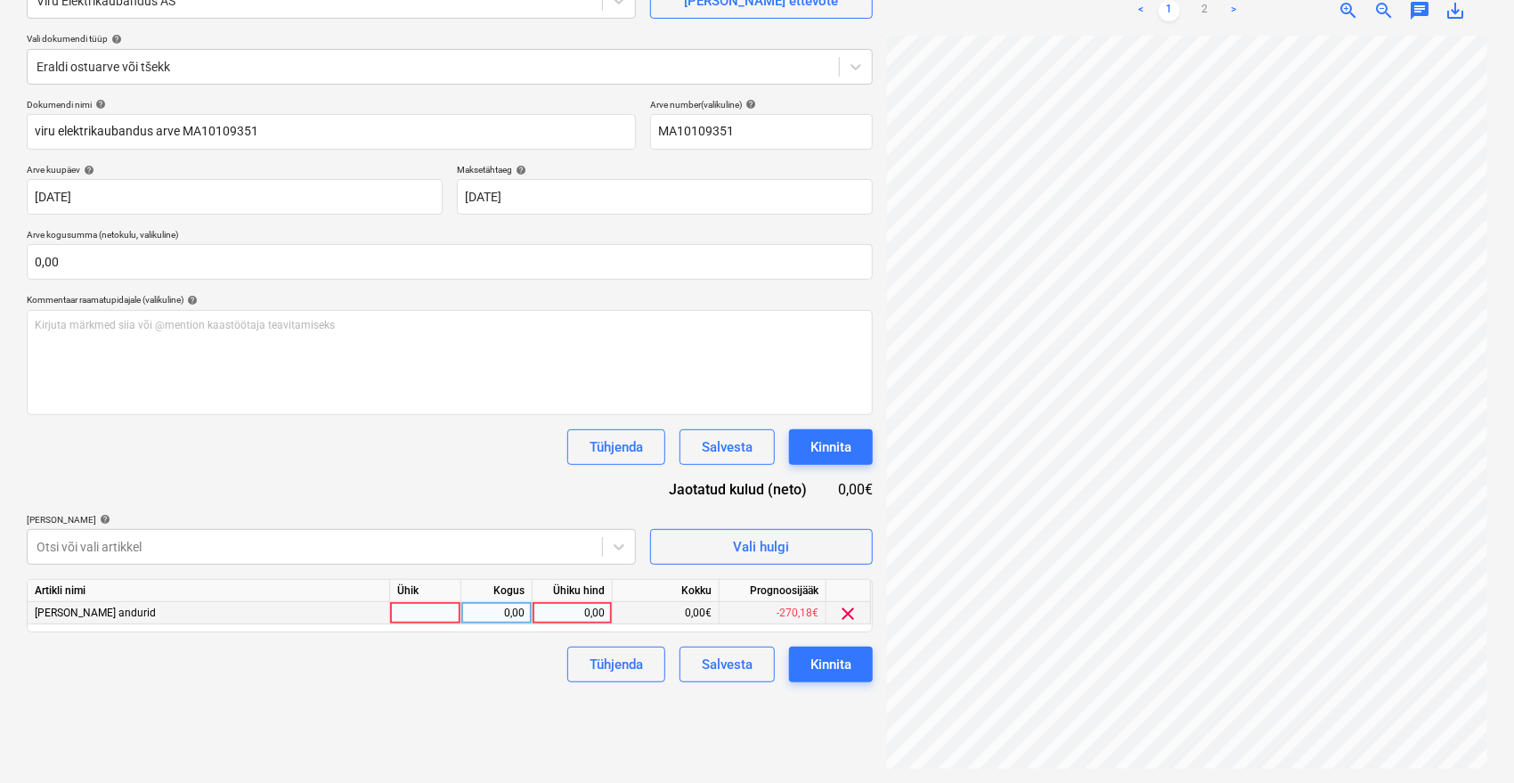
scroll to position [0, 0]
click at [1197, 18] on link "2" at bounding box center [1204, 10] width 21 height 21
click at [1162, 5] on link "1" at bounding box center [1169, 10] width 21 height 21
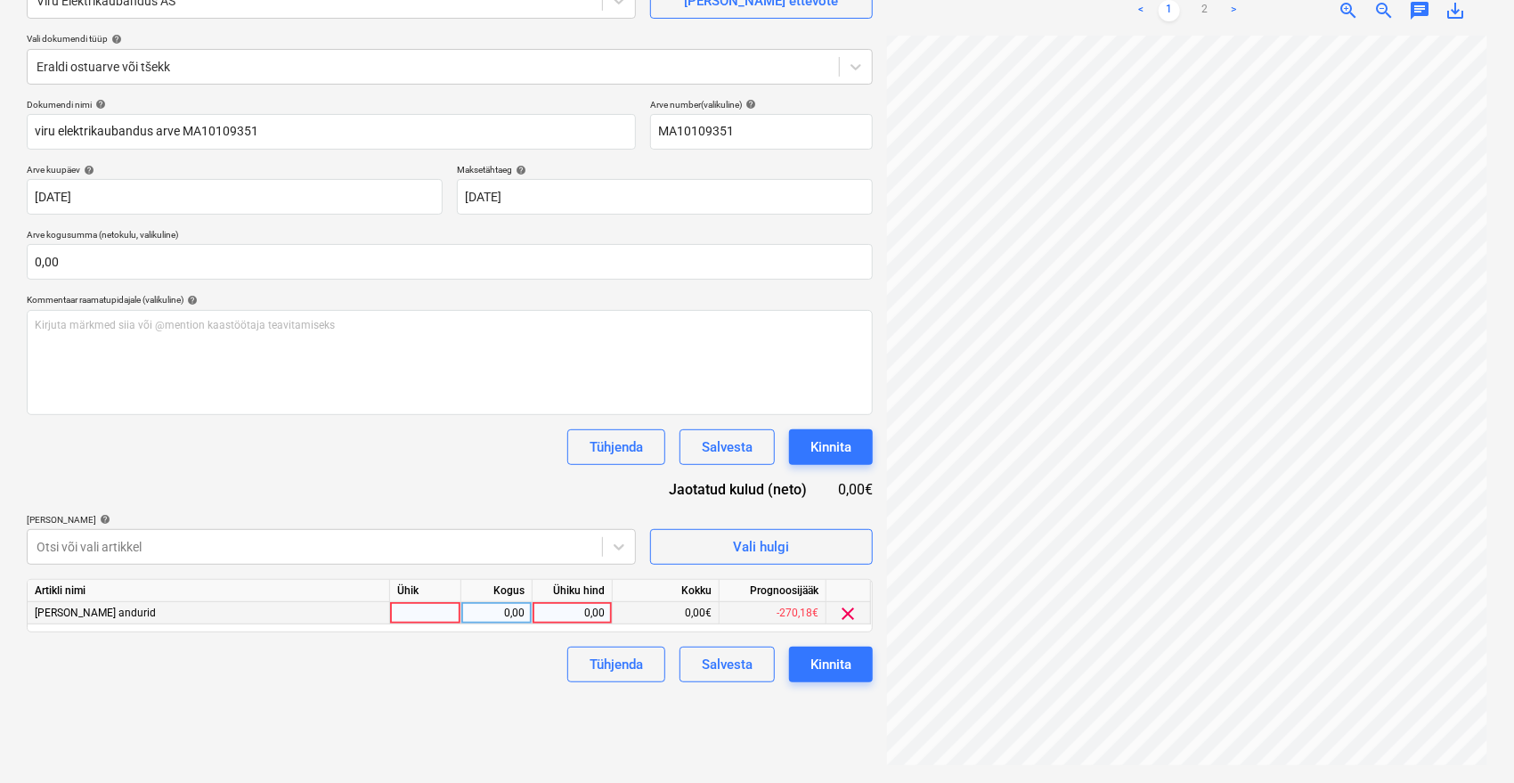
click at [591, 618] on div "0,00" at bounding box center [572, 613] width 65 height 22
type input "48,42"
click at [494, 711] on div "Failide konteerimine Vali ettevõte Viru Elektrikaubandus AS [PERSON_NAME] uus e…" at bounding box center [450, 343] width 860 height 865
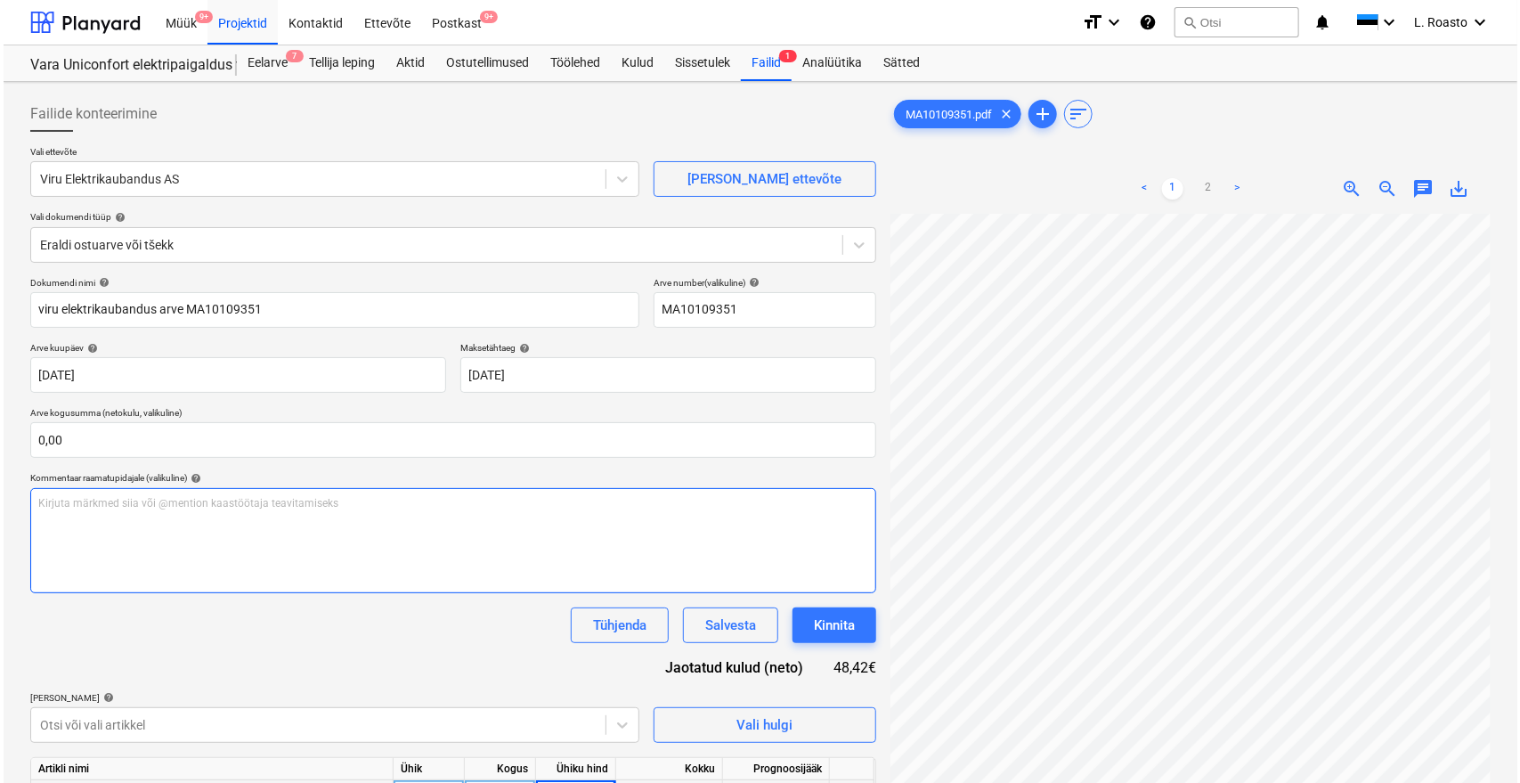
scroll to position [217, 71]
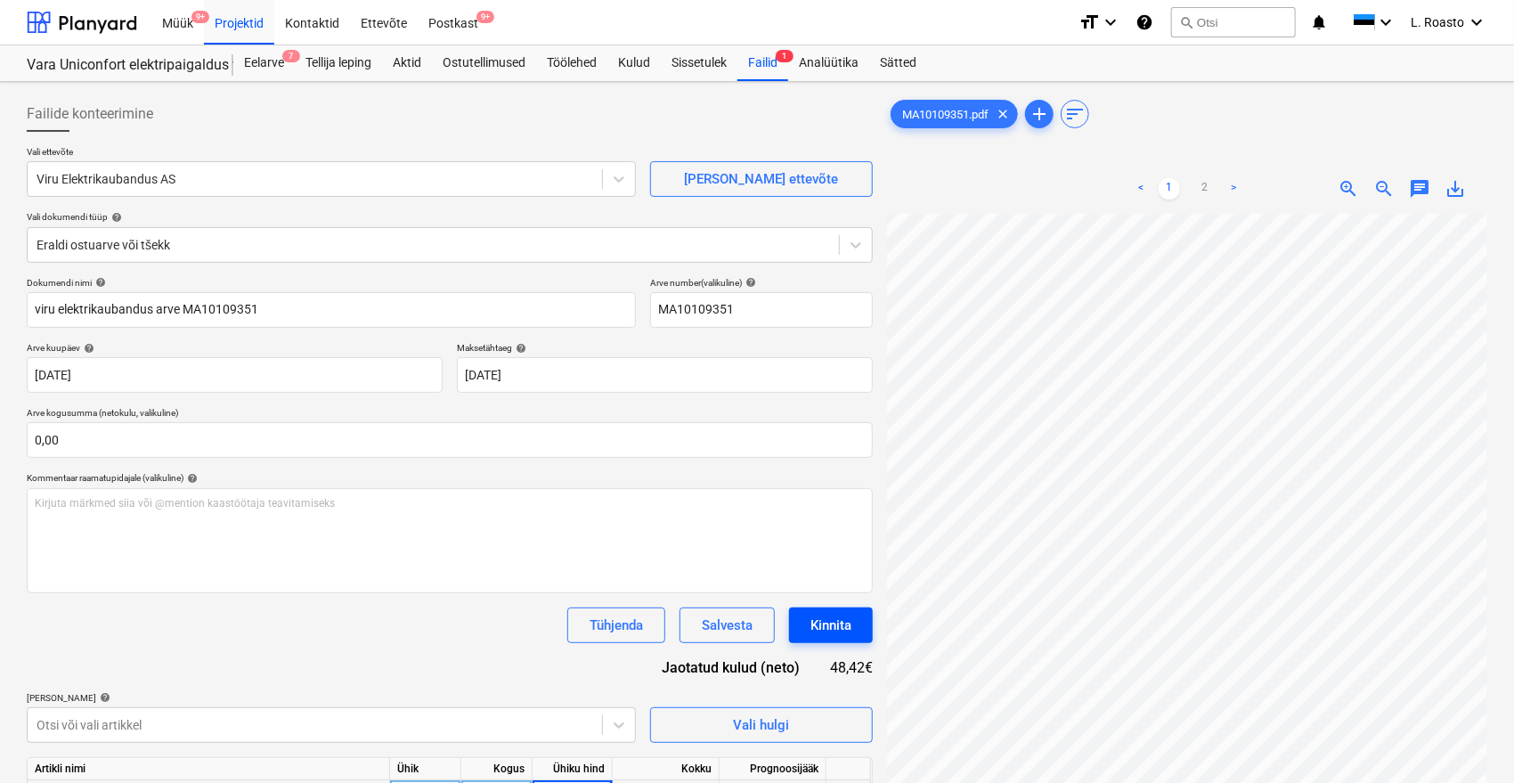
click at [827, 620] on div "Kinnita" at bounding box center [830, 625] width 41 height 23
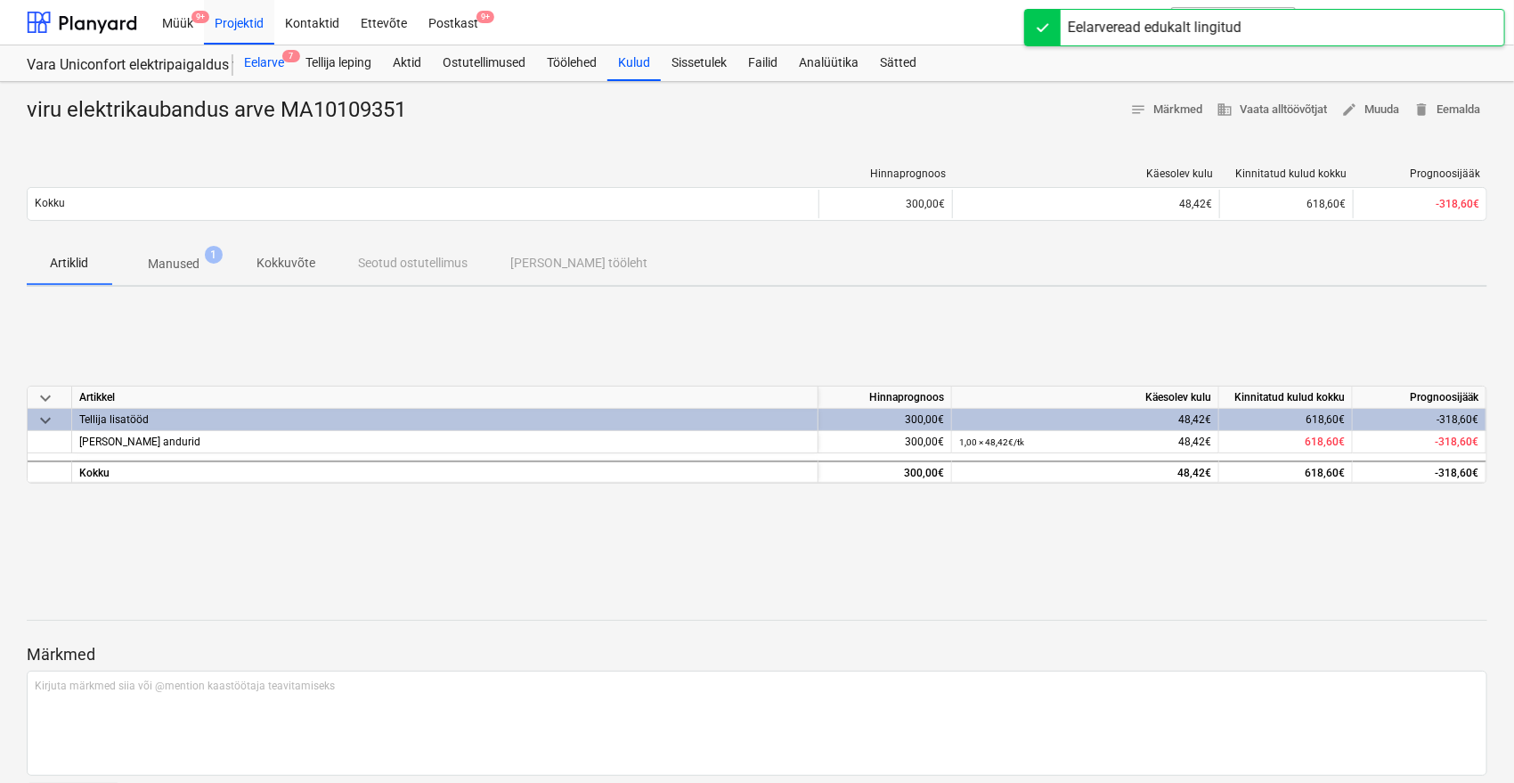
click at [271, 65] on div "Eelarve 7" at bounding box center [263, 63] width 61 height 36
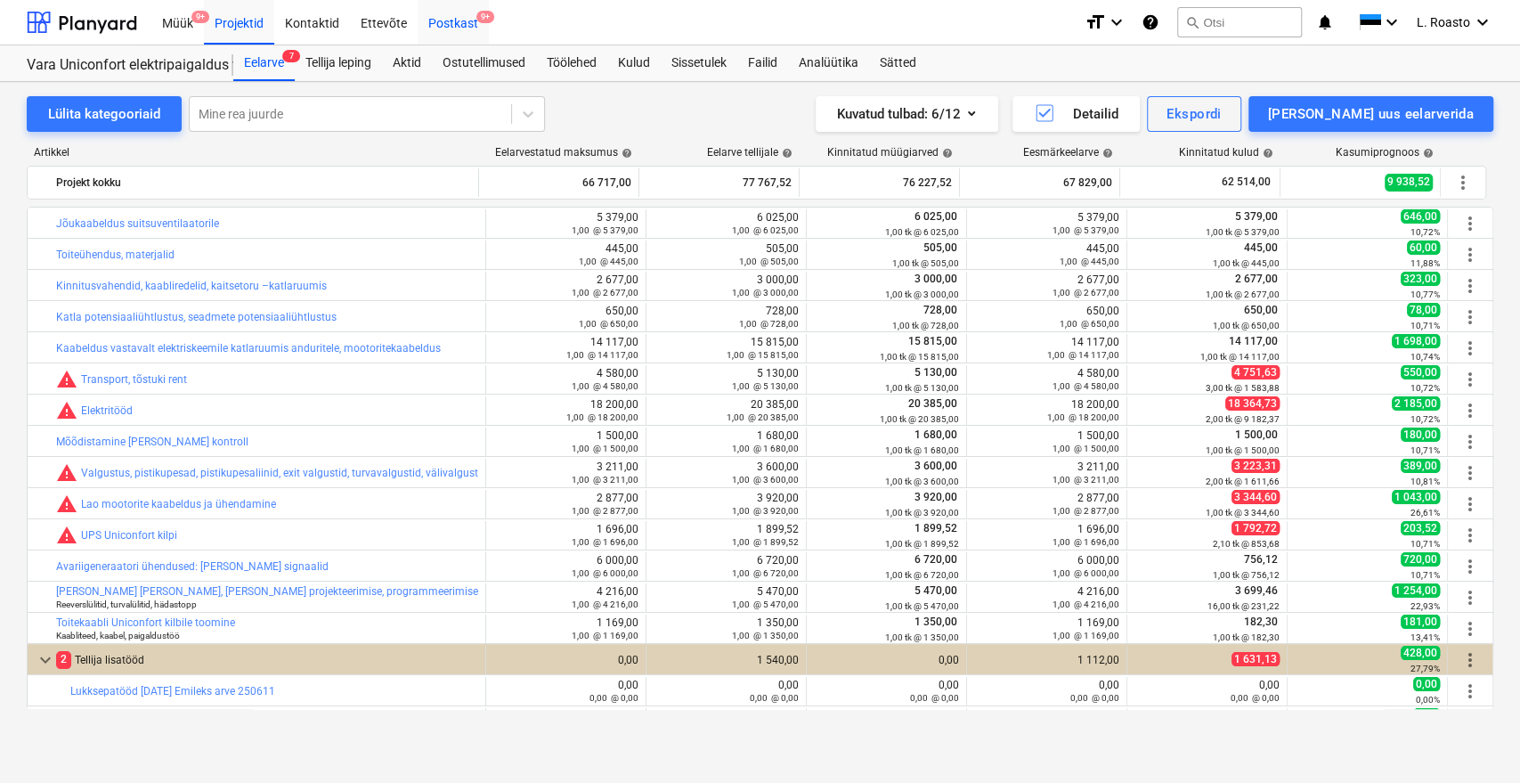
click at [477, 23] on span "9+" at bounding box center [485, 17] width 18 height 12
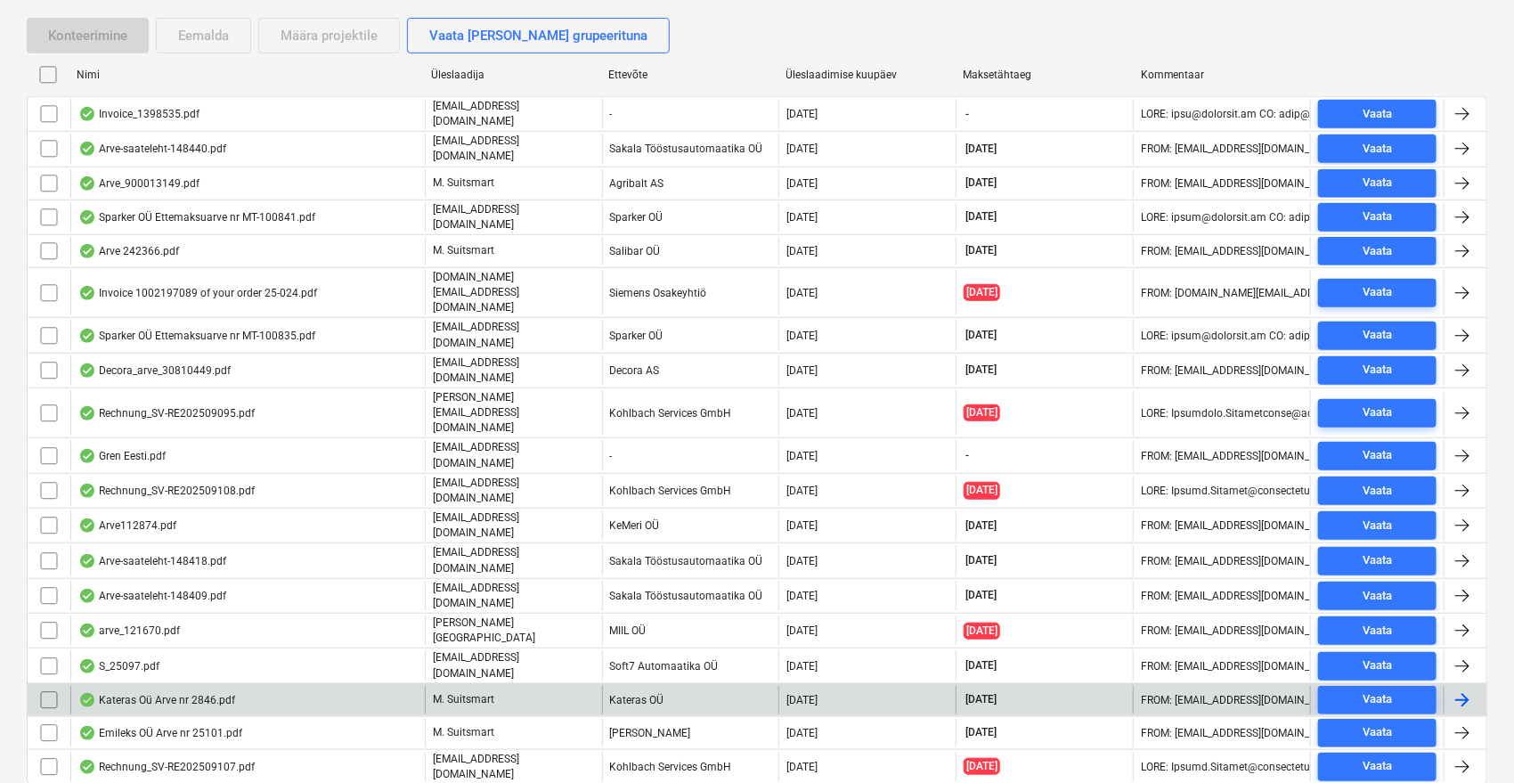
scroll to position [400, 0]
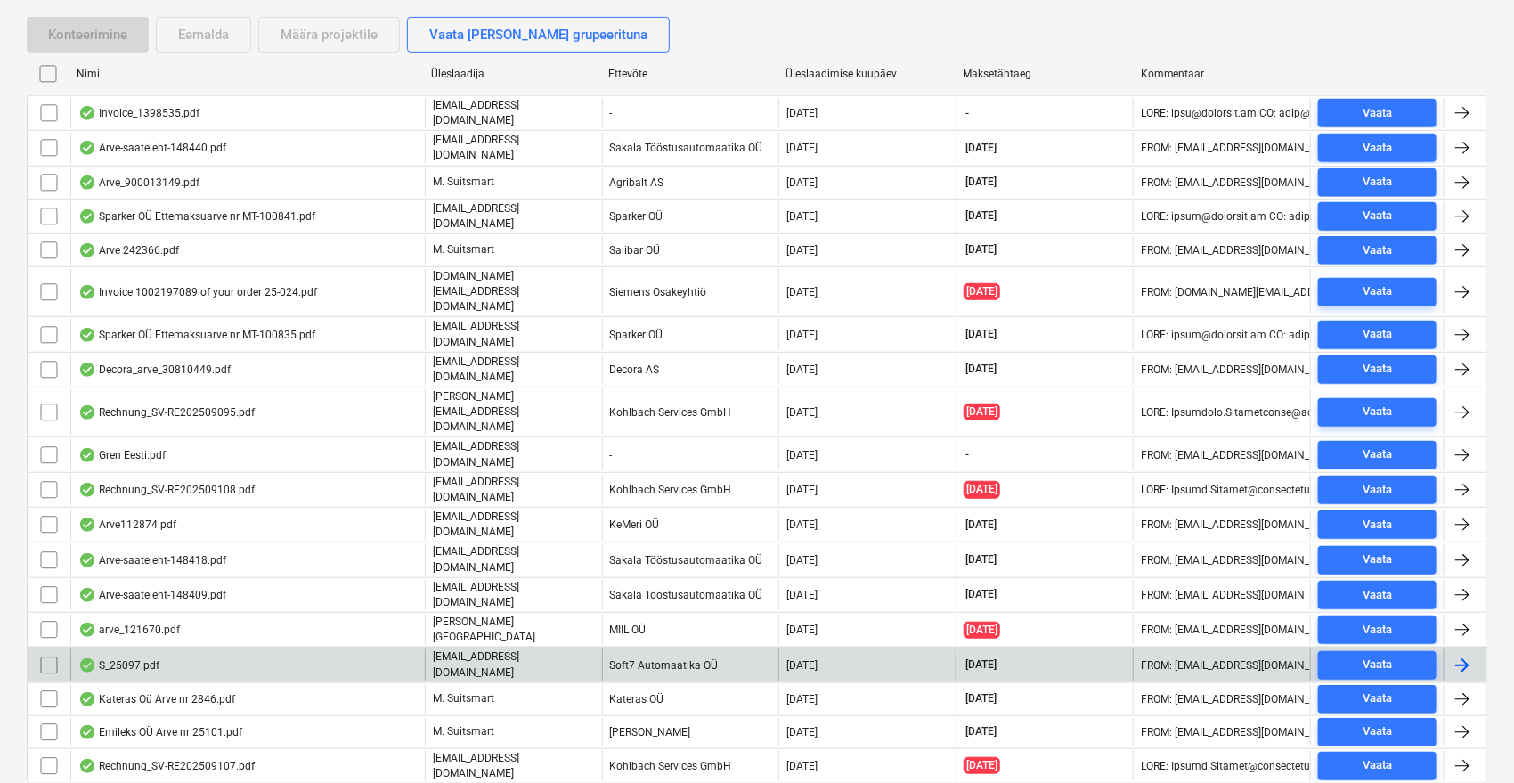
click at [284, 649] on div "S_25097.pdf" at bounding box center [247, 664] width 354 height 30
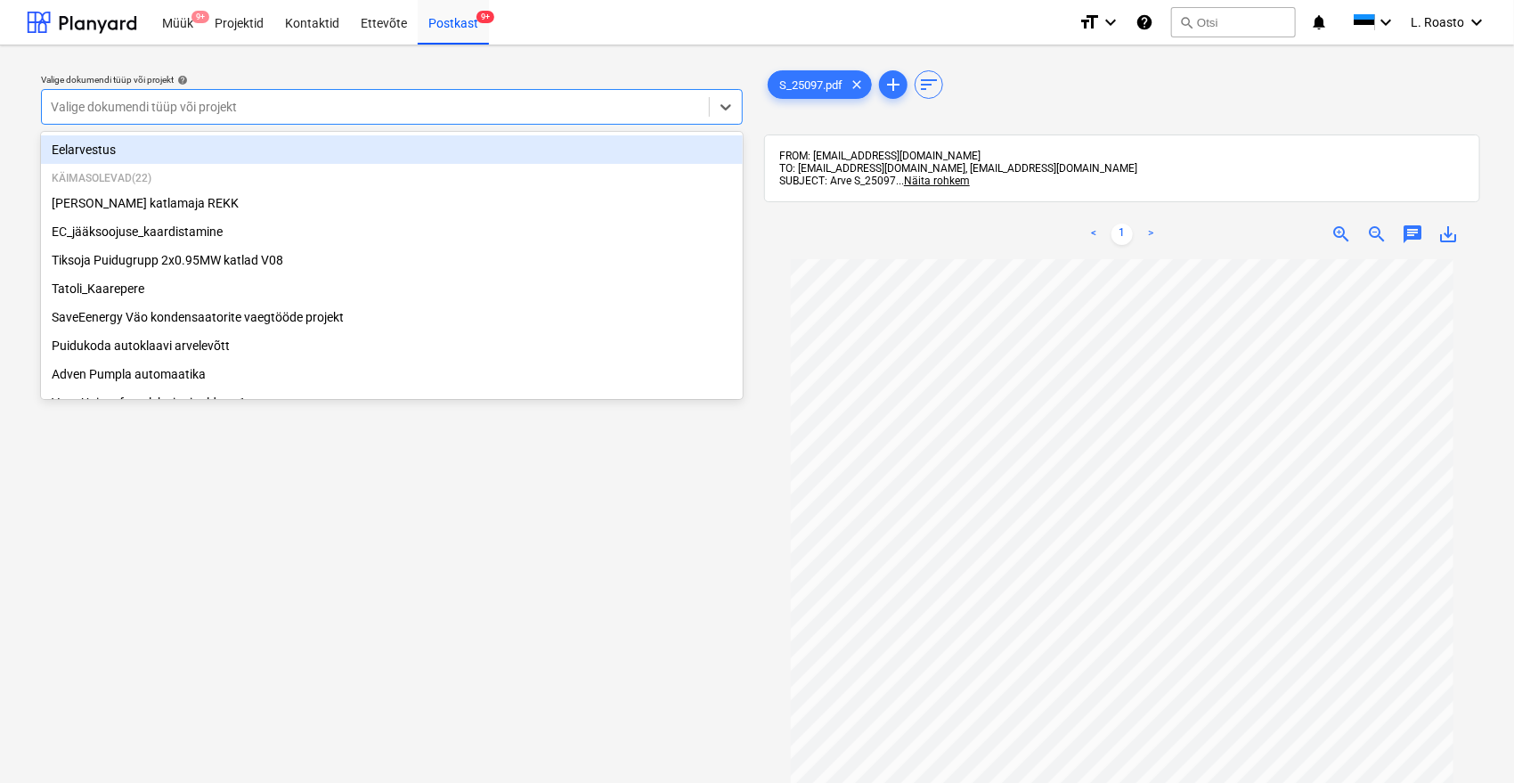
click at [325, 110] on div at bounding box center [375, 107] width 649 height 18
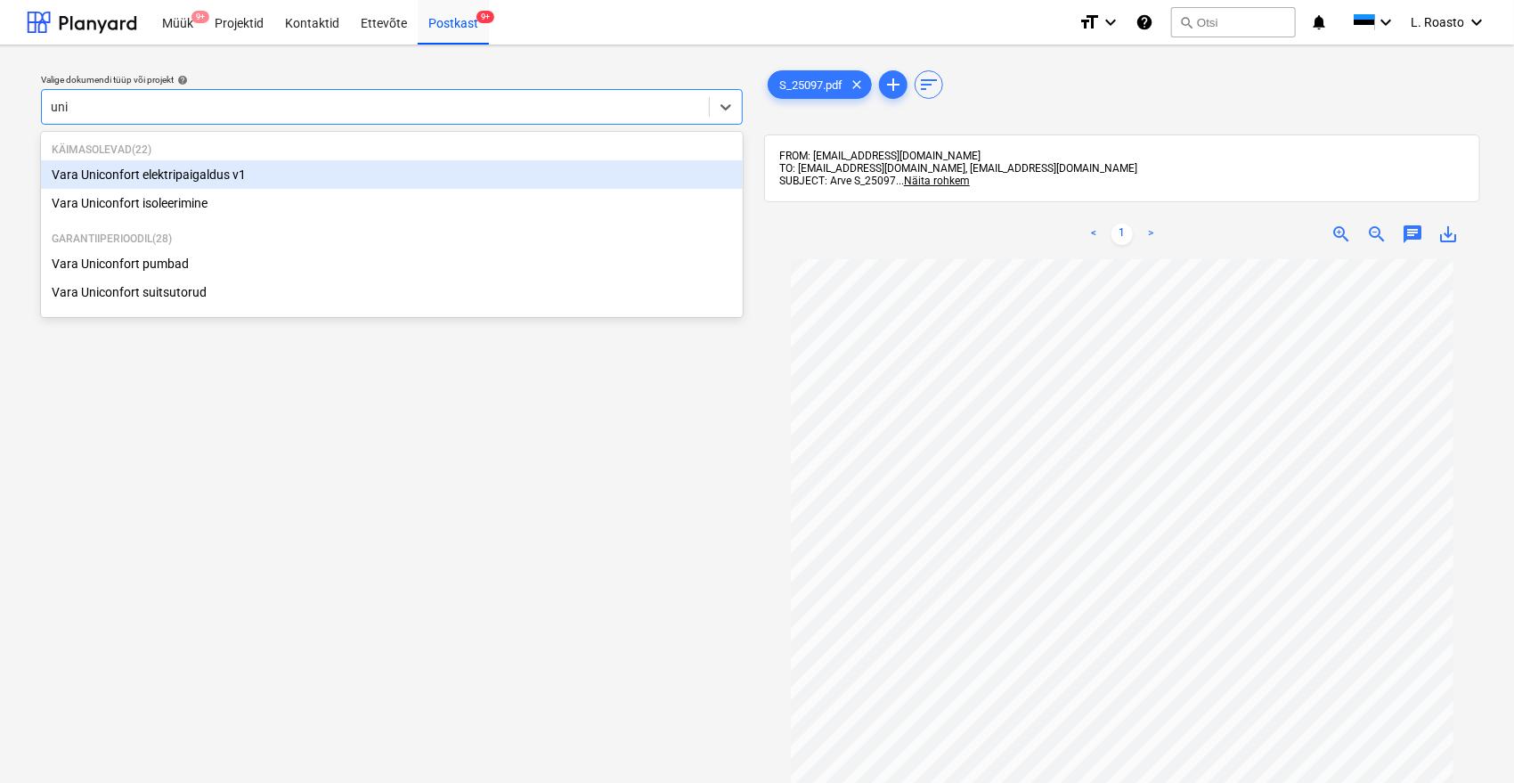
type input "unic"
click at [267, 168] on div "Vara Uniconfort elektripaigaldus v1" at bounding box center [392, 174] width 702 height 28
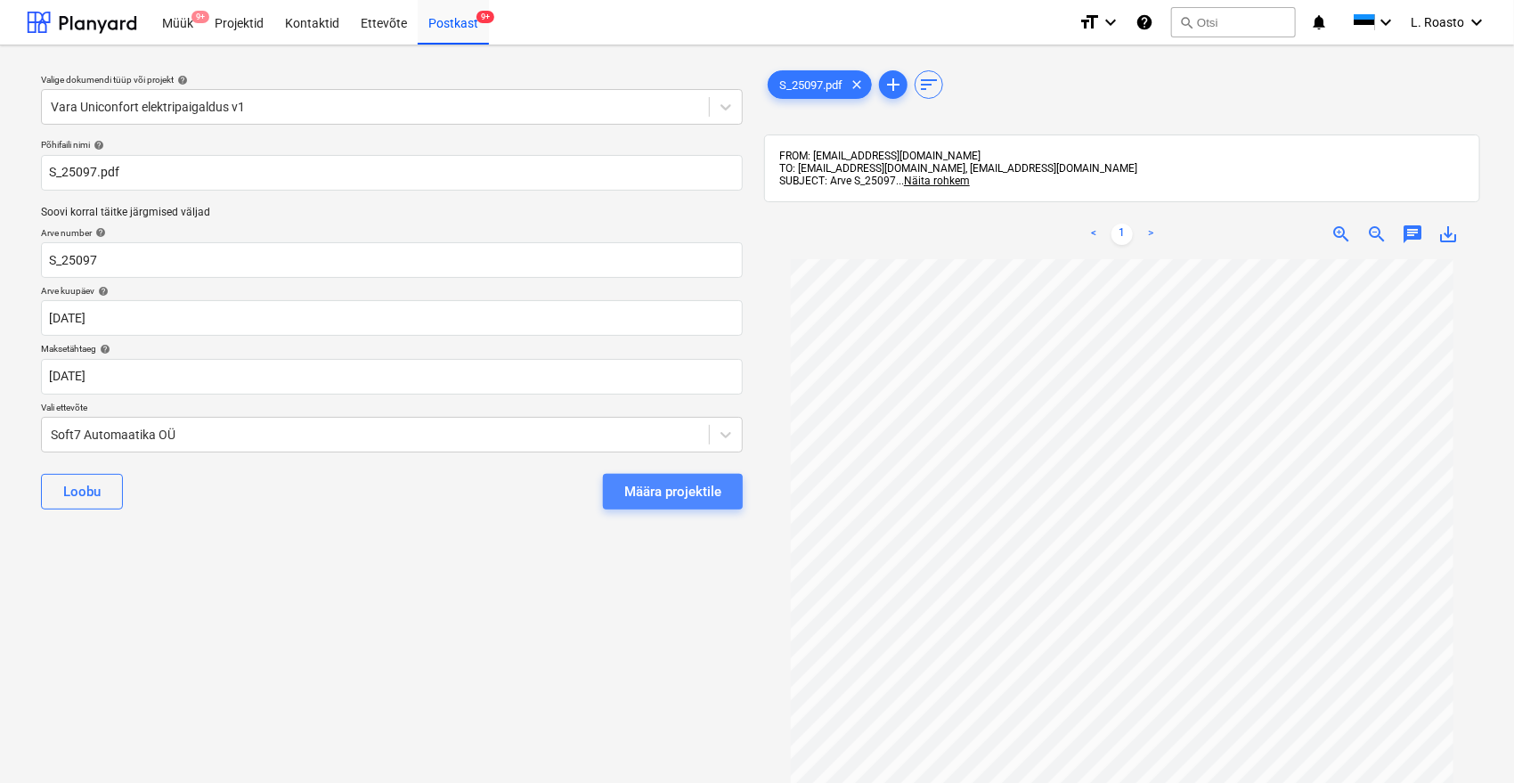
click at [671, 489] on div "Määra projektile" at bounding box center [672, 491] width 97 height 23
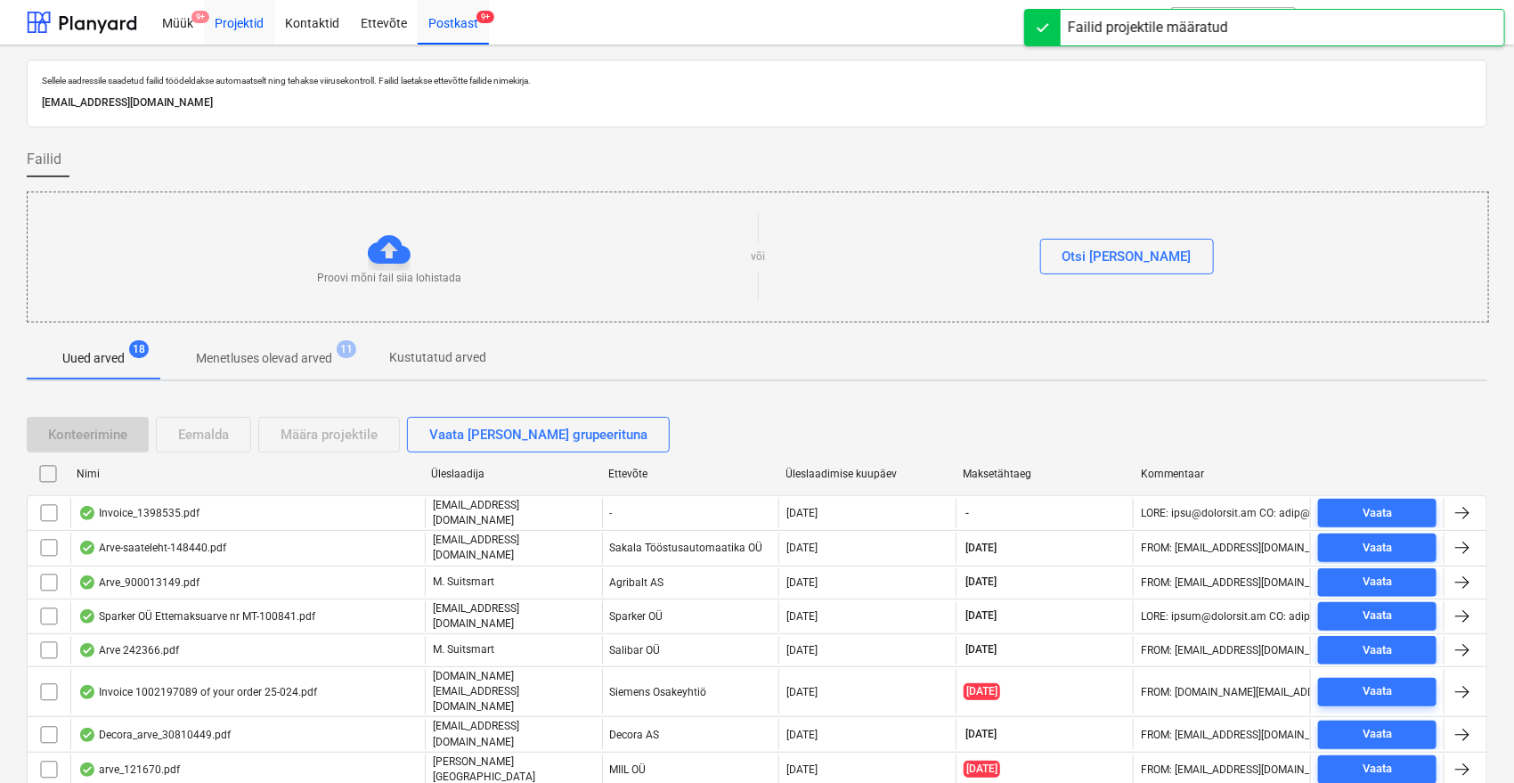
click at [221, 25] on div "Projektid" at bounding box center [239, 21] width 70 height 45
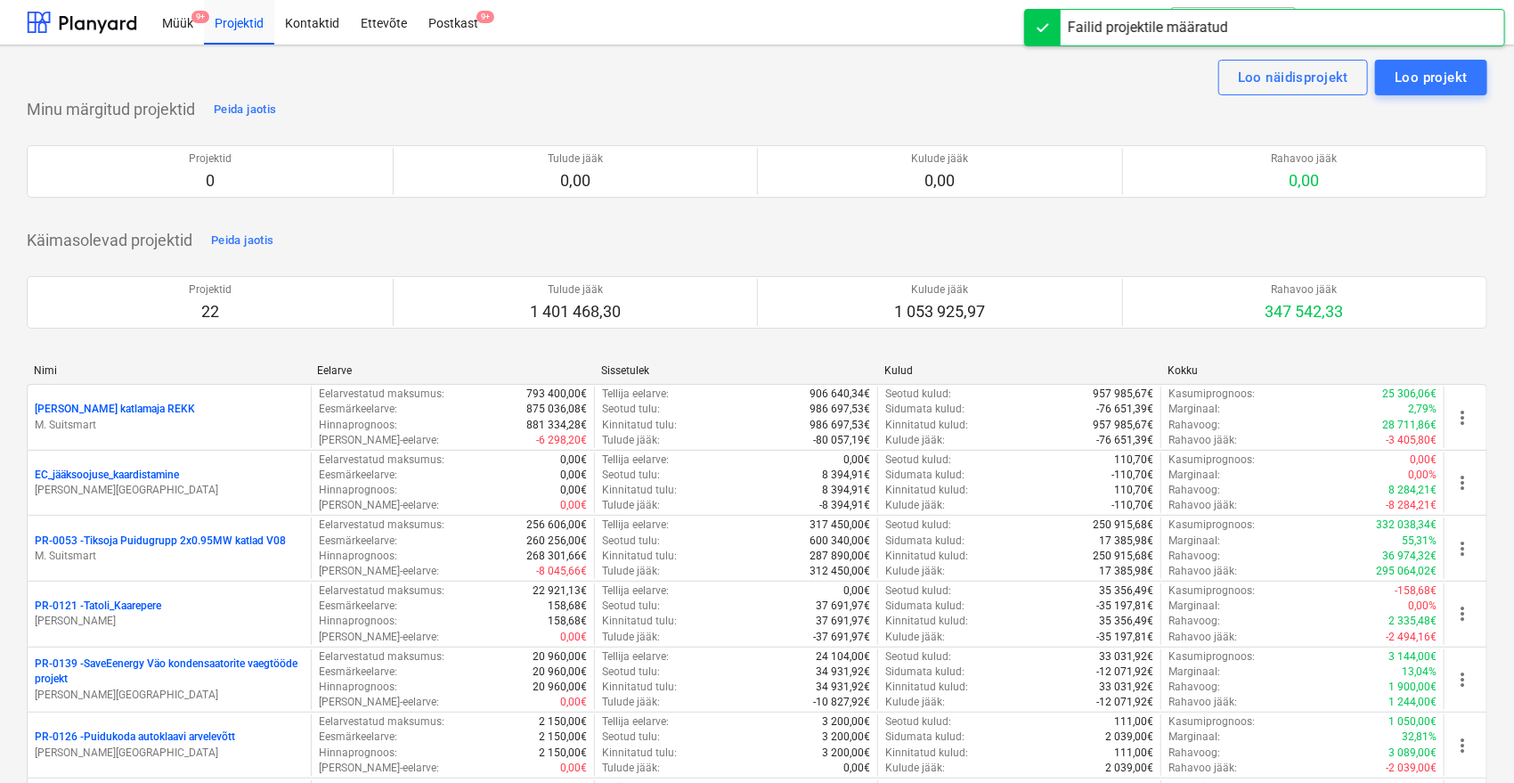
scroll to position [476, 0]
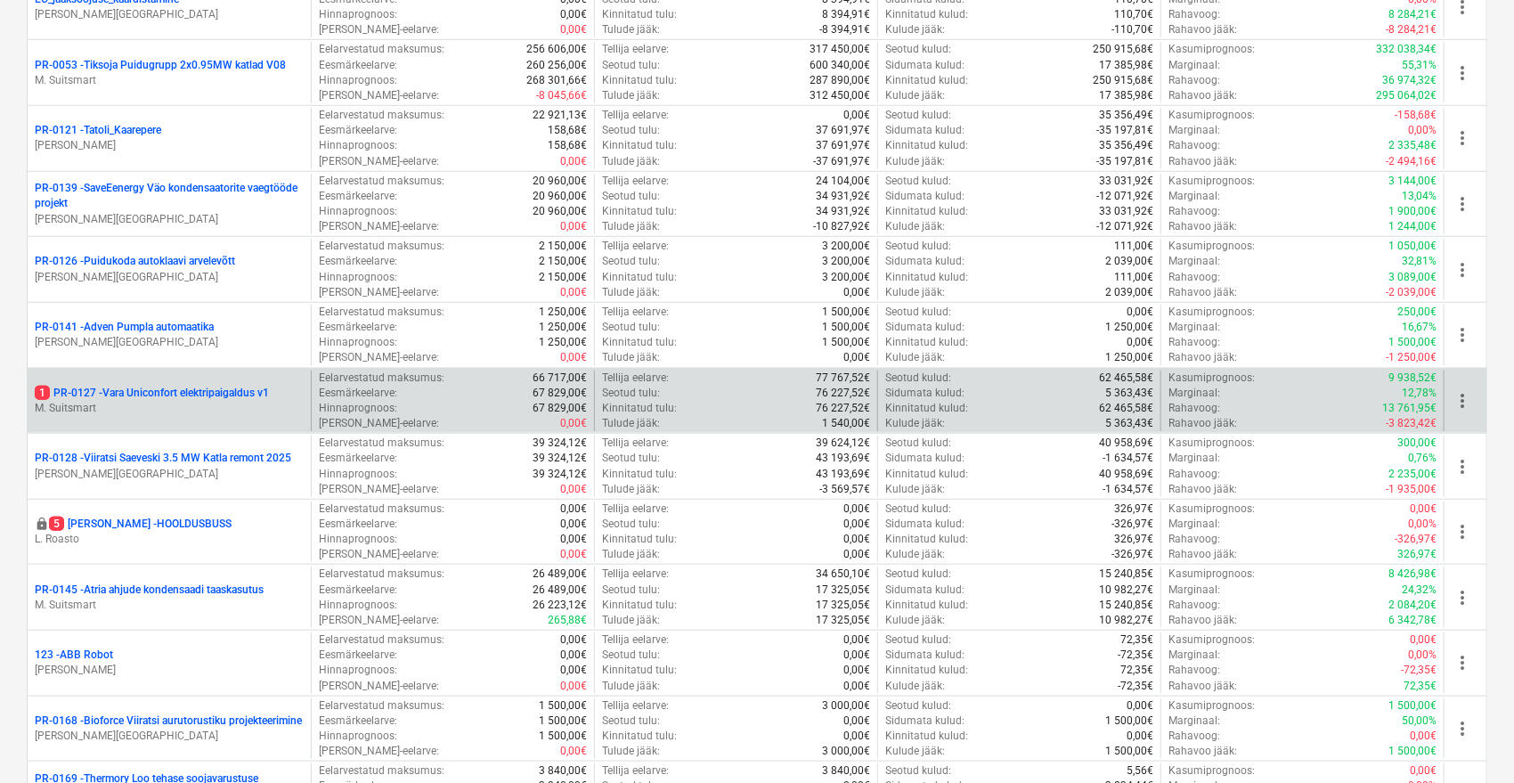
click at [254, 383] on div "1 PR-0127 - Vara Uniconfort elektripaigaldus v1 M. Suitsmart" at bounding box center [169, 400] width 283 height 61
click at [208, 389] on p "1 PR-0127 - Vara Uniconfort elektripaigaldus v1" at bounding box center [152, 393] width 234 height 15
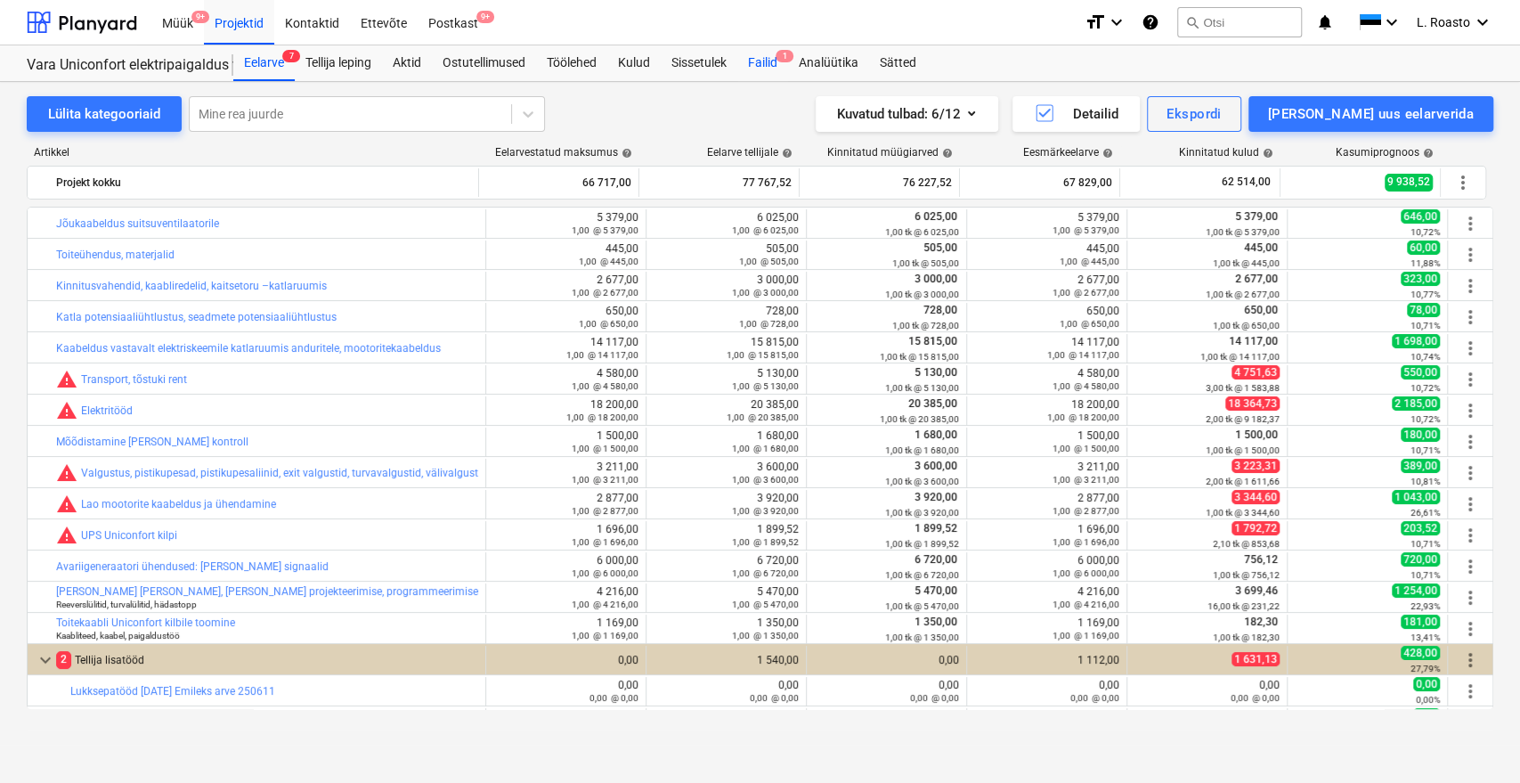
click at [784, 55] on span "1" at bounding box center [785, 56] width 18 height 12
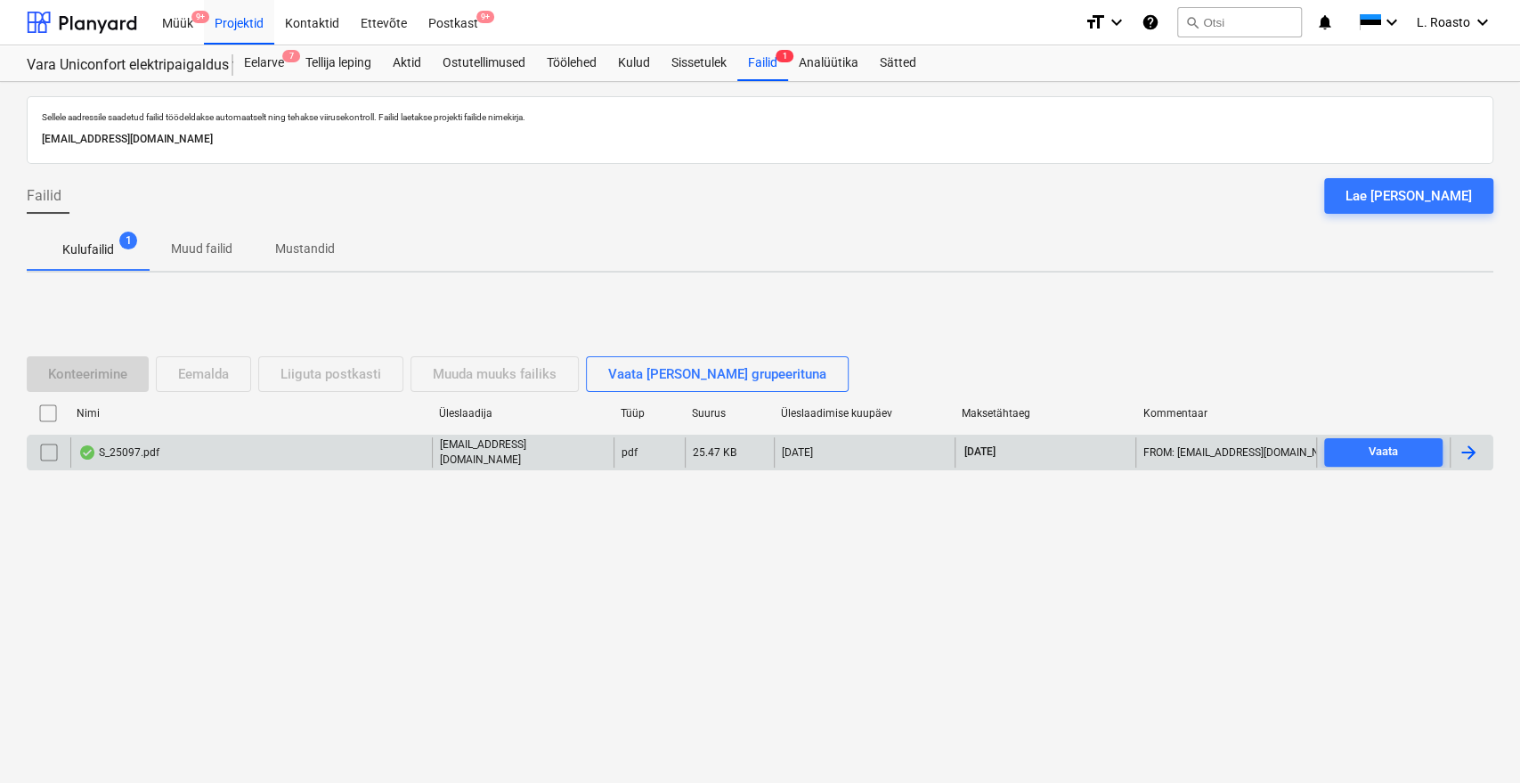
click at [1471, 444] on div at bounding box center [1468, 452] width 21 height 21
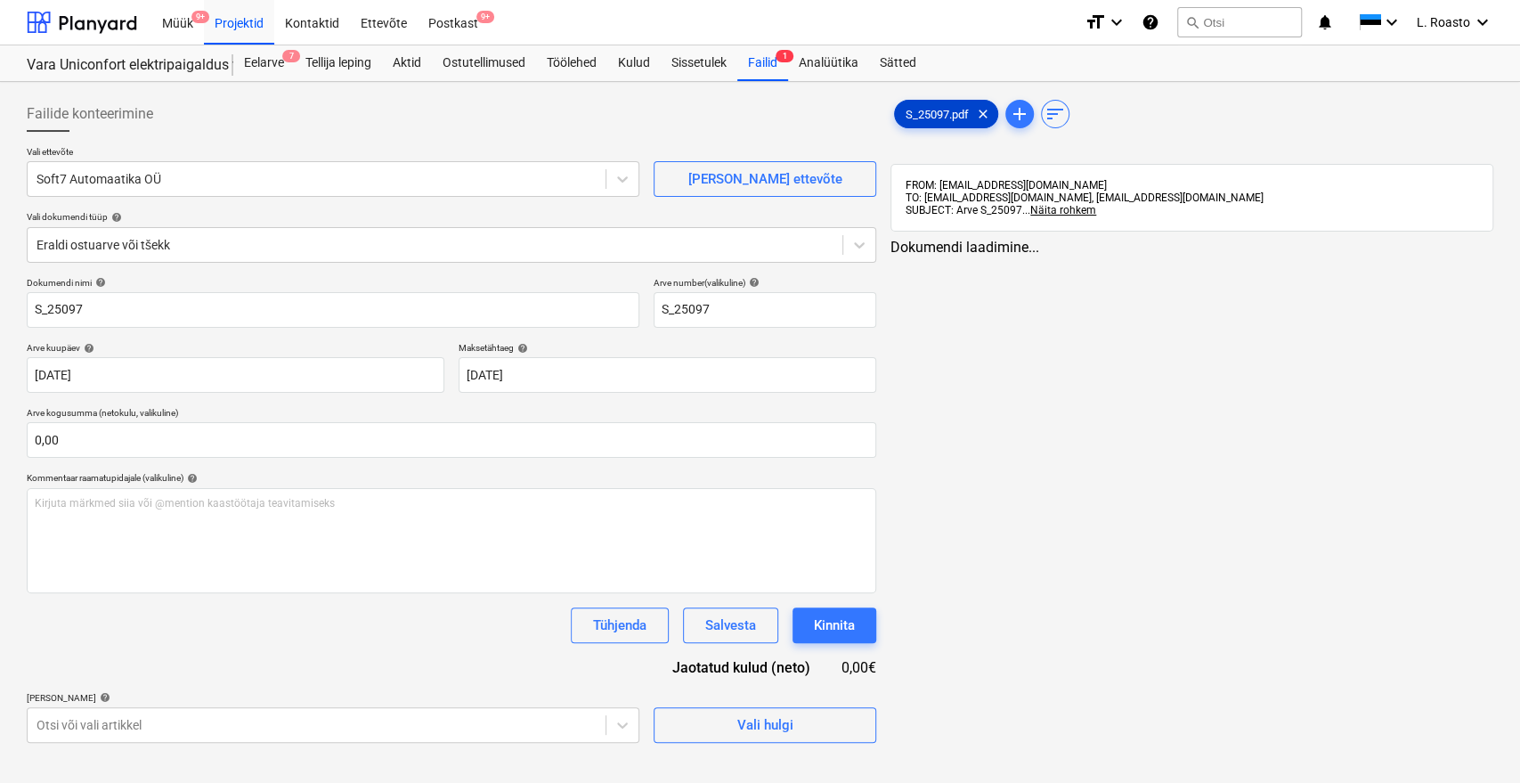
click at [933, 102] on div "S_25097.pdf clear" at bounding box center [946, 114] width 104 height 28
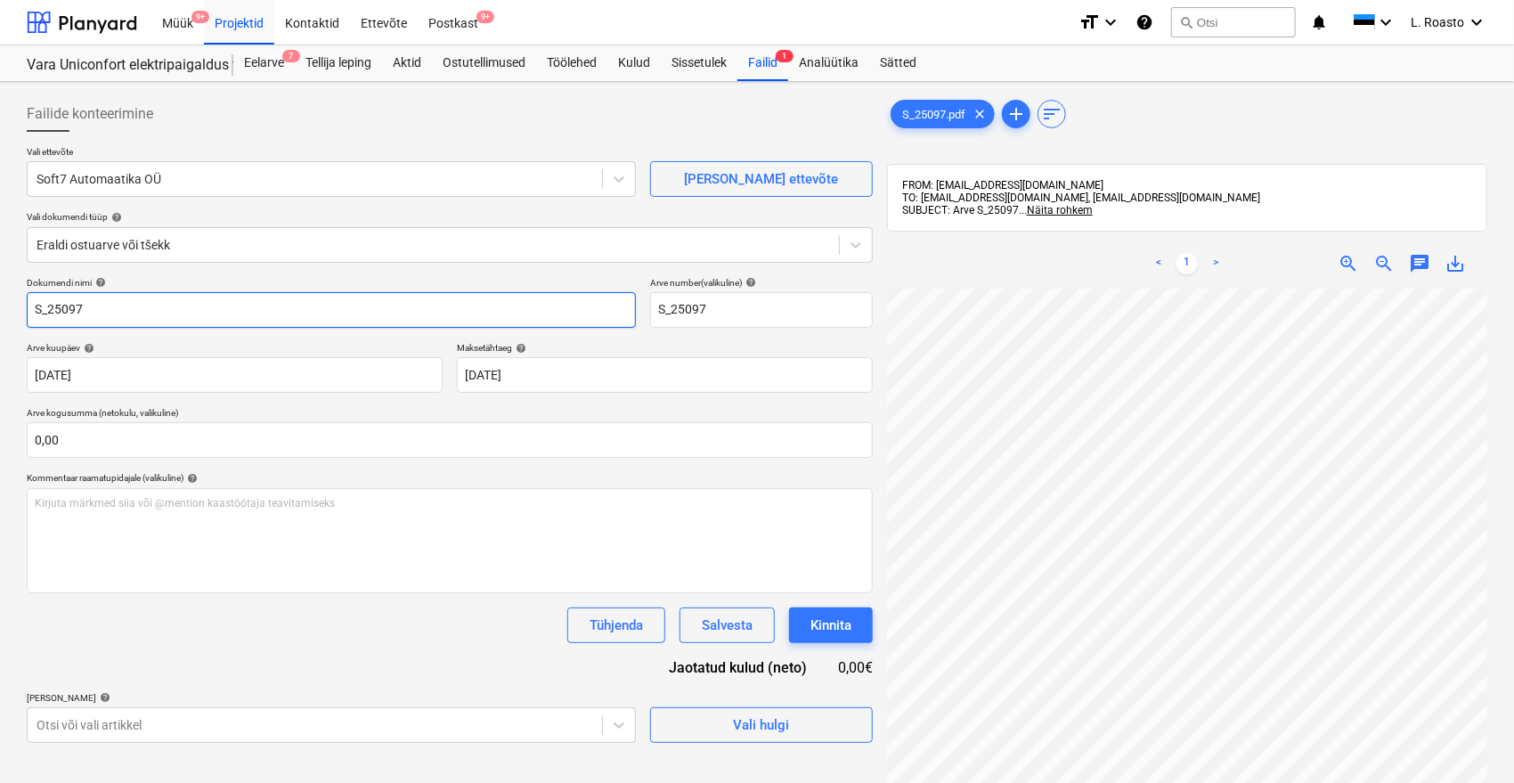
click at [28, 310] on input "S_25097" at bounding box center [331, 310] width 609 height 36
type input "Soft7 arve S_25097"
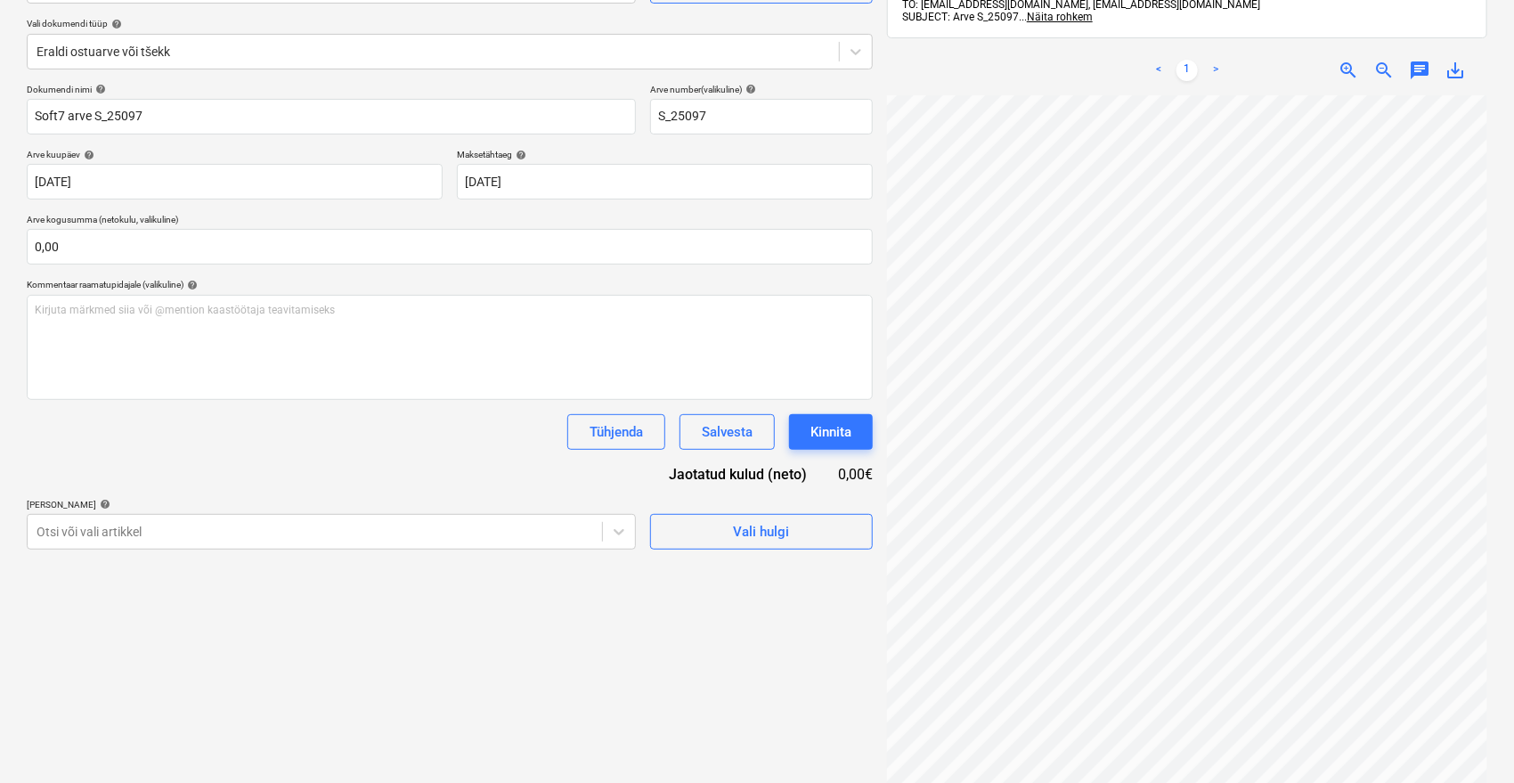
scroll to position [198, 0]
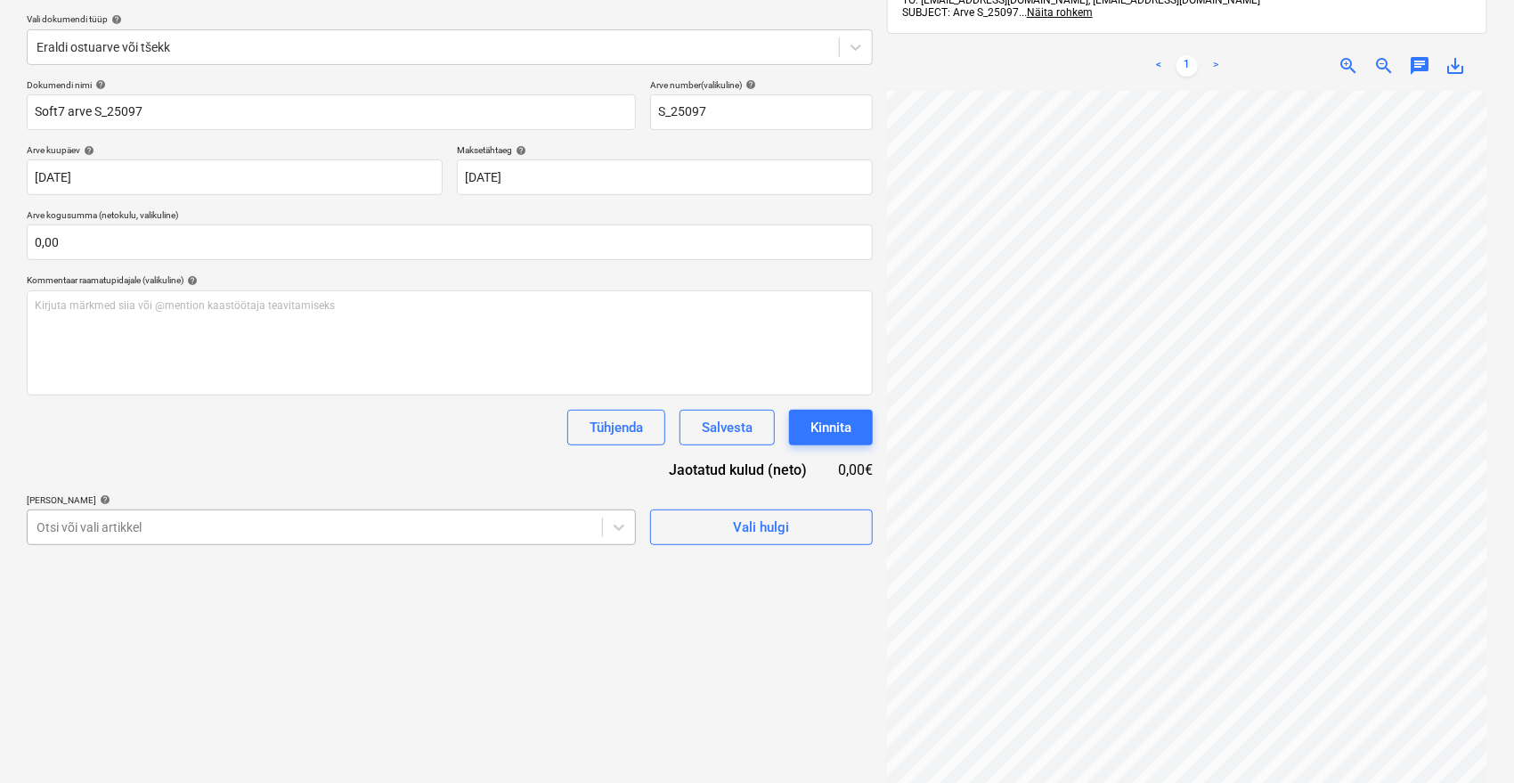
click at [289, 528] on body "Müük 9+ Projektid Kontaktid Ettevõte Postkast 9+ format_size keyboard_arrow_dow…" at bounding box center [757, 193] width 1514 height 783
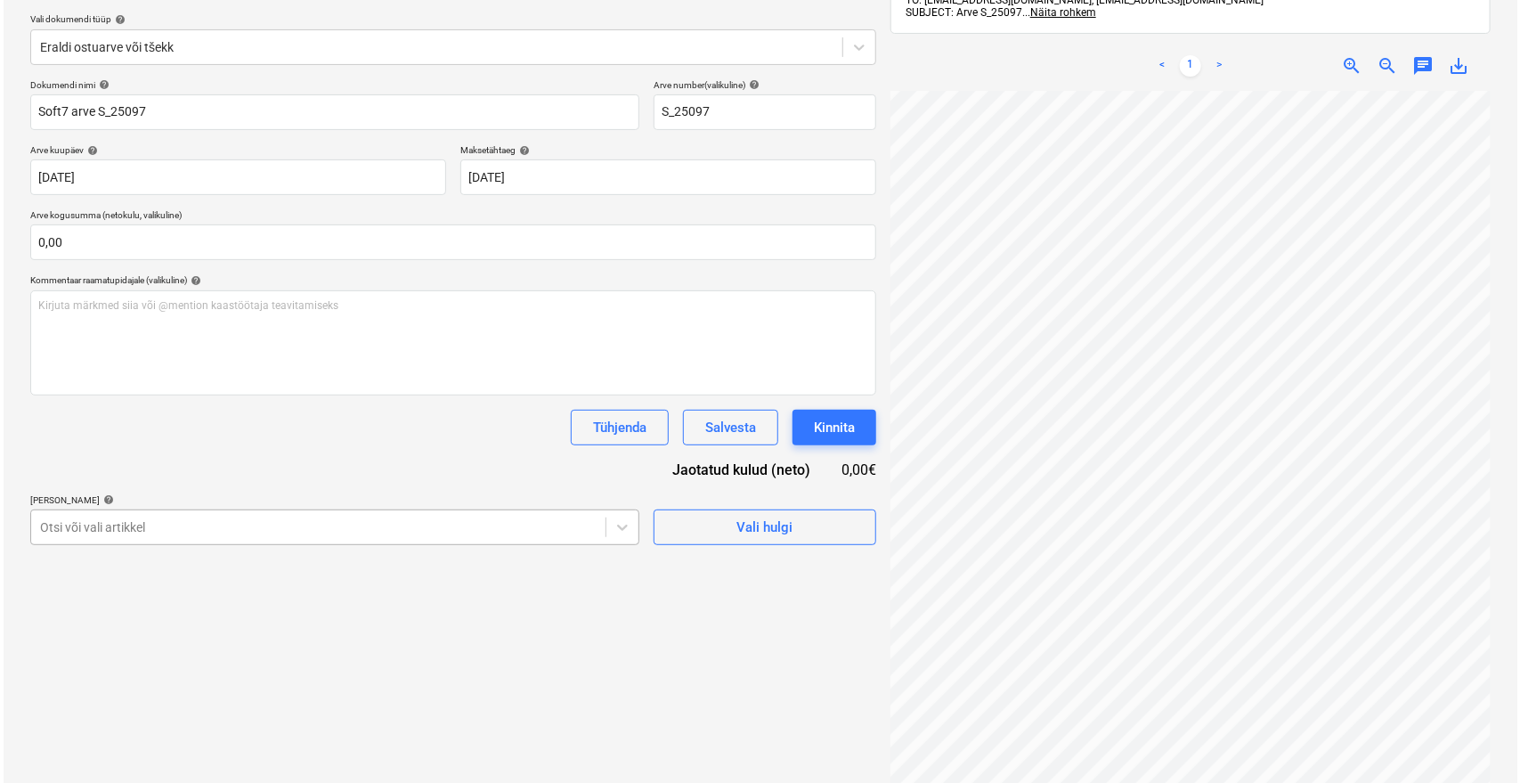
scroll to position [245, 0]
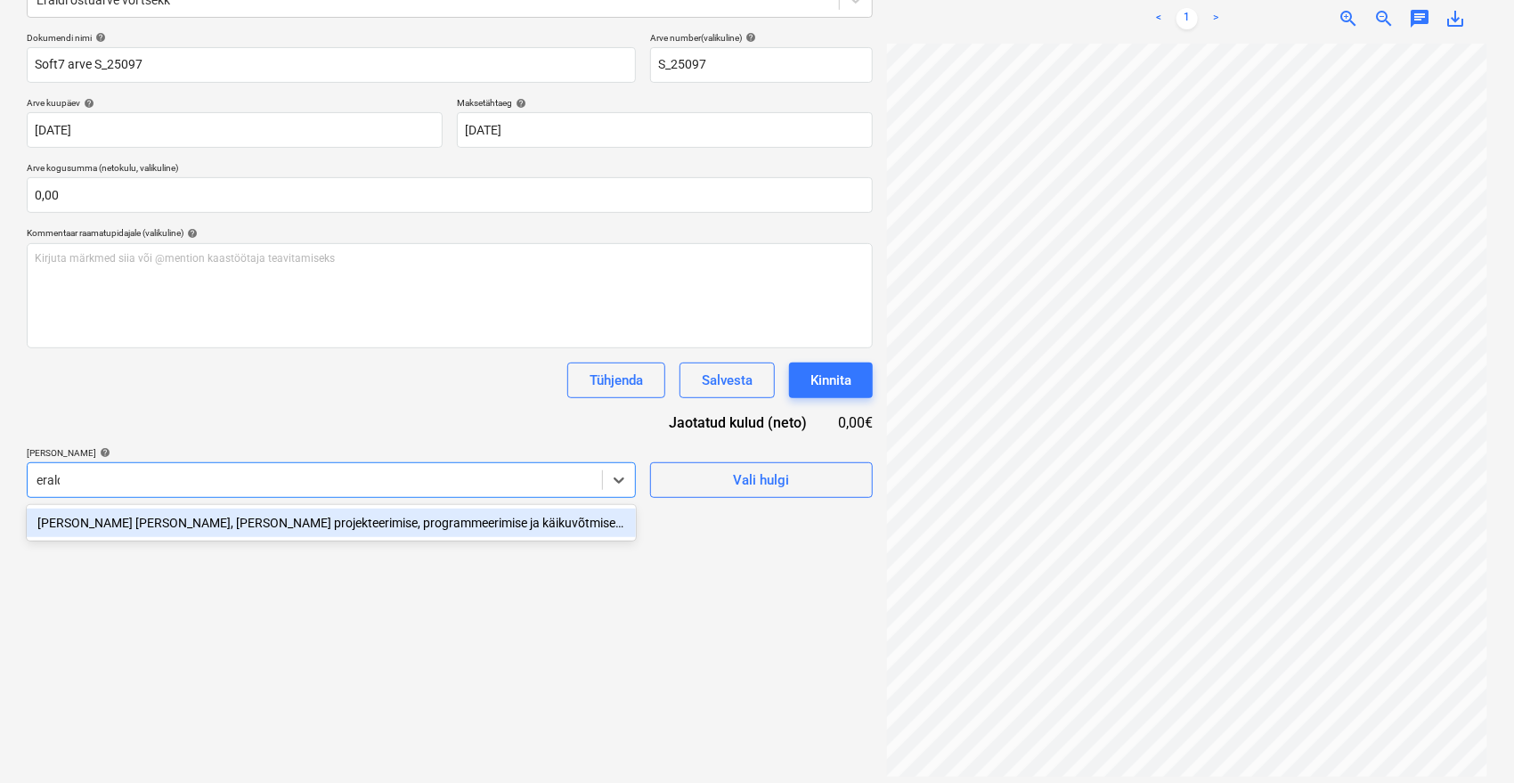
type input "eraldi"
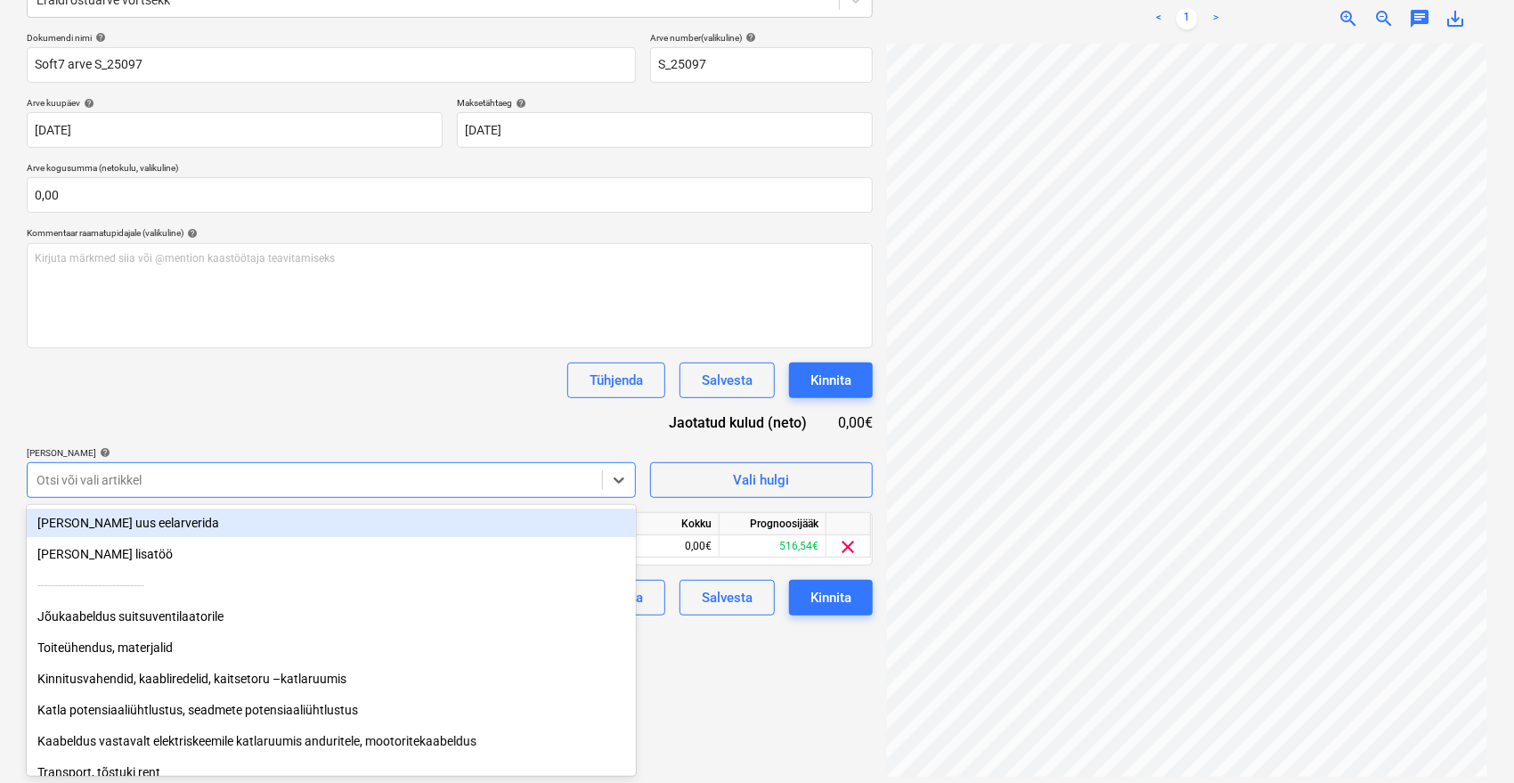
click at [415, 395] on div "Tühjenda Salvesta Kinnita" at bounding box center [450, 380] width 846 height 36
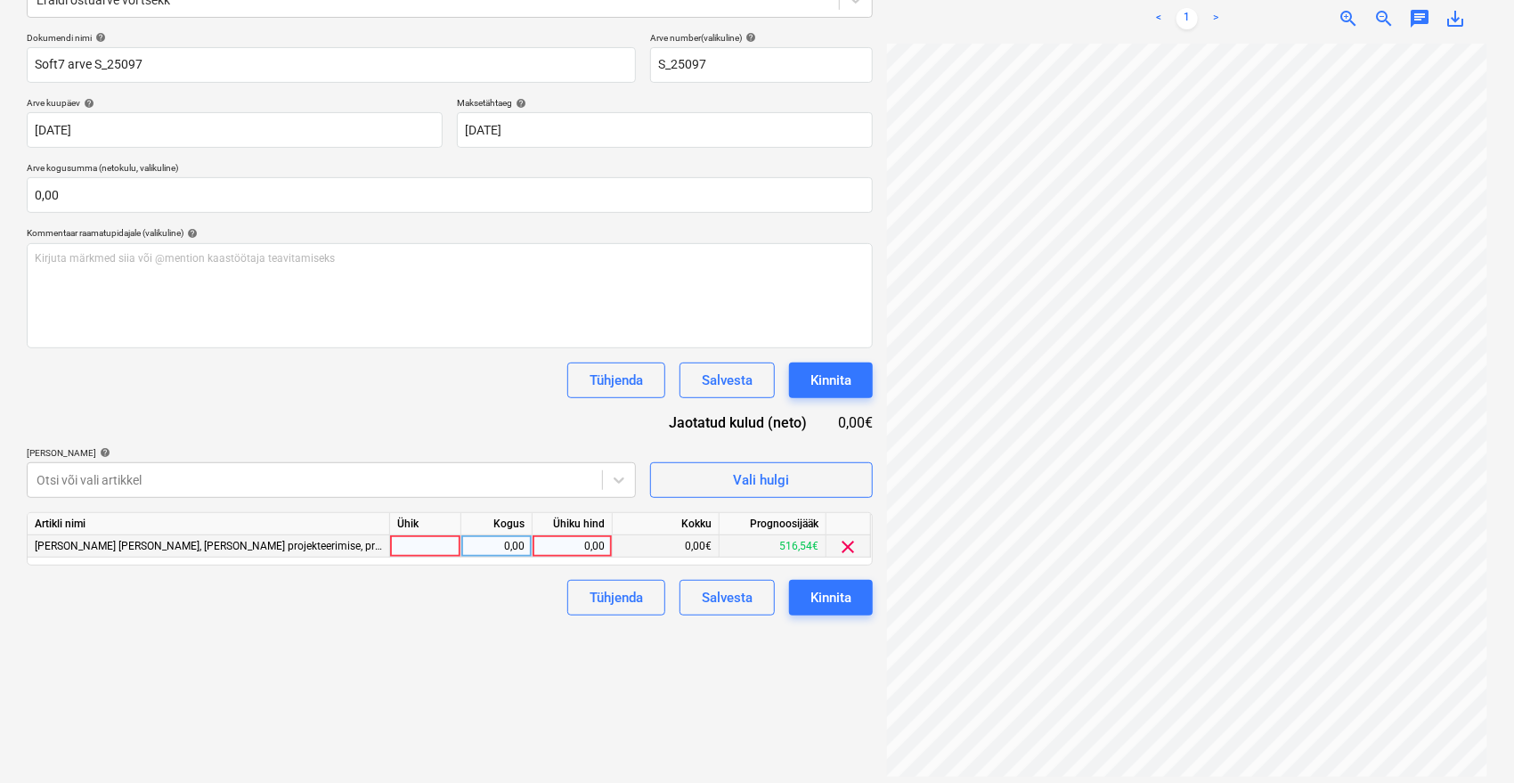
click at [564, 541] on div "0,00" at bounding box center [572, 546] width 65 height 22
type input "395"
click at [509, 626] on div "Failide konteerimine Vali ettevõte Soft7 Automaatika OÜ [PERSON_NAME] uus ettev…" at bounding box center [450, 314] width 860 height 940
click at [827, 598] on div "Kinnita" at bounding box center [830, 597] width 41 height 23
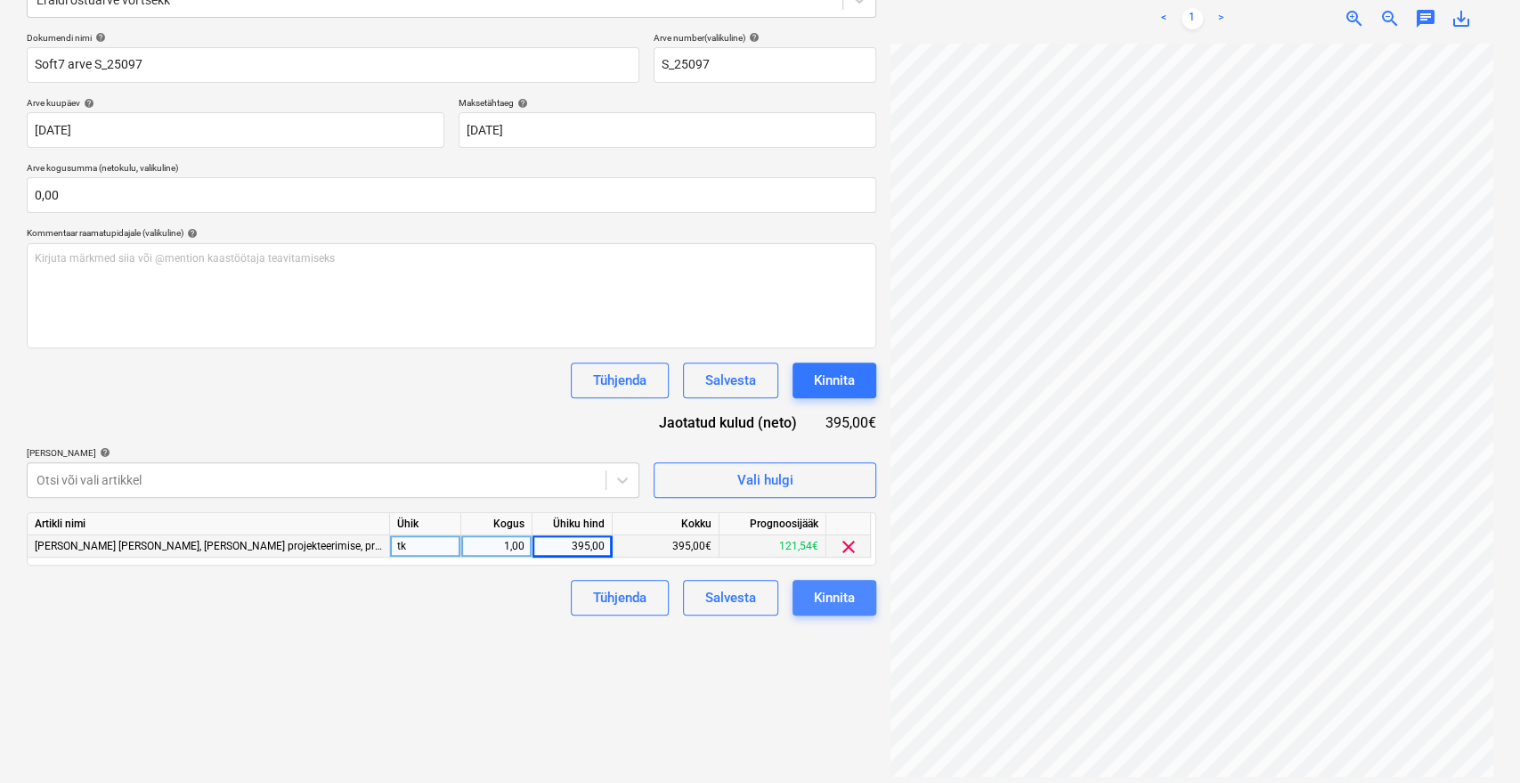
scroll to position [16, 71]
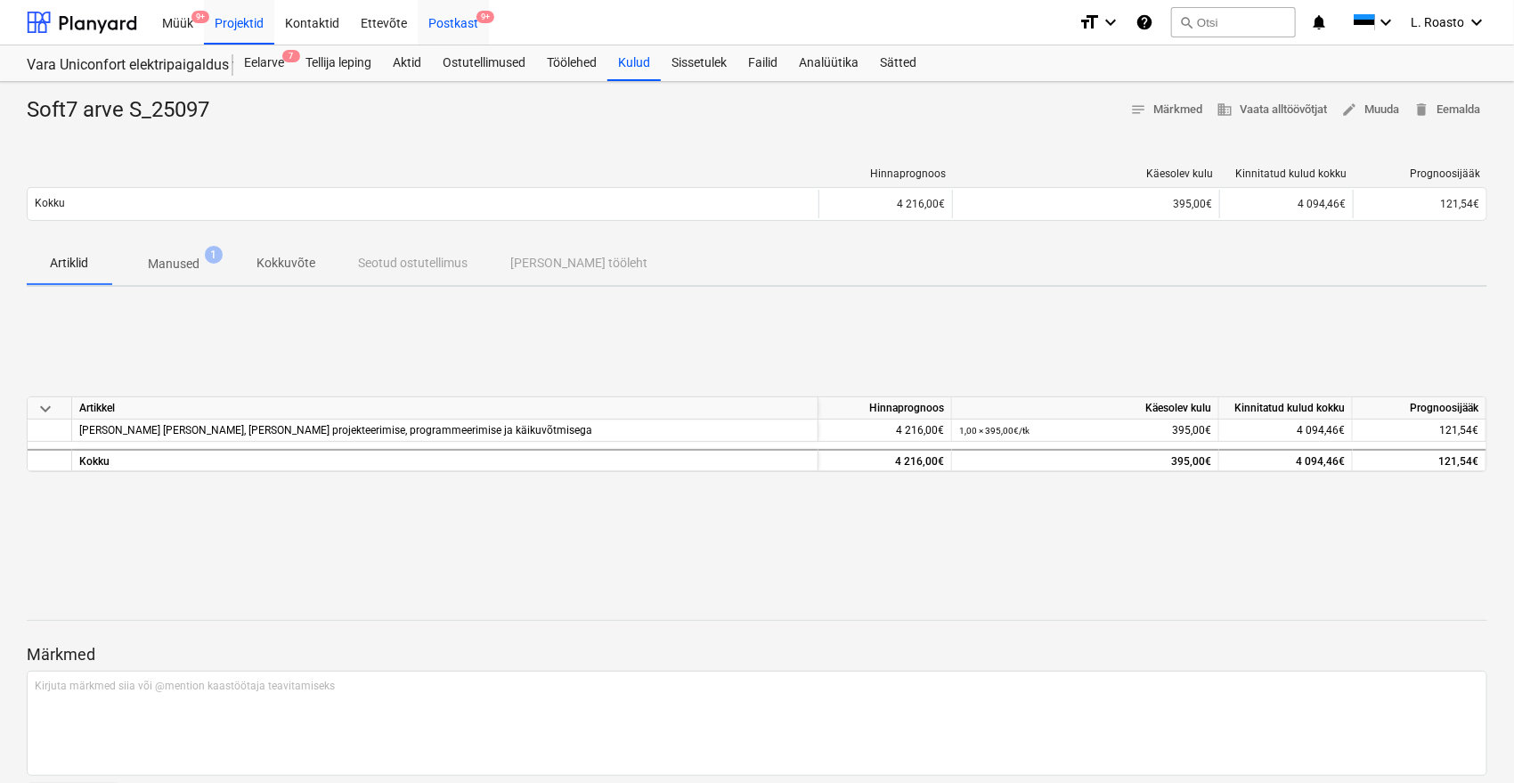
click at [480, 23] on div "Postkast 9+" at bounding box center [453, 21] width 71 height 45
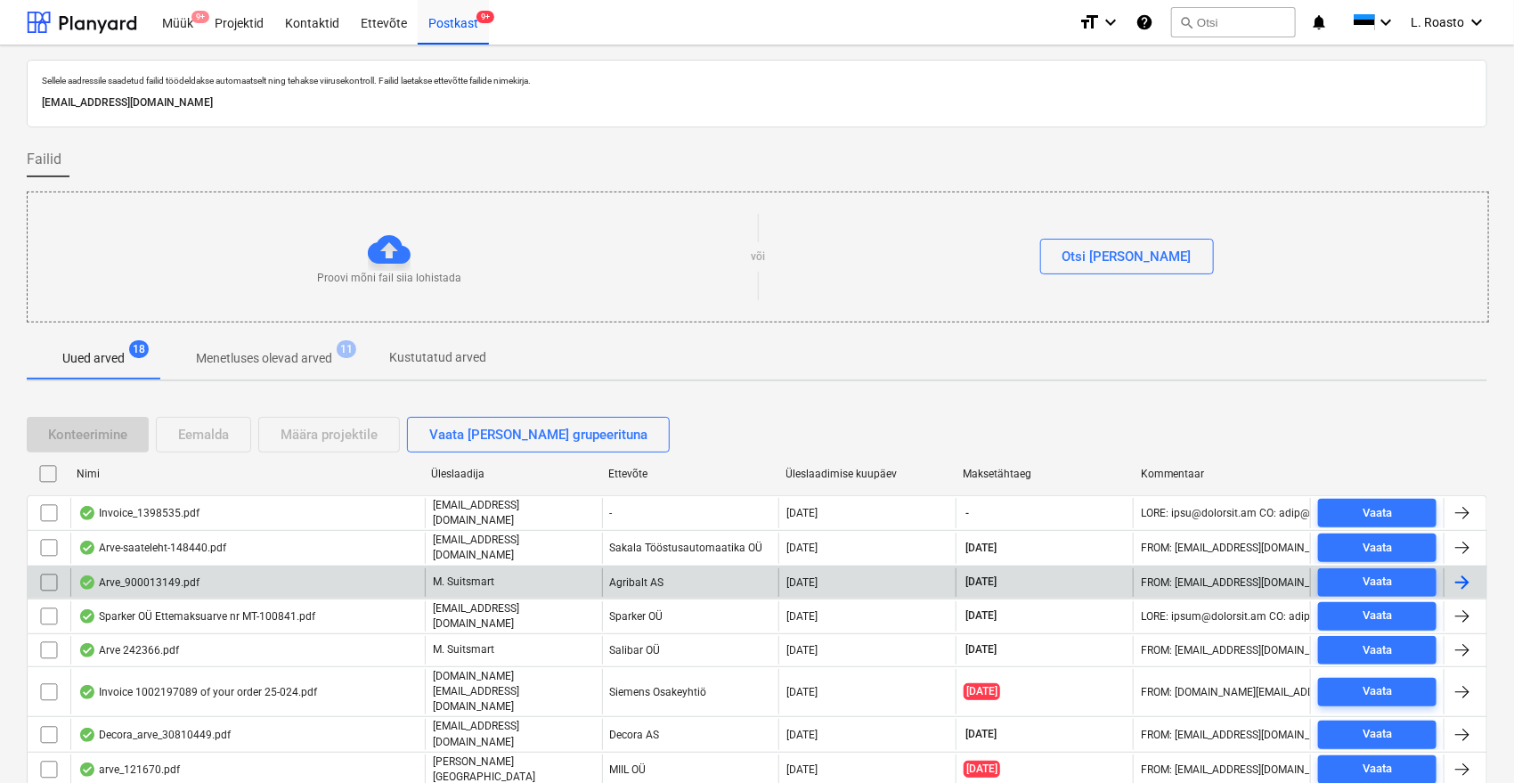
click at [194, 575] on div "Arve_900013149.pdf" at bounding box center [138, 582] width 121 height 14
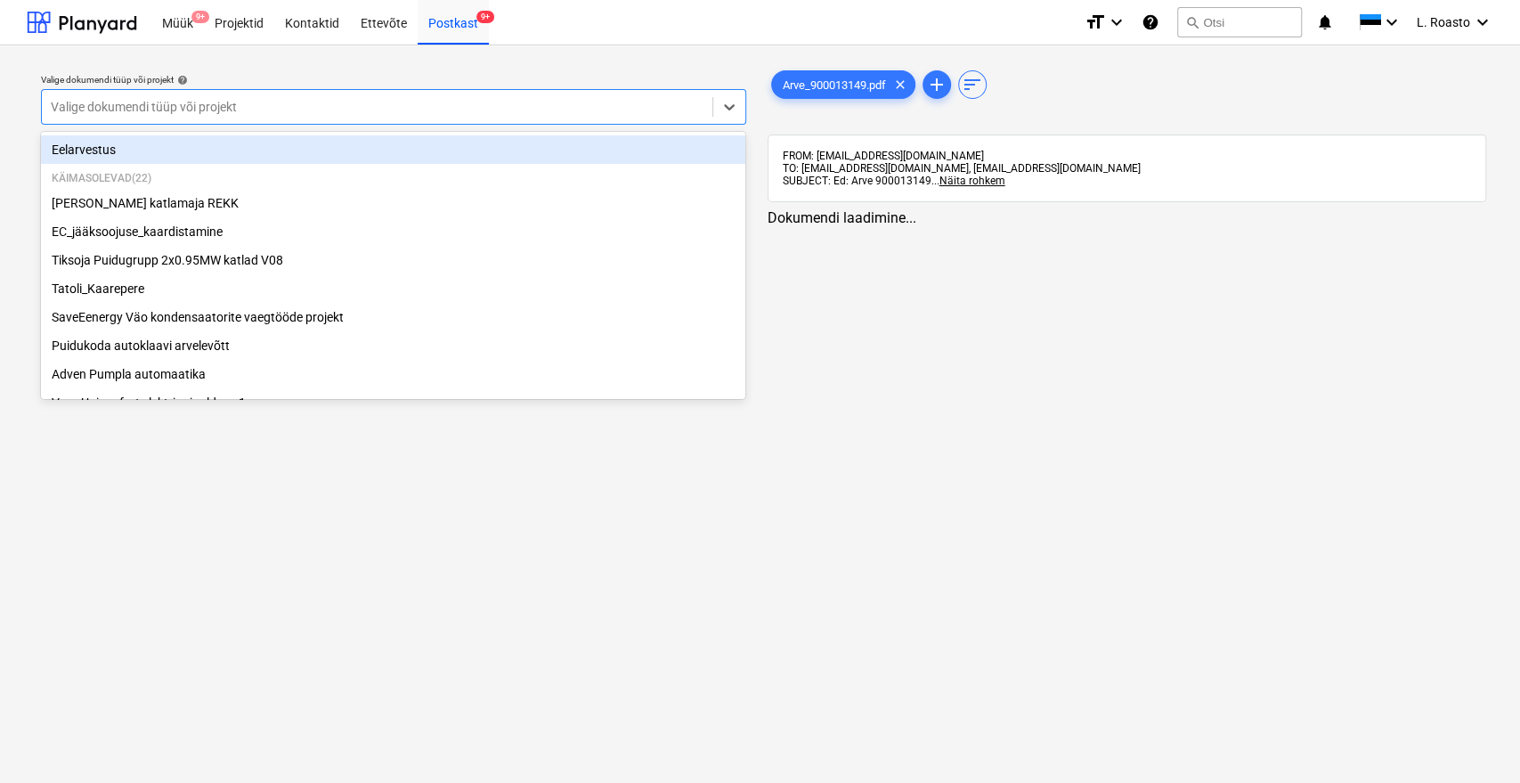
click at [344, 115] on div at bounding box center [377, 107] width 653 height 18
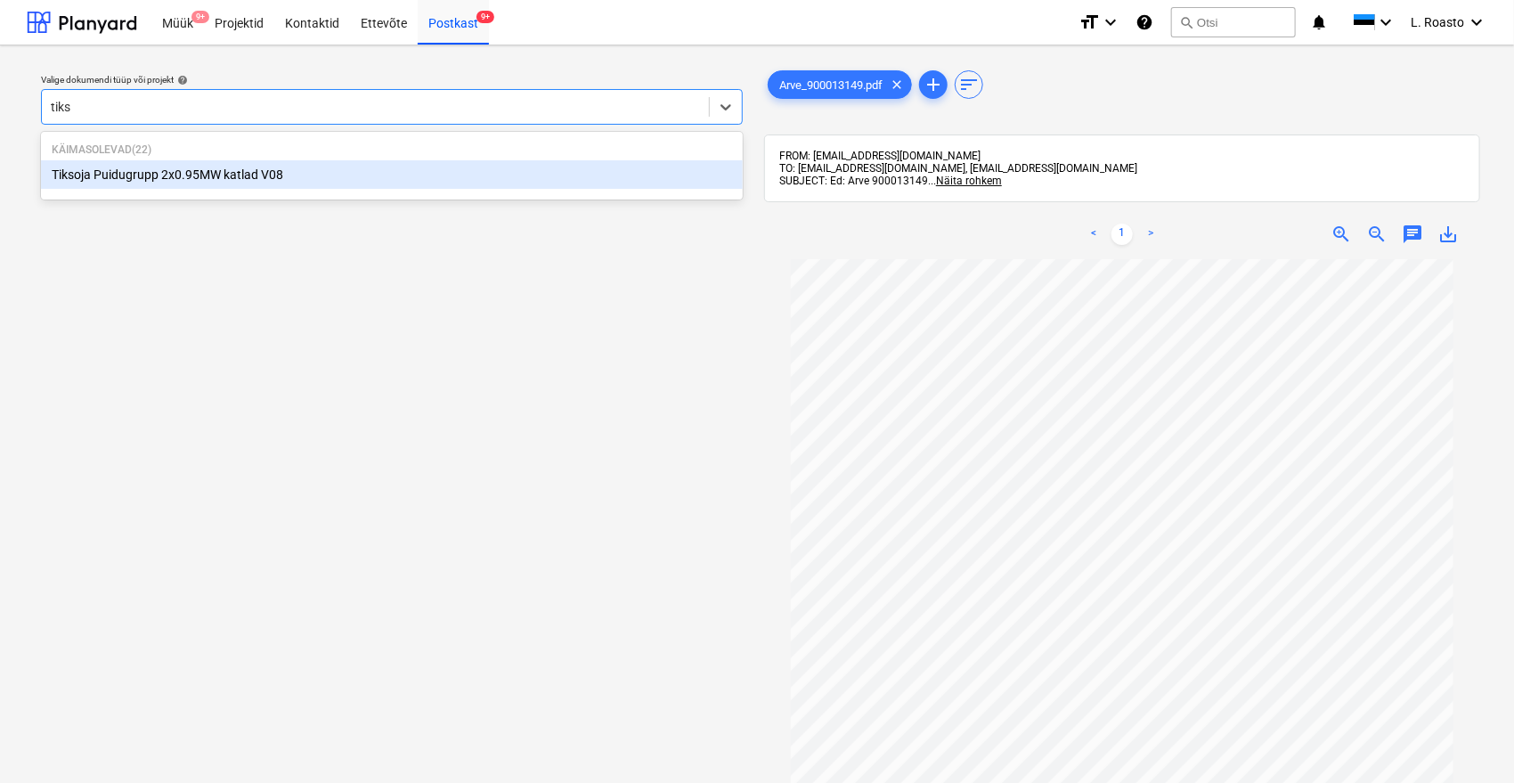
type input "tikso"
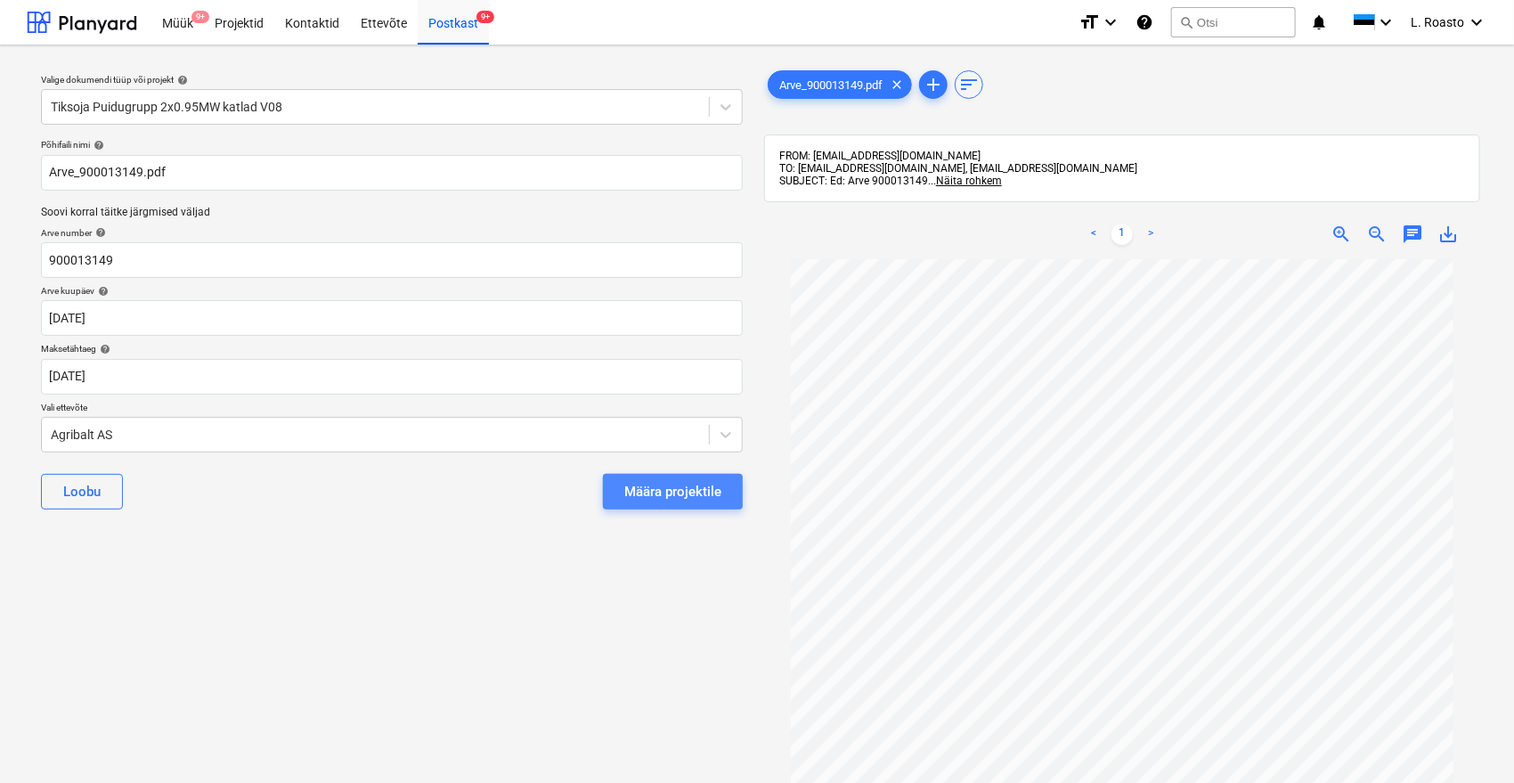
click at [680, 497] on div "Määra projektile" at bounding box center [672, 491] width 97 height 23
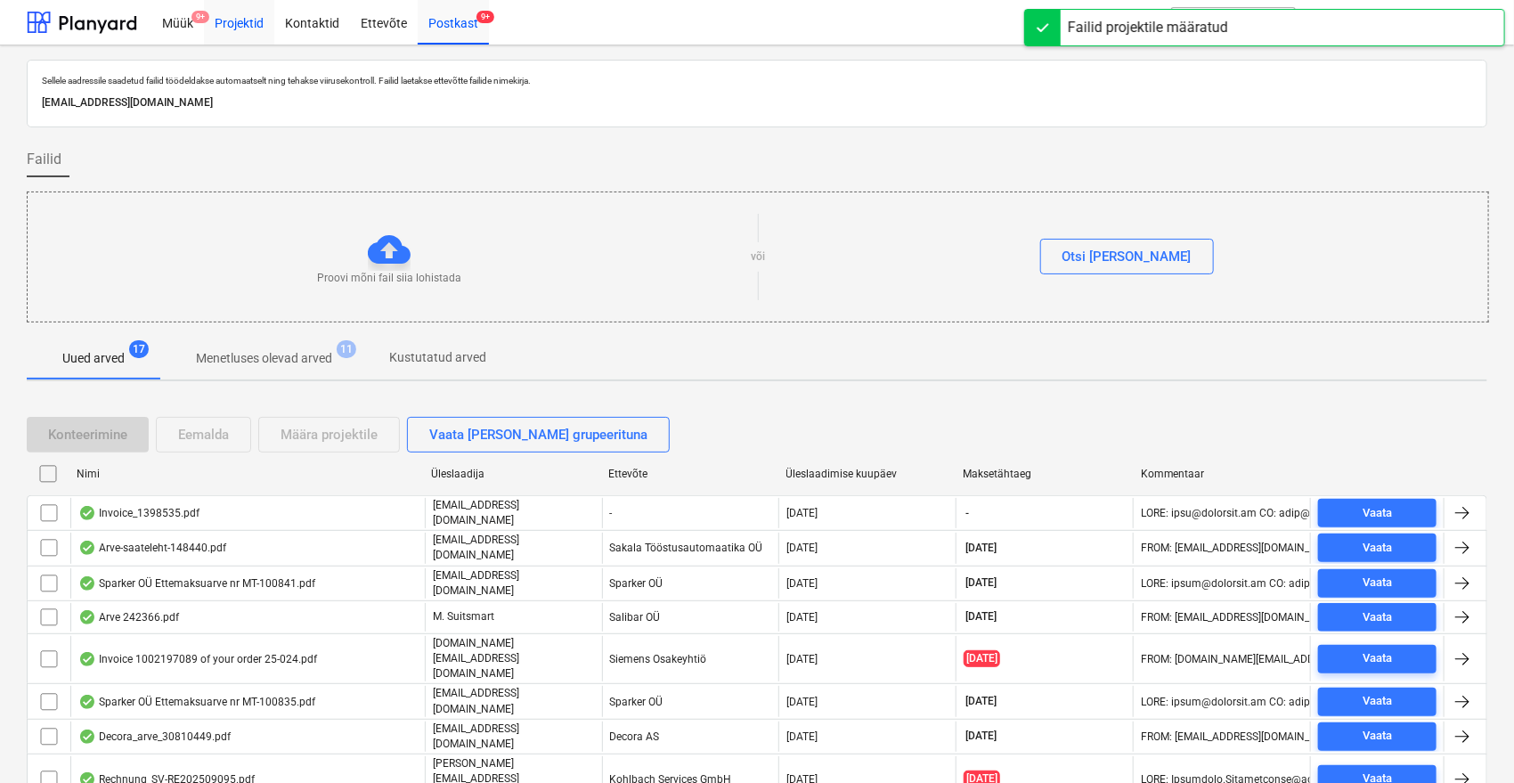
click at [247, 29] on div "Projektid" at bounding box center [239, 21] width 70 height 45
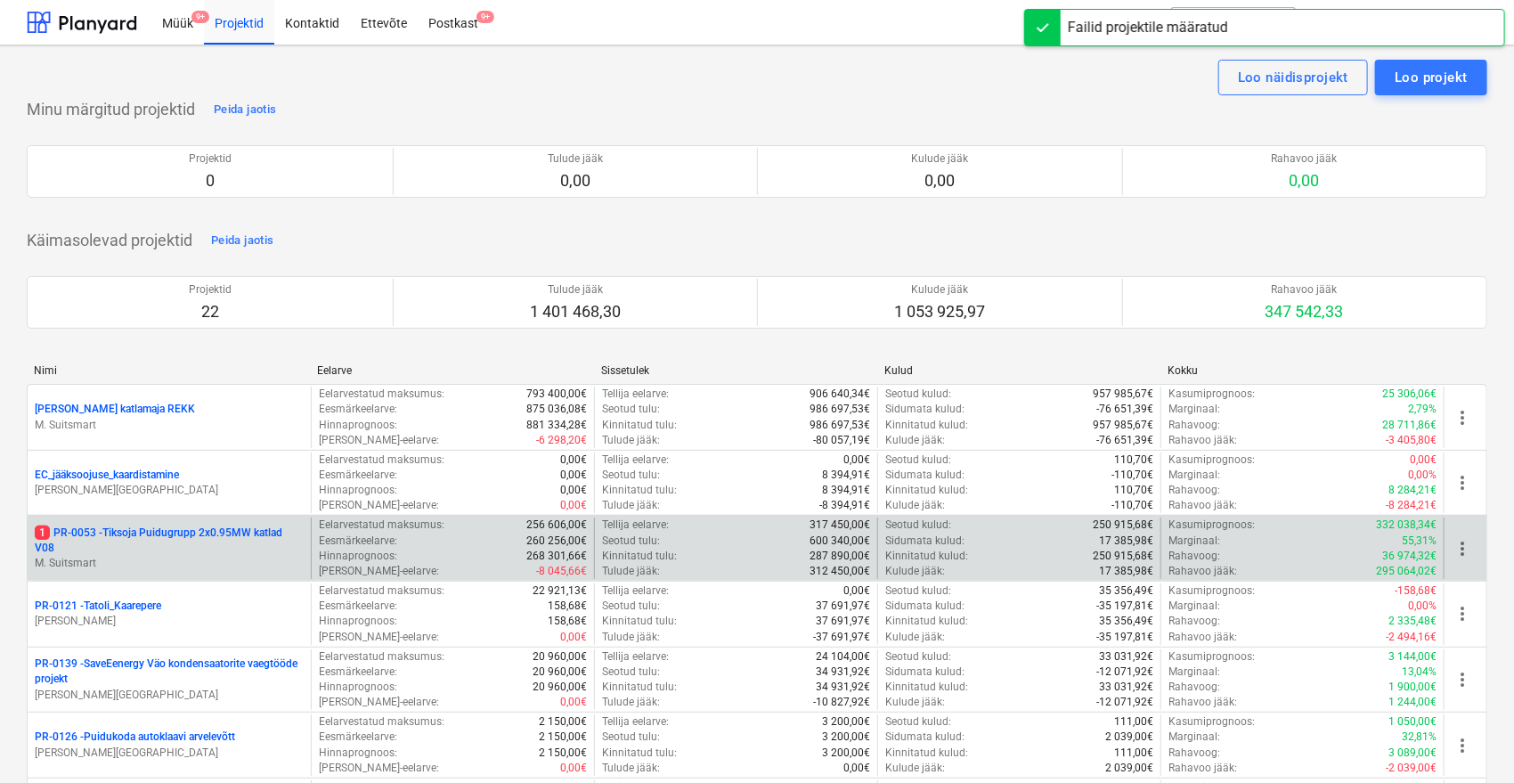
click at [222, 538] on p "1 PR-0053 - Tiksoja Puidugrupp 2x0.95MW katlad V08" at bounding box center [169, 540] width 269 height 30
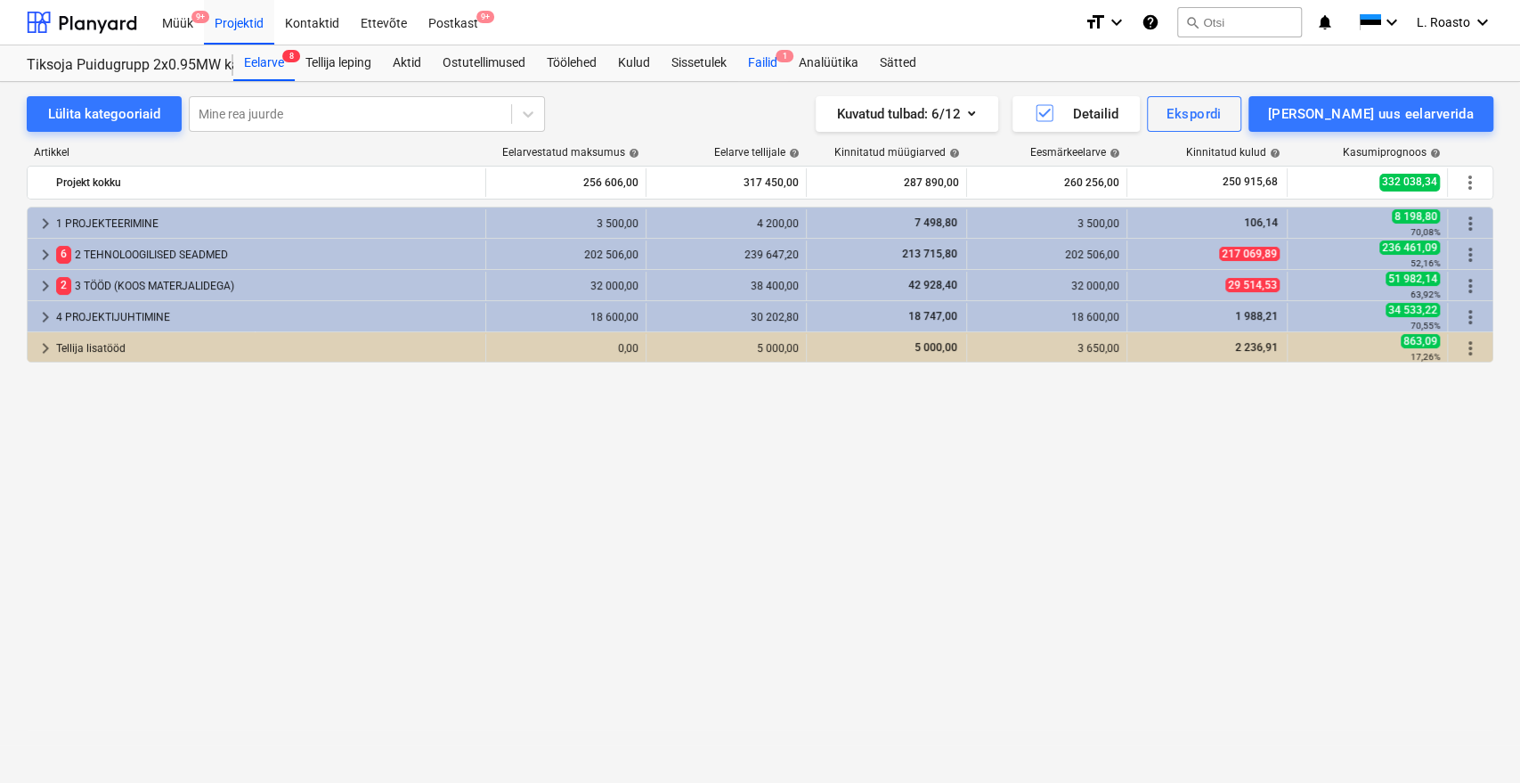
click at [762, 48] on div "Failid 1" at bounding box center [762, 63] width 51 height 36
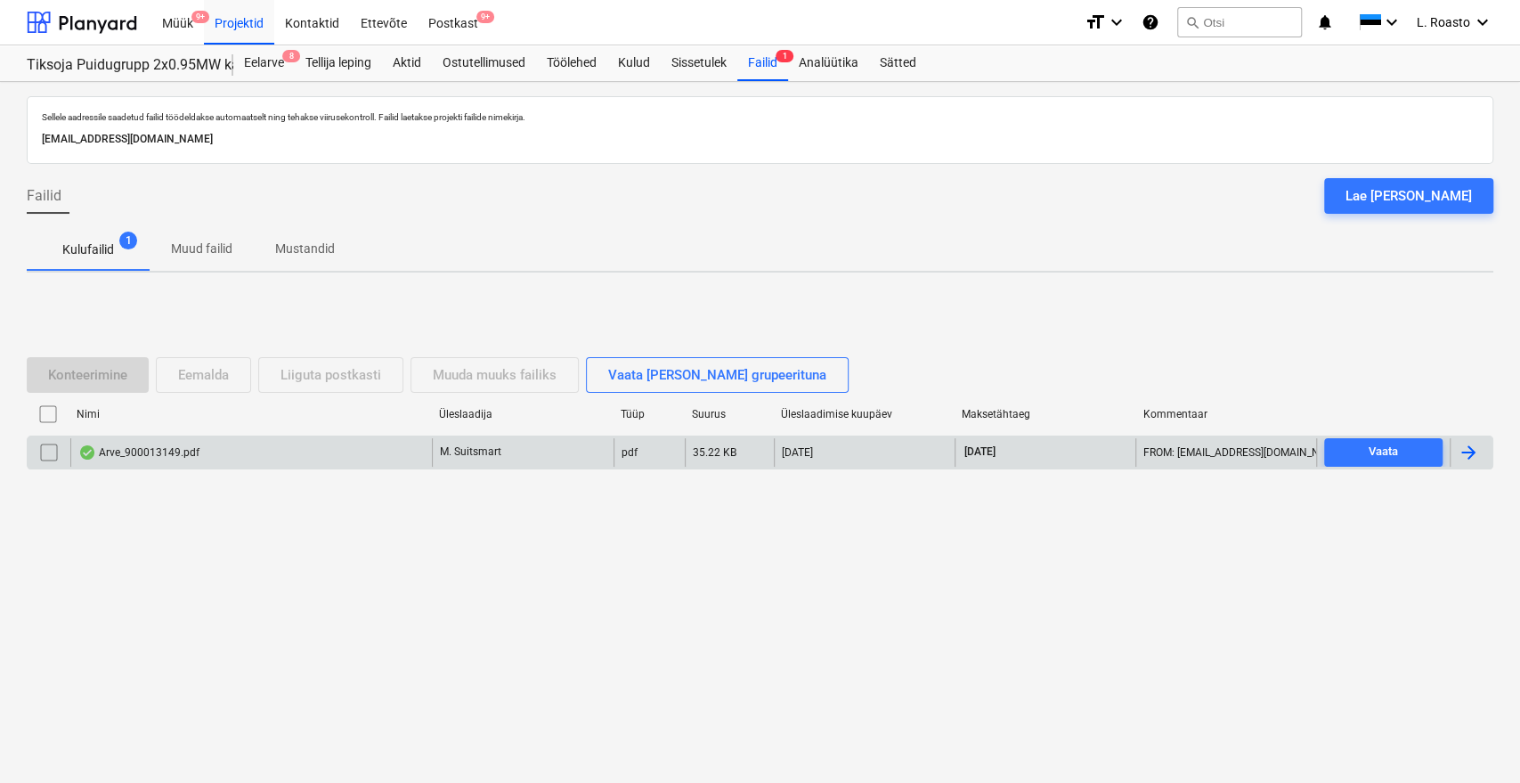
click at [1458, 451] on div at bounding box center [1468, 452] width 21 height 21
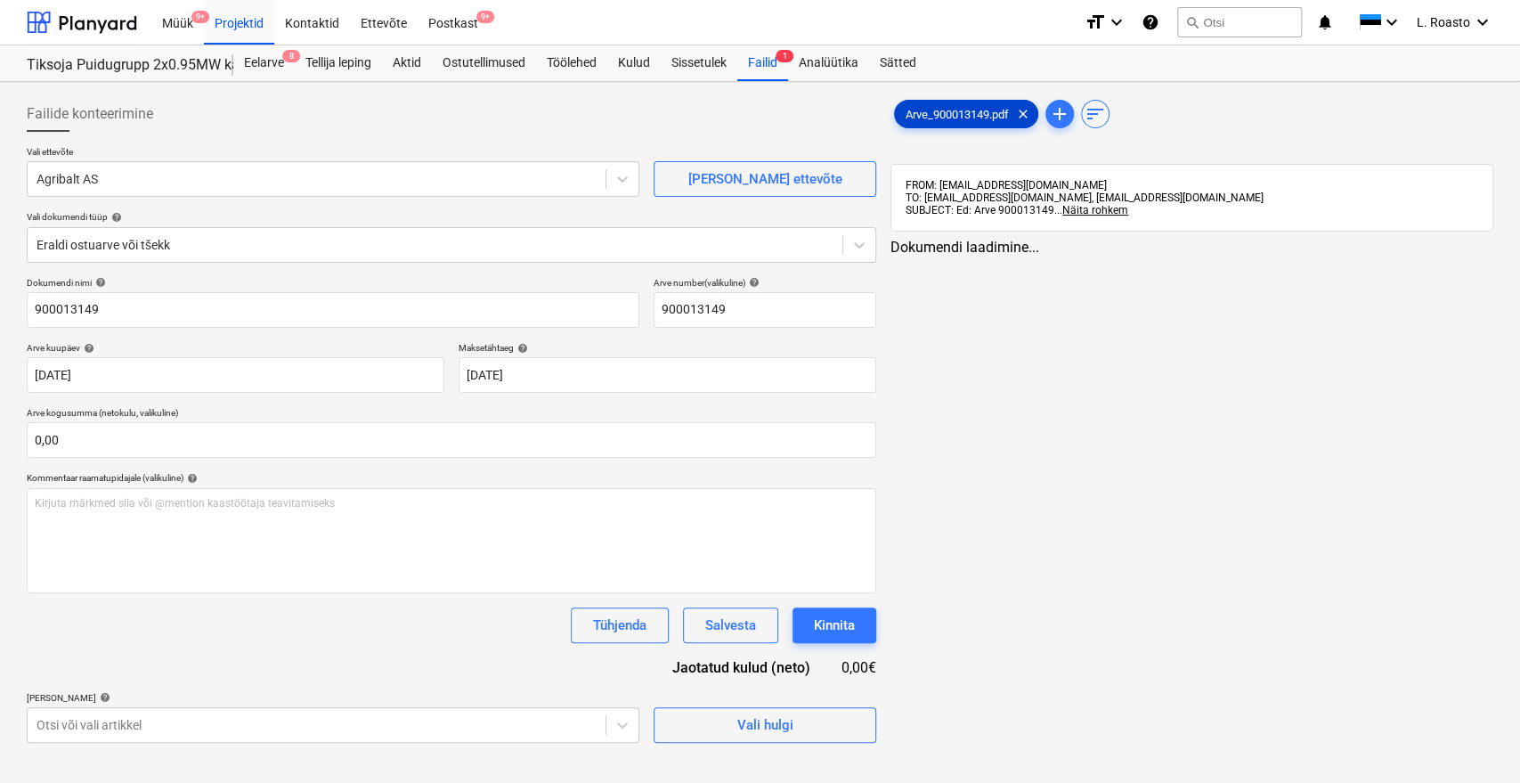
click at [926, 109] on span "Arve_900013149.pdf" at bounding box center [957, 114] width 125 height 13
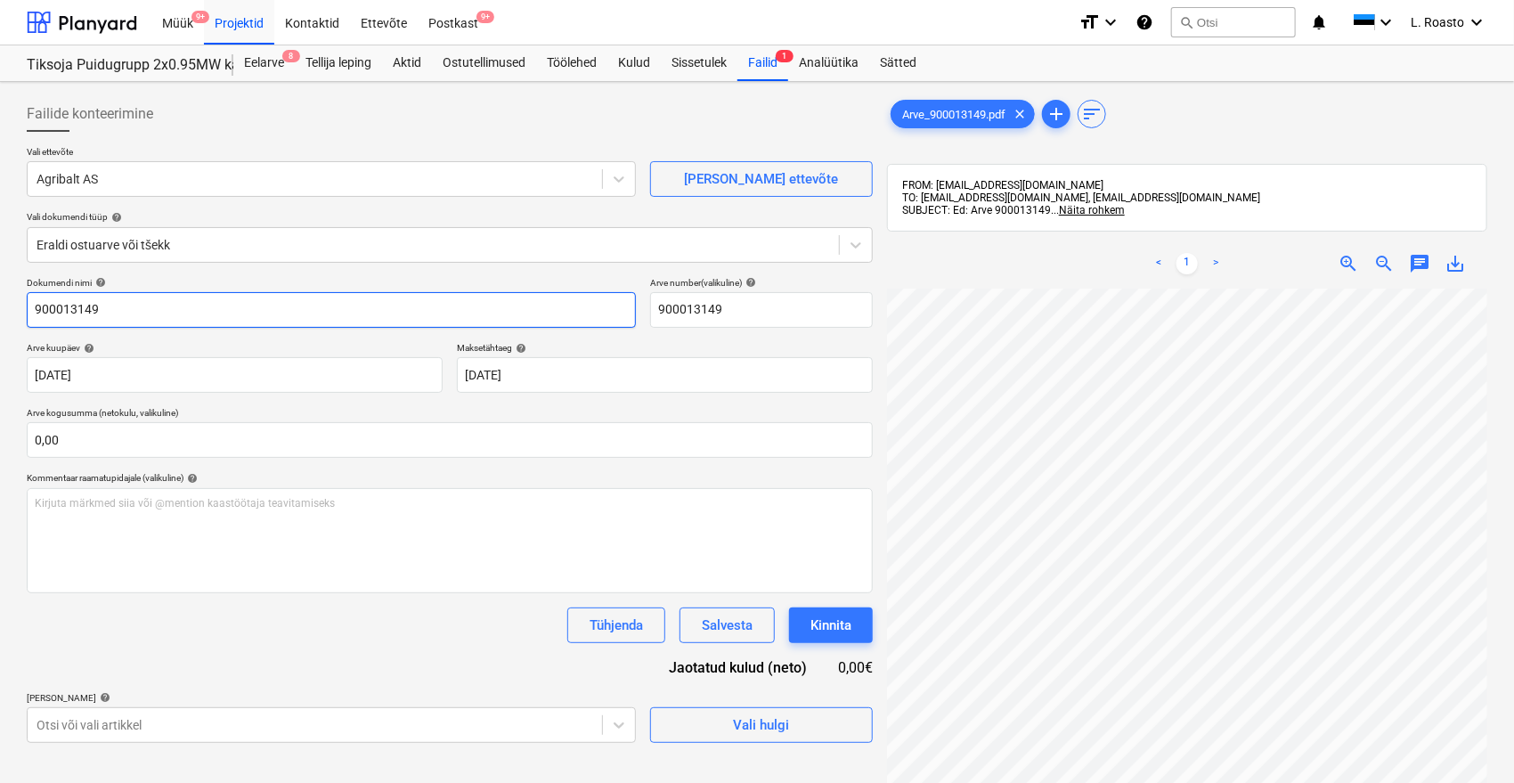
click at [28, 309] on input "900013149" at bounding box center [331, 310] width 609 height 36
type input "[PERSON_NAME] 900013149"
click at [406, 668] on div "Dokumendi nimi help [PERSON_NAME] 900013149 Arve number (valikuline) help 90001…" at bounding box center [450, 510] width 846 height 466
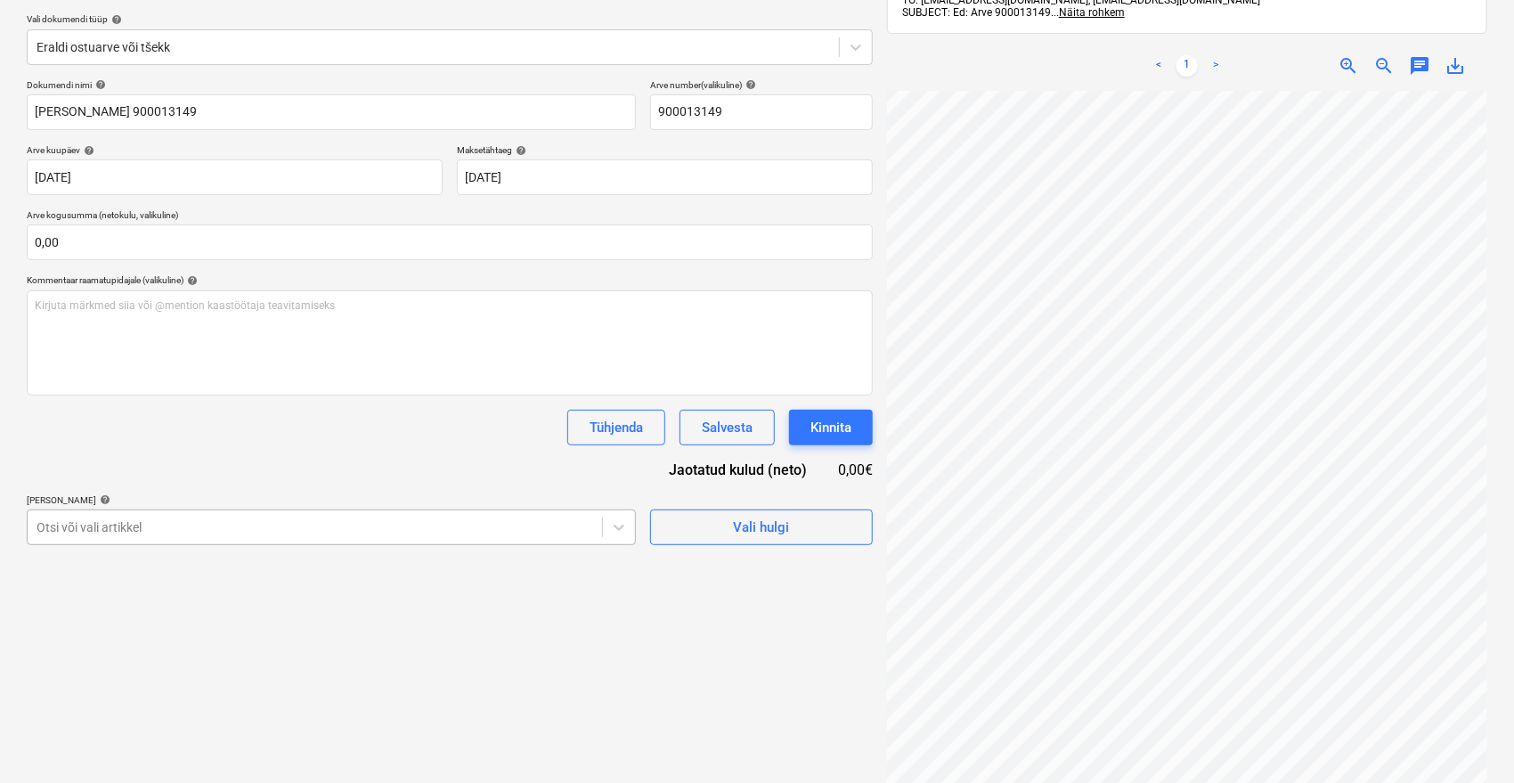
scroll to position [245, 0]
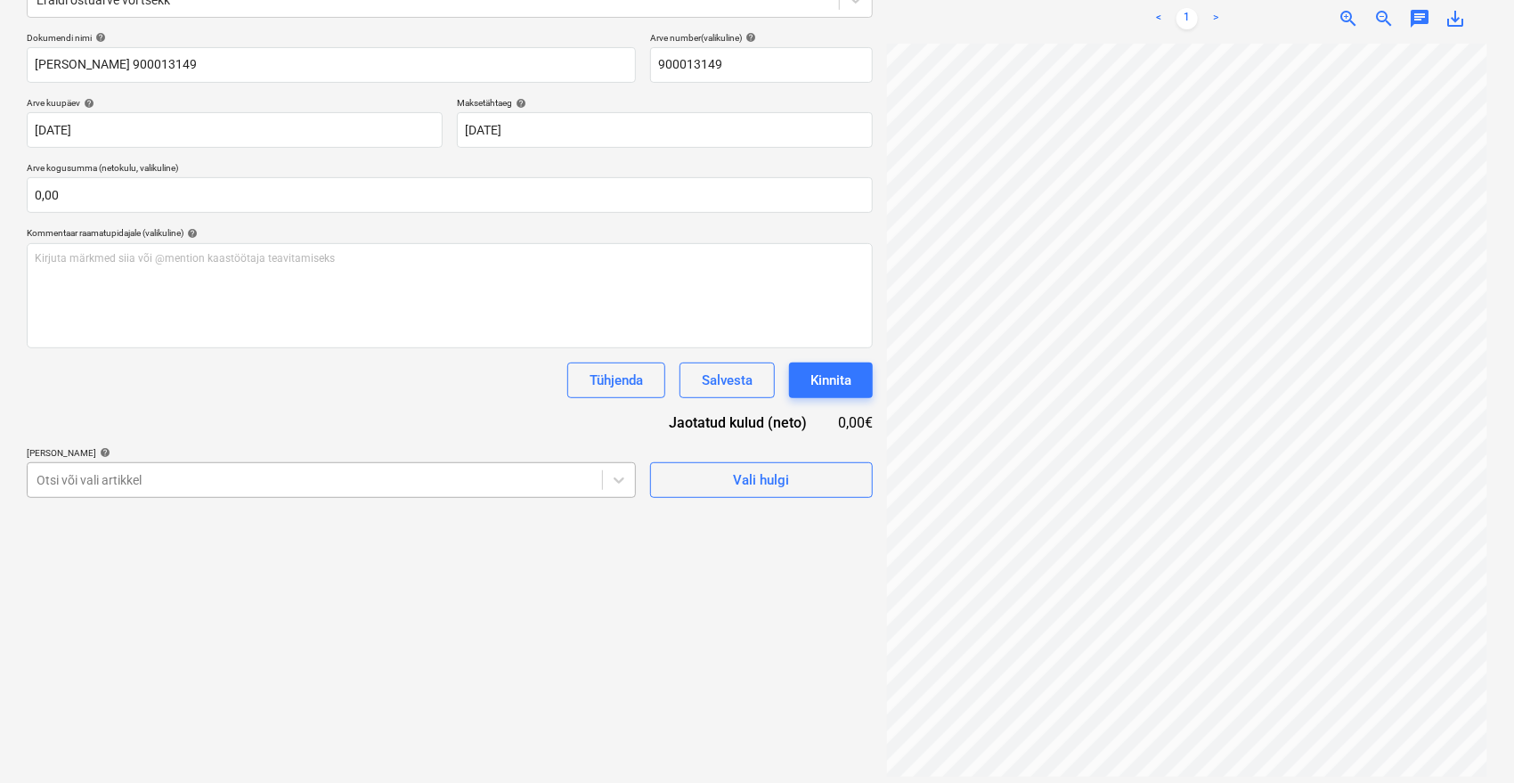
click at [280, 528] on body "Müük 9+ Projektid Kontaktid Ettevõte Postkast 9+ format_size keyboard_arrow_dow…" at bounding box center [757, 146] width 1514 height 783
click at [267, 484] on div at bounding box center [315, 480] width 557 height 18
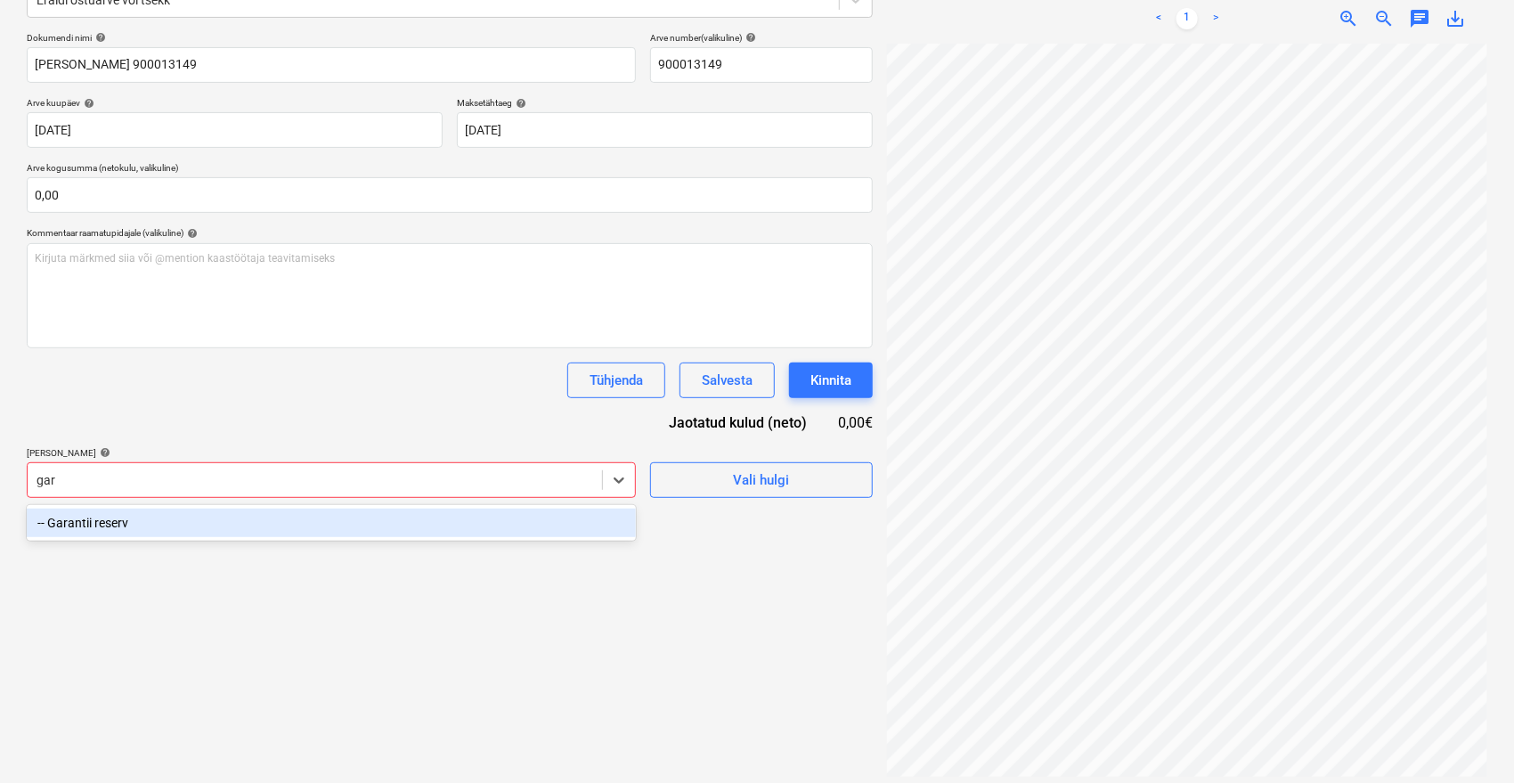
type input "gara"
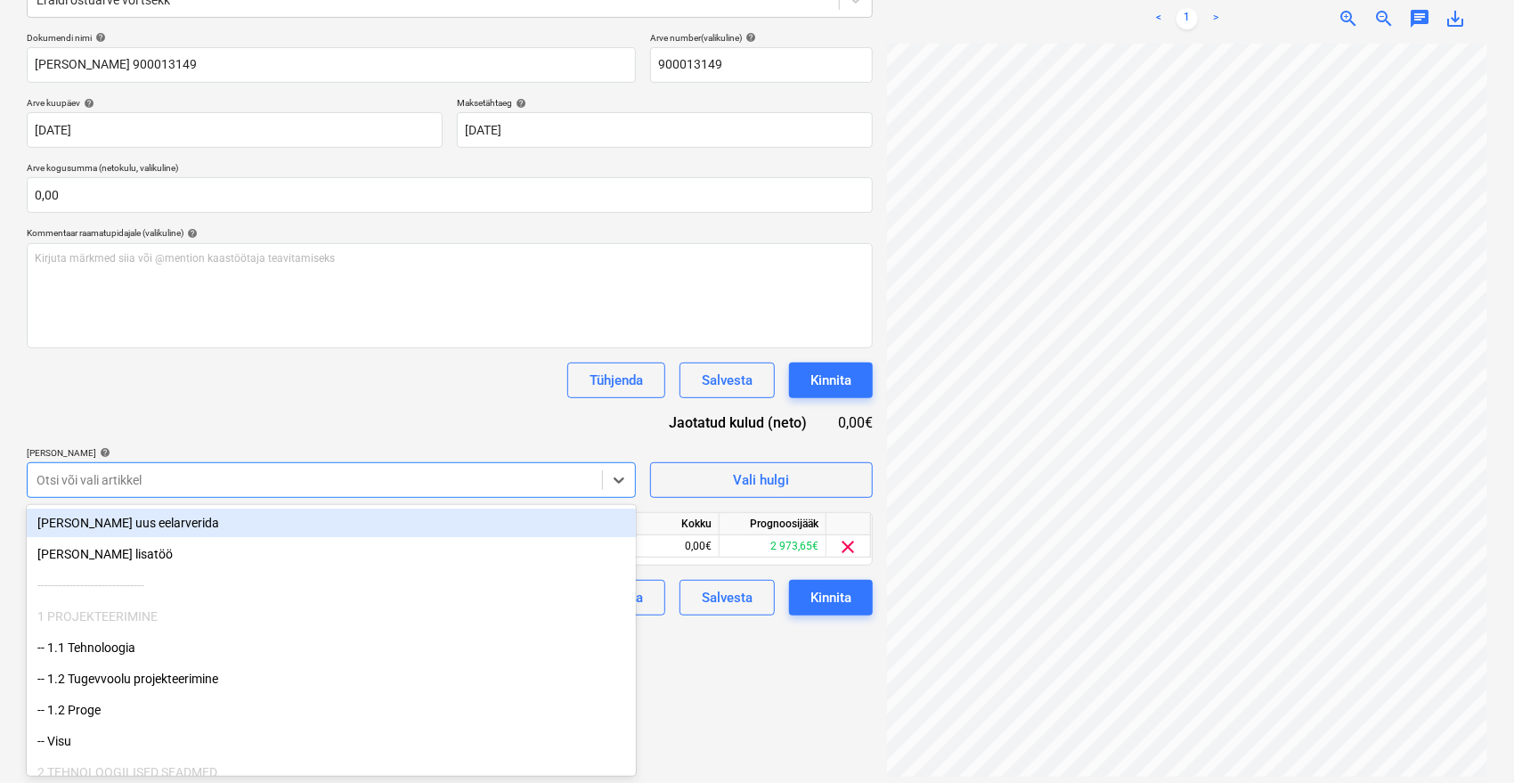
click at [299, 435] on div "Dokumendi nimi help [PERSON_NAME] 900013149 Arve number (valikuline) help 90001…" at bounding box center [450, 323] width 846 height 583
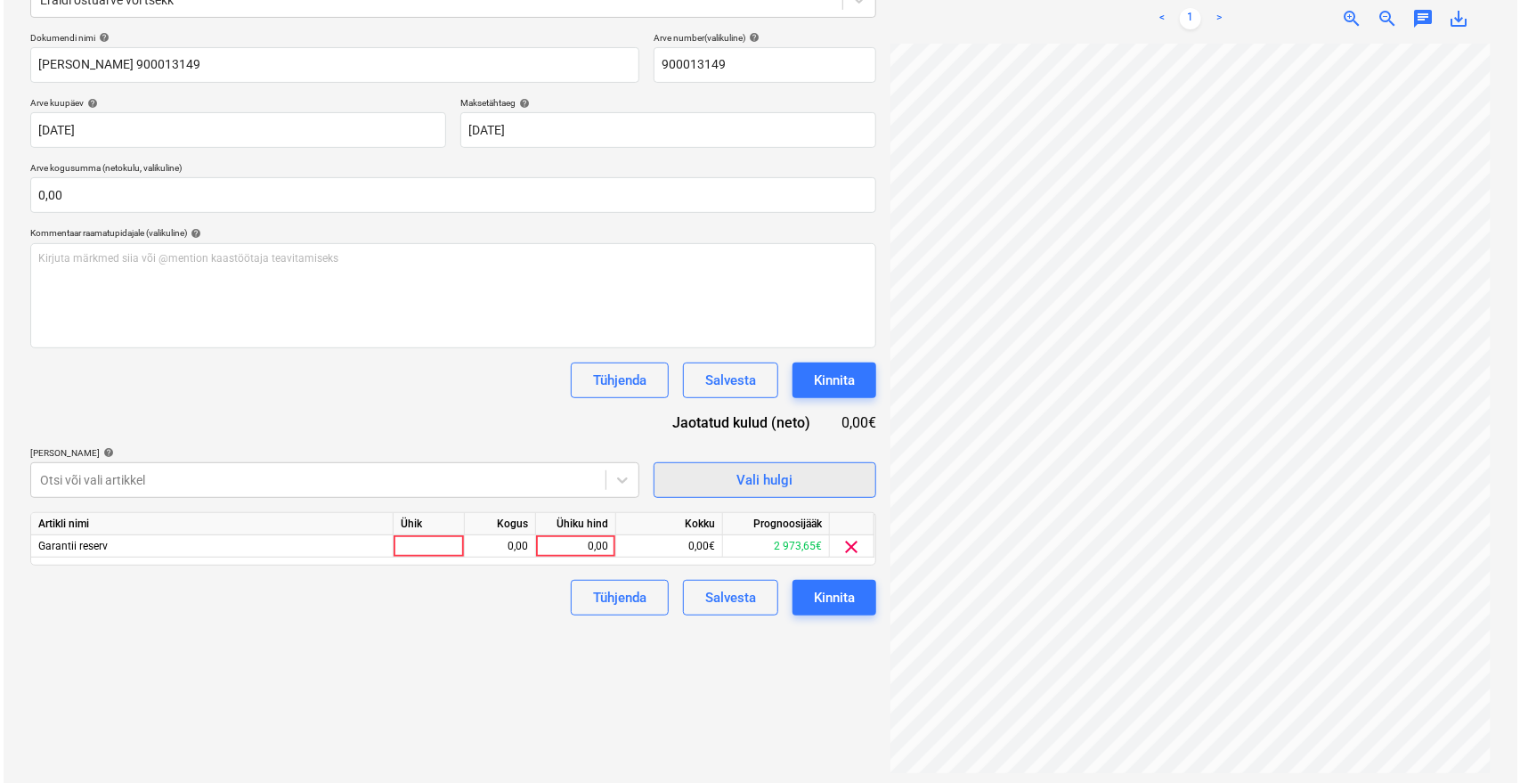
scroll to position [217, 70]
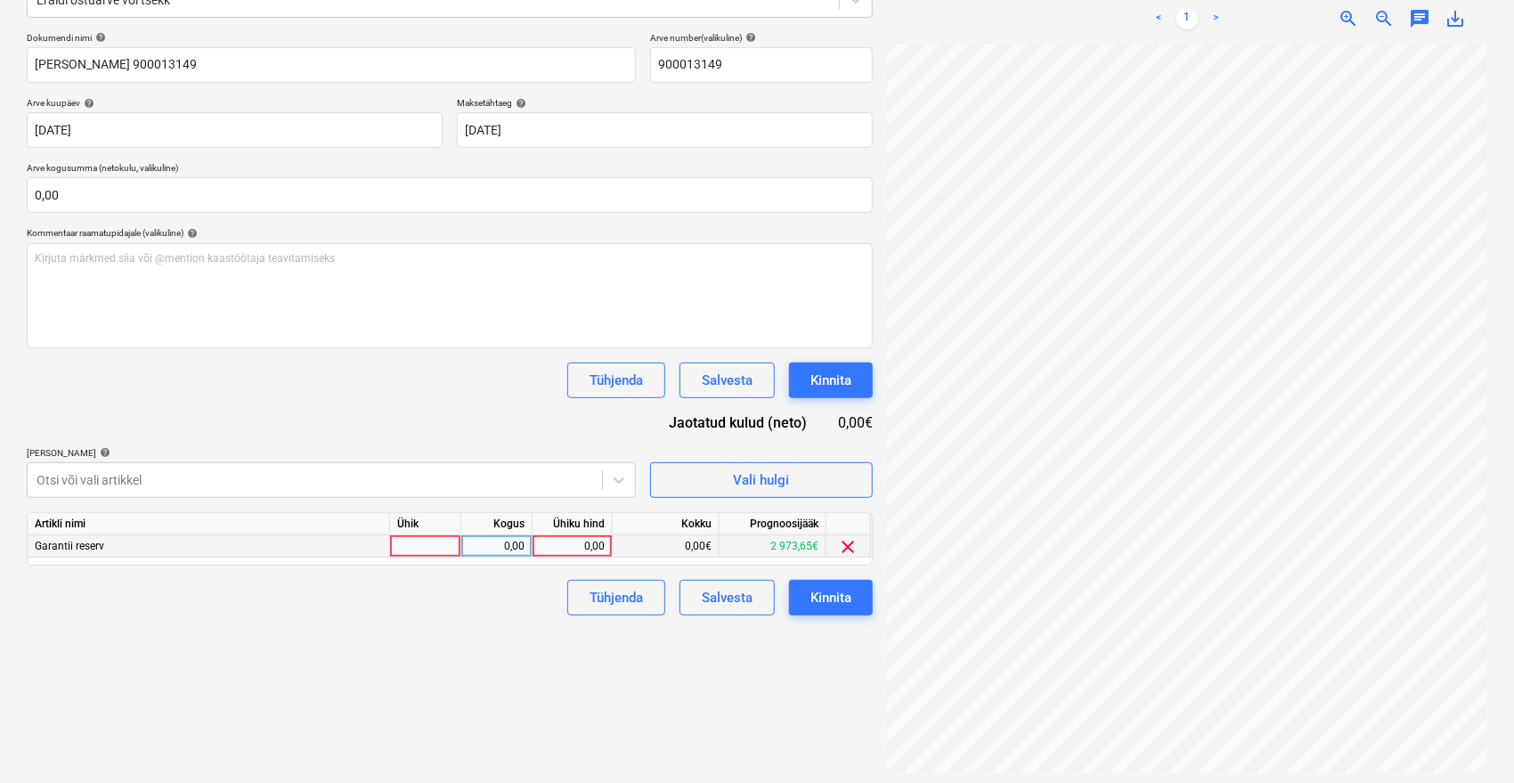
click at [575, 544] on div "0,00" at bounding box center [572, 546] width 65 height 22
type input "185"
click at [508, 613] on div "Tühjenda Salvesta Kinnita" at bounding box center [450, 598] width 846 height 36
click at [834, 595] on div "Kinnita" at bounding box center [830, 597] width 41 height 23
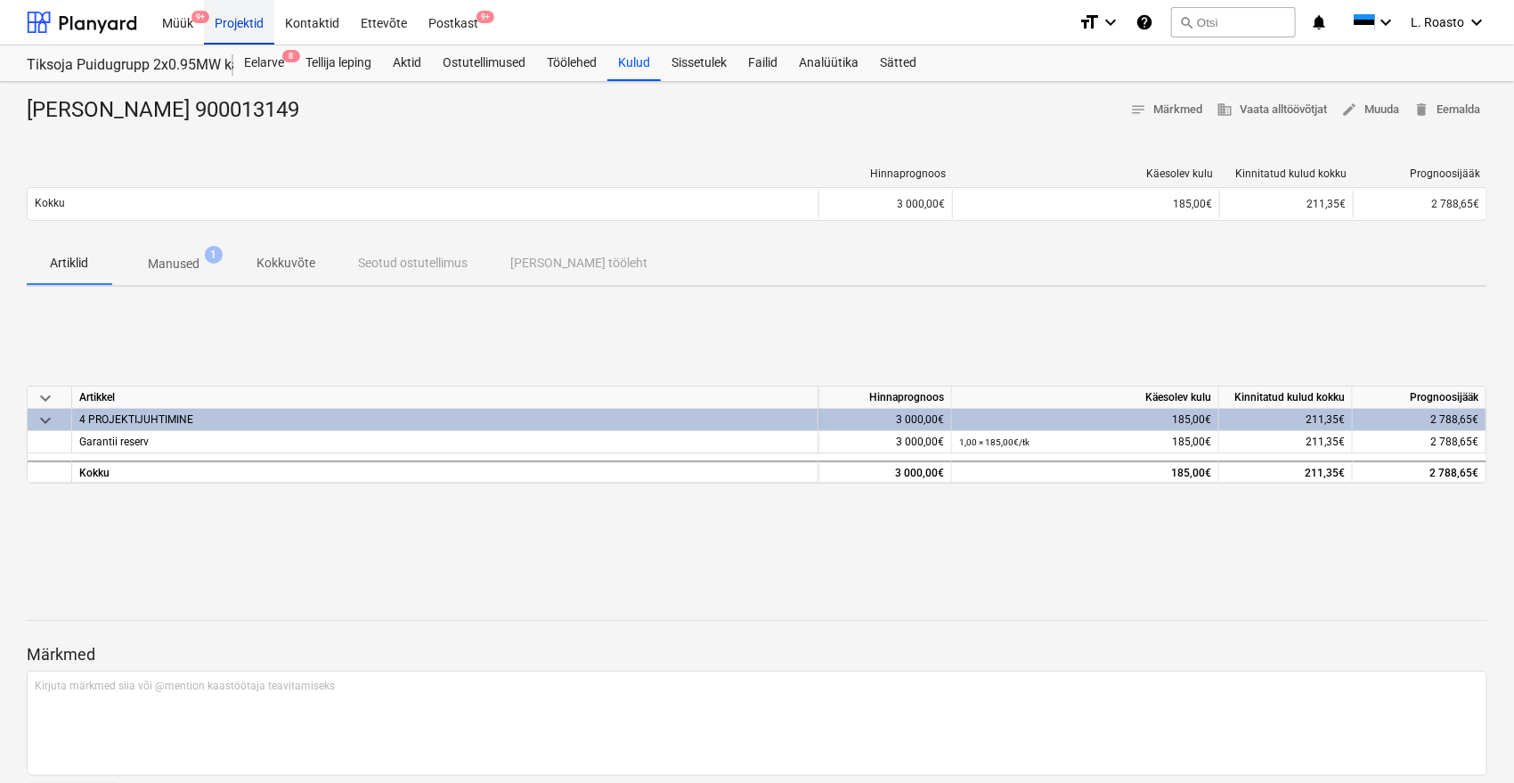
click at [238, 28] on div "Projektid" at bounding box center [239, 21] width 70 height 45
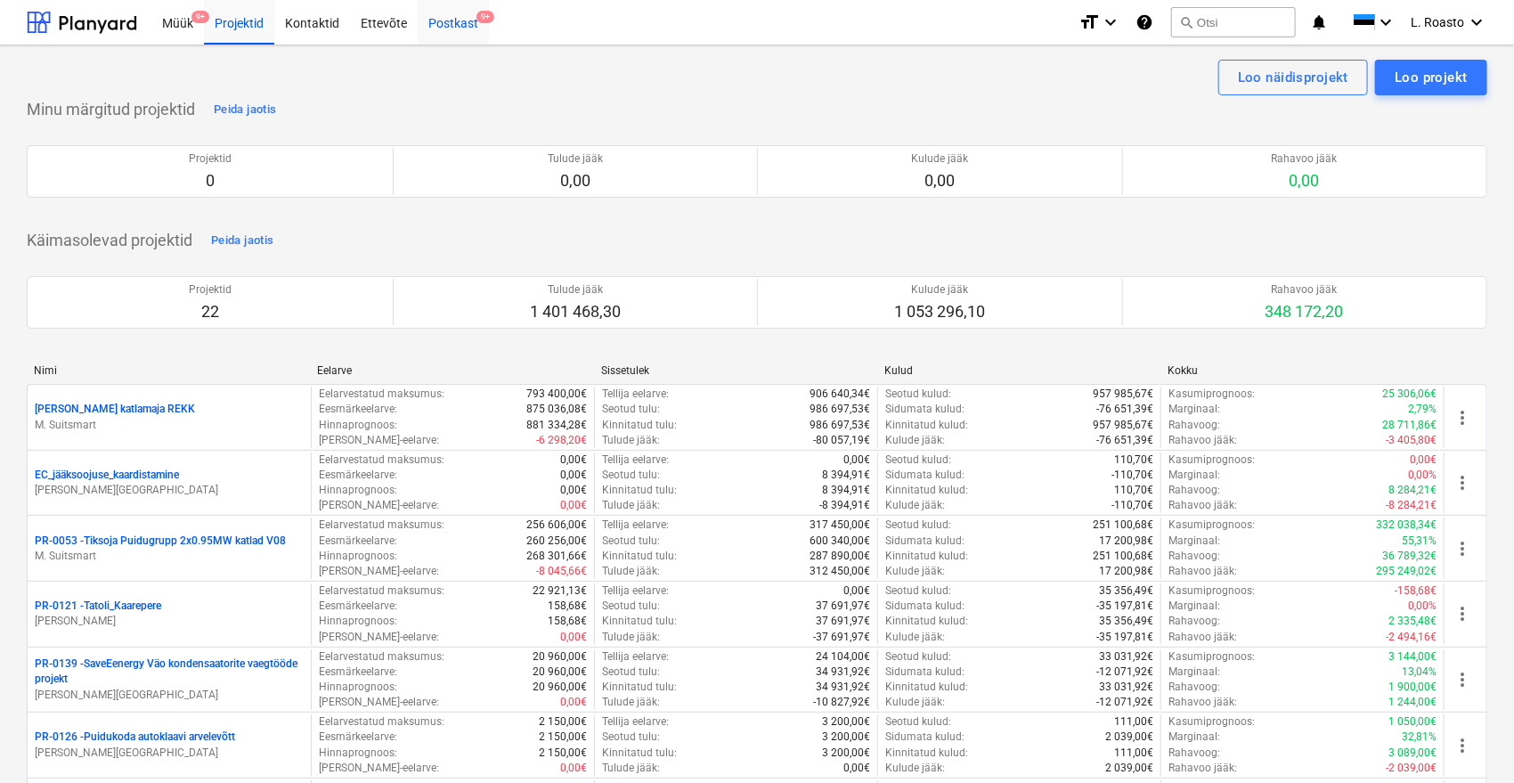
click at [469, 27] on div "Postkast 9+" at bounding box center [453, 21] width 71 height 45
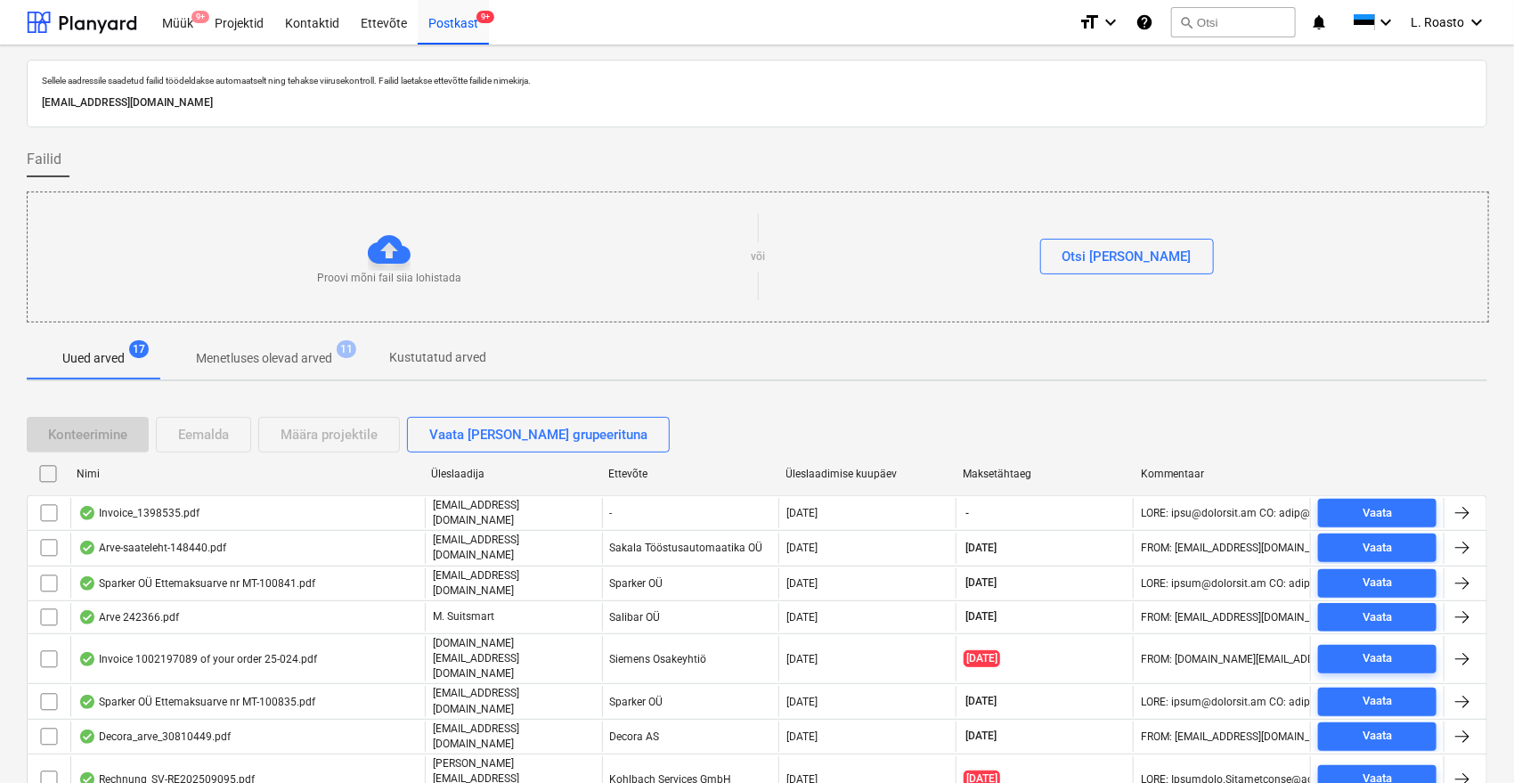
scroll to position [335, 0]
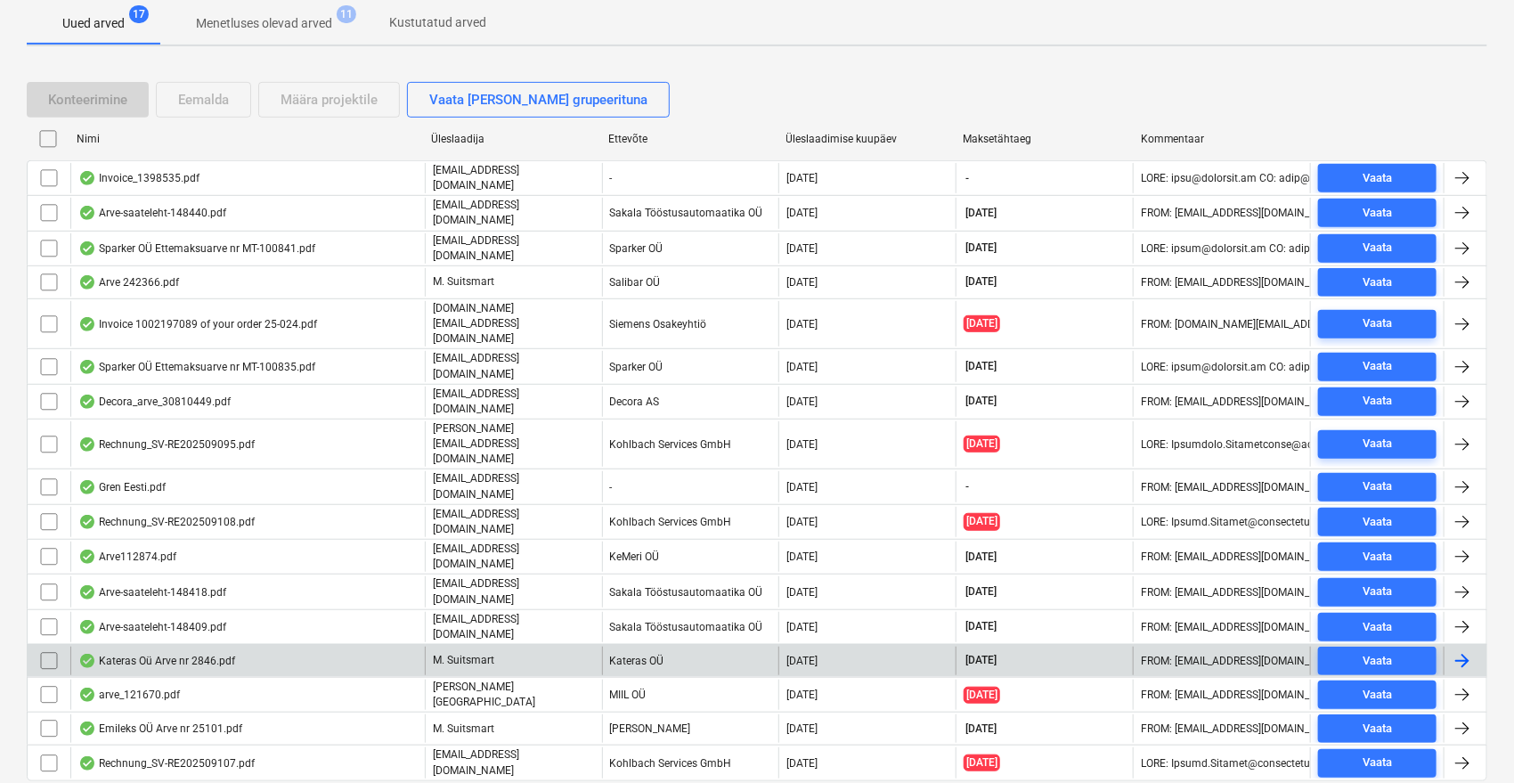
click at [213, 654] on div "Kateras Oü Arve nr 2846.pdf" at bounding box center [156, 661] width 157 height 14
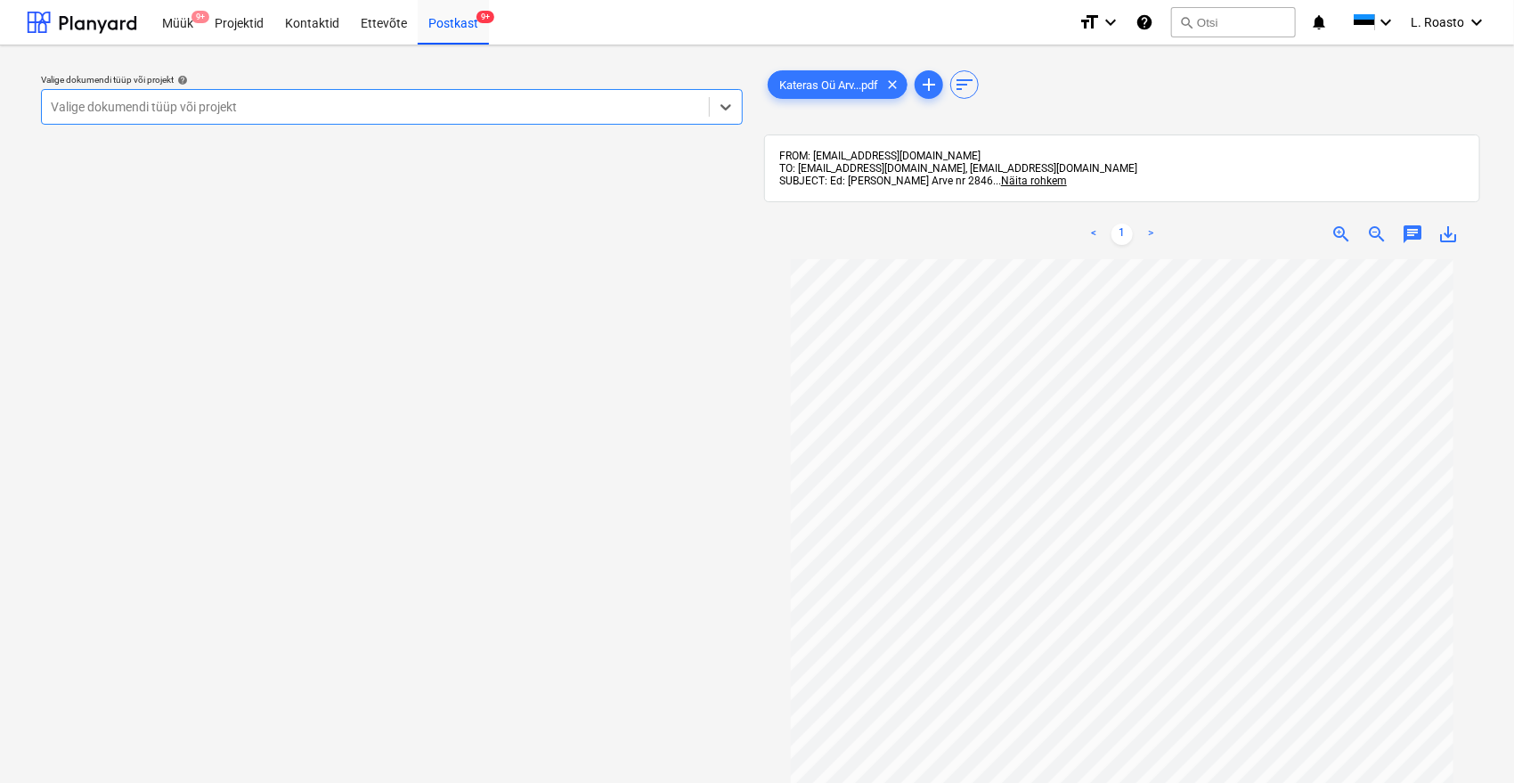
click at [478, 95] on div "Valige dokumendi tüüp või projekt" at bounding box center [375, 106] width 667 height 25
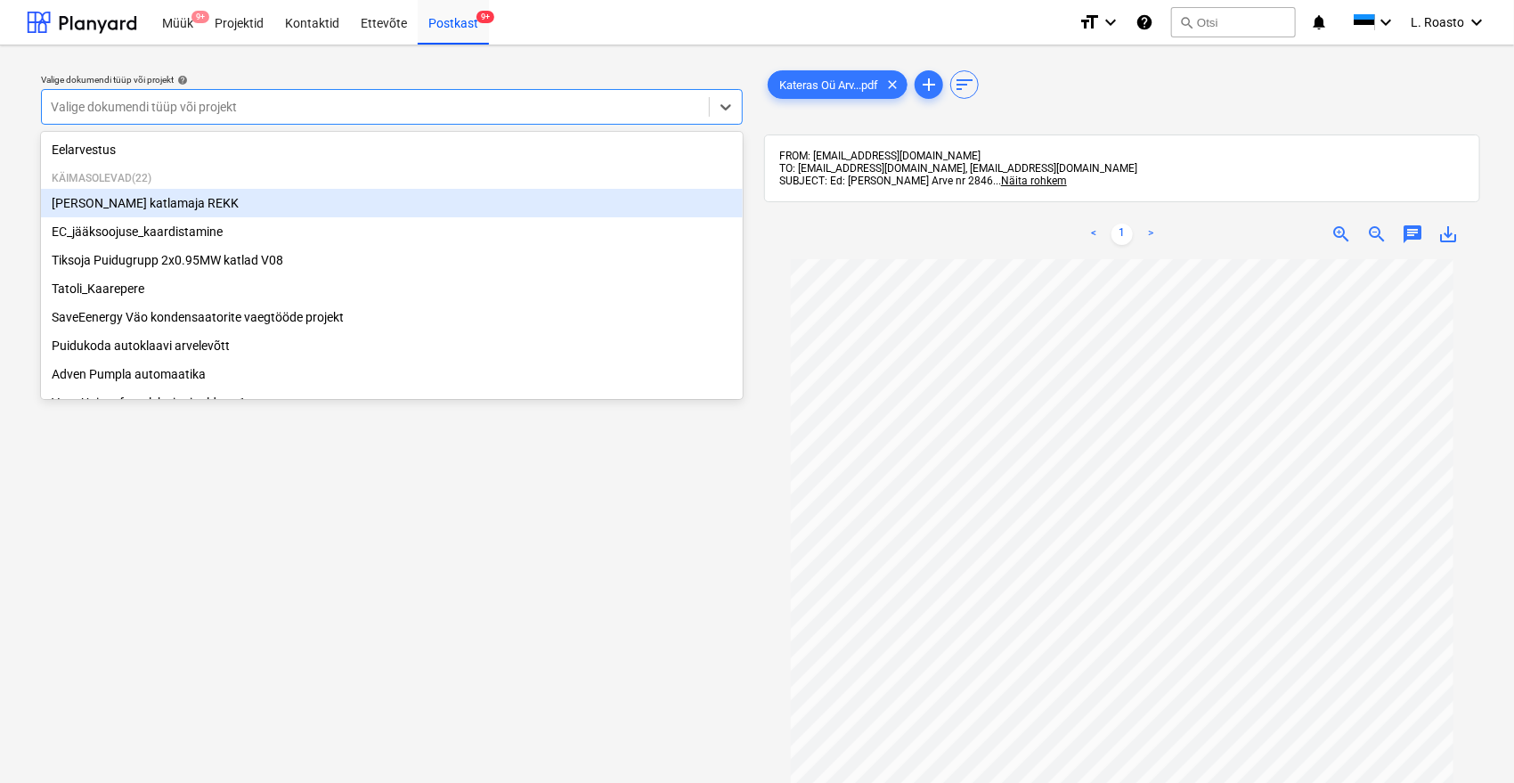
click at [224, 196] on div "[PERSON_NAME] katlamaja REKK" at bounding box center [392, 203] width 702 height 28
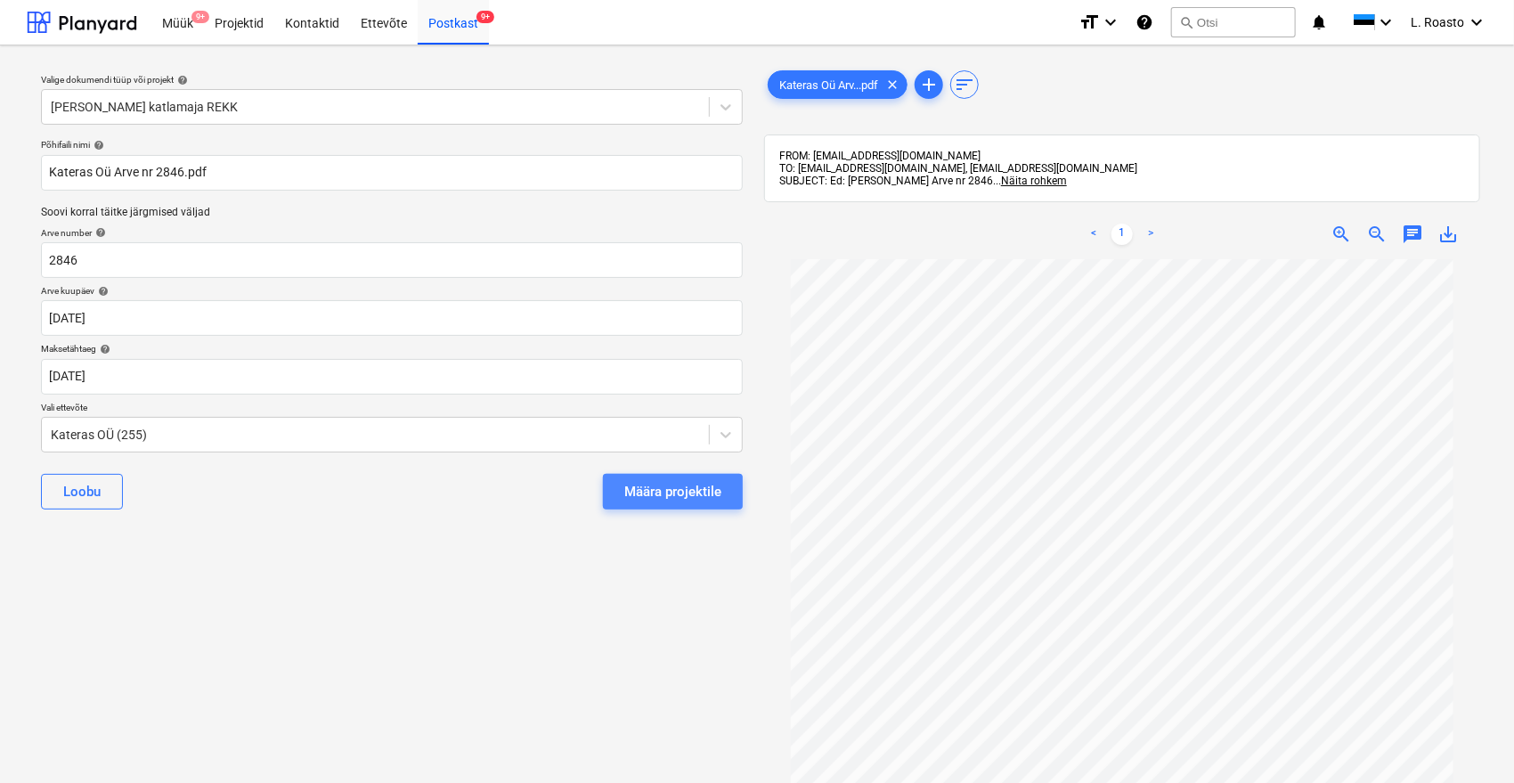
click at [688, 501] on div "Määra projektile" at bounding box center [672, 491] width 97 height 23
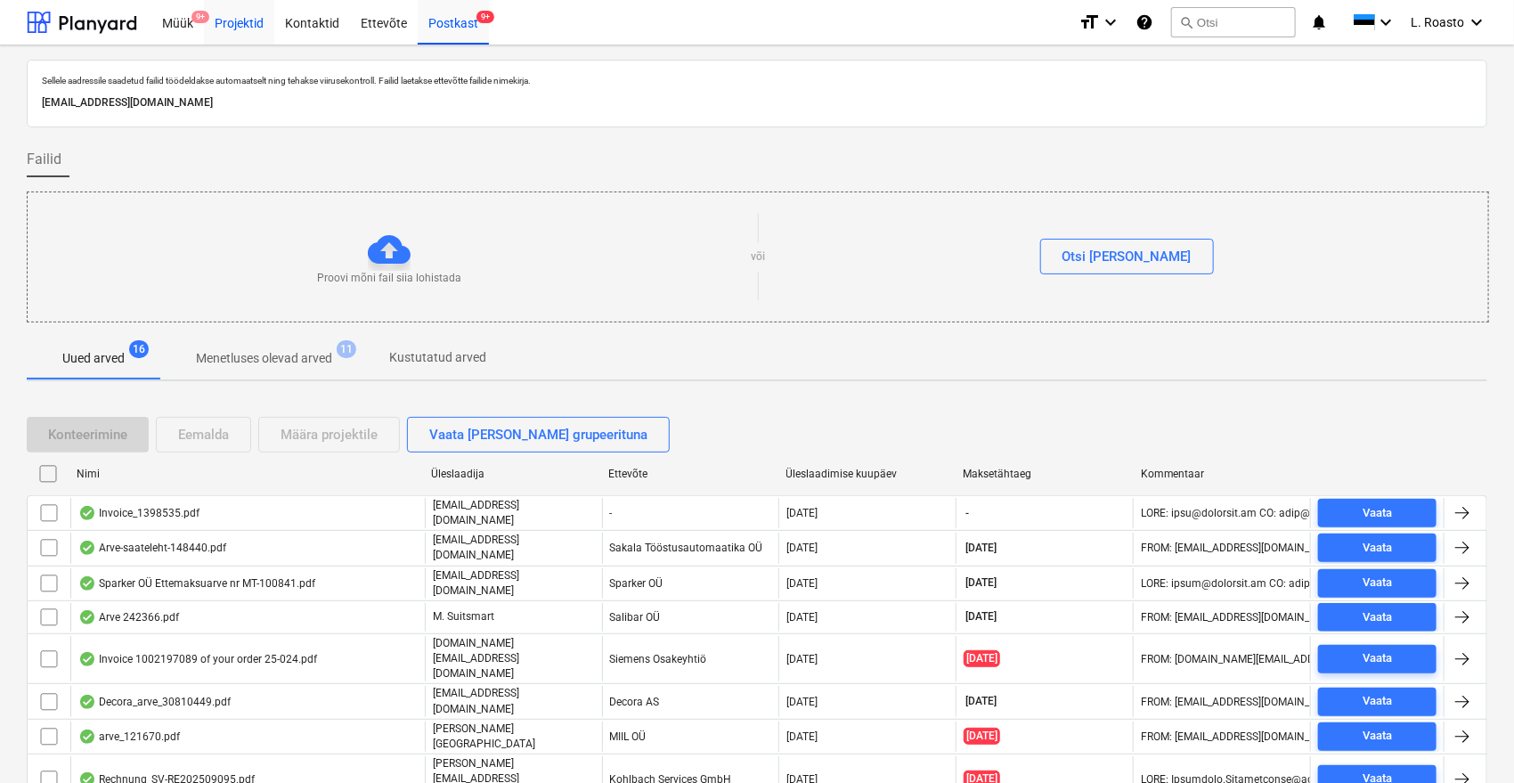
click at [243, 27] on div "Projektid" at bounding box center [239, 21] width 70 height 45
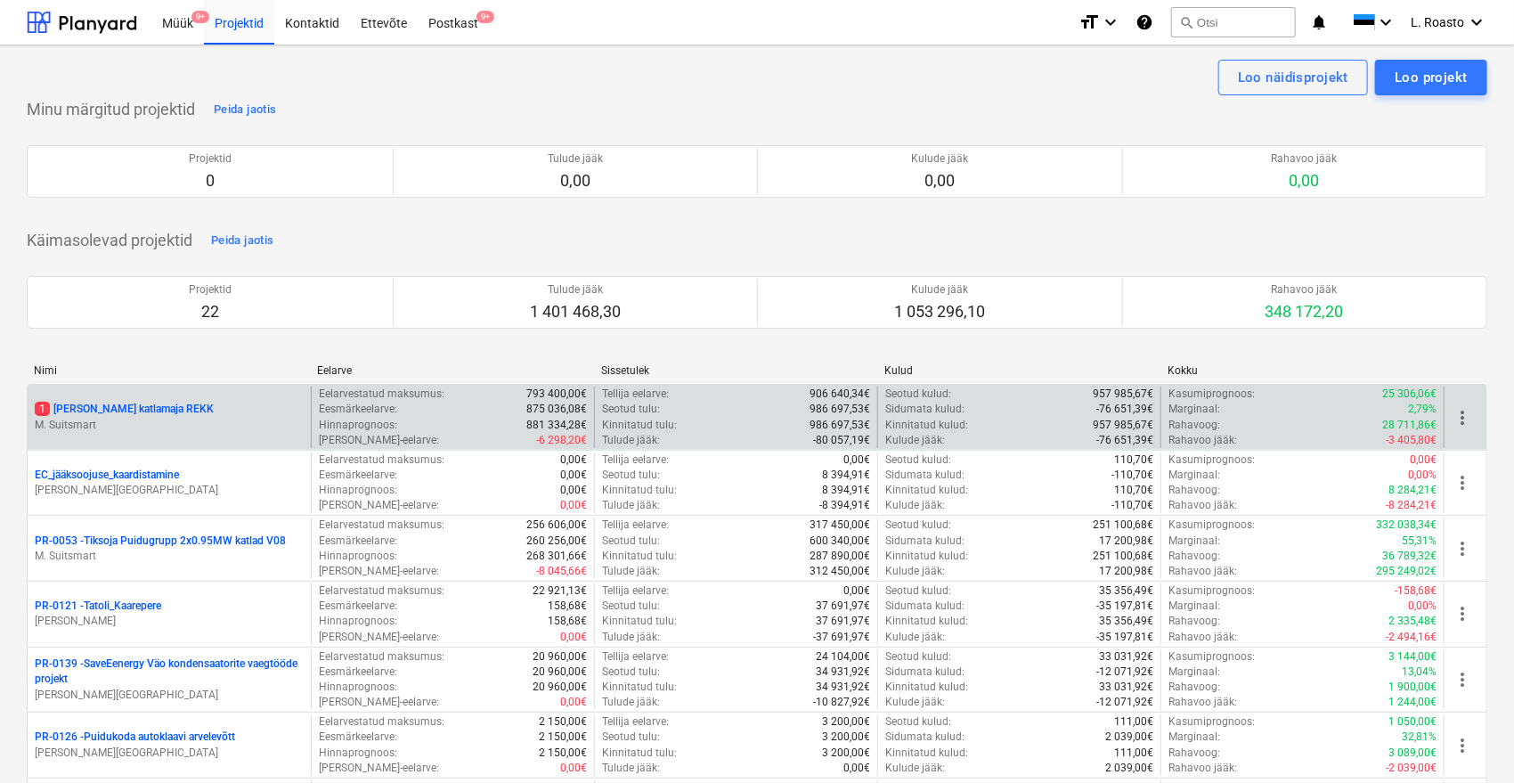
click at [162, 411] on p "1 [PERSON_NAME] katlamaja REKK" at bounding box center [124, 409] width 179 height 15
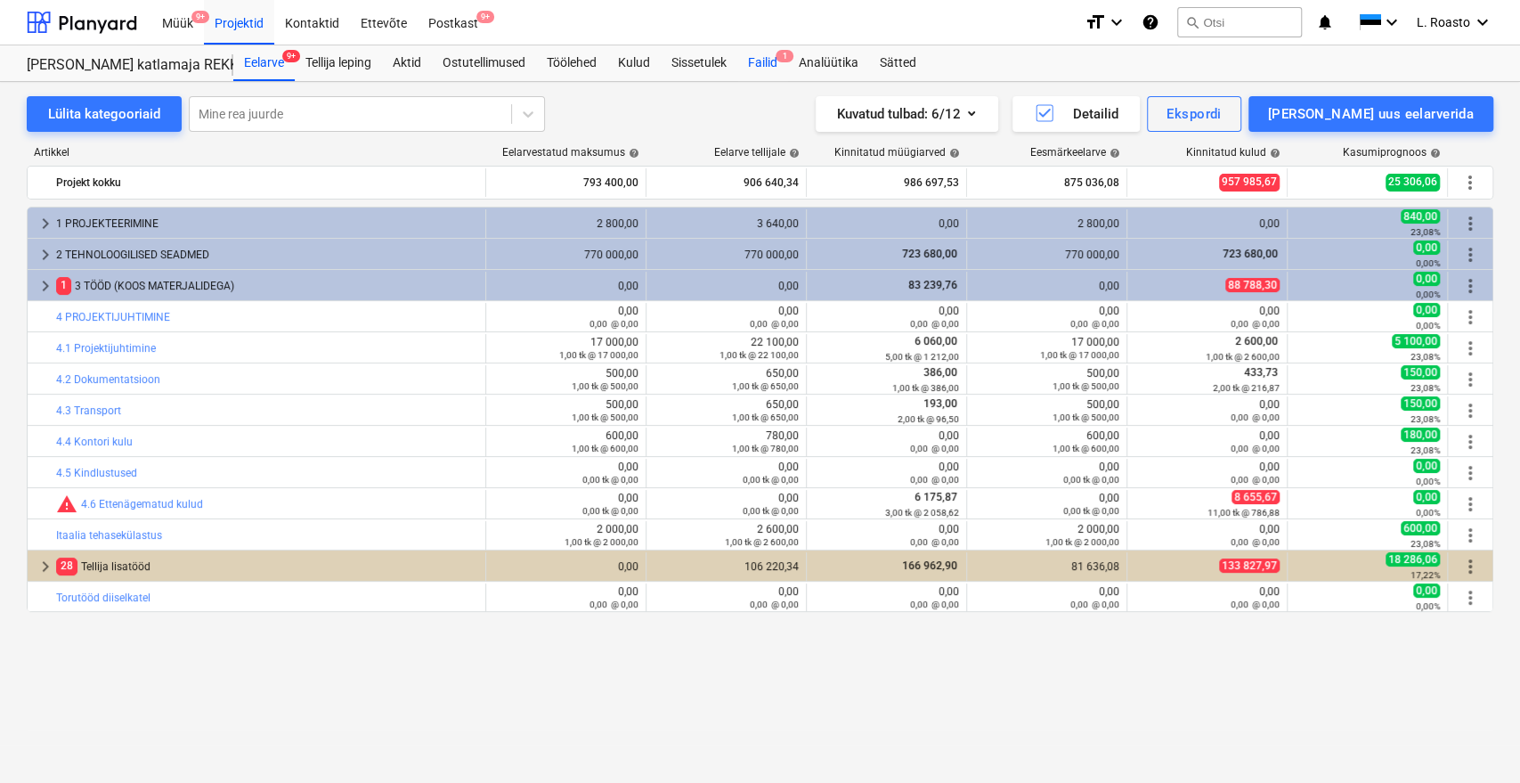
click at [782, 66] on div "Failid 1" at bounding box center [762, 63] width 51 height 36
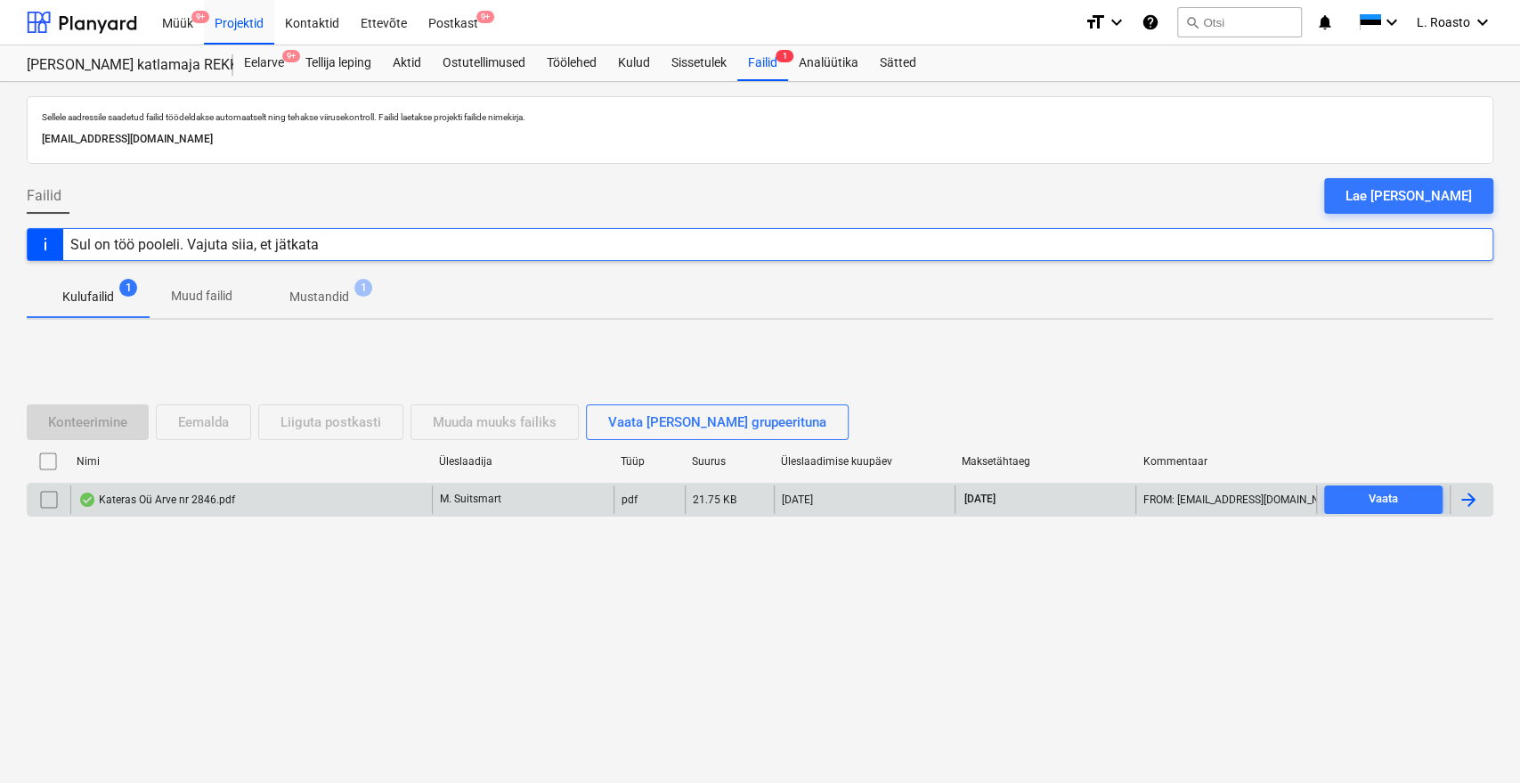
click at [1476, 496] on div at bounding box center [1468, 499] width 21 height 21
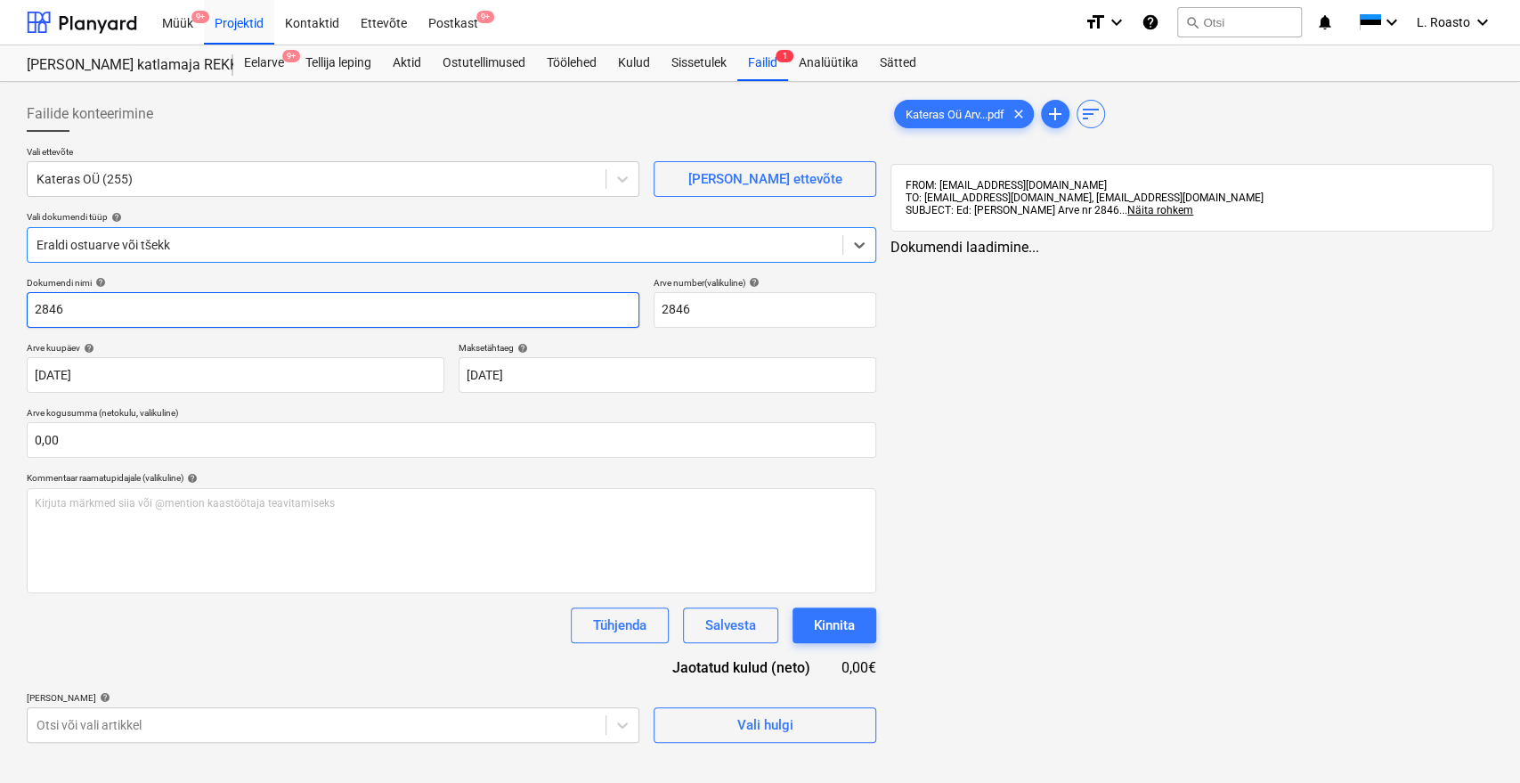
click at [32, 301] on input "2846" at bounding box center [333, 310] width 613 height 36
type input "Kateras arve 2846"
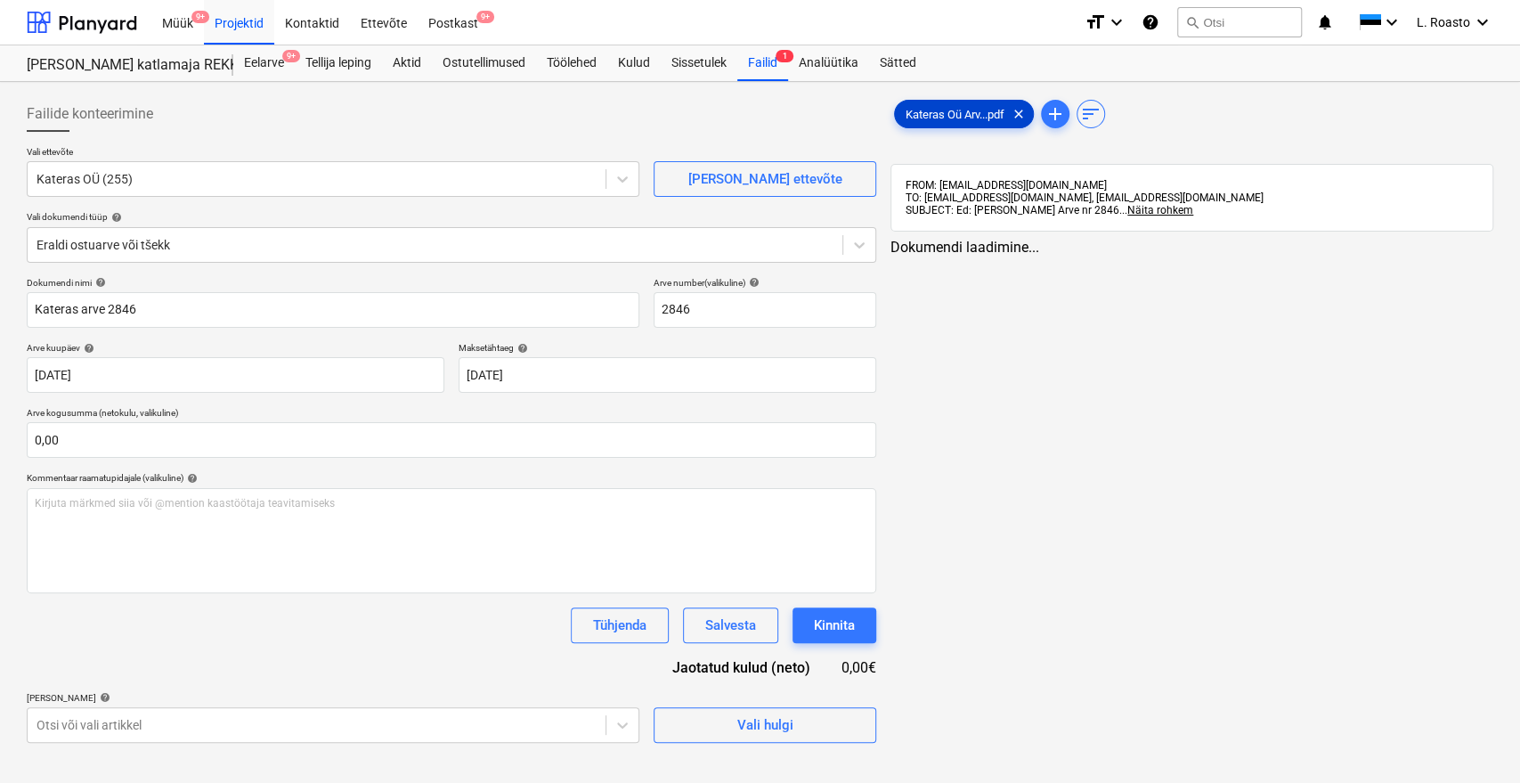
click at [946, 110] on span "Kateras Oü Arv...pdf" at bounding box center [955, 114] width 120 height 13
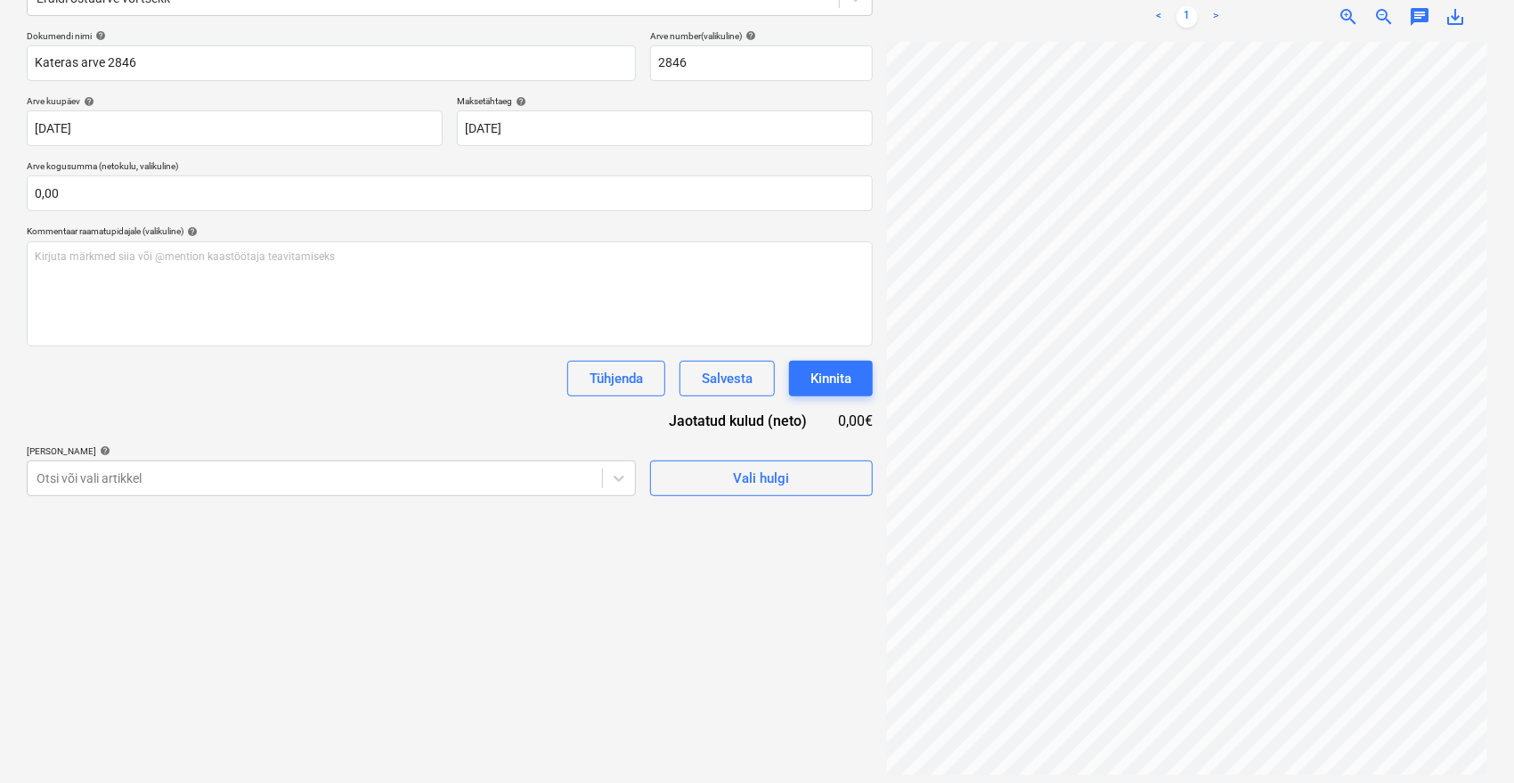
scroll to position [253, 0]
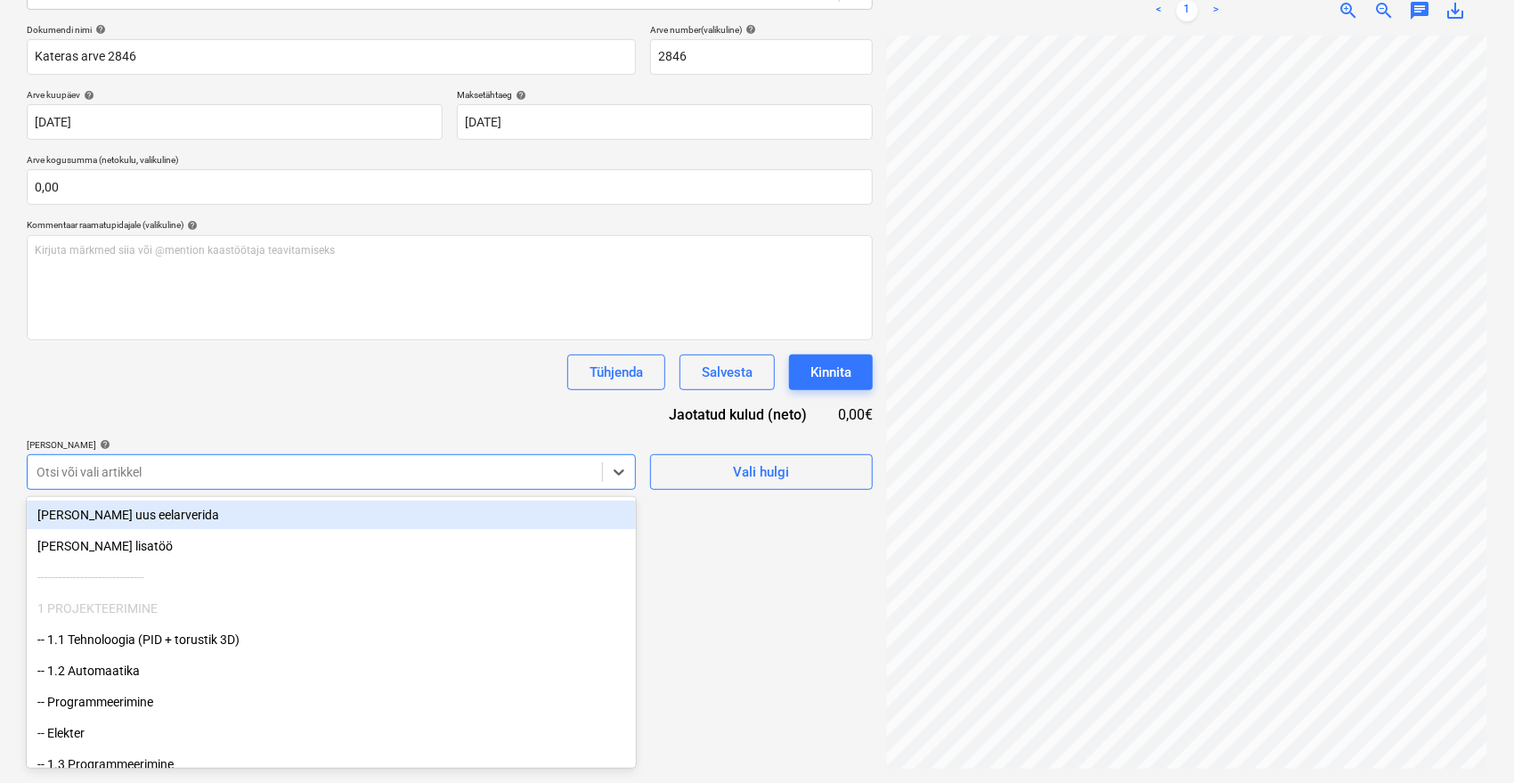
click at [267, 473] on div at bounding box center [315, 472] width 557 height 18
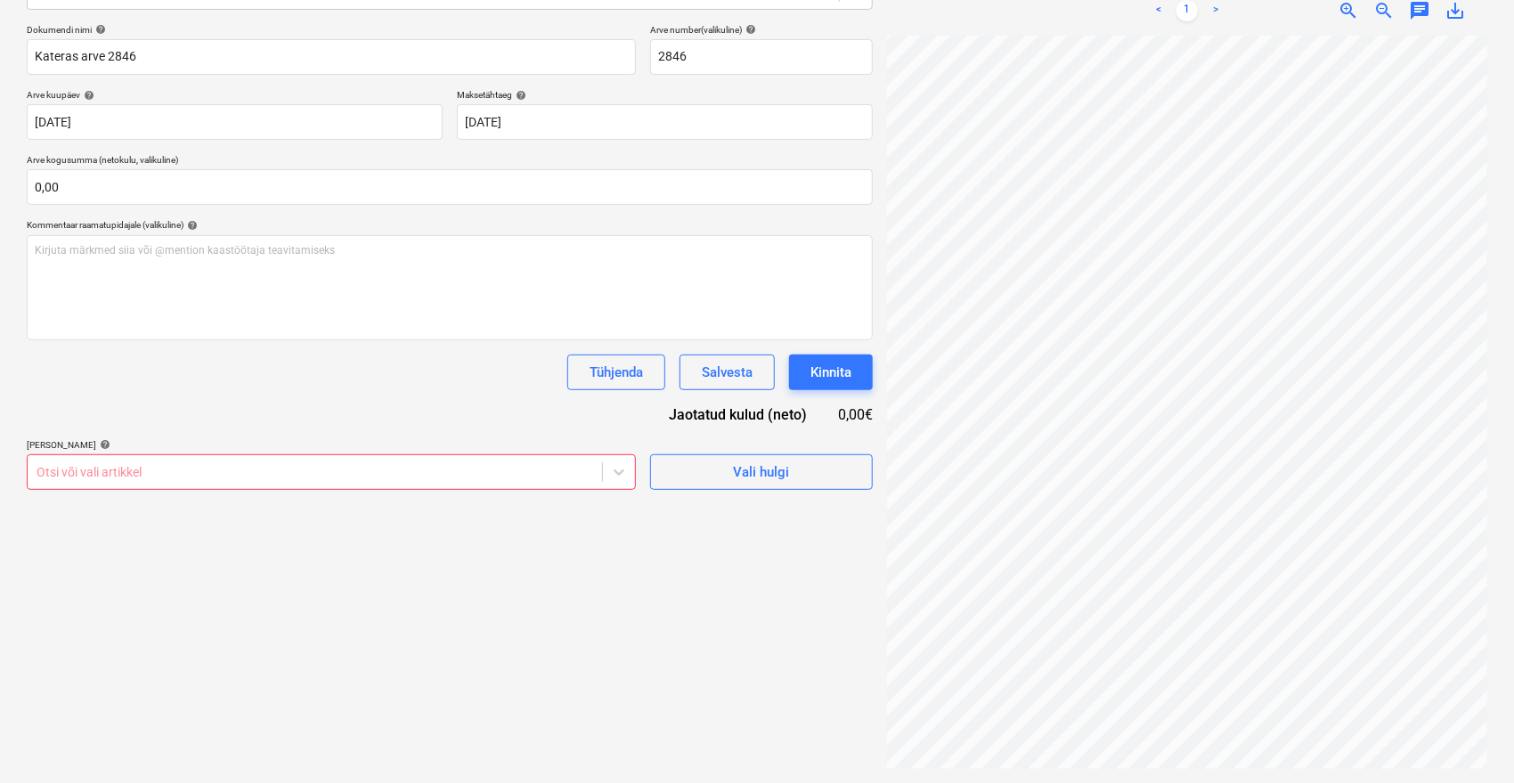
scroll to position [27, 33]
click at [380, 473] on div at bounding box center [315, 472] width 557 height 18
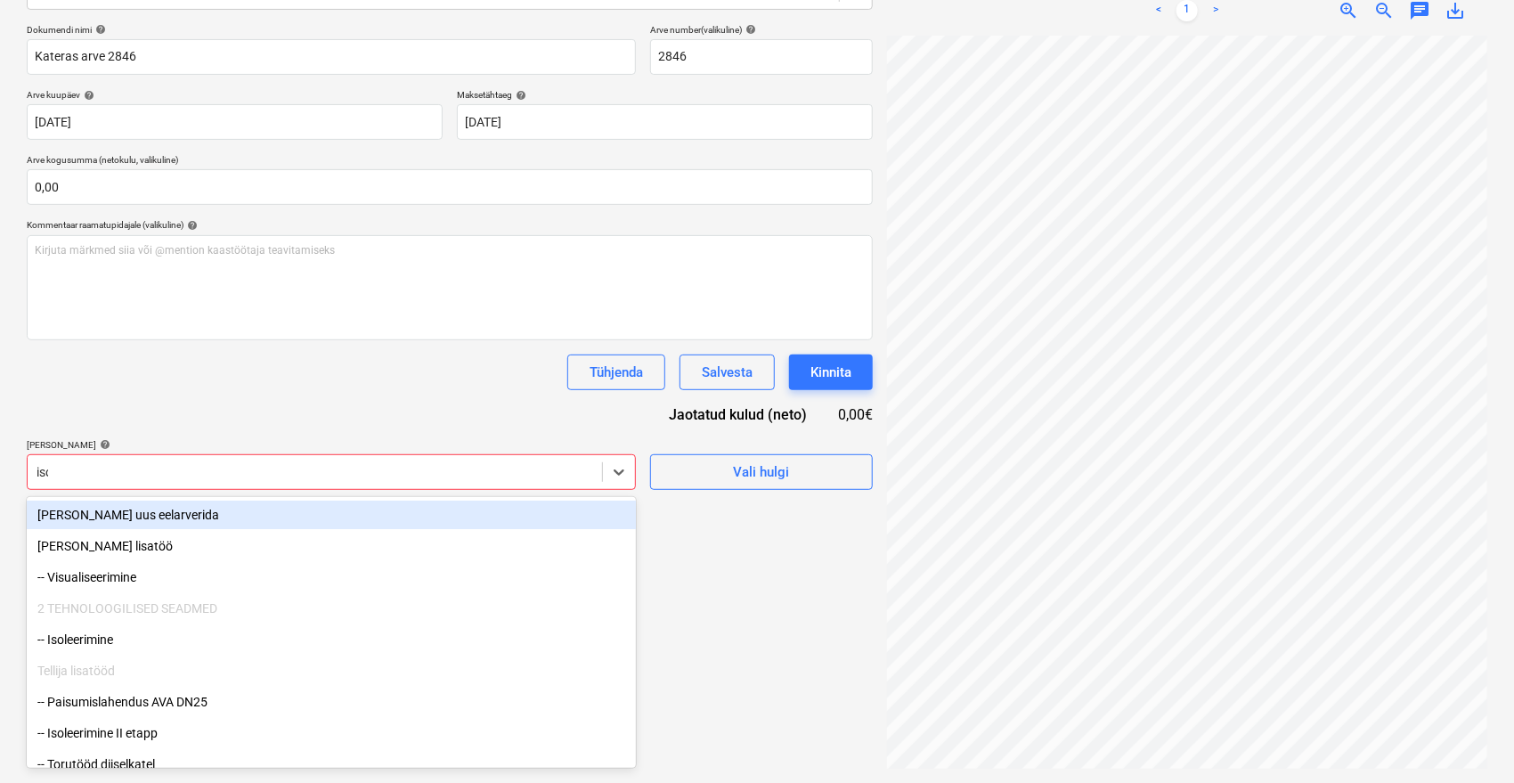
type input "isol"
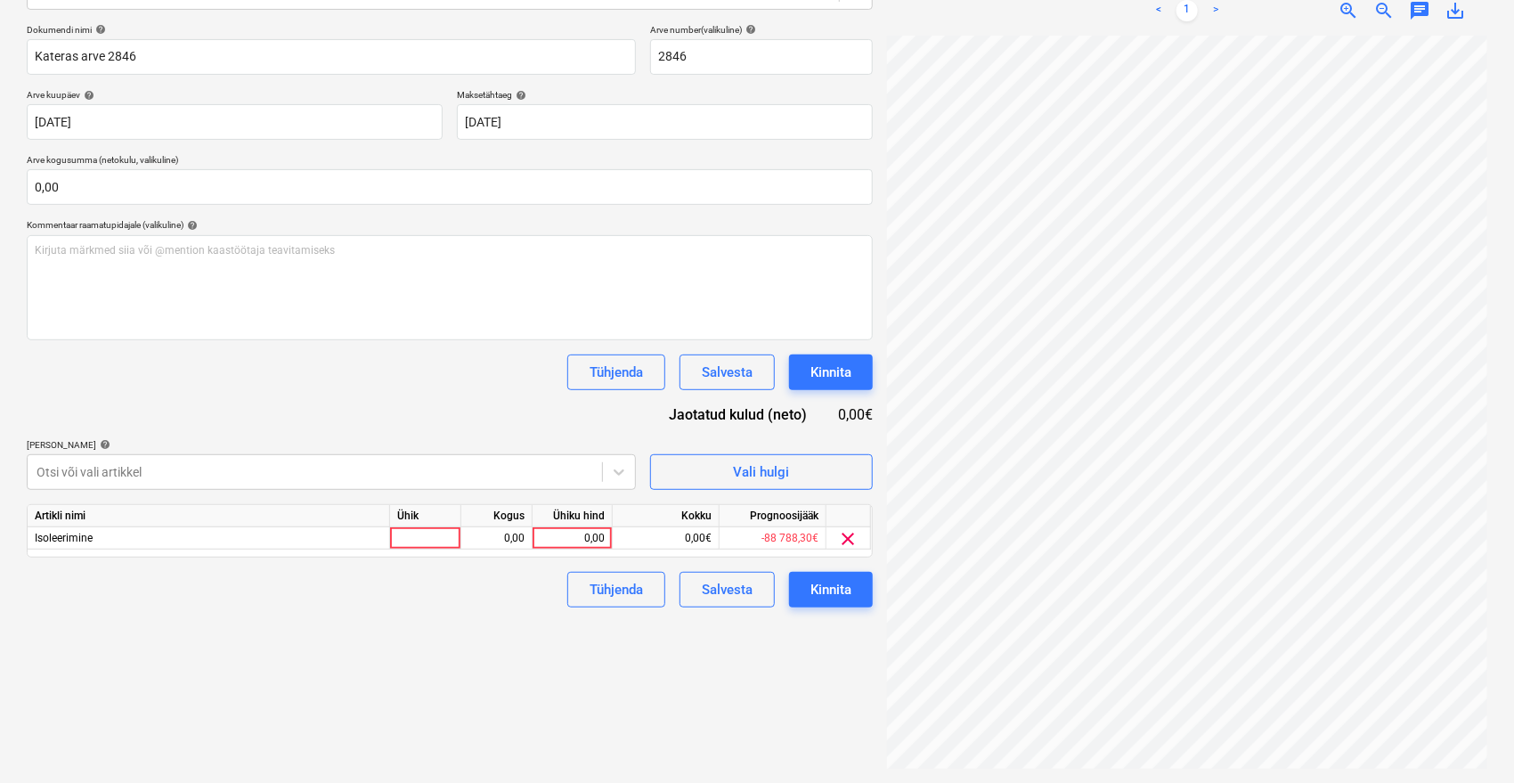
click at [376, 380] on div "Tühjenda Salvesta Kinnita" at bounding box center [450, 372] width 846 height 36
click at [559, 527] on div "0,00" at bounding box center [572, 538] width 65 height 22
type input "2730"
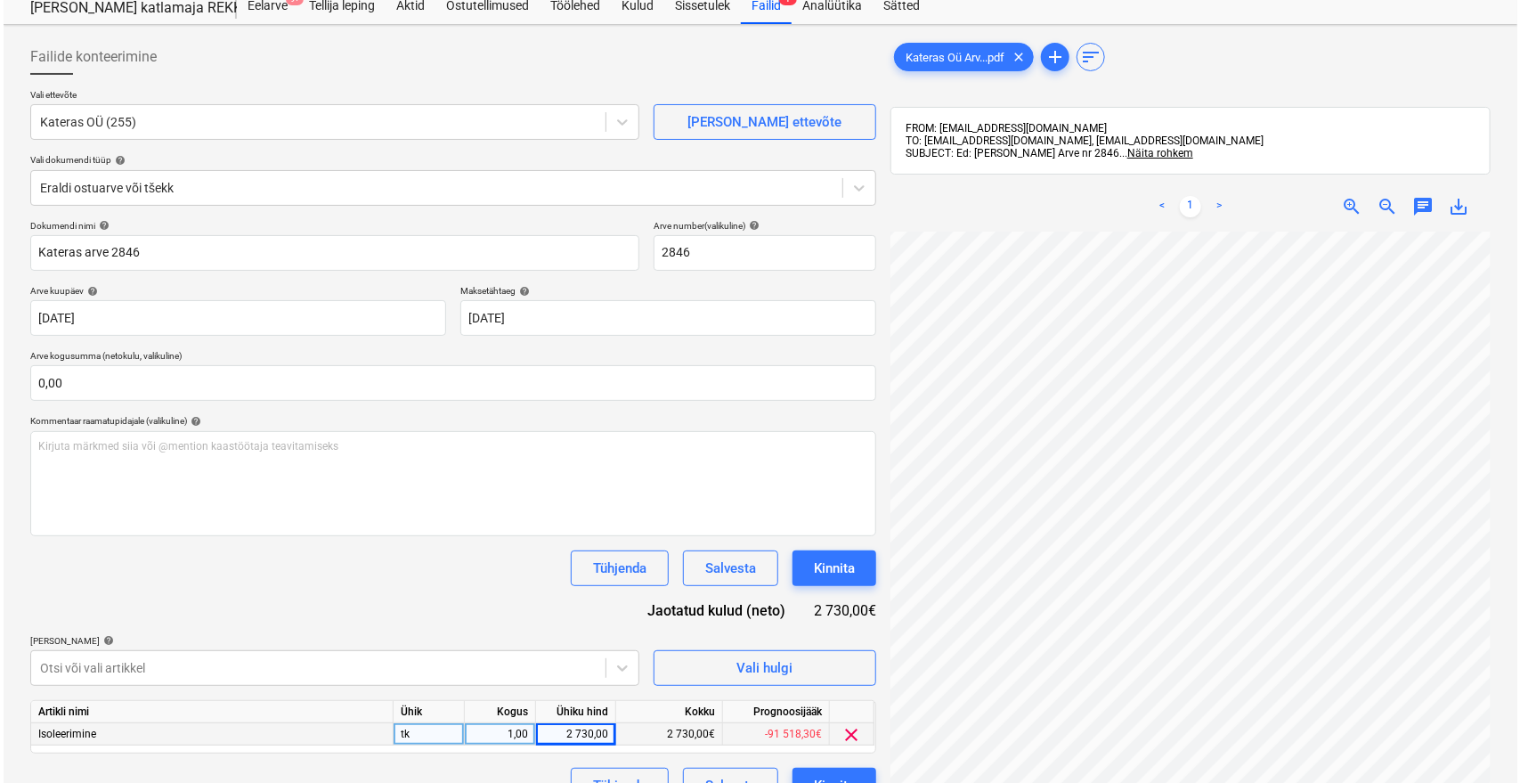
scroll to position [55, 0]
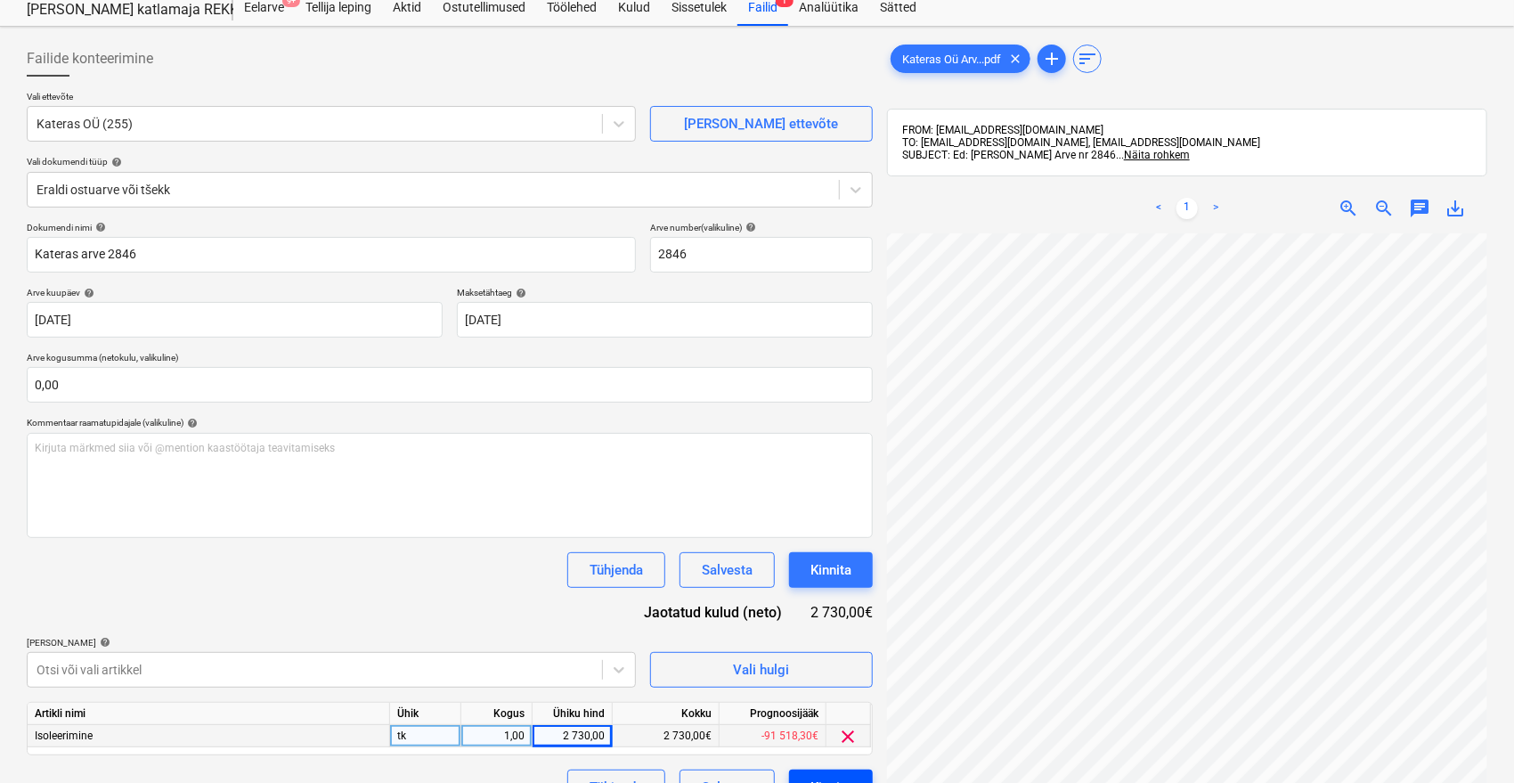
click at [834, 770] on button "Kinnita" at bounding box center [831, 787] width 84 height 36
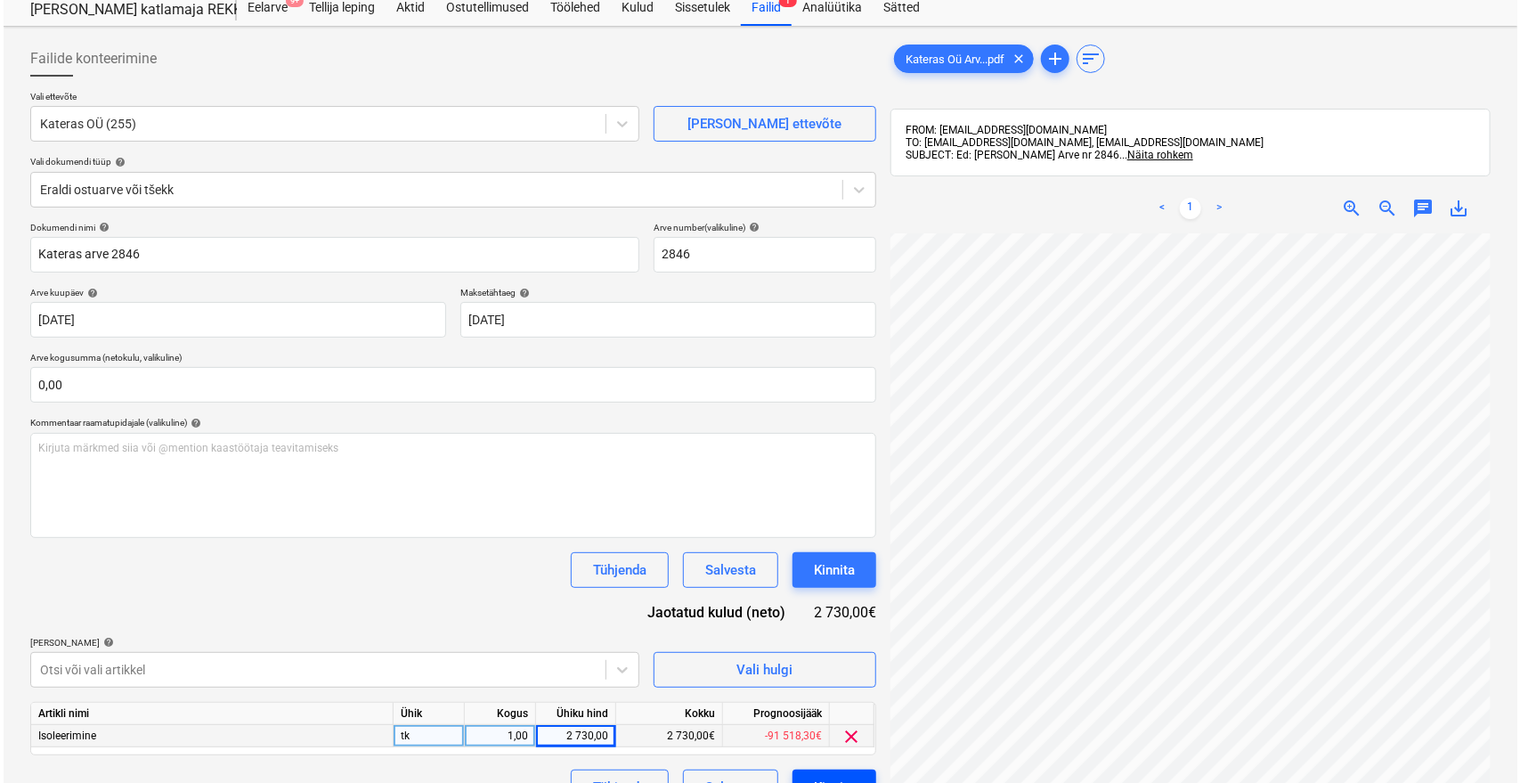
scroll to position [68, 71]
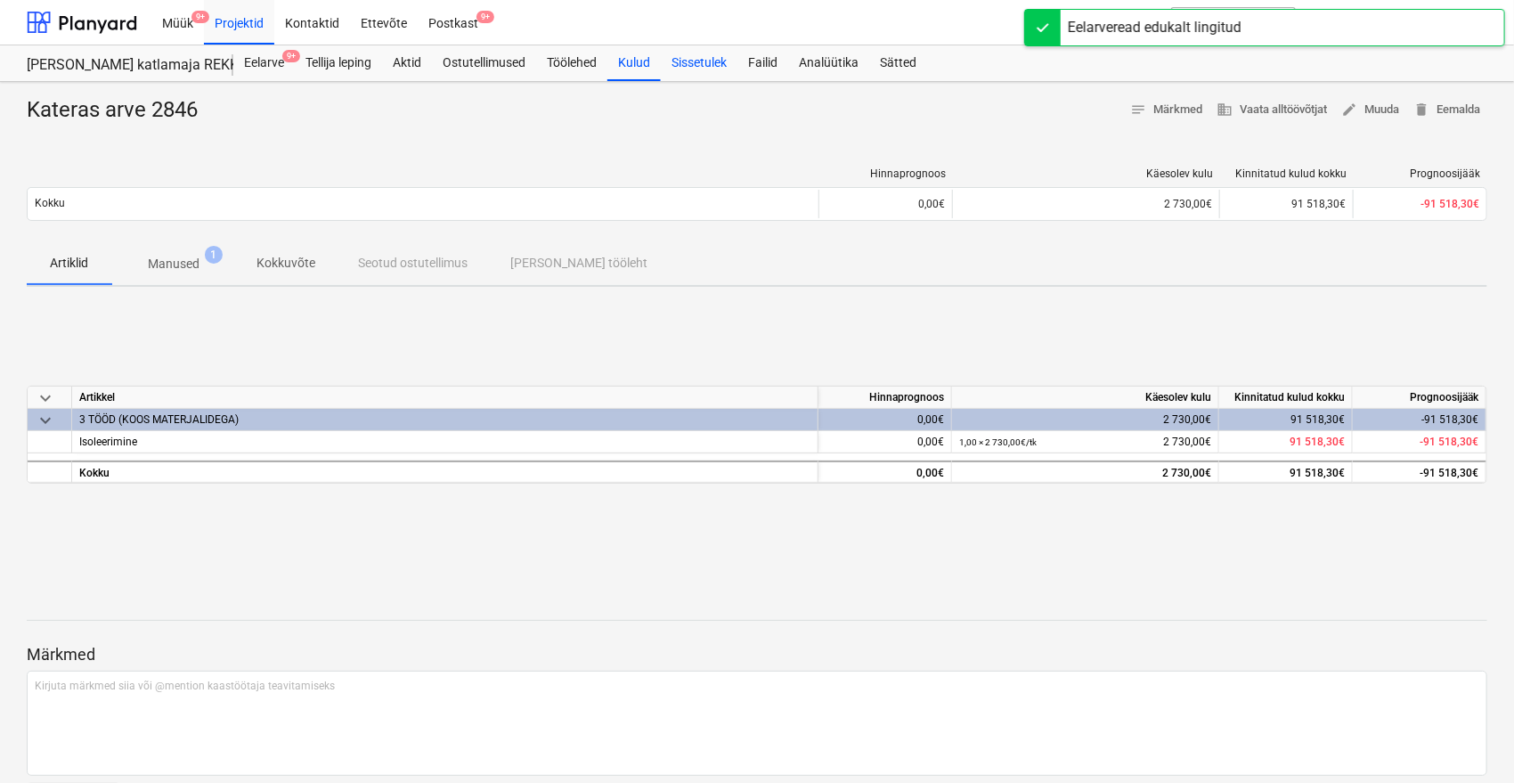
click at [704, 53] on div "Sissetulek" at bounding box center [699, 63] width 77 height 36
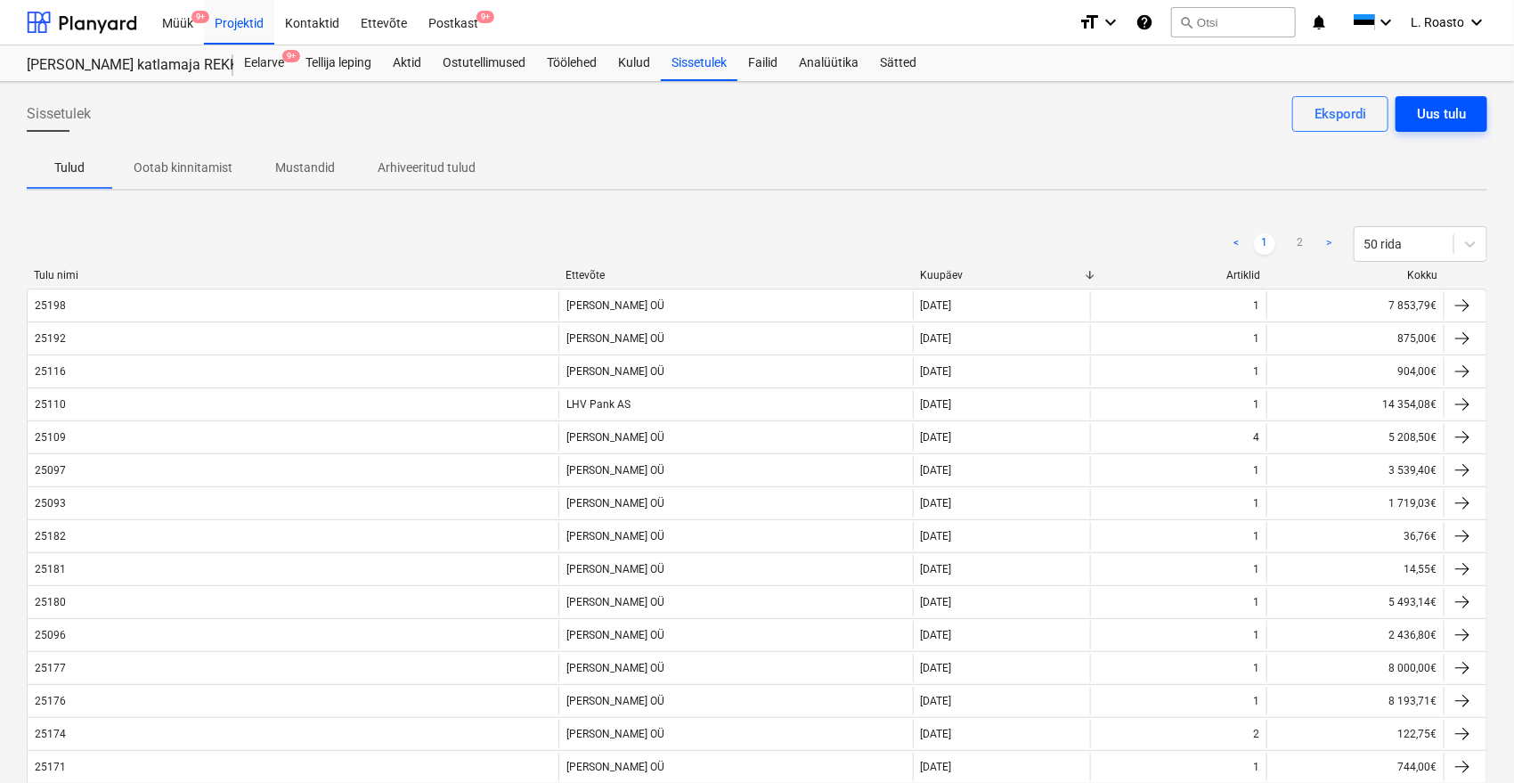
click at [1416, 104] on button "Uus tulu" at bounding box center [1442, 114] width 92 height 36
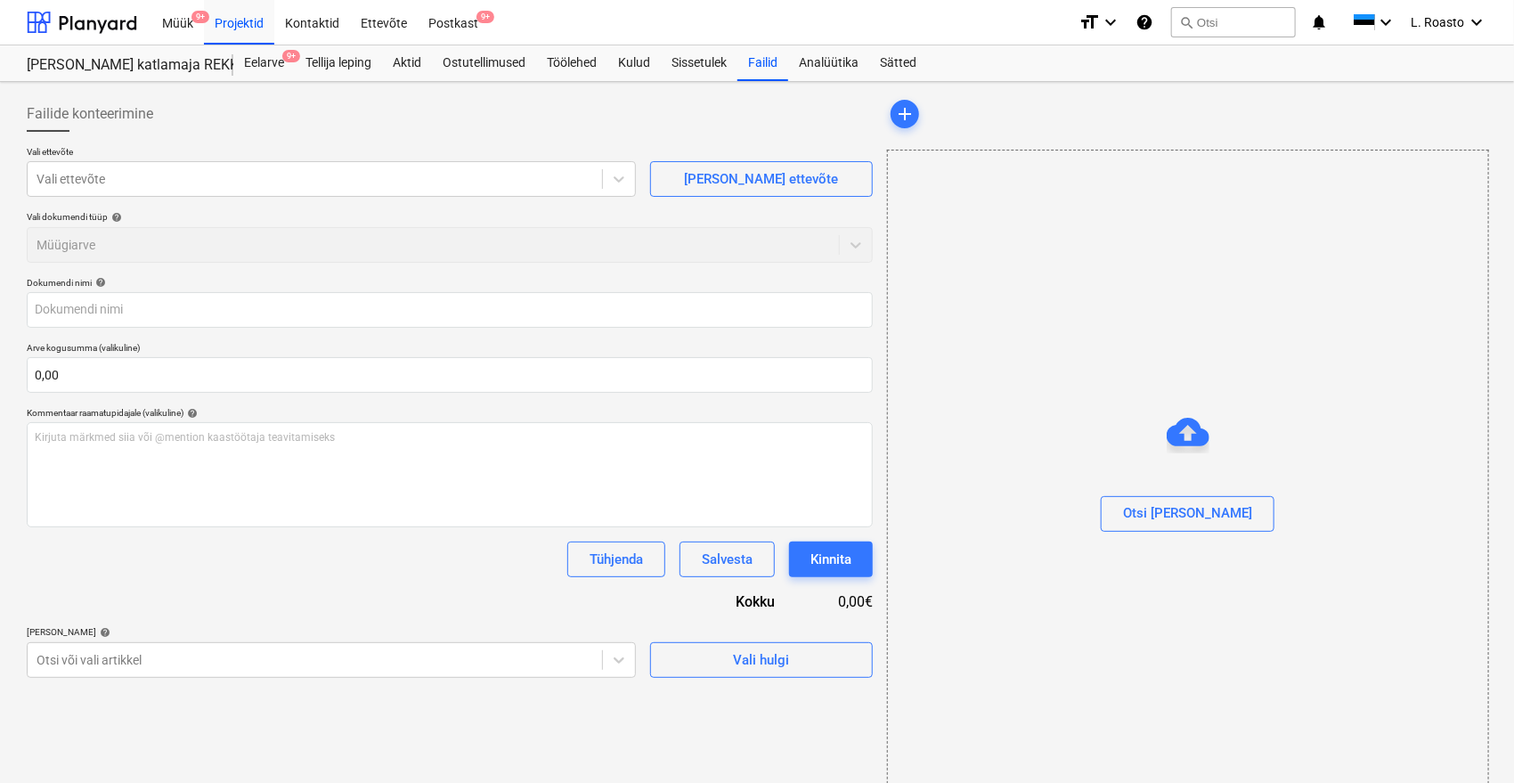
click at [387, 132] on div at bounding box center [450, 139] width 846 height 14
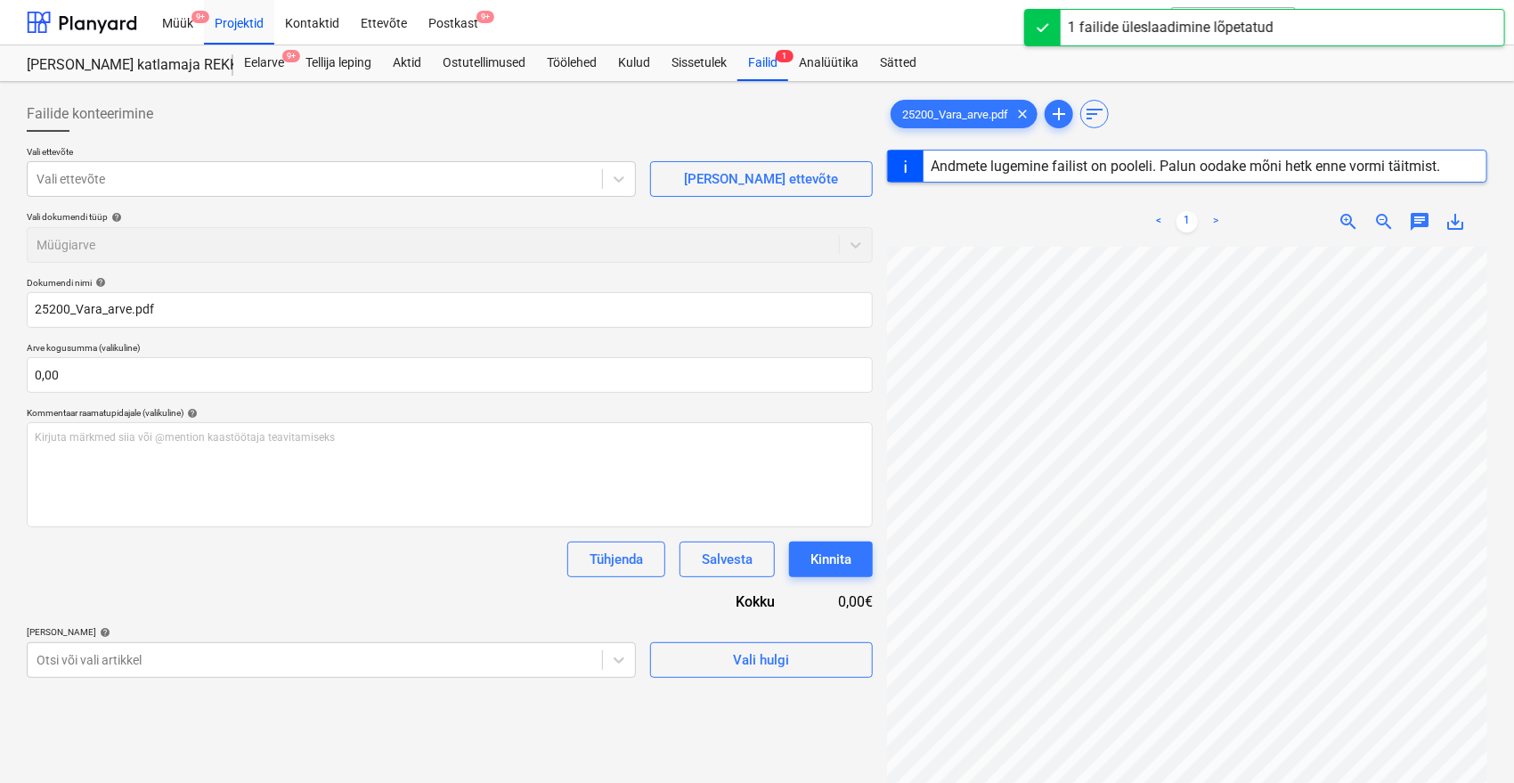
click at [393, 122] on div "Failide konteerimine" at bounding box center [450, 114] width 846 height 36
type input "25200"
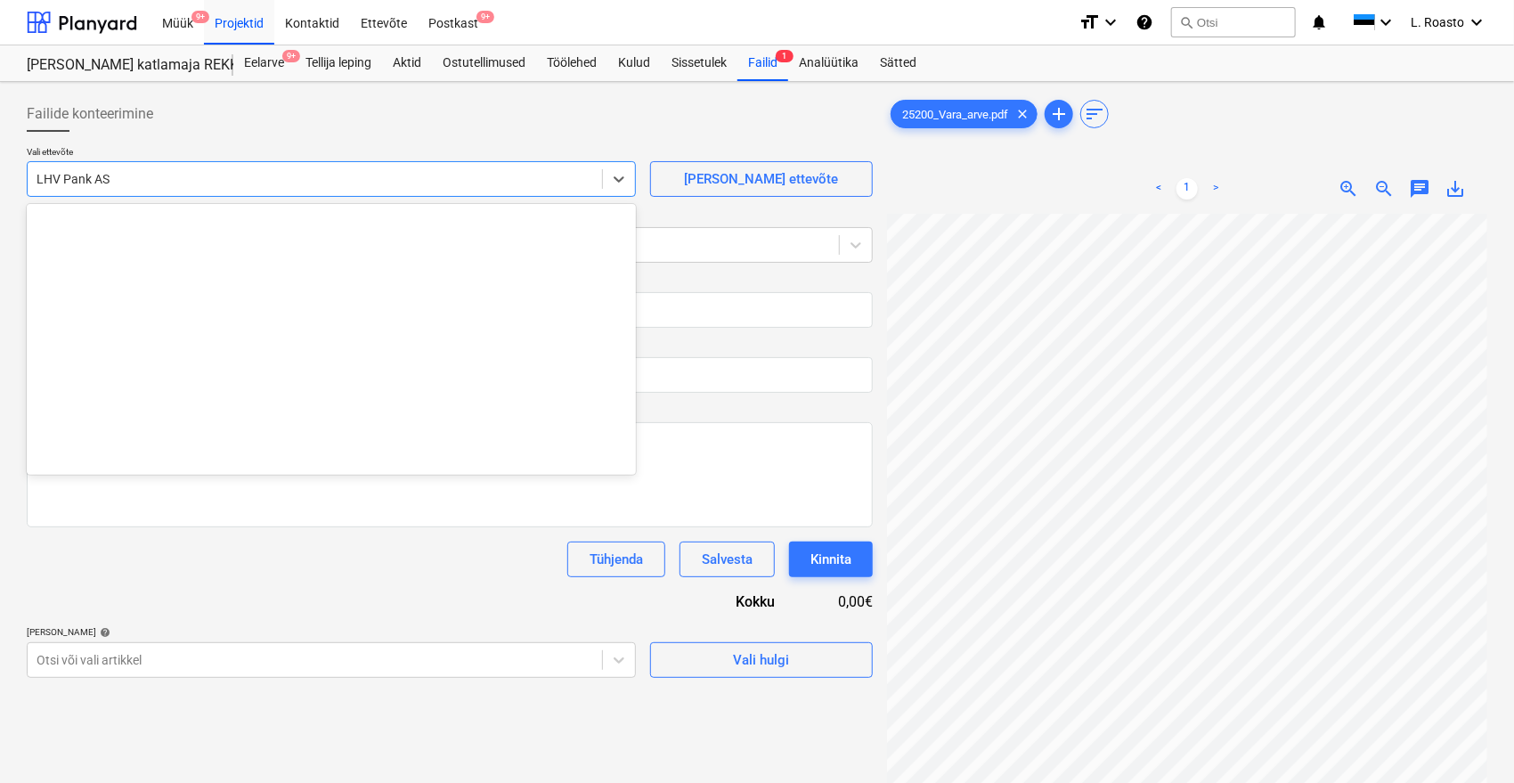
click at [163, 176] on div at bounding box center [315, 179] width 557 height 18
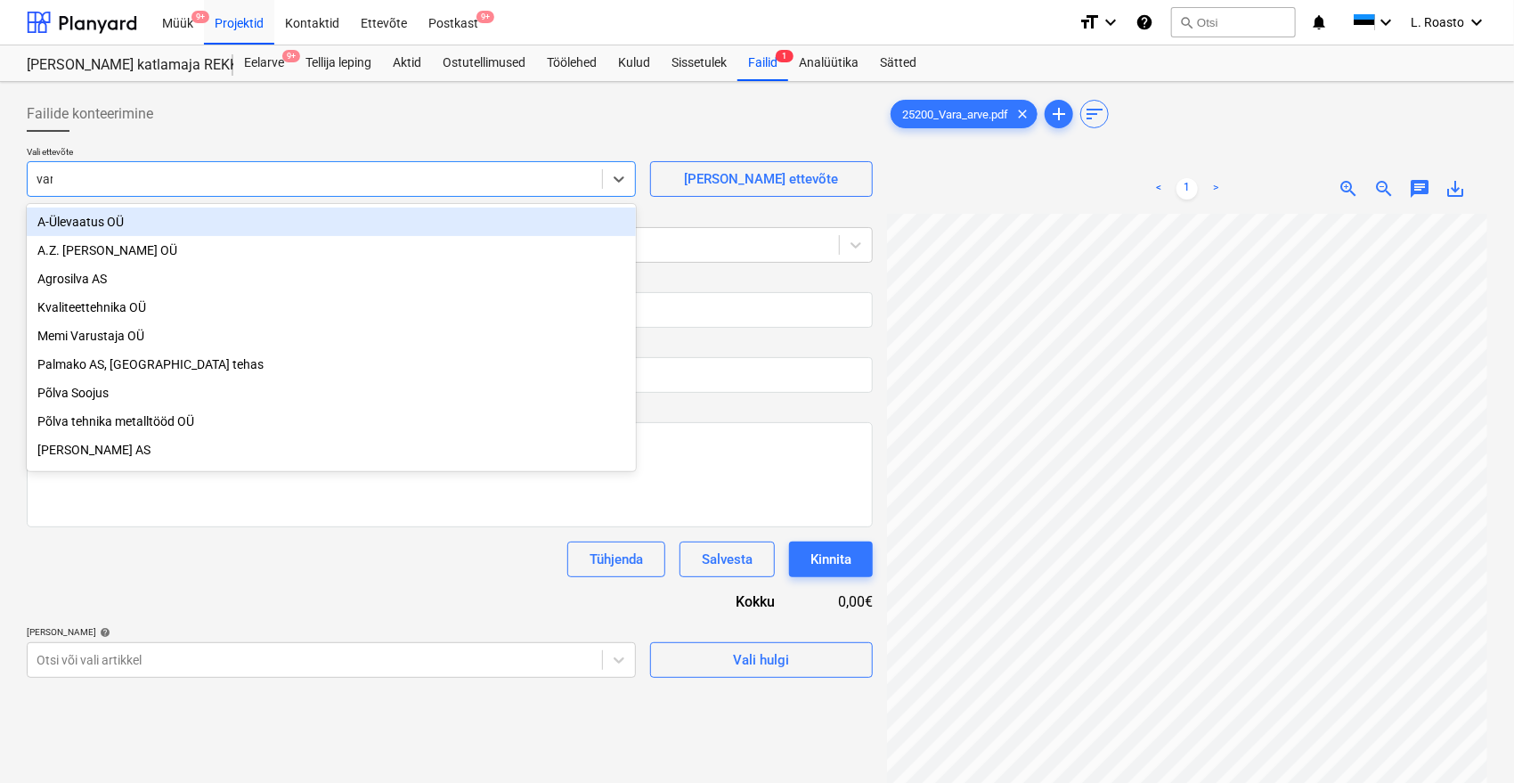
type input "vara"
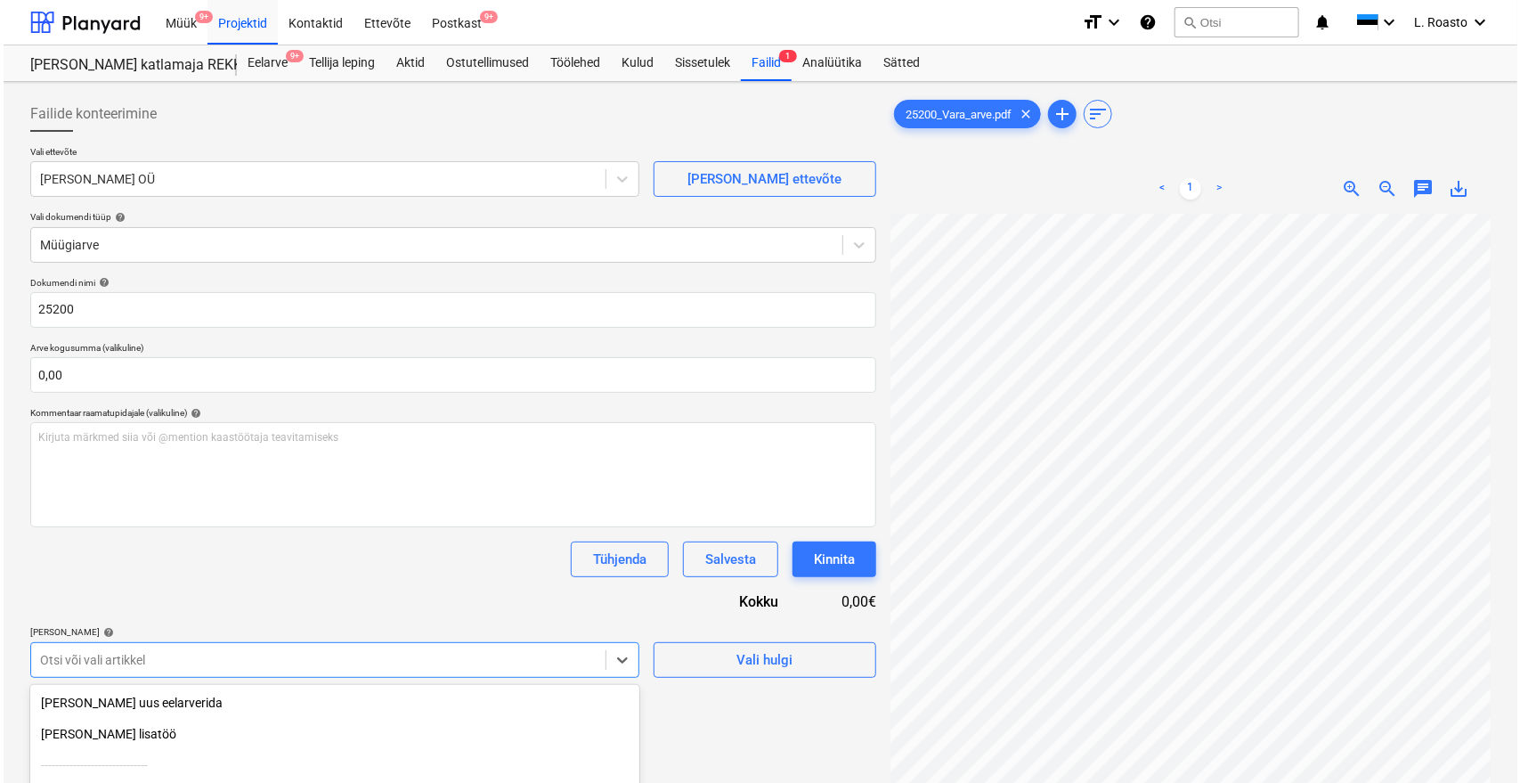
scroll to position [178, 0]
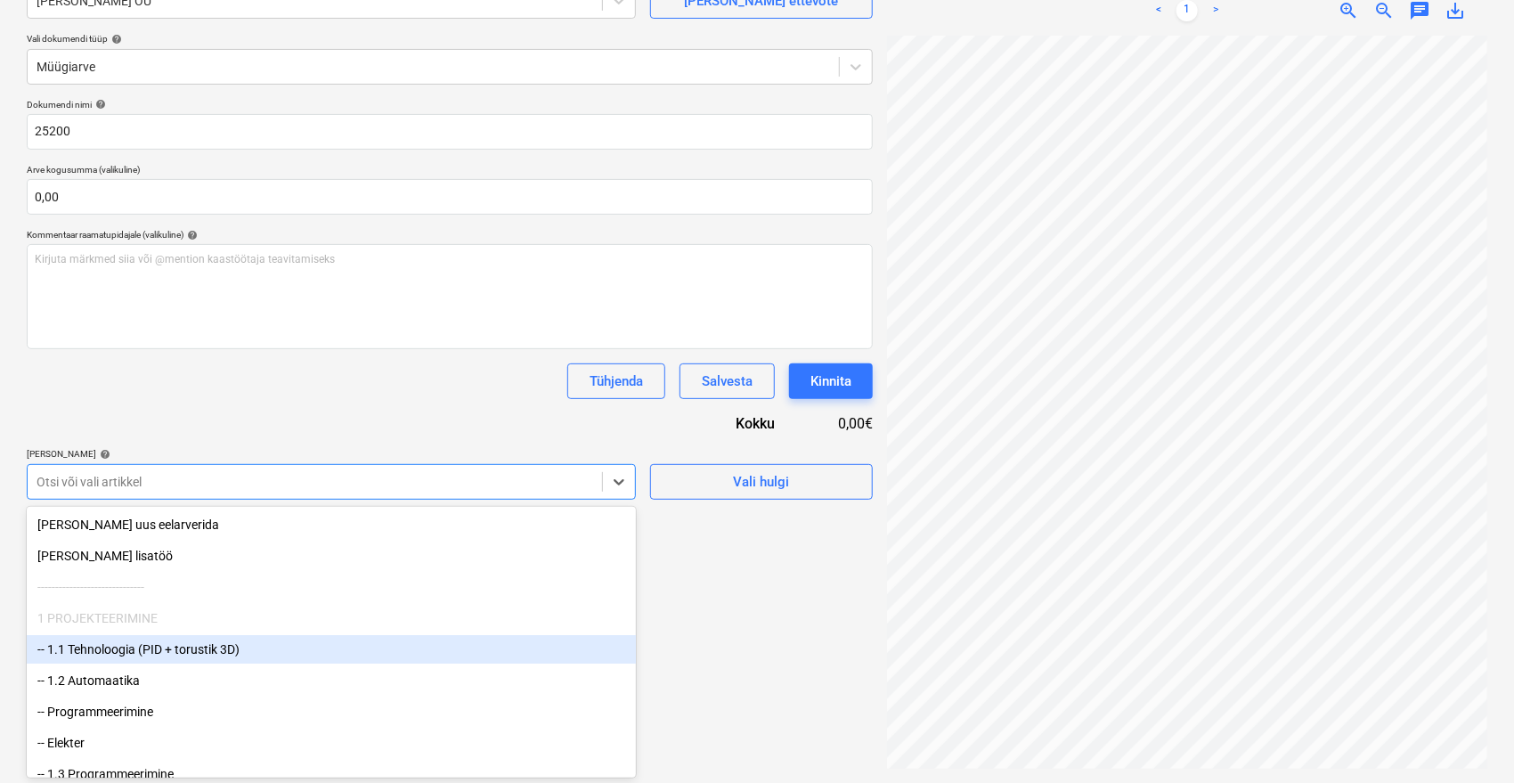
click at [104, 605] on body "Müük 9+ Projektid Kontaktid Ettevõte Postkast 9+ format_size keyboard_arrow_dow…" at bounding box center [757, 213] width 1514 height 783
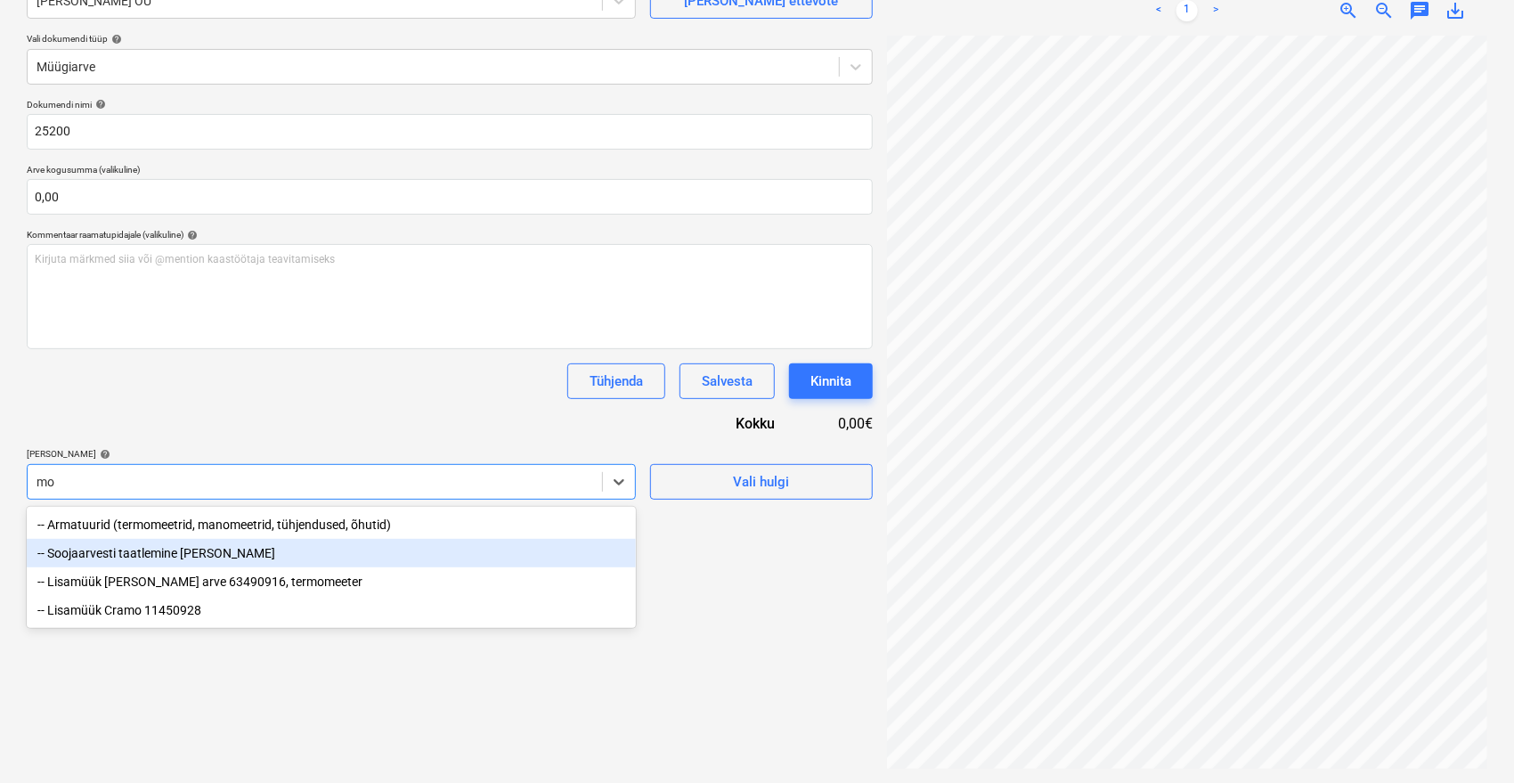
type input "m"
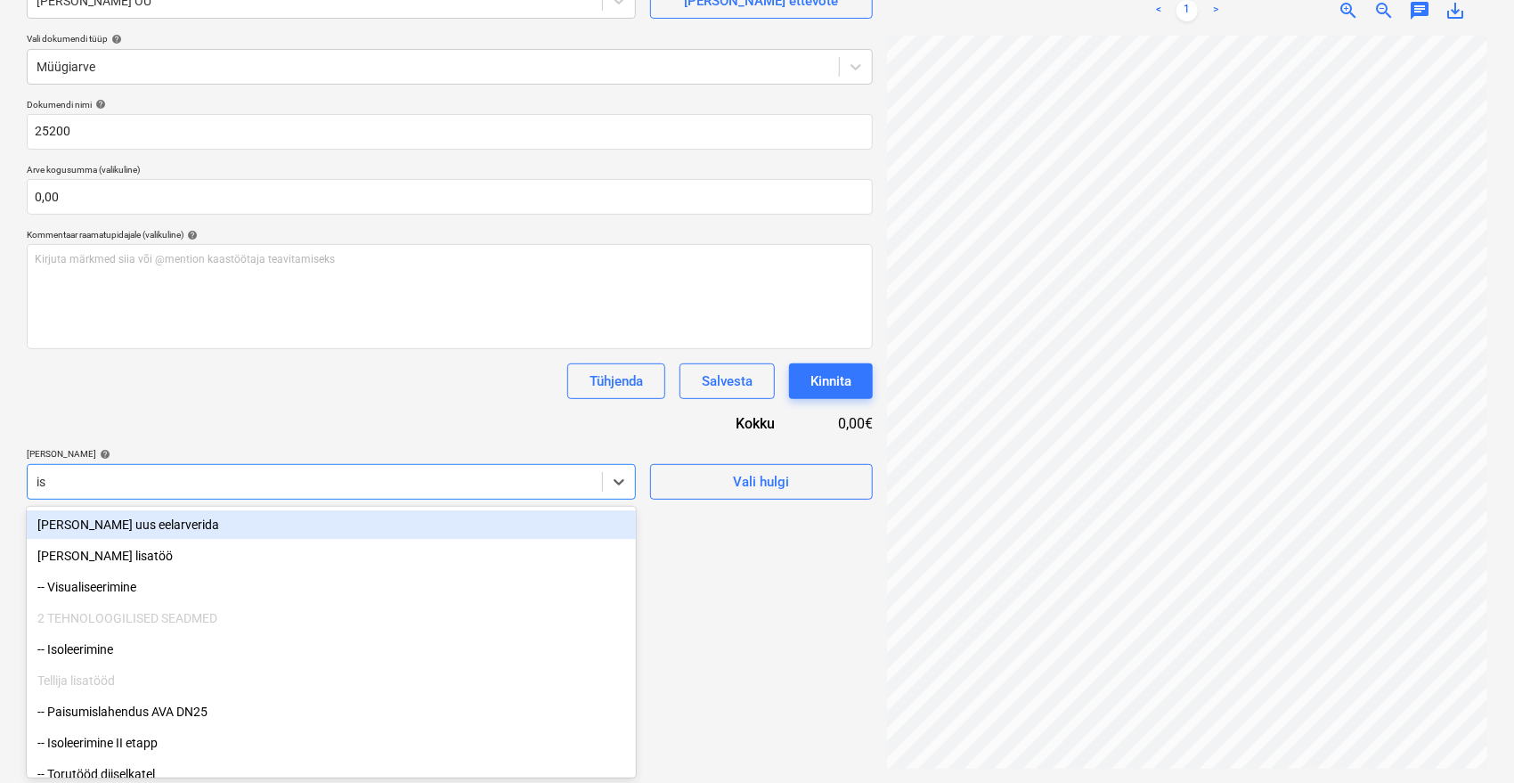
type input "iso"
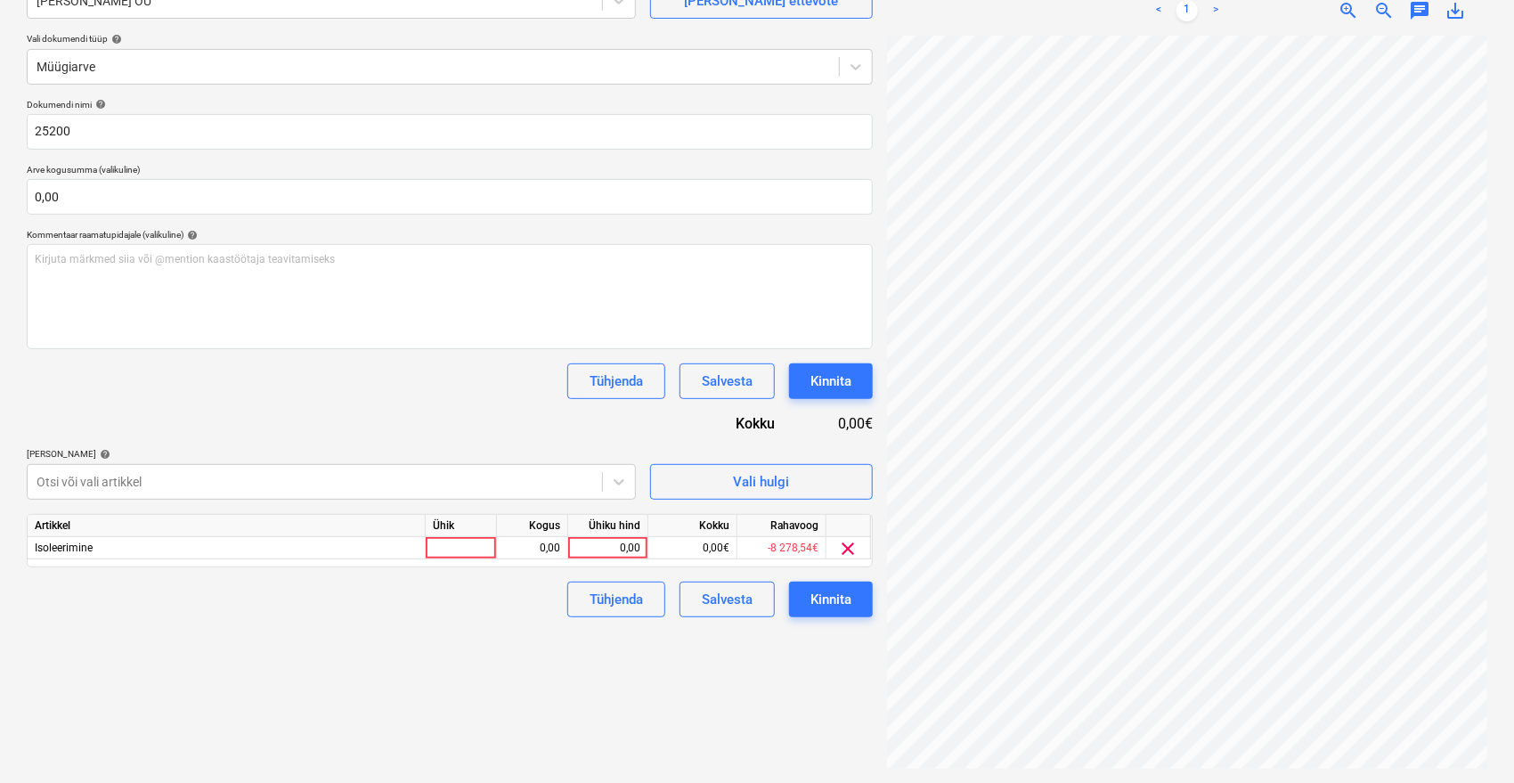
click at [233, 404] on div "Dokumendi nimi help 25200 Arve kogusumma (valikuline) 0,00 Kommentaar raamatupi…" at bounding box center [450, 358] width 846 height 518
click at [608, 554] on div "0,00" at bounding box center [607, 548] width 65 height 22
type input "2811,90"
click at [542, 631] on div "Failide konteerimine Vali ettevõte Vara Saeveski OÜ Lisa uus ettevõte Vali doku…" at bounding box center [450, 343] width 860 height 865
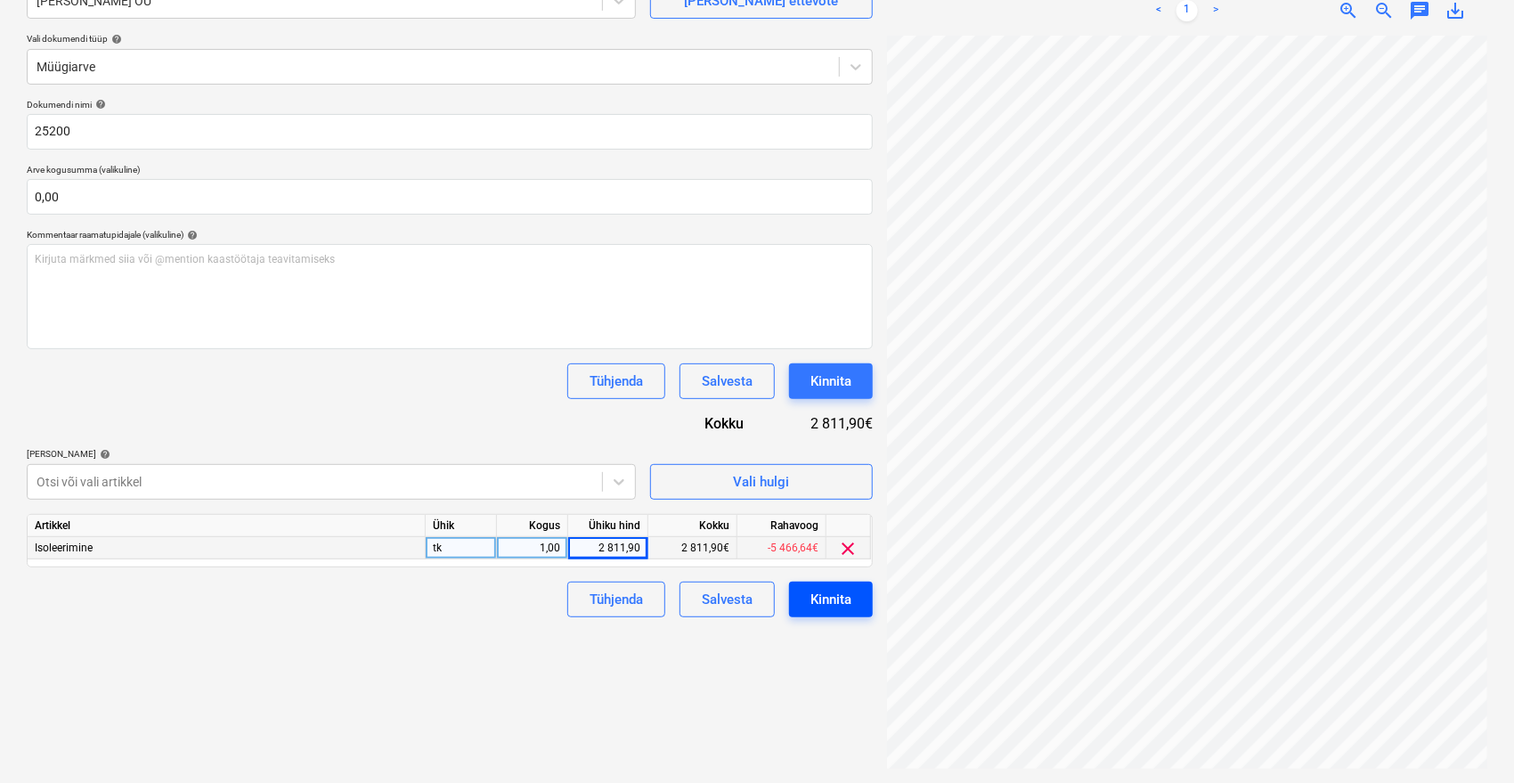
click at [824, 590] on div "Kinnita" at bounding box center [830, 599] width 41 height 23
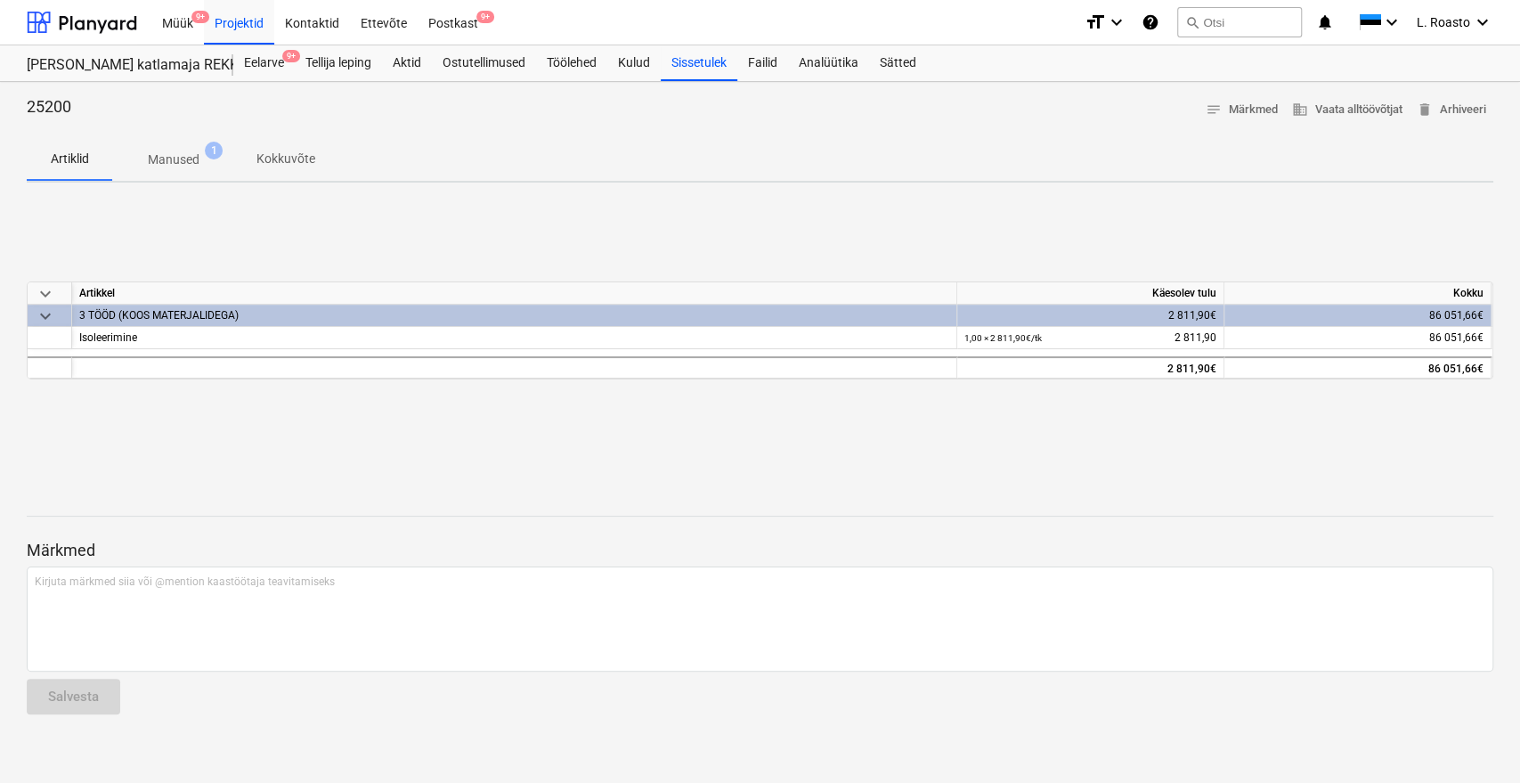
click at [474, 146] on div "Artiklid Manused 1 Kokkuvõte" at bounding box center [760, 159] width 1467 height 43
click at [226, 224] on div "keyboard_arrow_down Artikkel Käesolev tulu Kokku keyboard_arrow_down 3 TÖÖD (KO…" at bounding box center [760, 330] width 1467 height 267
click at [248, 12] on div "Projektid" at bounding box center [239, 21] width 70 height 45
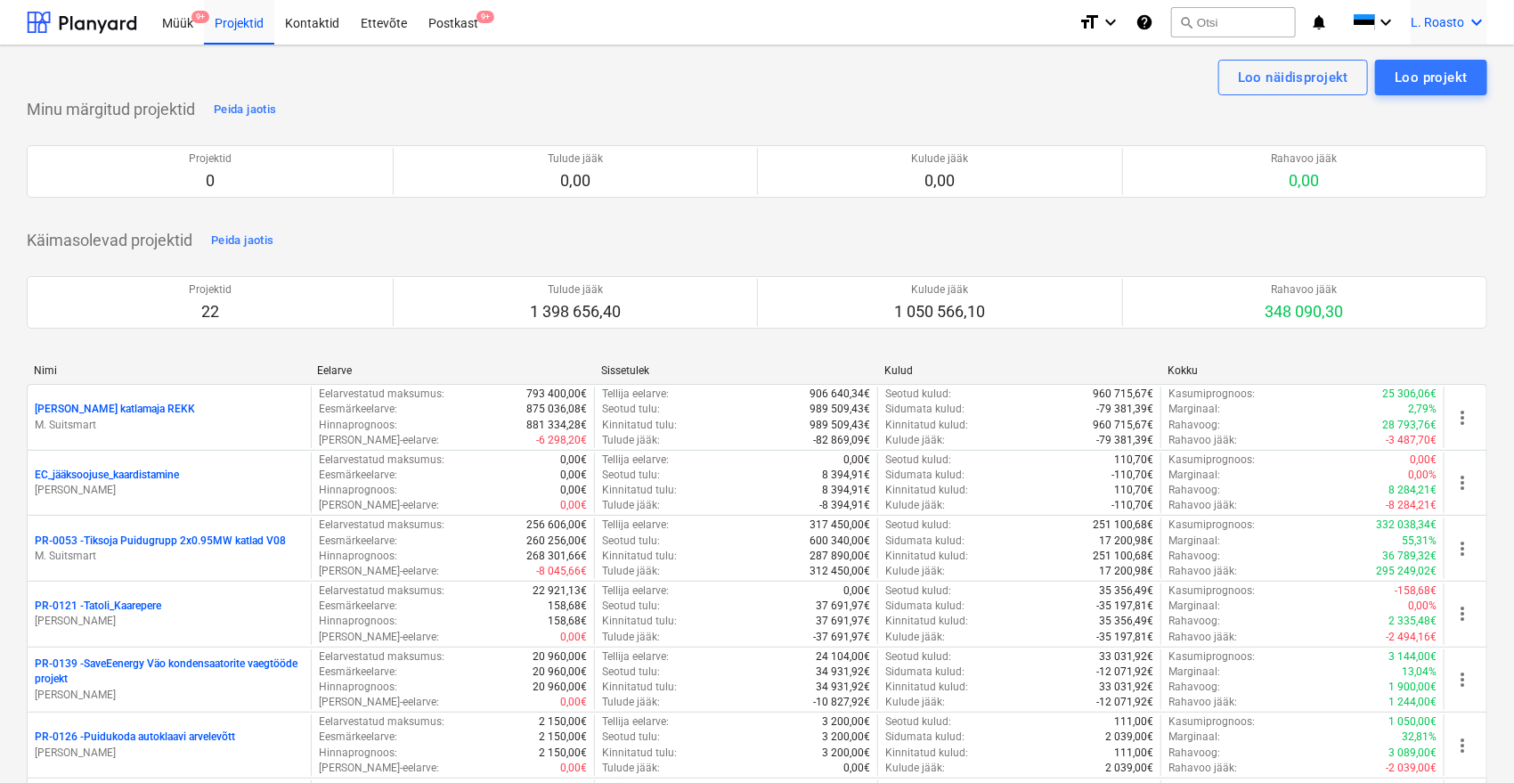
click at [1456, 21] on span "L. Roasto" at bounding box center [1437, 22] width 53 height 14
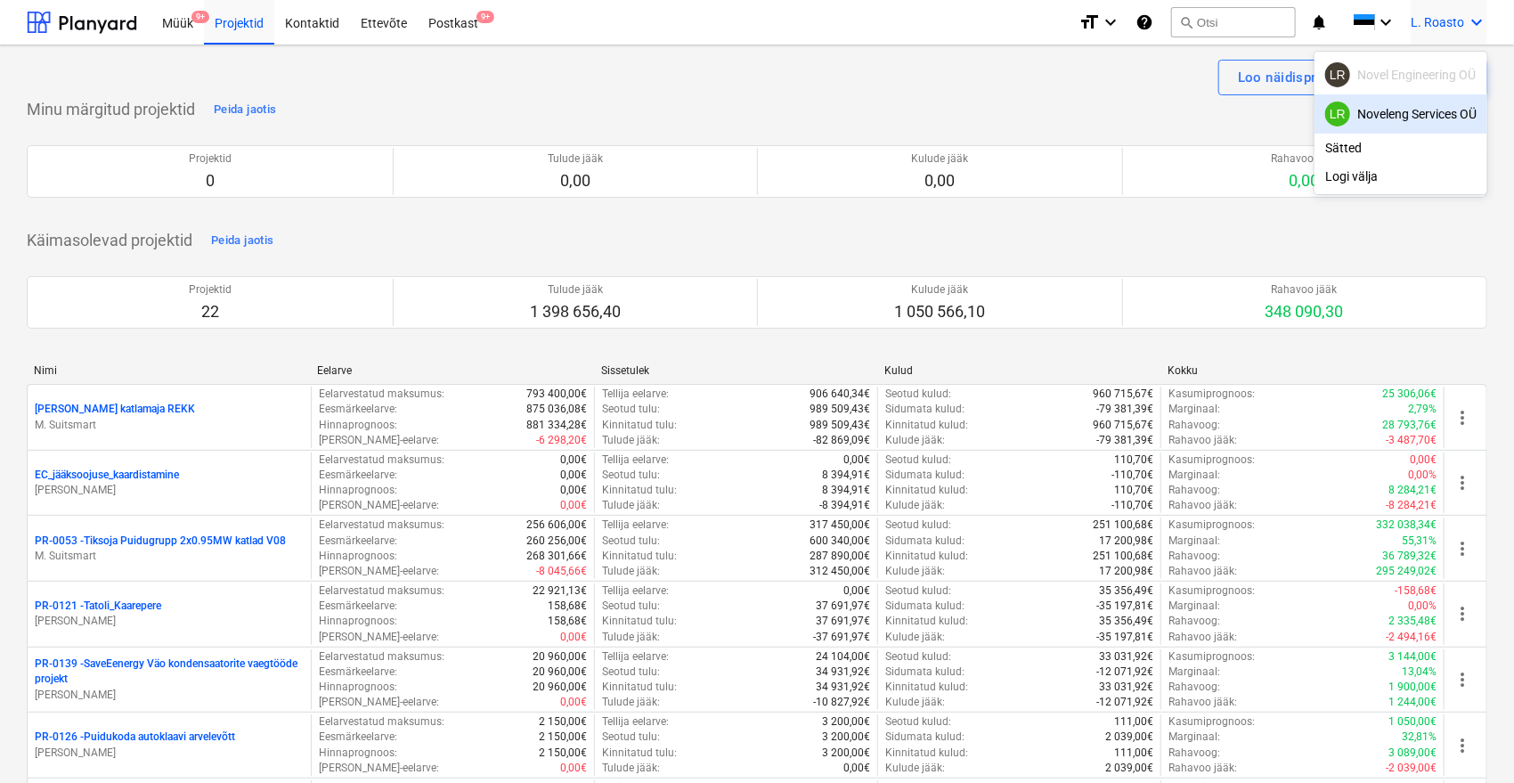
click at [1414, 105] on div "LR Noveleng Services OÜ" at bounding box center [1400, 114] width 151 height 25
